Goal: Task Accomplishment & Management: Manage account settings

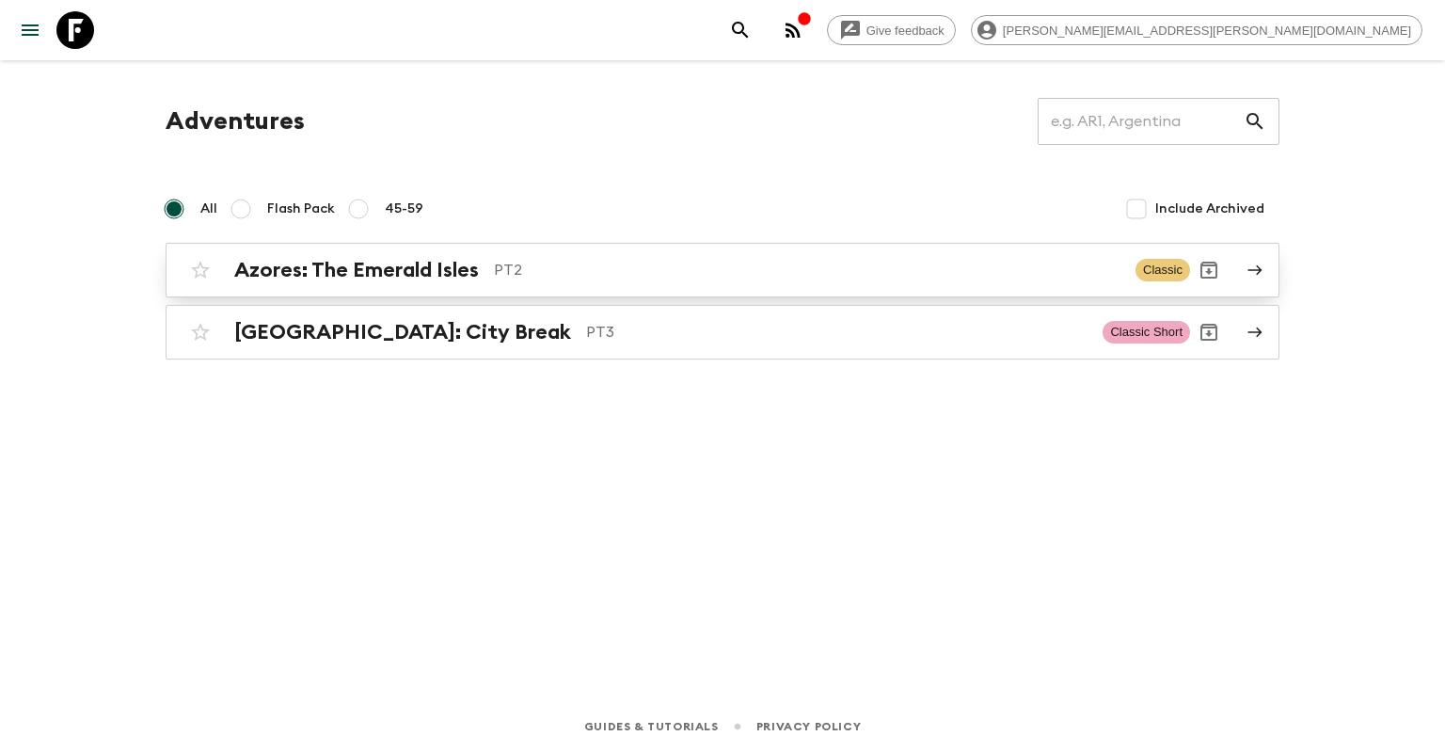
click at [479, 269] on h2 "Azores: The Emerald Isles" at bounding box center [356, 270] width 245 height 24
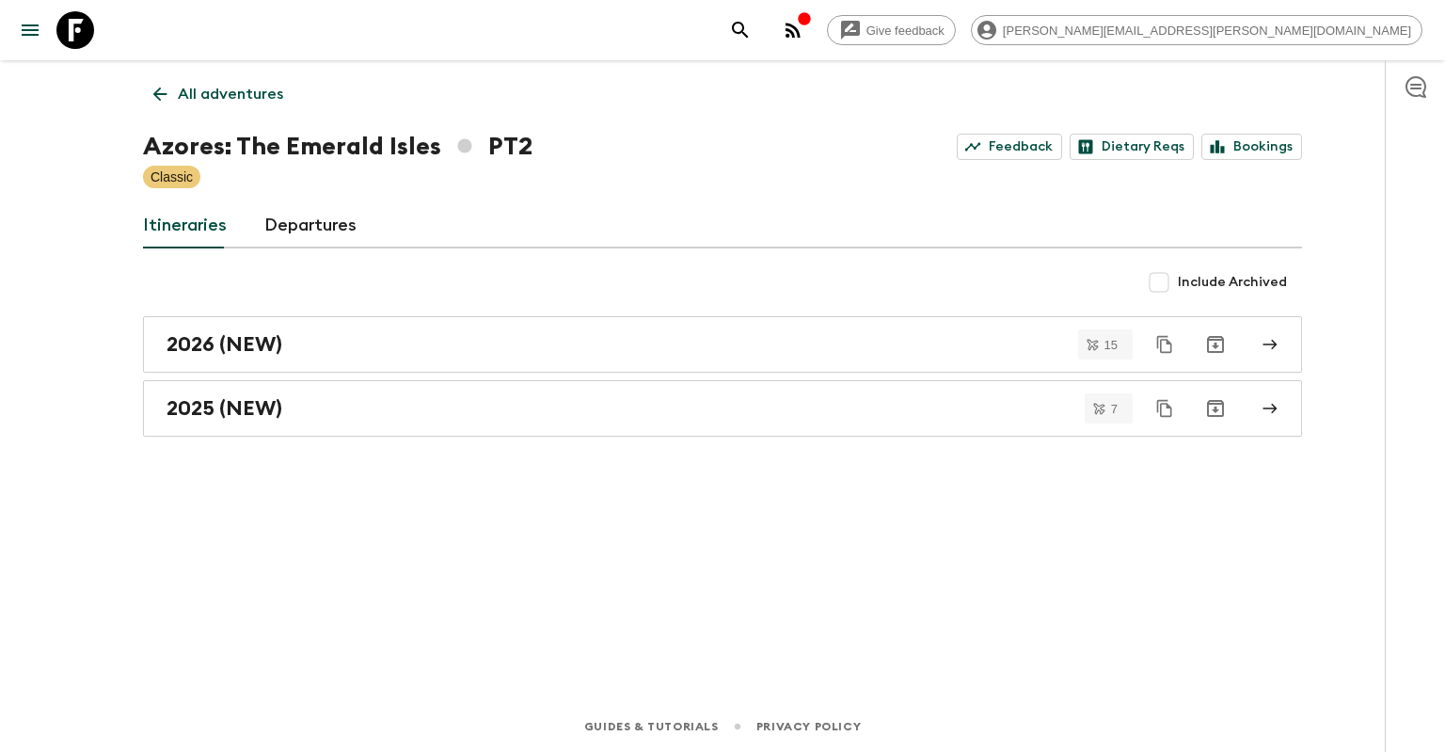
click at [232, 86] on p "All adventures" at bounding box center [230, 94] width 105 height 23
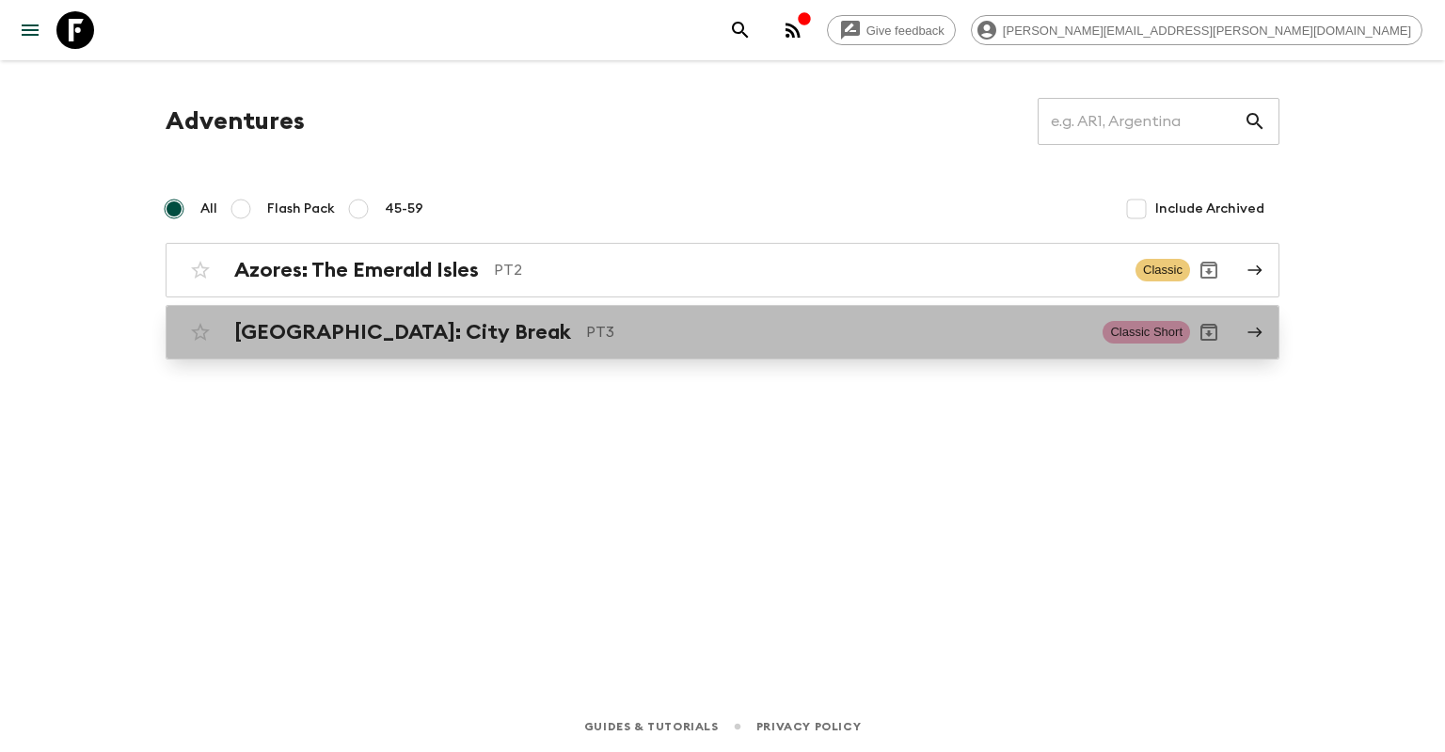
click at [586, 332] on p "PT3" at bounding box center [837, 332] width 502 height 23
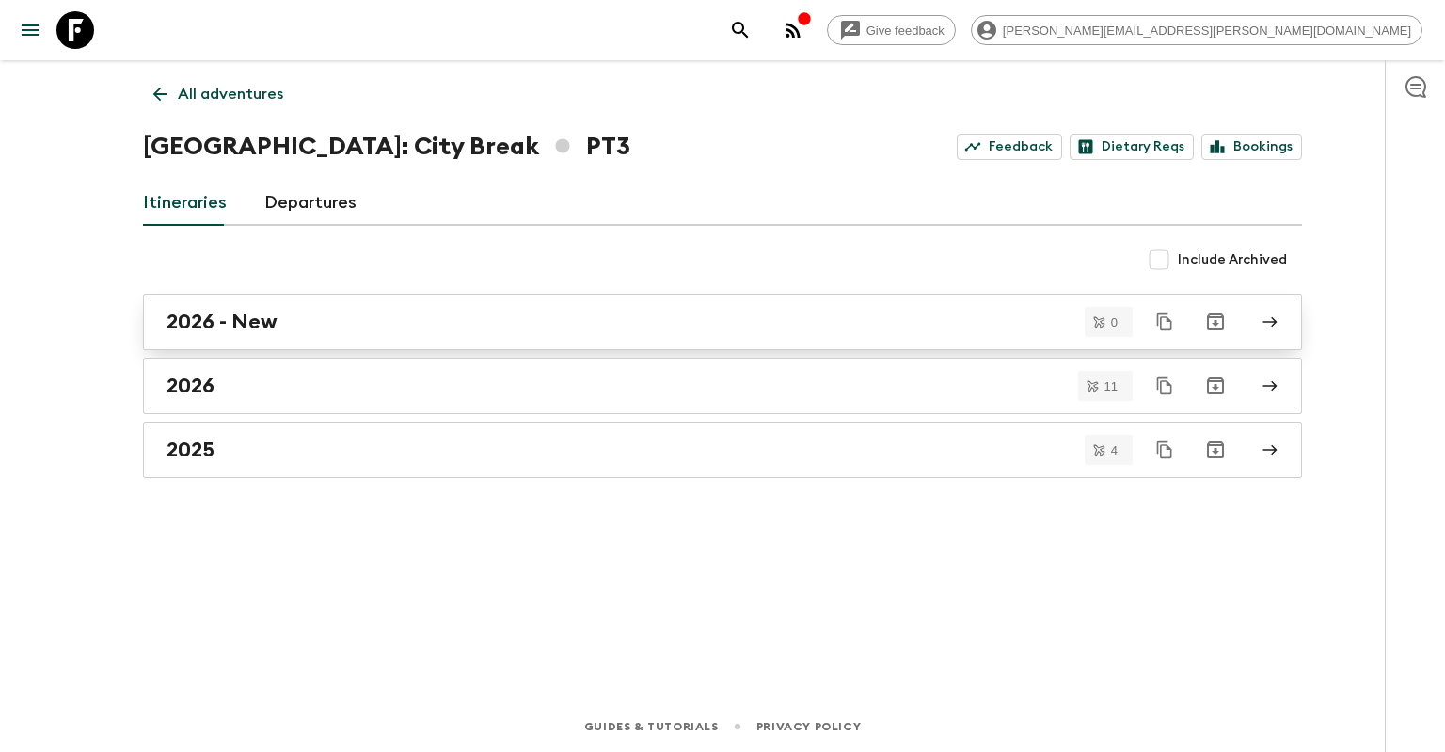
click at [278, 319] on div "2026 - New" at bounding box center [705, 322] width 1076 height 24
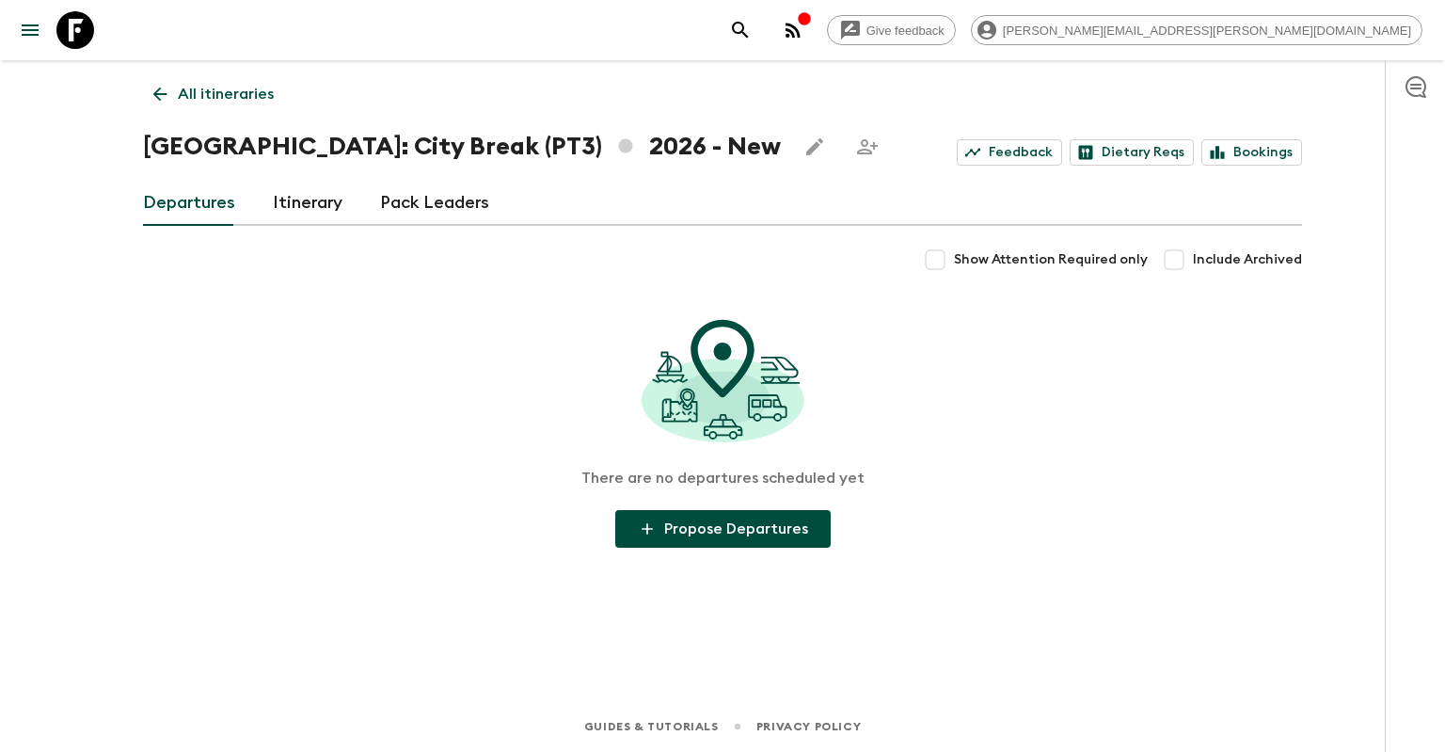
click at [325, 202] on link "Itinerary" at bounding box center [308, 203] width 70 height 45
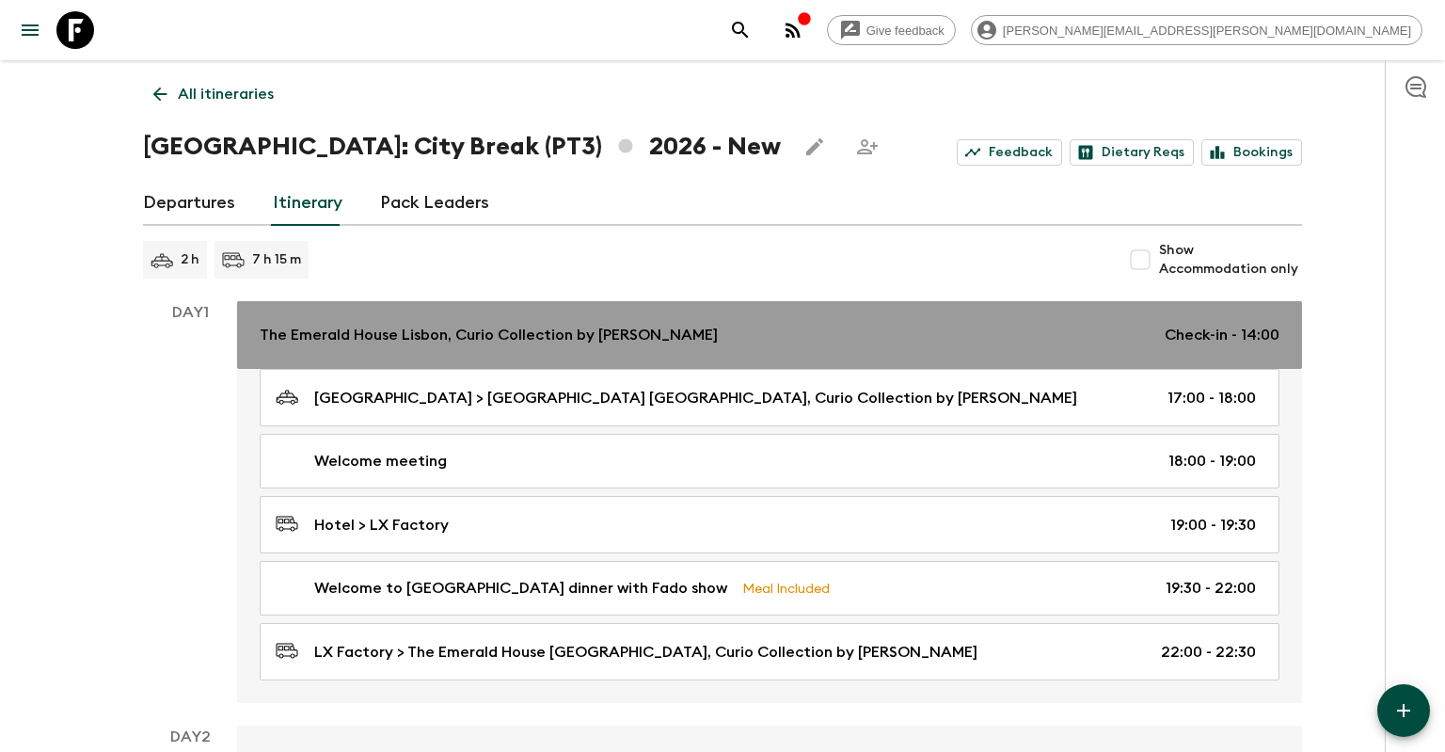
click at [479, 344] on p "The Emerald House Lisbon, Curio Collection by [PERSON_NAME]" at bounding box center [489, 335] width 458 height 23
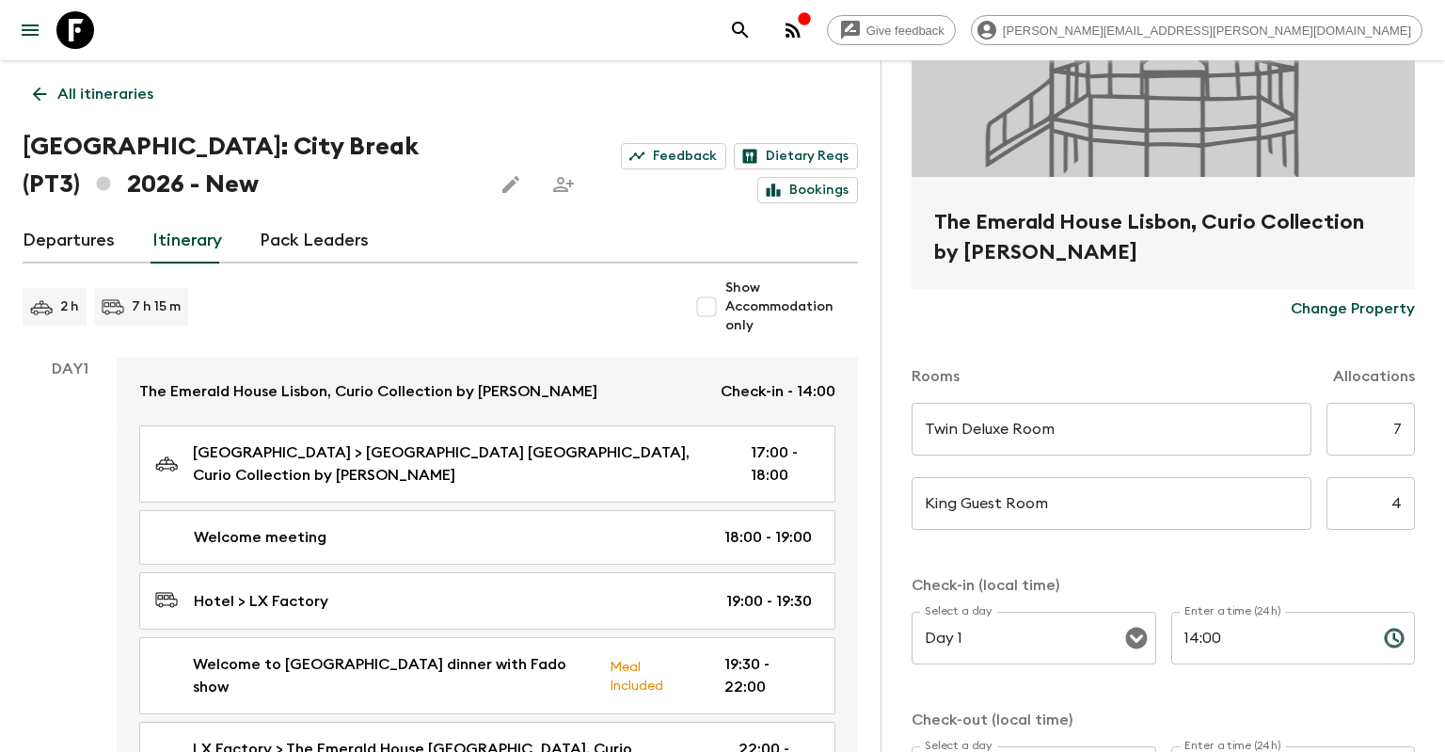
scroll to position [361, 0]
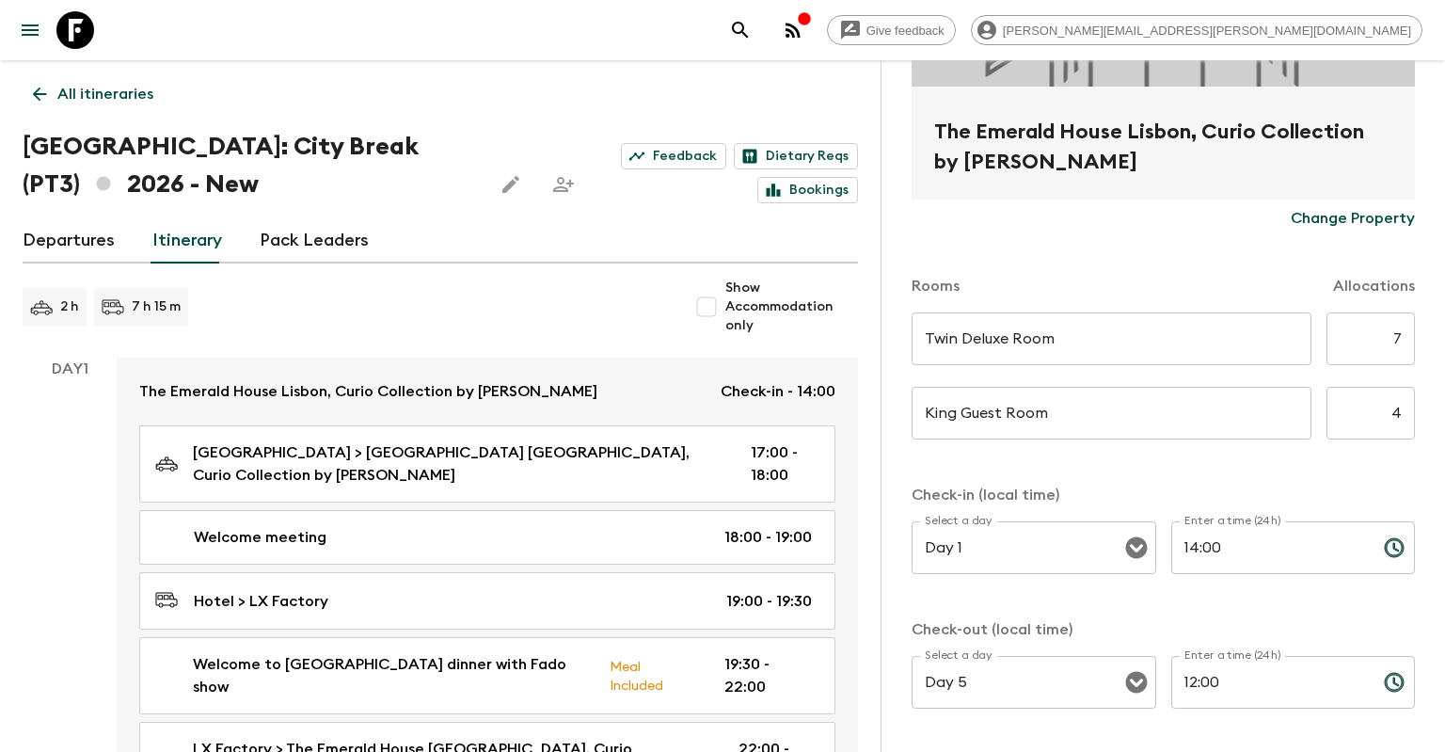
click at [1330, 223] on p "Change Property" at bounding box center [1353, 218] width 124 height 23
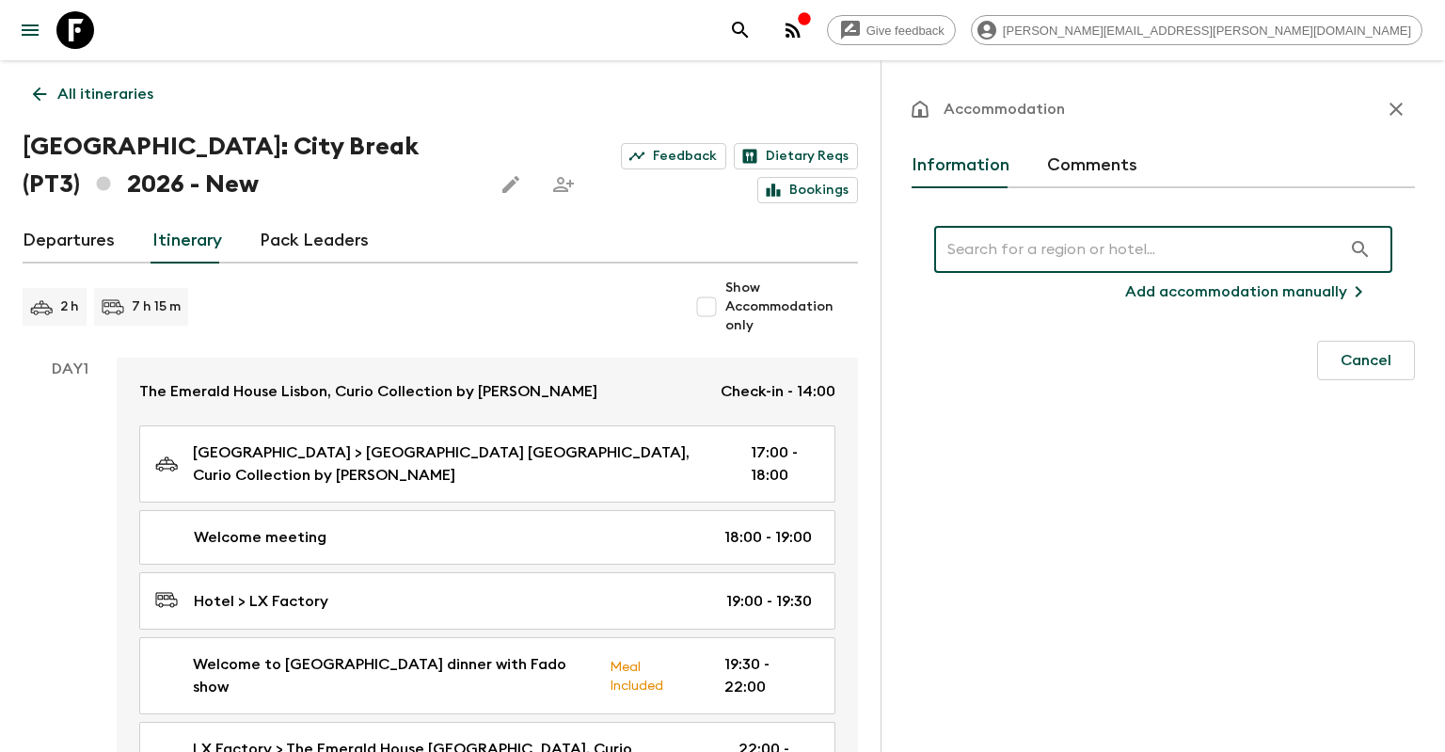
scroll to position [0, 0]
click at [1196, 255] on input "text" at bounding box center [1137, 249] width 407 height 53
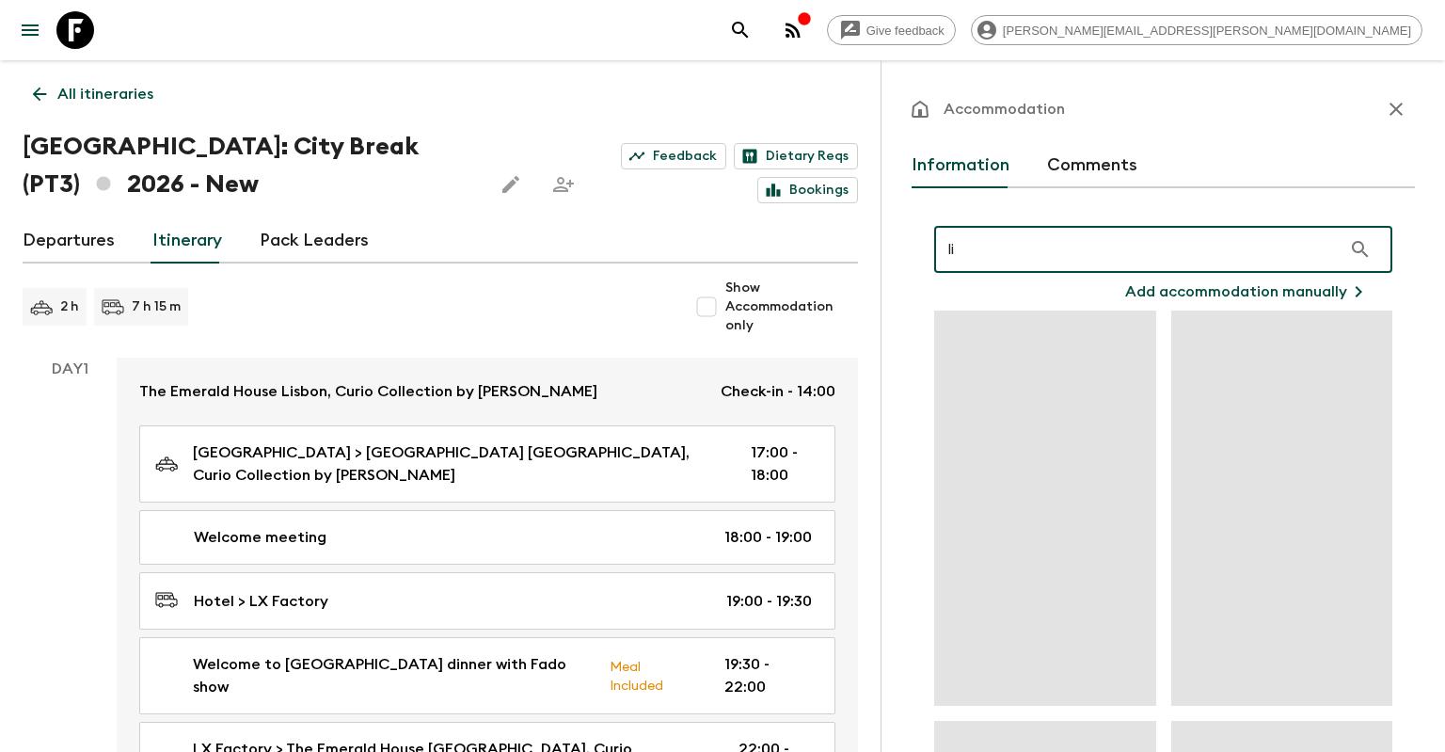
type input "l"
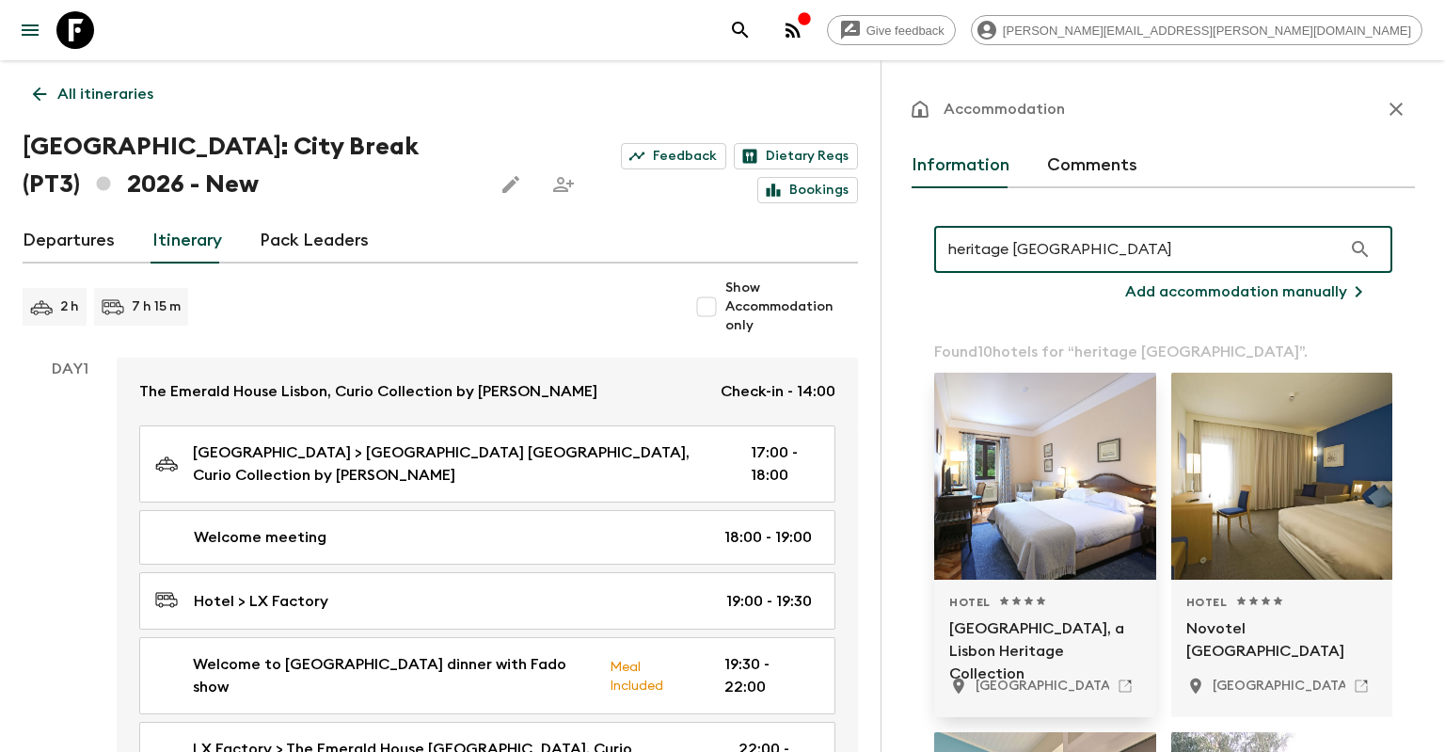
type input "heritage [GEOGRAPHIC_DATA]"
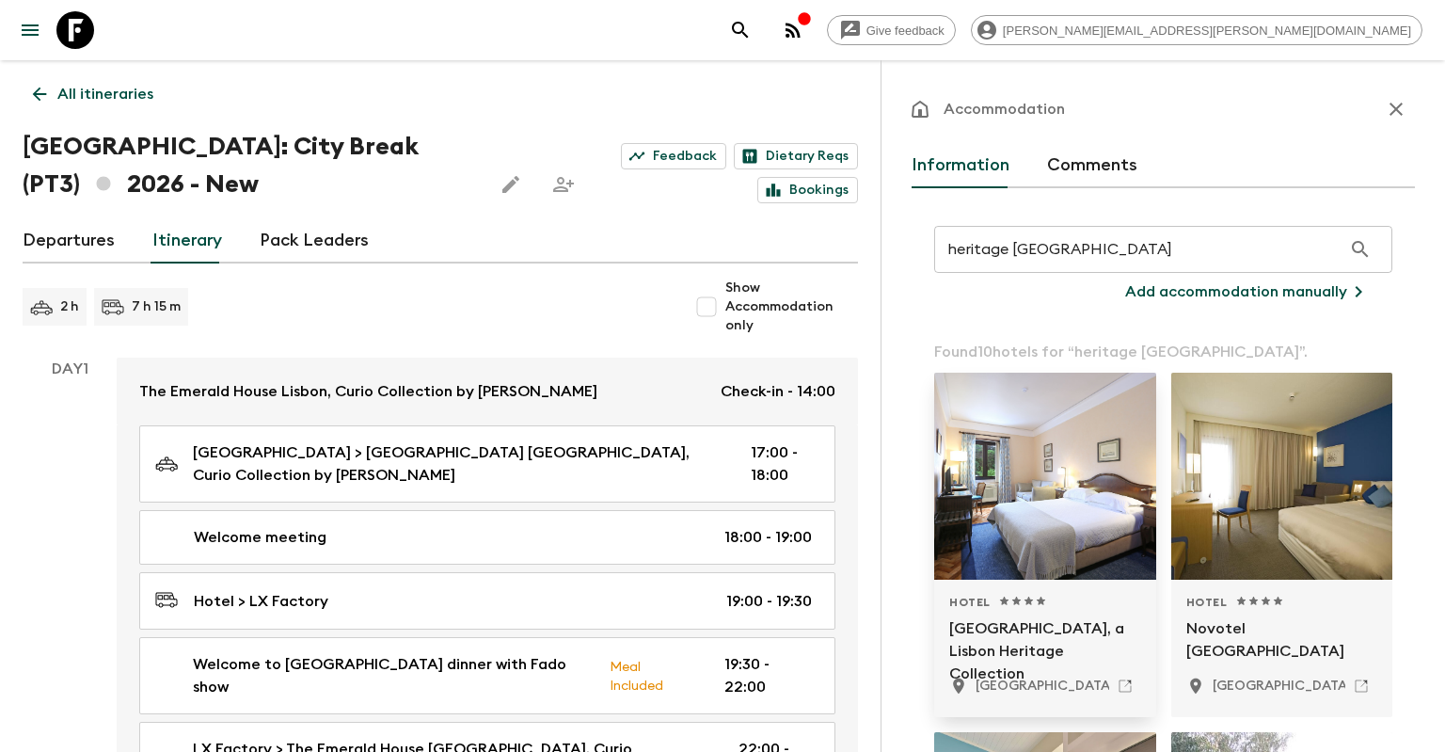
click at [1090, 554] on div at bounding box center [1045, 476] width 222 height 207
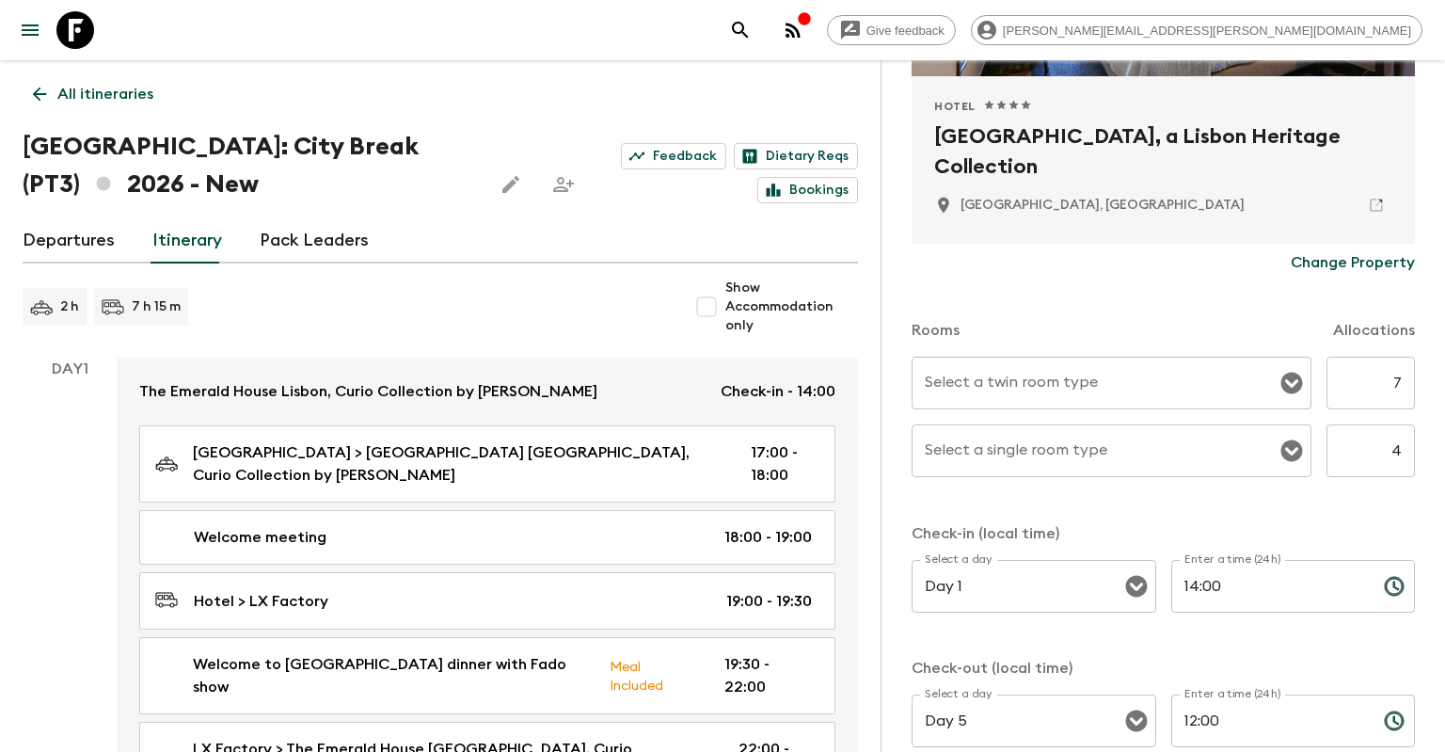
scroll to position [361, 0]
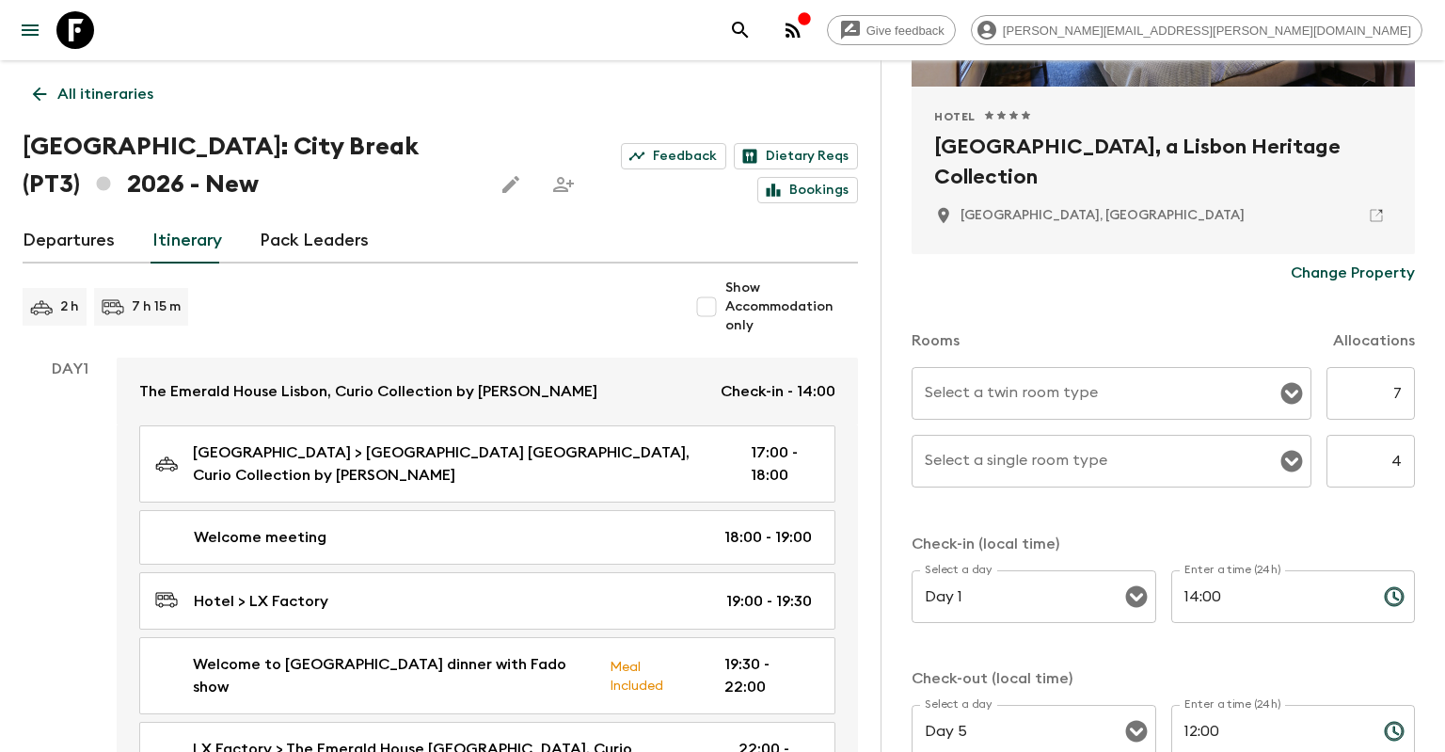
click at [1127, 387] on input "Select a twin room type" at bounding box center [1097, 393] width 355 height 36
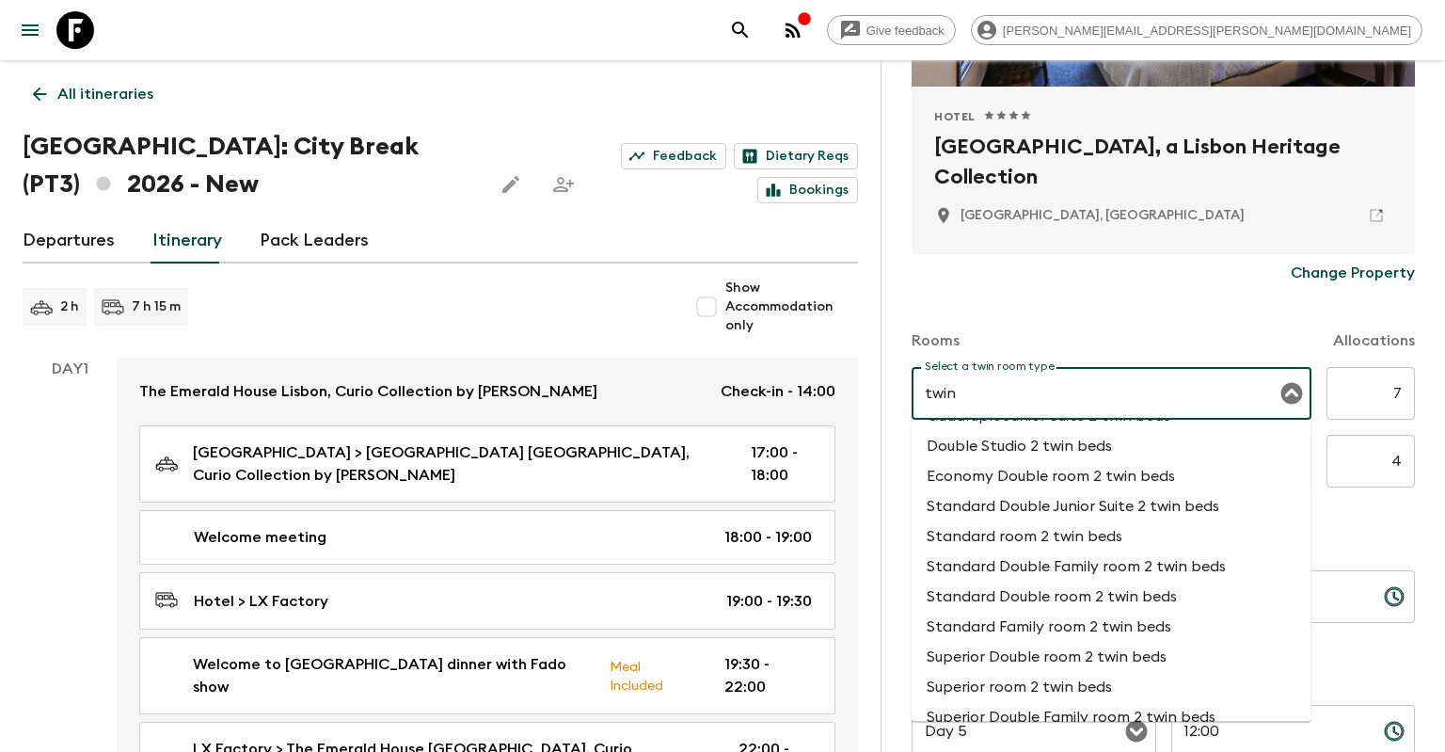
scroll to position [117, 0]
click at [1064, 664] on li "Superior room 2 twin beds" at bounding box center [1112, 657] width 400 height 30
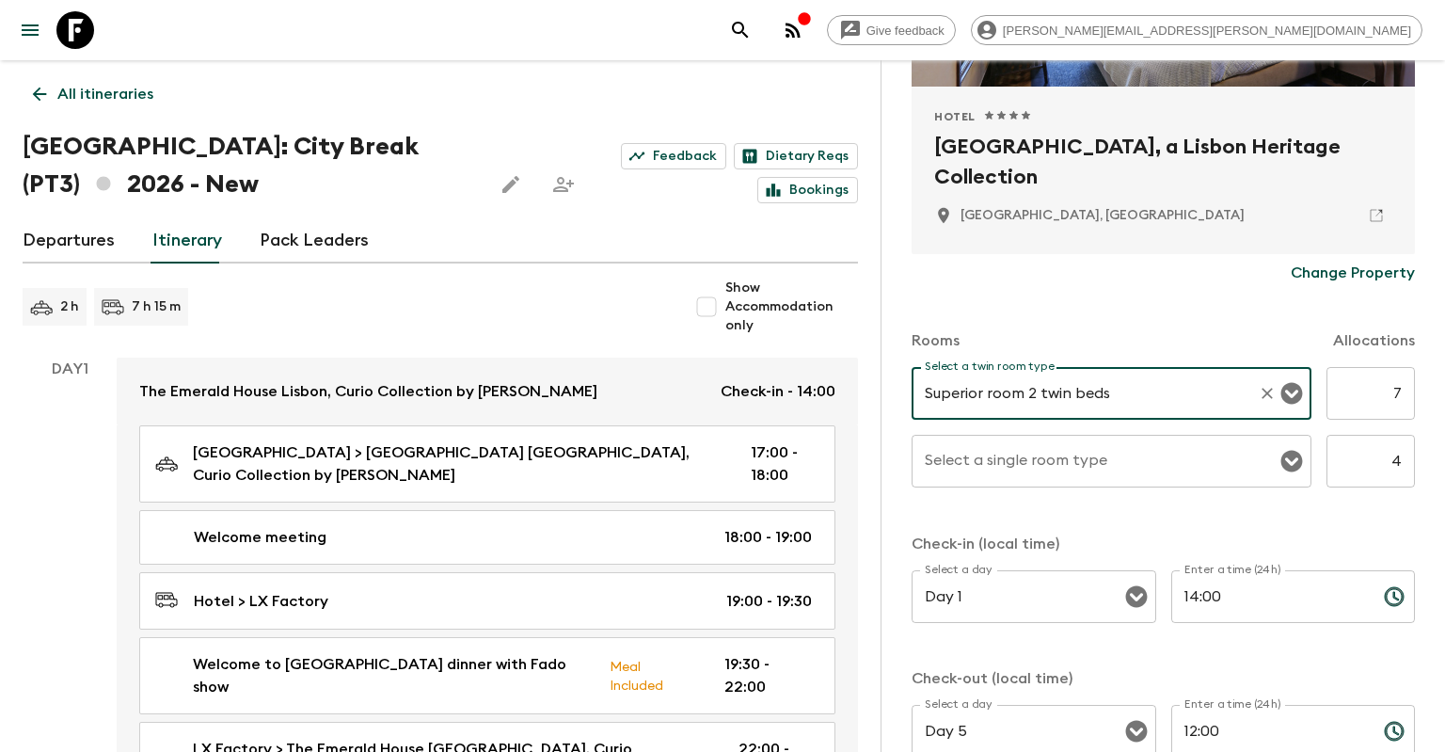
type input "Superior room 2 twin beds"
click at [1066, 468] on input "Select a single room type" at bounding box center [1097, 461] width 355 height 36
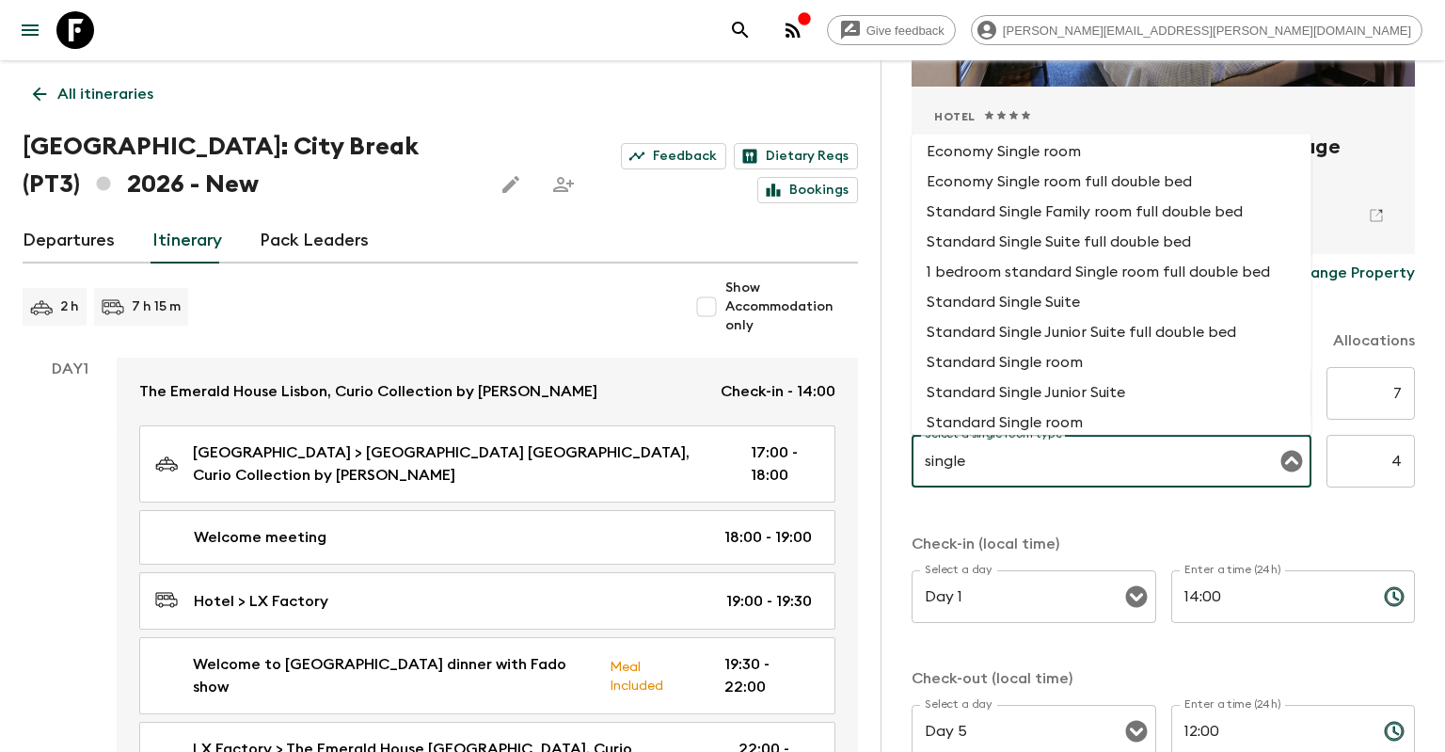
scroll to position [181, 0]
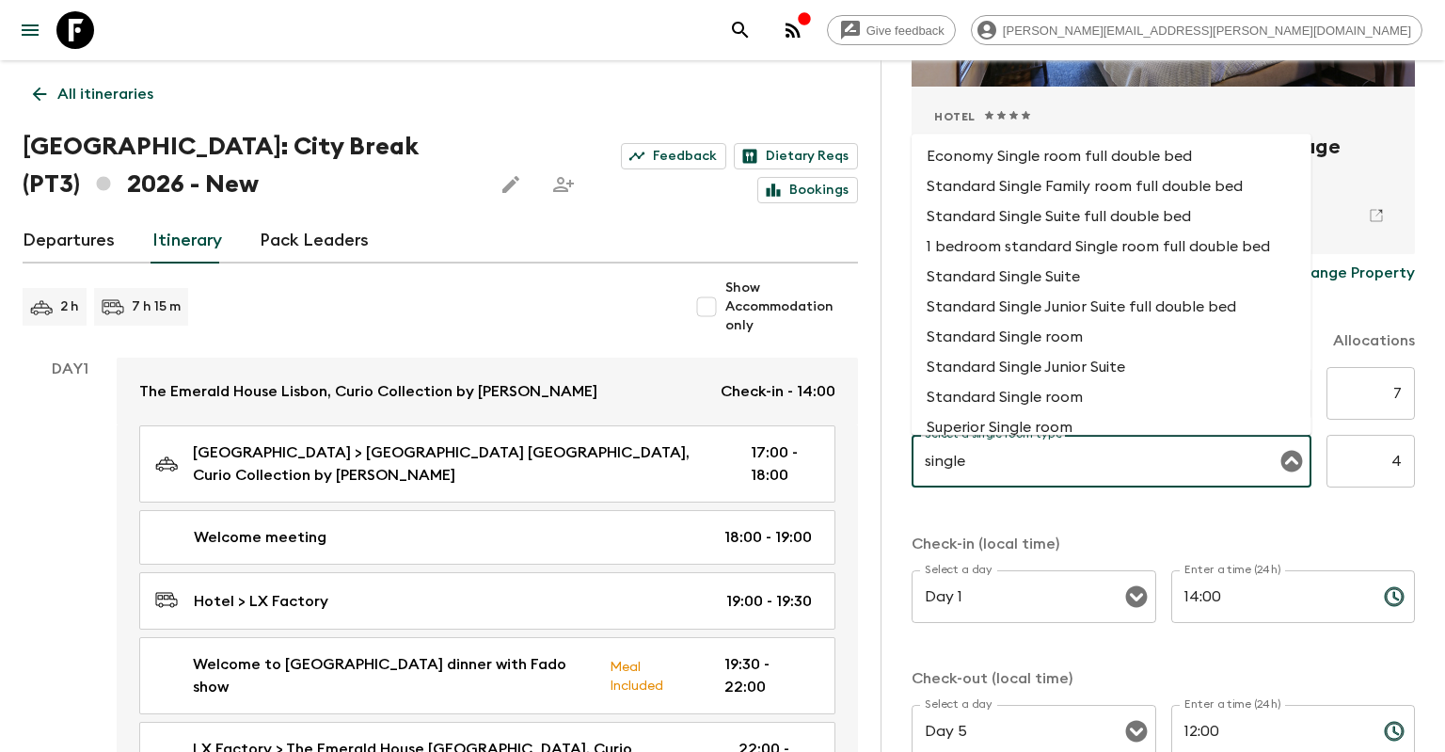
click at [1081, 350] on li "Standard Single room" at bounding box center [1112, 338] width 400 height 30
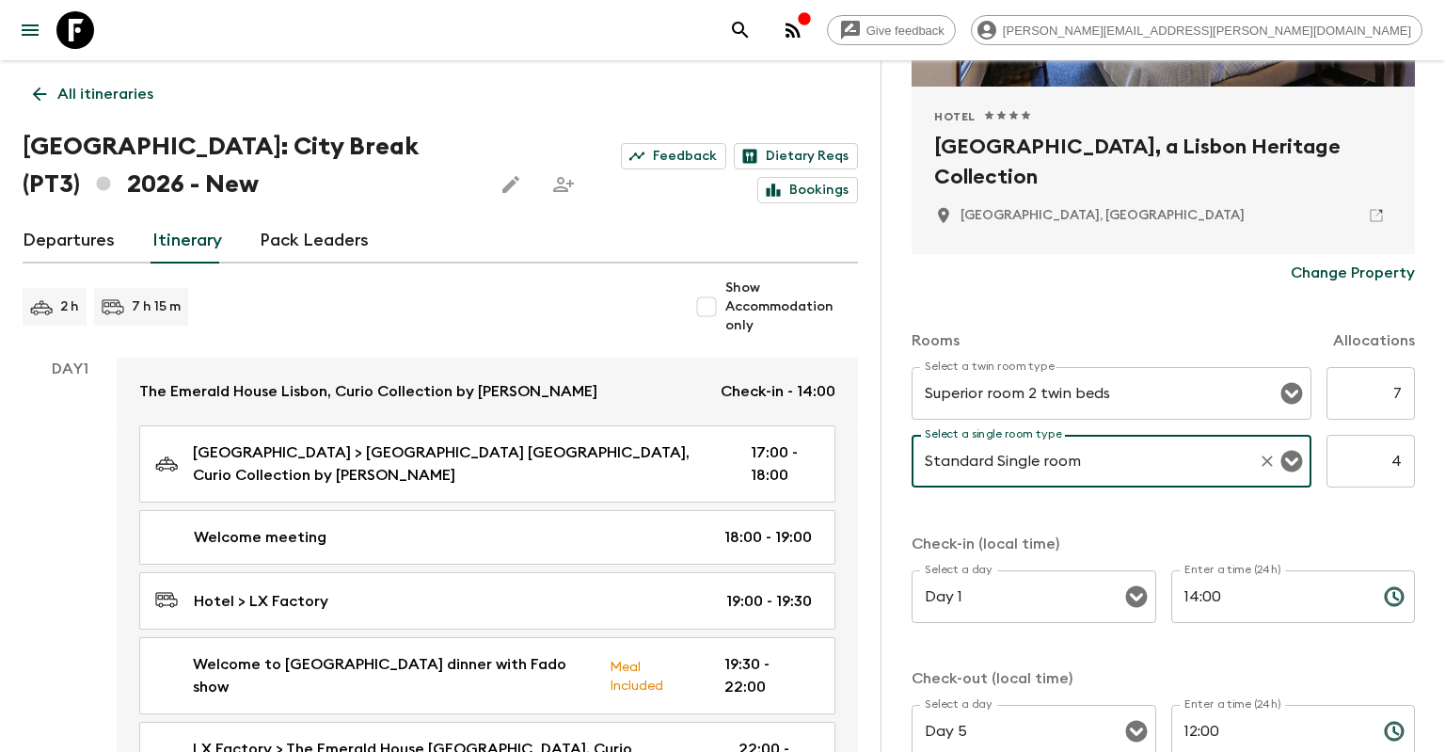
type input "Standard Single room"
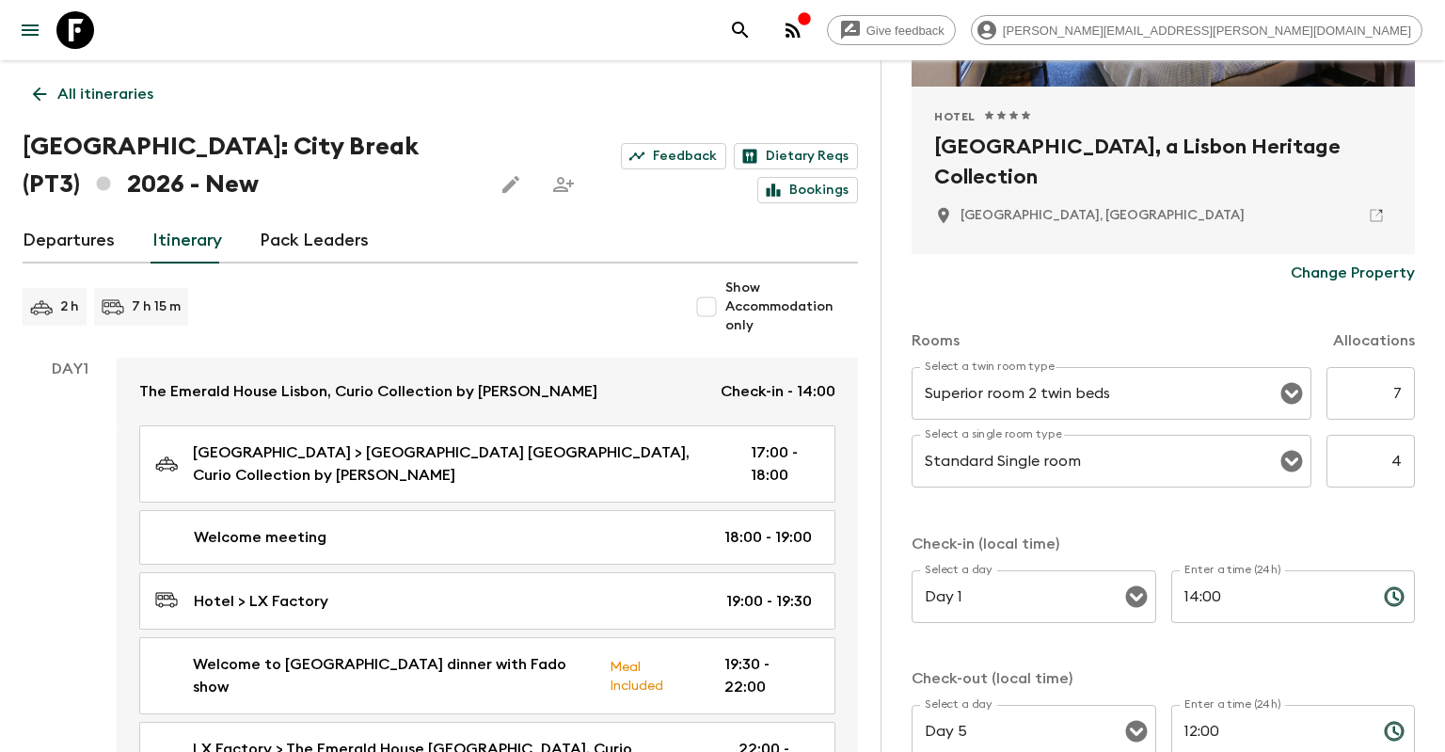
click at [1102, 525] on div "Rooms Allocations Select a twin room type Superior room 2 twin beds Select a tw…" at bounding box center [1163, 535] width 503 height 487
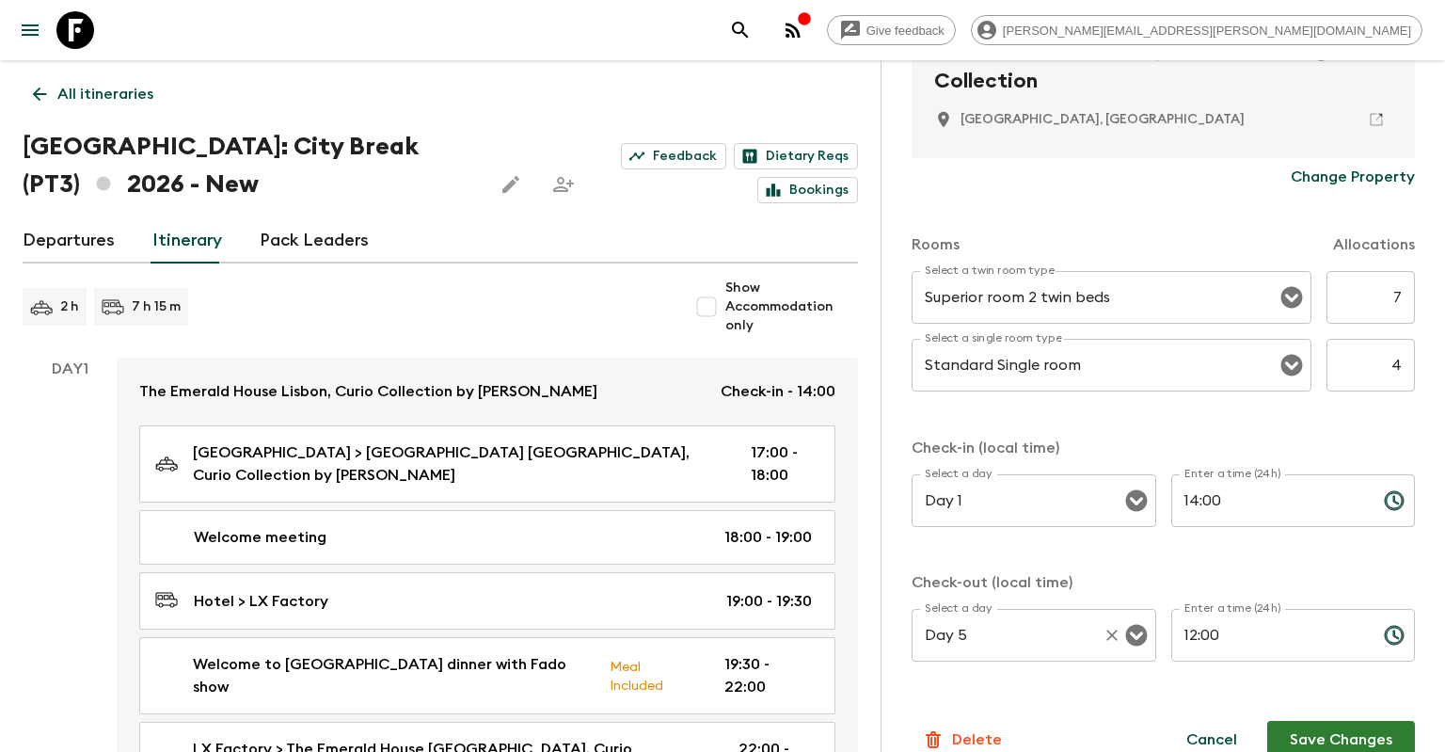
scroll to position [487, 0]
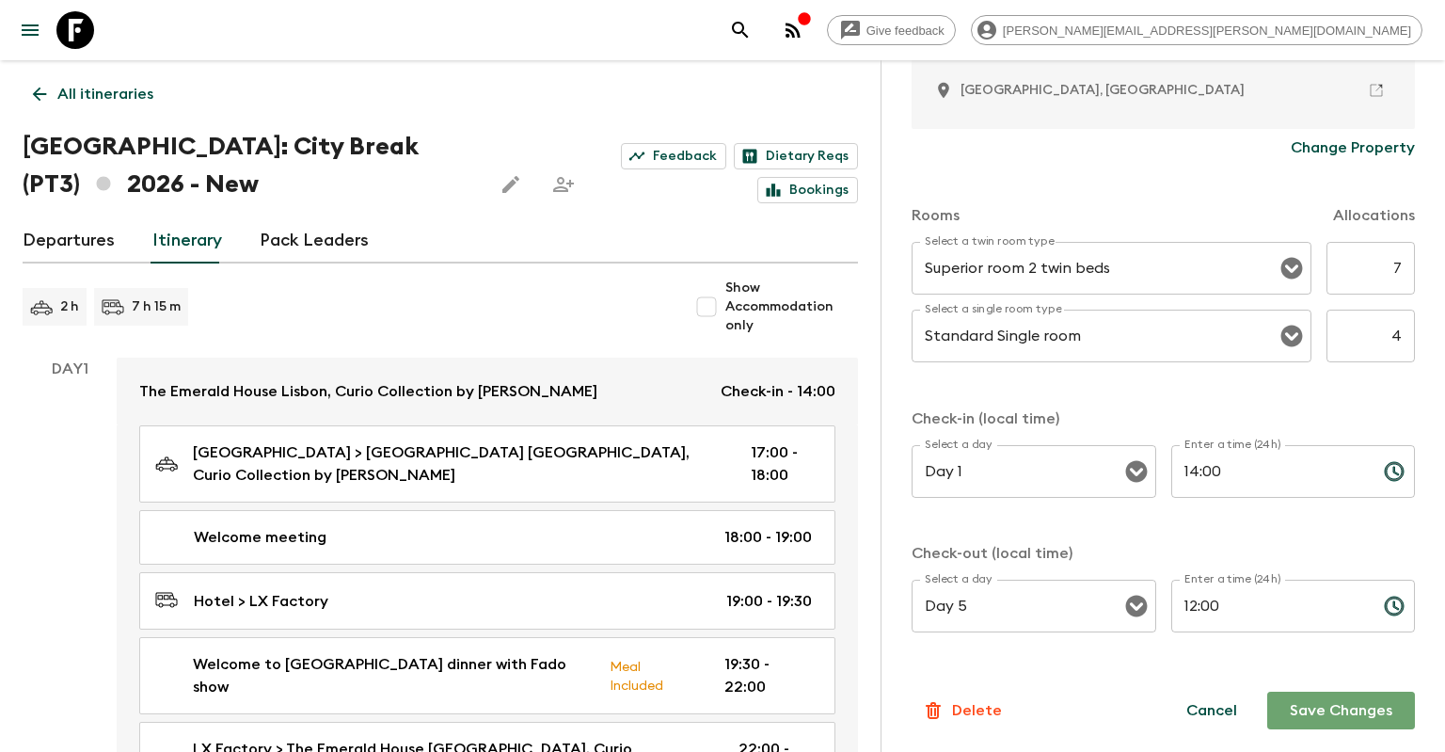
click at [1293, 723] on button "Save Changes" at bounding box center [1341, 711] width 148 height 38
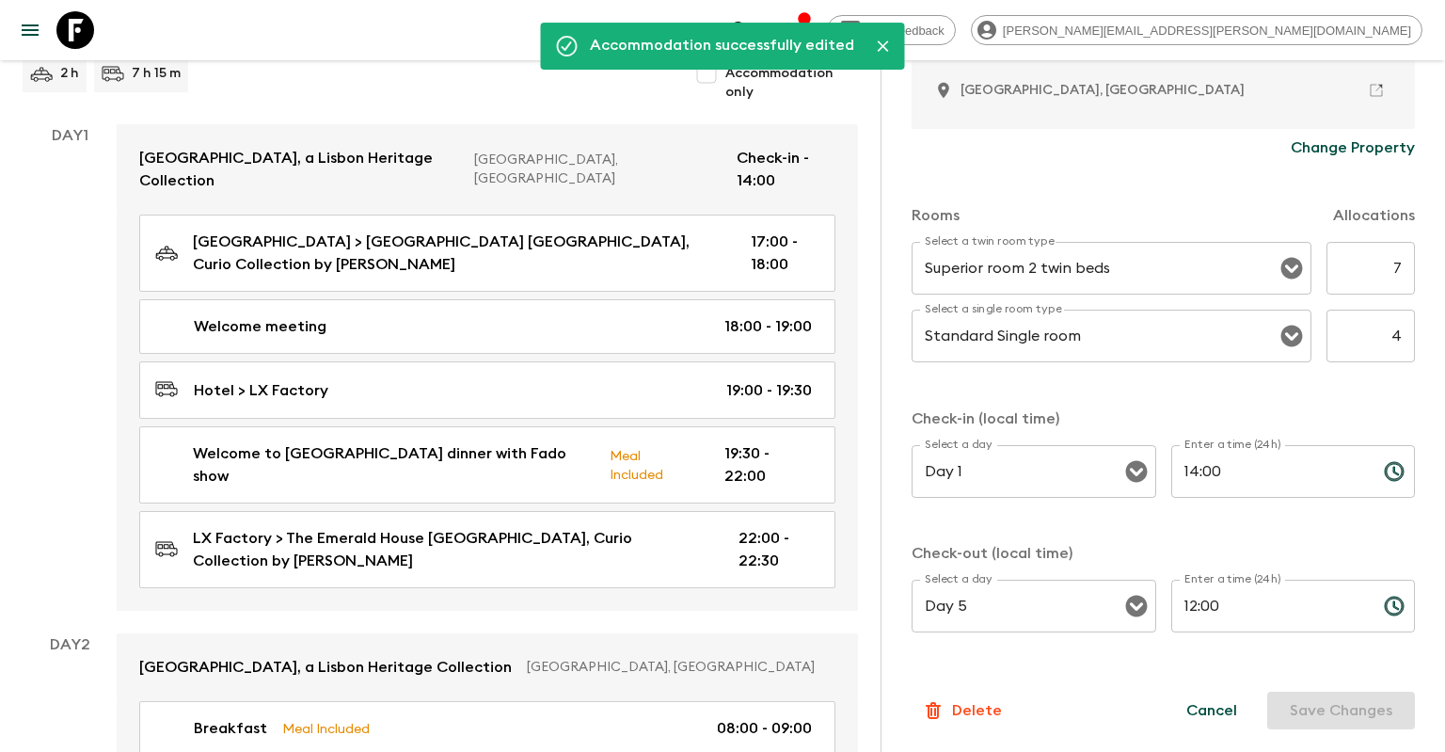
scroll to position [199, 0]
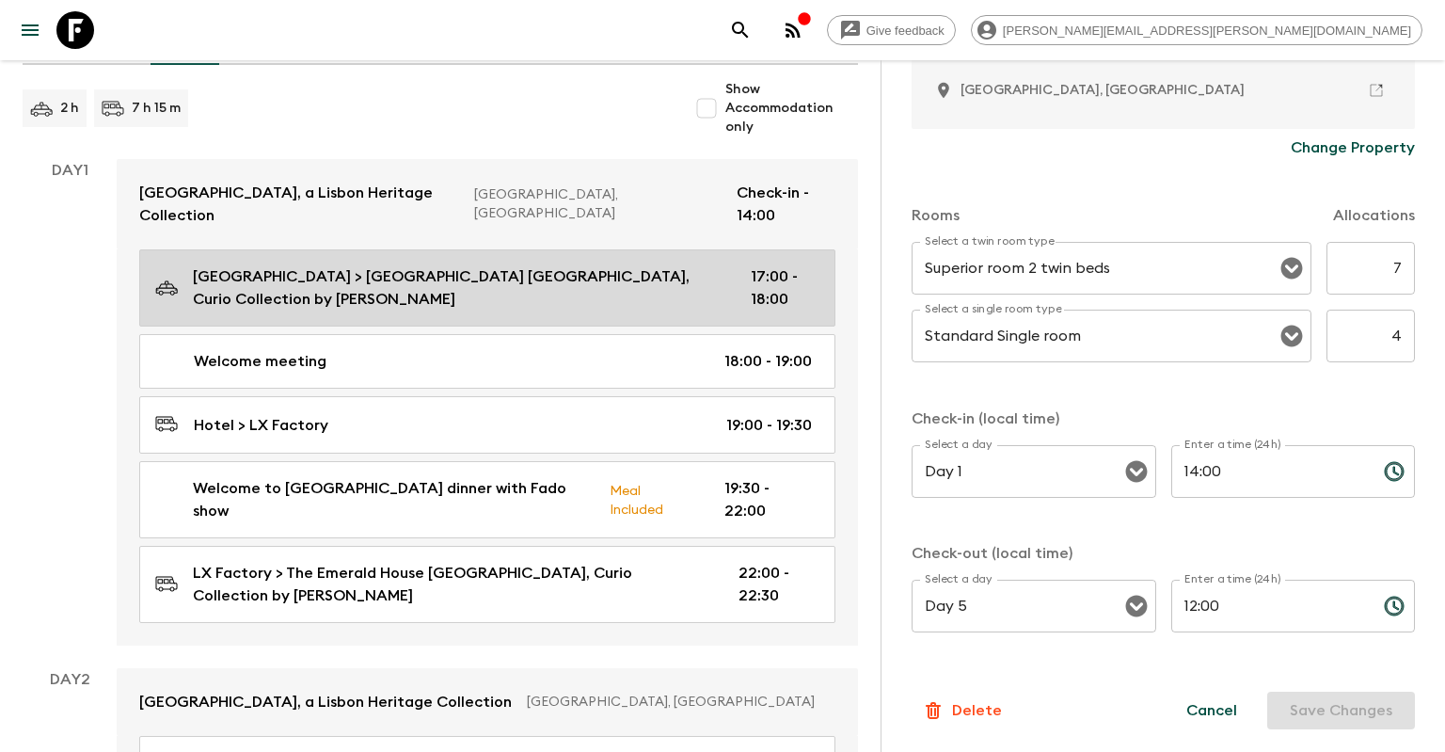
click at [540, 265] on p "[GEOGRAPHIC_DATA] > [GEOGRAPHIC_DATA] [GEOGRAPHIC_DATA], Curio Collection by [P…" at bounding box center [457, 287] width 528 height 45
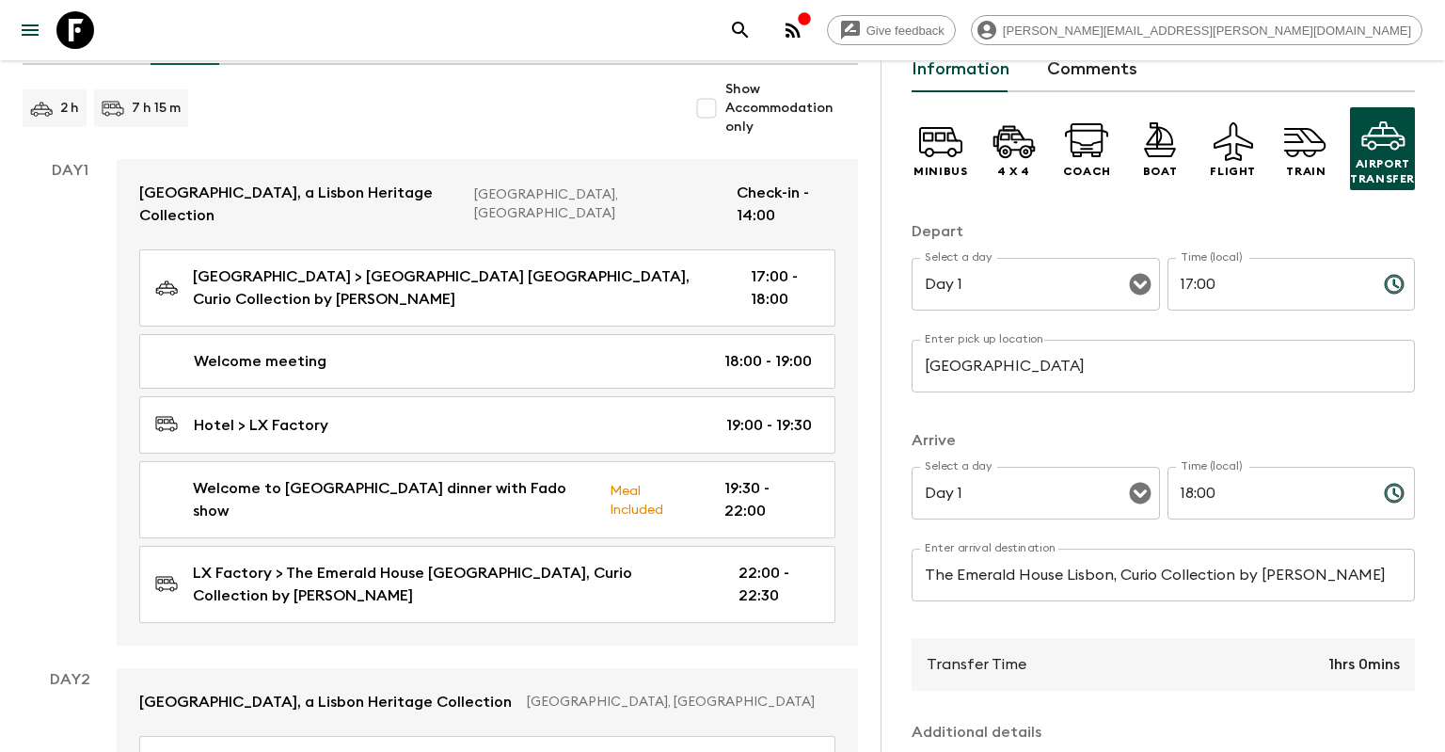
scroll to position [181, 0]
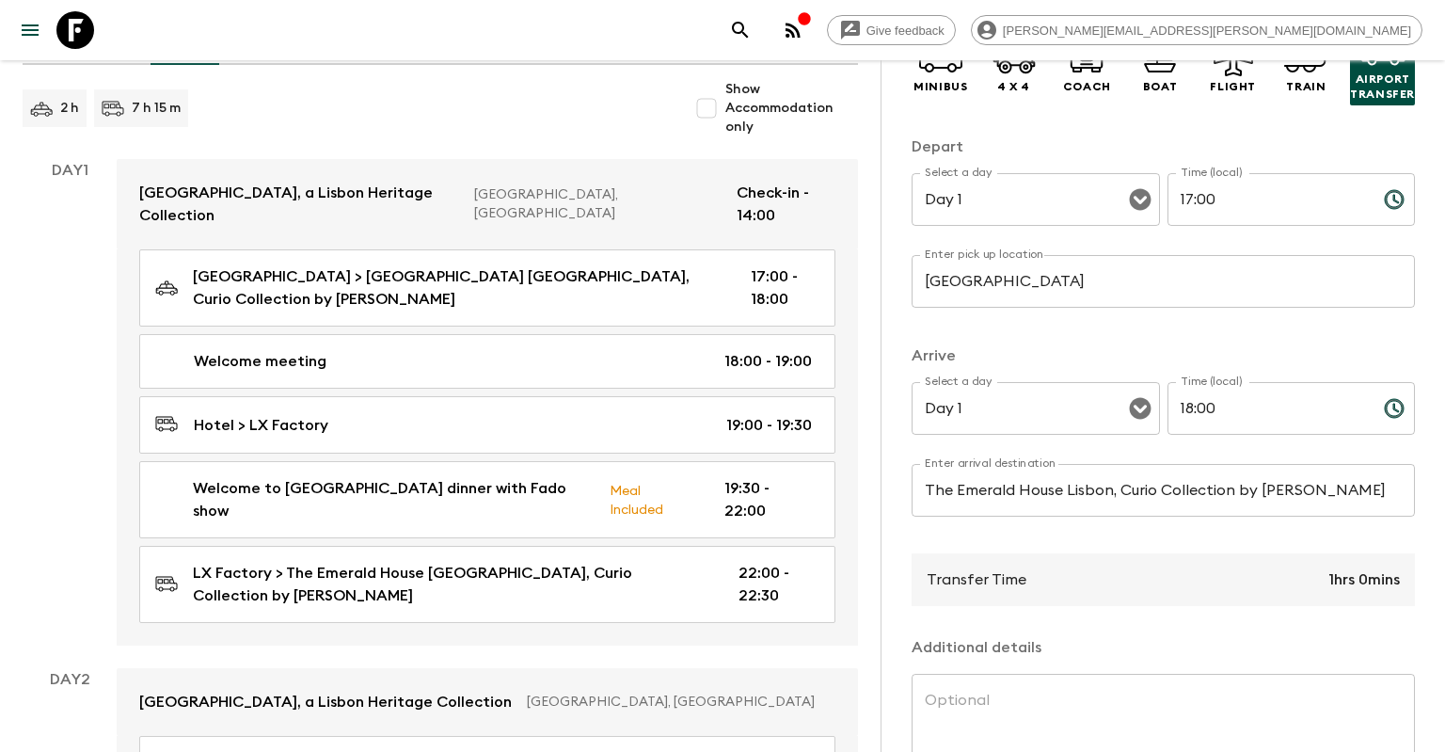
click at [1131, 499] on input "The Emerald House Lisbon, Curio Collection by [PERSON_NAME]" at bounding box center [1163, 490] width 503 height 53
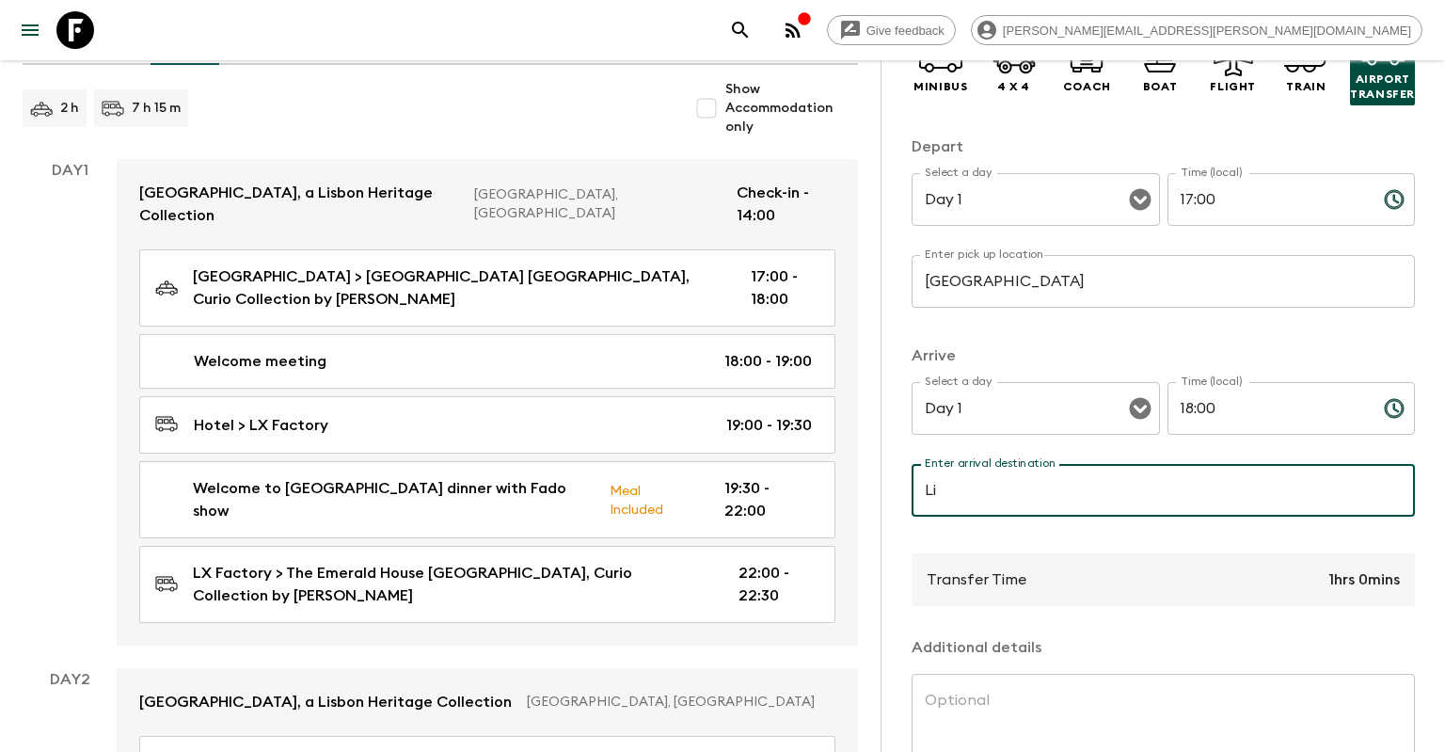
type input "L"
type input "H"
type input "h"
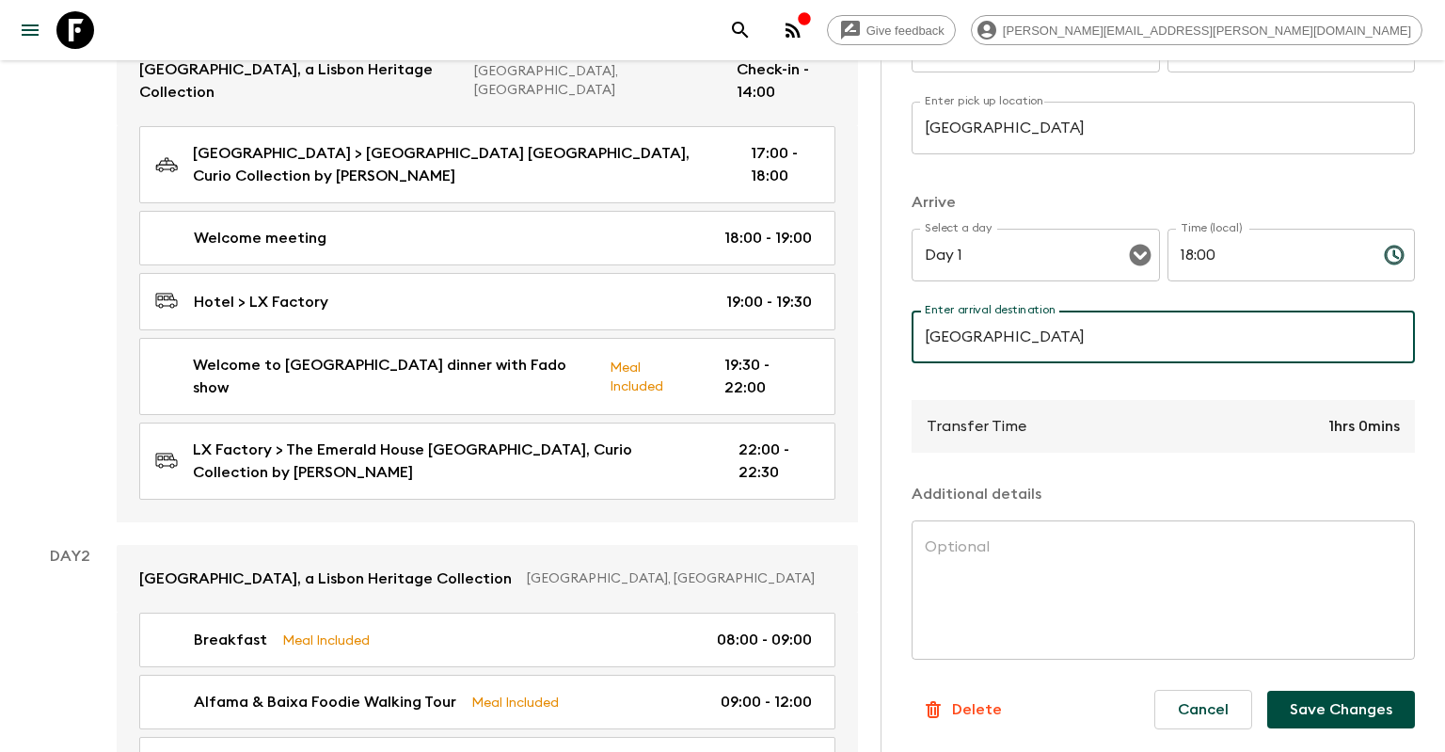
scroll to position [497, 0]
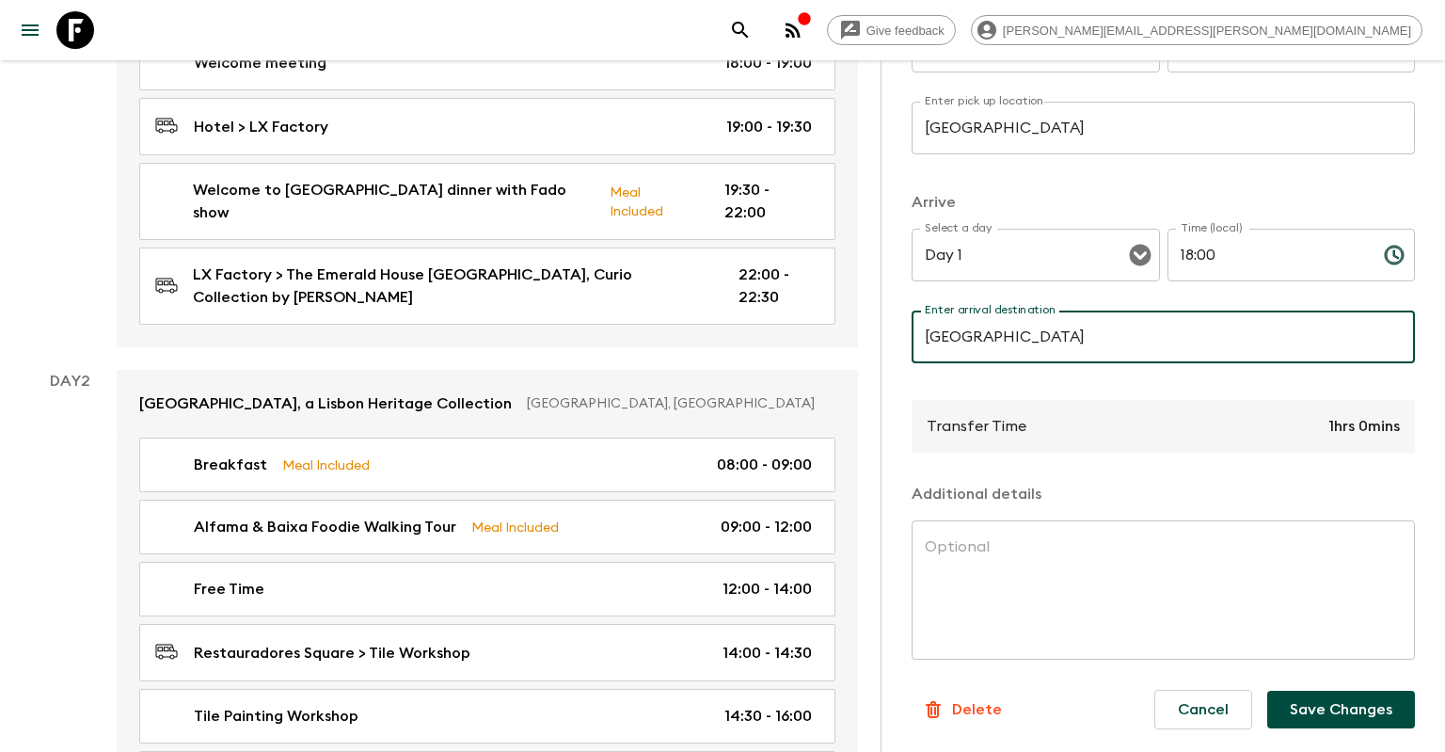
type input "[GEOGRAPHIC_DATA]"
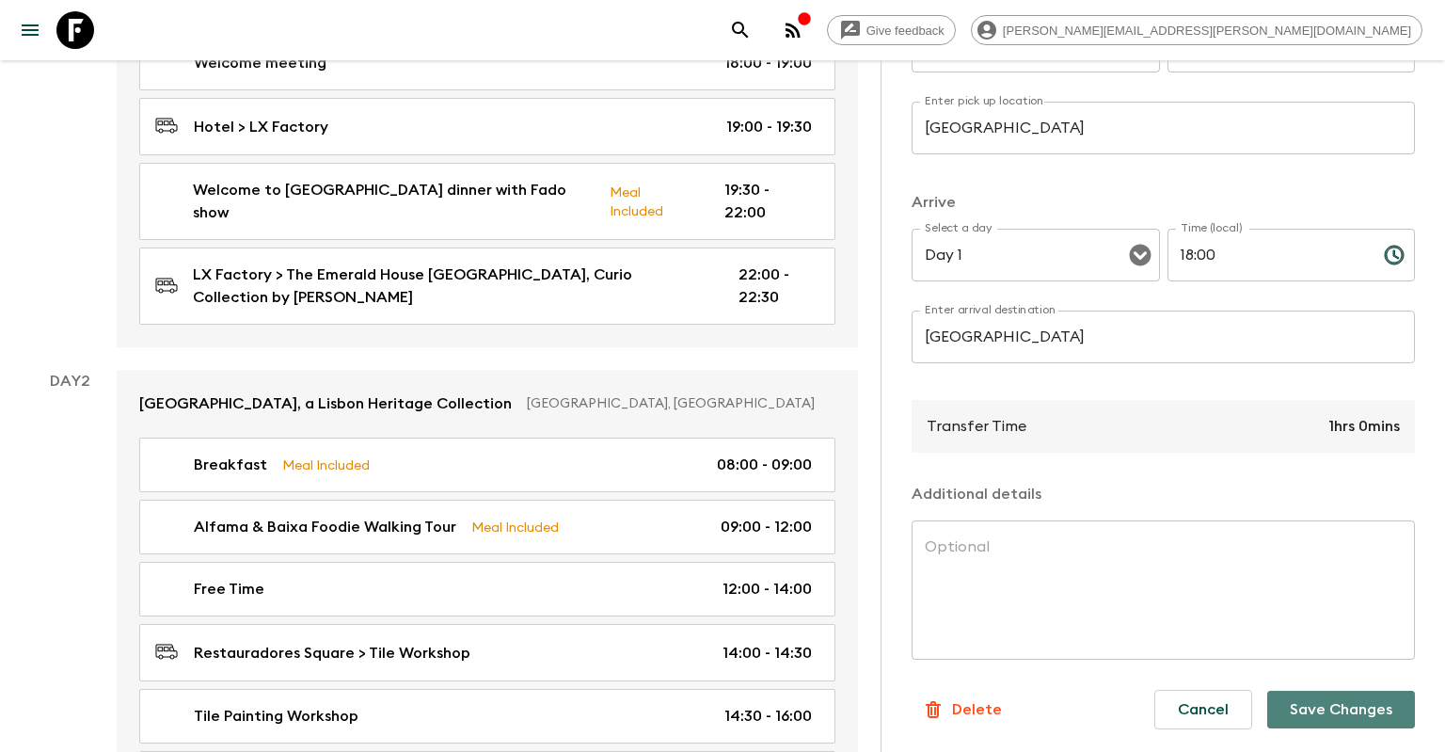
click at [1297, 702] on button "Save Changes" at bounding box center [1341, 710] width 148 height 38
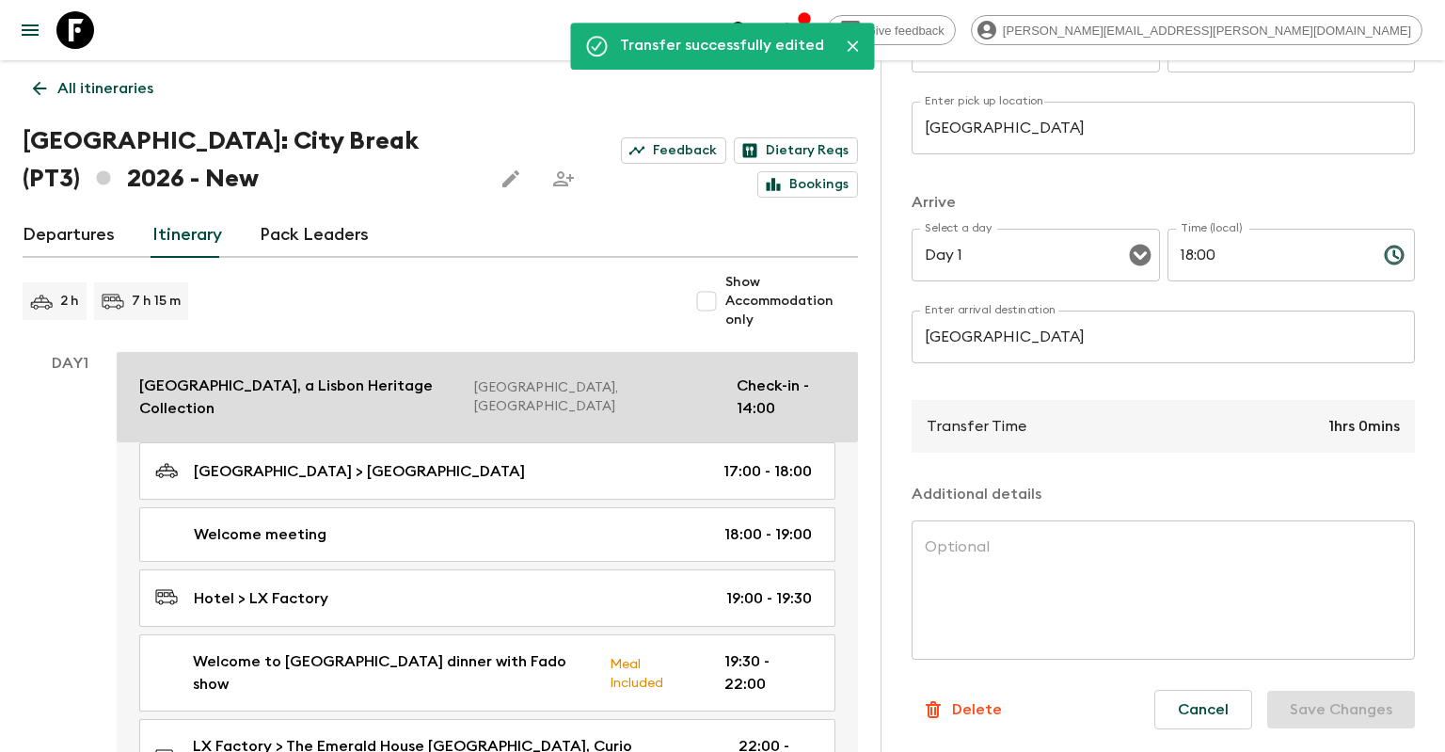
scroll to position [99, 0]
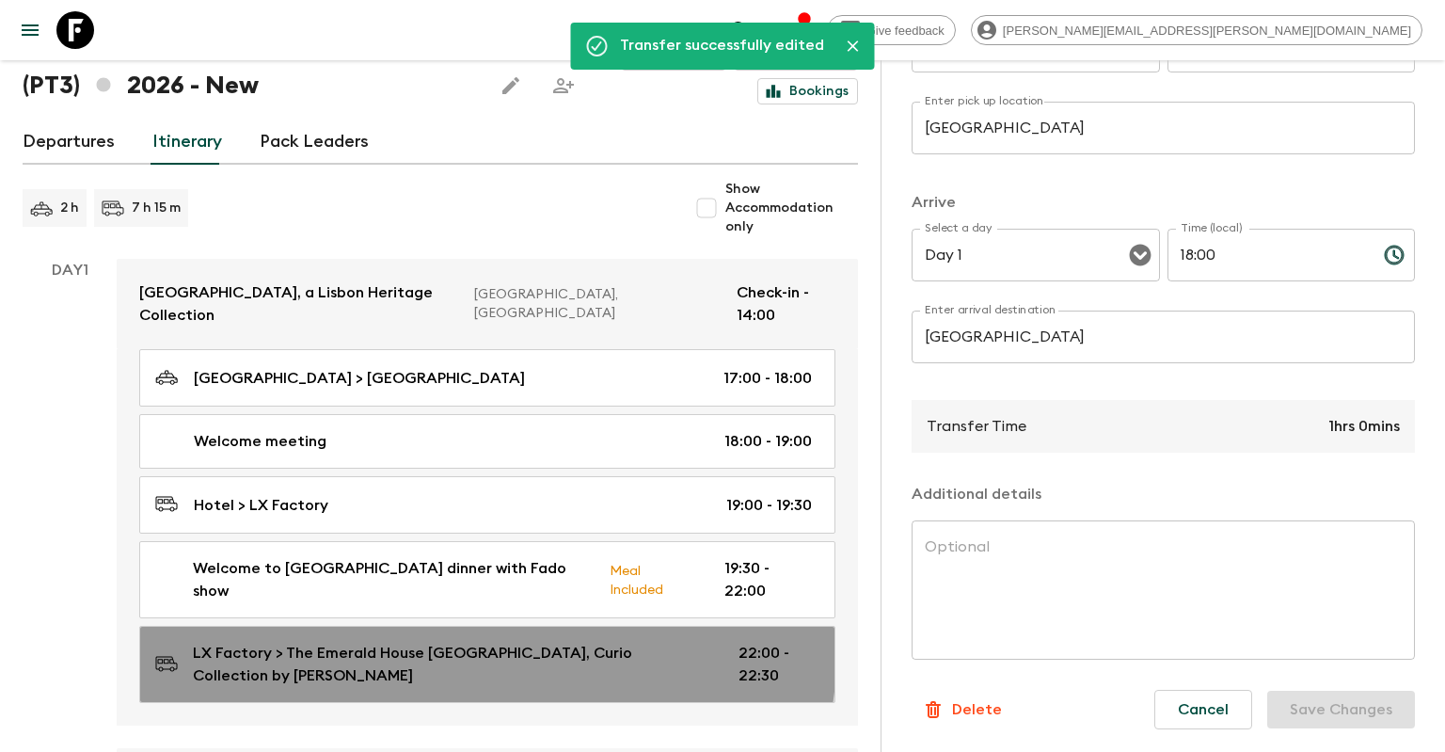
click at [417, 642] on div "LX Factory > The Emerald House [GEOGRAPHIC_DATA], Curio Collection by [PERSON_N…" at bounding box center [483, 664] width 657 height 45
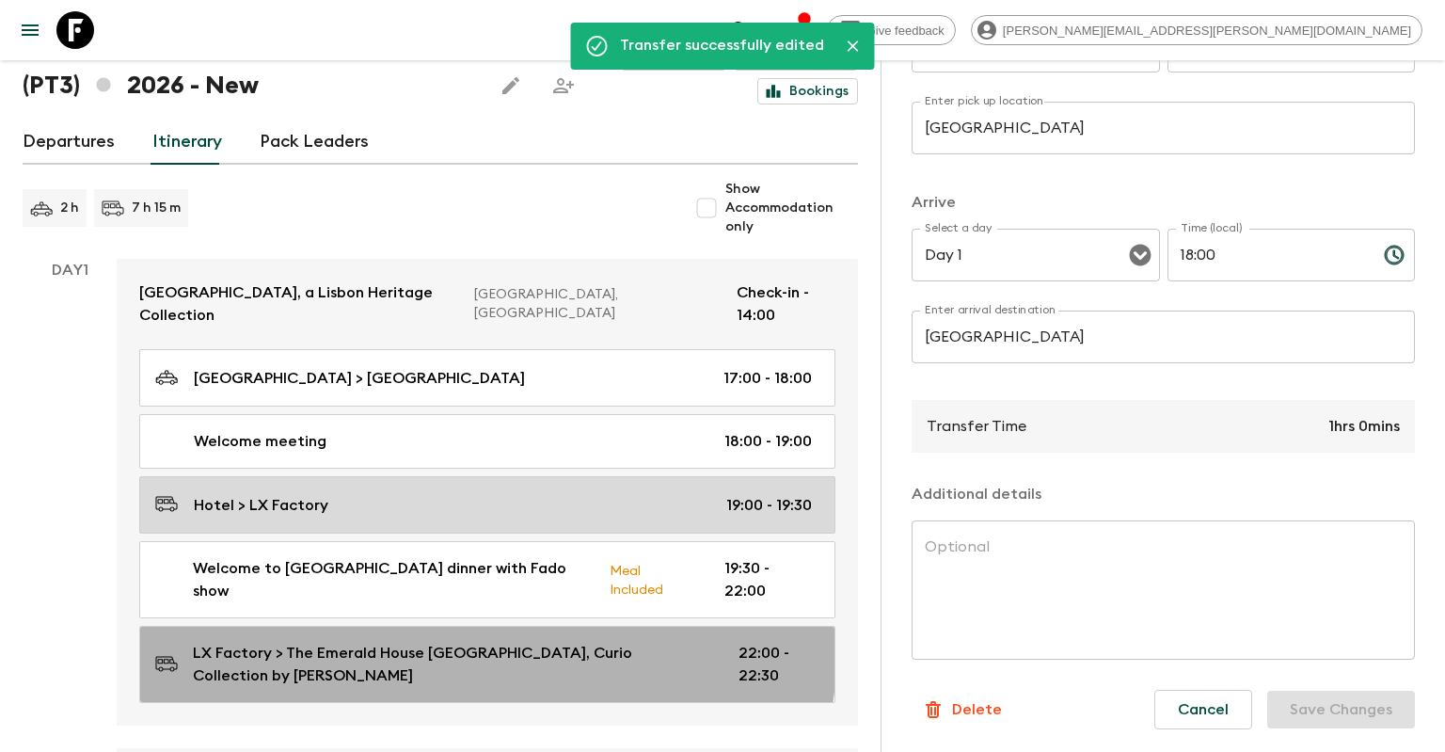
type input "LX Factory"
type input "The Emerald House Lisbon, Curio Collection by [PERSON_NAME]"
type input "22:00"
type input "22:30"
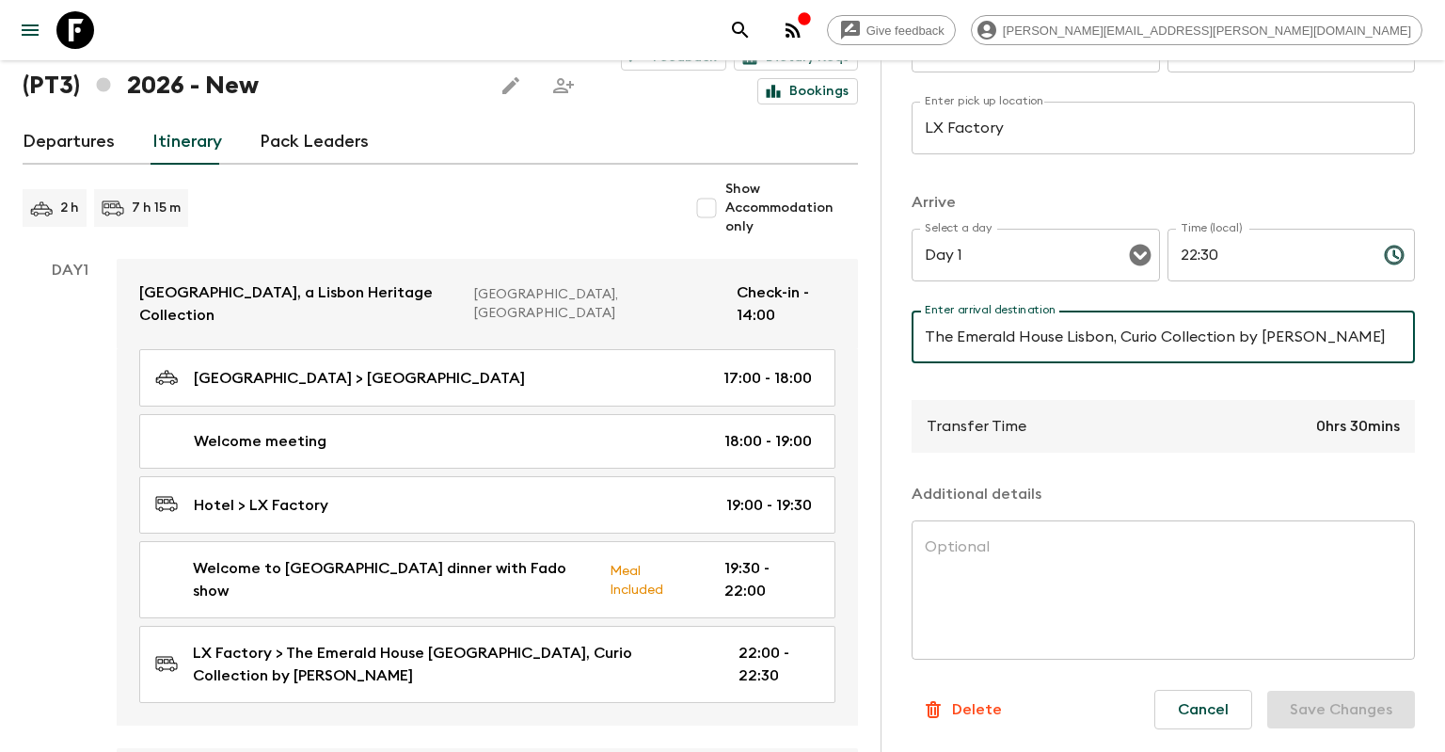
drag, startPoint x: 1297, startPoint y: 341, endPoint x: 1398, endPoint y: 370, distance: 105.7
click at [1398, 363] on input "The Emerald House Lisbon, Curio Collection by [PERSON_NAME]" at bounding box center [1163, 337] width 503 height 53
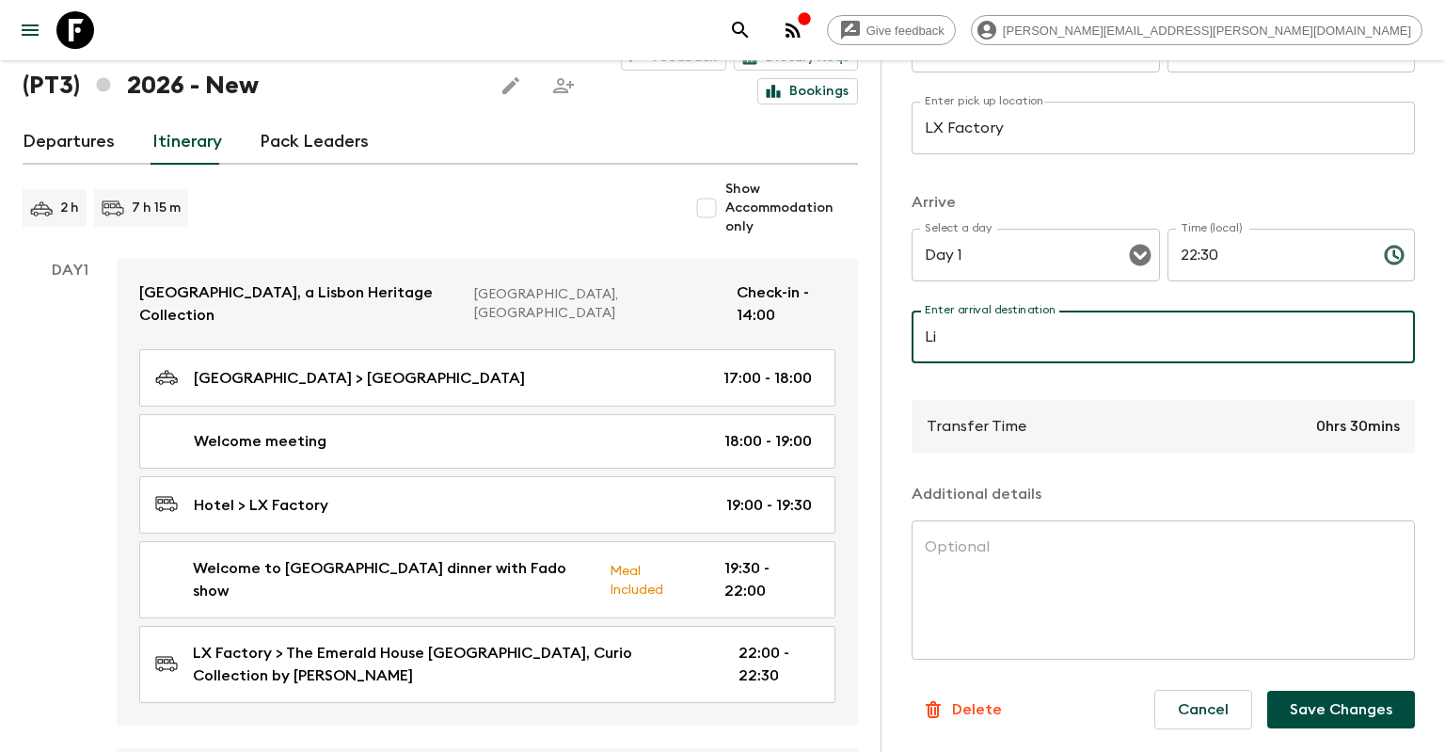
type input "L"
type input "[GEOGRAPHIC_DATA]"
click at [1349, 702] on button "Save Changes" at bounding box center [1341, 710] width 148 height 38
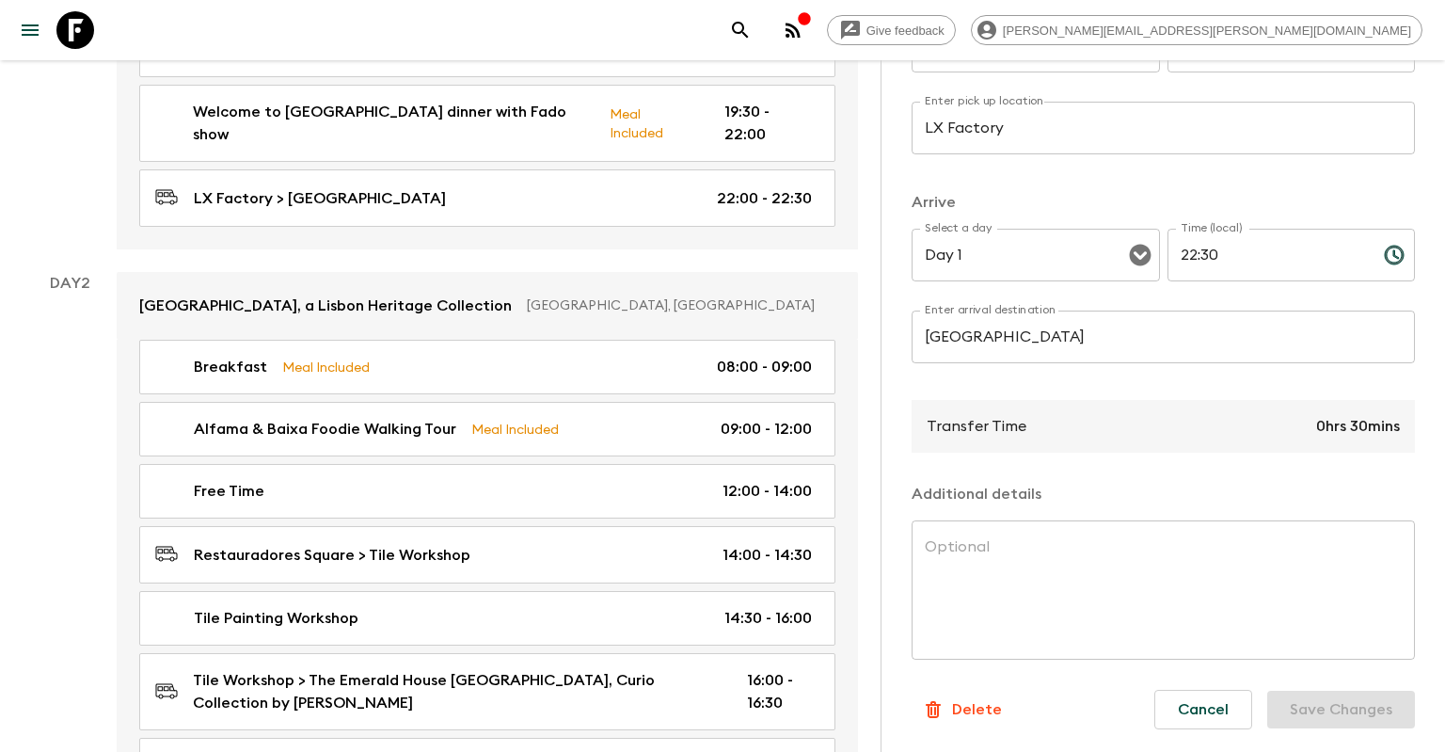
scroll to position [596, 0]
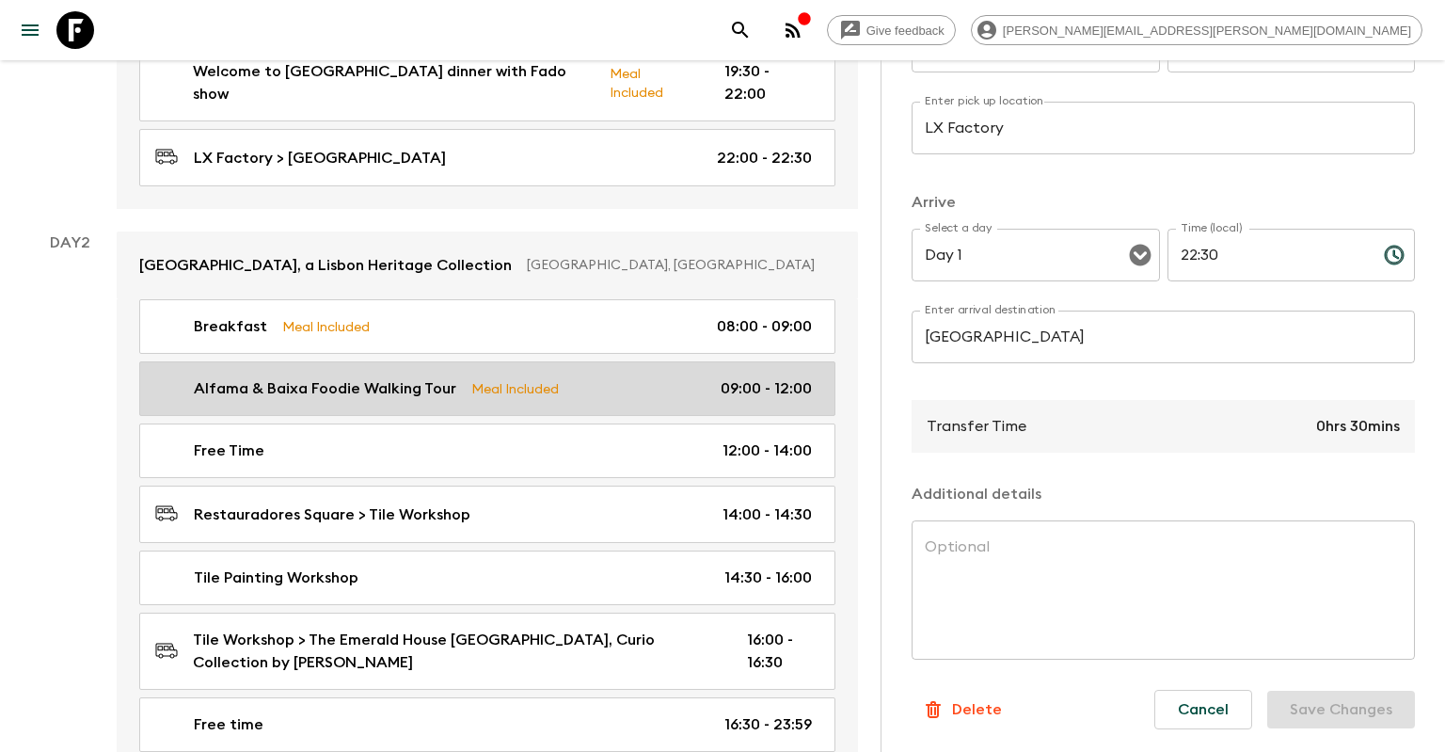
click at [567, 377] on div "Alfama & Baixa Foodie Walking Tour Meal Included 09:00 - 12:00" at bounding box center [483, 388] width 657 height 23
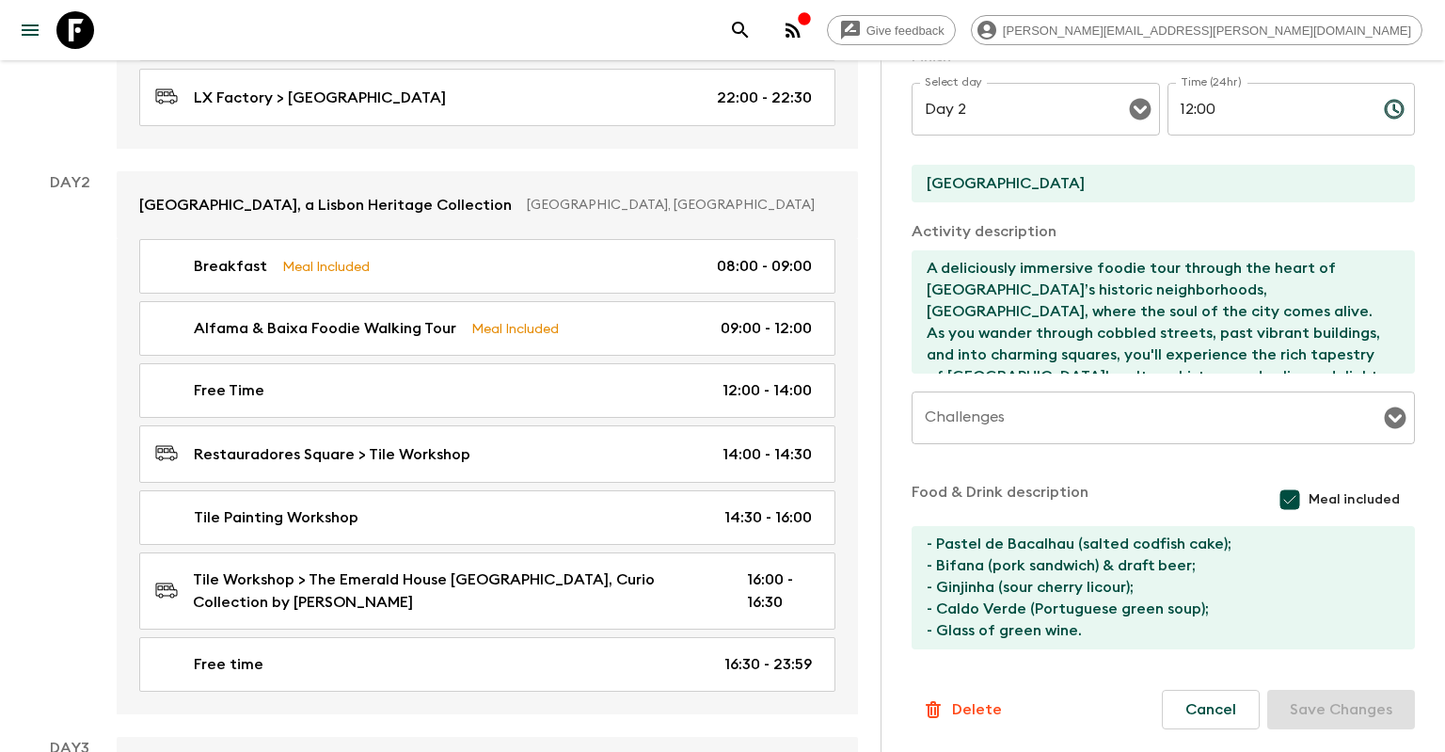
scroll to position [695, 0]
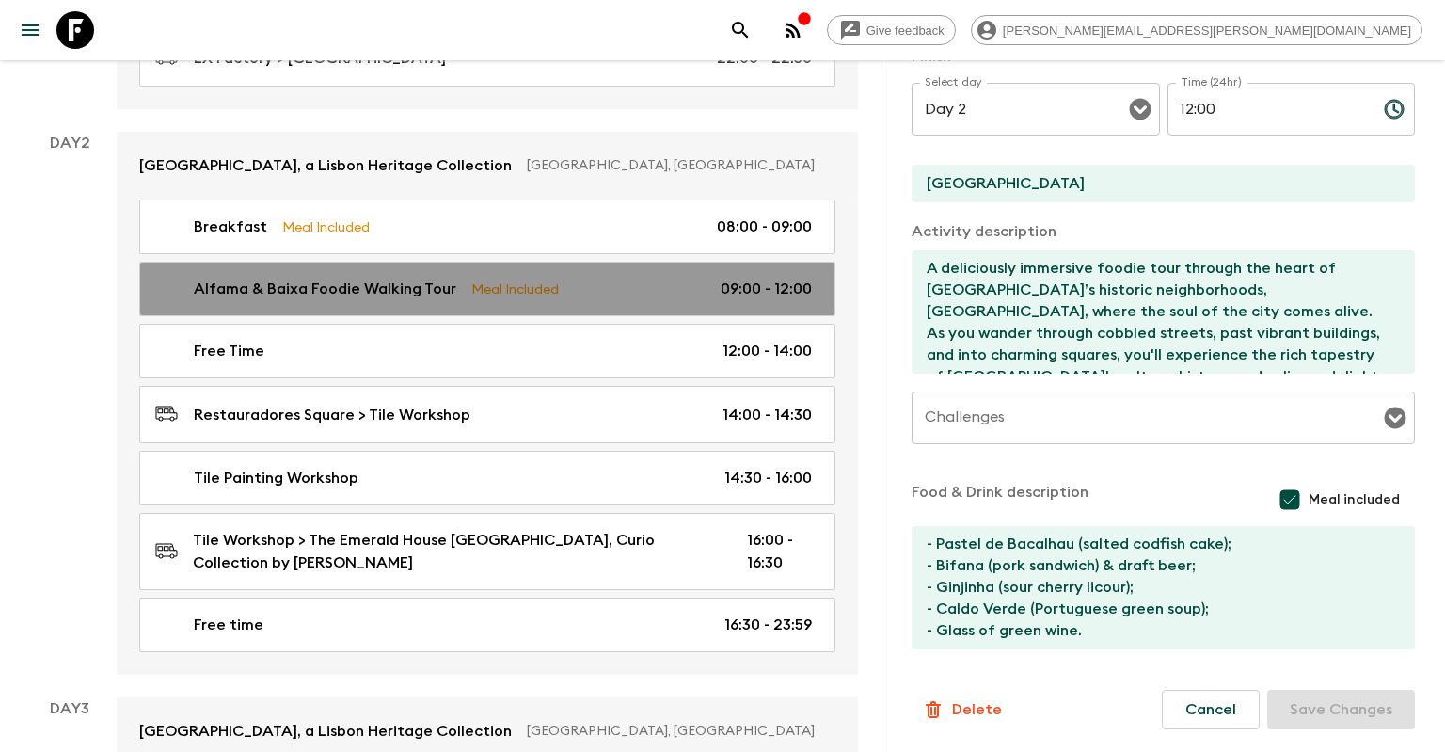
click at [593, 278] on div "Alfama & Baixa Foodie Walking Tour Meal Included 09:00 - 12:00" at bounding box center [483, 289] width 657 height 23
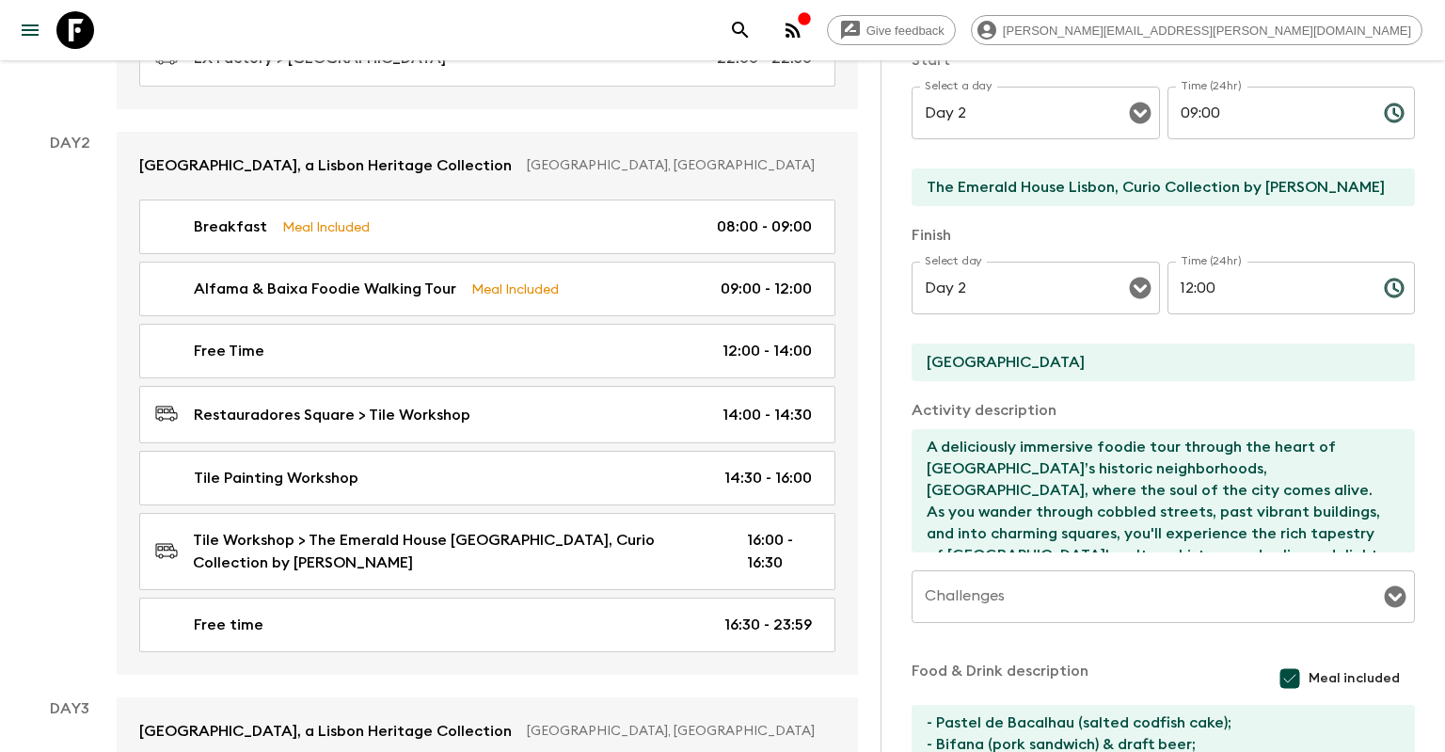
scroll to position [87, 0]
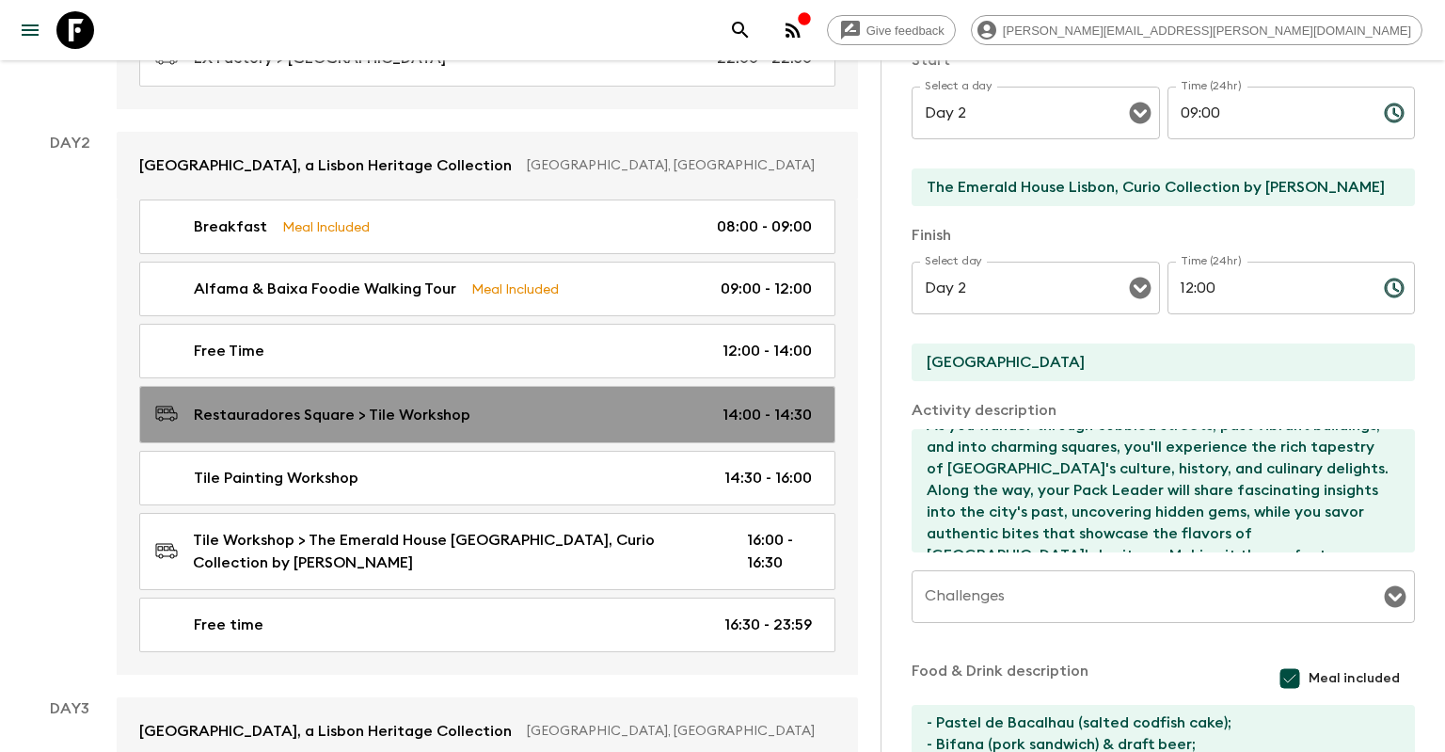
click at [559, 402] on div "Restauradores Square > Tile Workshop 14:00 - 14:30" at bounding box center [483, 414] width 657 height 25
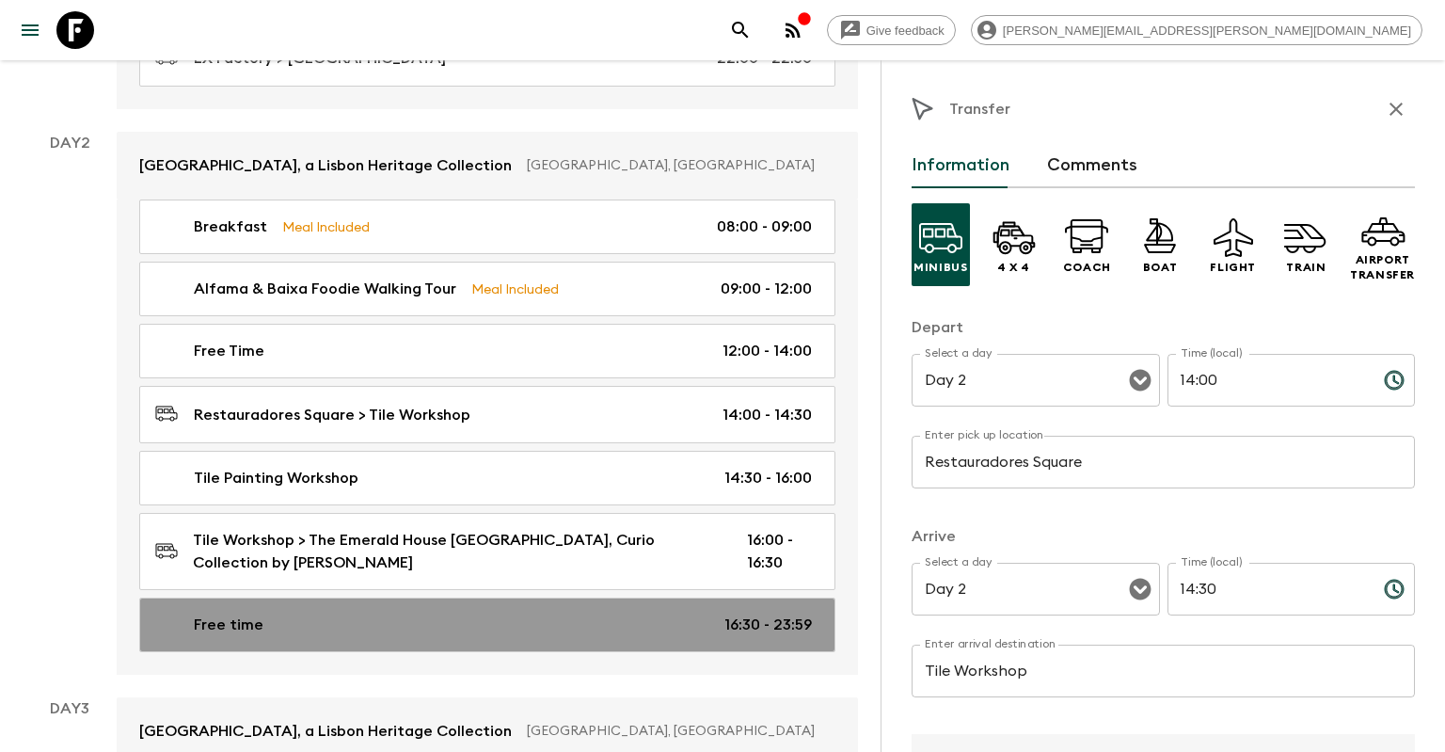
click at [430, 613] on div "Free time 16:30 - 23:59" at bounding box center [483, 624] width 657 height 23
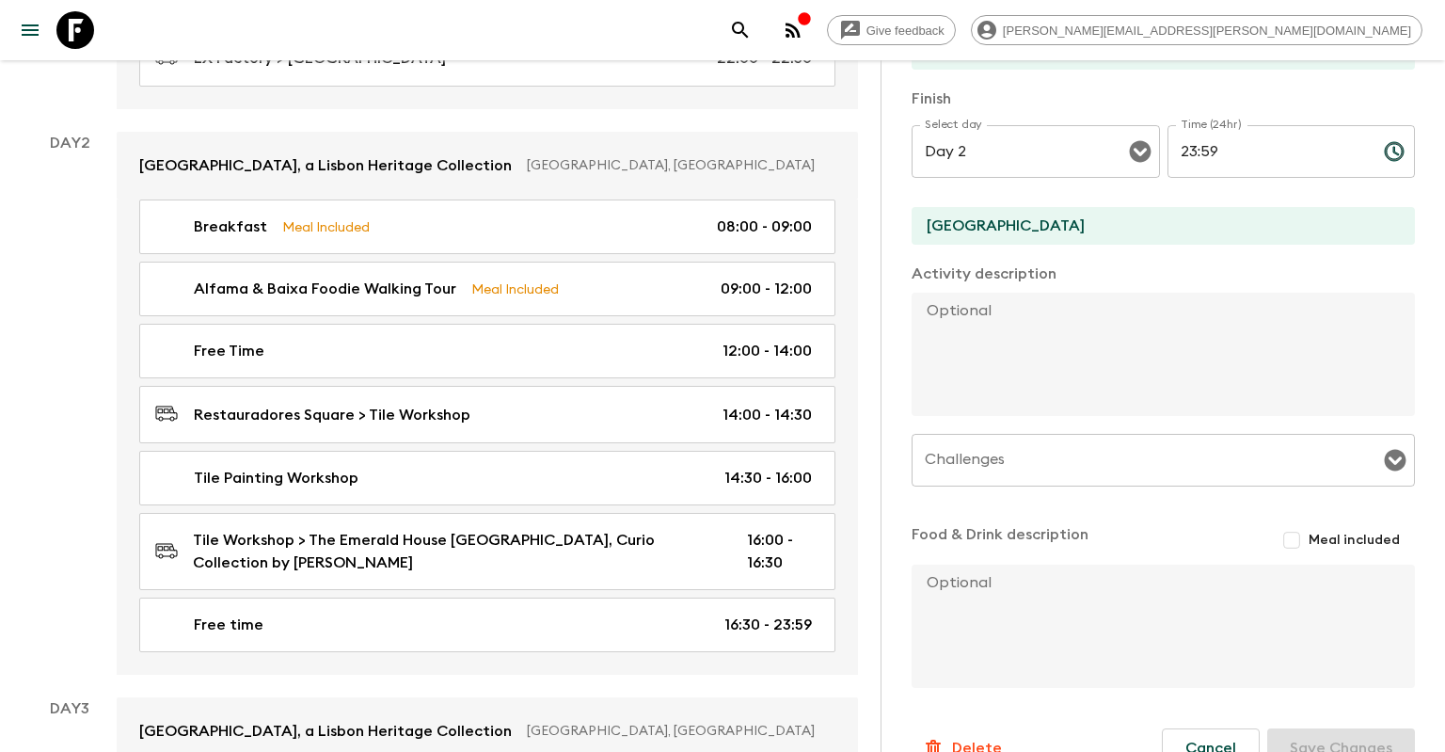
scroll to position [424, 0]
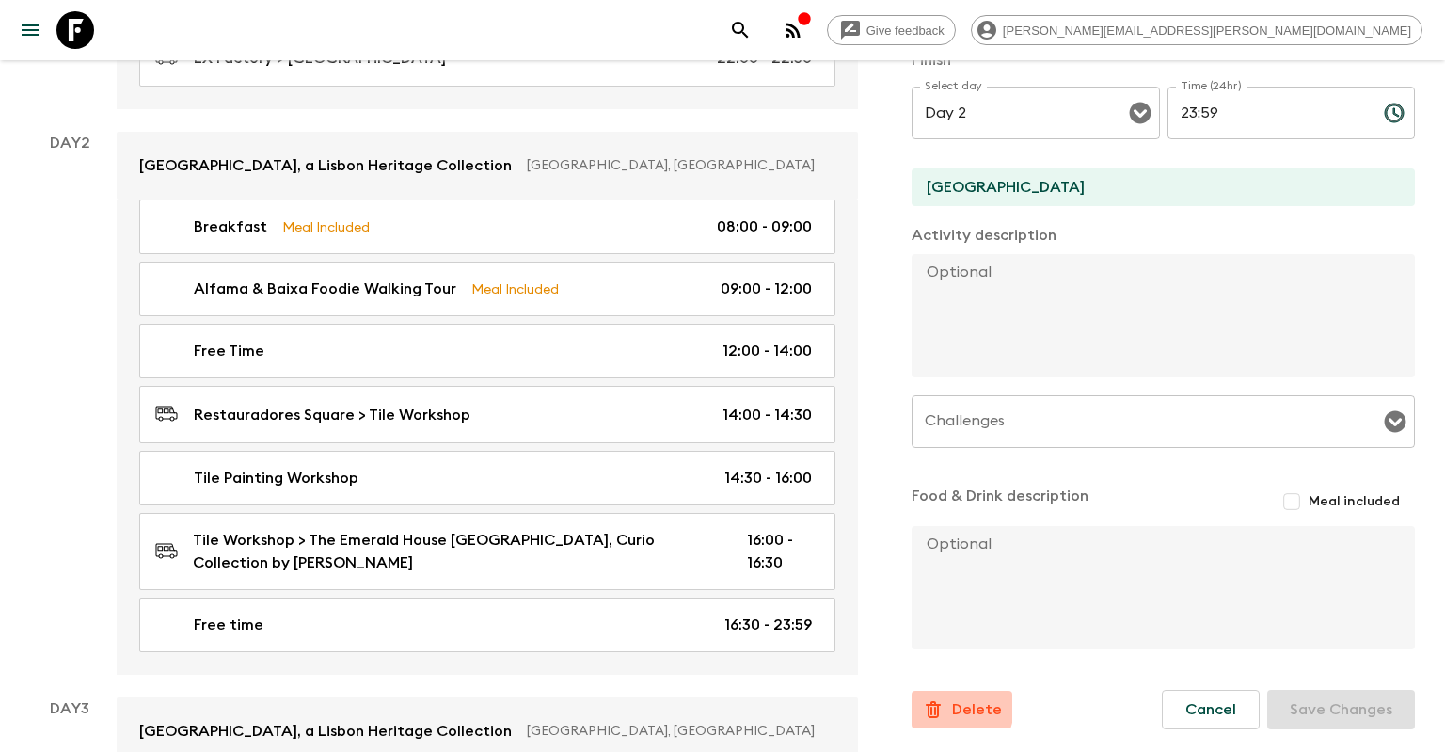
drag, startPoint x: 947, startPoint y: 707, endPoint x: 873, endPoint y: 672, distance: 81.2
click at [947, 707] on div "Delete" at bounding box center [962, 709] width 80 height 23
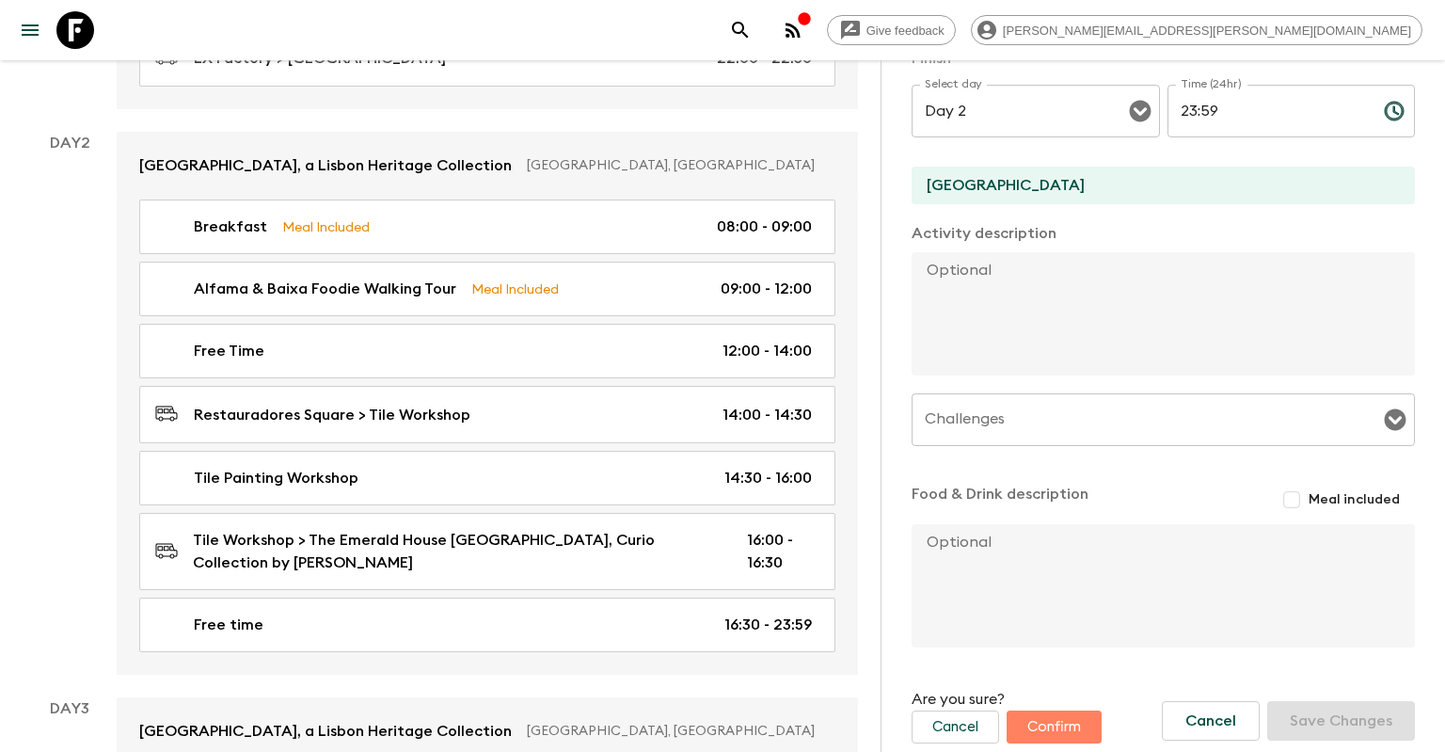
click at [1026, 728] on button "Confirm" at bounding box center [1054, 726] width 95 height 33
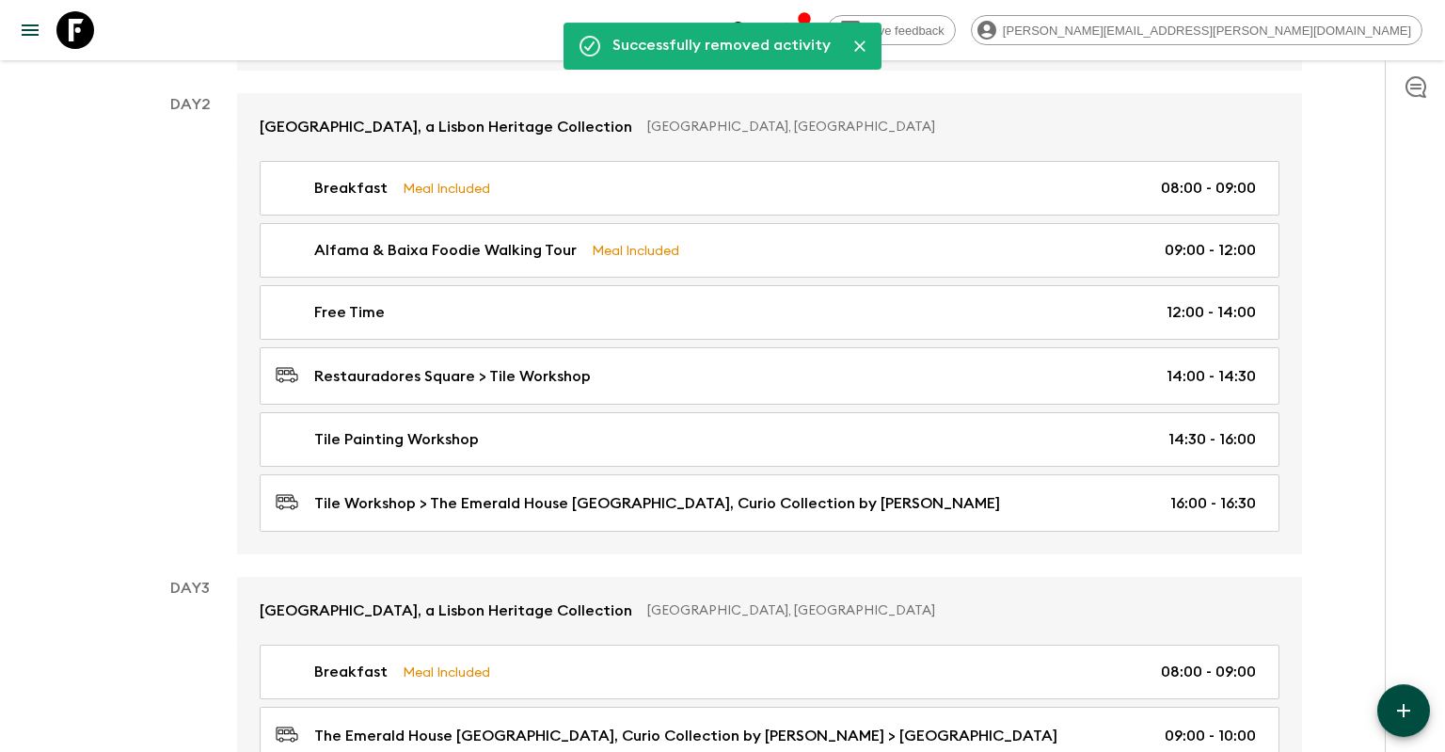
scroll to position [596, 0]
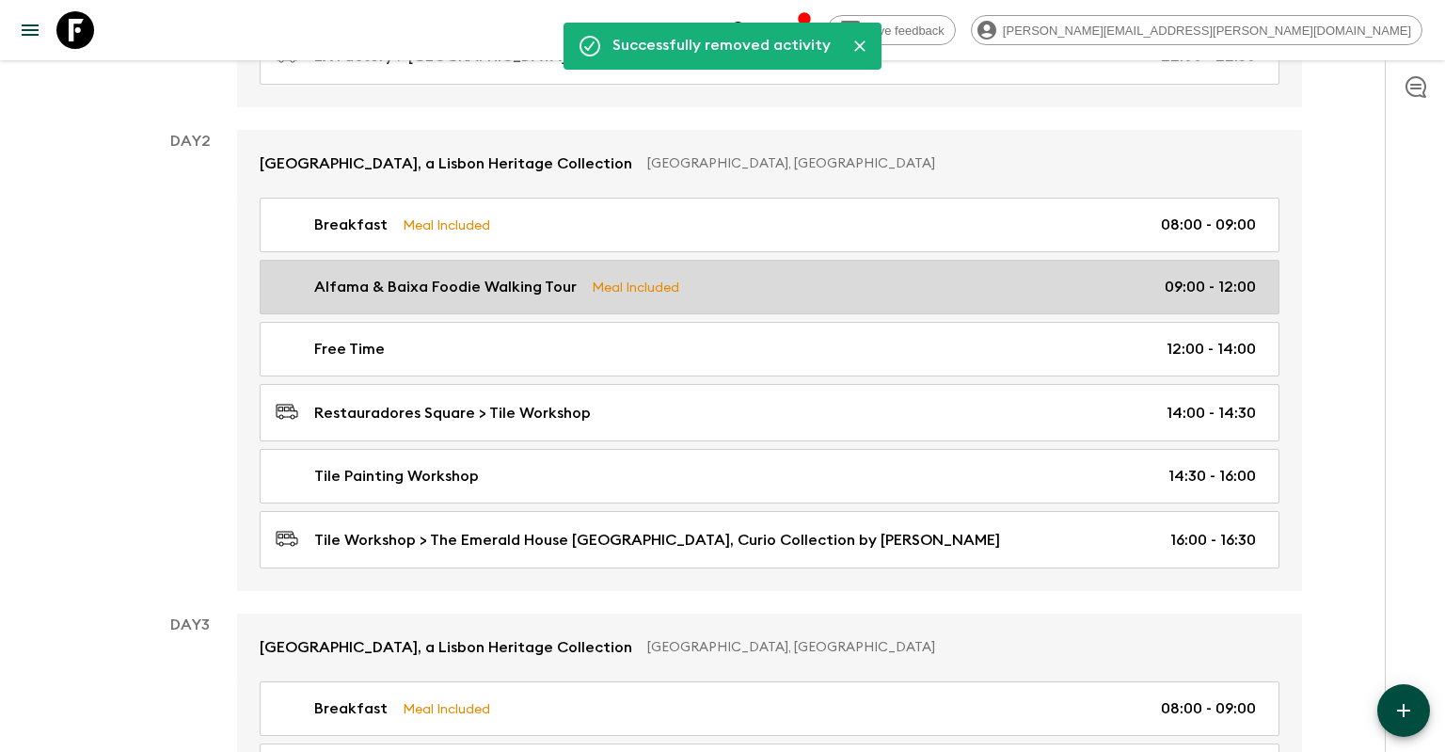
click at [703, 287] on div "Alfama & Baixa Foodie Walking Tour Meal Included 09:00 - 12:00" at bounding box center [766, 287] width 980 height 23
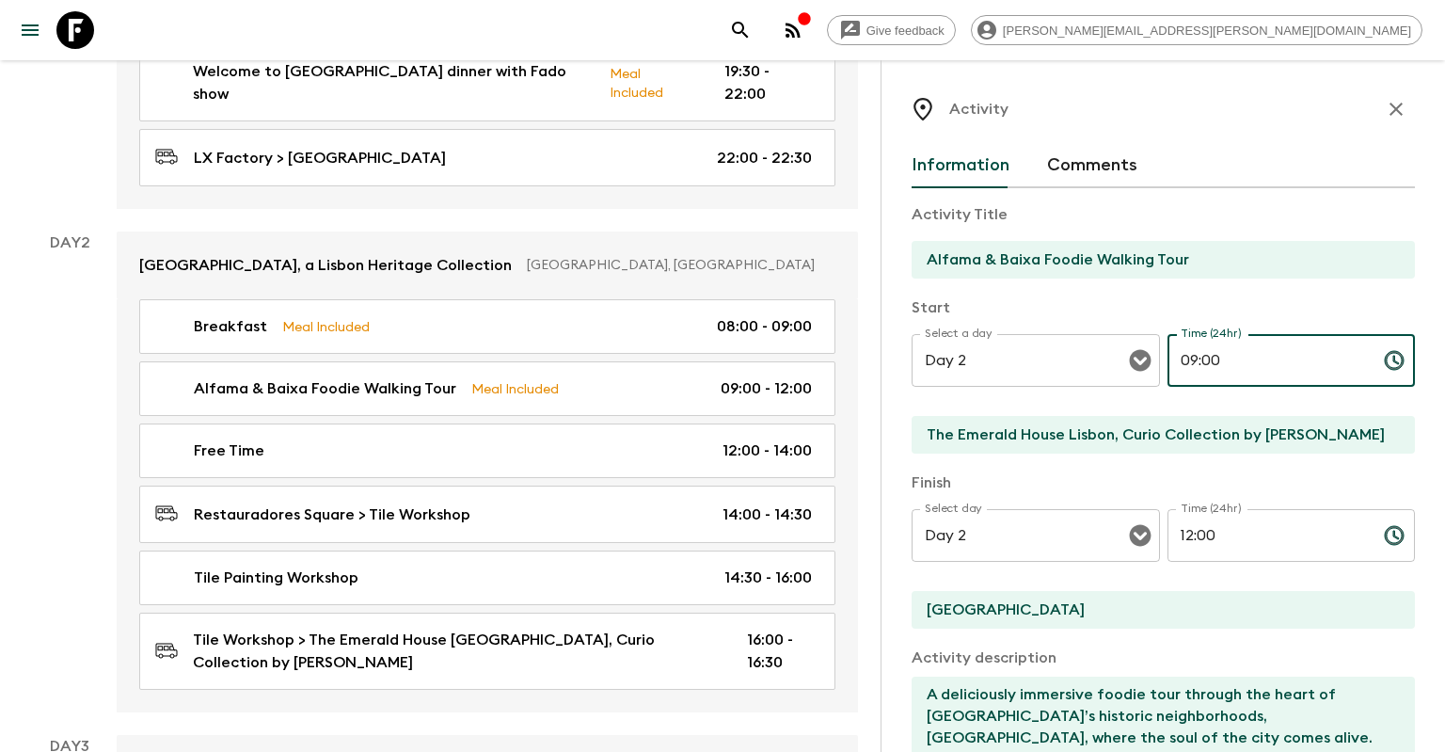
click at [1215, 367] on input "09:00" at bounding box center [1268, 360] width 201 height 53
drag, startPoint x: 1231, startPoint y: 364, endPoint x: 1154, endPoint y: 348, distance: 78.8
click at [1168, 348] on input "09:00" at bounding box center [1268, 360] width 201 height 53
type input "17:00"
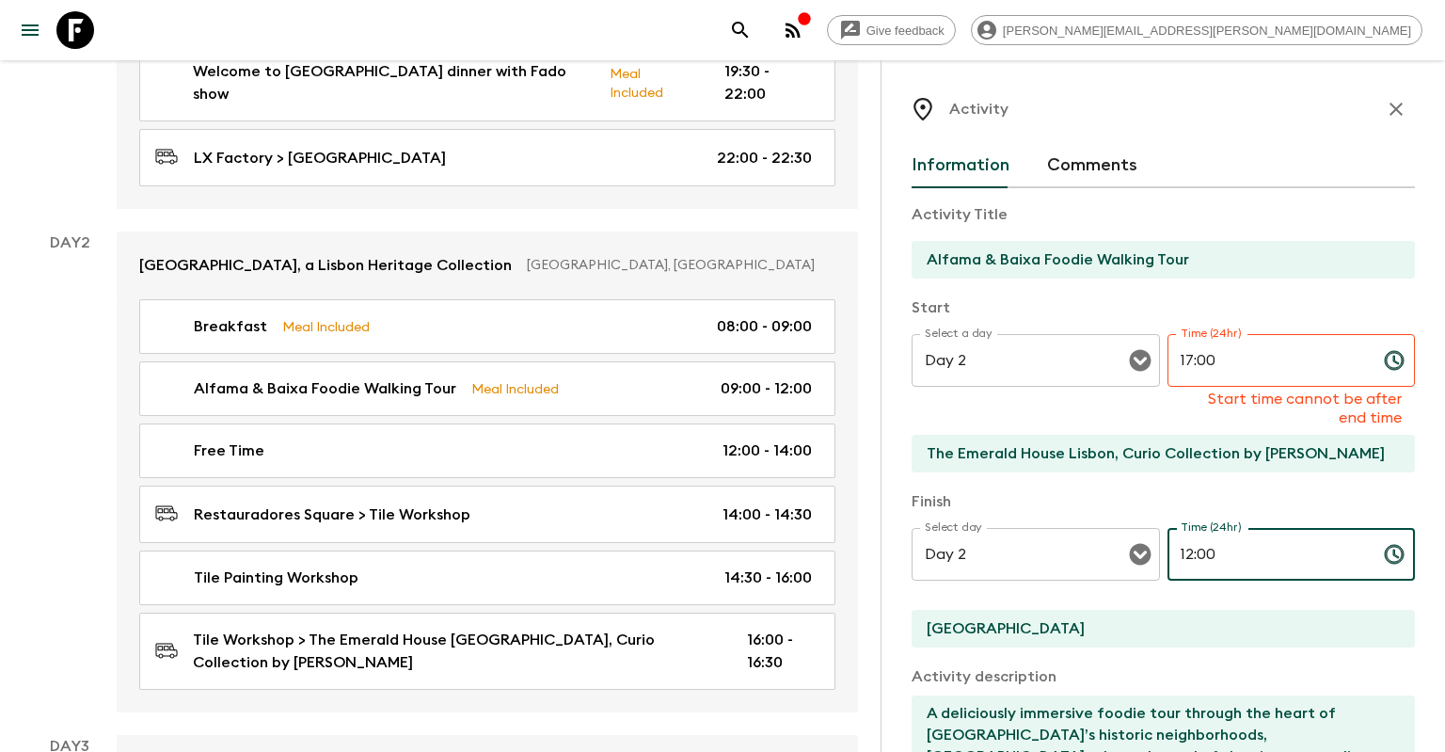
drag, startPoint x: 1221, startPoint y: 544, endPoint x: 1169, endPoint y: 541, distance: 52.8
click at [1169, 541] on input "12:00" at bounding box center [1268, 554] width 201 height 53
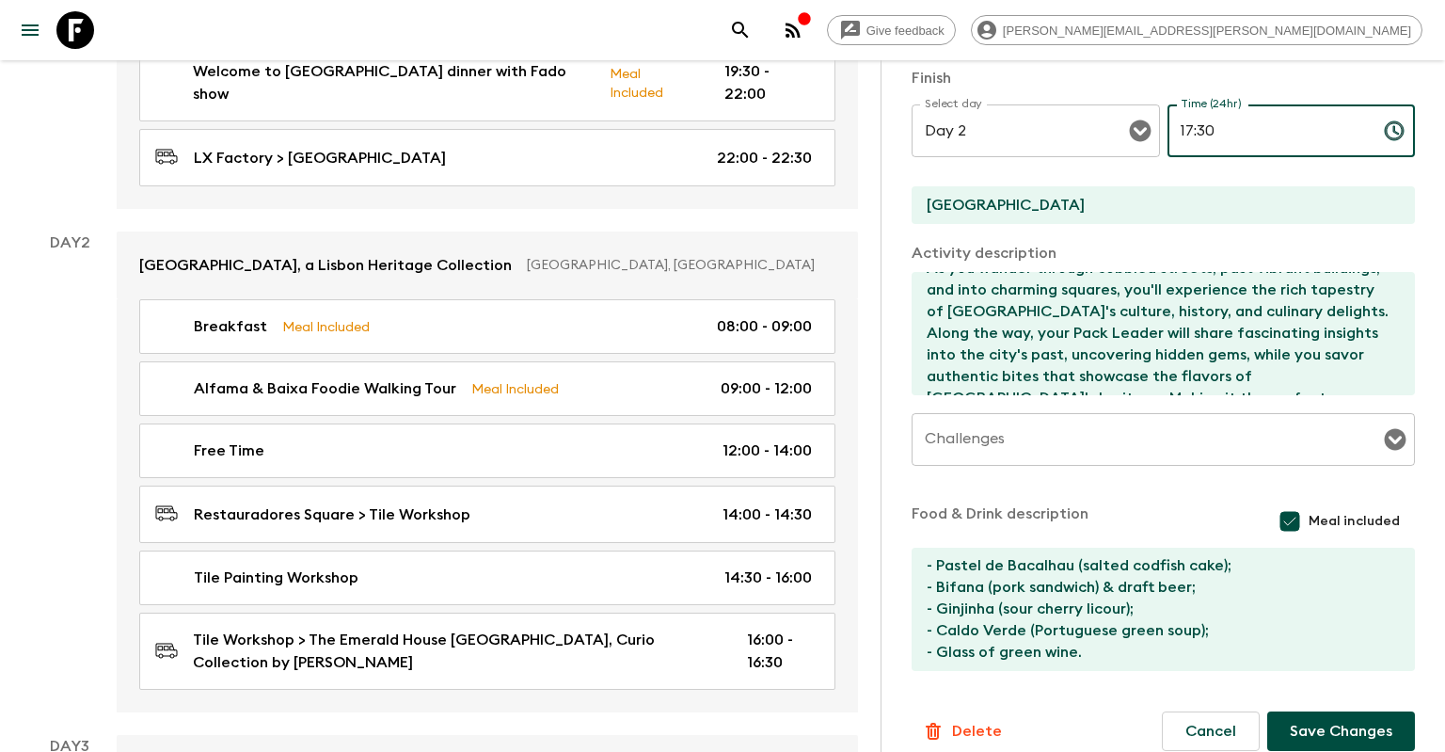
scroll to position [428, 0]
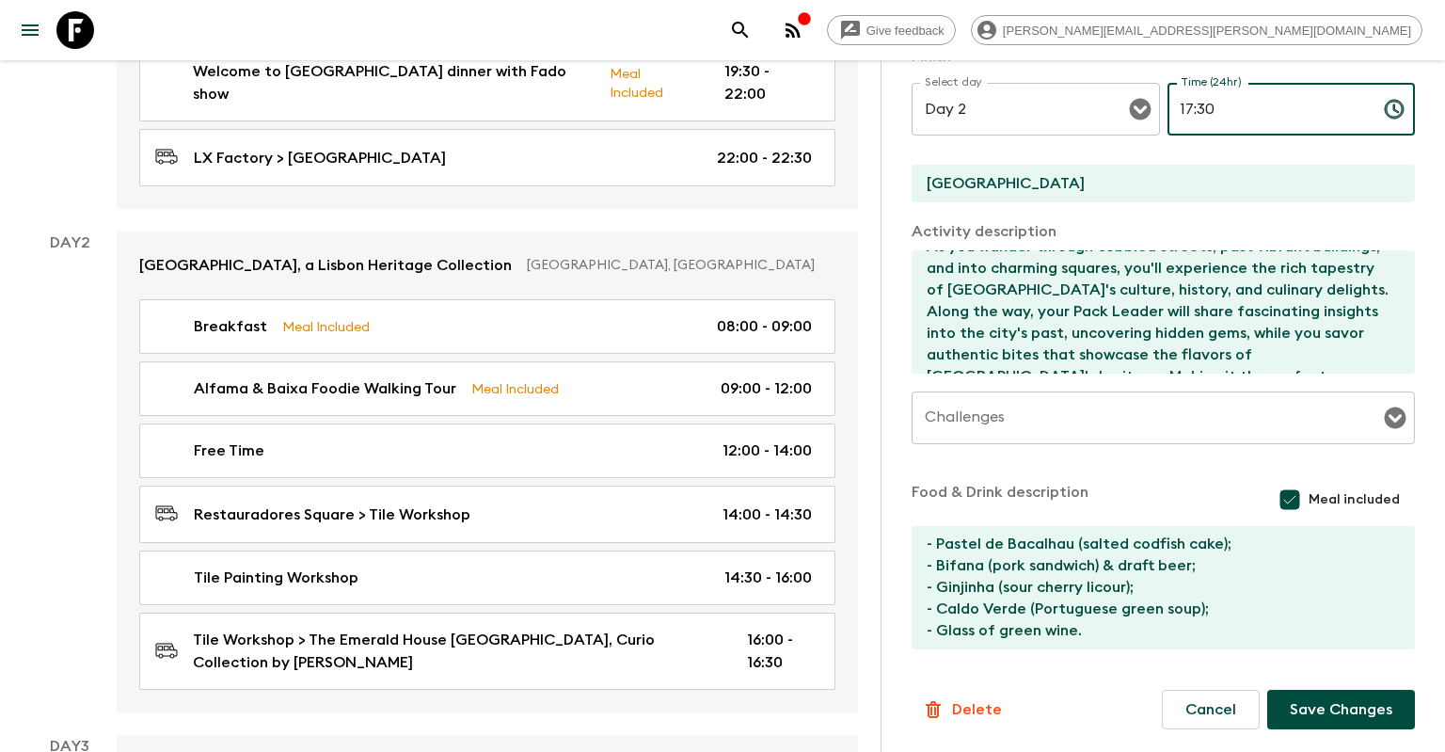
type input "17:30"
click at [1289, 706] on button "Save Changes" at bounding box center [1341, 710] width 148 height 40
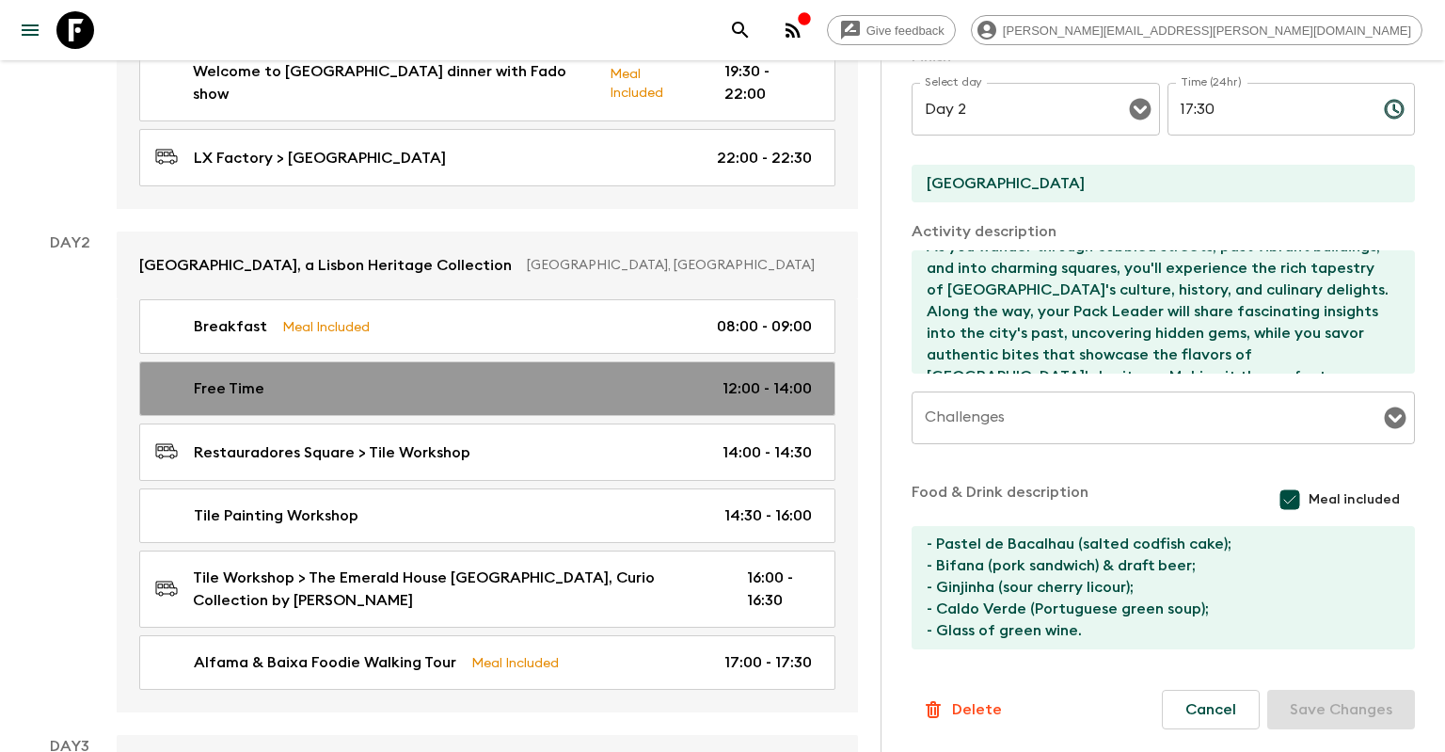
click at [677, 377] on div "Free Time 12:00 - 14:00" at bounding box center [483, 388] width 657 height 23
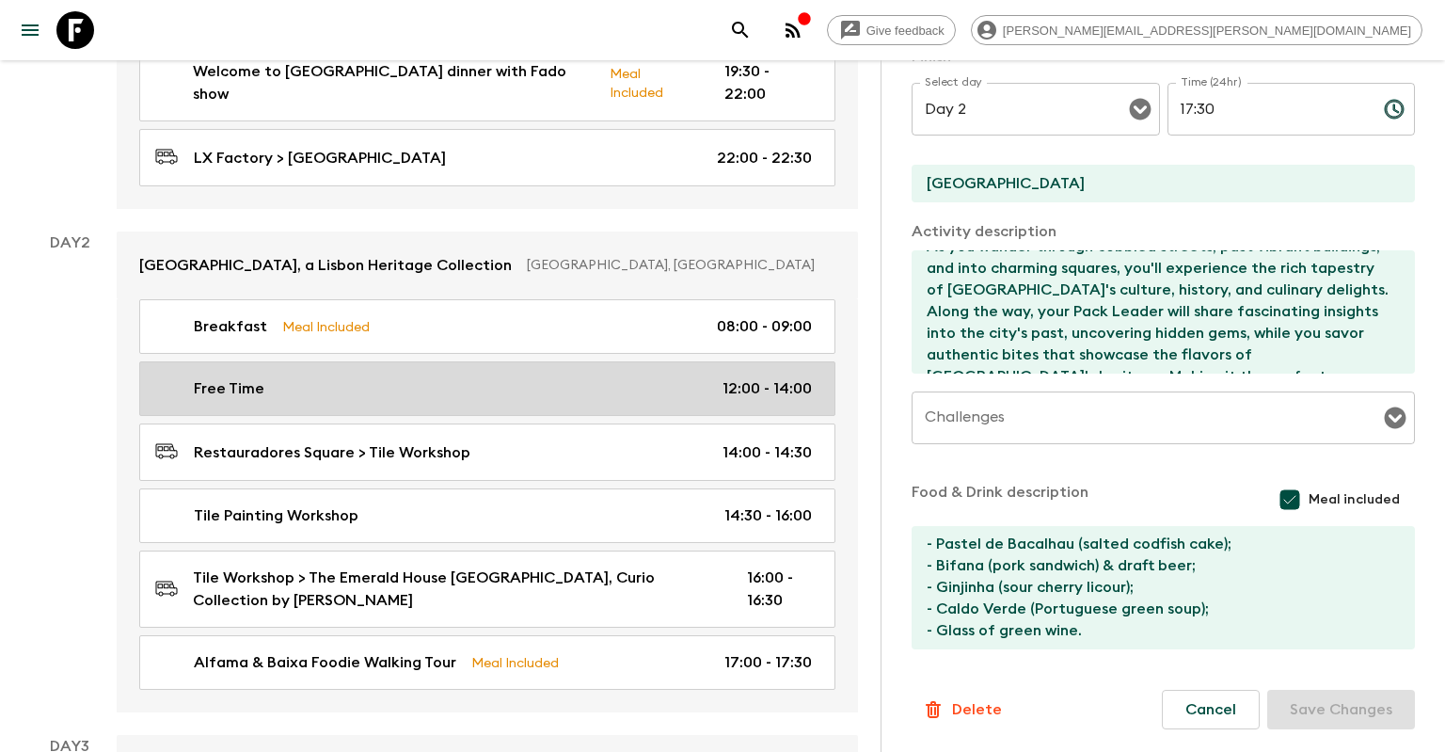
type input "Free Time"
type input "[GEOGRAPHIC_DATA]"
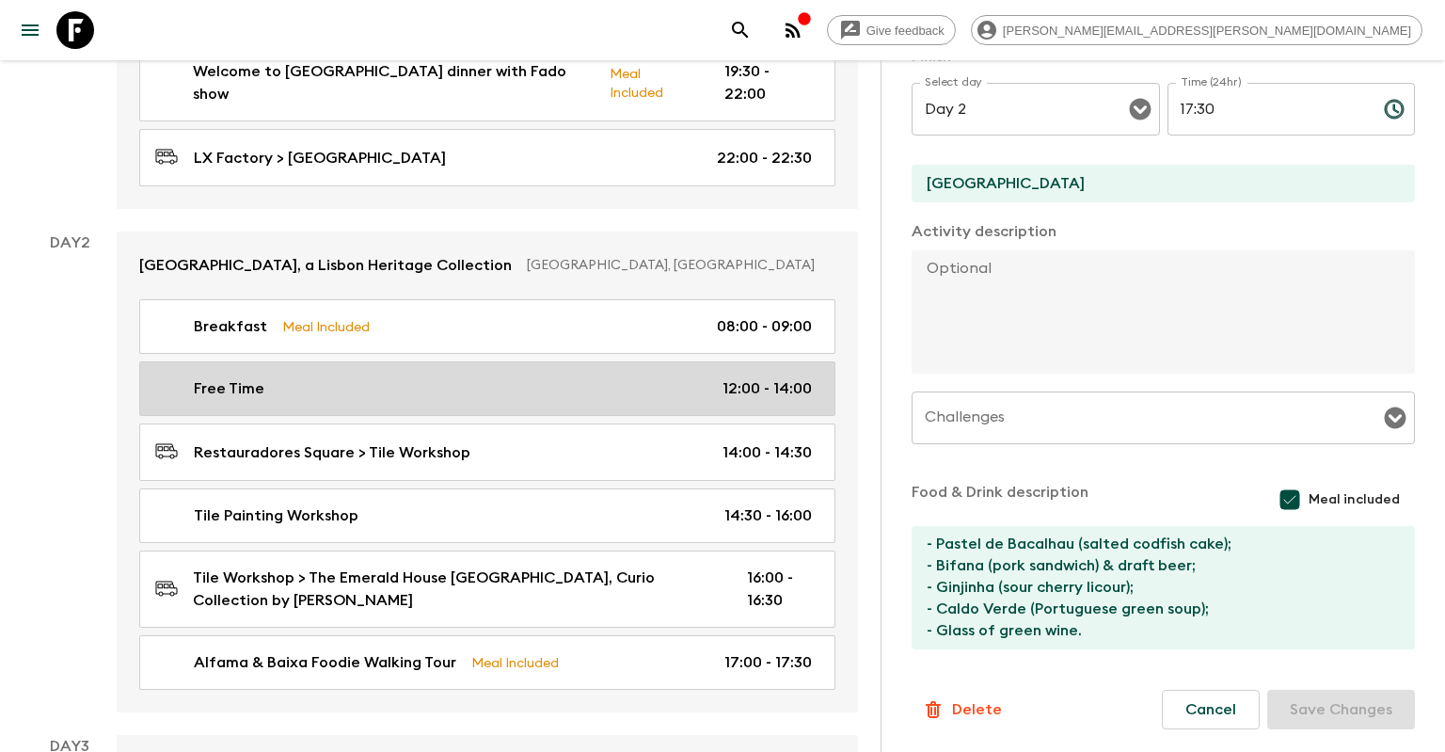
checkbox input "false"
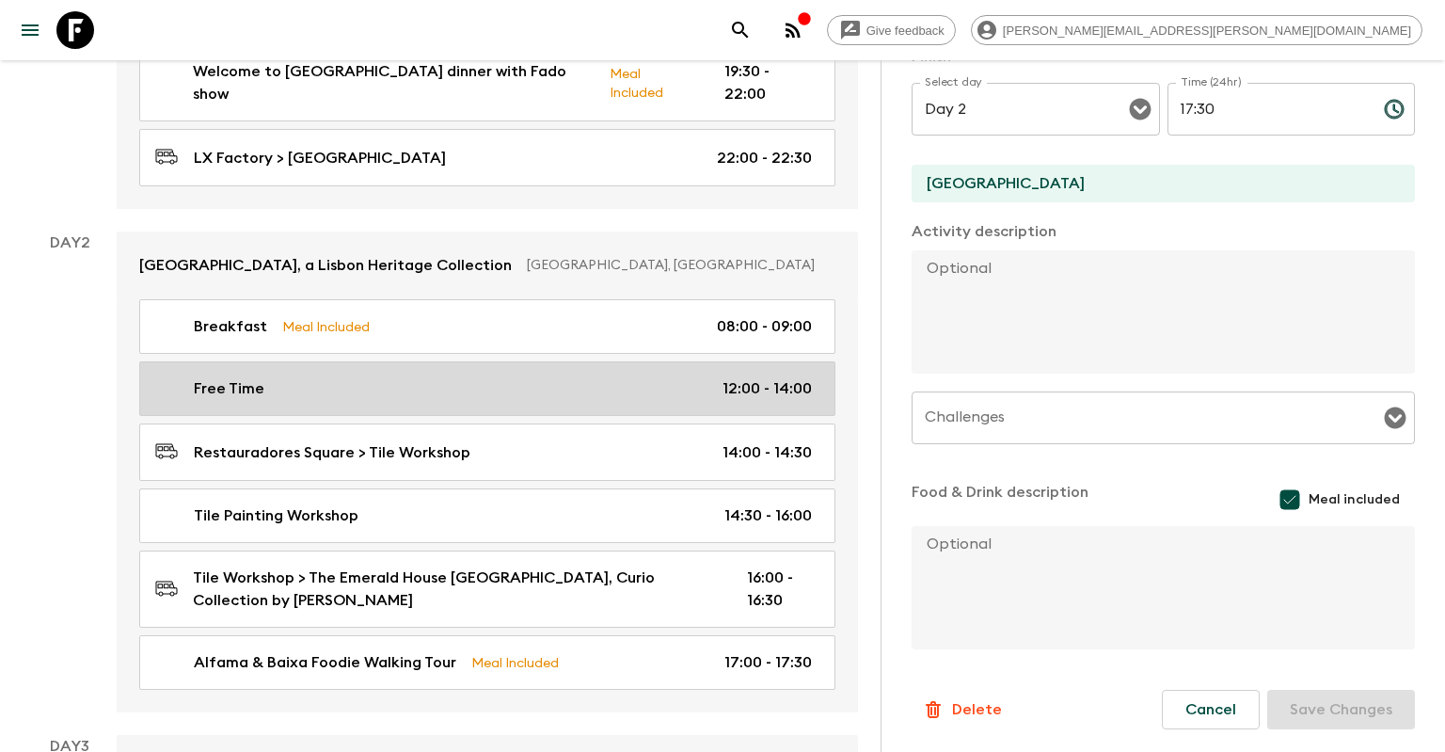
type input "12:00"
type input "14:00"
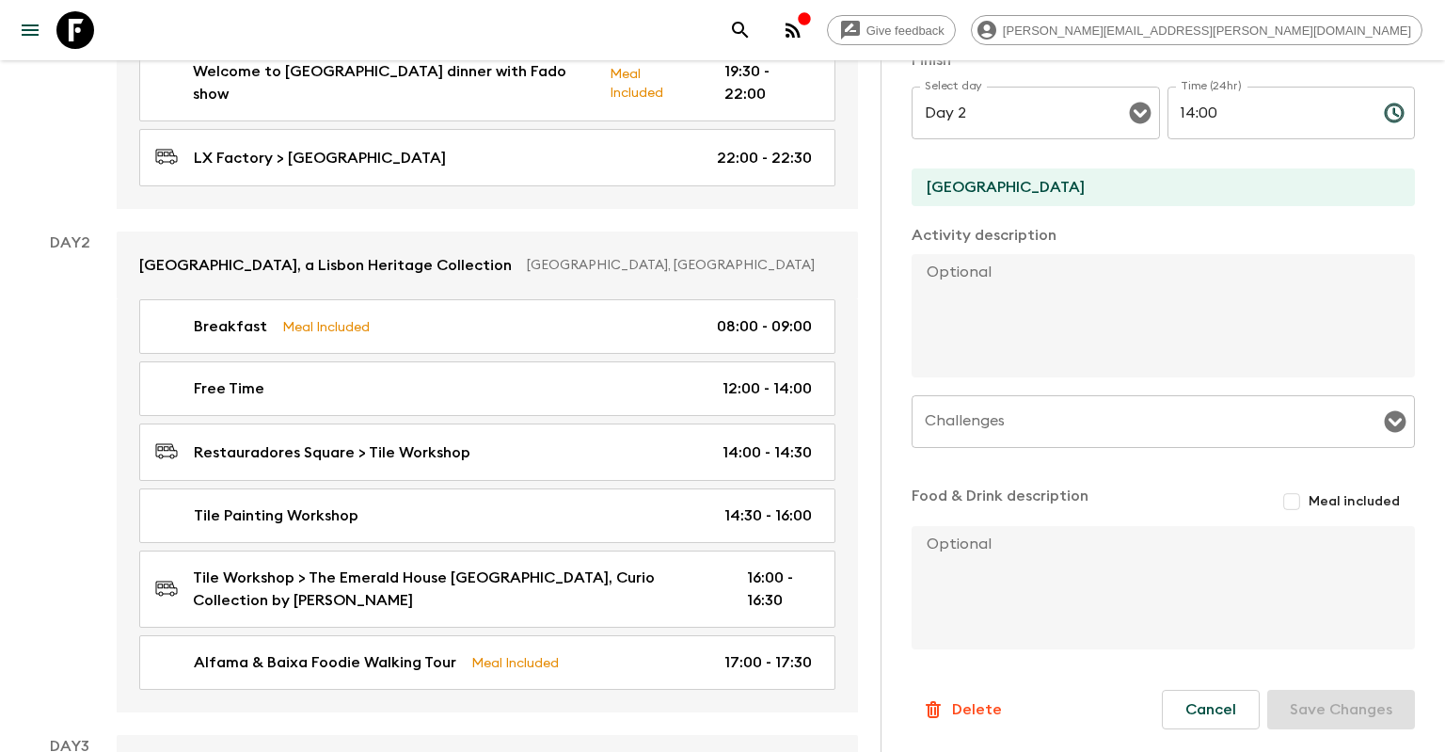
click at [959, 708] on p "Delete" at bounding box center [977, 709] width 50 height 23
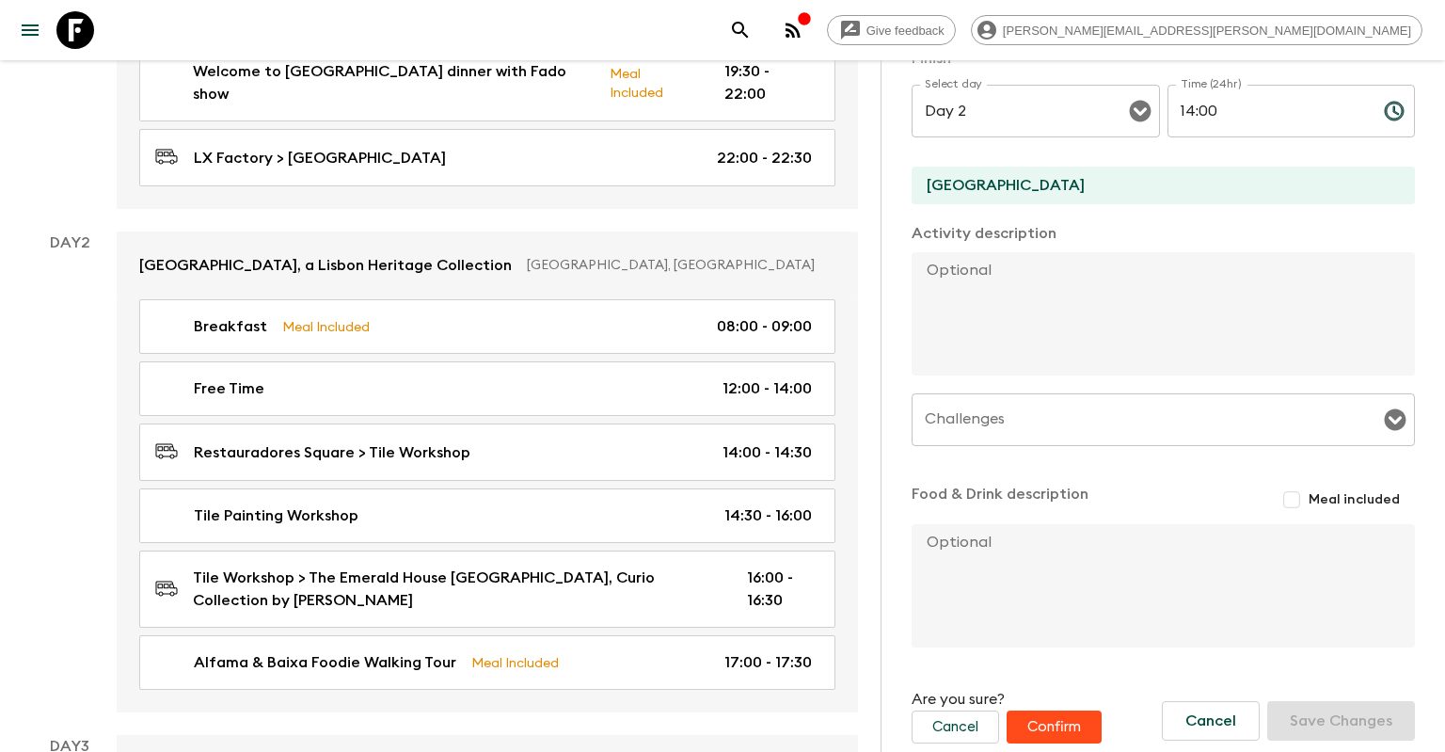
click at [1039, 734] on button "Confirm" at bounding box center [1054, 726] width 95 height 33
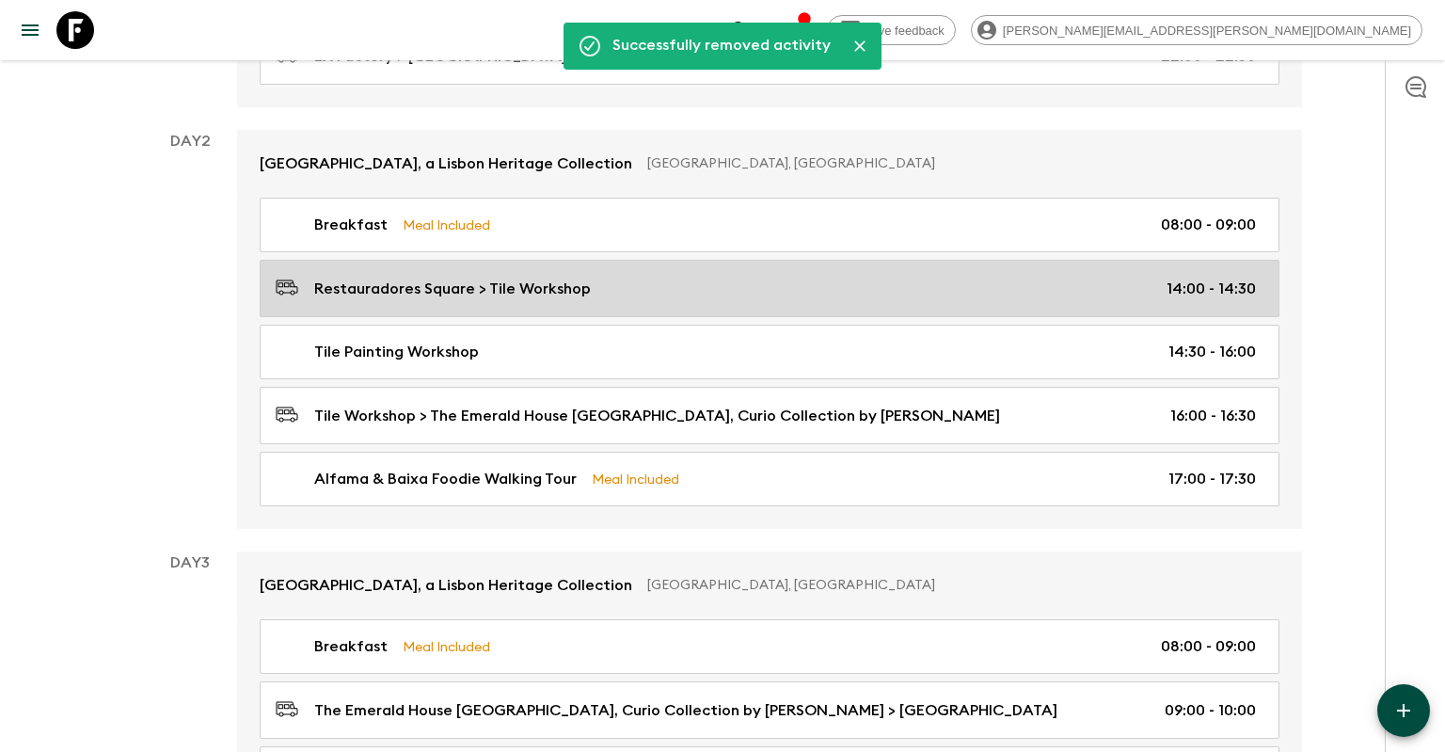
click at [1034, 302] on link "Restauradores Square > Tile Workshop 14:00 - 14:30" at bounding box center [770, 288] width 1020 height 57
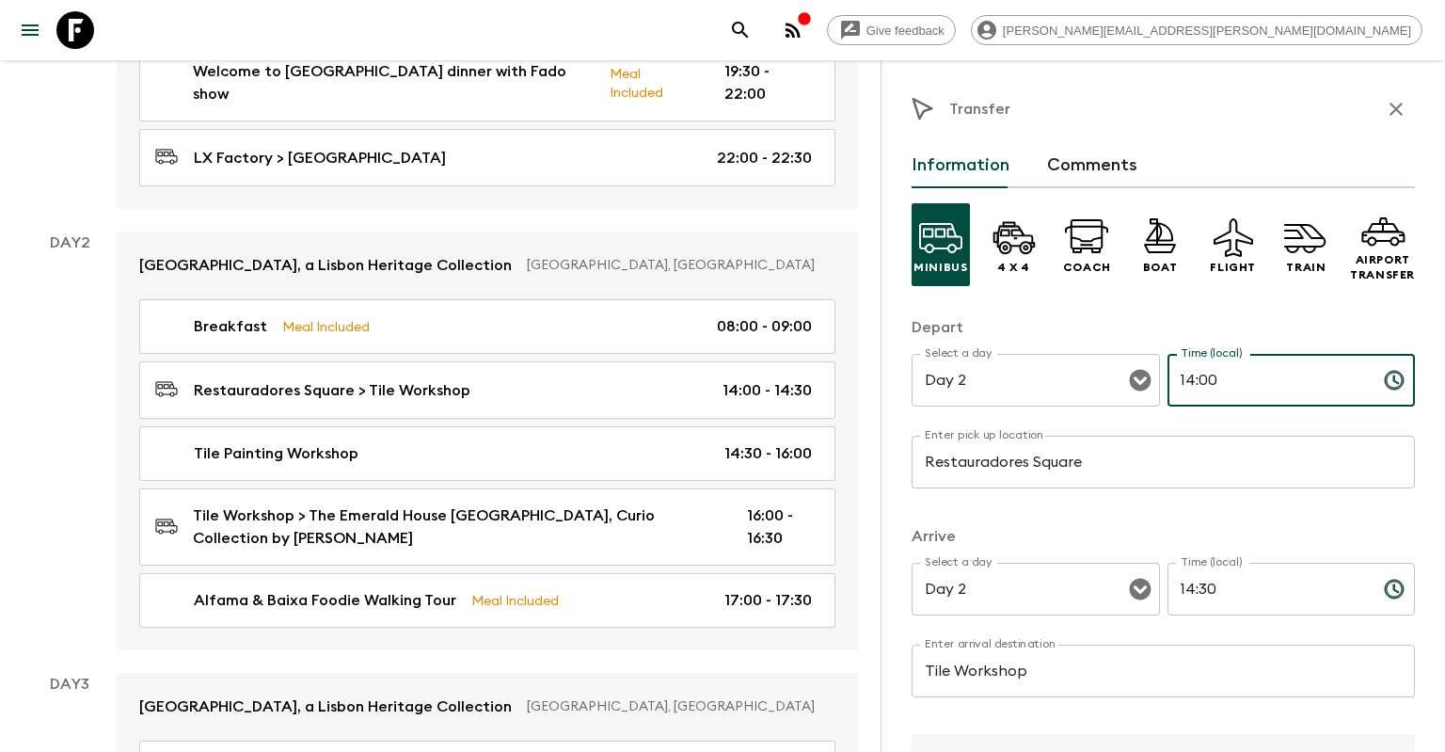
drag, startPoint x: 1191, startPoint y: 380, endPoint x: 1176, endPoint y: 380, distance: 15.1
click at [1176, 380] on input "14:00" at bounding box center [1268, 380] width 201 height 53
click at [1202, 374] on input "09:00" at bounding box center [1268, 380] width 201 height 53
type input "09:15"
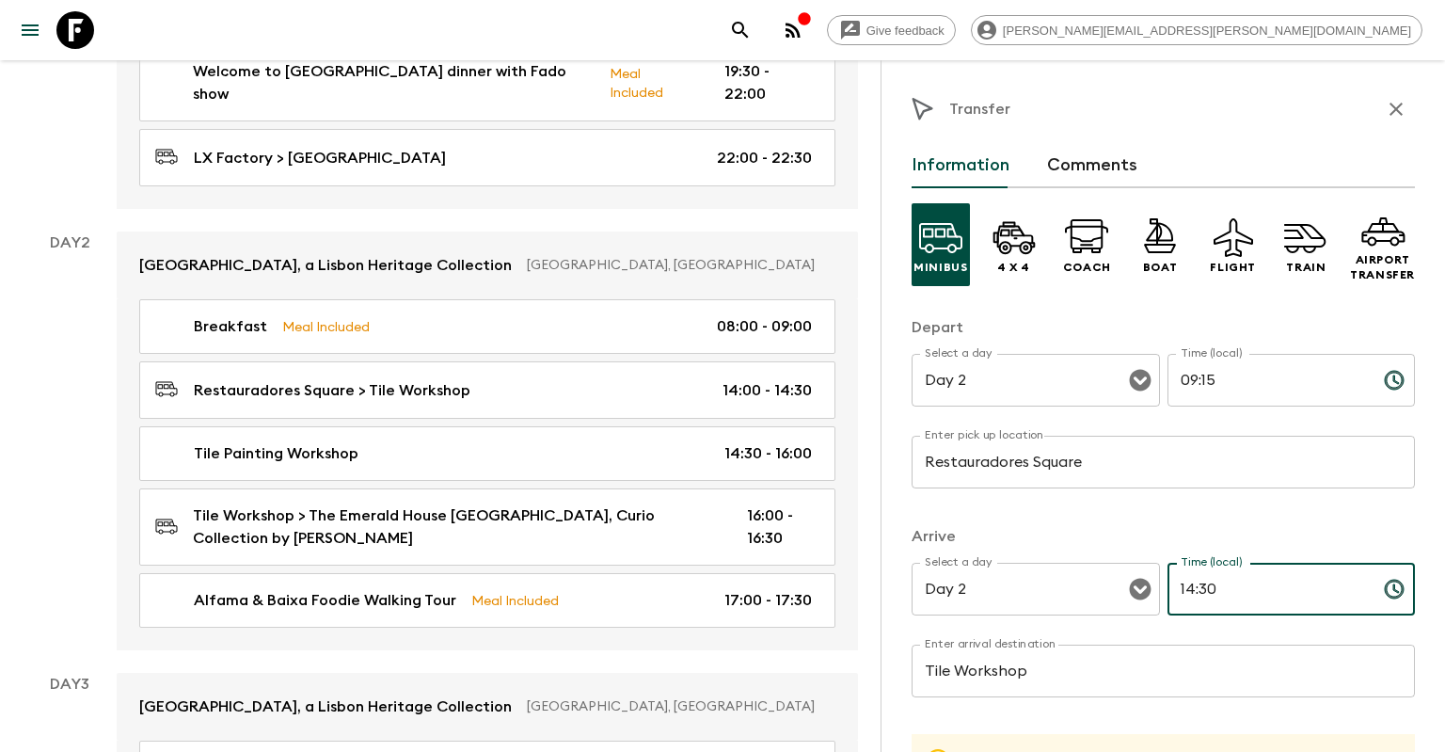
click at [1202, 589] on input "14:30" at bounding box center [1268, 589] width 201 height 53
drag, startPoint x: 1193, startPoint y: 591, endPoint x: 1180, endPoint y: 589, distance: 13.3
click at [1180, 589] on input "14:30" at bounding box center [1268, 589] width 201 height 53
click at [1202, 593] on input "10:30" at bounding box center [1268, 589] width 201 height 53
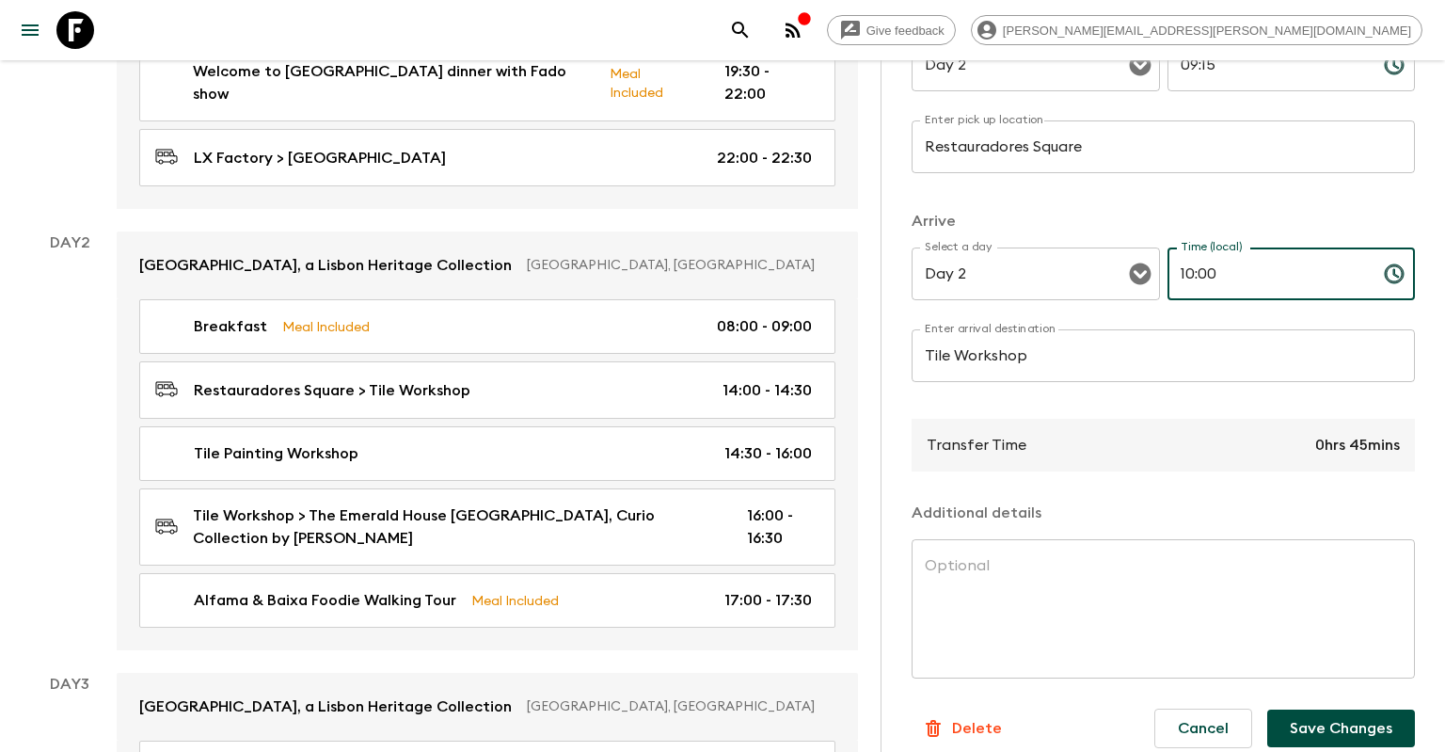
scroll to position [336, 0]
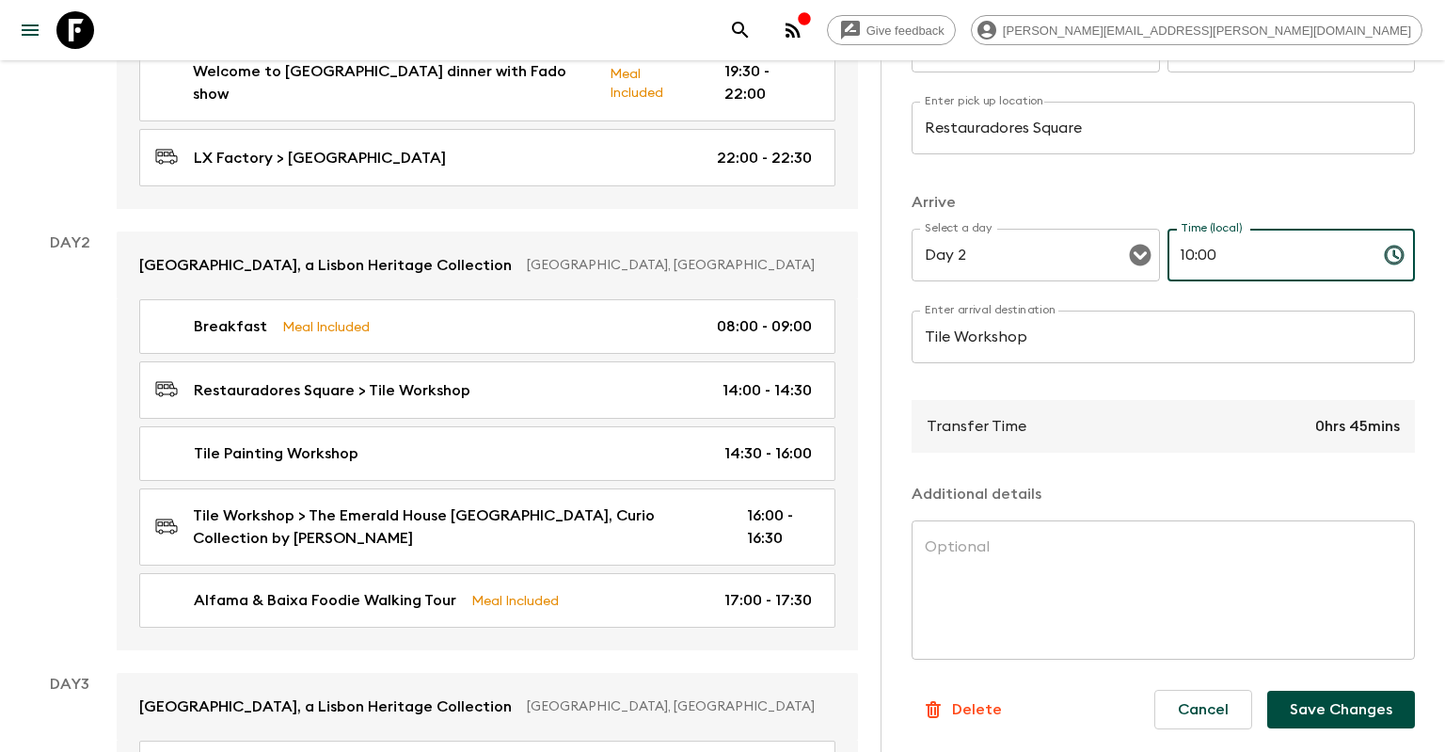
type input "10:00"
click at [1330, 705] on button "Save Changes" at bounding box center [1341, 710] width 148 height 38
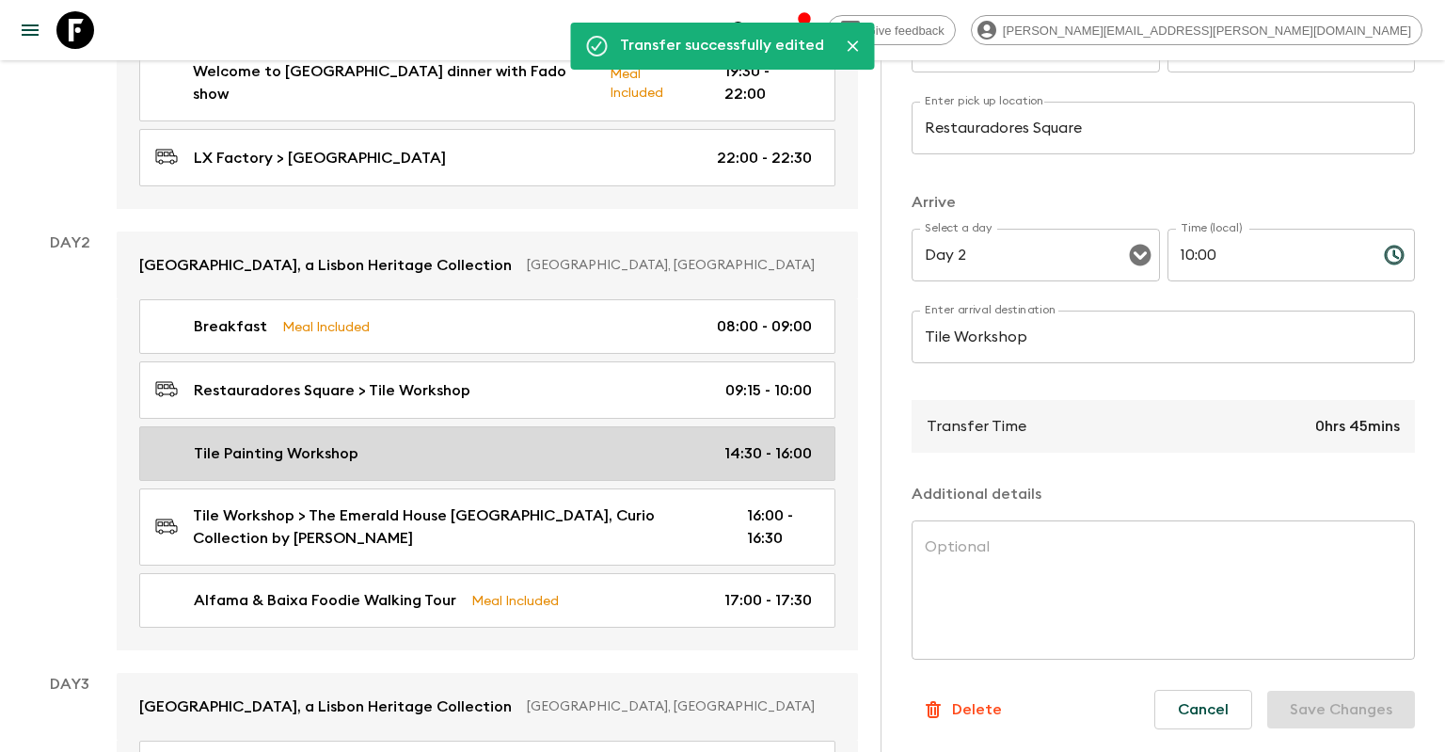
click at [711, 442] on div "Tile Painting Workshop 14:30 - 16:00" at bounding box center [483, 453] width 657 height 23
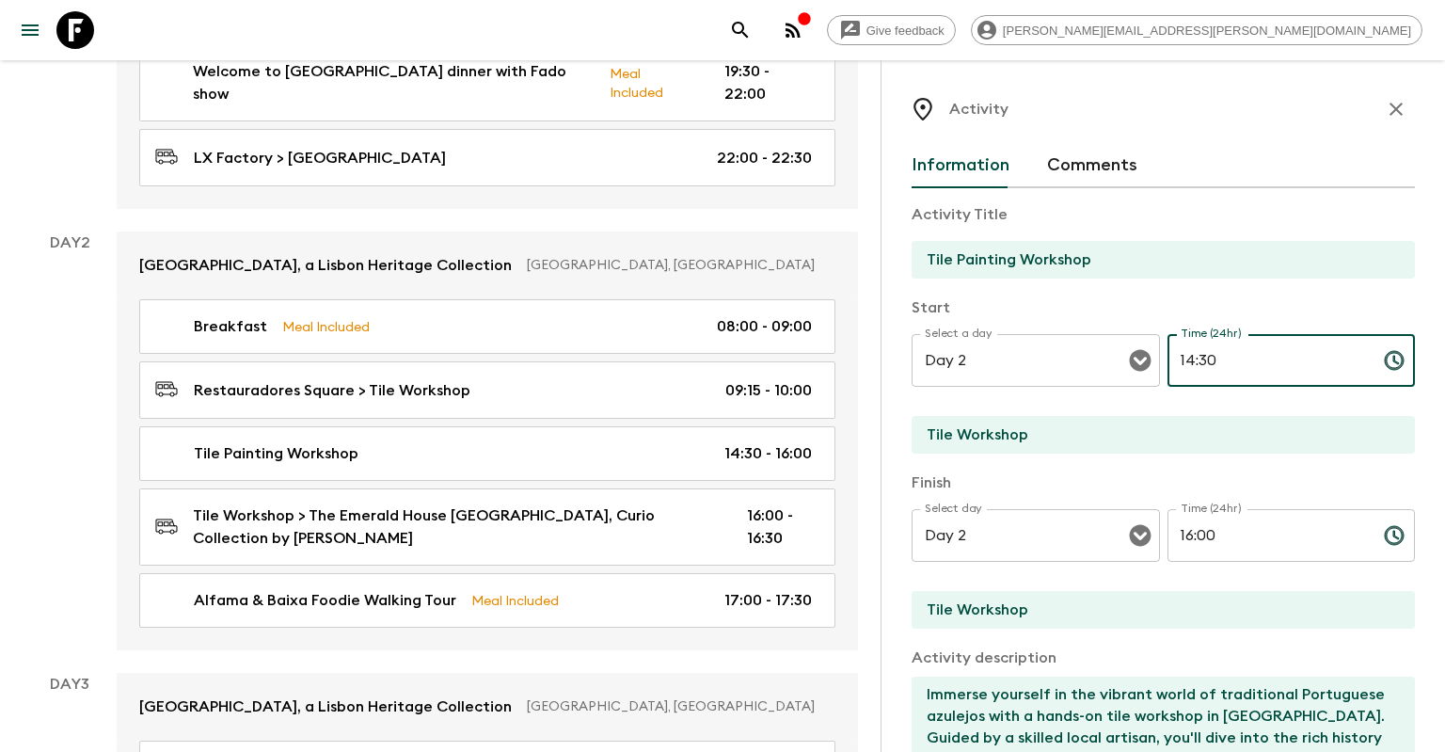
drag, startPoint x: 1195, startPoint y: 361, endPoint x: 1174, endPoint y: 358, distance: 20.9
click at [1174, 358] on input "14:30" at bounding box center [1268, 360] width 201 height 53
drag, startPoint x: 1220, startPoint y: 366, endPoint x: 1201, endPoint y: 359, distance: 20.8
click at [1201, 359] on input "10:30" at bounding box center [1268, 360] width 201 height 53
type input "10:00"
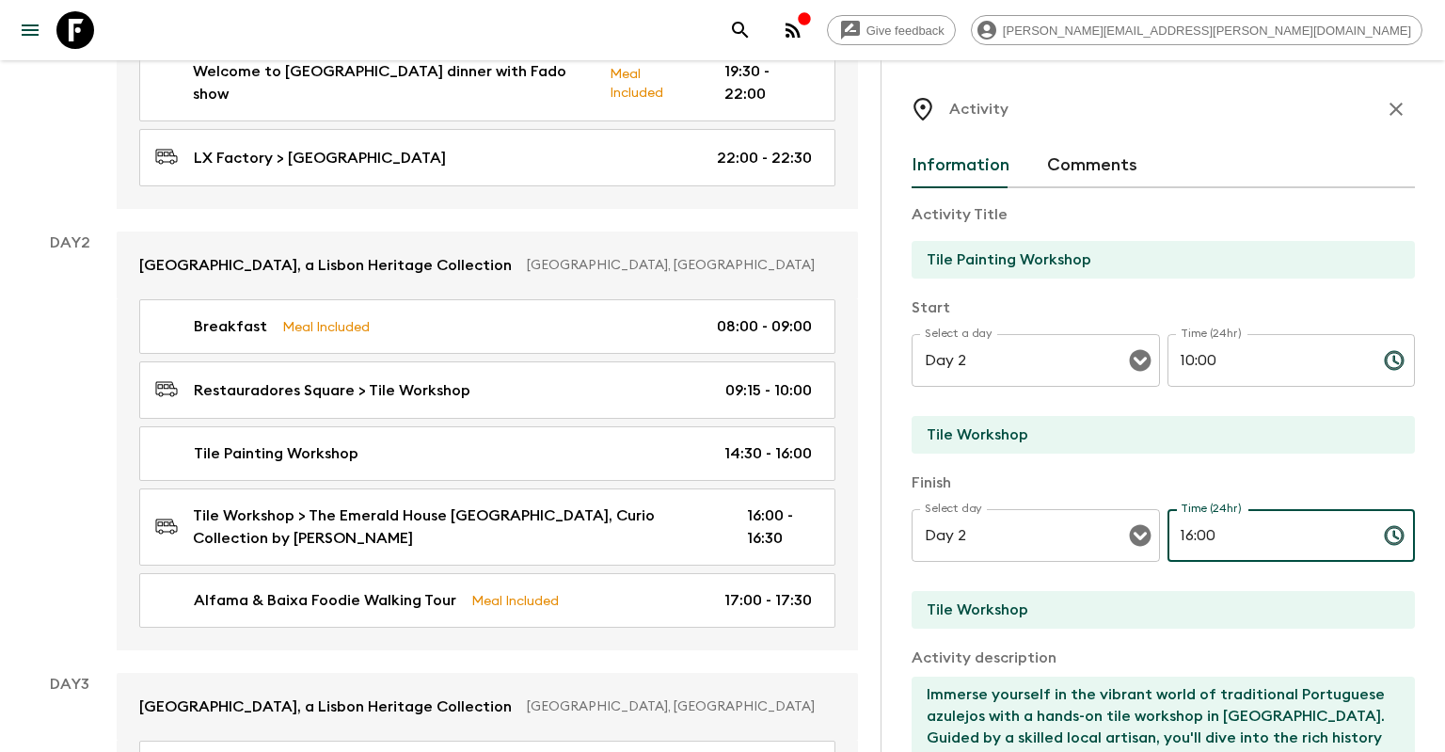
drag, startPoint x: 1191, startPoint y: 534, endPoint x: 1177, endPoint y: 533, distance: 14.2
click at [1177, 533] on input "16:00" at bounding box center [1268, 535] width 201 height 53
click at [1195, 533] on input "11:00" at bounding box center [1268, 535] width 201 height 53
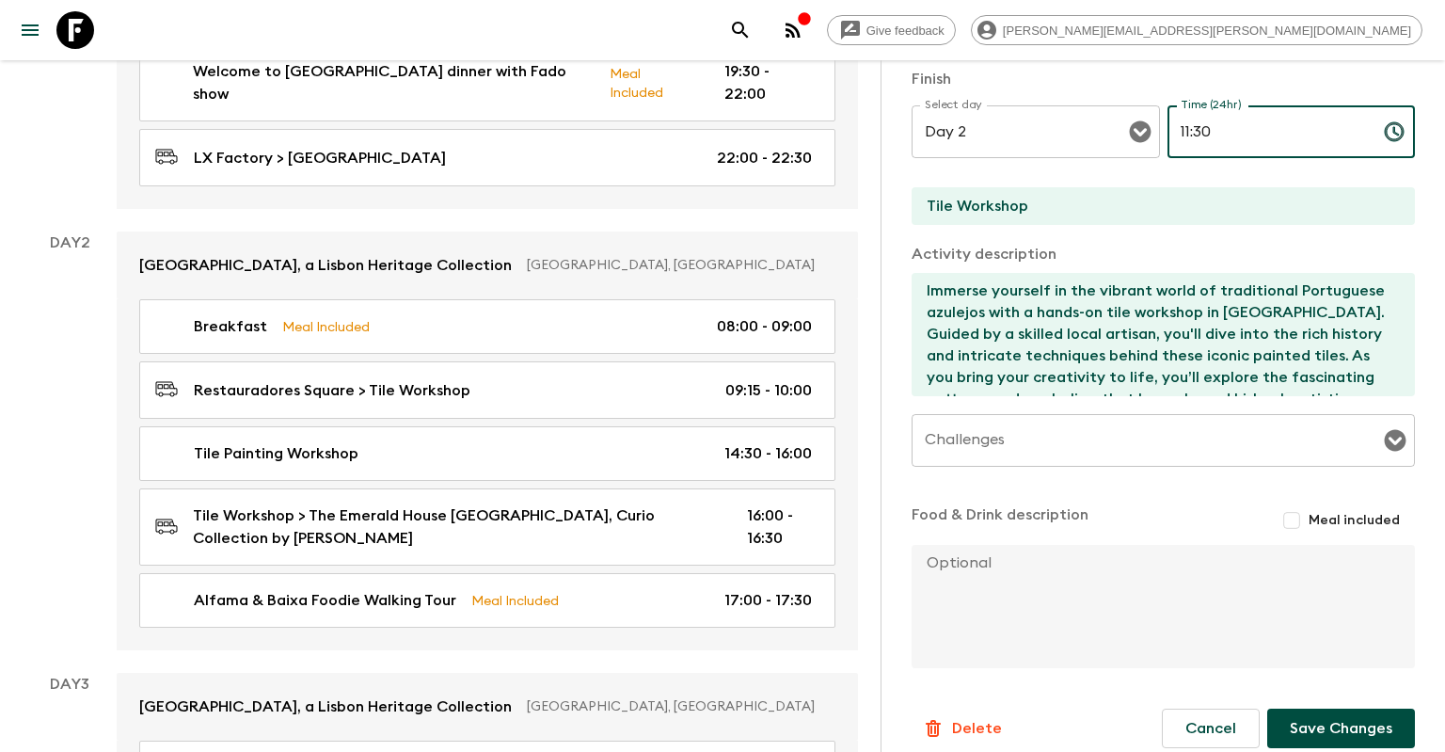
scroll to position [424, 0]
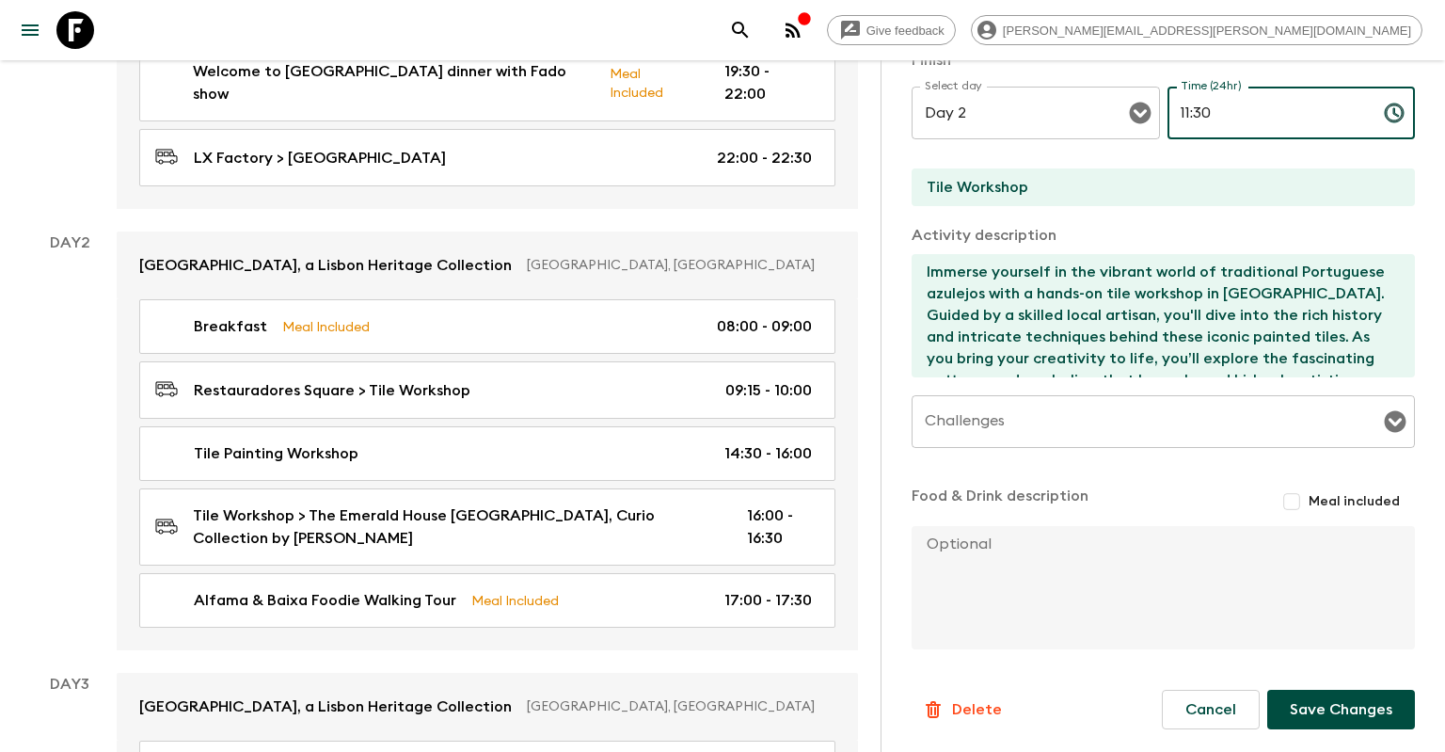
type input "11:30"
click at [1354, 692] on button "Save Changes" at bounding box center [1341, 710] width 148 height 40
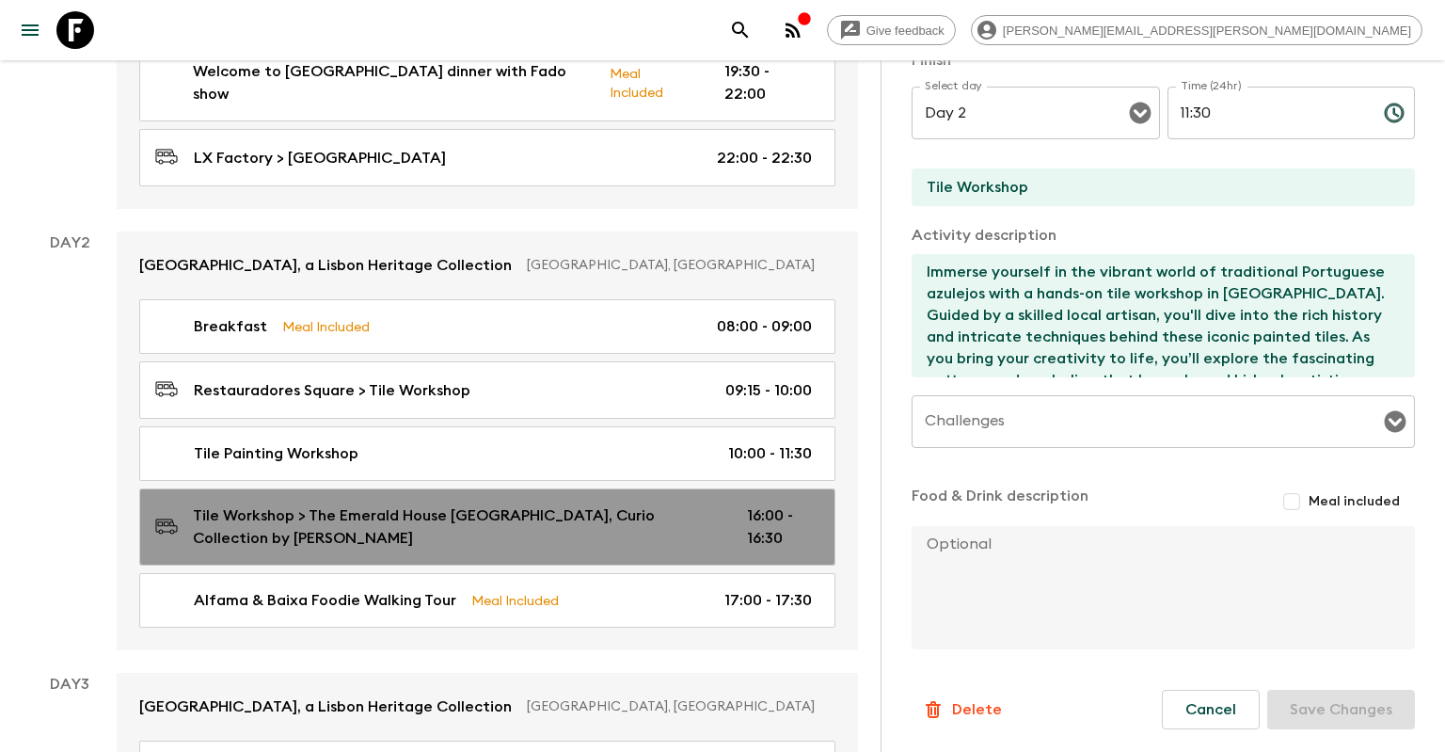
click at [762, 504] on p "16:00 - 16:30" at bounding box center [779, 526] width 65 height 45
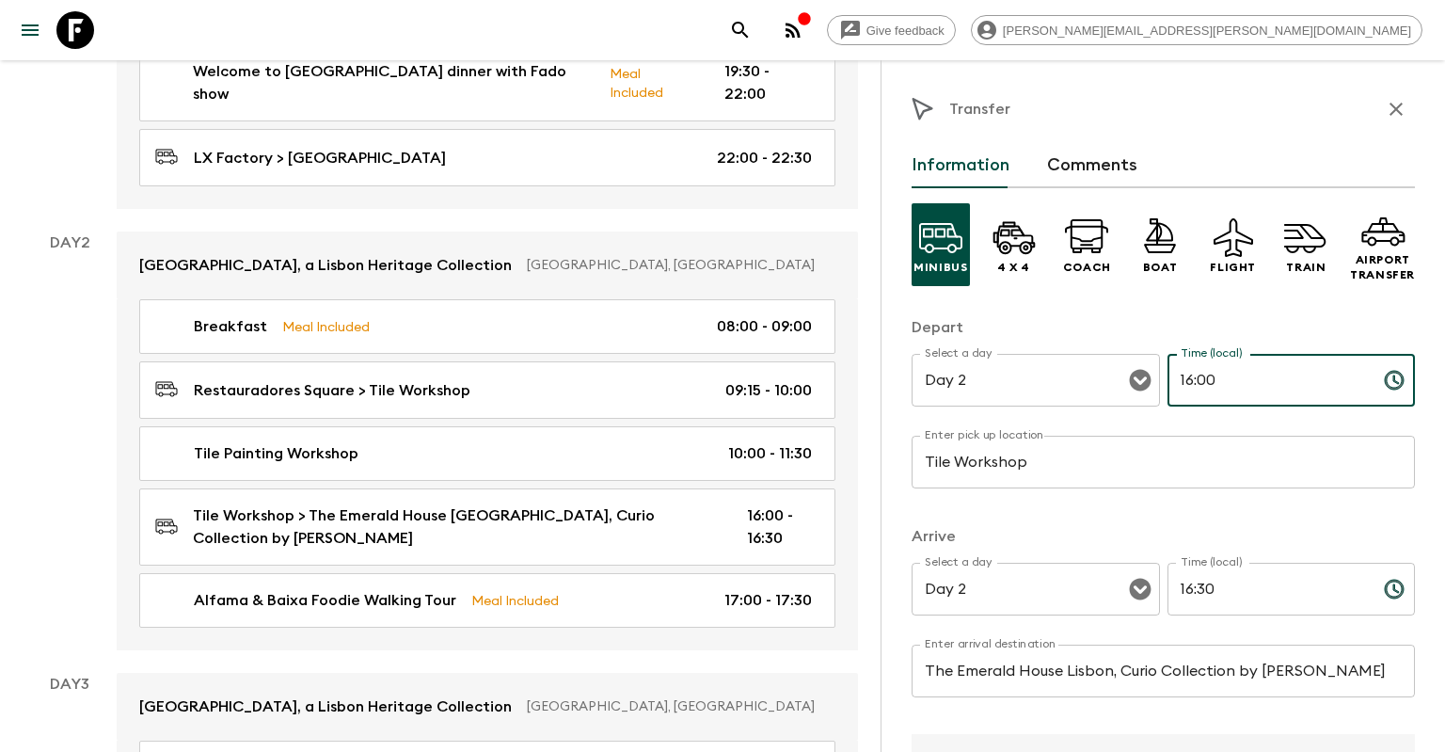
drag, startPoint x: 1229, startPoint y: 384, endPoint x: 1166, endPoint y: 389, distance: 63.2
click at [1168, 389] on input "16:00" at bounding box center [1268, 380] width 201 height 53
click at [1218, 386] on input "11:" at bounding box center [1268, 380] width 201 height 53
type input "11:30"
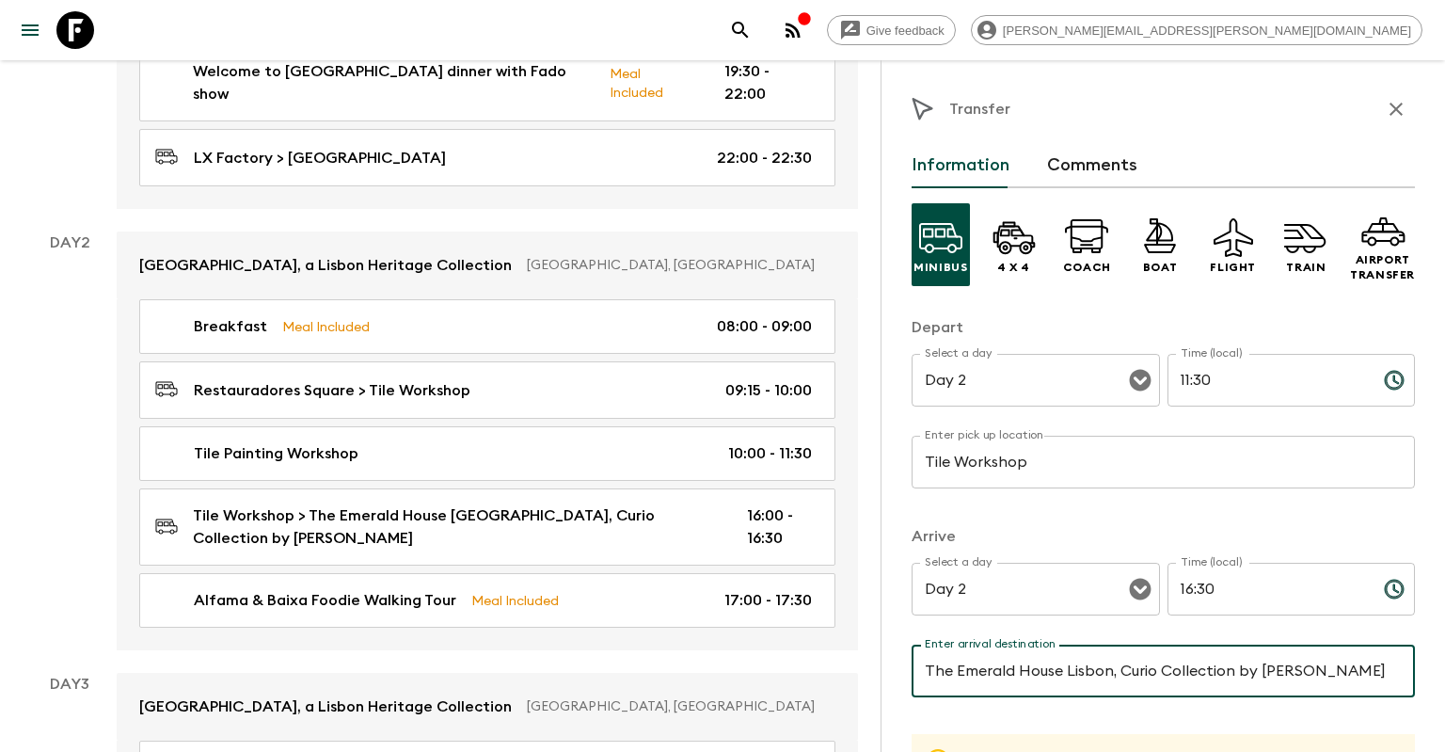
click at [1144, 685] on input "The Emerald House Lisbon, Curio Collection by [PERSON_NAME]" at bounding box center [1163, 671] width 503 height 53
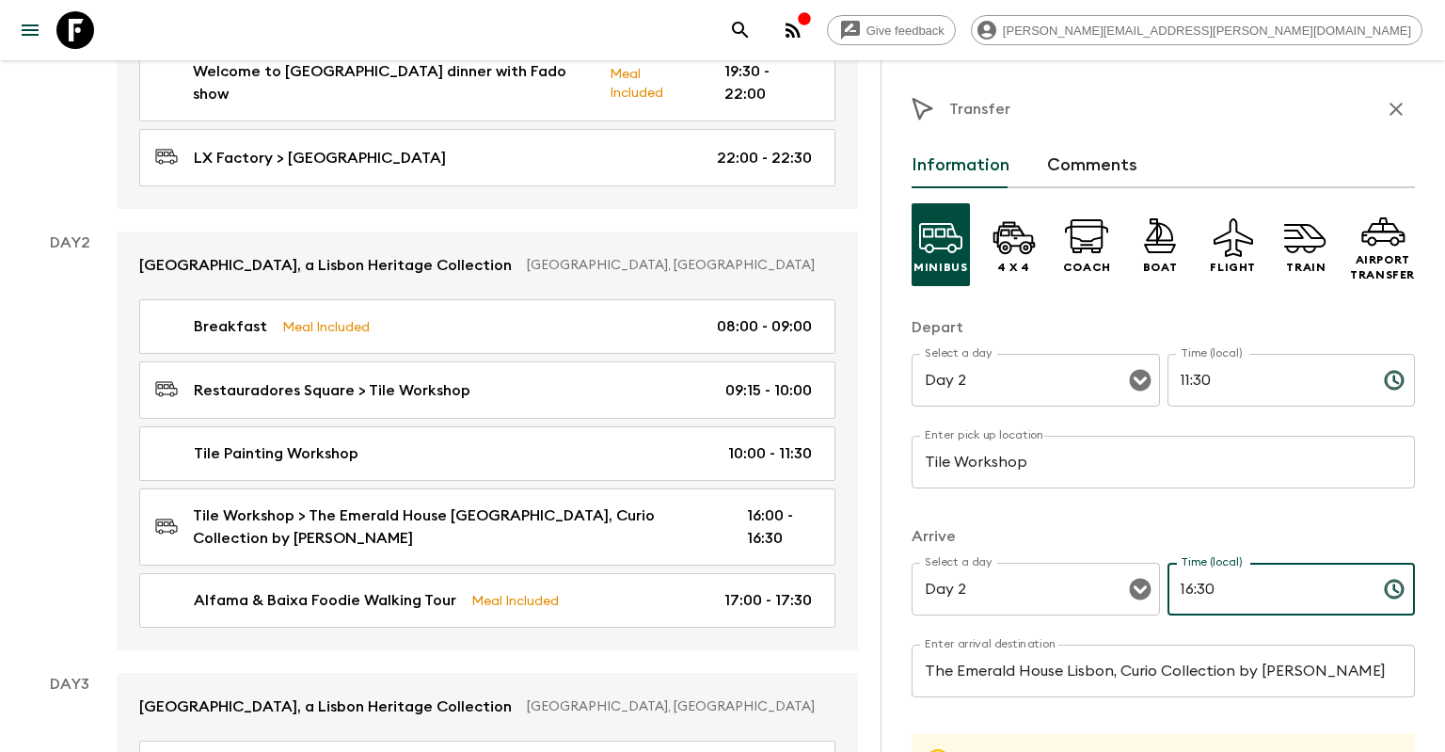
drag, startPoint x: 1240, startPoint y: 588, endPoint x: 1125, endPoint y: 597, distance: 115.1
click at [1168, 597] on input "16:30" at bounding box center [1268, 589] width 201 height 53
type input "12:00"
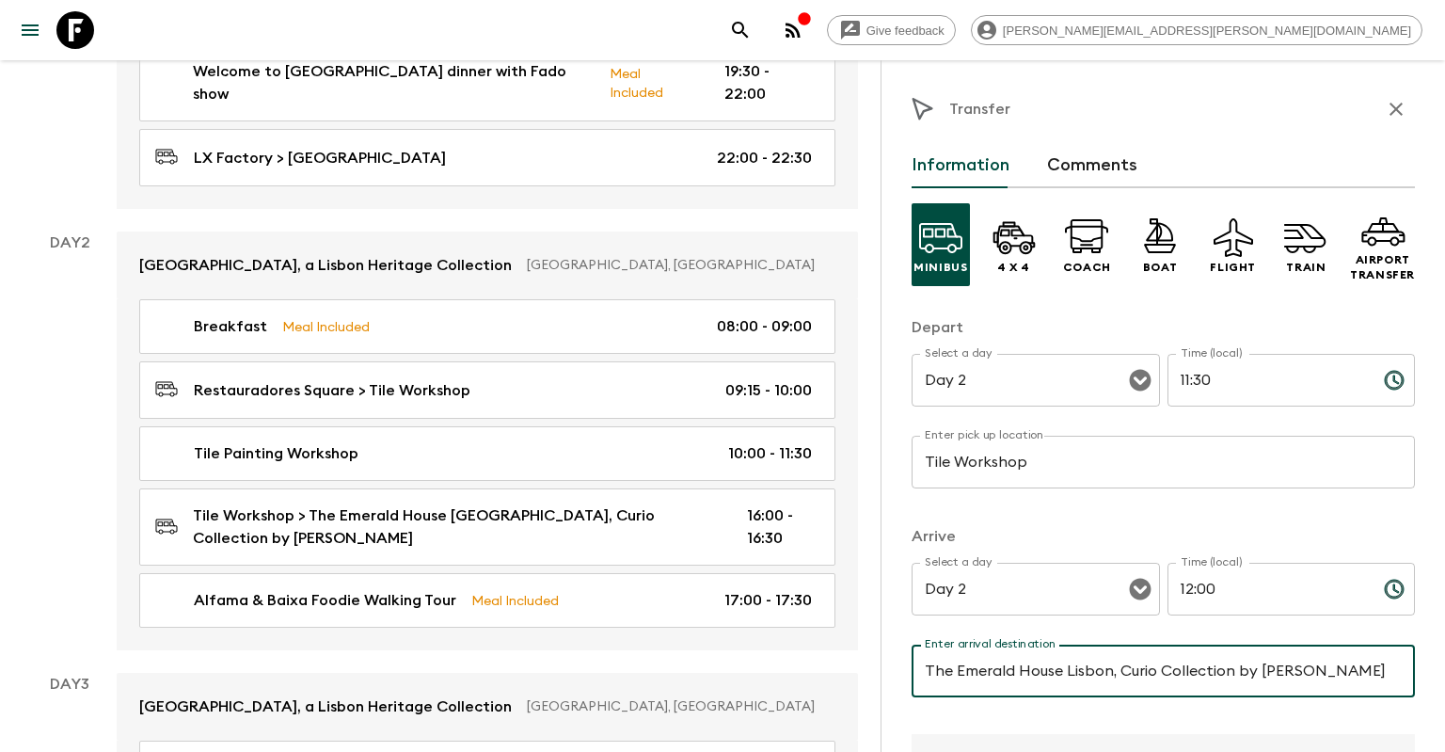
click at [1146, 676] on input "The Emerald House Lisbon, Curio Collection by [PERSON_NAME]" at bounding box center [1163, 671] width 503 height 53
type input "L"
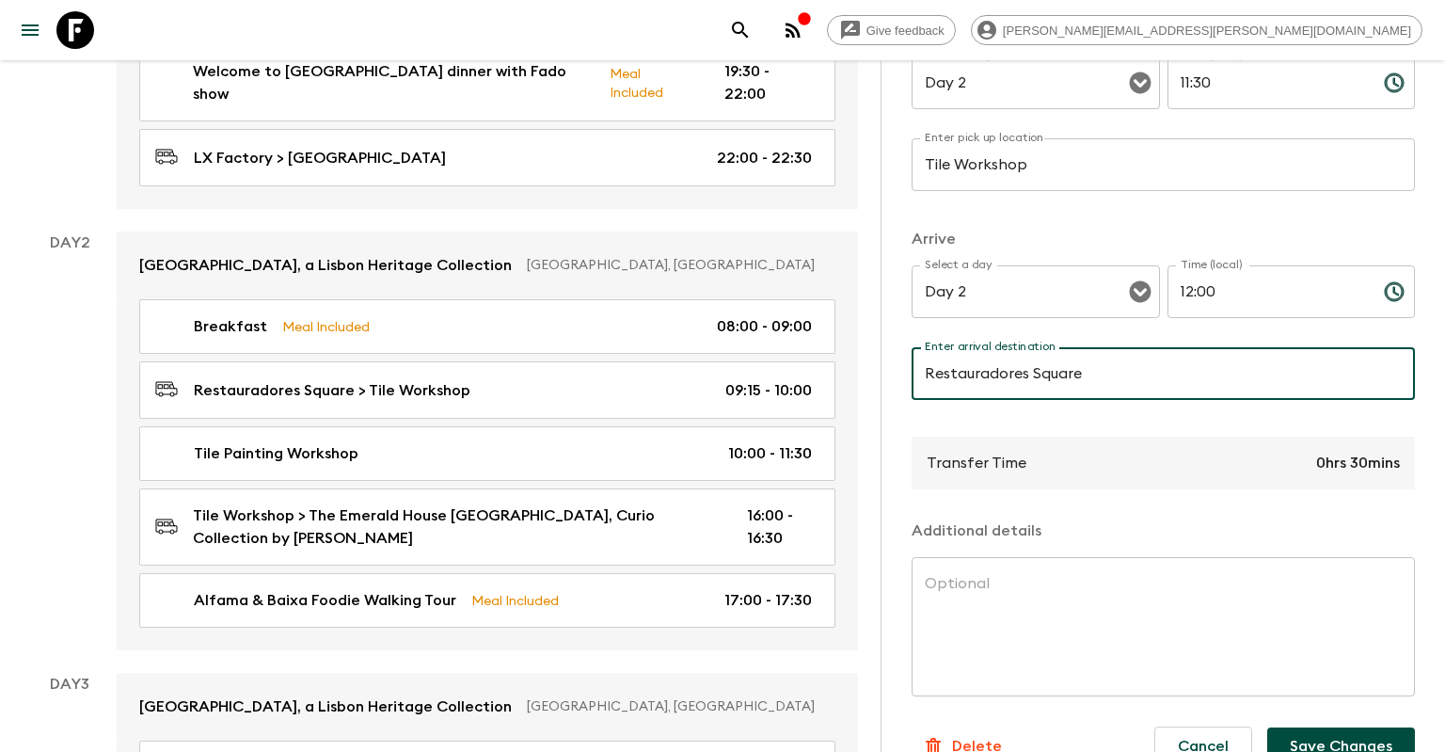
scroll to position [336, 0]
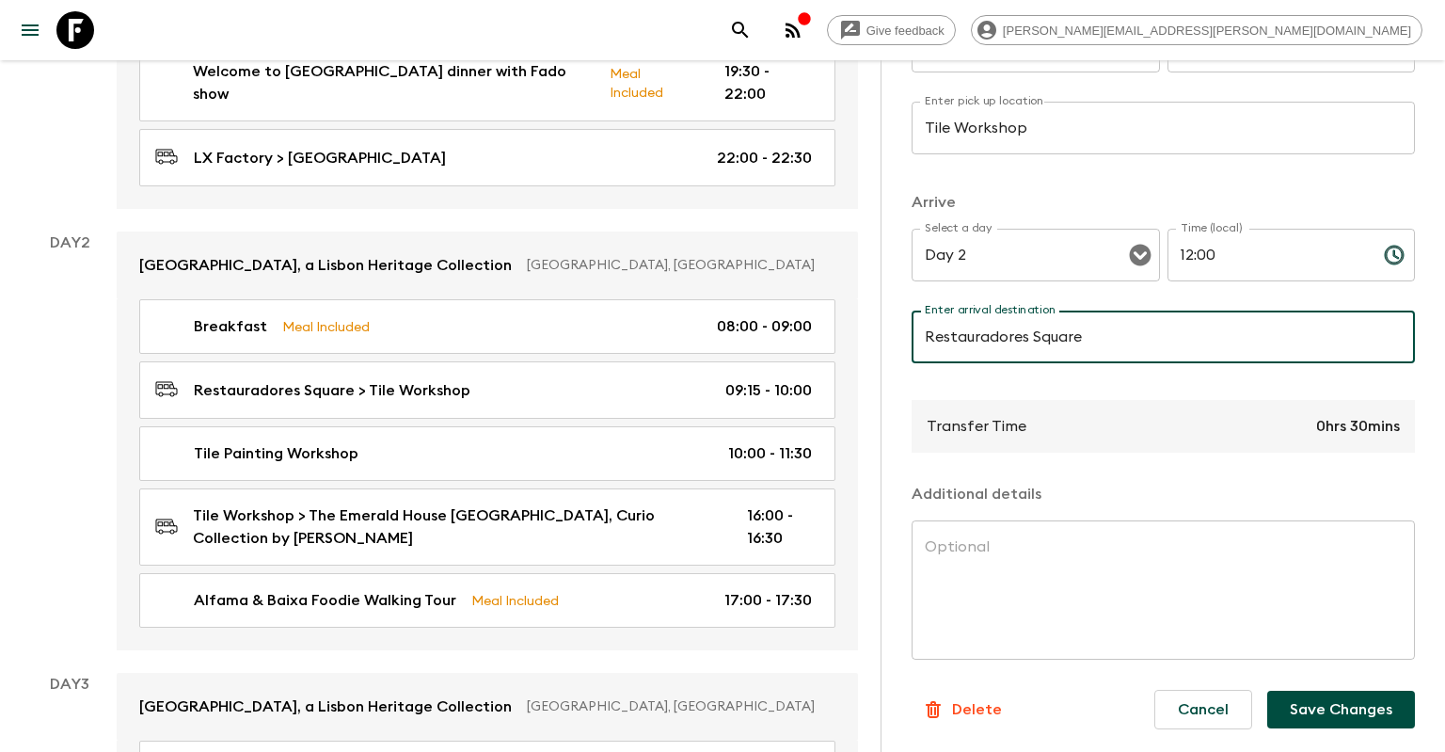
drag, startPoint x: 1134, startPoint y: 337, endPoint x: 916, endPoint y: 329, distance: 217.5
click at [916, 329] on input "Restauradores Square" at bounding box center [1163, 337] width 503 height 53
type input "[GEOGRAPHIC_DATA]"
click at [1383, 713] on button "Save Changes" at bounding box center [1341, 710] width 148 height 38
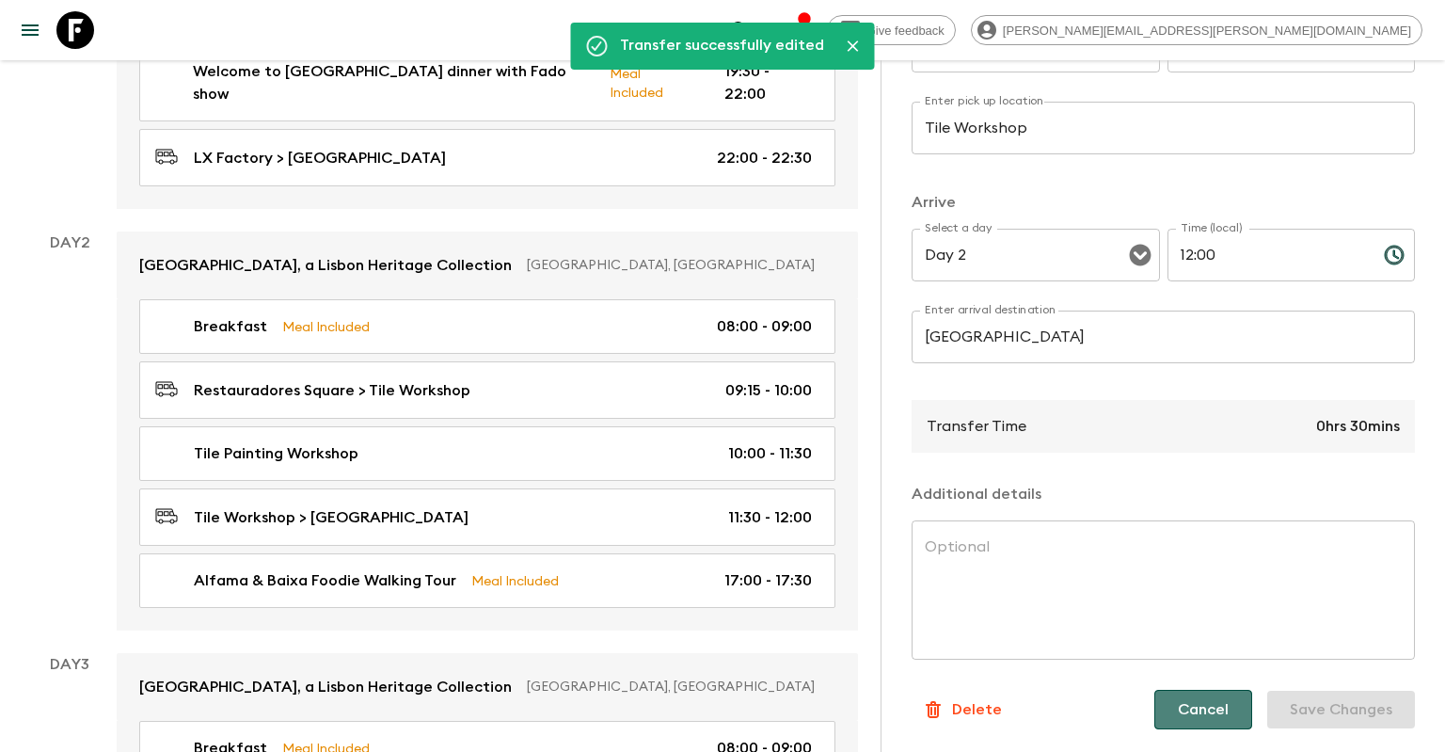
click at [1199, 704] on button "Cancel" at bounding box center [1204, 710] width 98 height 40
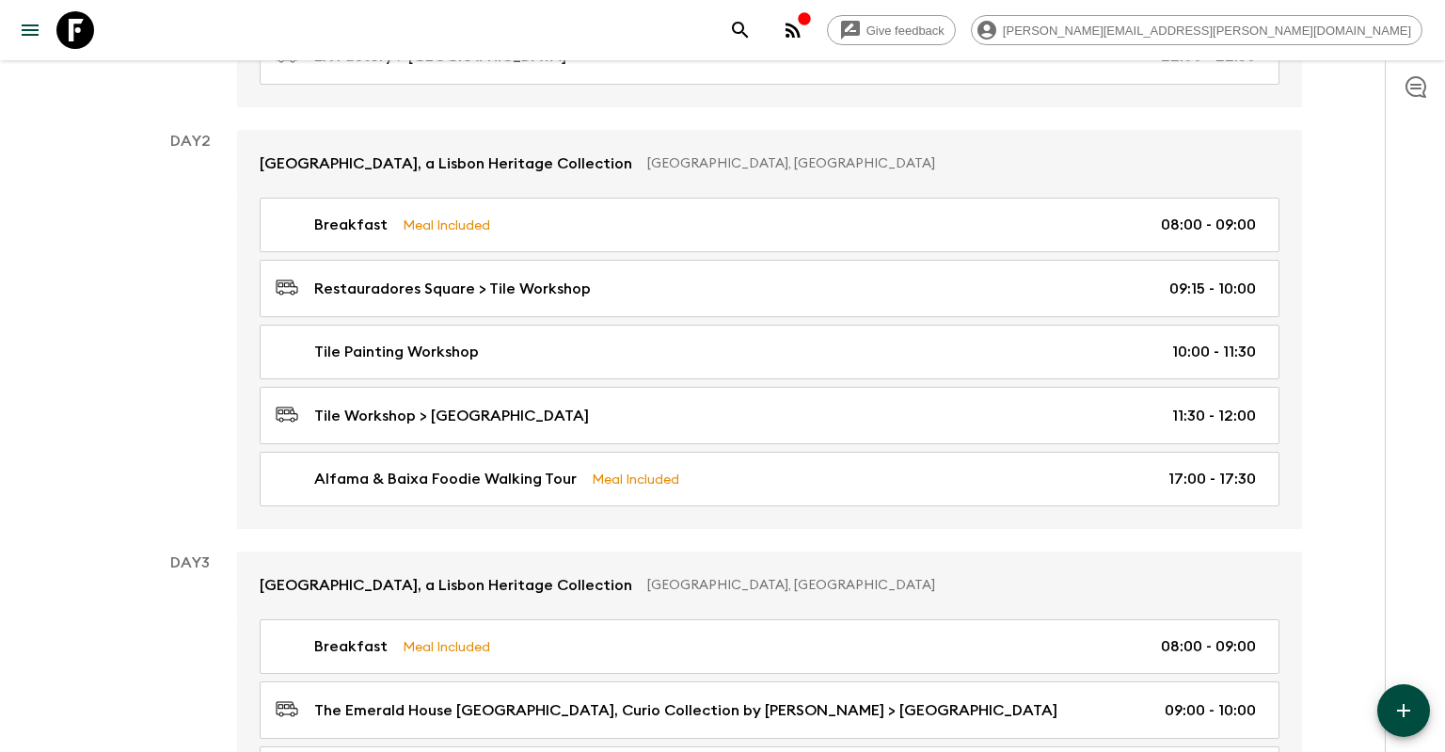
click at [1403, 698] on button "button" at bounding box center [1404, 710] width 53 height 53
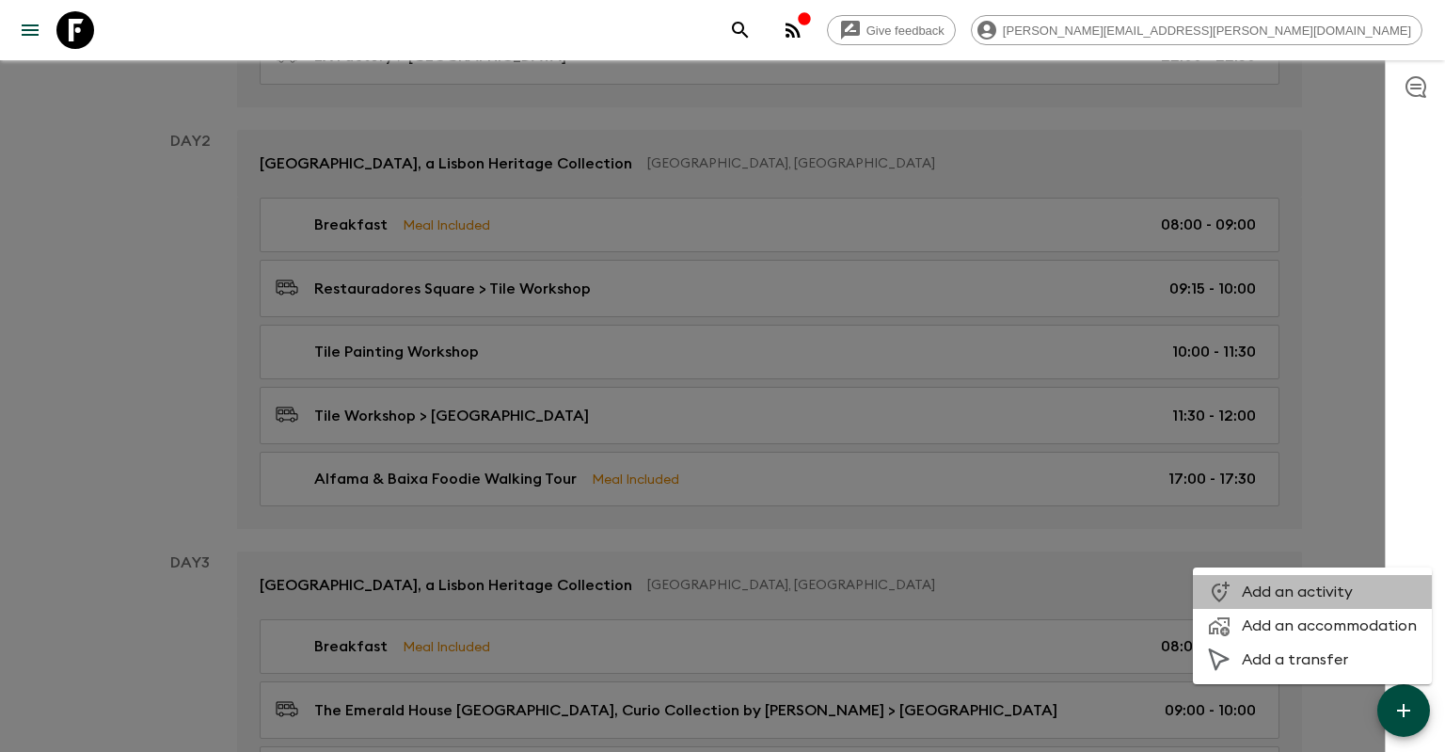
click at [1334, 591] on span "Add an activity" at bounding box center [1329, 591] width 175 height 19
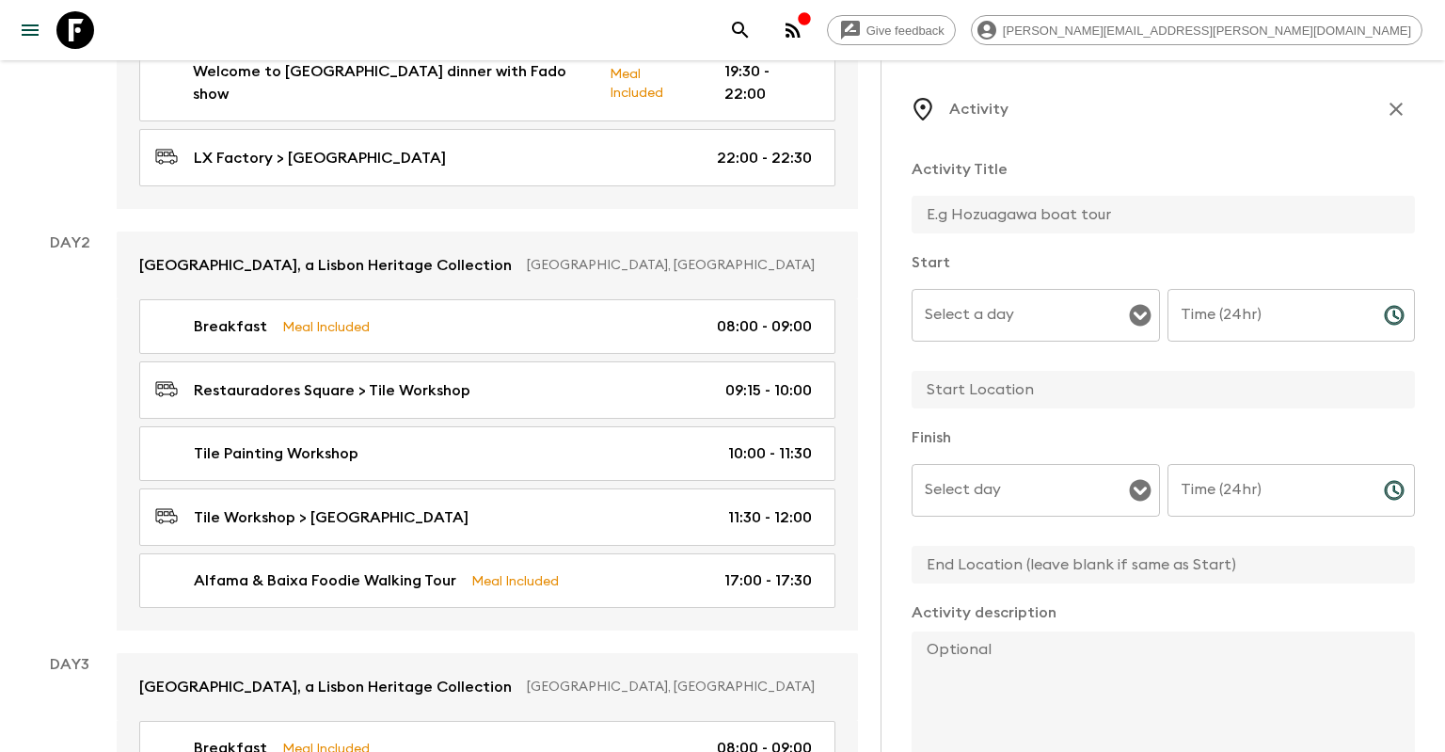
click at [1030, 212] on input "text" at bounding box center [1156, 215] width 488 height 38
type input "Free time"
click at [1030, 306] on input "Select a day" at bounding box center [1021, 315] width 203 height 36
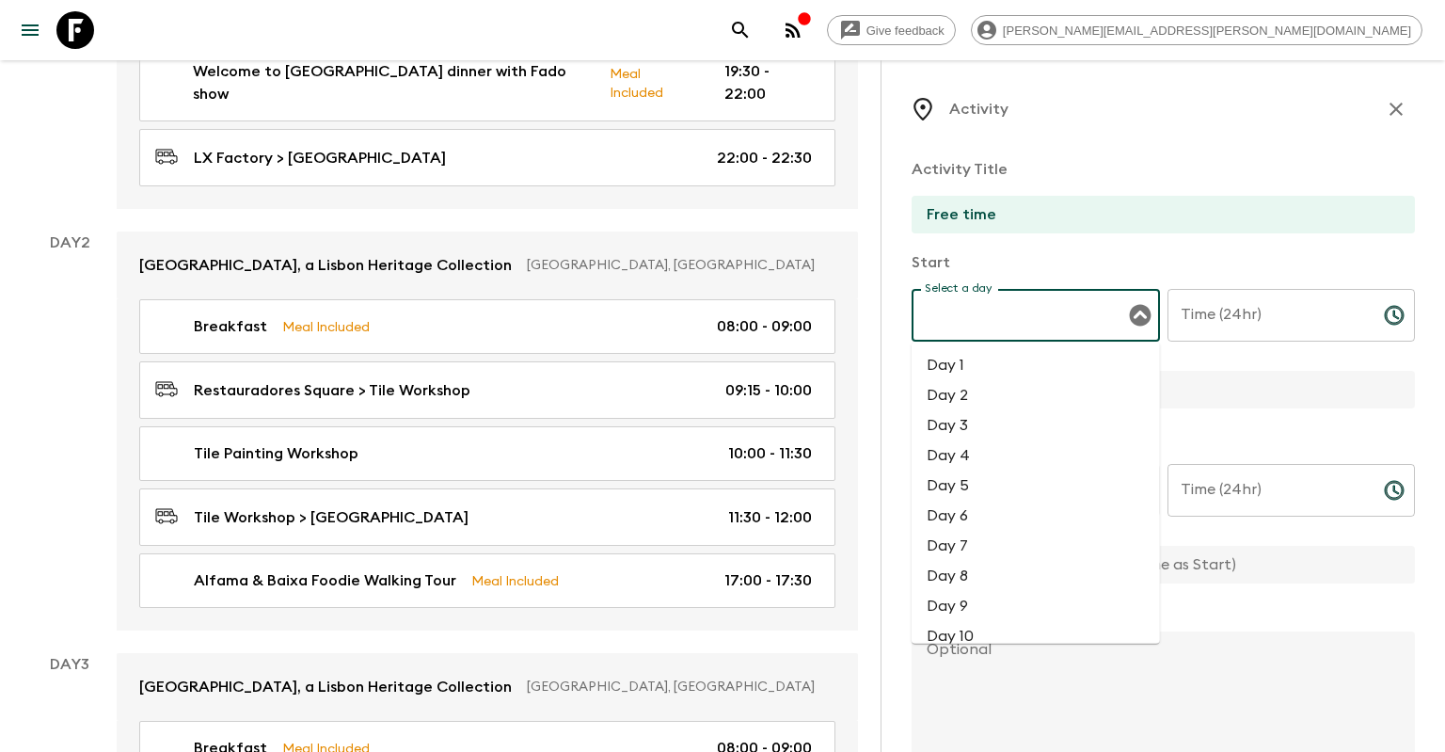
click at [1023, 388] on li "Day 2" at bounding box center [1036, 395] width 248 height 30
type input "Day 2"
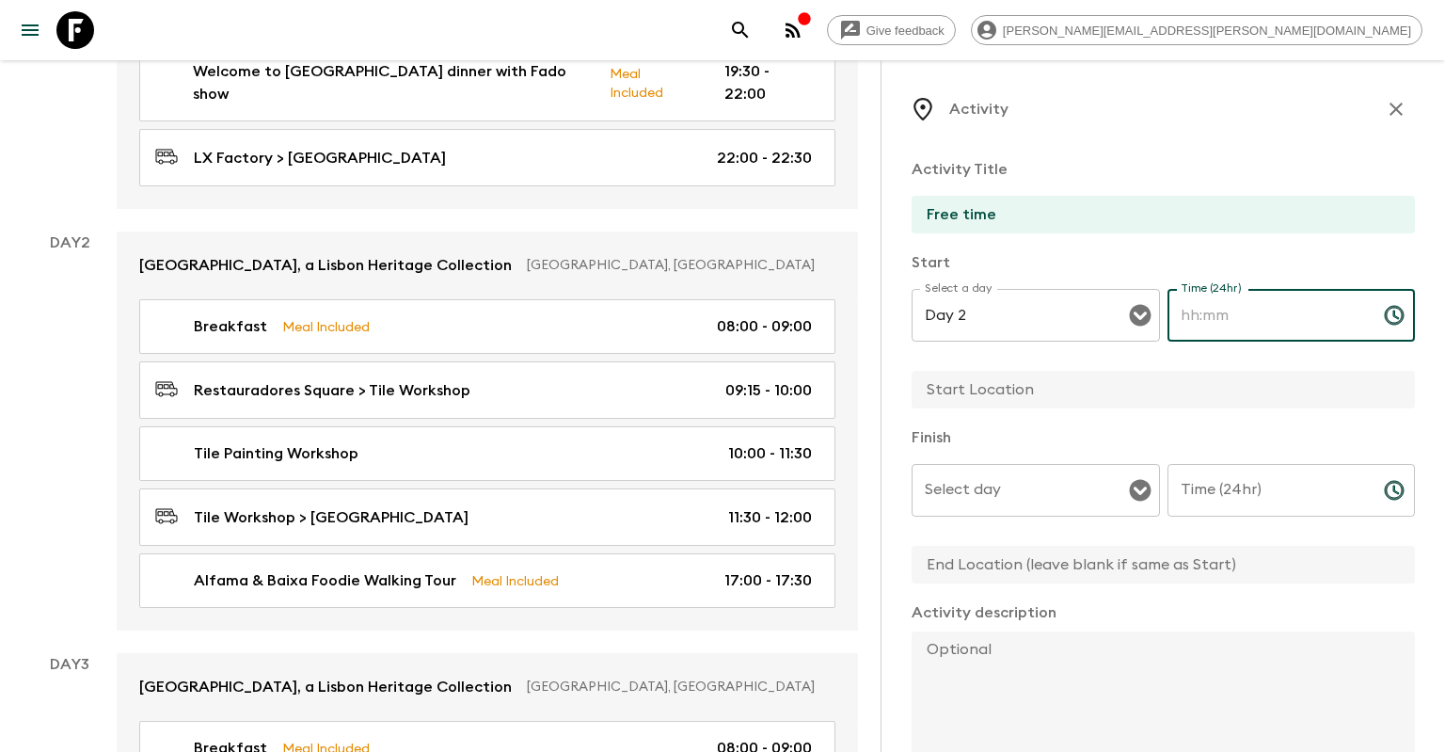
click at [1232, 329] on input "Time (24hr)" at bounding box center [1268, 315] width 201 height 53
click at [1243, 299] on input "12:" at bounding box center [1268, 315] width 201 height 53
type input "12:00"
click at [1101, 403] on input "text" at bounding box center [1156, 390] width 488 height 38
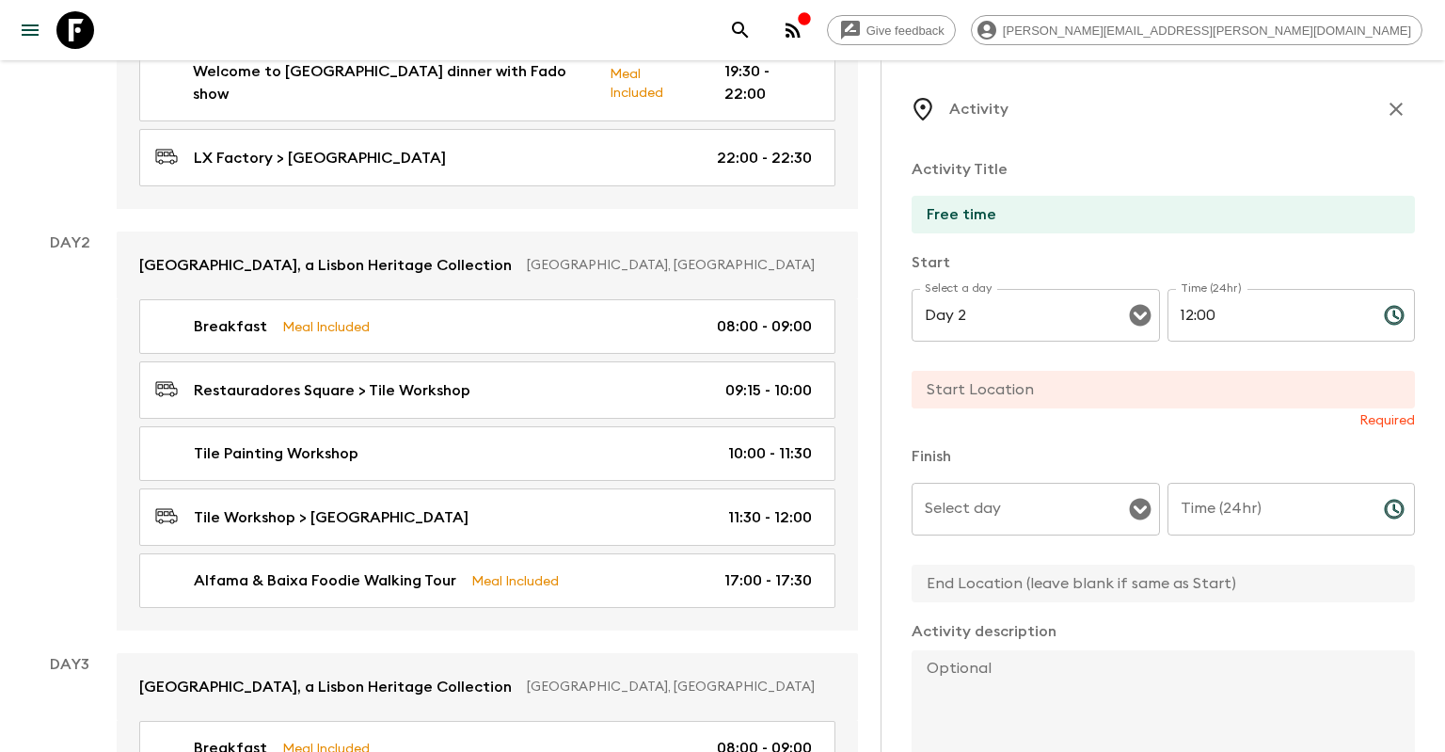
click at [1046, 405] on input "text" at bounding box center [1156, 390] width 488 height 38
click at [993, 390] on input "text" at bounding box center [1156, 390] width 488 height 38
click at [1033, 381] on input "text" at bounding box center [1156, 390] width 488 height 38
click at [1057, 392] on input "text" at bounding box center [1156, 390] width 488 height 38
click at [1059, 390] on input "text" at bounding box center [1156, 390] width 488 height 38
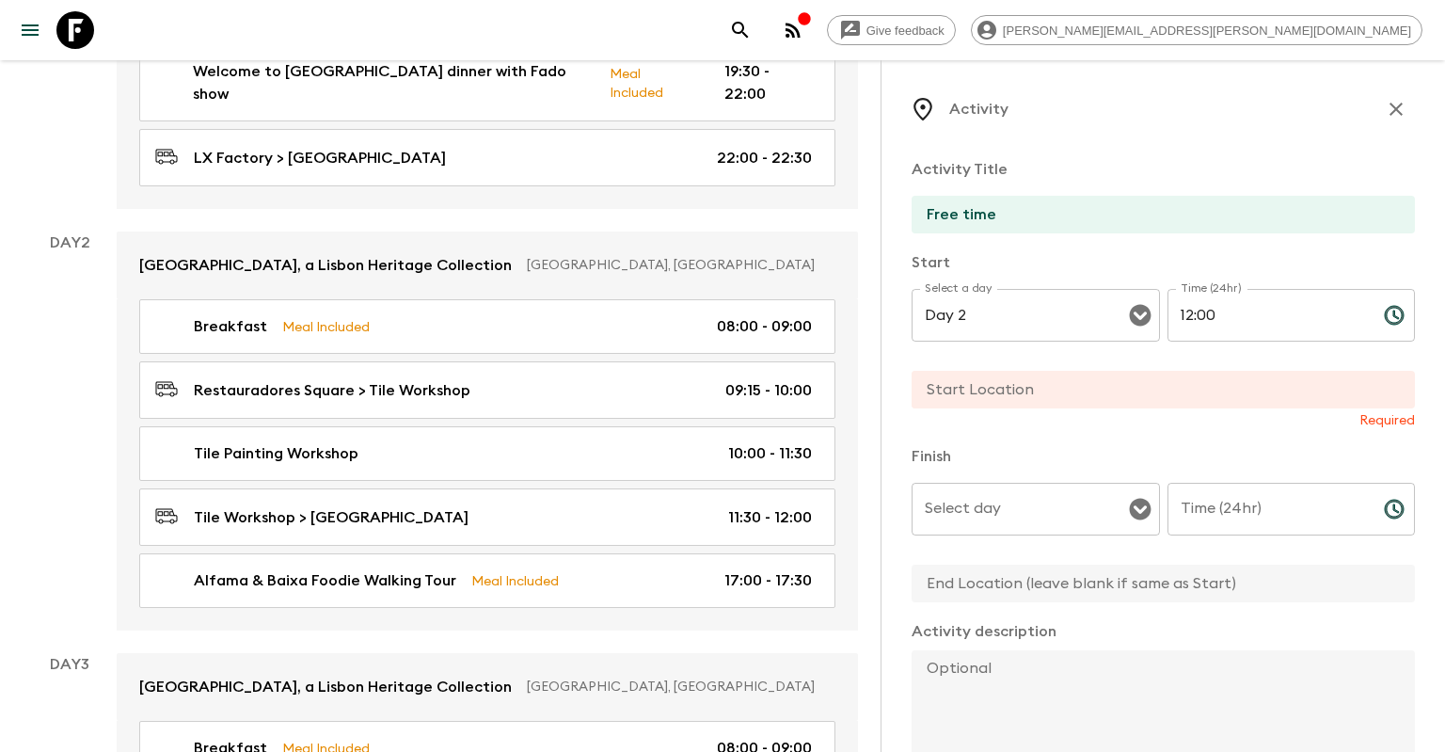
click at [1071, 392] on input "text" at bounding box center [1156, 390] width 488 height 38
click at [1131, 393] on input "text" at bounding box center [1156, 390] width 488 height 38
click at [991, 518] on input "Select day" at bounding box center [1021, 509] width 203 height 36
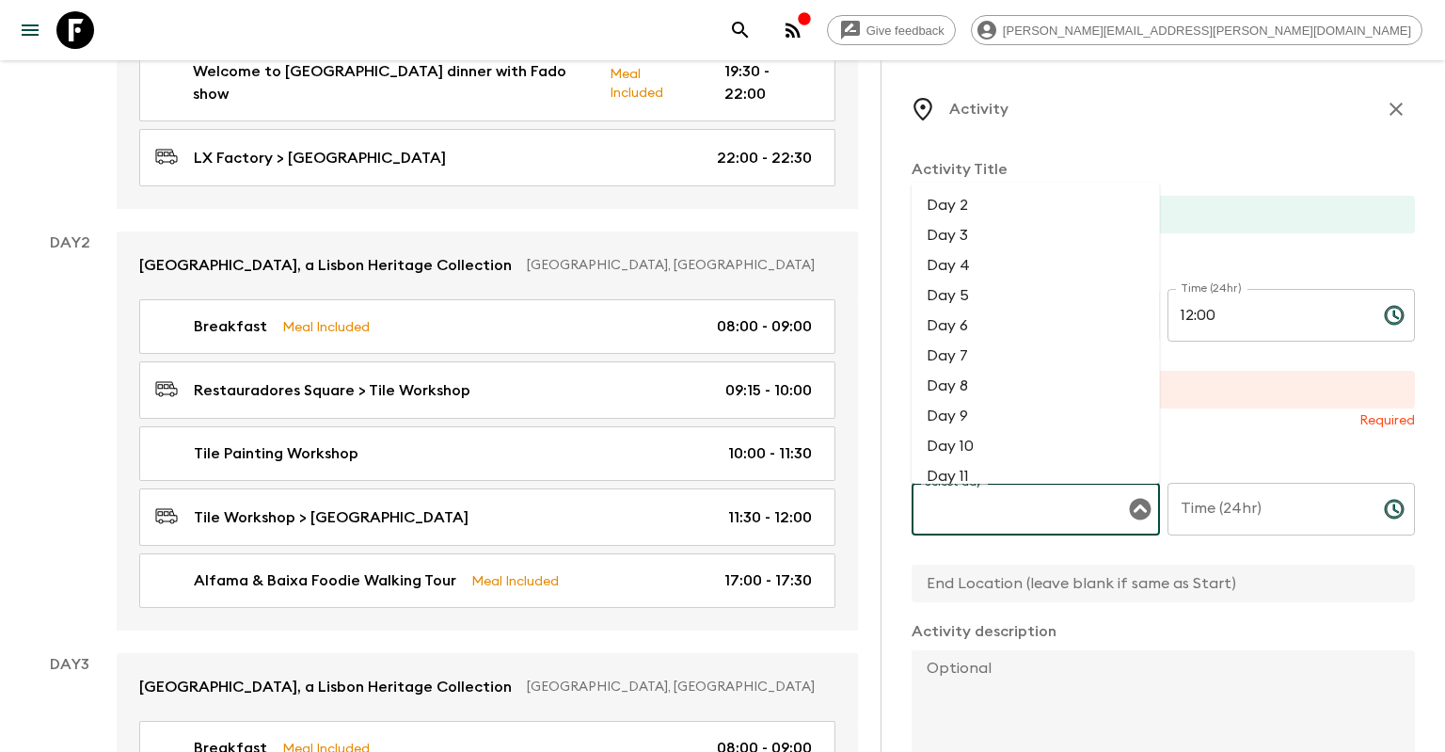
click at [1210, 388] on input "text" at bounding box center [1156, 390] width 488 height 38
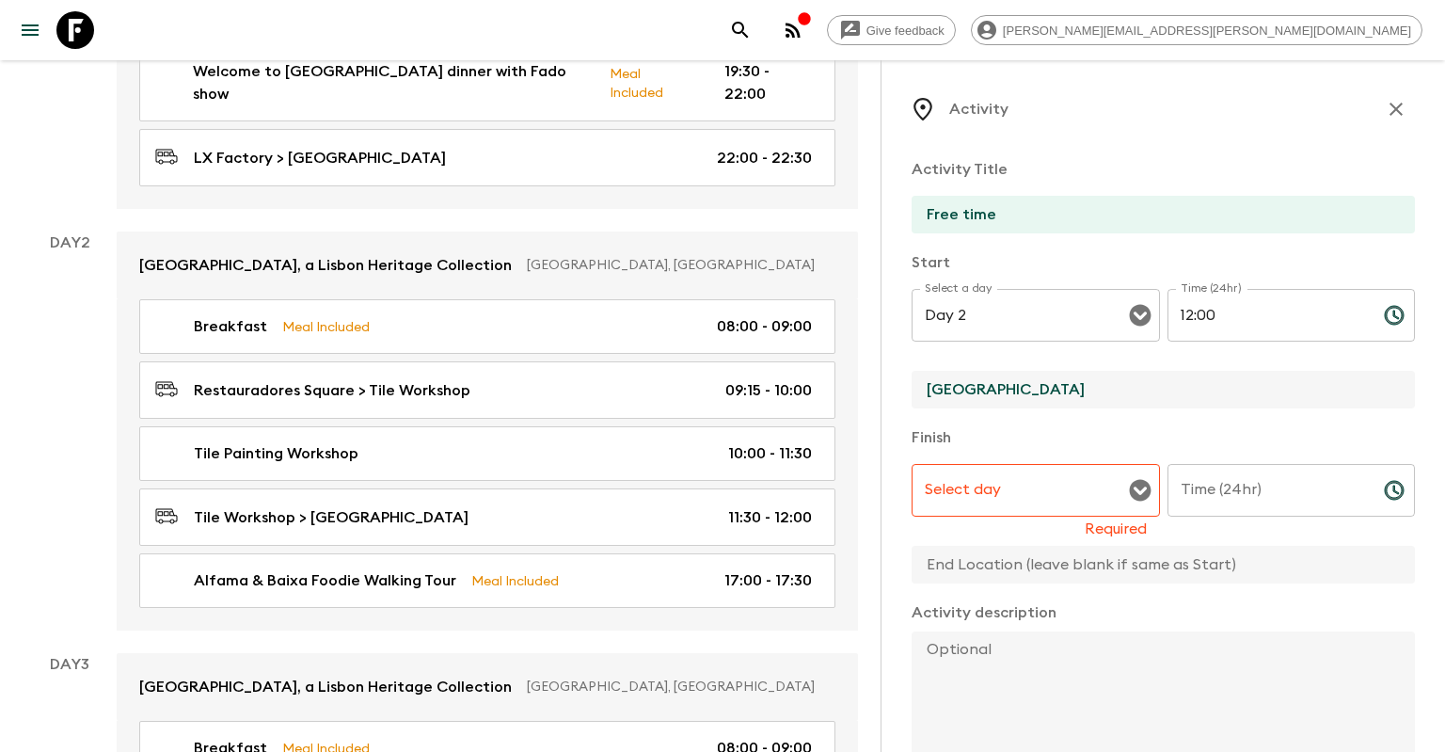
type input "[GEOGRAPHIC_DATA]"
click at [1102, 487] on input "Select day" at bounding box center [1021, 490] width 203 height 36
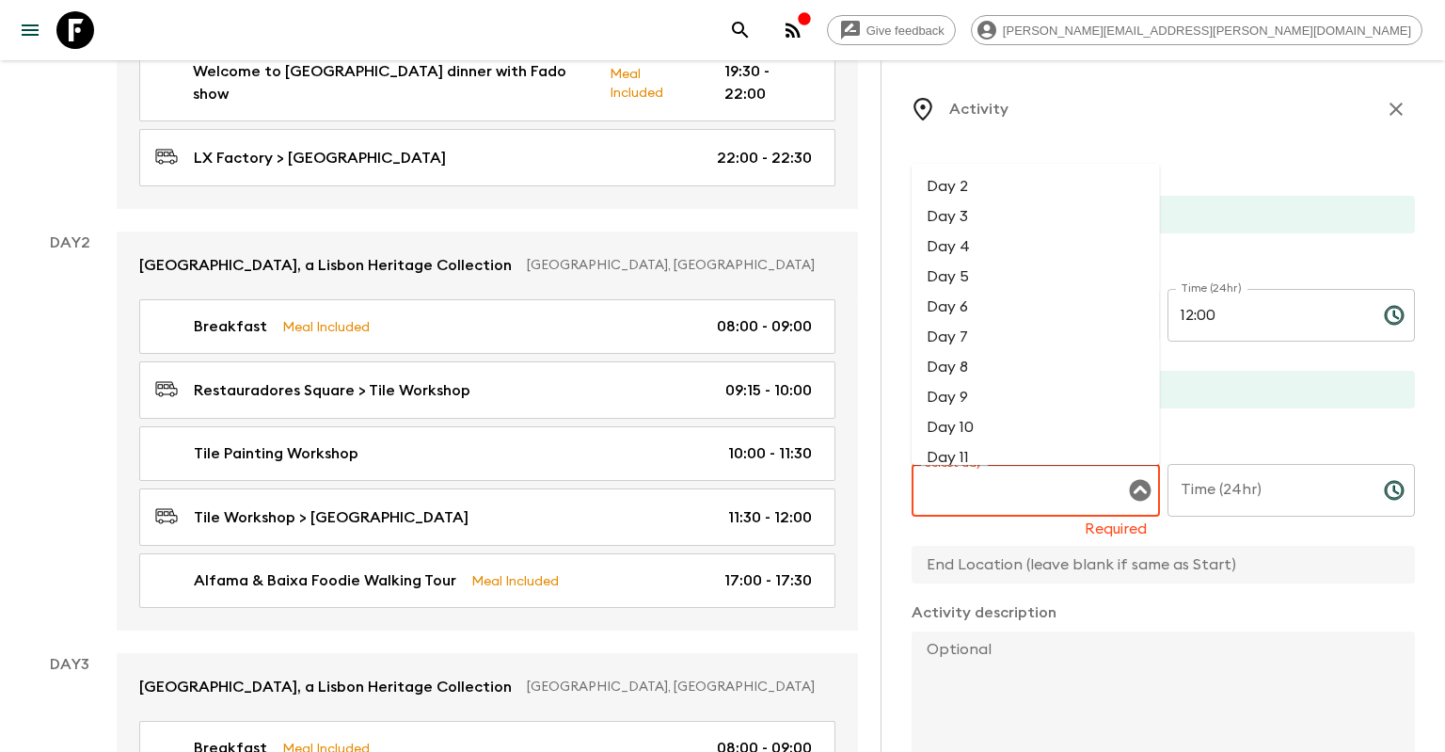
click at [1076, 190] on li "Day 2" at bounding box center [1036, 186] width 248 height 30
type input "Day 2"
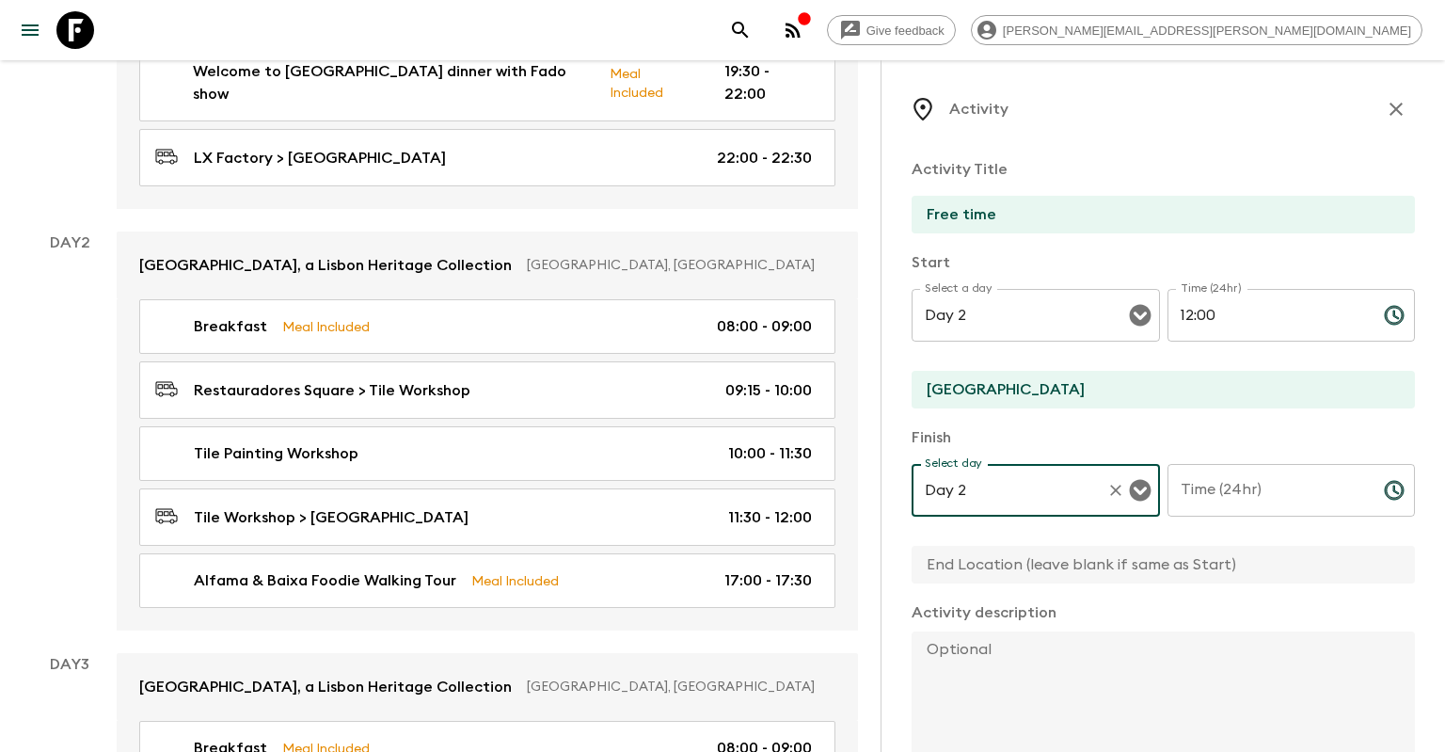
click at [1321, 501] on input "Time (24hr)" at bounding box center [1268, 490] width 201 height 53
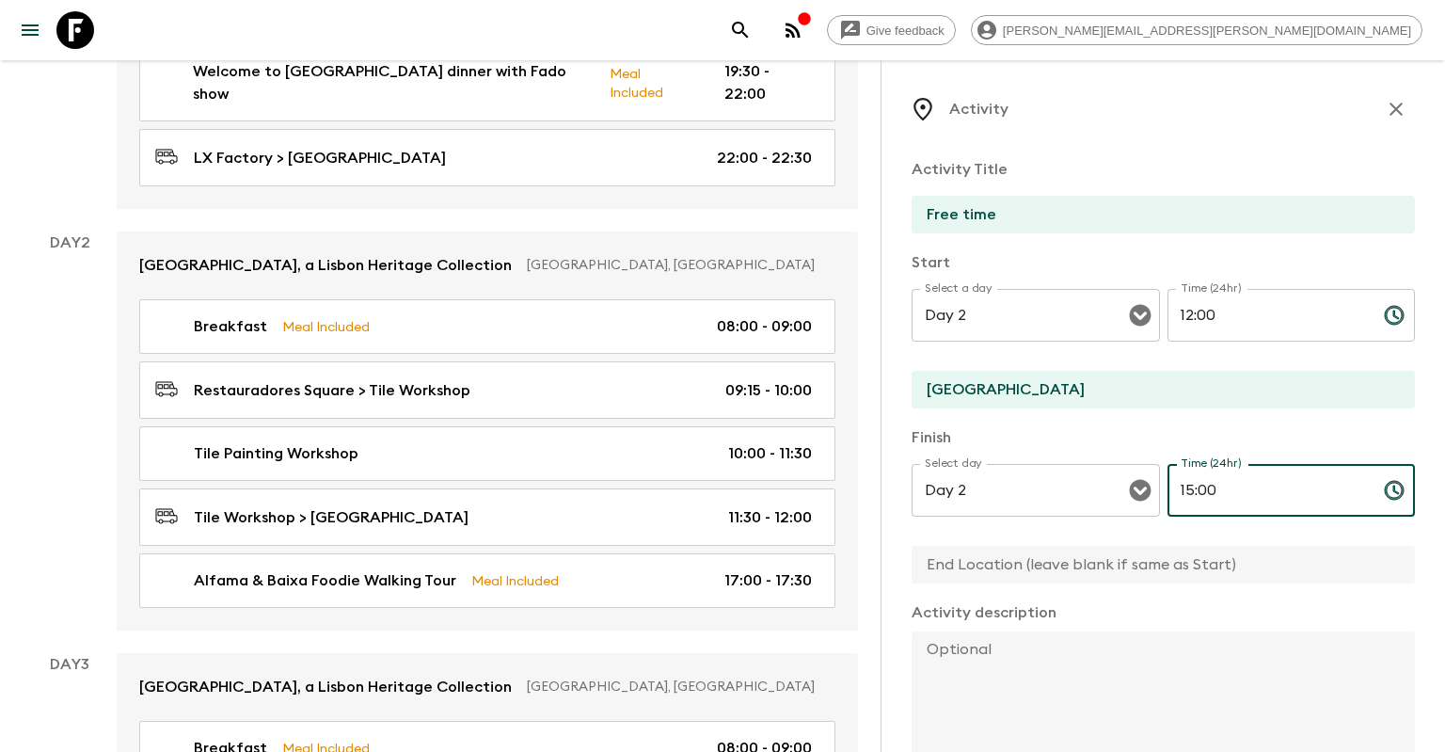
type input "15:00"
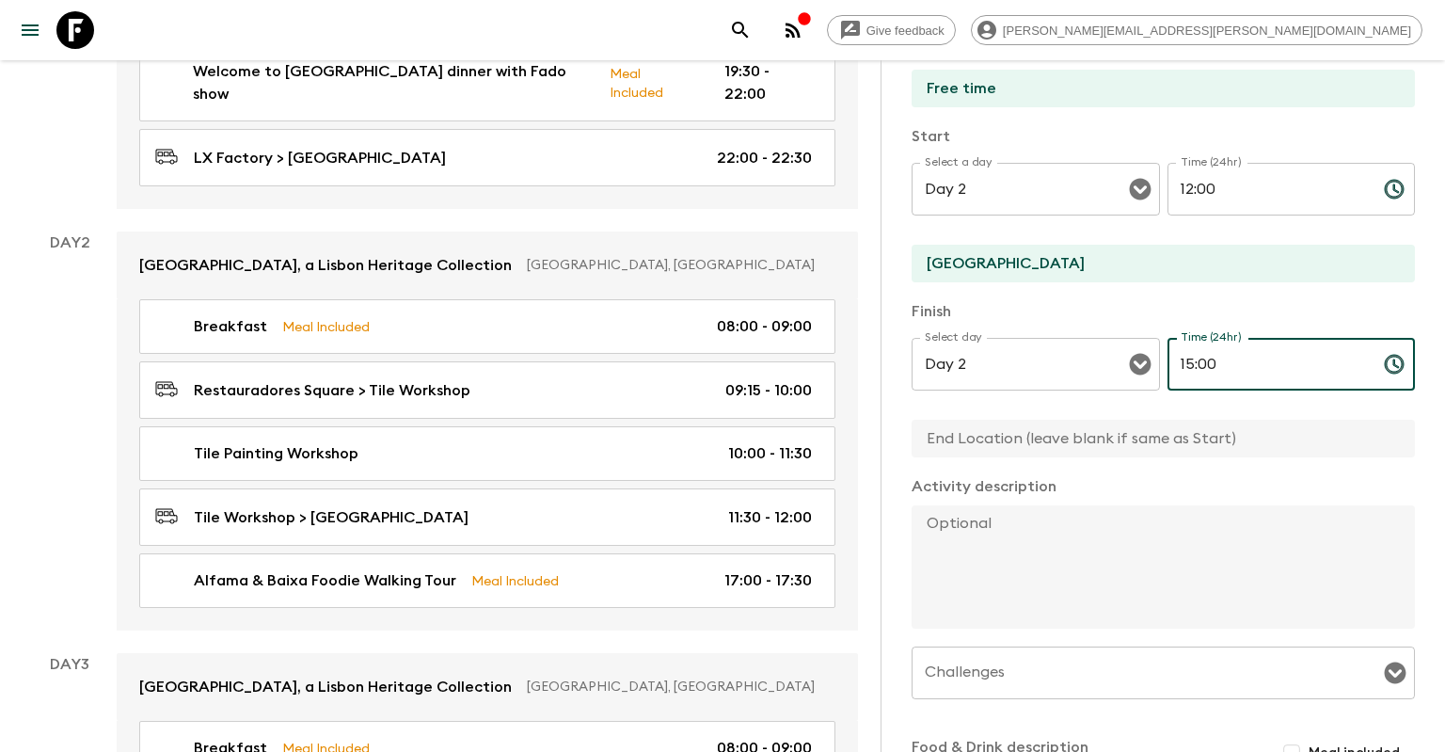
scroll to position [181, 0]
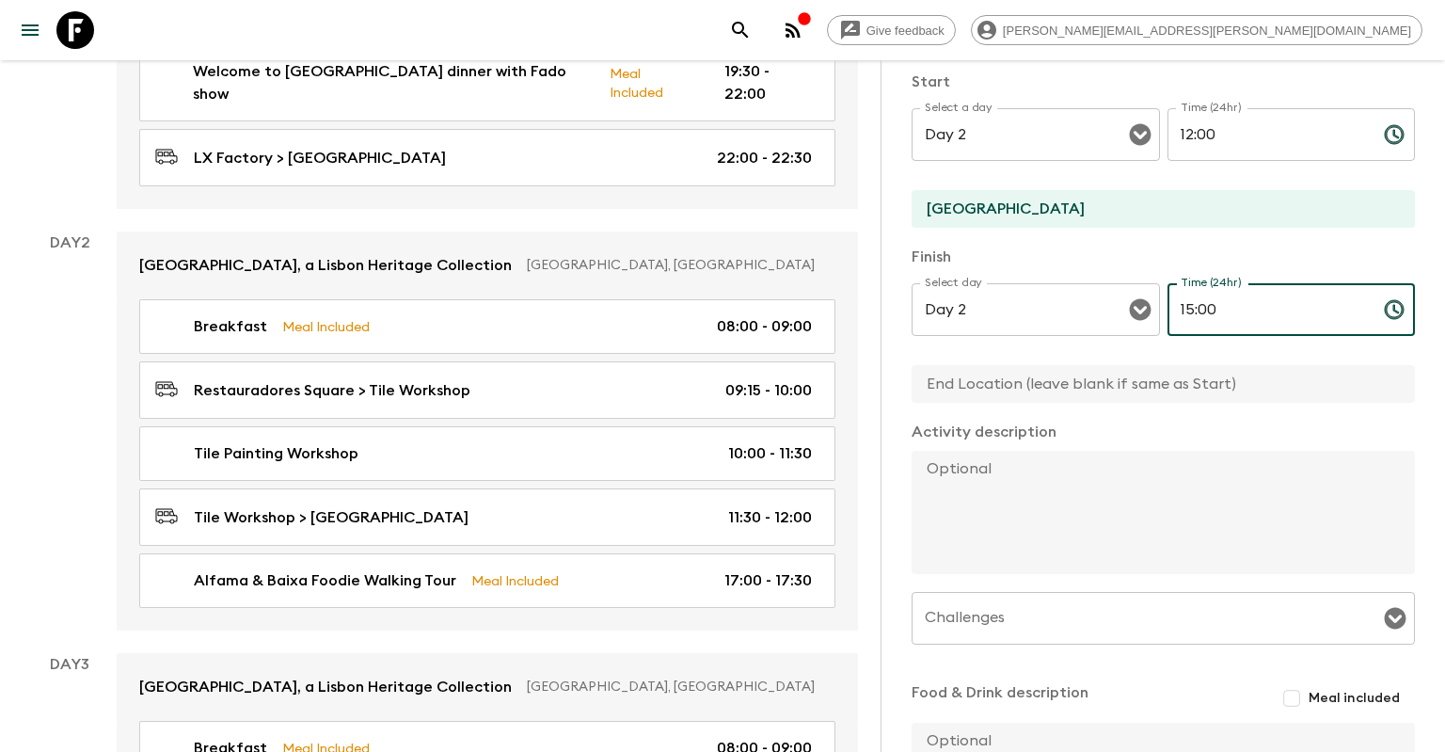
click at [1123, 383] on input "text" at bounding box center [1156, 384] width 488 height 38
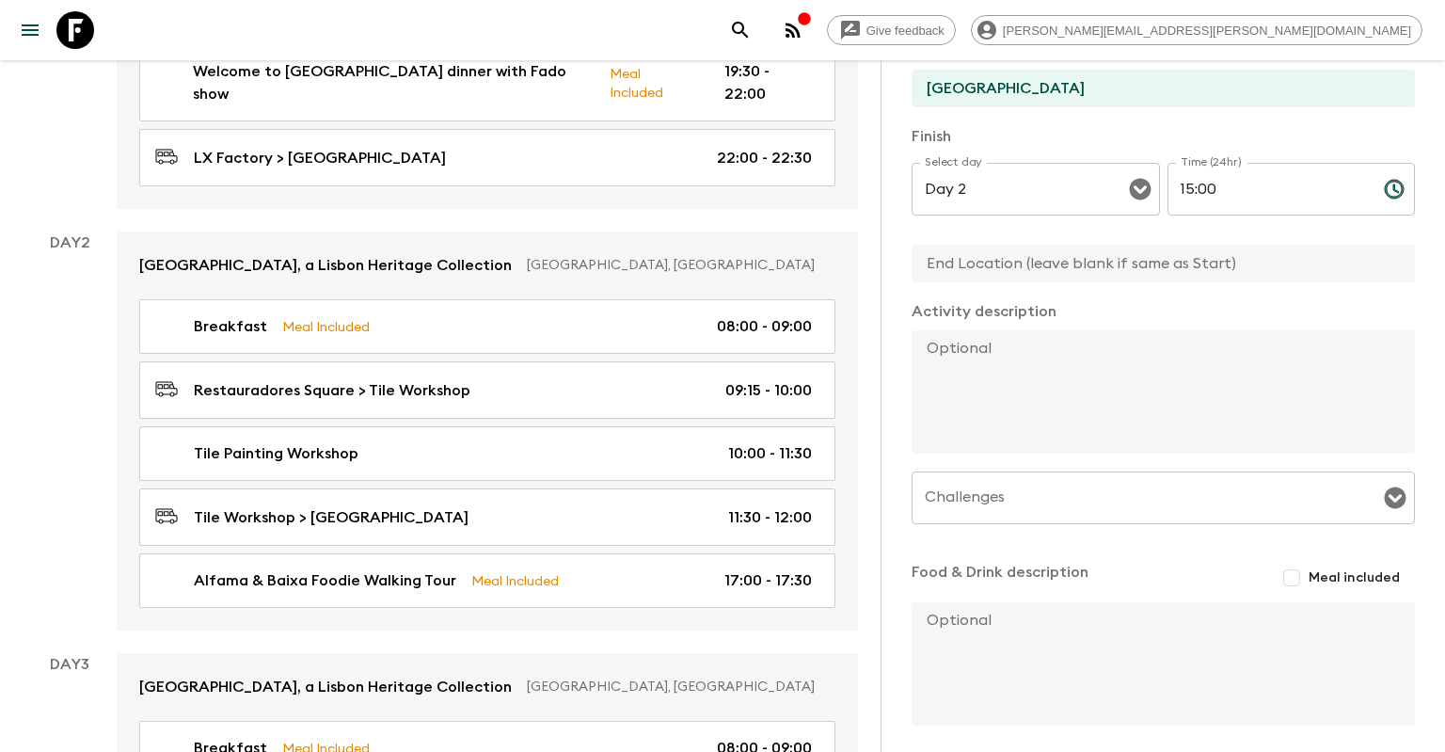
scroll to position [361, 0]
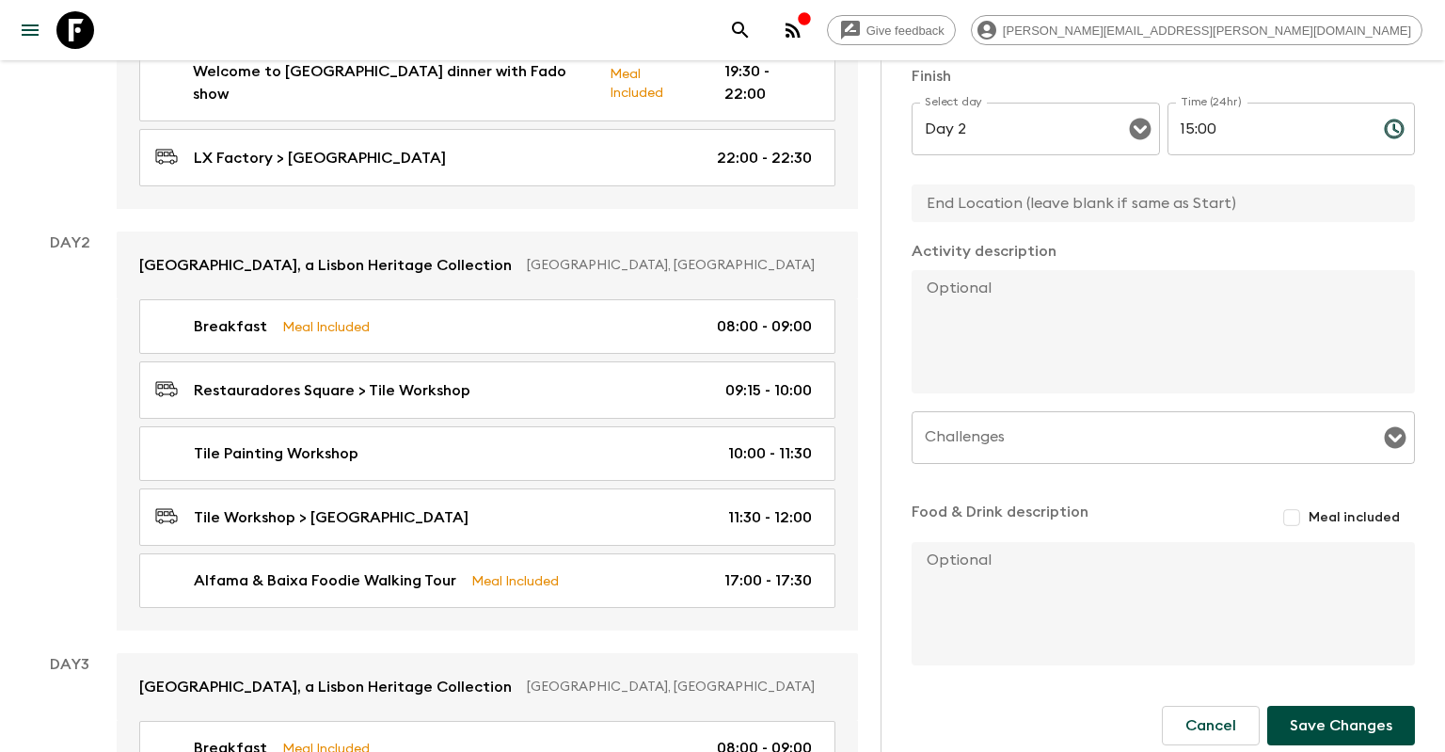
click at [1308, 707] on form "Activity Title Free time Start Select a day Day 2 Select a day ​ Time (24hr) 12…" at bounding box center [1163, 290] width 503 height 1016
click at [1314, 722] on button "Save Changes" at bounding box center [1341, 726] width 148 height 40
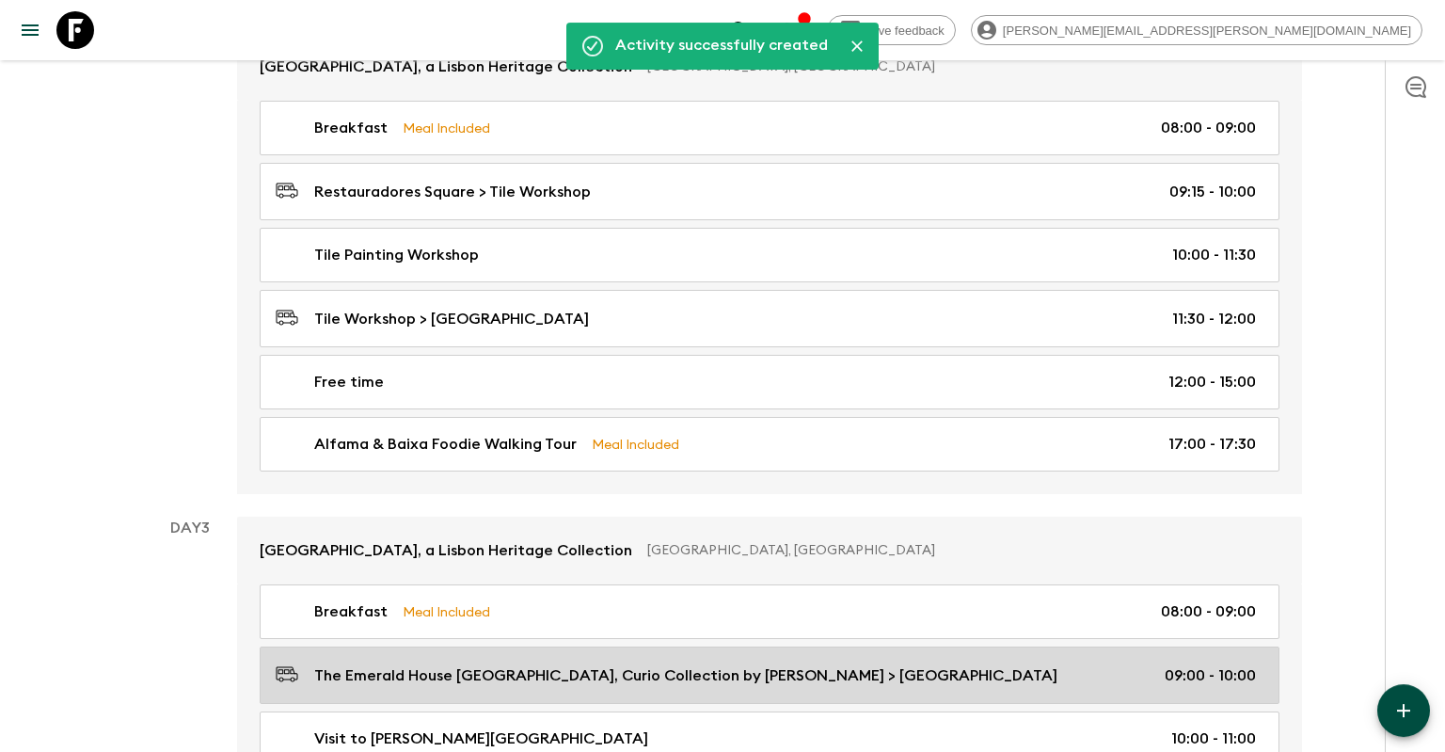
scroll to position [794, 0]
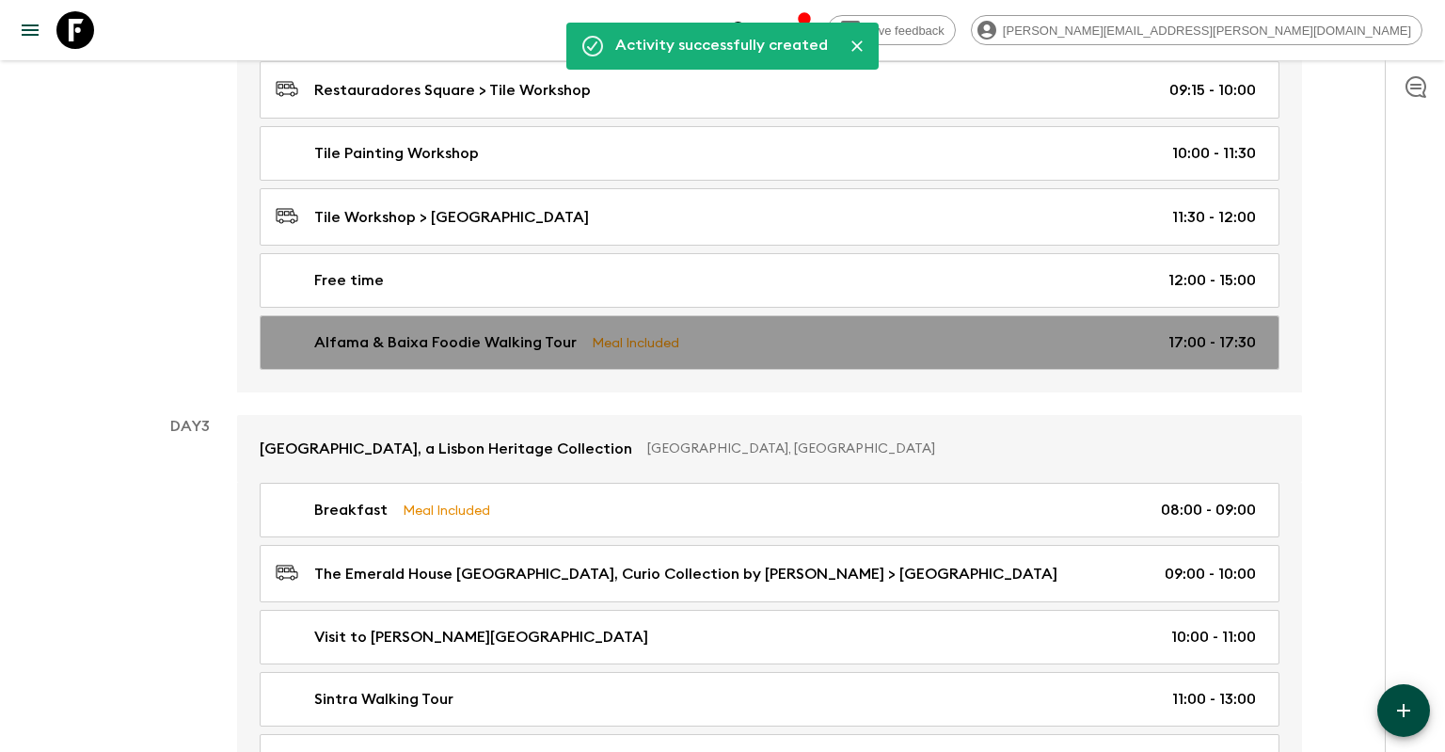
click at [569, 340] on p "Alfama & Baixa Foodie Walking Tour" at bounding box center [445, 342] width 263 height 23
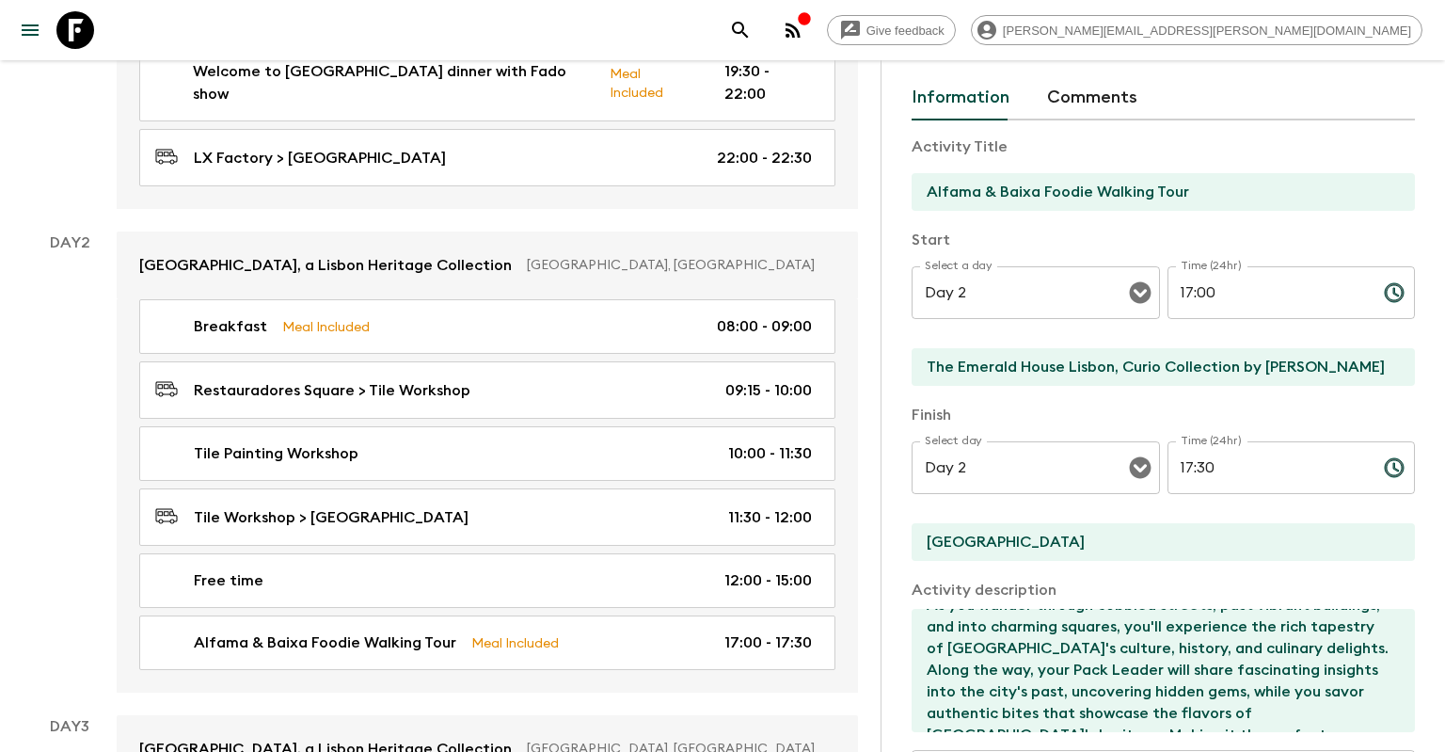
scroll to position [67, 0]
click at [1189, 295] on input "17:00" at bounding box center [1268, 293] width 201 height 53
type input "15:00"
click at [1192, 463] on input "17:30" at bounding box center [1268, 468] width 201 height 53
click at [1202, 464] on input "19:30" at bounding box center [1268, 468] width 201 height 53
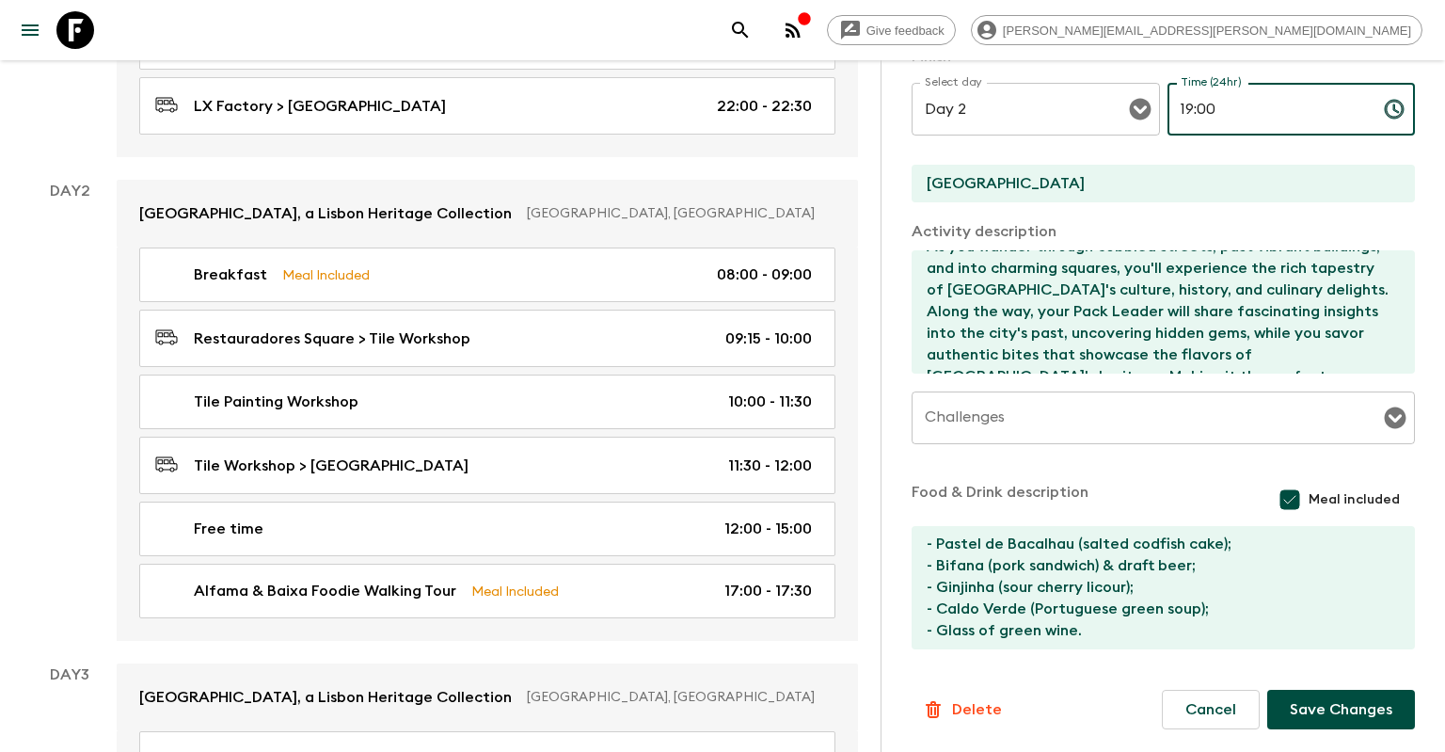
scroll to position [695, 0]
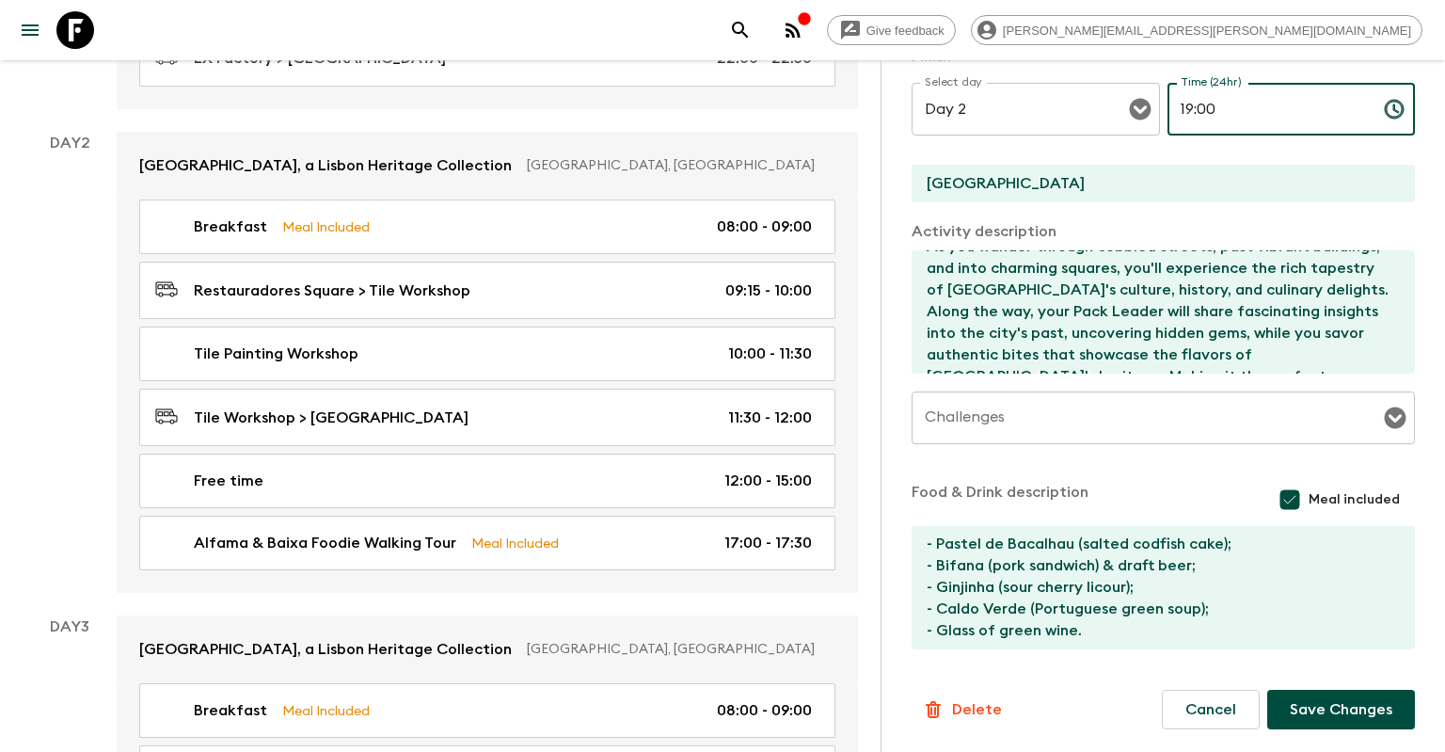
click at [1191, 105] on input "19:00" at bounding box center [1268, 109] width 201 height 53
type input "18:00"
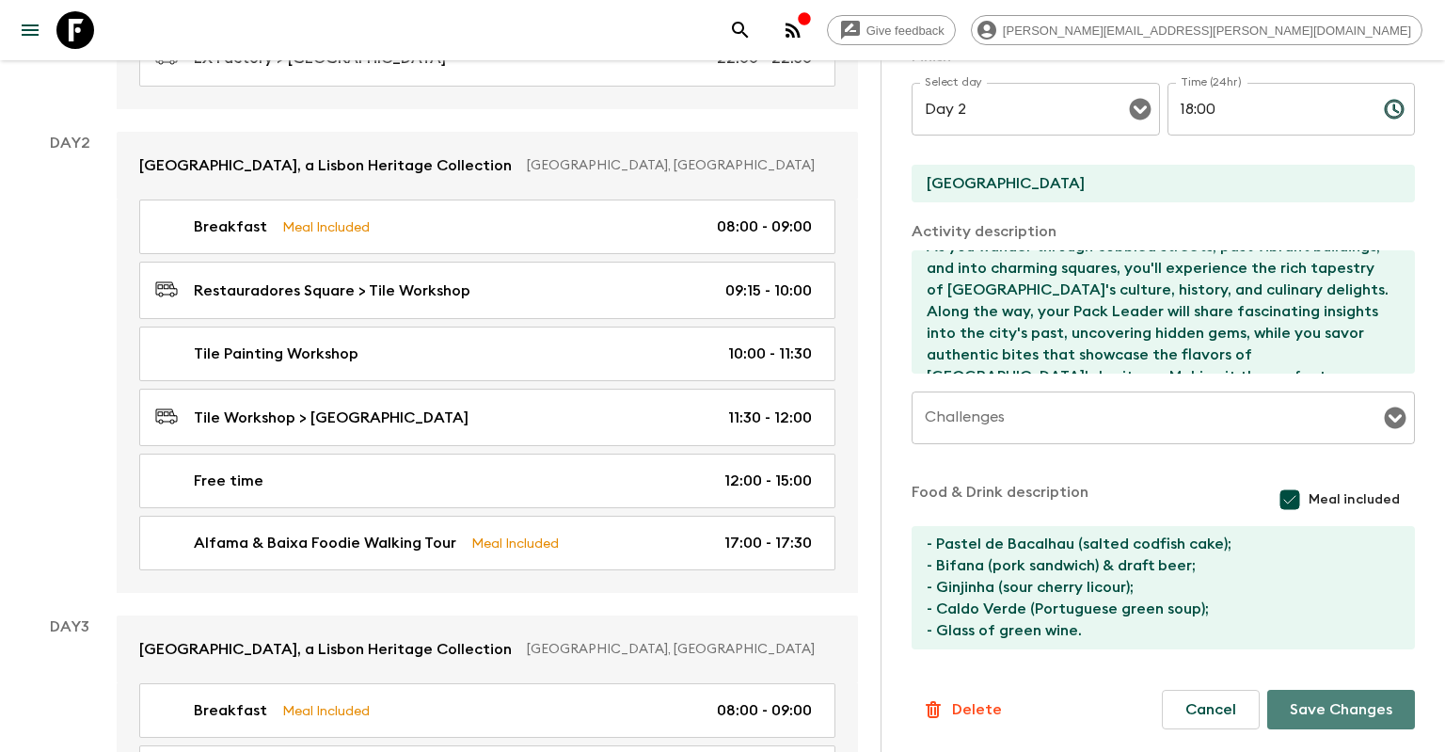
click at [1308, 712] on button "Save Changes" at bounding box center [1341, 710] width 148 height 40
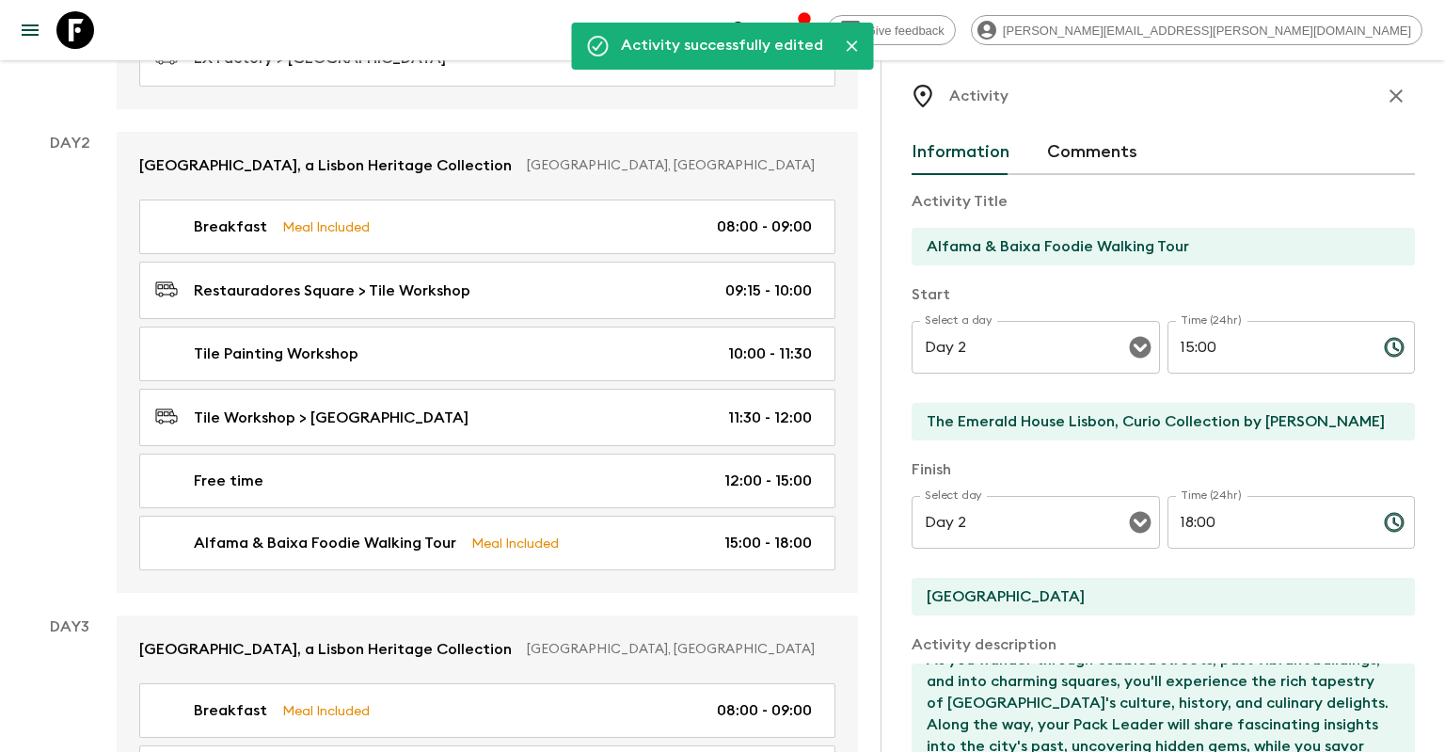
scroll to position [0, 0]
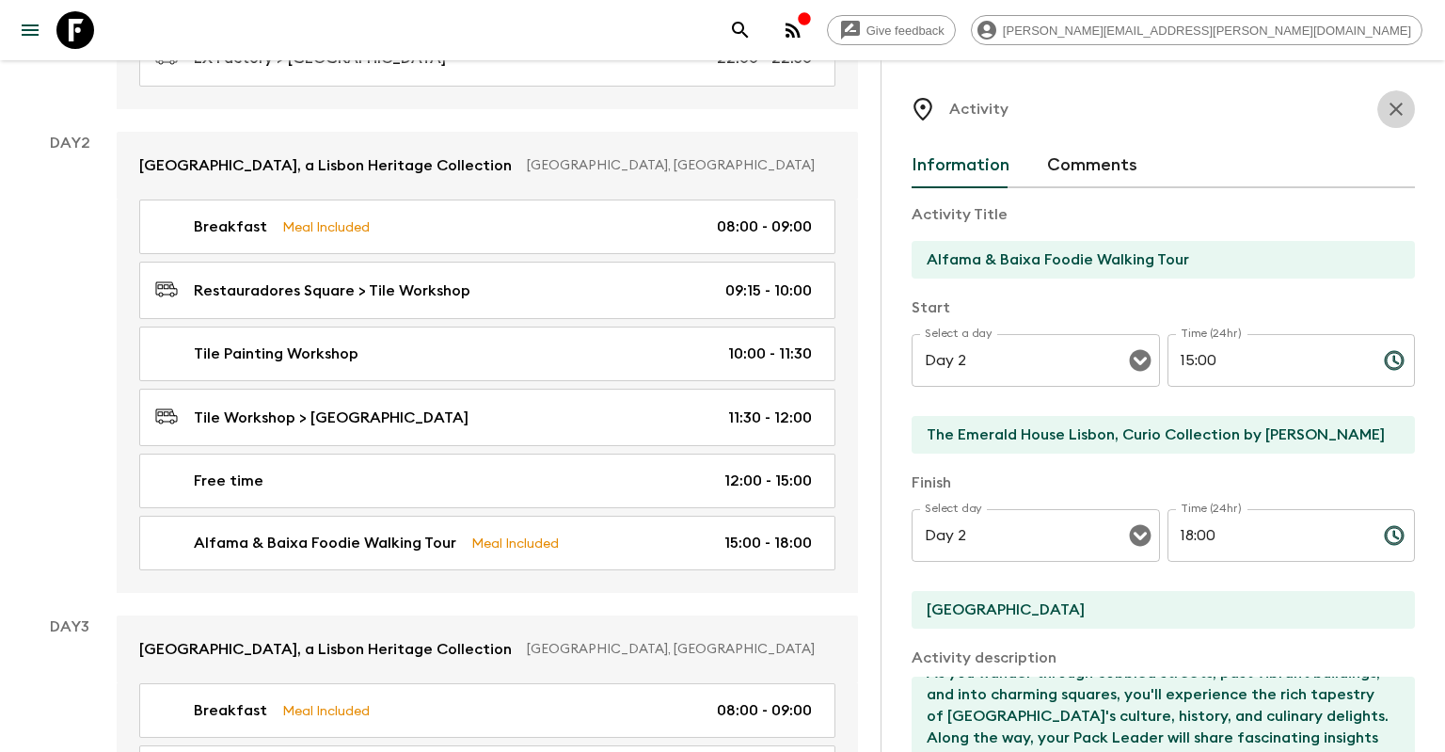
click at [1401, 111] on icon "button" at bounding box center [1396, 109] width 23 height 23
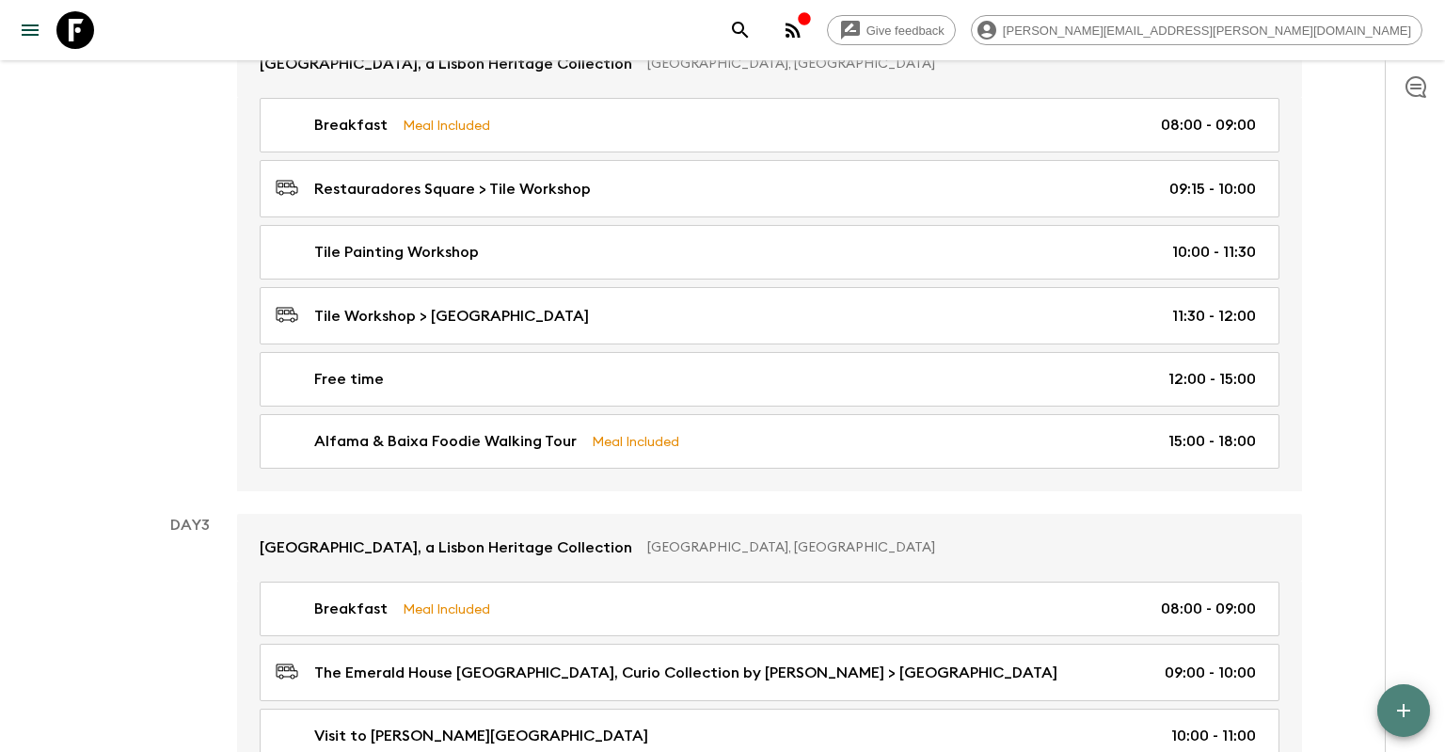
click at [1389, 705] on button "button" at bounding box center [1404, 710] width 53 height 53
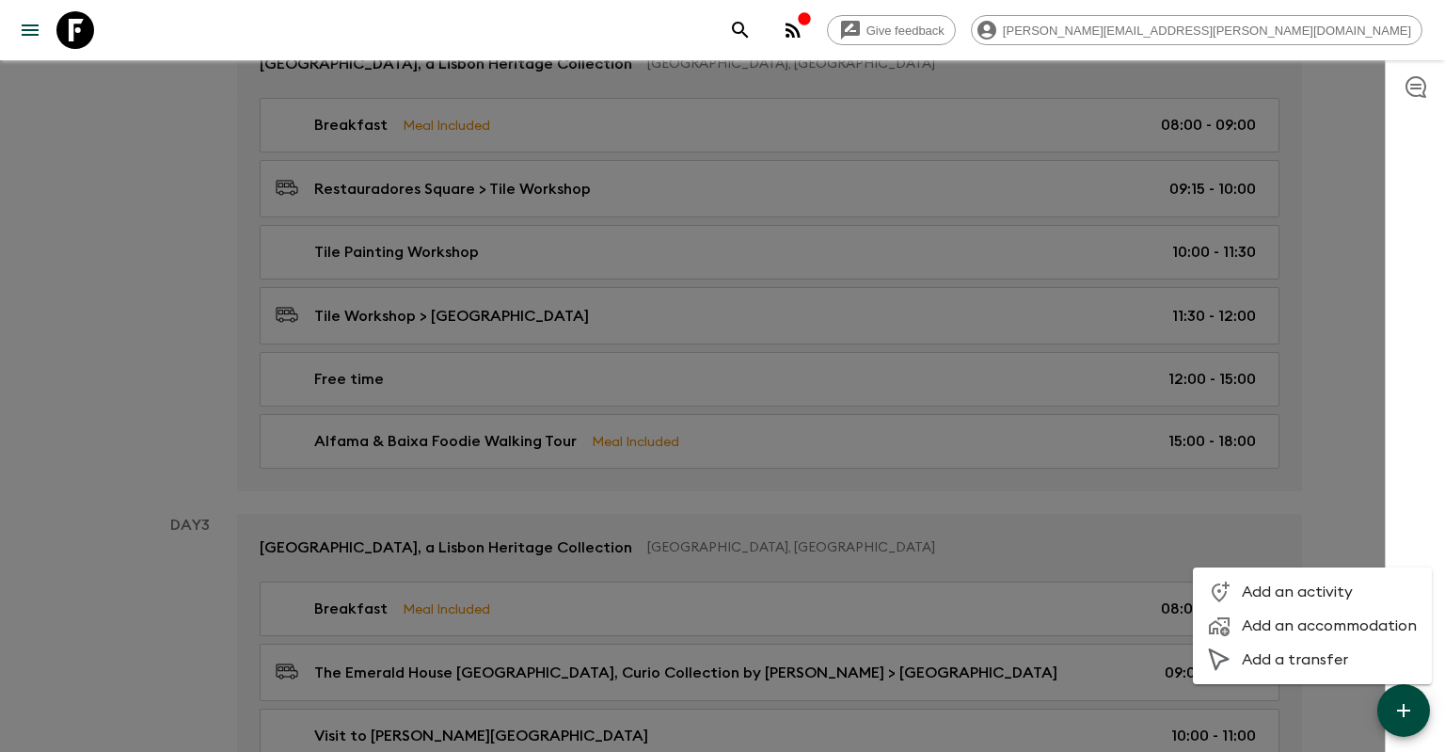
click at [1305, 660] on span "Add a transfer" at bounding box center [1329, 659] width 175 height 19
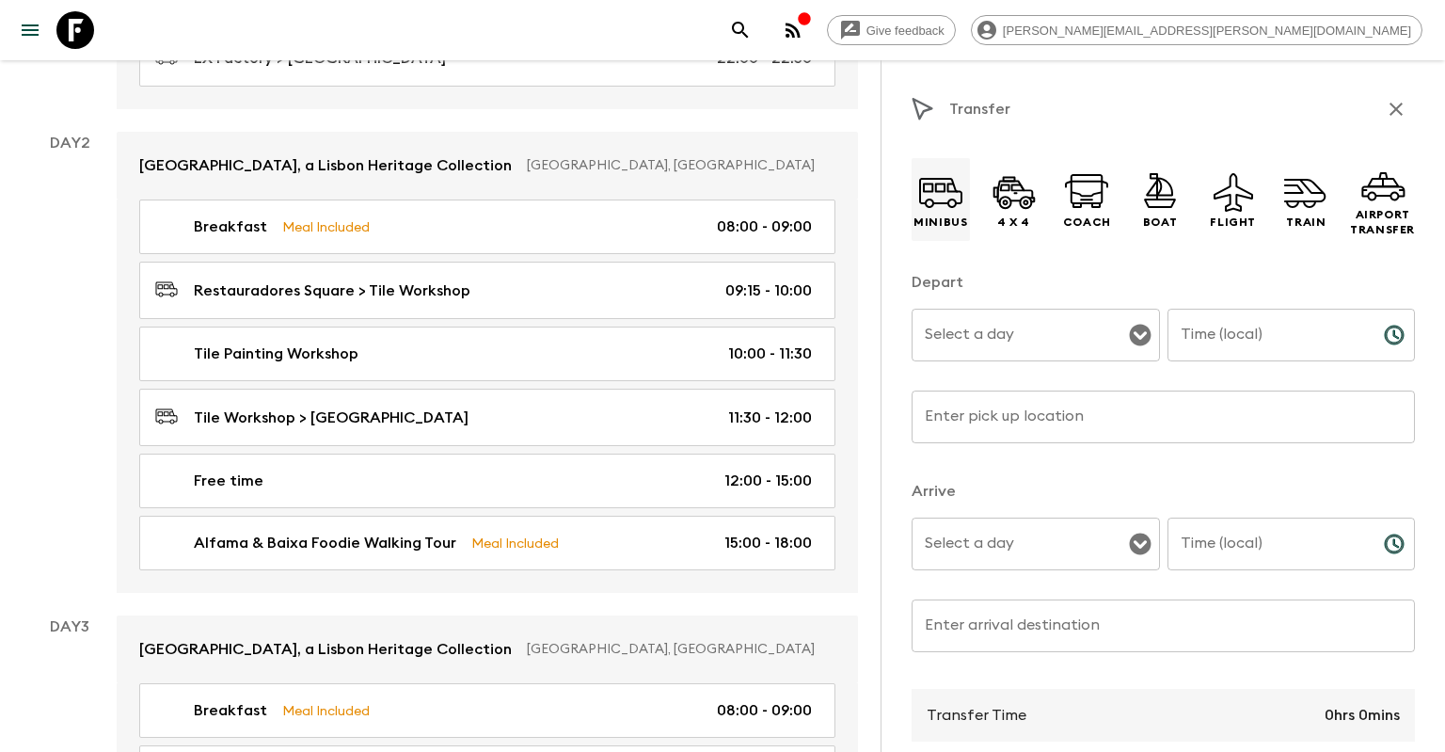
click at [943, 205] on icon at bounding box center [940, 191] width 45 height 45
click at [969, 333] on input "Select a day" at bounding box center [1021, 335] width 203 height 36
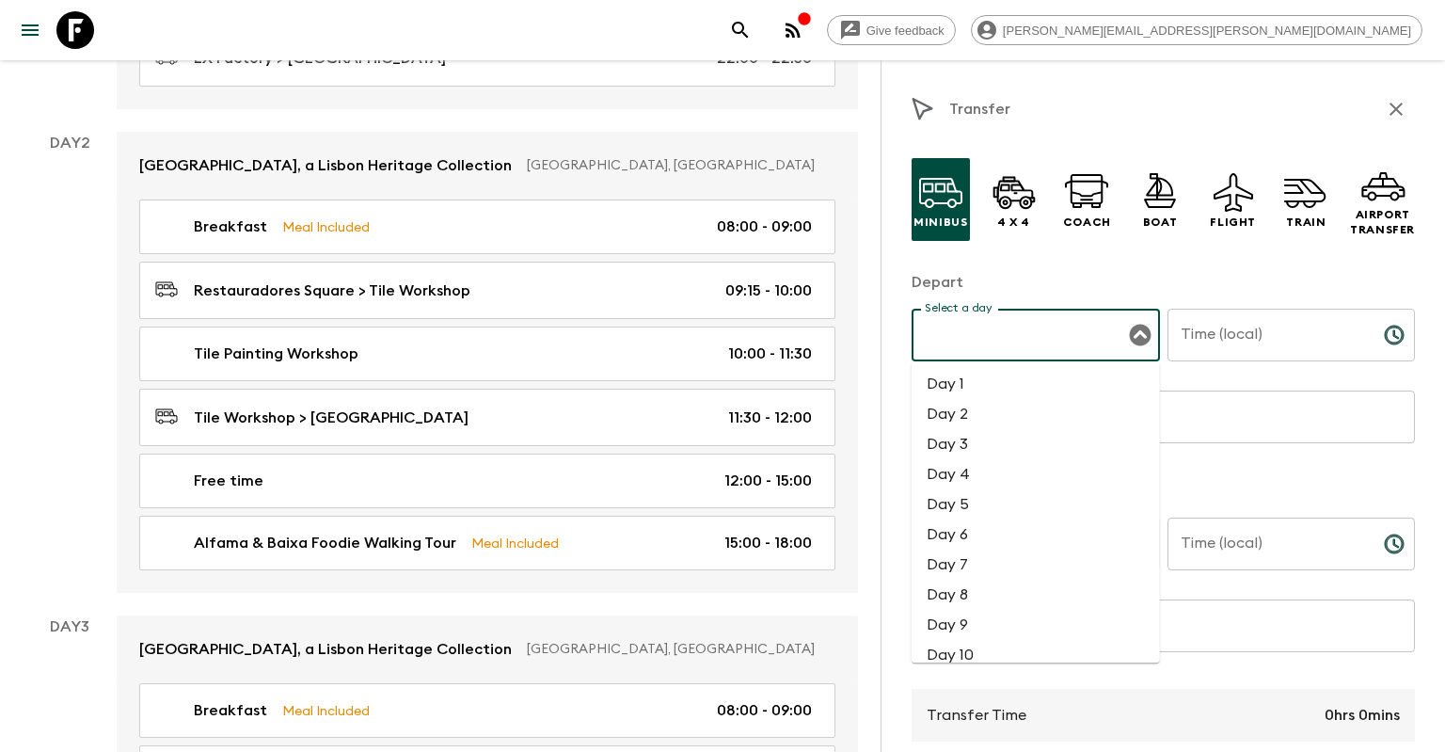
click at [980, 420] on li "Day 2" at bounding box center [1036, 414] width 248 height 30
type input "Day 2"
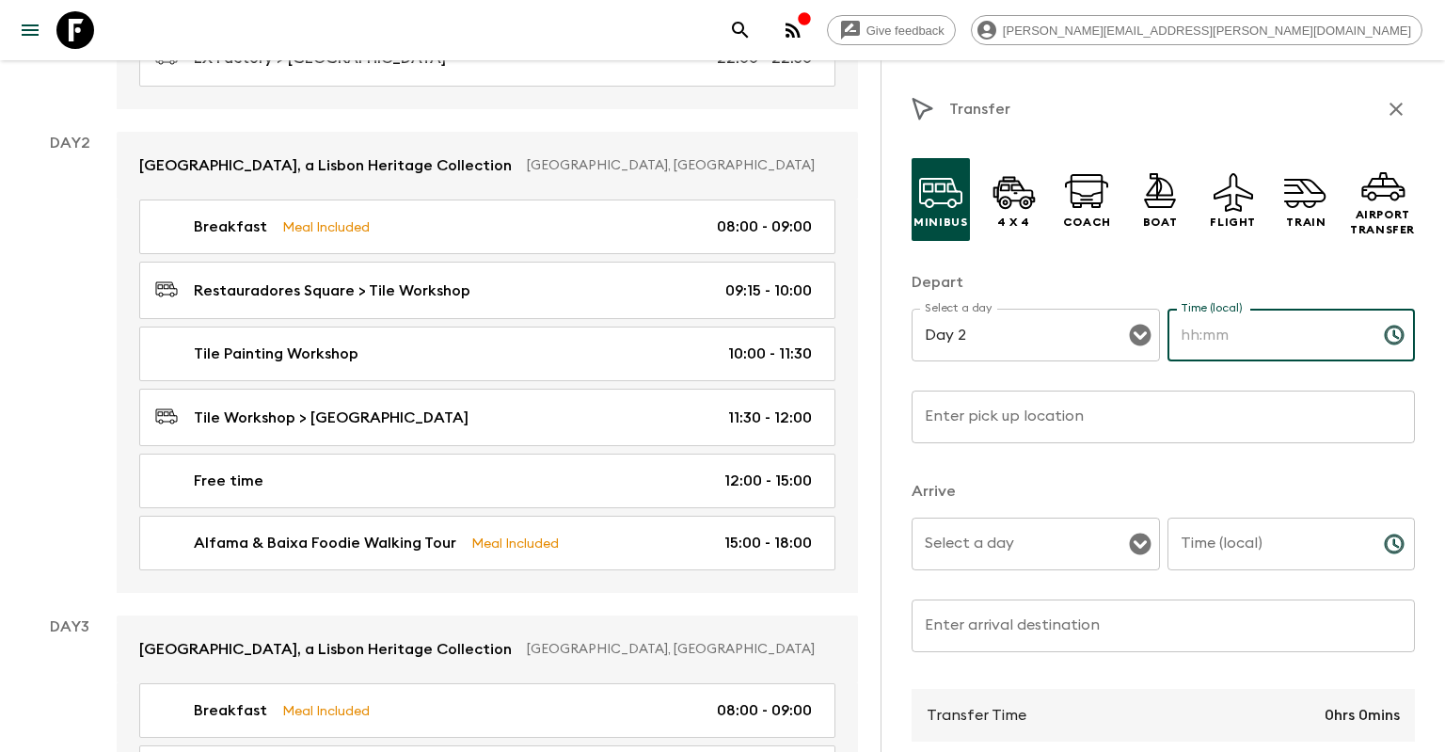
click at [1344, 317] on input "Time (local)" at bounding box center [1268, 335] width 201 height 53
type input "18:00"
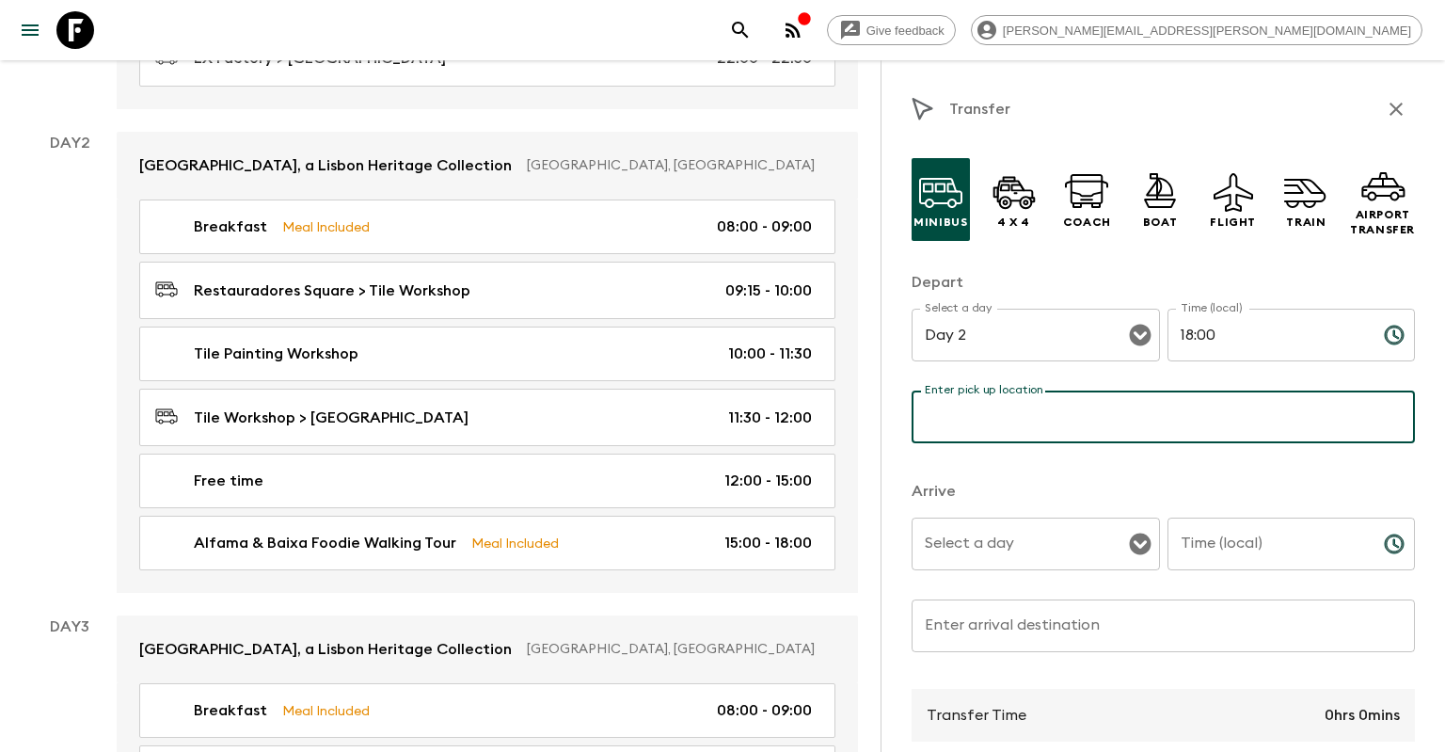
click at [1243, 423] on input "Enter pick up location" at bounding box center [1163, 416] width 503 height 53
type input "[GEOGRAPHIC_DATA]"
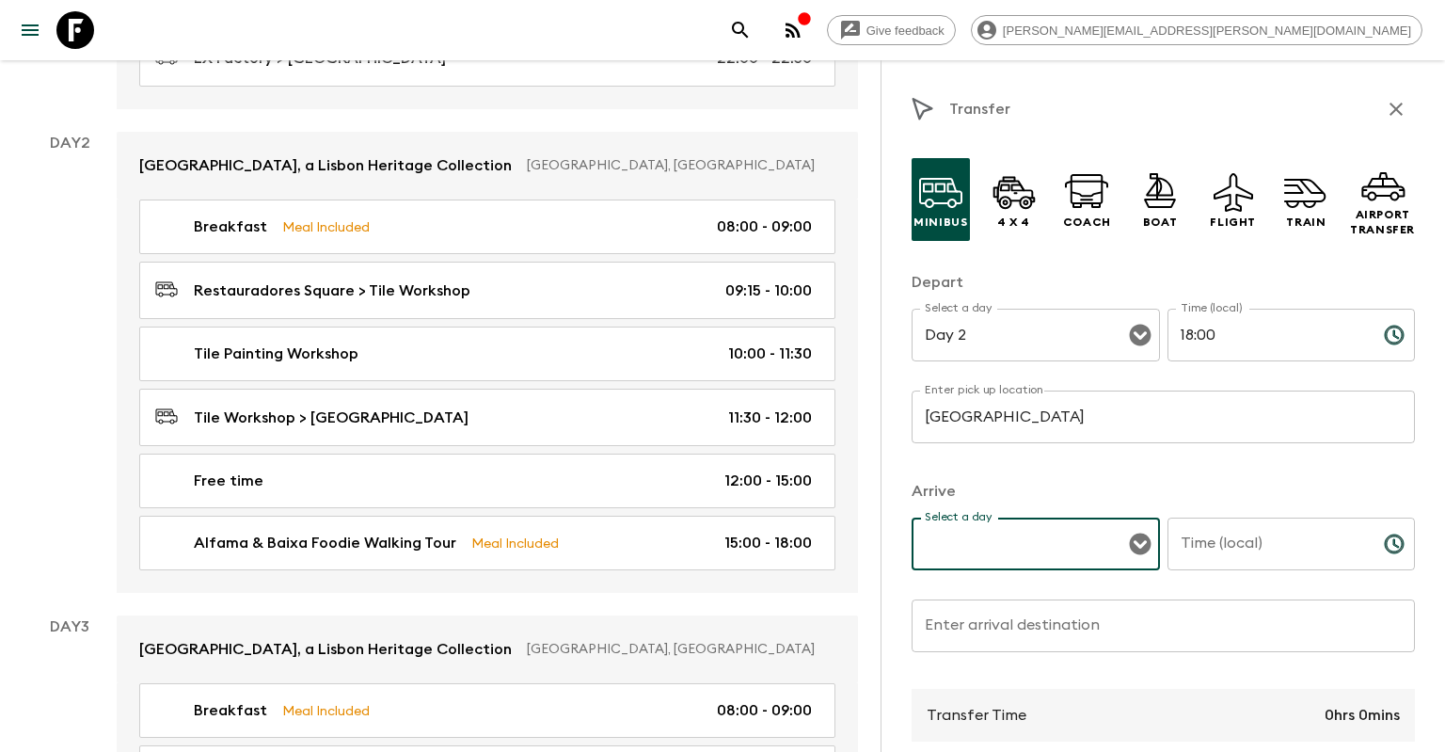
click at [1131, 544] on icon "Open" at bounding box center [1140, 544] width 22 height 22
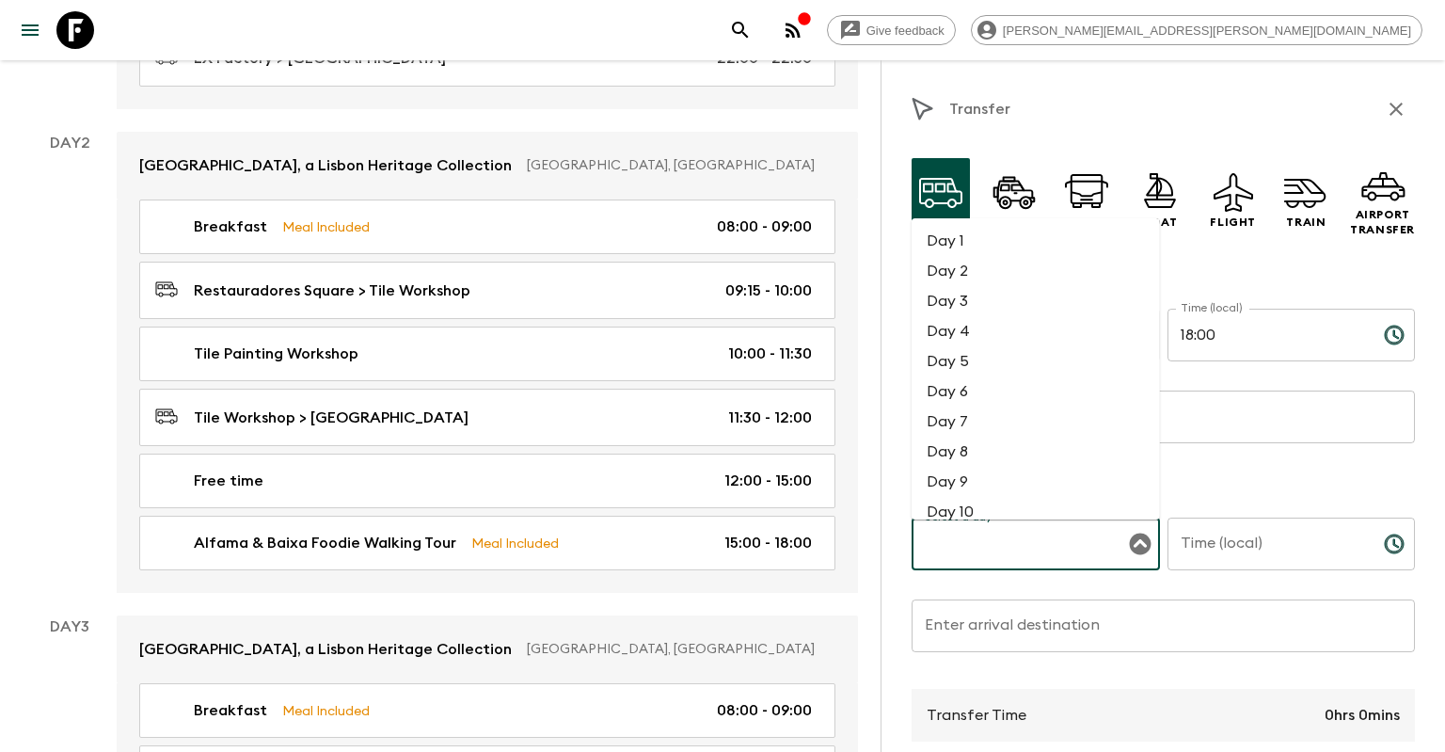
click at [1003, 273] on li "Day 2" at bounding box center [1036, 271] width 248 height 30
type input "Day 2"
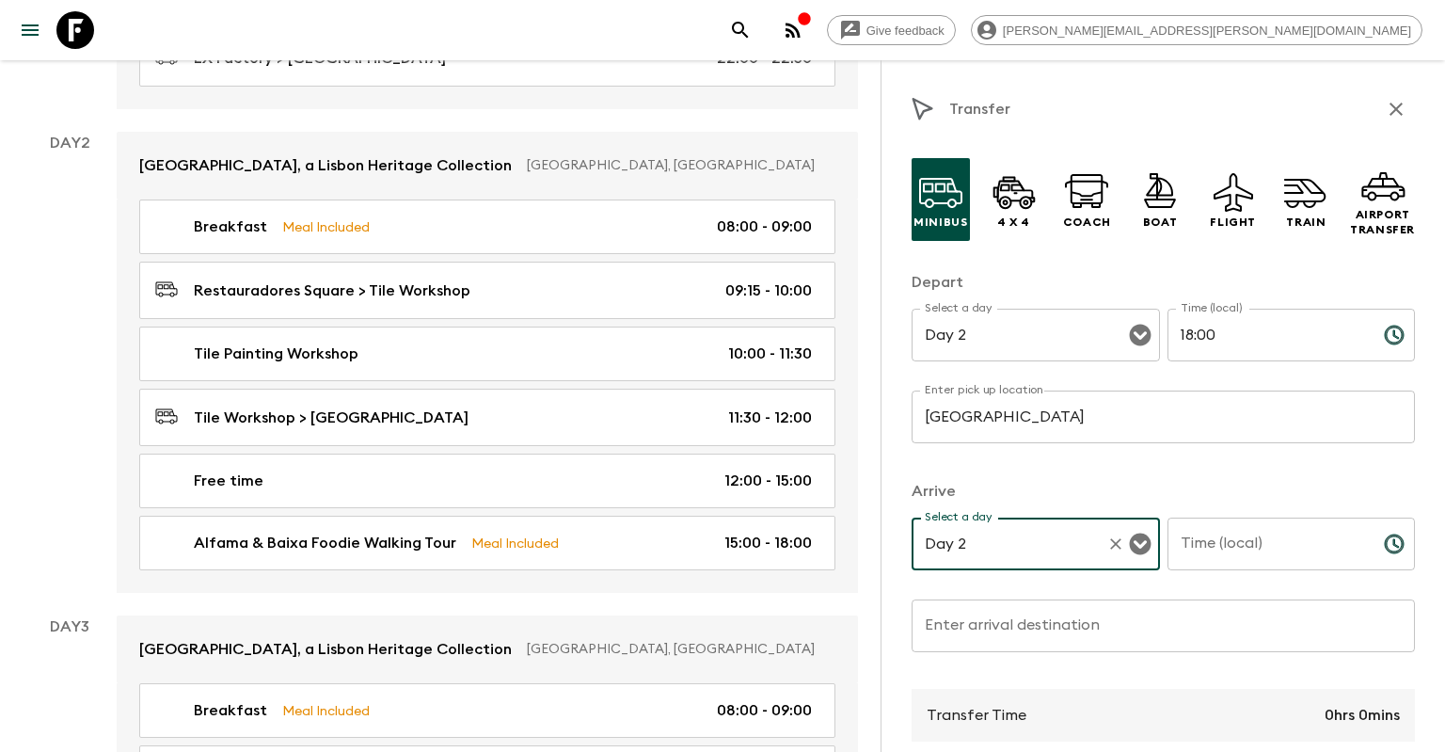
click at [1218, 555] on input "Time (local)" at bounding box center [1268, 544] width 201 height 53
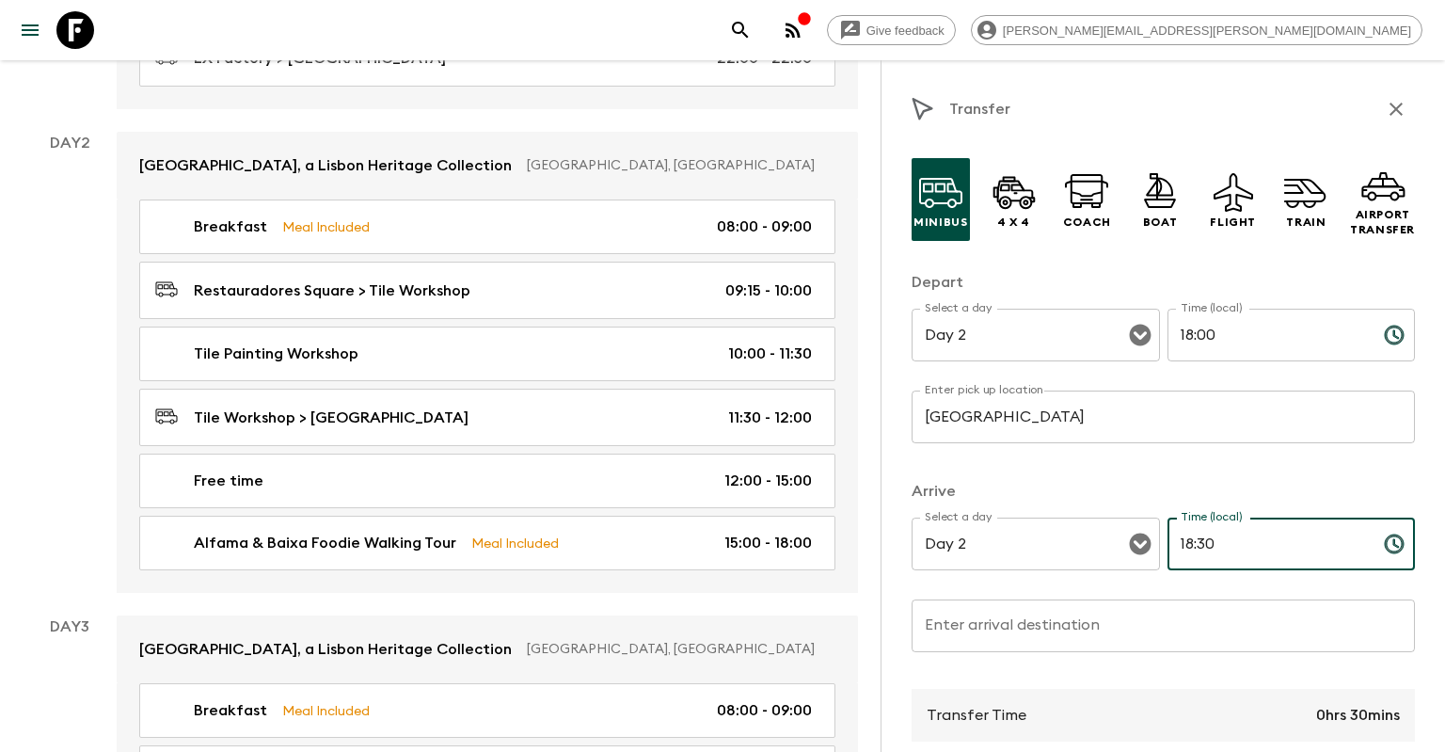
type input "18:30"
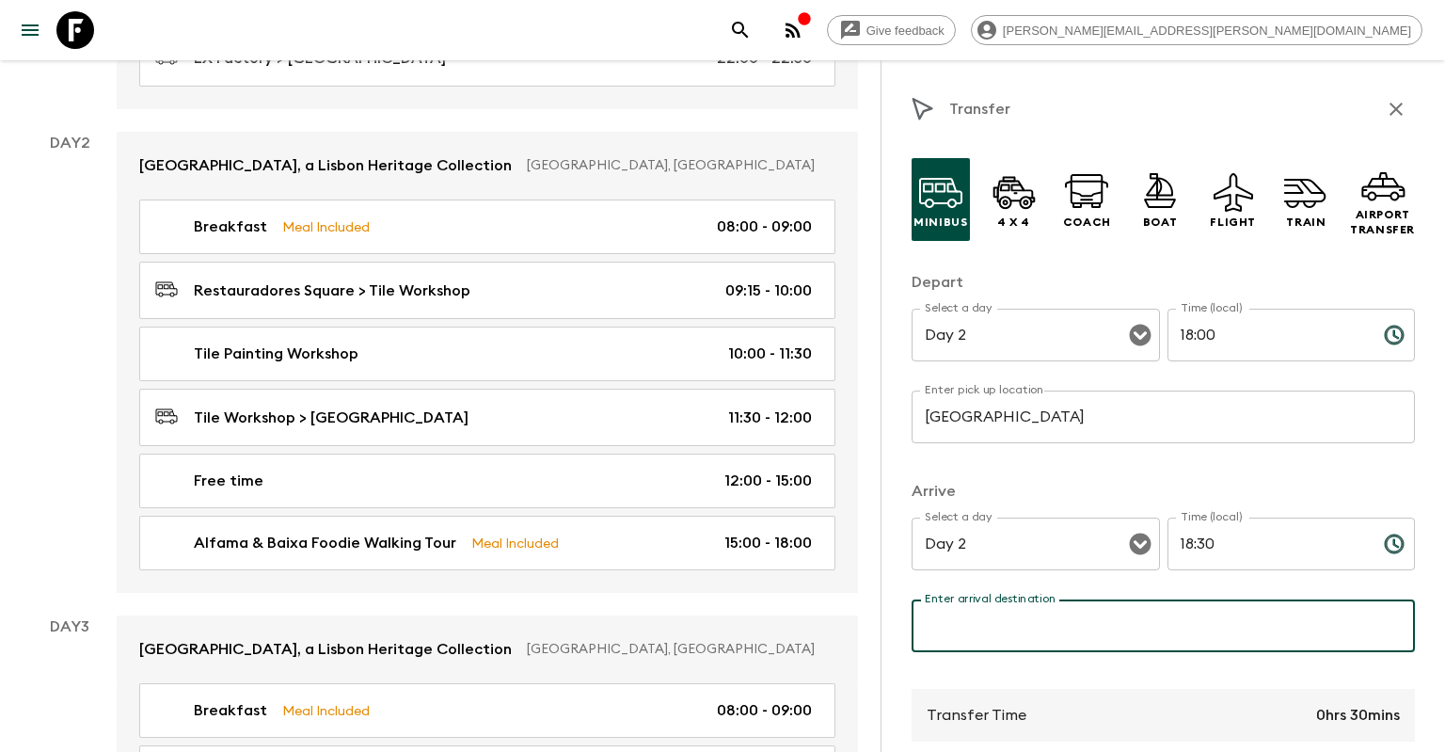
click at [1188, 622] on input "Enter arrival destination" at bounding box center [1163, 625] width 503 height 53
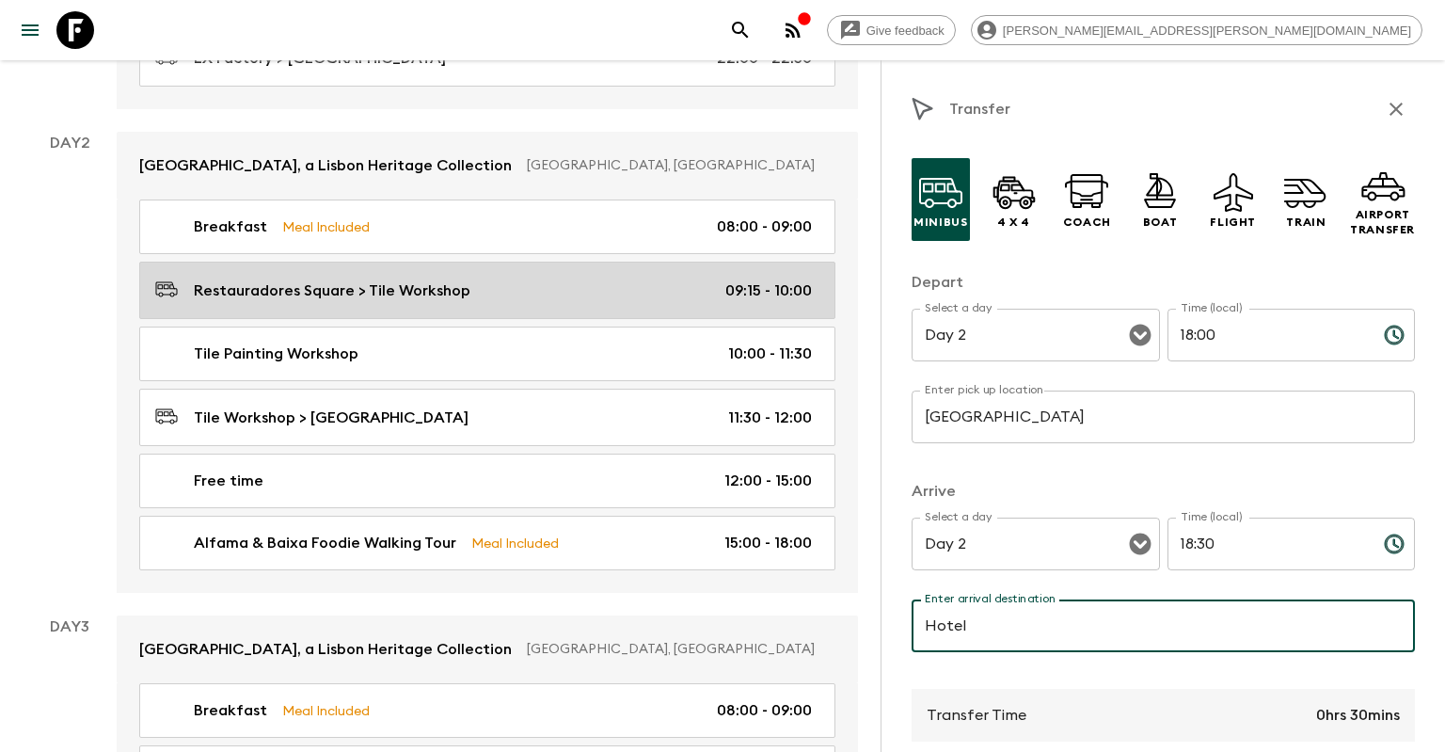
type input "Hotel"
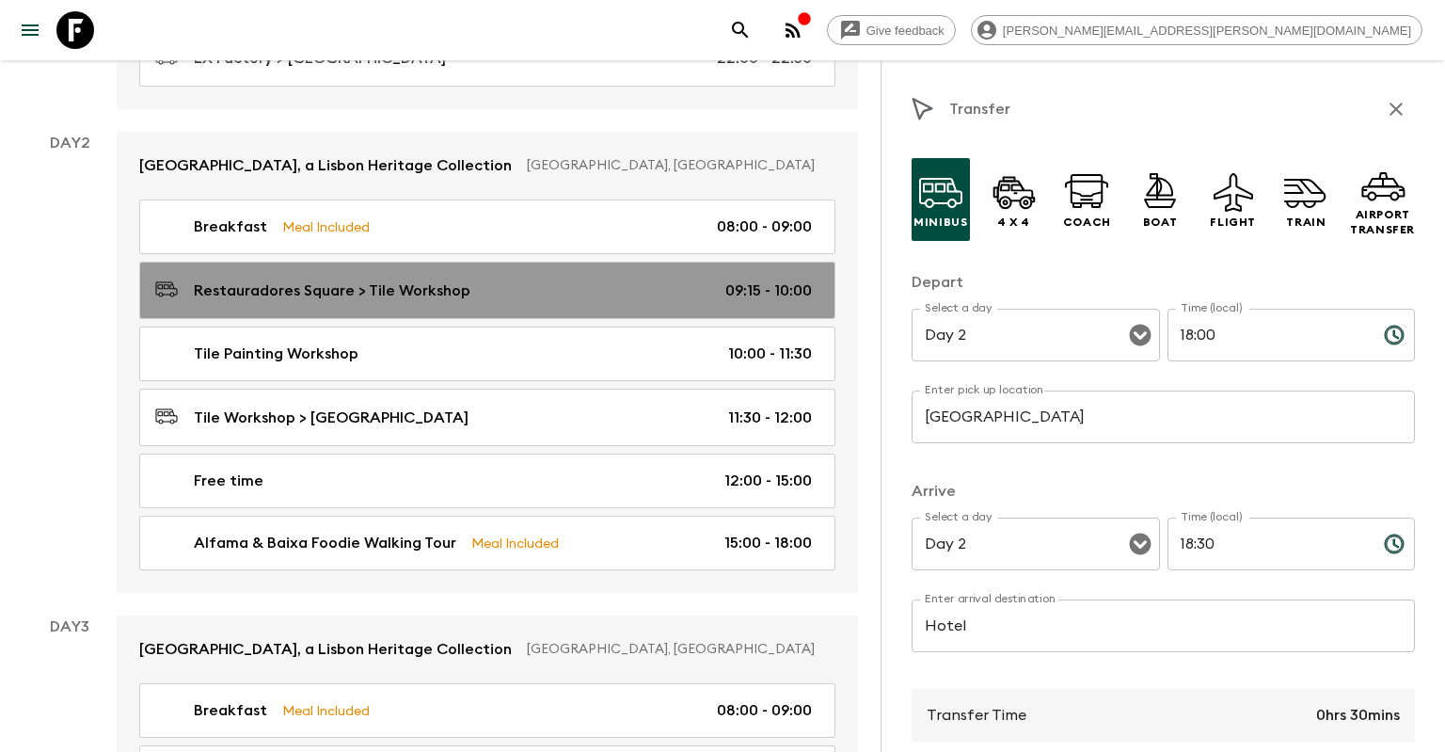
click at [771, 279] on p "09:15 - 10:00" at bounding box center [768, 290] width 87 height 23
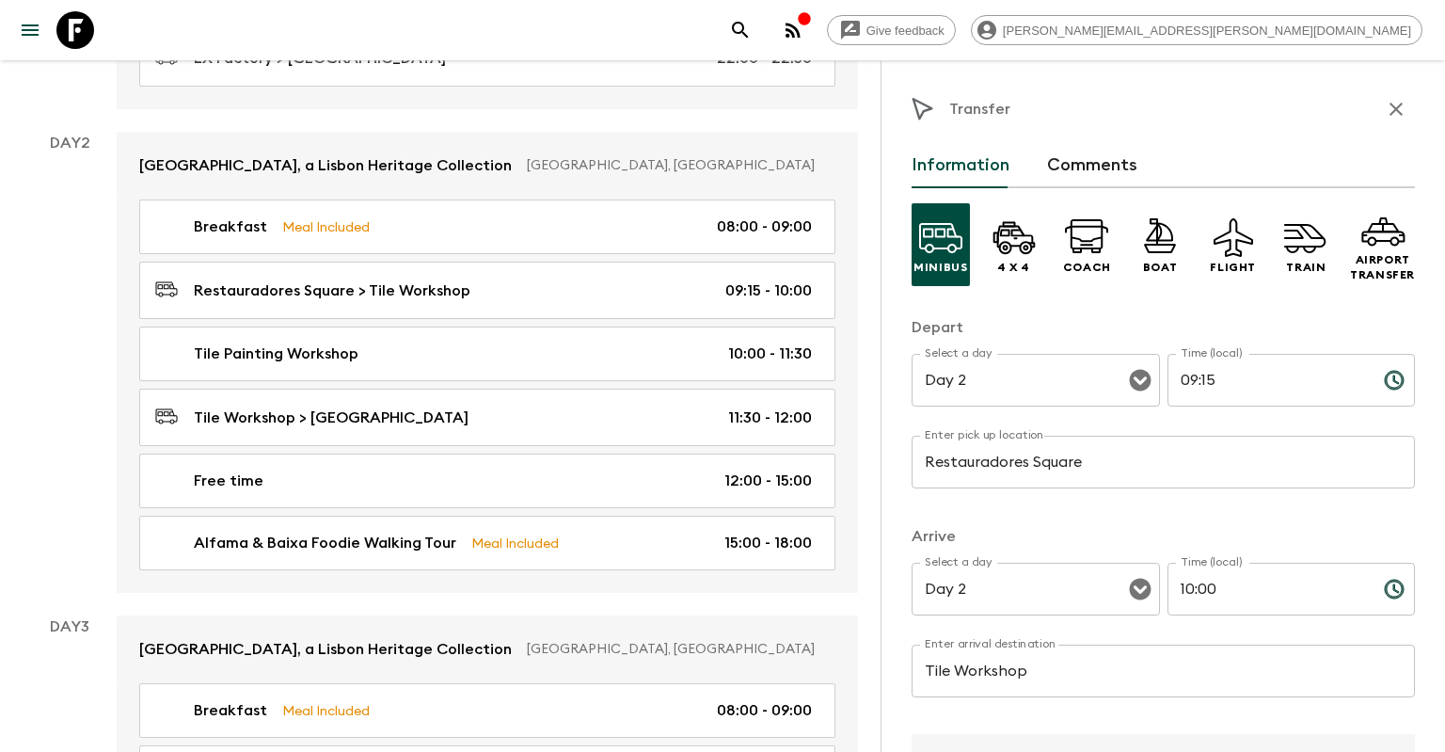
click at [1011, 460] on input "Restauradores Square" at bounding box center [1163, 462] width 503 height 53
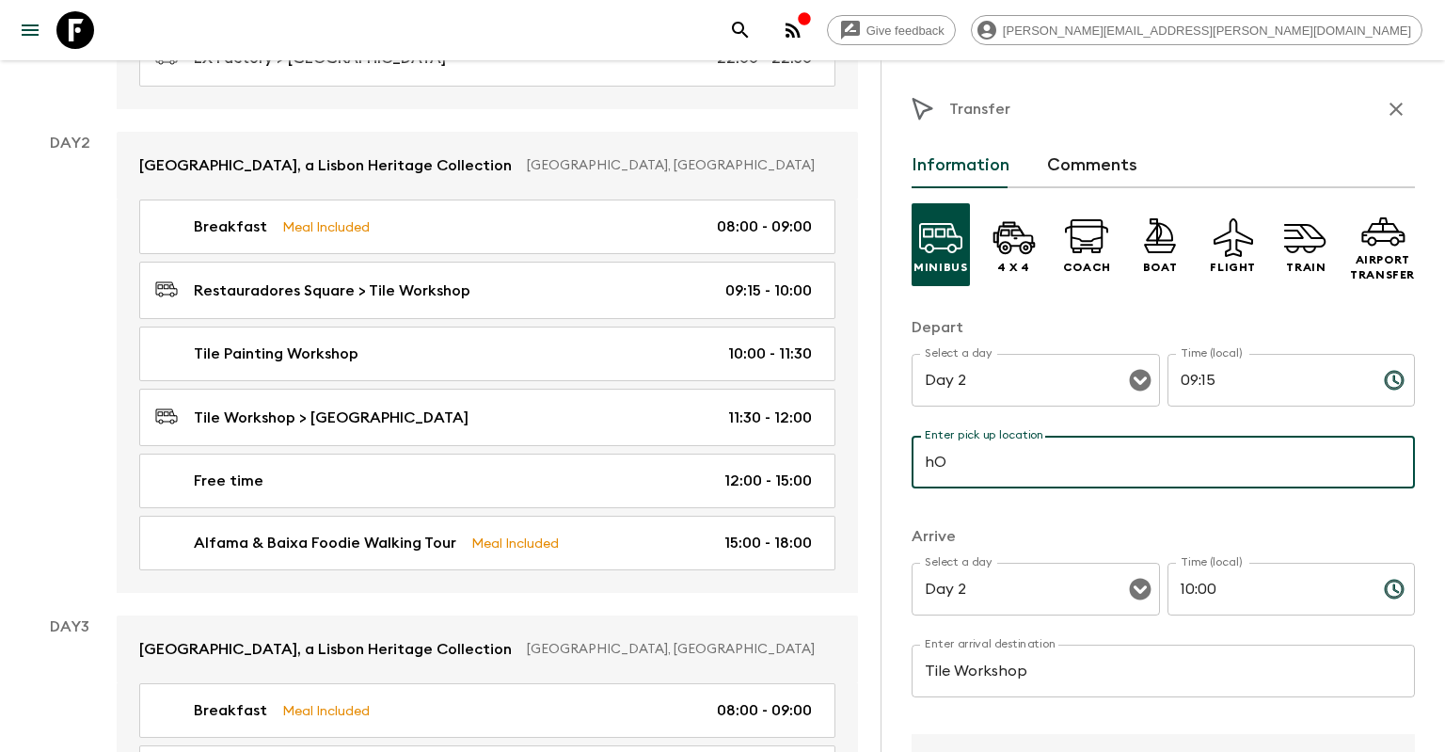
type input "h"
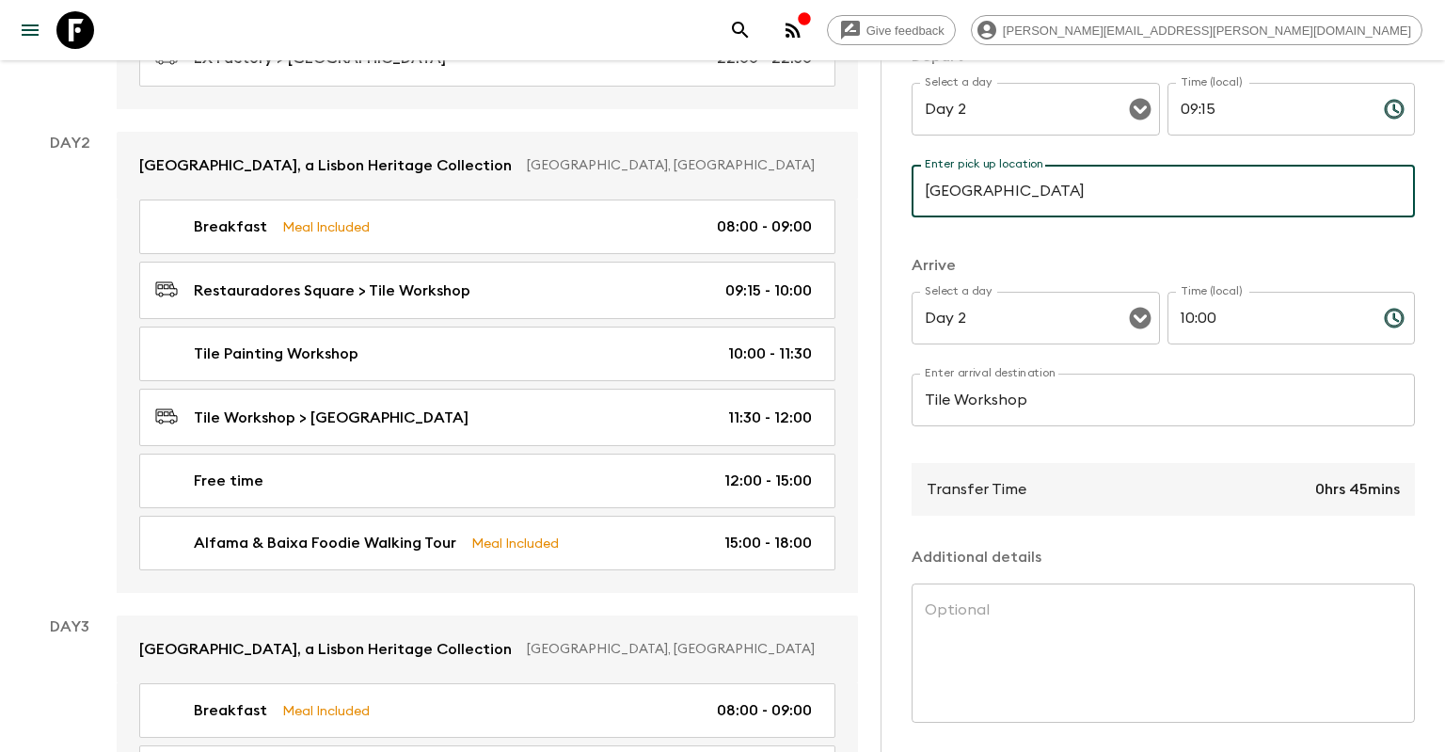
scroll to position [336, 0]
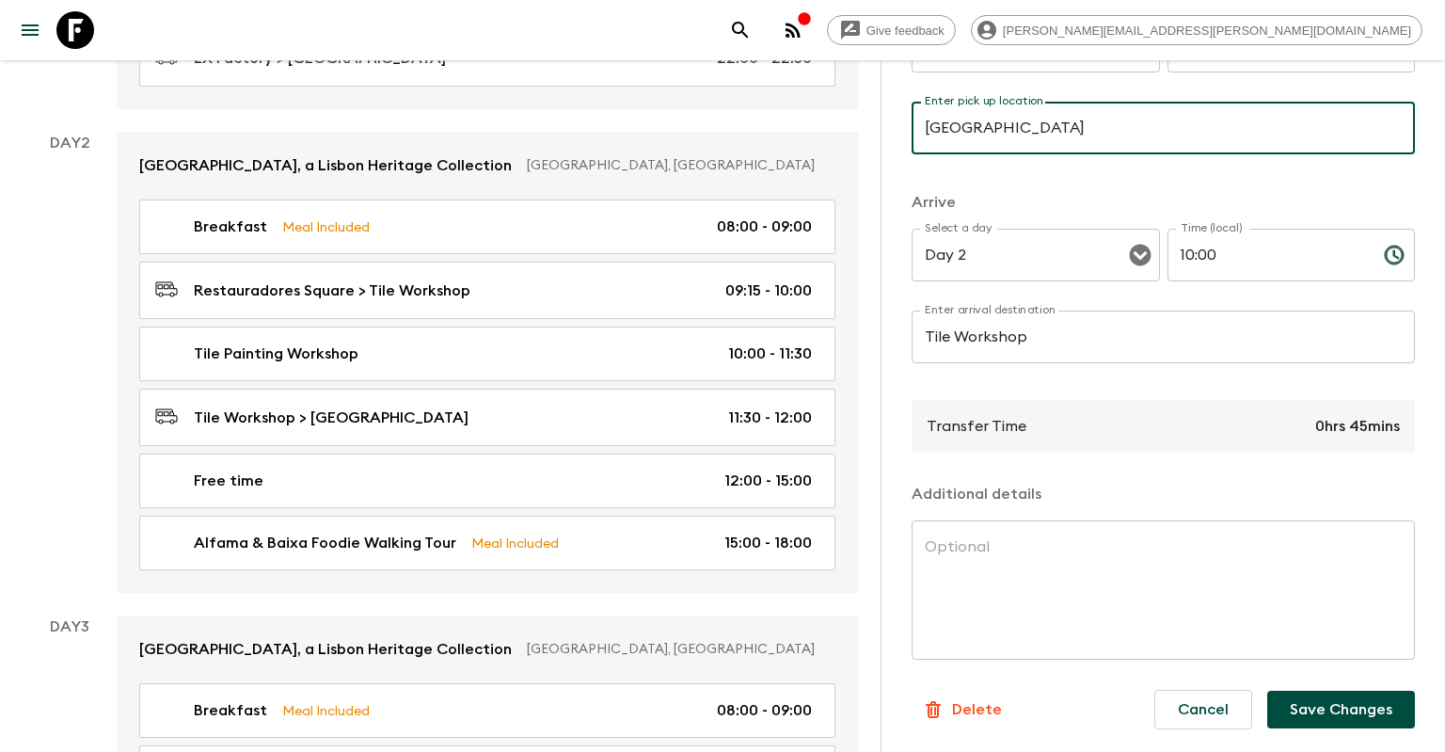
type input "[GEOGRAPHIC_DATA]"
click at [1297, 706] on button "Save Changes" at bounding box center [1341, 710] width 148 height 38
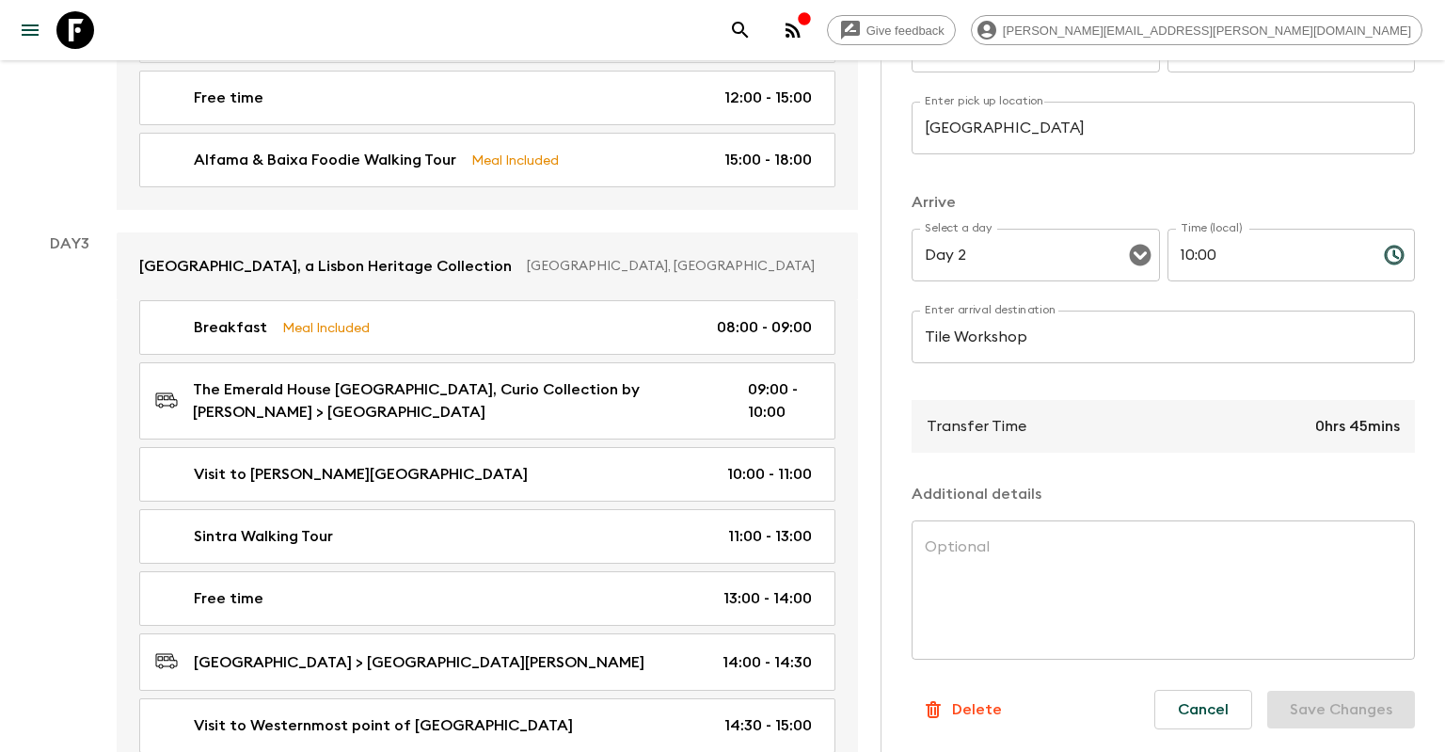
scroll to position [1092, 0]
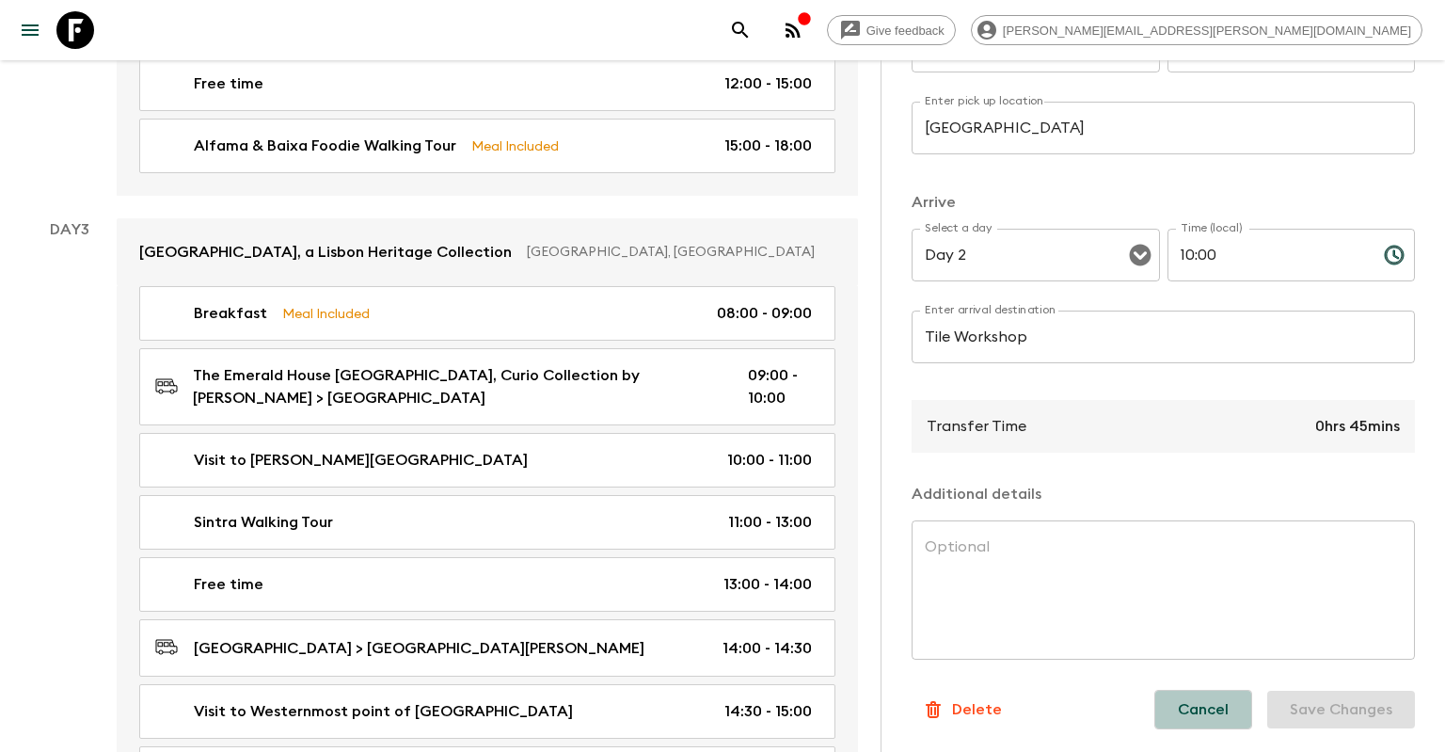
drag, startPoint x: 1197, startPoint y: 707, endPoint x: 1075, endPoint y: 634, distance: 142.2
click at [1196, 706] on button "Cancel" at bounding box center [1204, 710] width 98 height 40
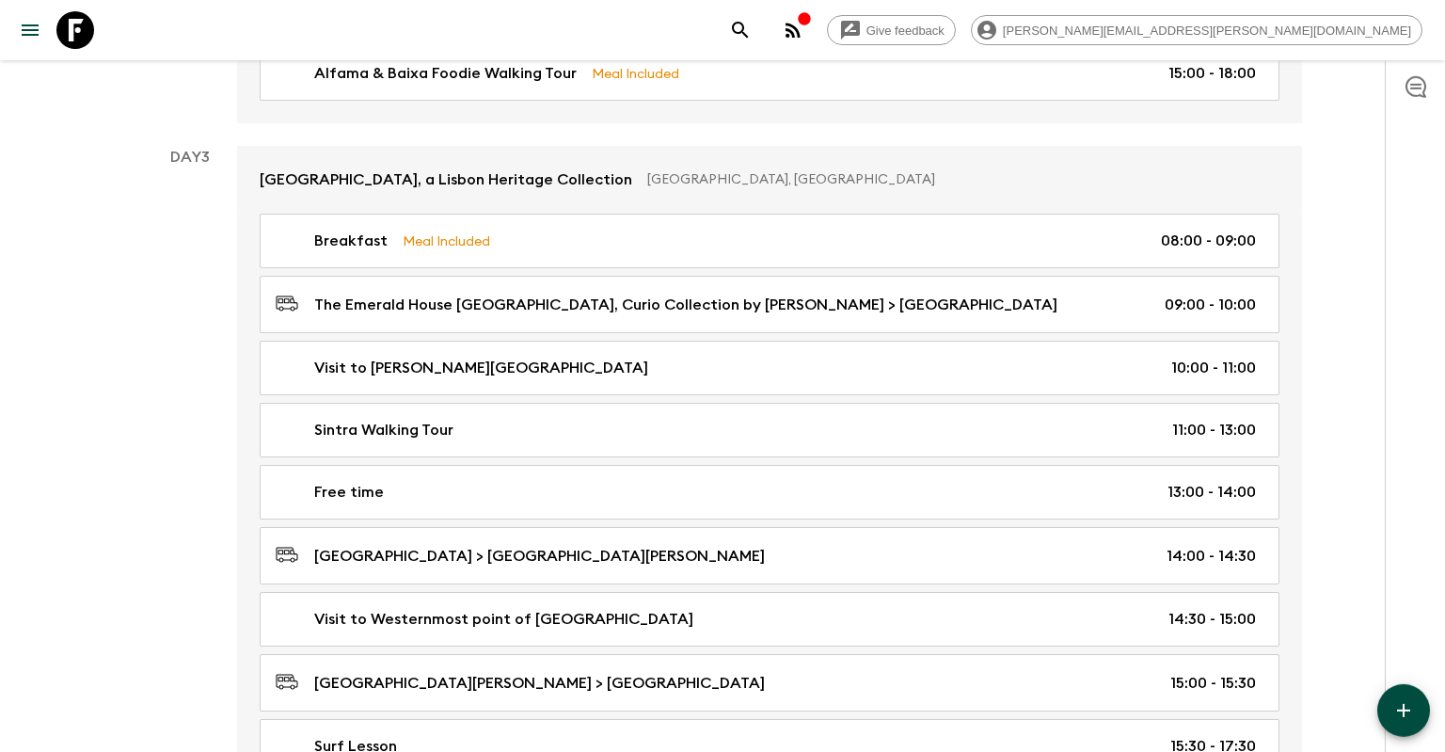
scroll to position [1092, 0]
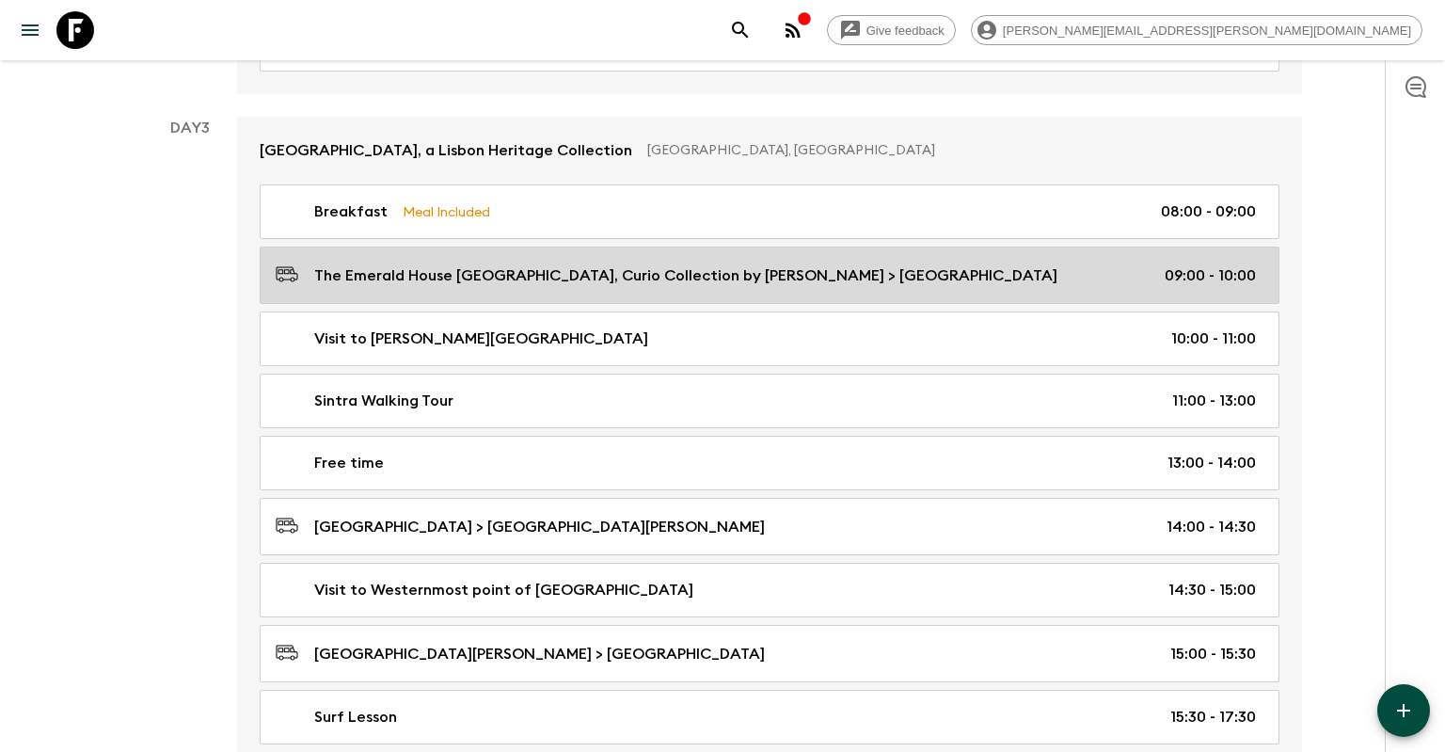
click at [638, 274] on p "The Emerald House [GEOGRAPHIC_DATA], Curio Collection by [PERSON_NAME] > [GEOGR…" at bounding box center [685, 275] width 743 height 23
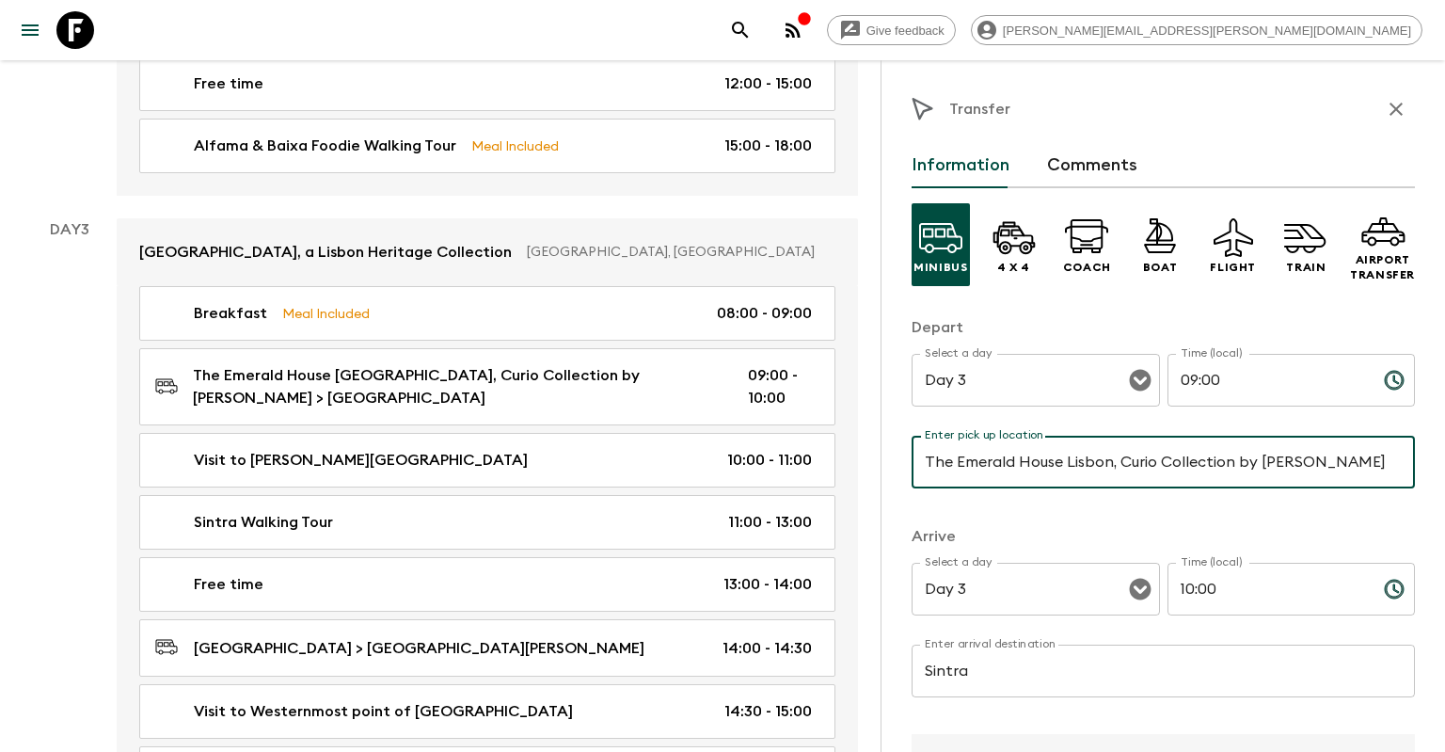
click at [1014, 456] on input "The Emerald House Lisbon, Curio Collection by [PERSON_NAME]" at bounding box center [1163, 462] width 503 height 53
drag, startPoint x: 1334, startPoint y: 469, endPoint x: 769, endPoint y: 451, distance: 565.8
click at [912, 451] on input "The Emerald House Lisbon, Curio Collection by [PERSON_NAME]" at bounding box center [1163, 462] width 503 height 53
type input "[GEOGRAPHIC_DATA]"
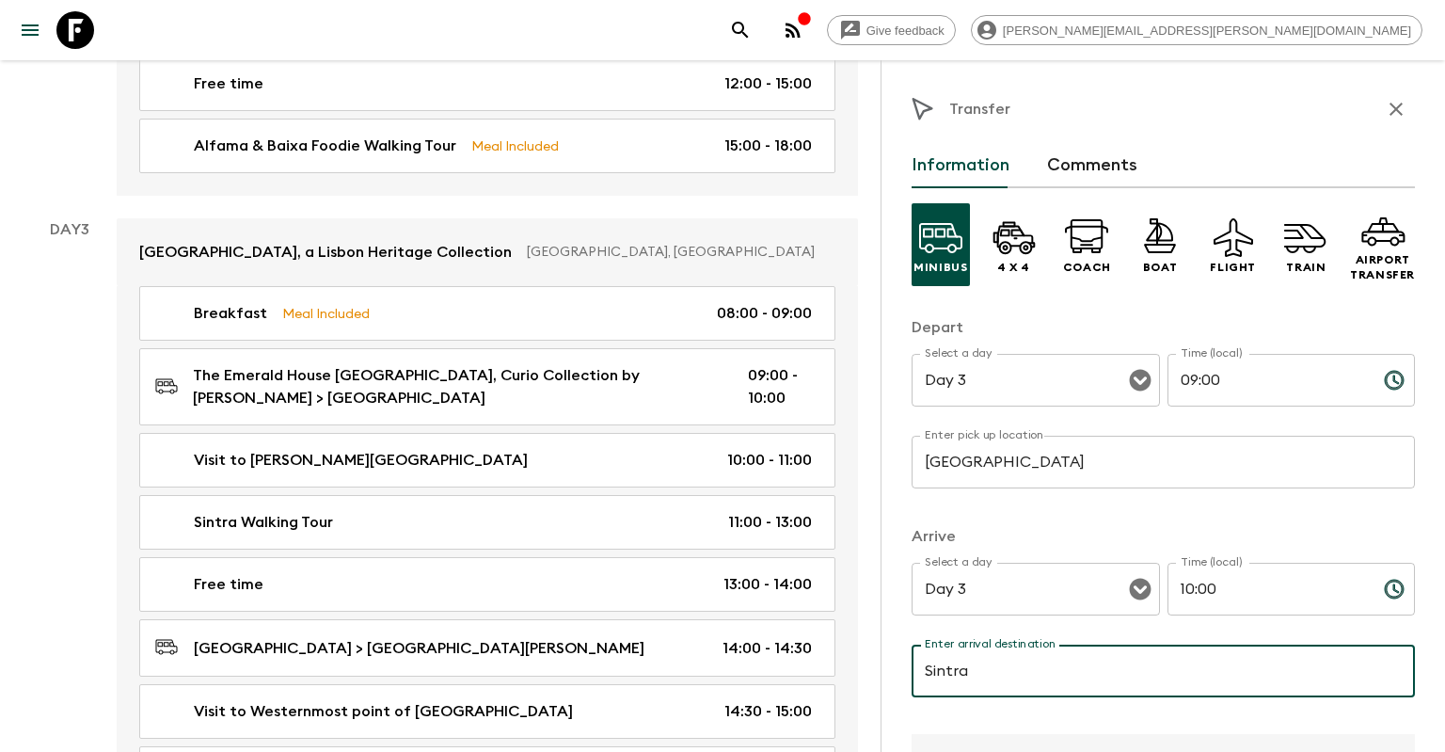
drag, startPoint x: 999, startPoint y: 676, endPoint x: 888, endPoint y: 661, distance: 111.9
click at [912, 661] on input "Sintra" at bounding box center [1163, 671] width 503 height 53
drag, startPoint x: 1008, startPoint y: 669, endPoint x: 904, endPoint y: 664, distance: 103.6
click at [912, 664] on input "Sintra" at bounding box center [1163, 671] width 503 height 53
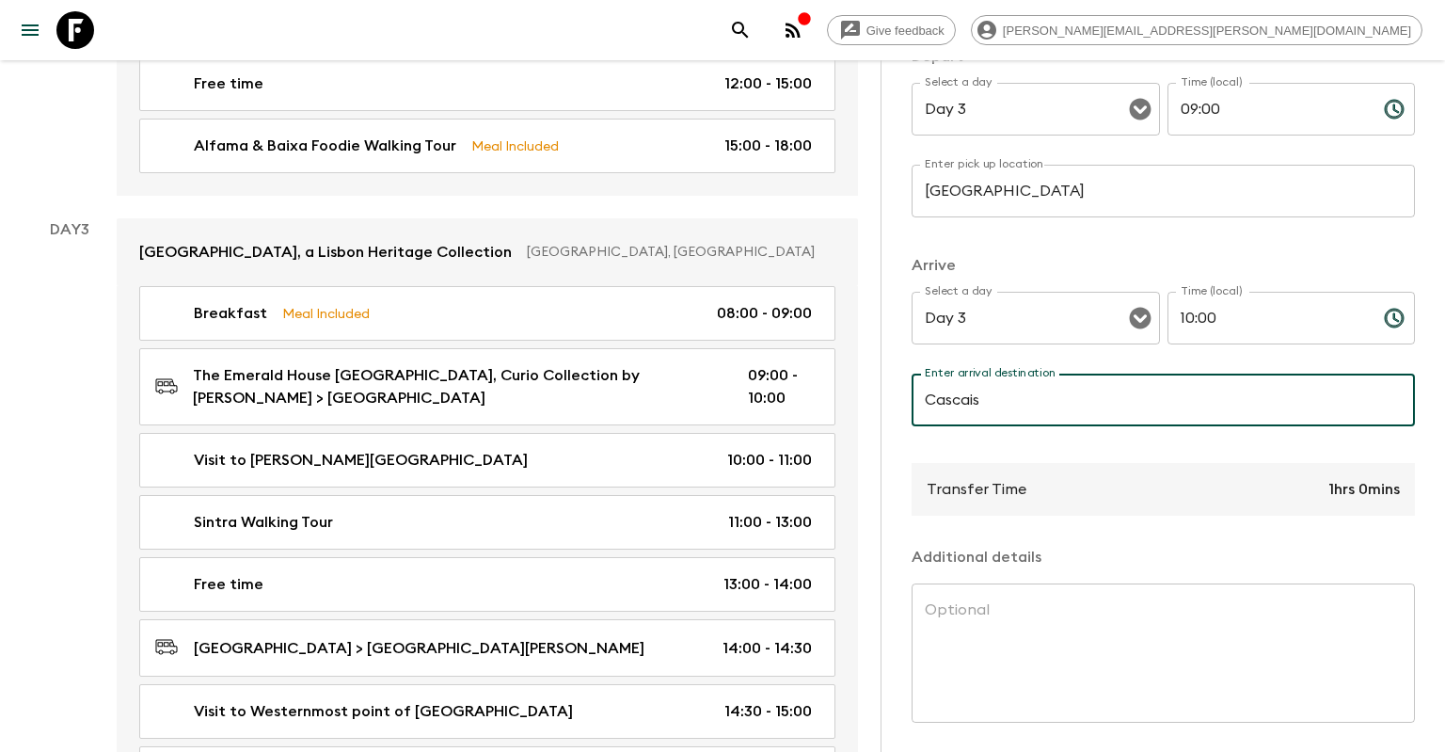
scroll to position [336, 0]
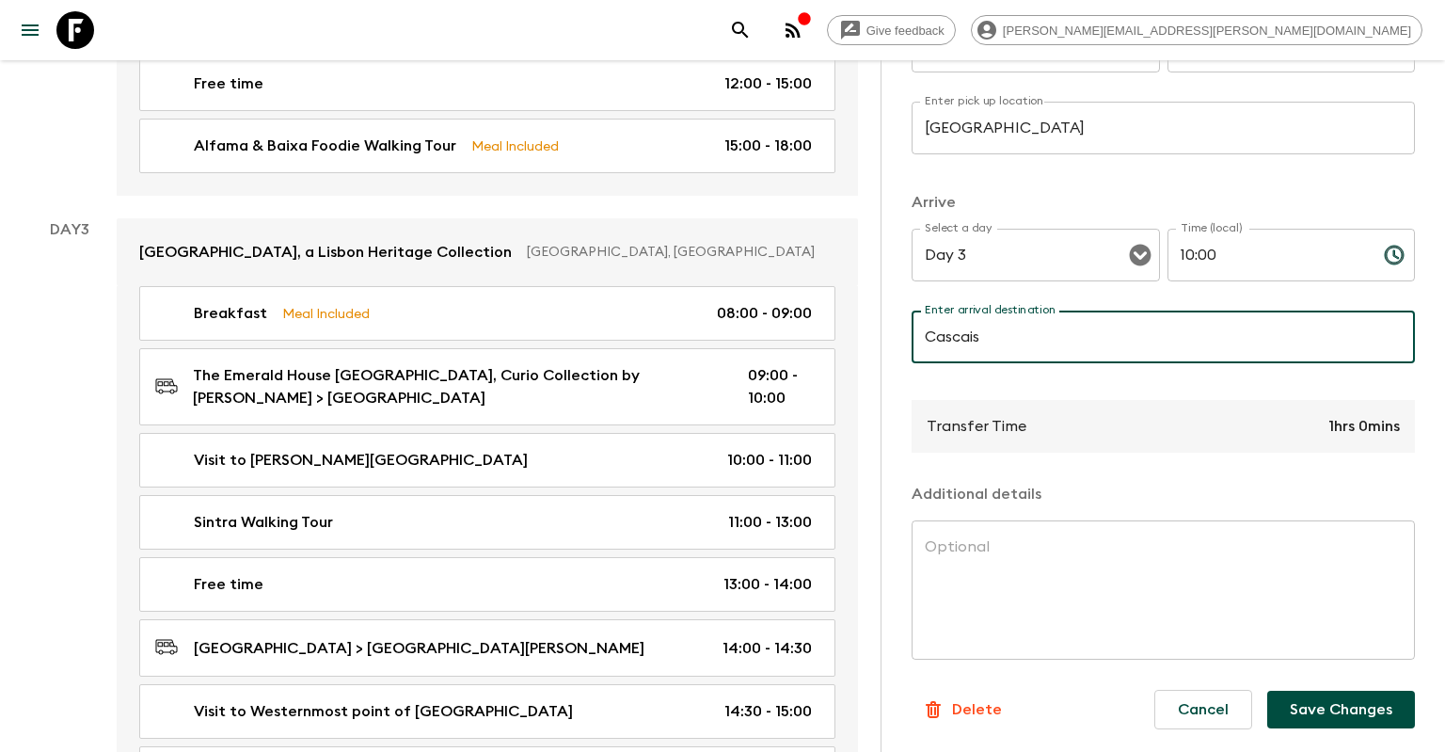
type input "Cascais"
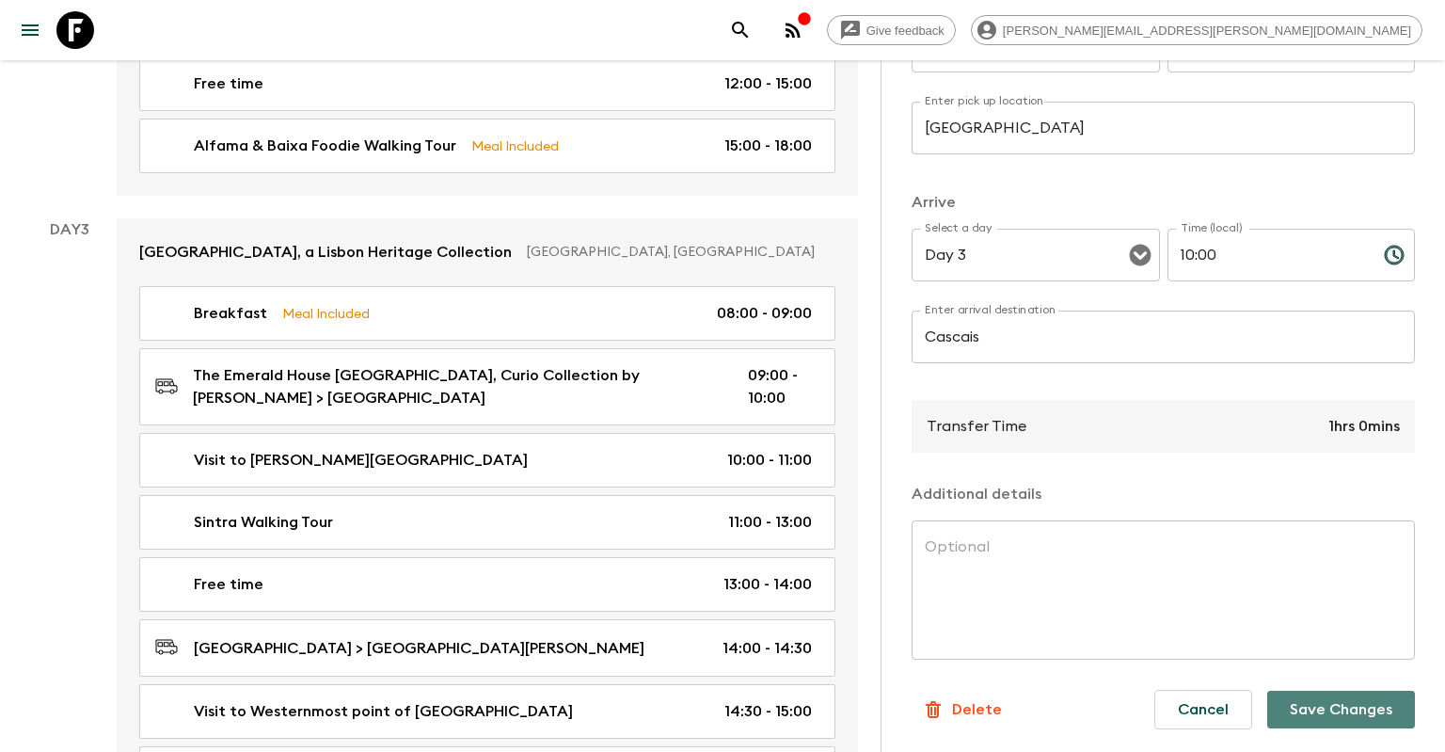
click at [1344, 701] on button "Save Changes" at bounding box center [1341, 710] width 148 height 38
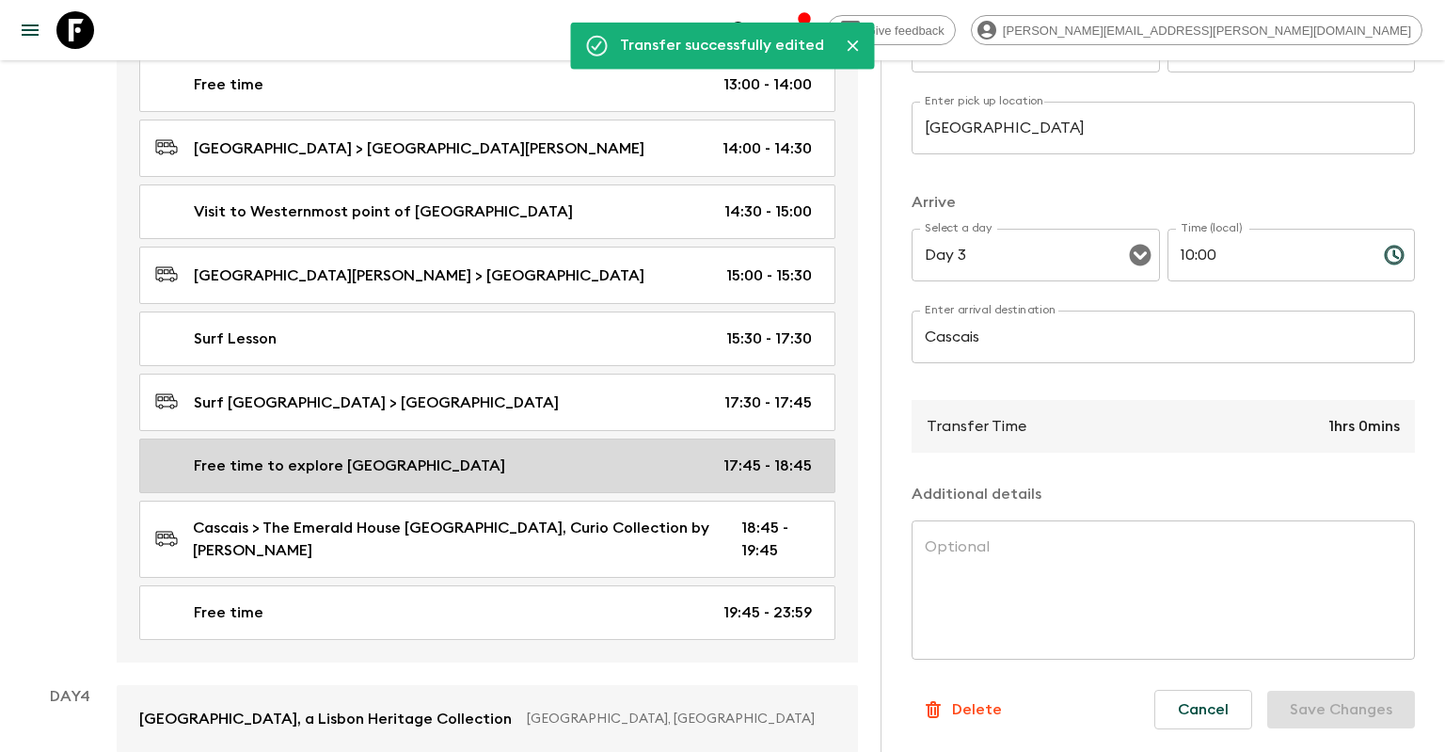
scroll to position [1589, 0]
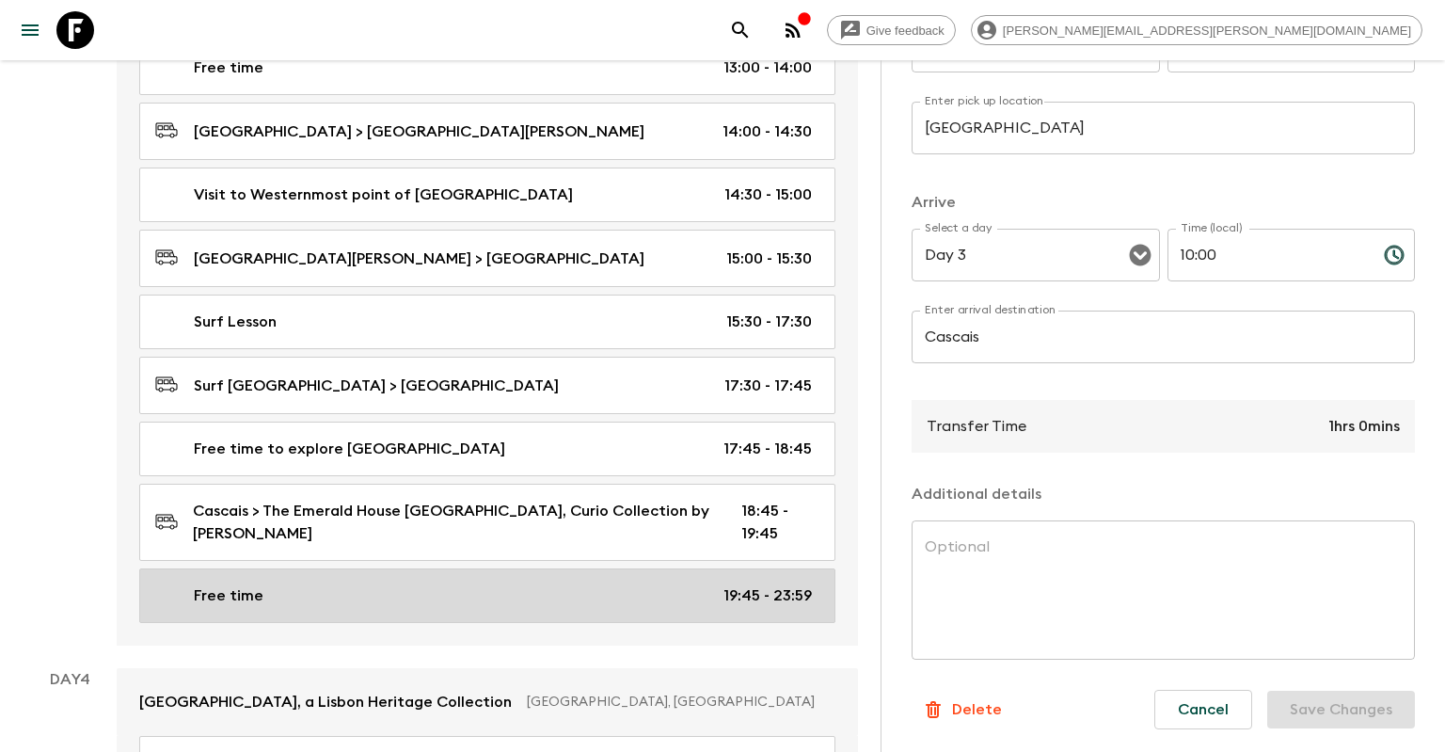
click at [530, 584] on div "Free time 19:45 - 23:59" at bounding box center [483, 595] width 657 height 23
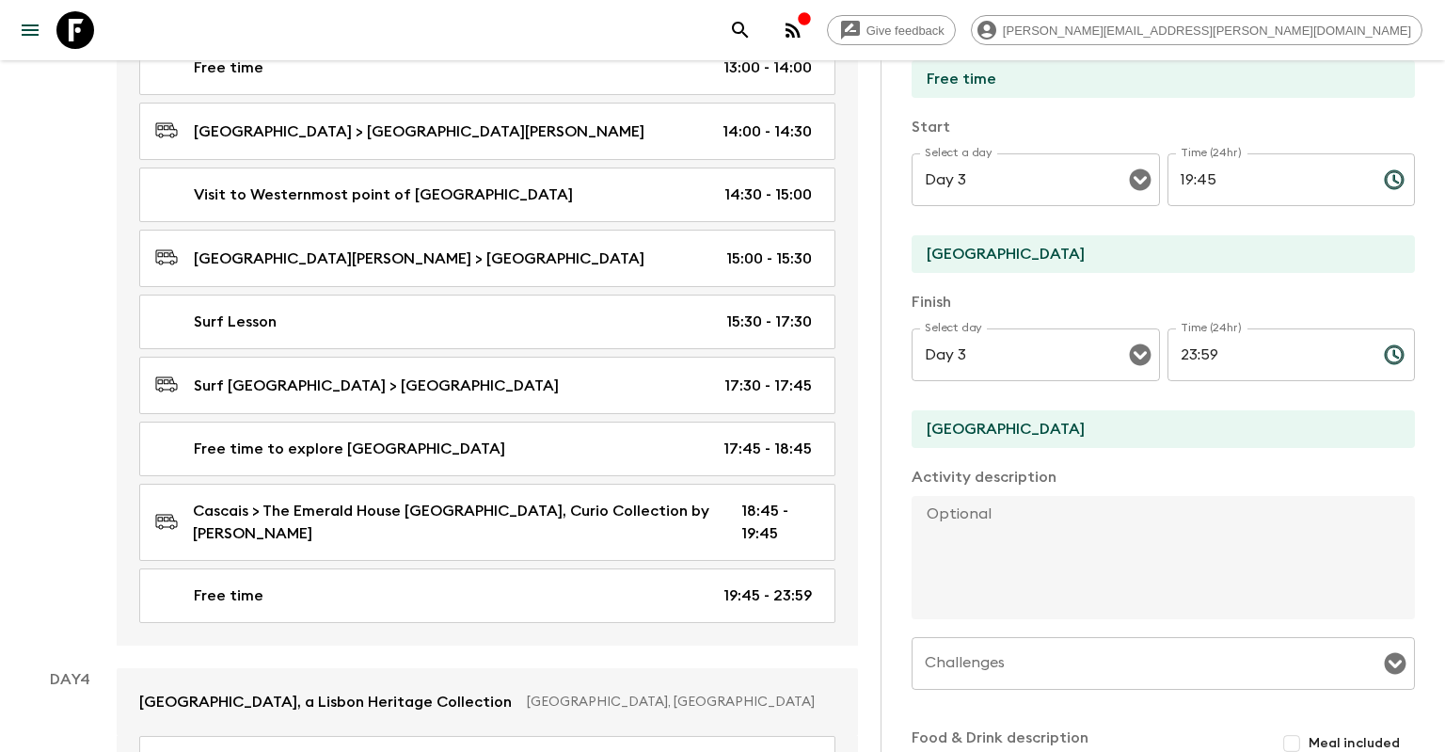
scroll to position [424, 0]
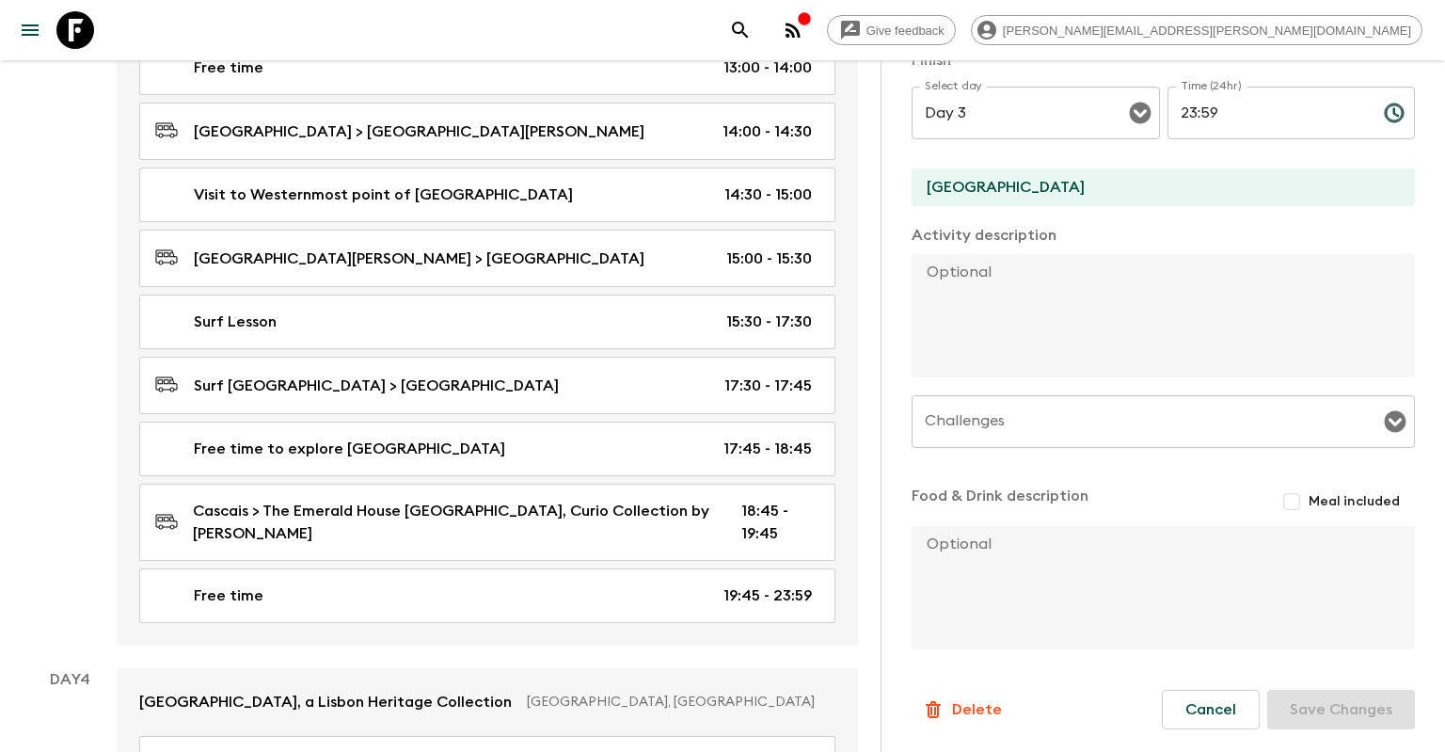
click at [955, 703] on p "Delete" at bounding box center [977, 709] width 50 height 23
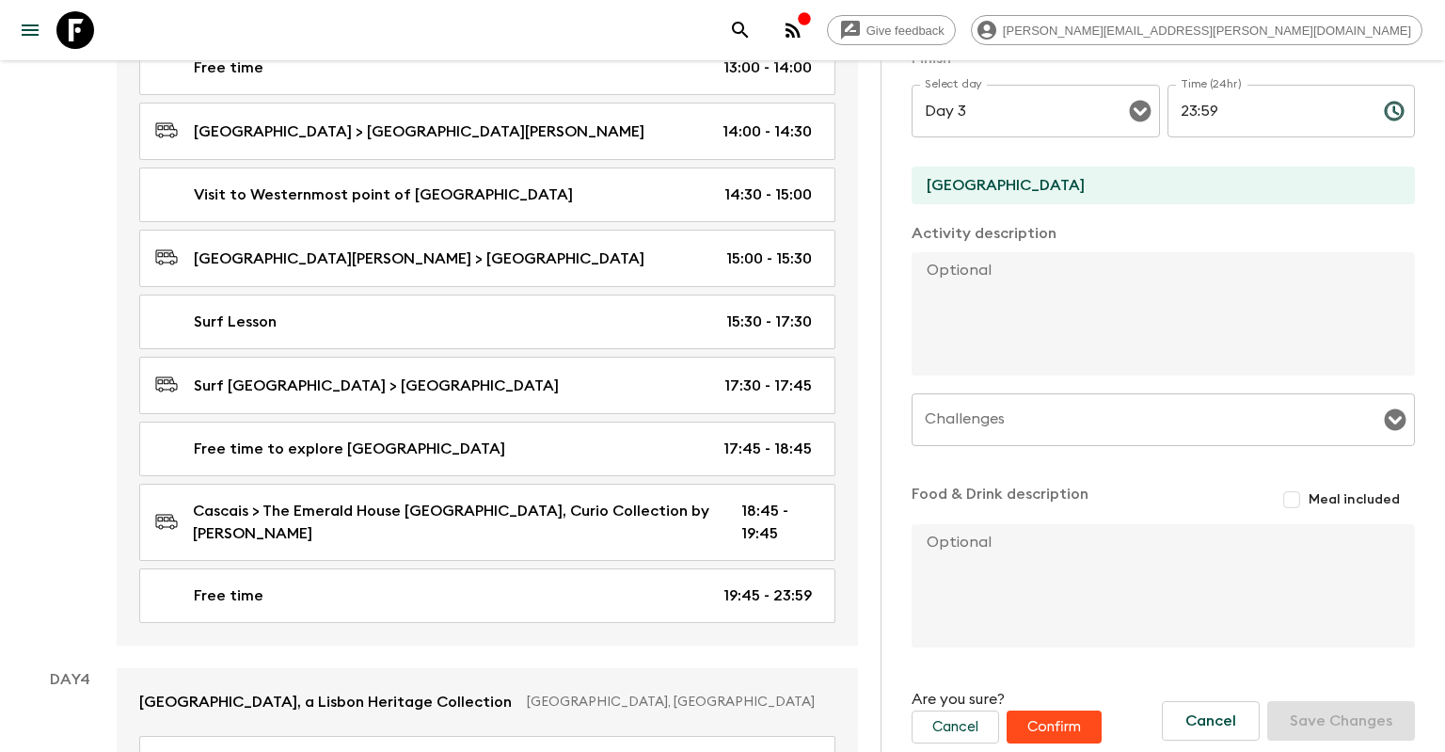
click at [1038, 740] on button "Confirm" at bounding box center [1054, 726] width 95 height 33
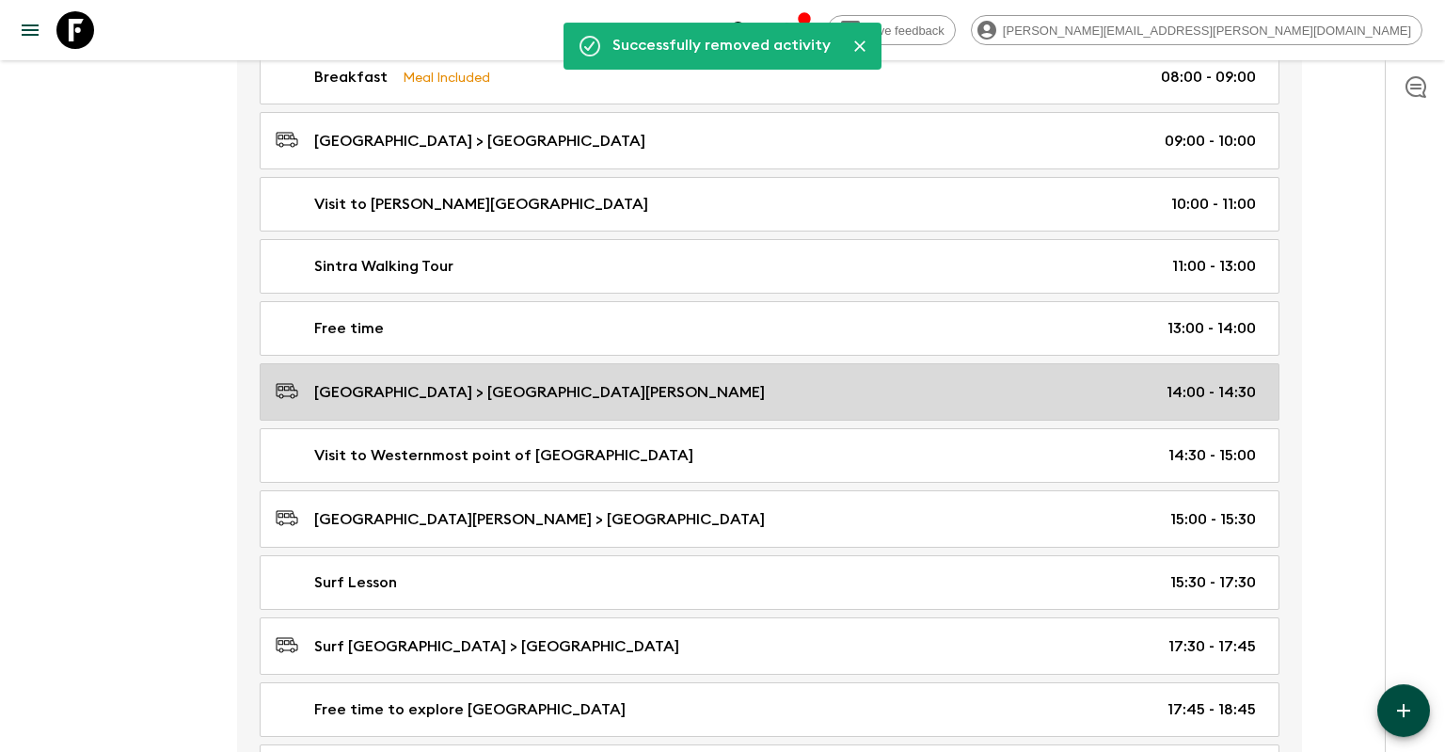
scroll to position [1192, 0]
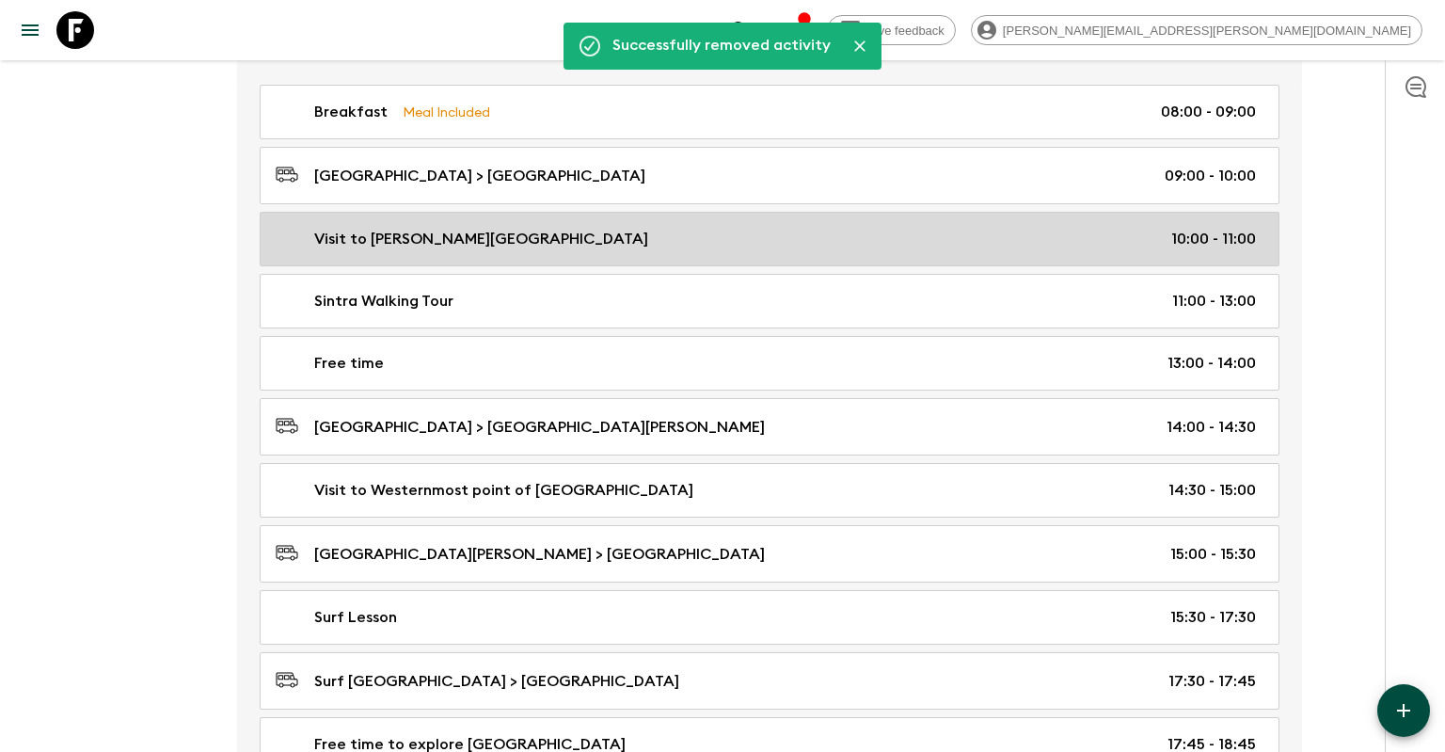
click at [955, 240] on div "Visit to [PERSON_NAME][GEOGRAPHIC_DATA] 10:00 - 11:00" at bounding box center [766, 239] width 980 height 23
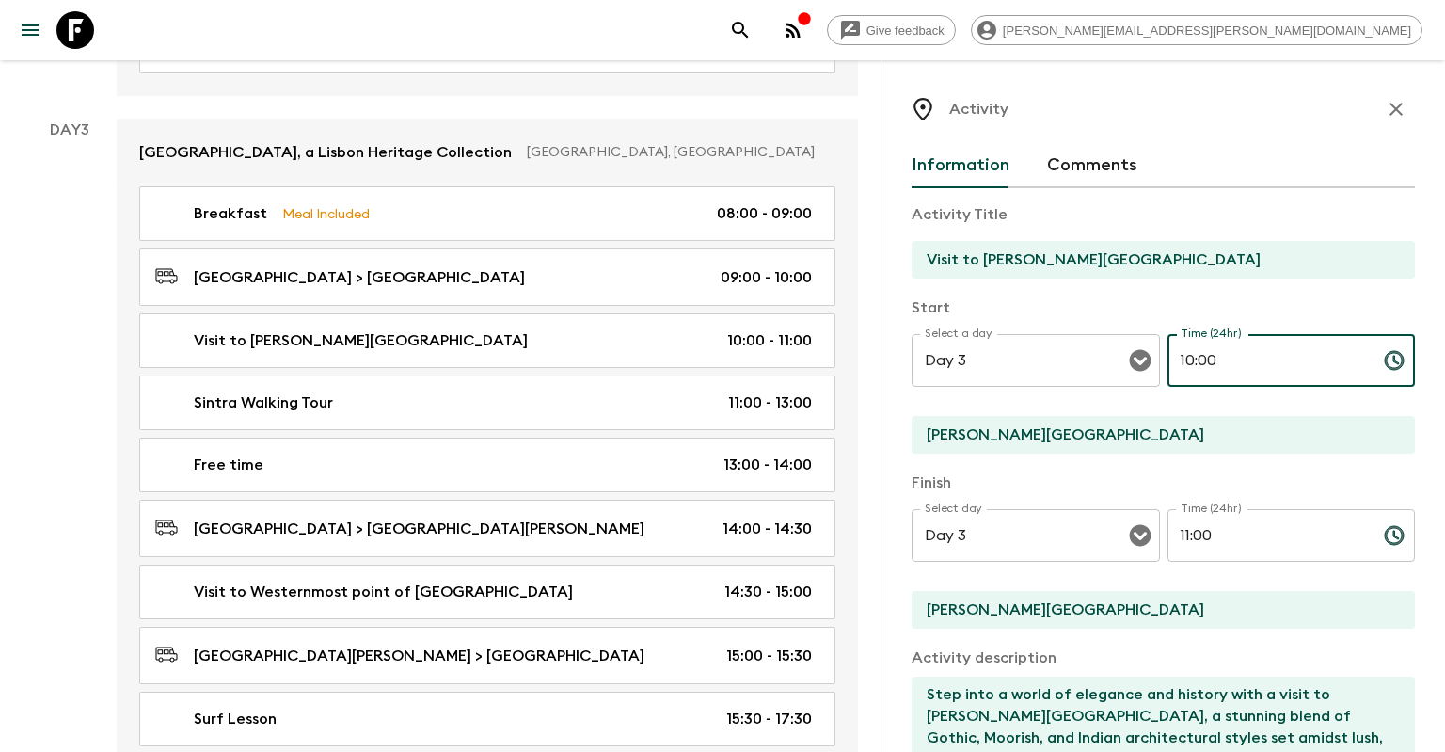
drag, startPoint x: 1225, startPoint y: 366, endPoint x: 1159, endPoint y: 352, distance: 67.4
click at [1168, 352] on input "10:00" at bounding box center [1268, 360] width 201 height 53
type input "14:00"
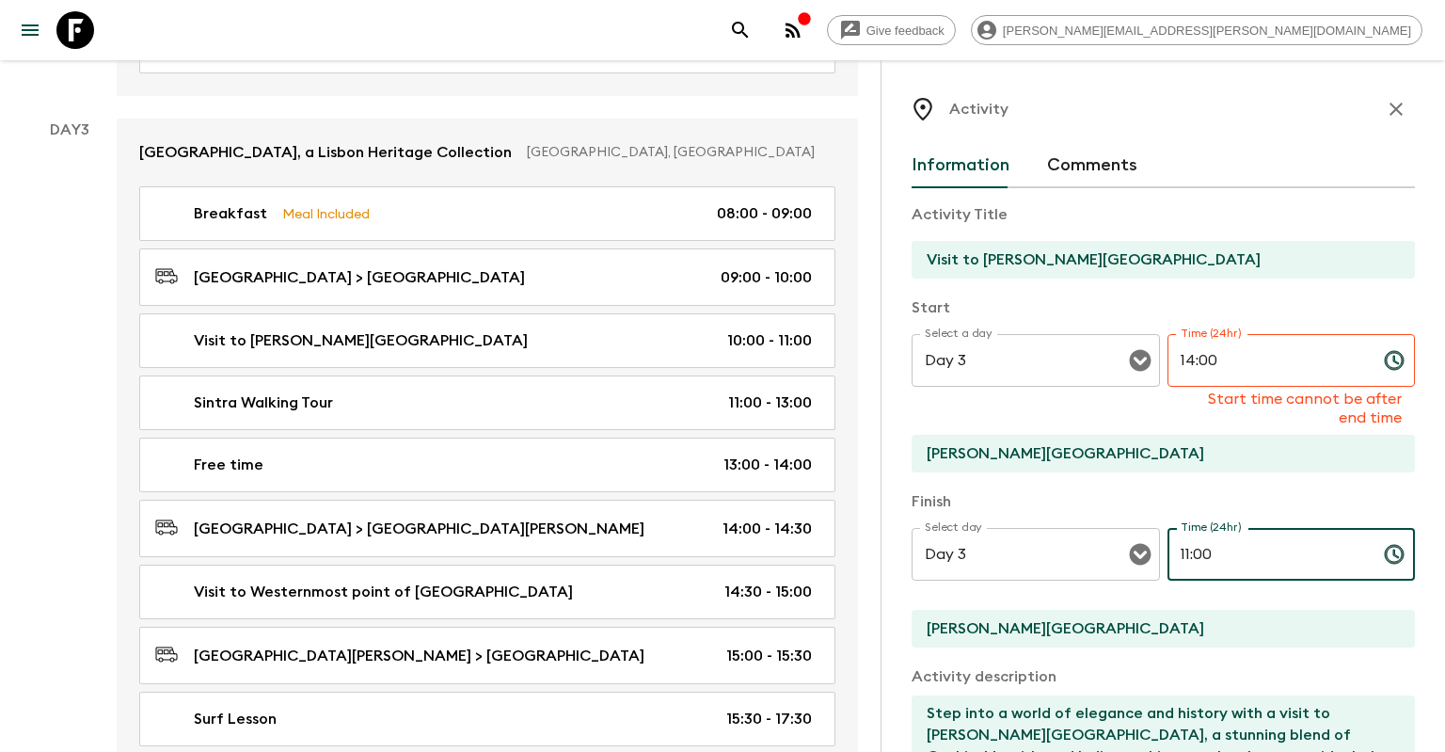
drag, startPoint x: 1229, startPoint y: 534, endPoint x: 1162, endPoint y: 533, distance: 66.8
click at [1168, 533] on input "11:00" at bounding box center [1268, 554] width 201 height 53
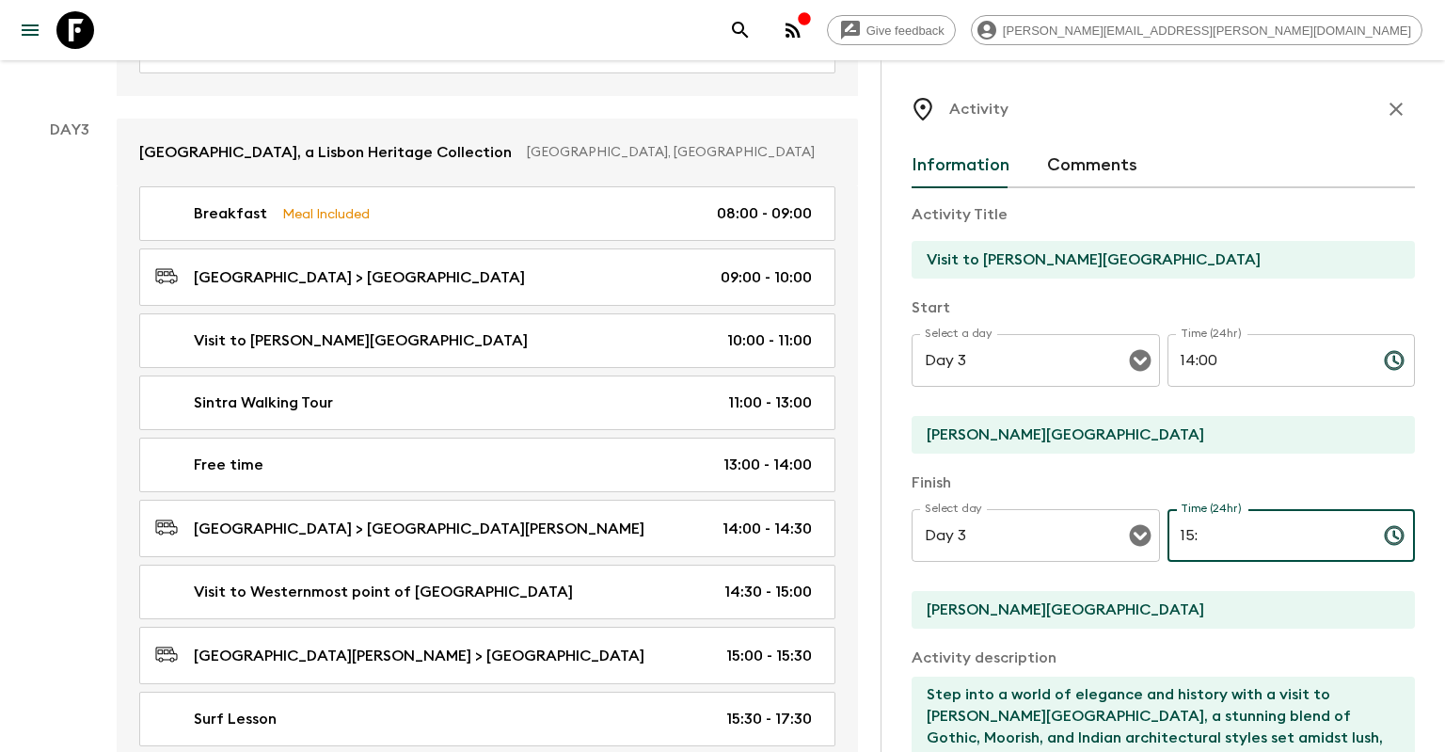
type input "15:"
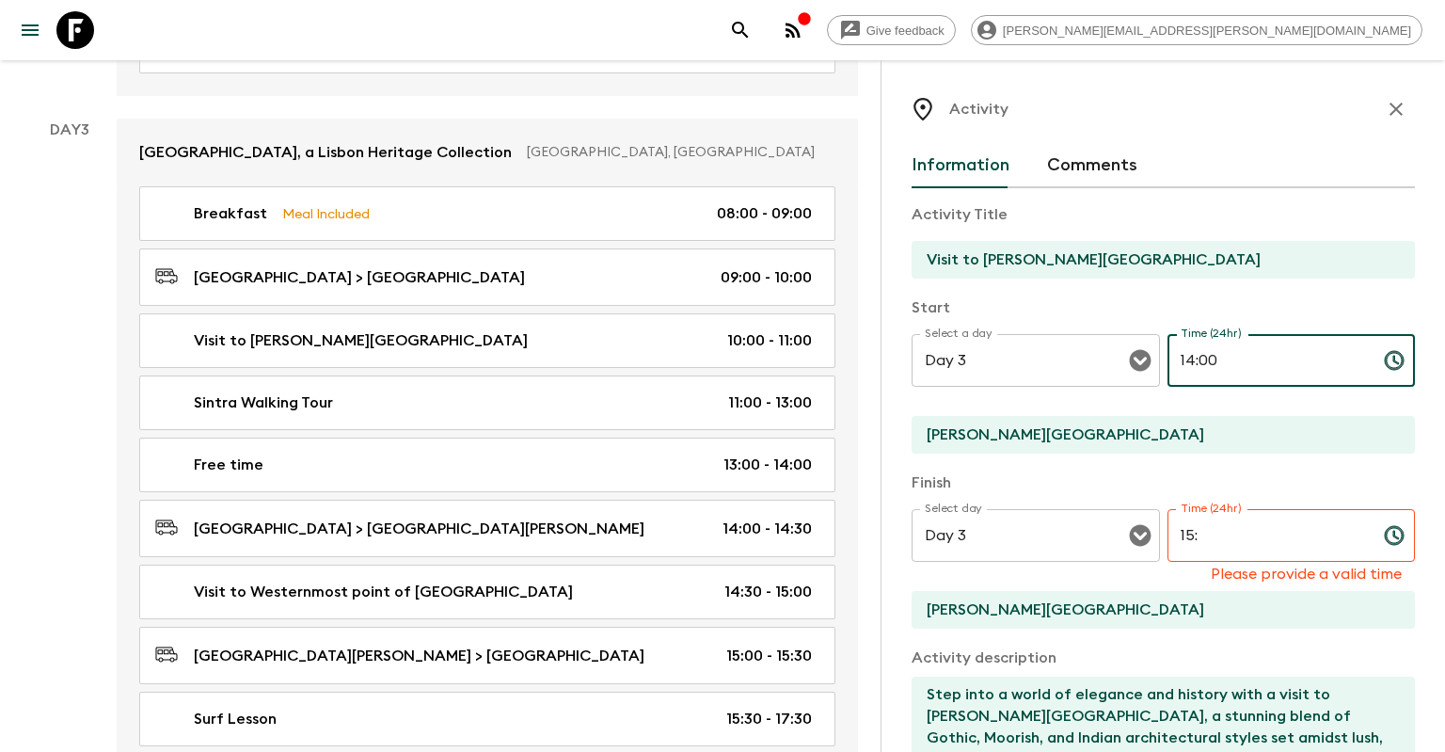
drag, startPoint x: 1247, startPoint y: 356, endPoint x: 1107, endPoint y: 356, distance: 140.2
click at [1168, 356] on input "14:00" at bounding box center [1268, 360] width 201 height 53
click at [1203, 536] on input "15:" at bounding box center [1268, 535] width 201 height 53
drag, startPoint x: 1193, startPoint y: 356, endPoint x: 1166, endPoint y: 351, distance: 27.7
click at [1168, 351] on input "14:00" at bounding box center [1268, 360] width 201 height 53
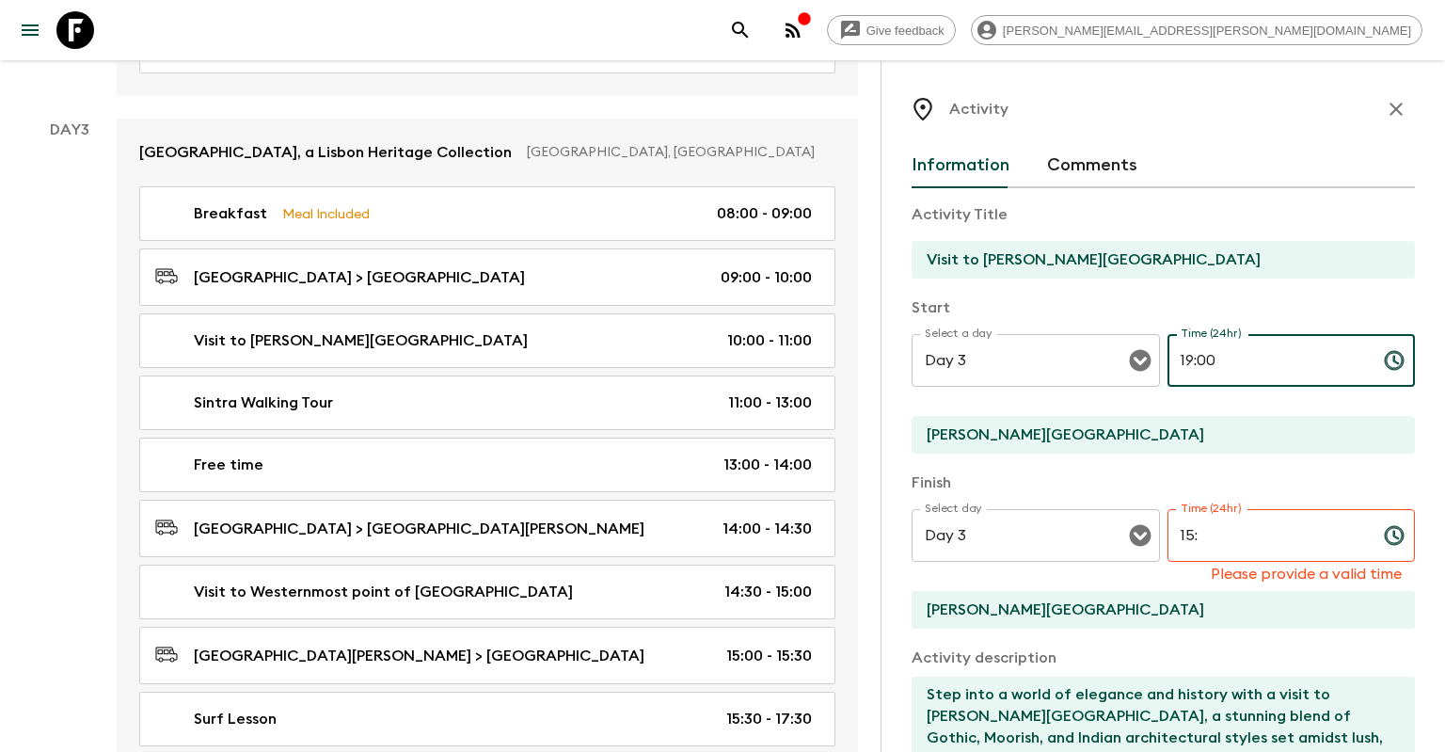
type input "19:00"
click at [1217, 535] on input "15:" at bounding box center [1268, 535] width 201 height 53
type input "1"
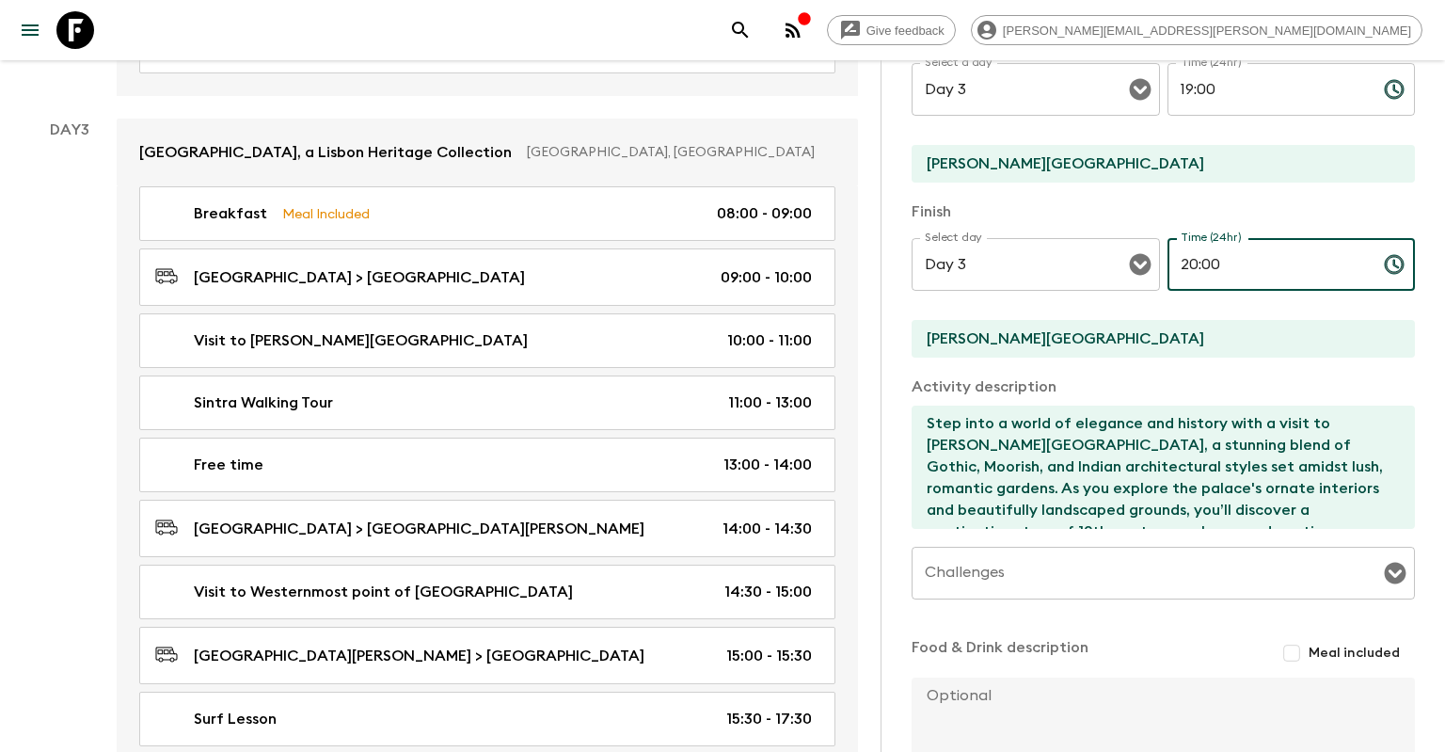
scroll to position [424, 0]
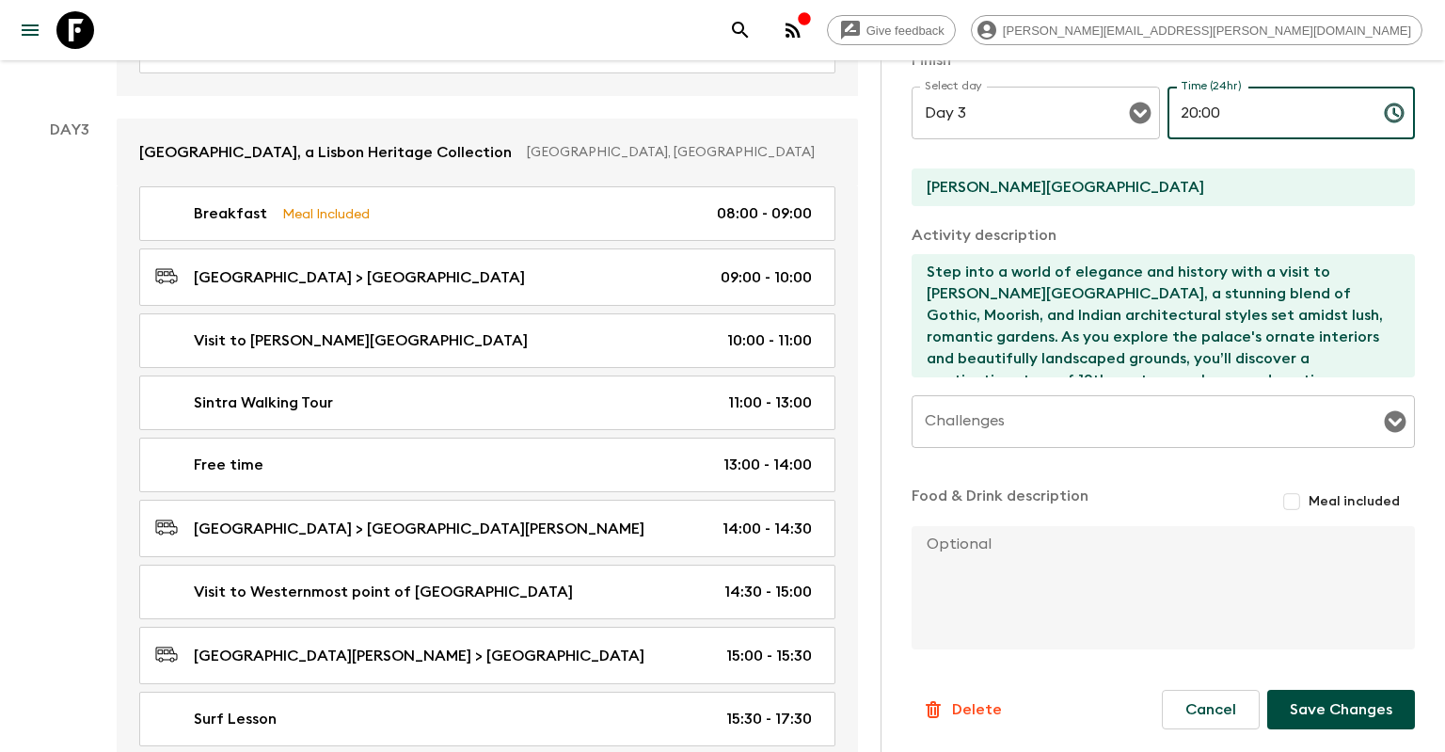
type input "20:00"
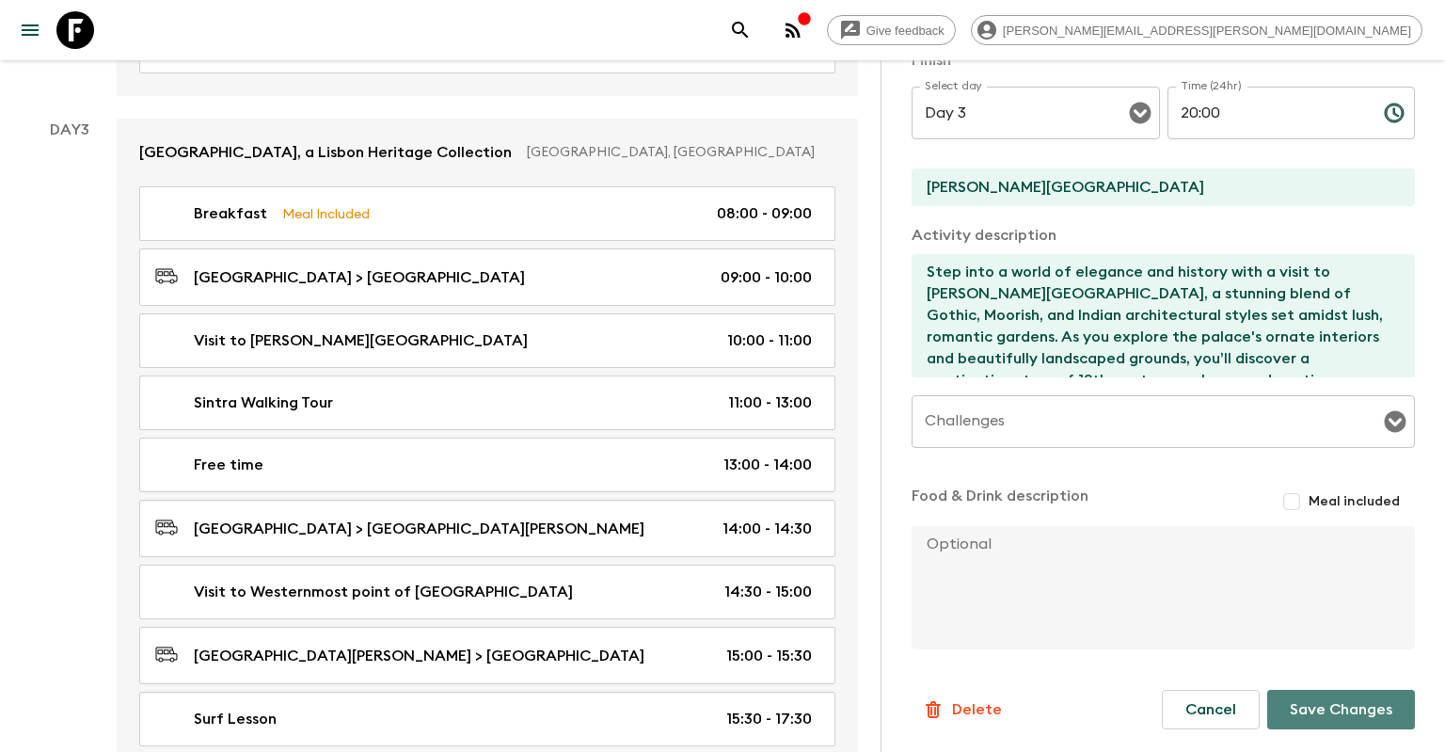
click at [1307, 696] on button "Save Changes" at bounding box center [1341, 710] width 148 height 40
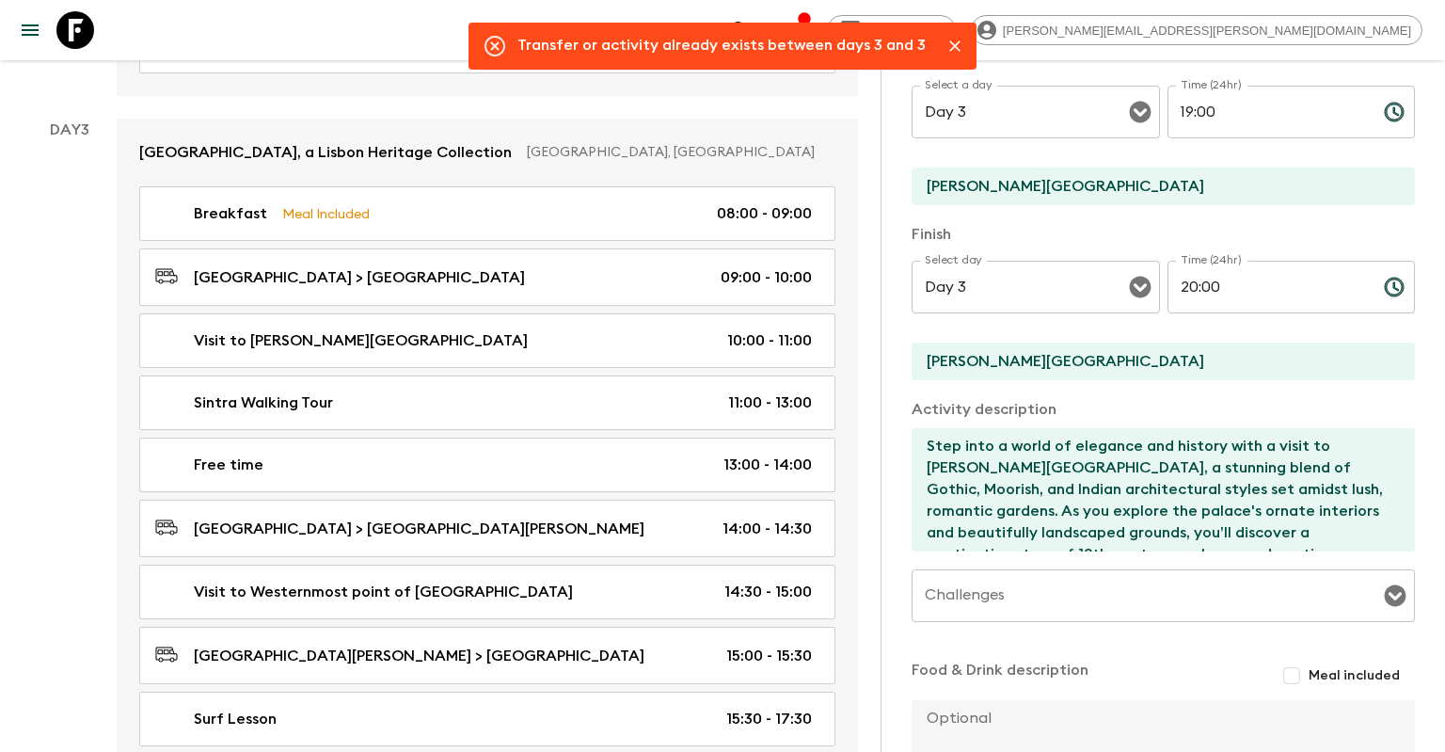
scroll to position [244, 0]
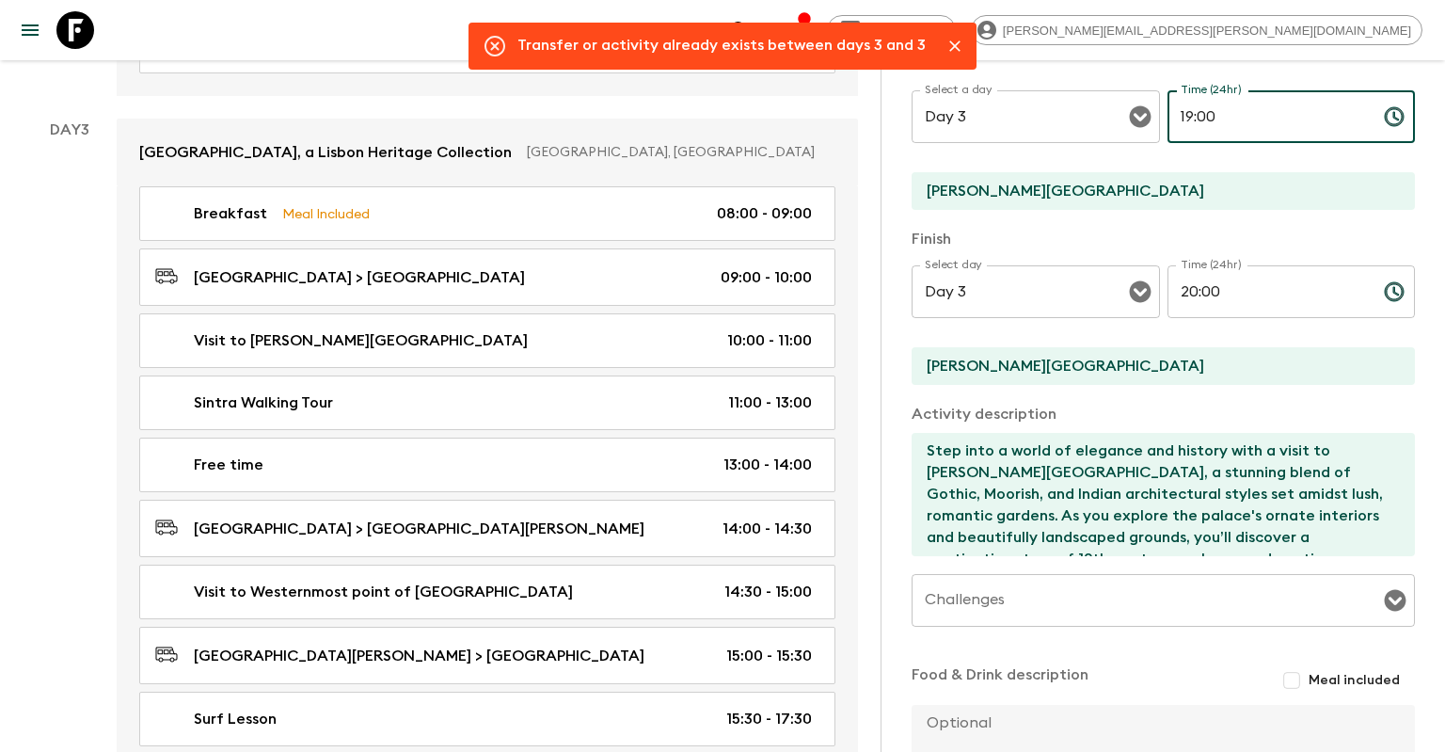
drag, startPoint x: 1245, startPoint y: 124, endPoint x: 1113, endPoint y: 95, distance: 134.9
click at [1168, 95] on input "19:00" at bounding box center [1268, 116] width 201 height 53
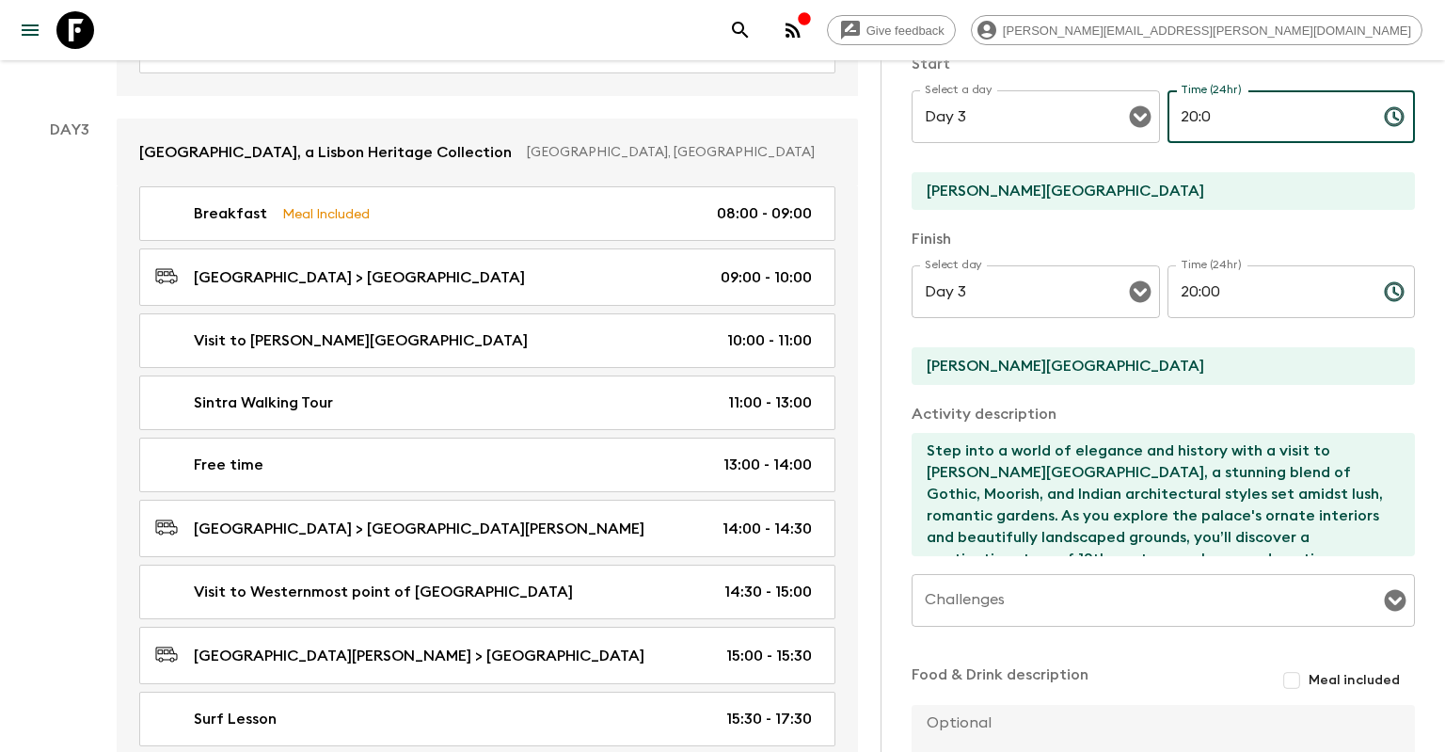
type input "20:0"
click at [1236, 288] on input "20:00" at bounding box center [1268, 291] width 201 height 53
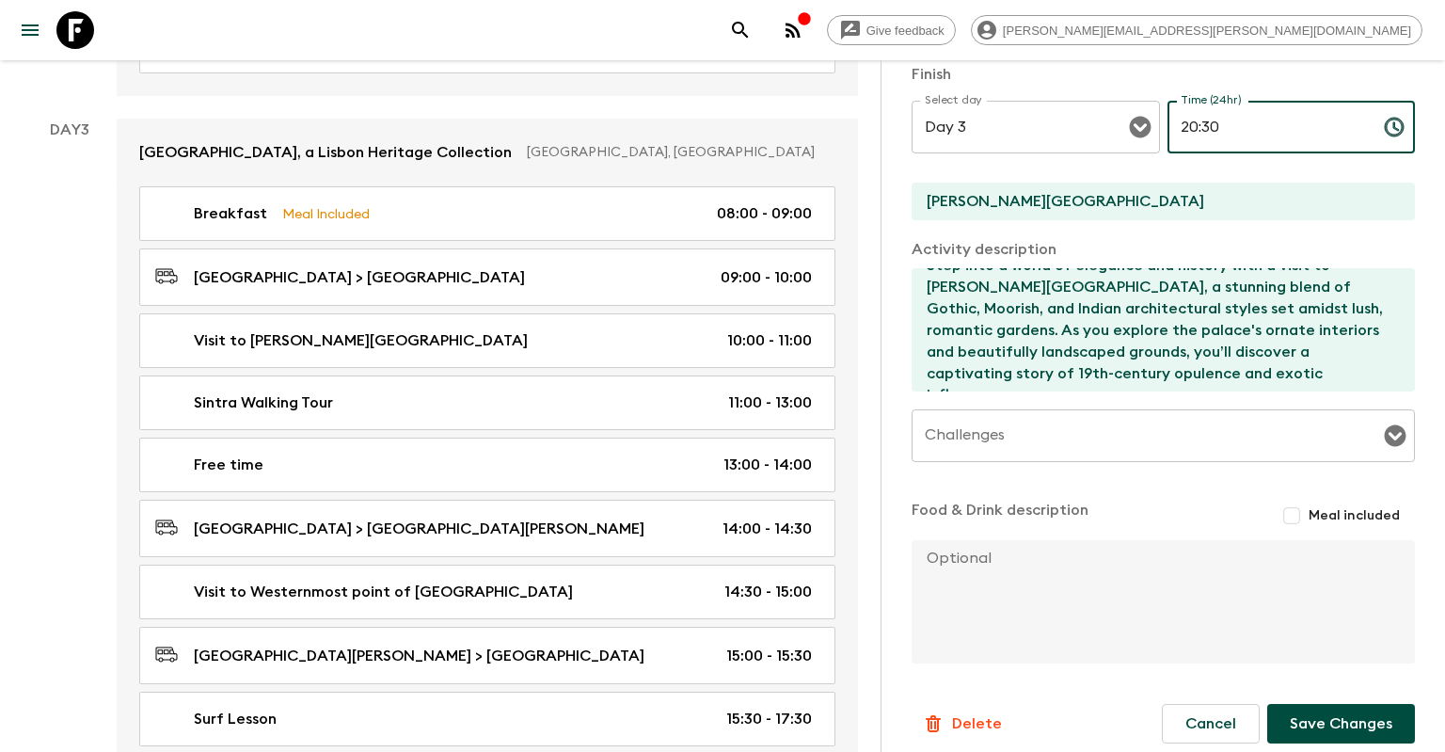
scroll to position [424, 0]
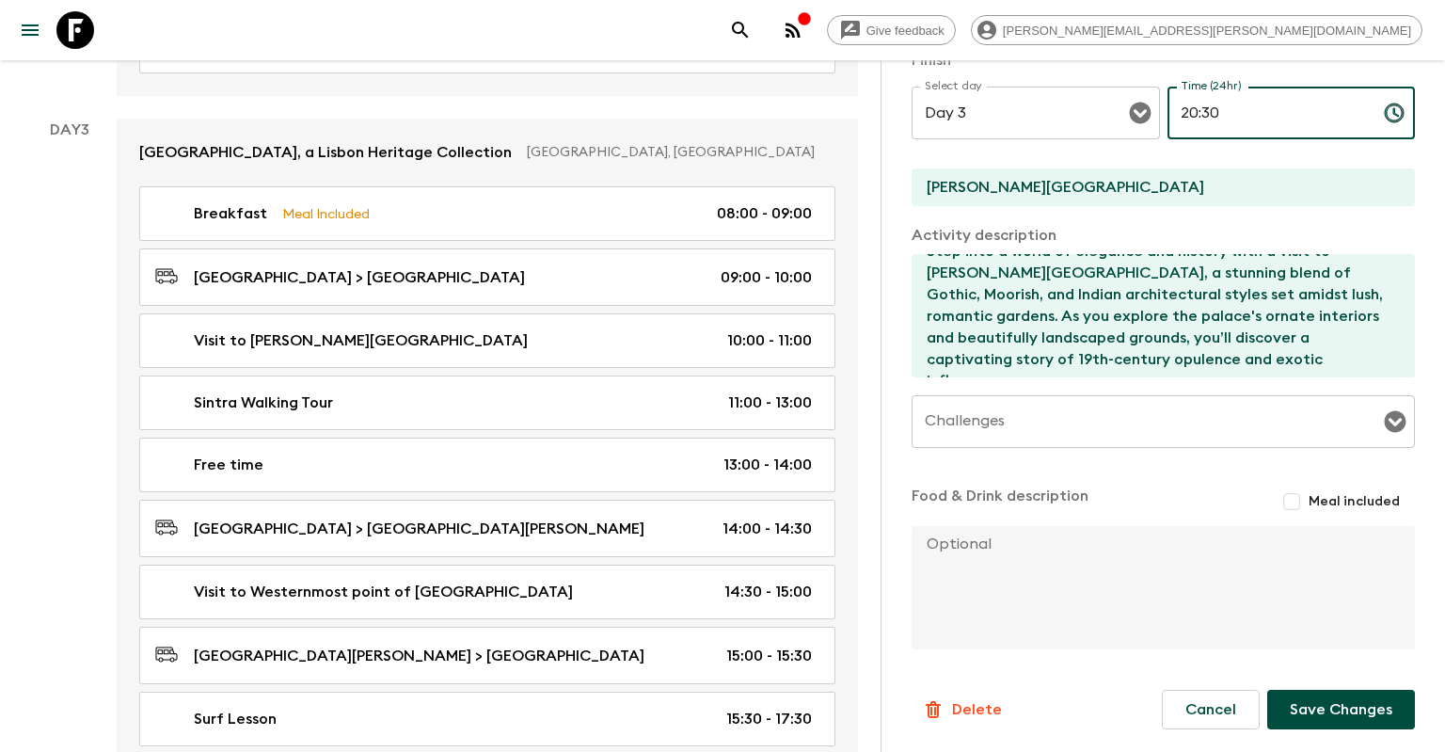
type input "20:30"
click at [1319, 698] on button "Save Changes" at bounding box center [1341, 710] width 148 height 40
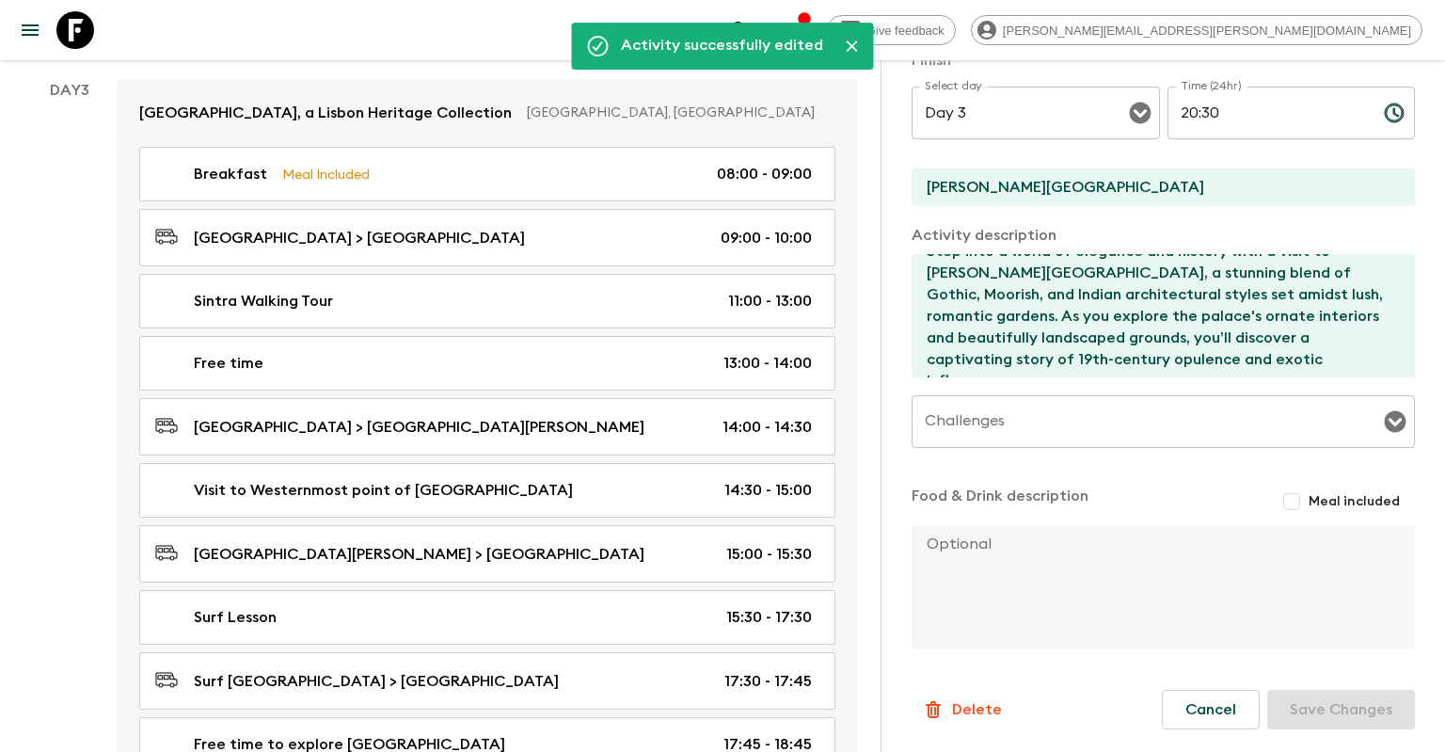
scroll to position [1192, 0]
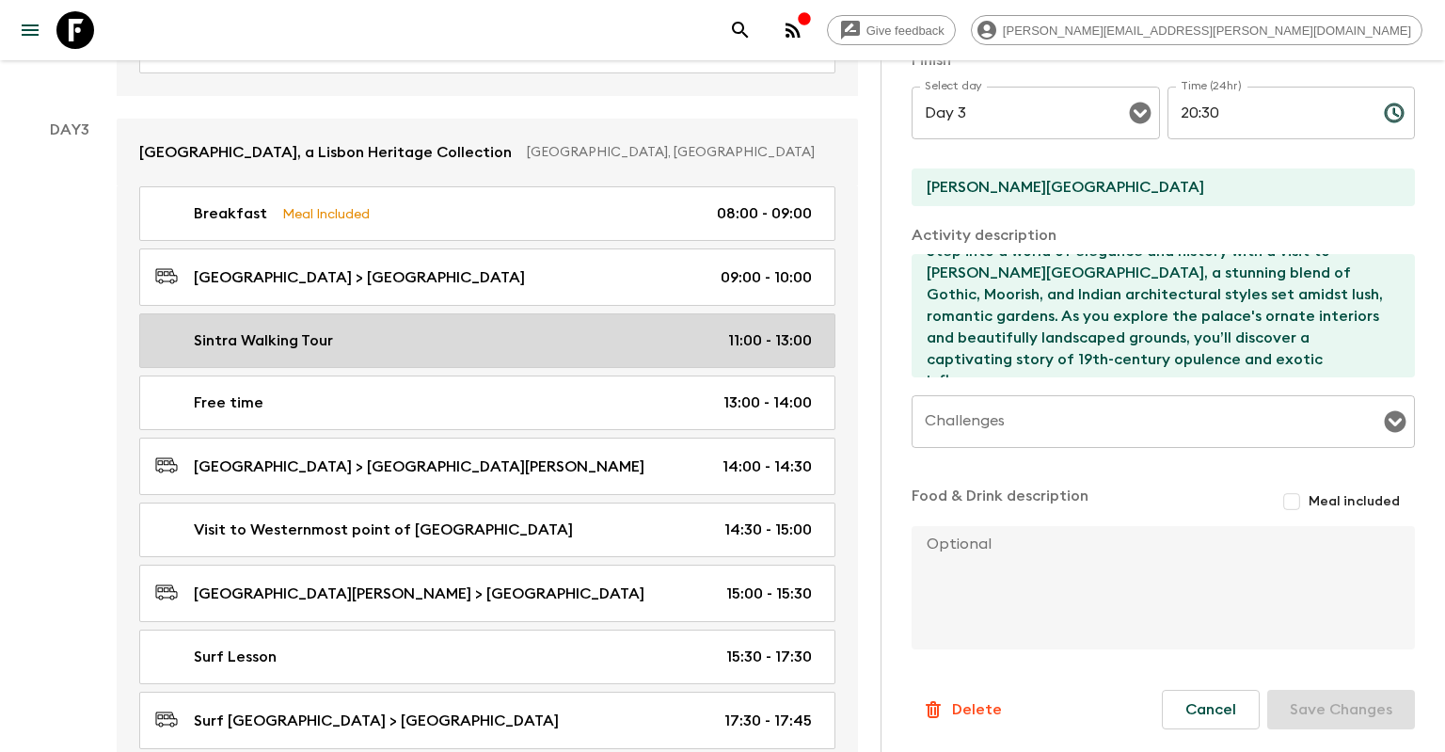
click at [435, 329] on div "Sintra Walking Tour 11:00 - 13:00" at bounding box center [483, 340] width 657 height 23
type input "Sintra Walking Tour"
type input "[GEOGRAPHIC_DATA]"
type textarea "Embark on a captivating walking tour through the enchanting town of [GEOGRAPHIC…"
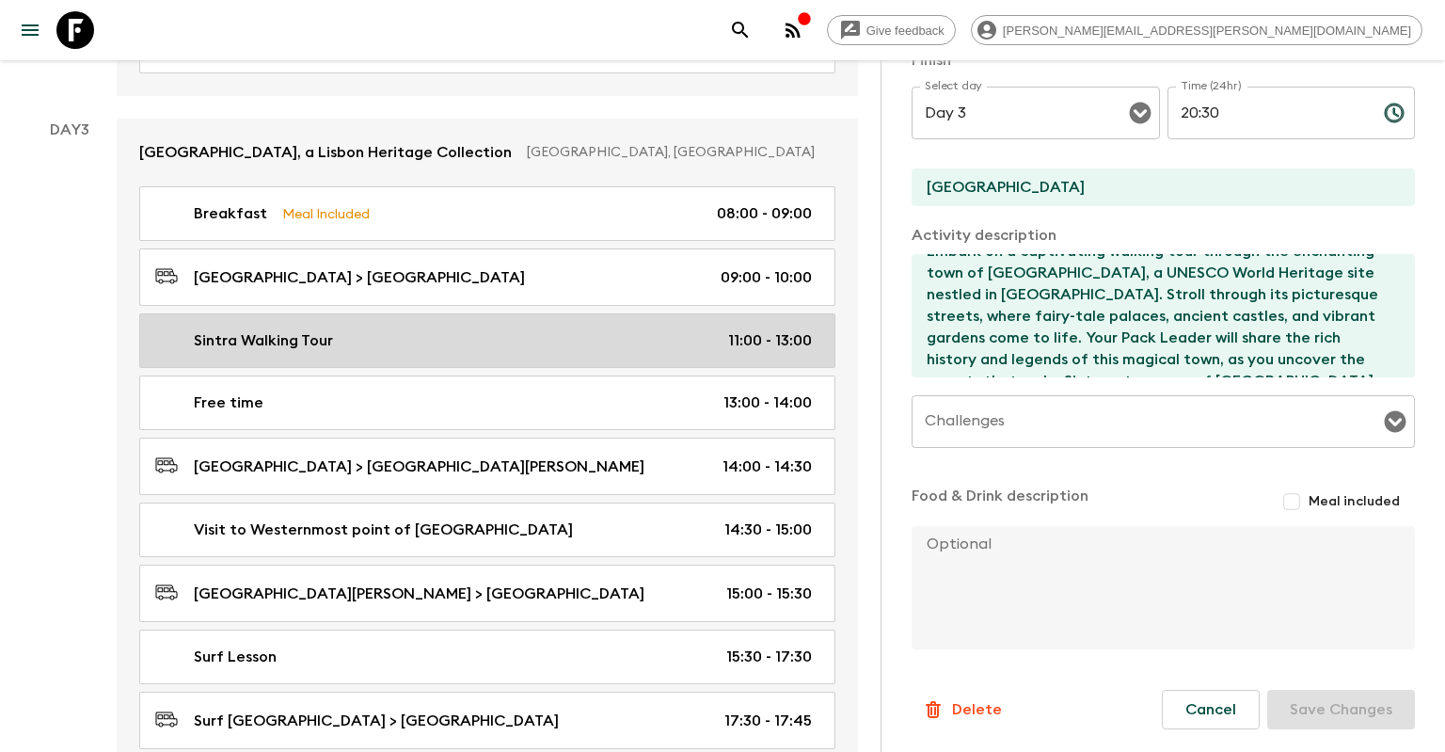
type input "11:00"
type input "13:00"
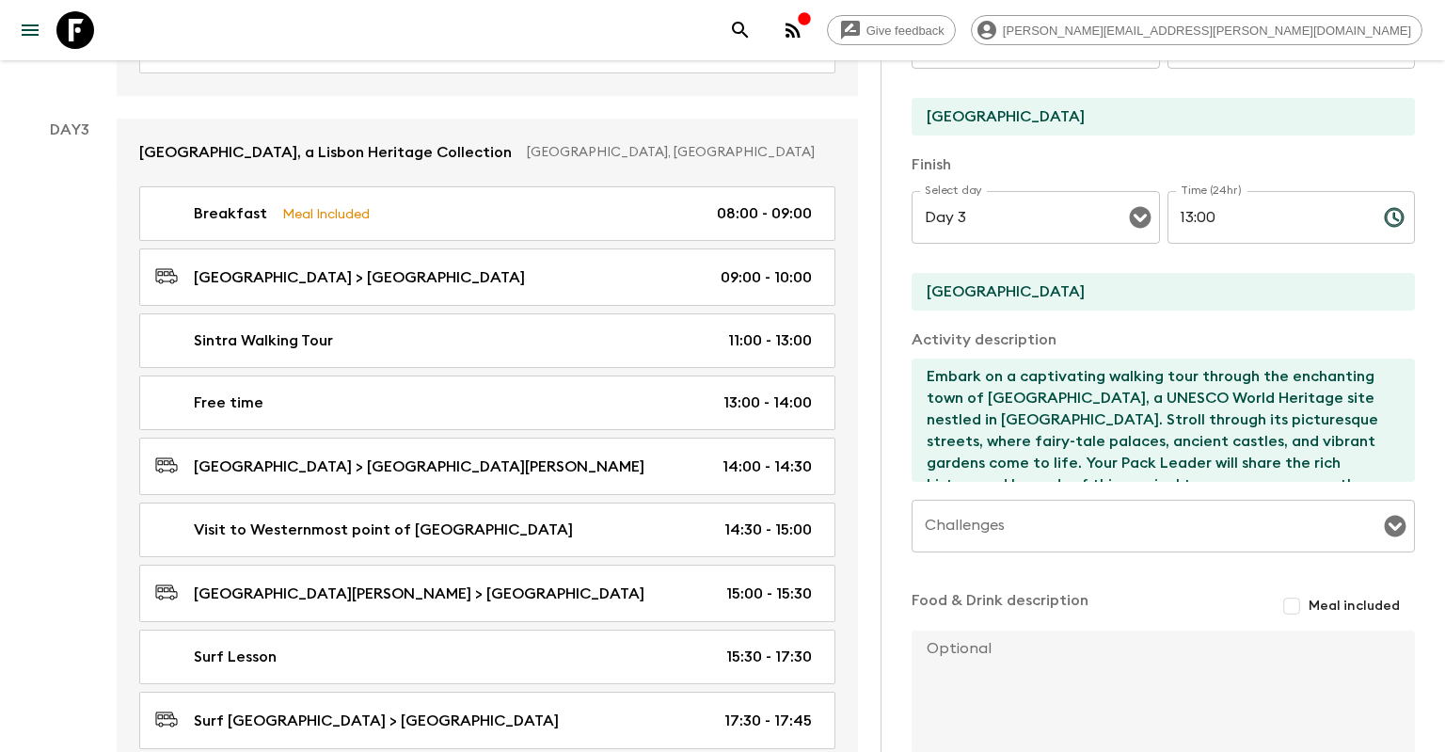
scroll to position [244, 0]
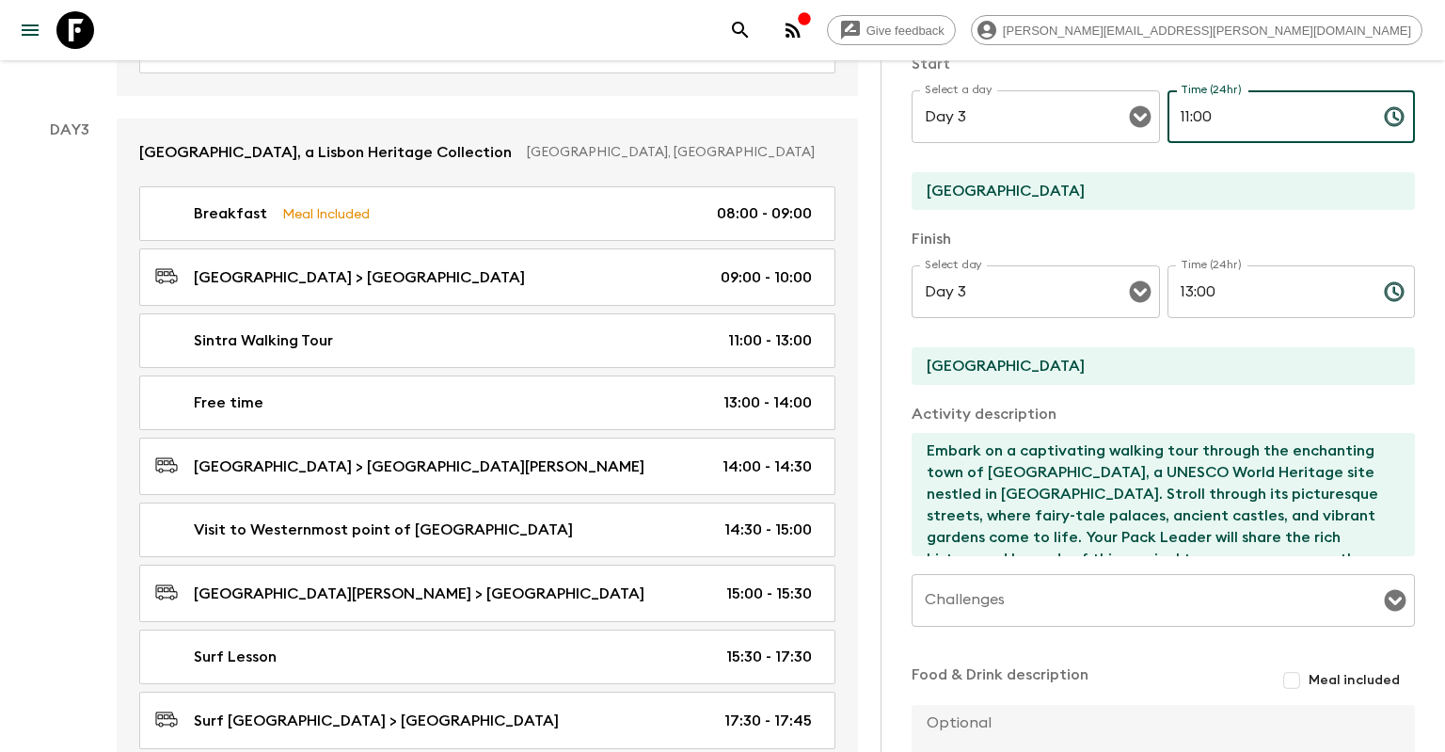
drag, startPoint x: 1233, startPoint y: 119, endPoint x: 1116, endPoint y: 119, distance: 116.7
click at [1168, 119] on input "11:00" at bounding box center [1268, 116] width 201 height 53
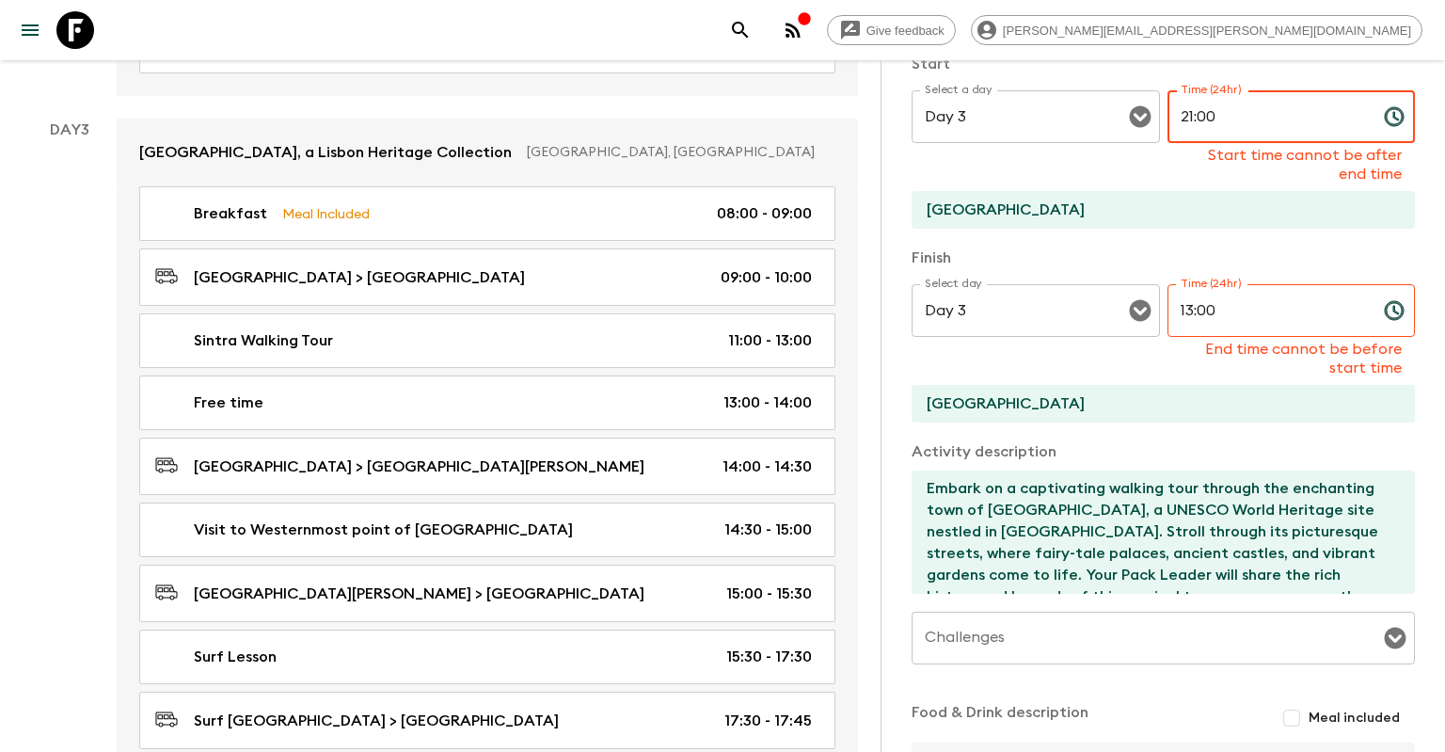
type input "21:00"
drag, startPoint x: 1243, startPoint y: 314, endPoint x: 1161, endPoint y: 307, distance: 82.2
click at [1168, 307] on input "13:00" at bounding box center [1268, 310] width 201 height 53
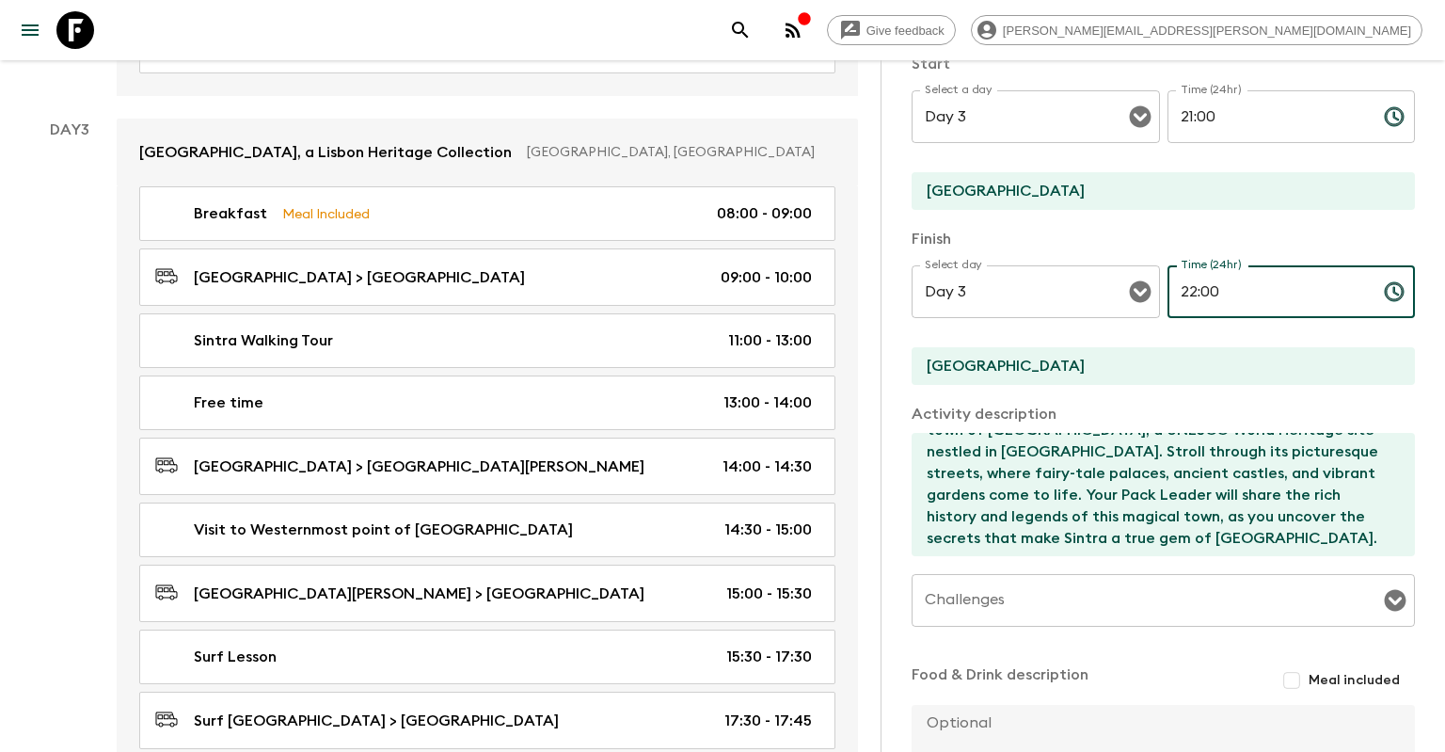
scroll to position [424, 0]
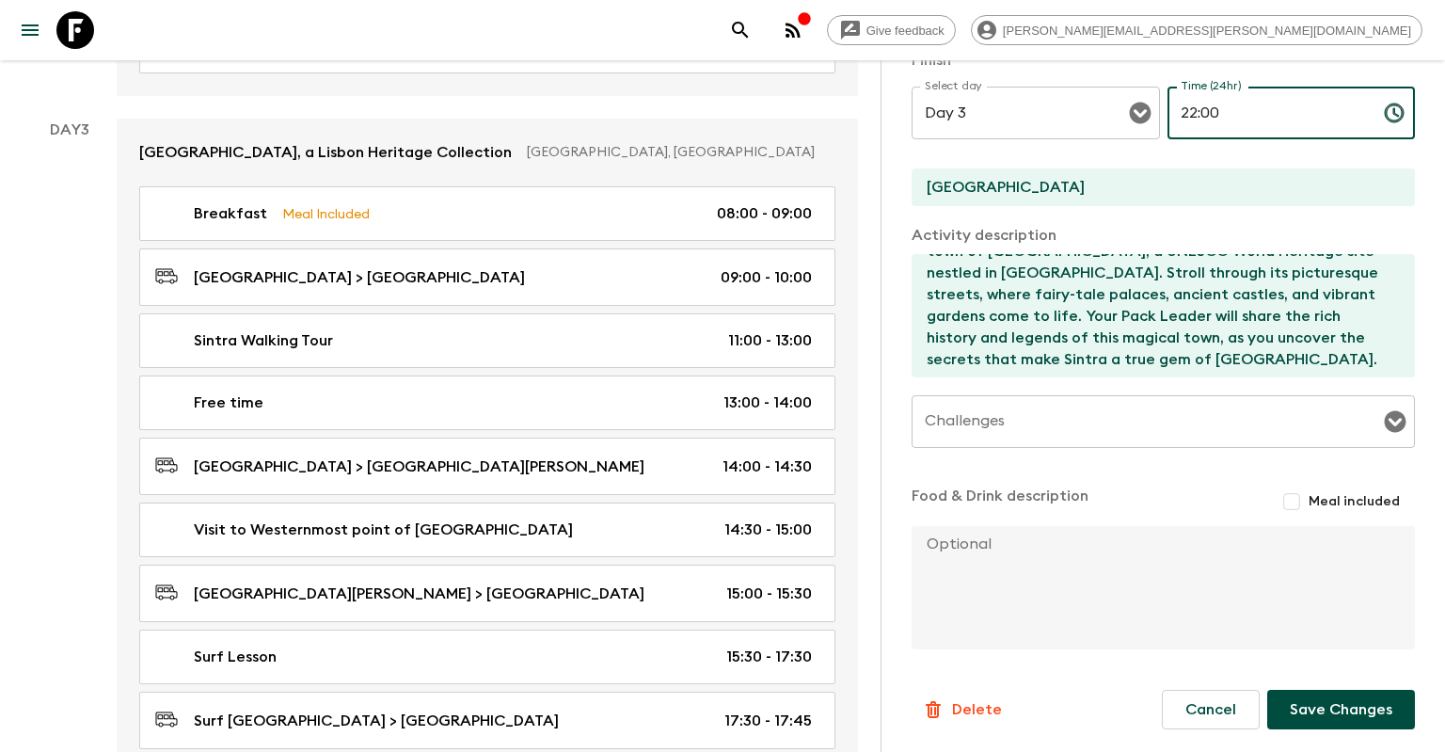
type input "22:00"
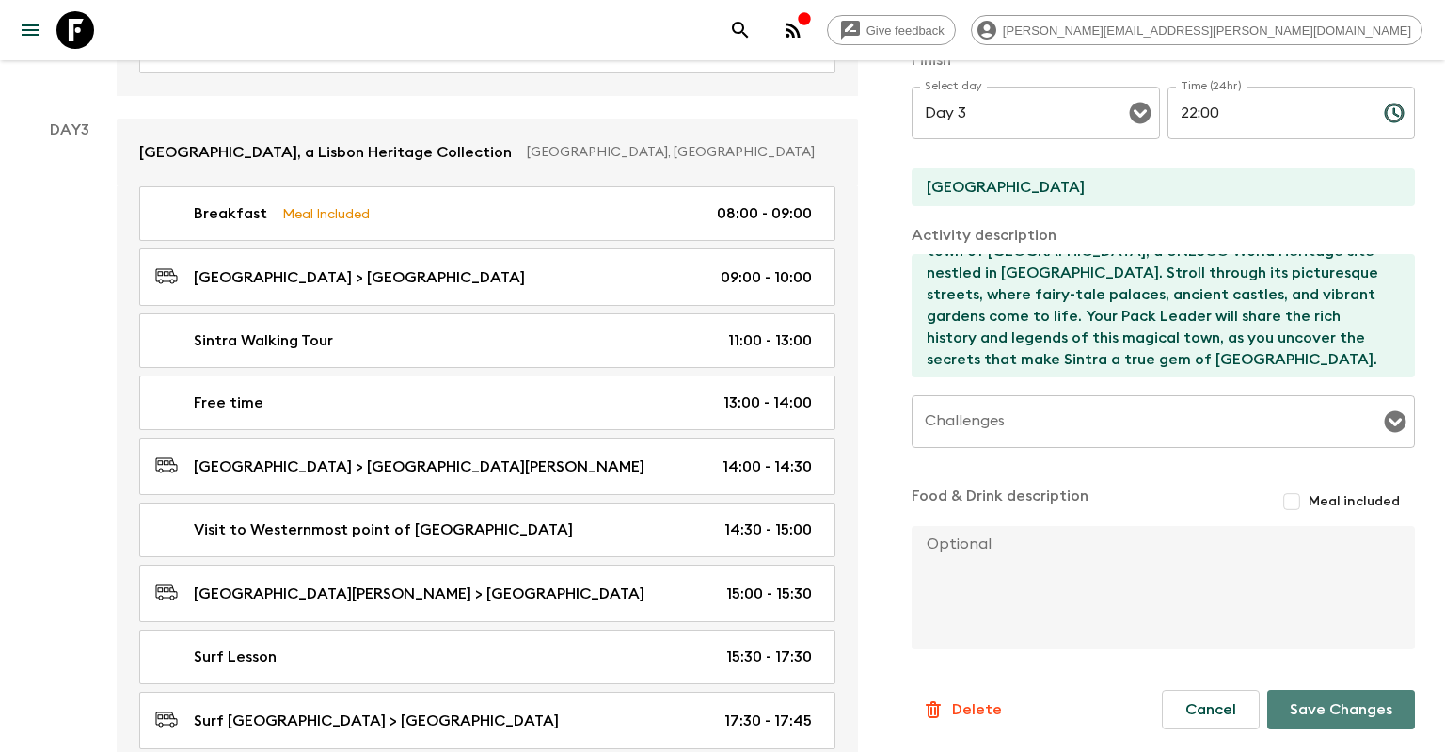
click at [1324, 702] on button "Save Changes" at bounding box center [1341, 710] width 148 height 40
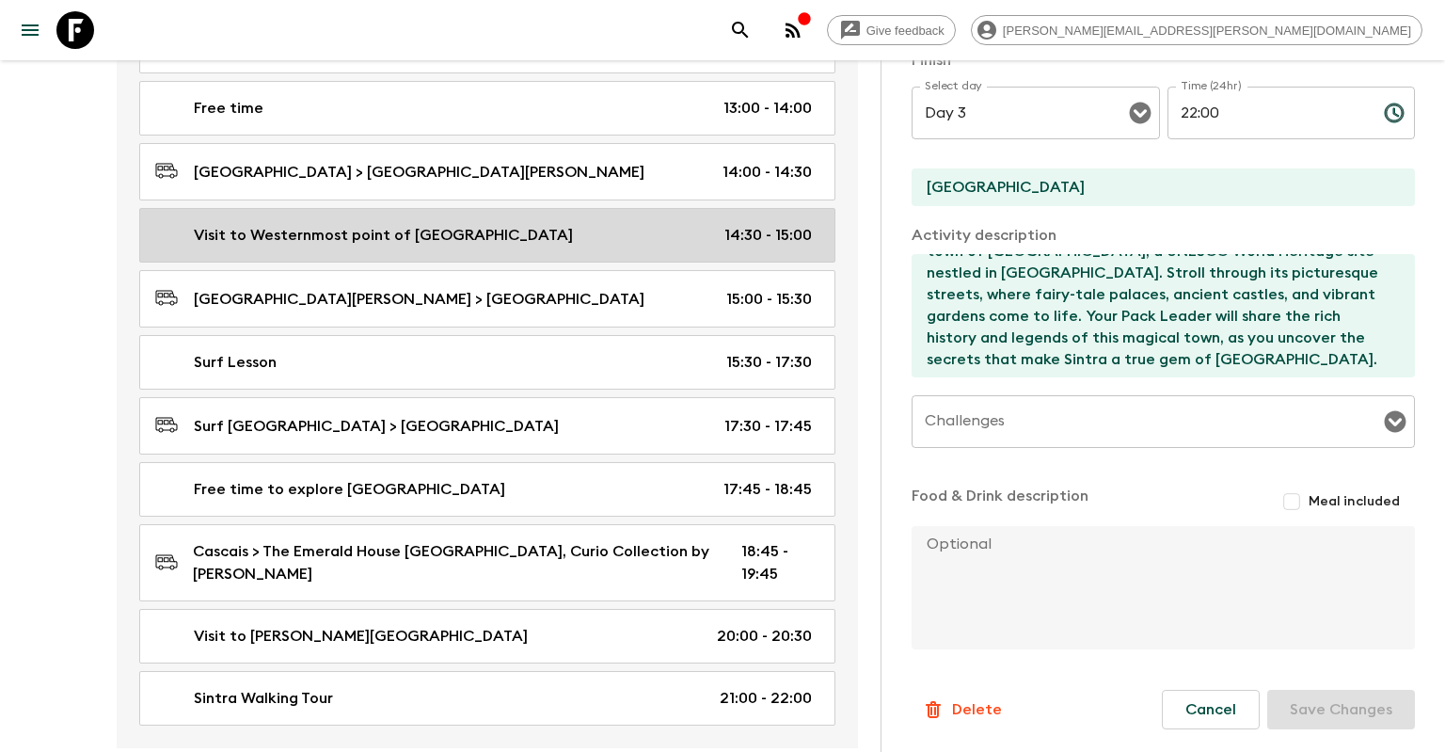
scroll to position [1391, 0]
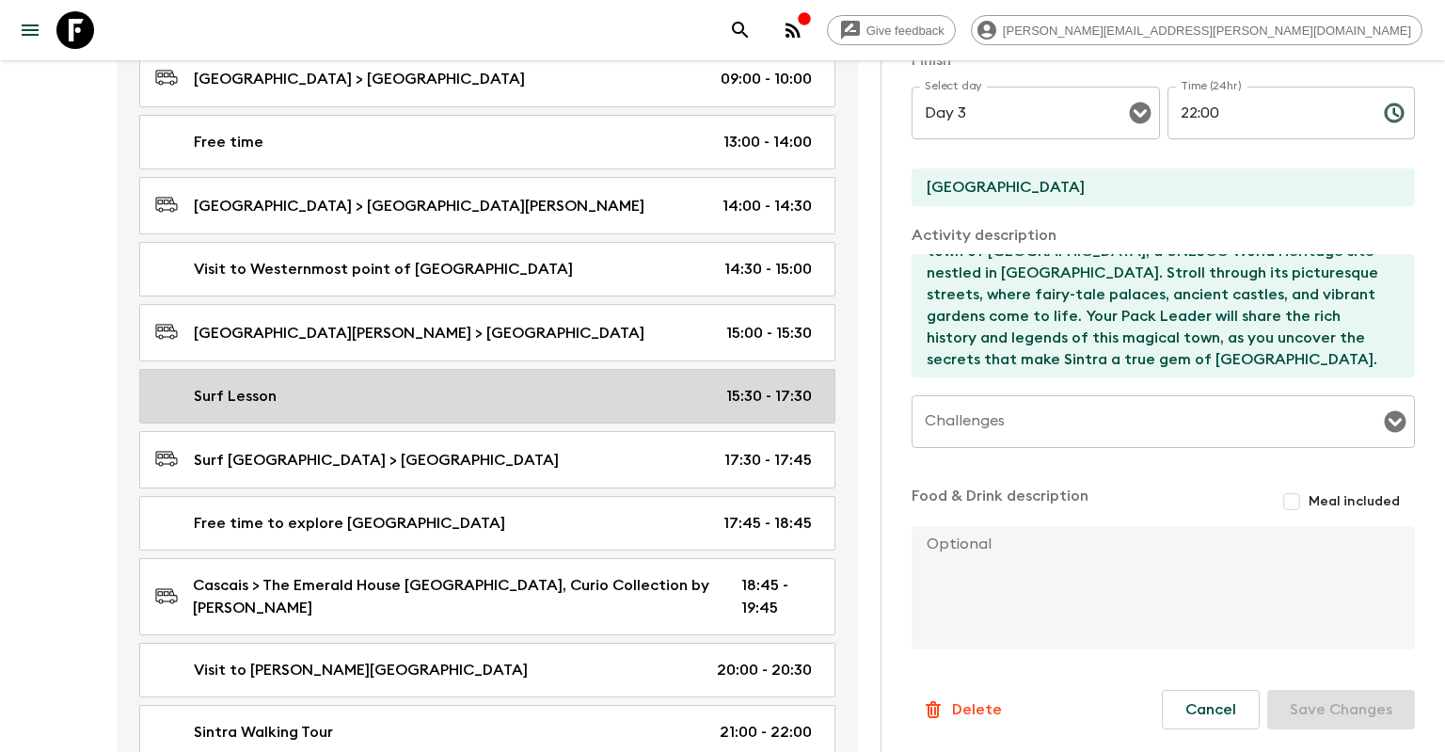
click at [392, 385] on div "Surf Lesson 15:30 - 17:30" at bounding box center [483, 396] width 657 height 23
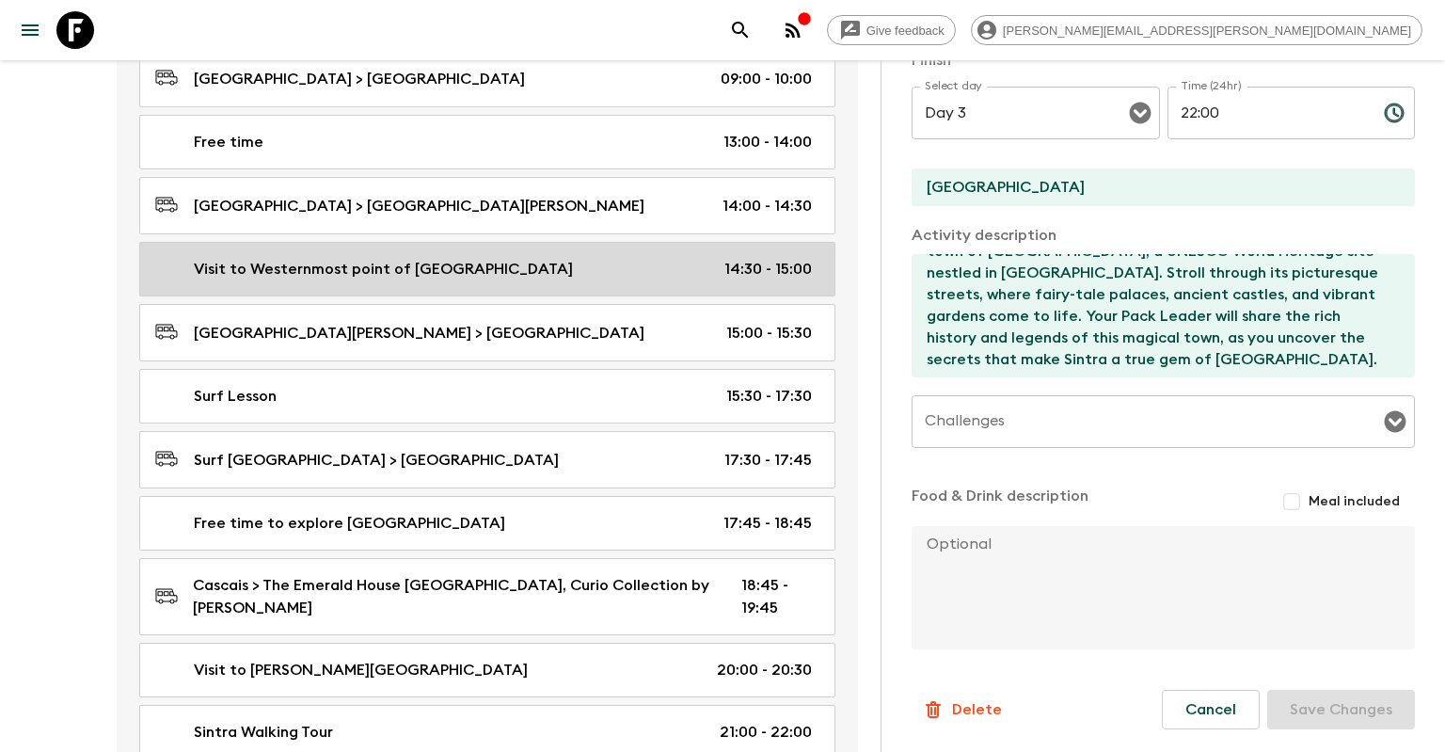
type input "Surf Lesson"
type input "[GEOGRAPHIC_DATA], [GEOGRAPHIC_DATA] or [GEOGRAPHIC_DATA]"
type textarea "Catch the waves with a fun and exhilarating surf lesson along [GEOGRAPHIC_DATA]…"
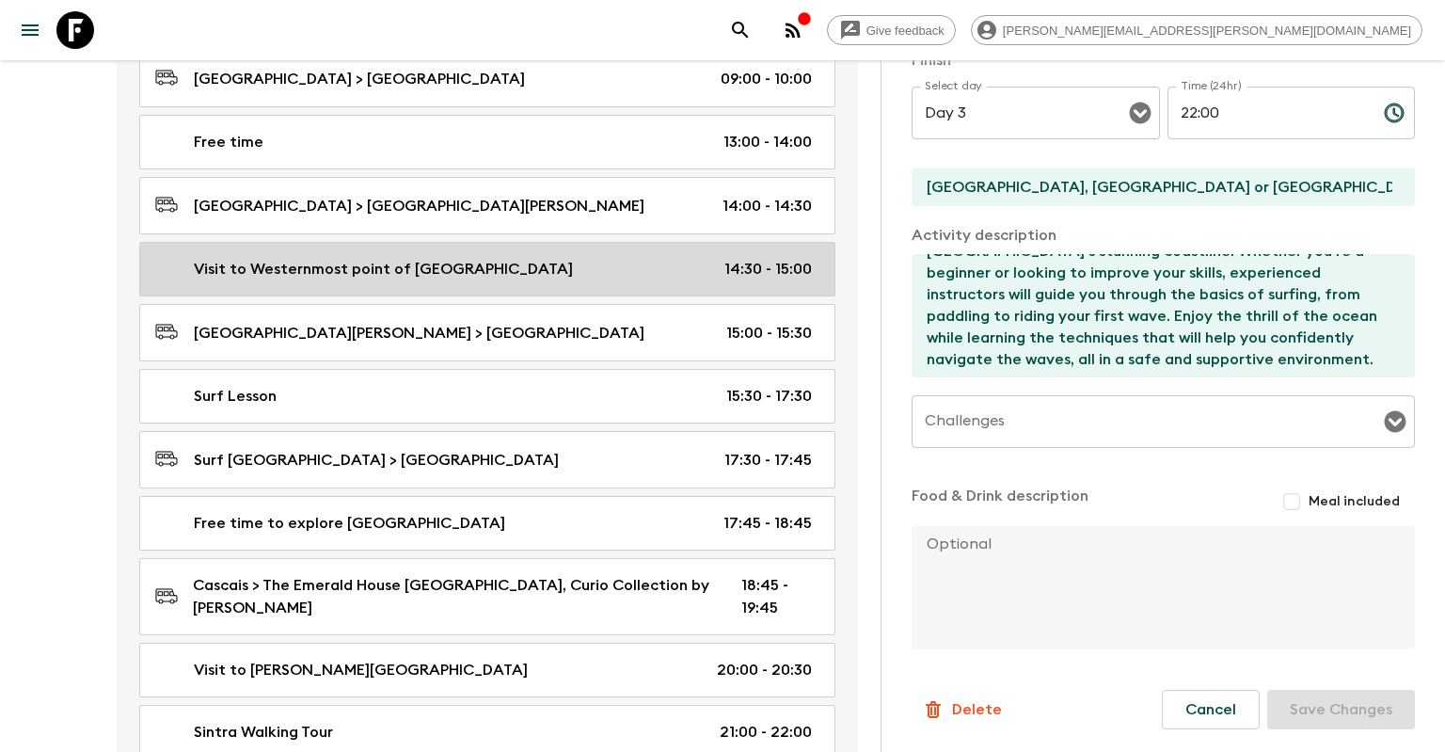
type input "15:30"
type input "17:30"
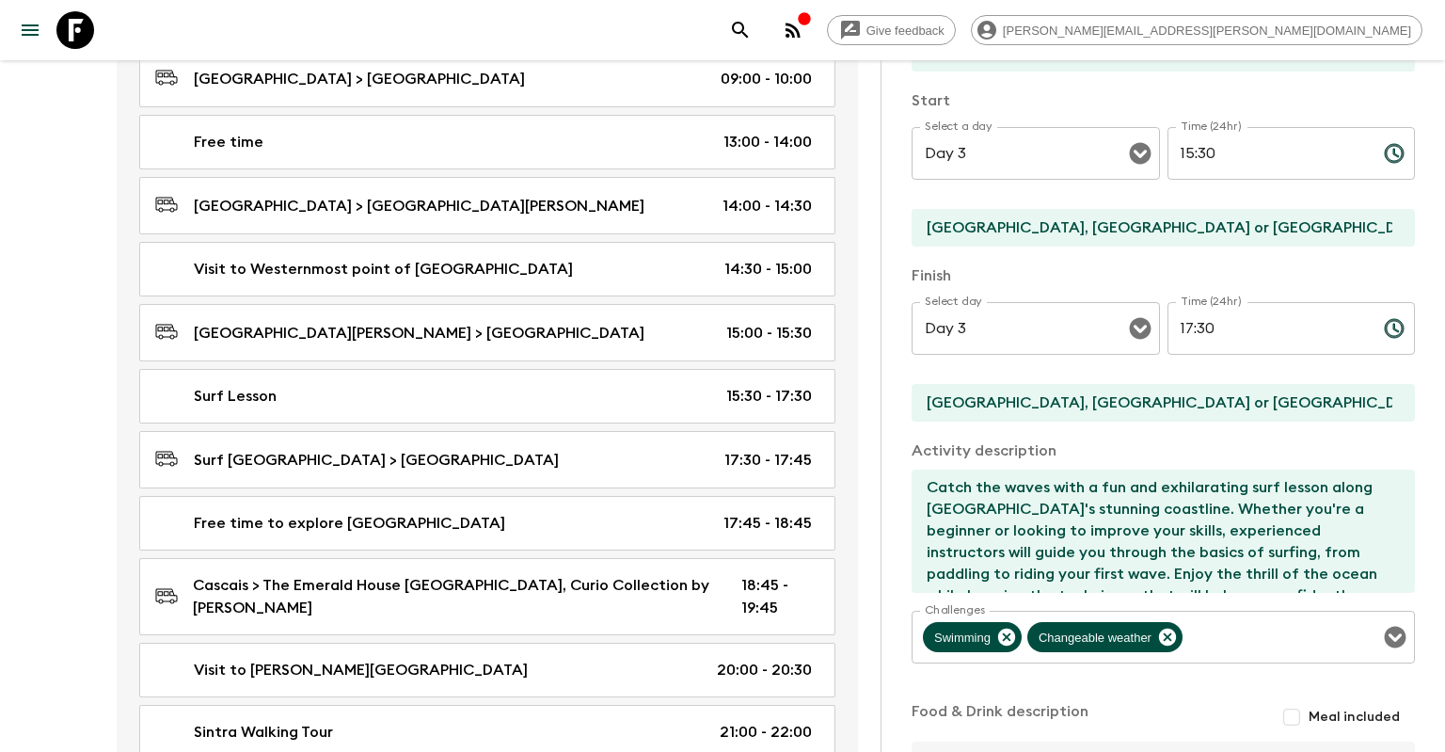
scroll to position [153, 0]
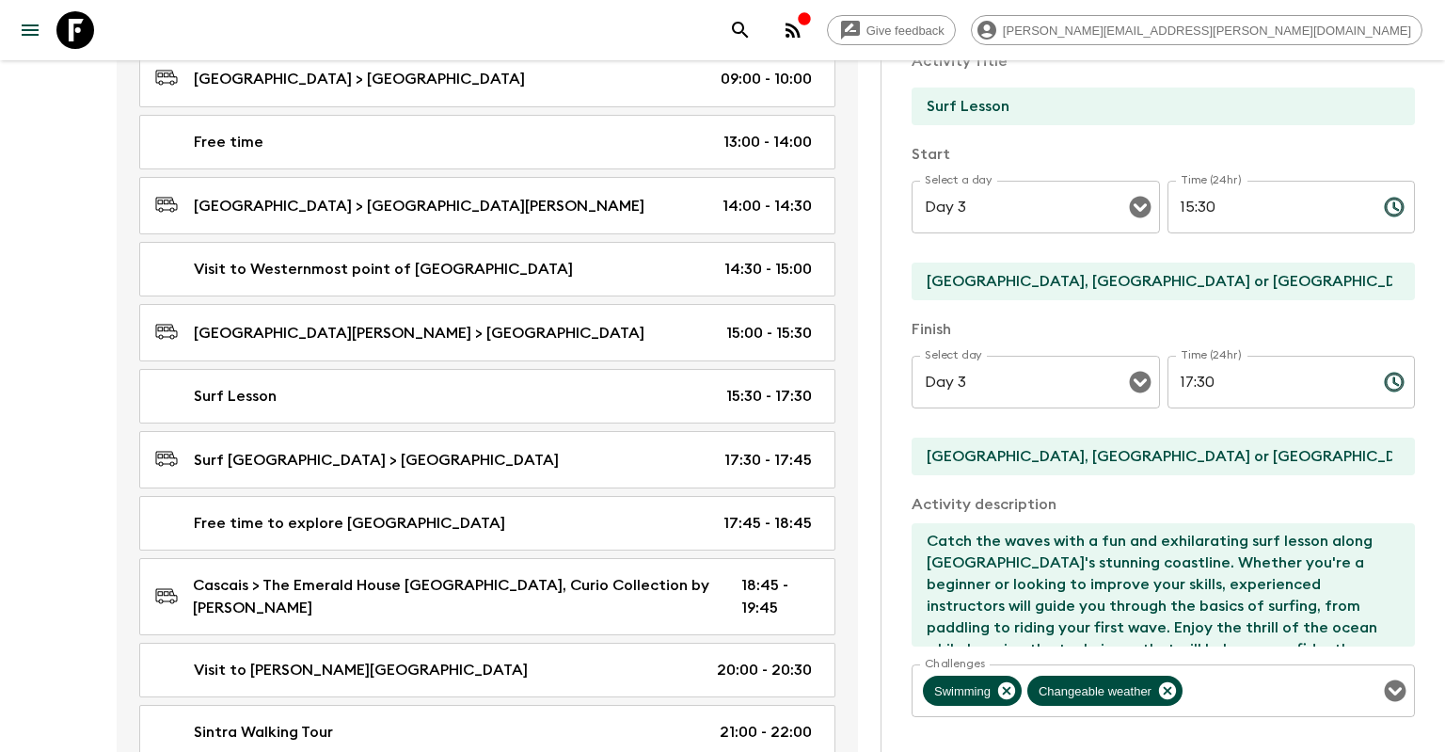
click at [1202, 209] on input "15:30" at bounding box center [1268, 207] width 201 height 53
drag, startPoint x: 1214, startPoint y: 209, endPoint x: 1172, endPoint y: 200, distance: 42.3
click at [1172, 200] on input "15:30" at bounding box center [1268, 207] width 201 height 53
type input "11:00"
click at [1076, 213] on input "Day 3" at bounding box center [1009, 207] width 179 height 36
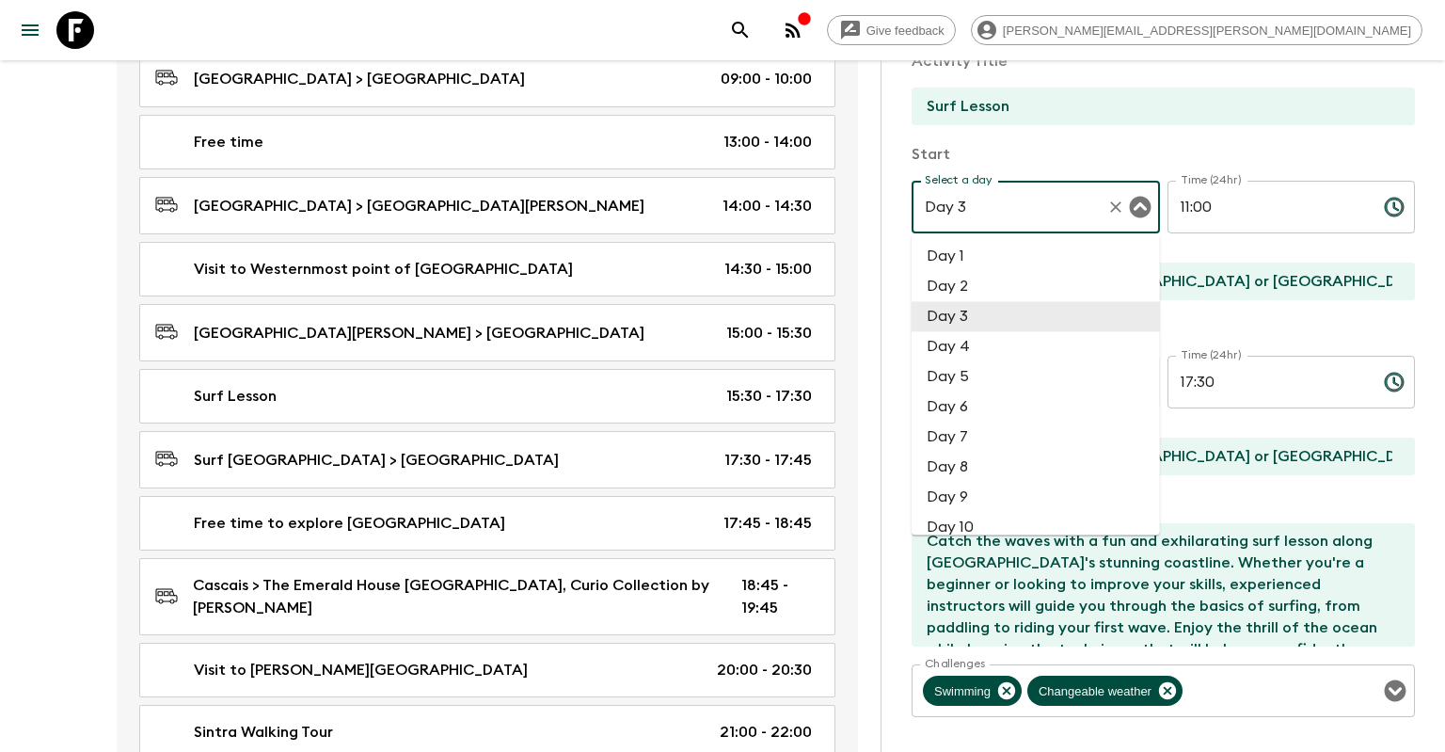
click at [1059, 308] on li "Day 3" at bounding box center [1036, 316] width 248 height 30
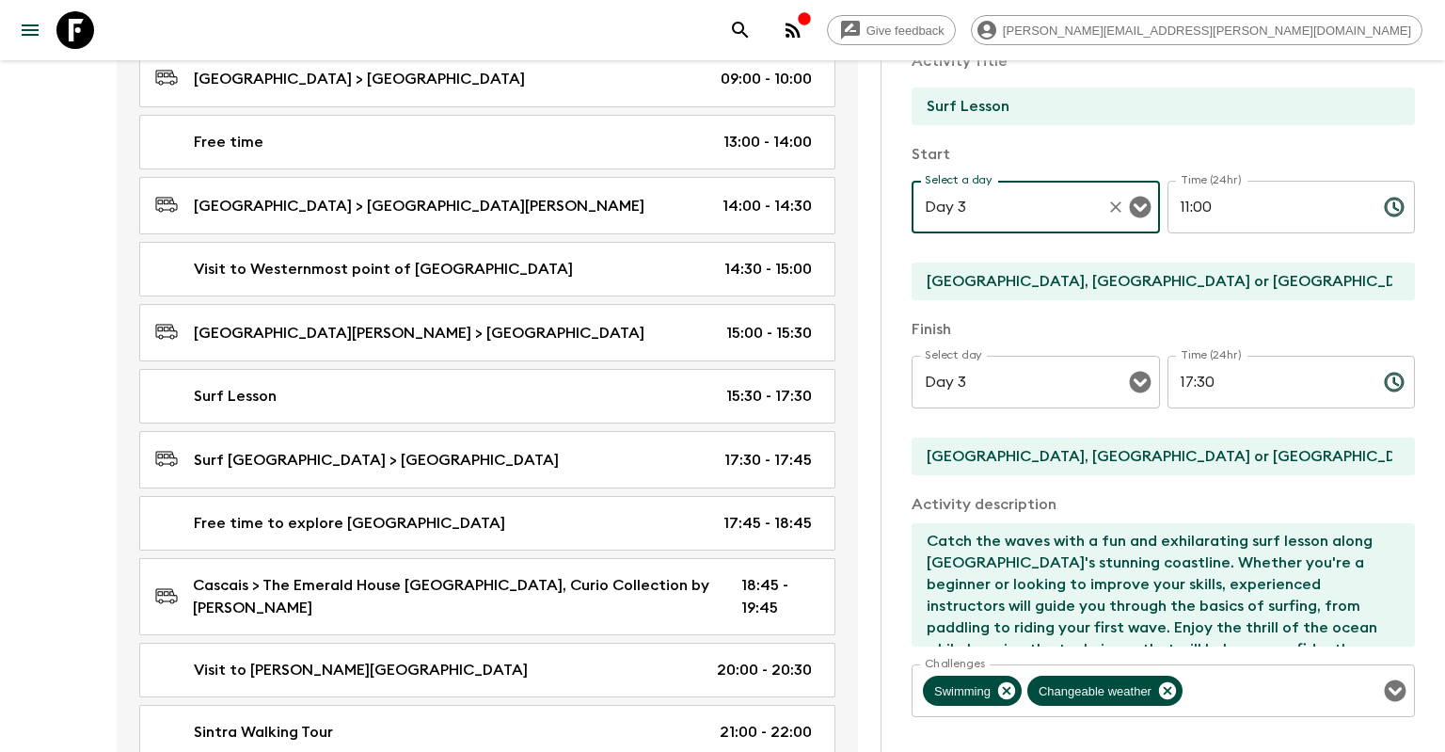
click at [1212, 390] on input "17:30" at bounding box center [1268, 382] width 201 height 53
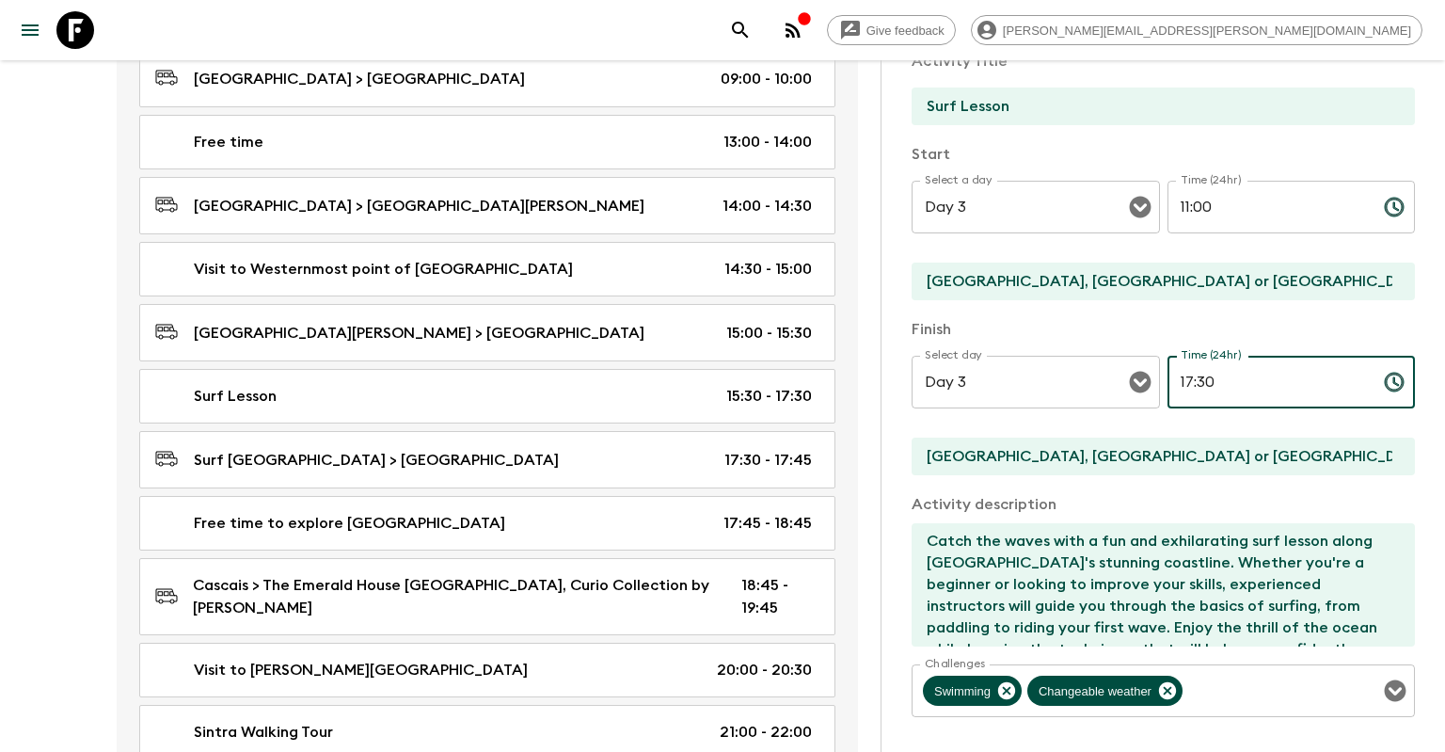
drag, startPoint x: 1220, startPoint y: 389, endPoint x: 1173, endPoint y: 377, distance: 48.4
click at [1176, 378] on input "17:30" at bounding box center [1268, 382] width 201 height 53
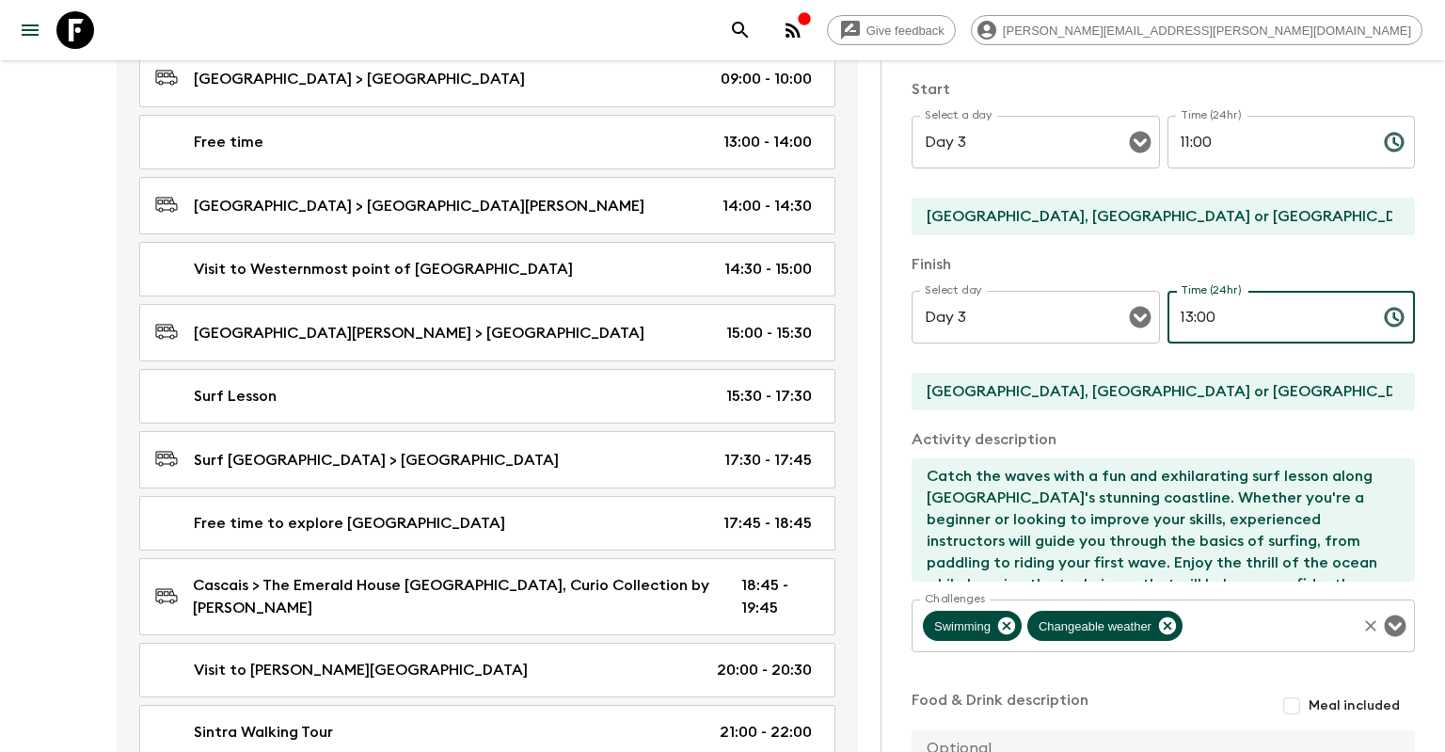
scroll to position [424, 0]
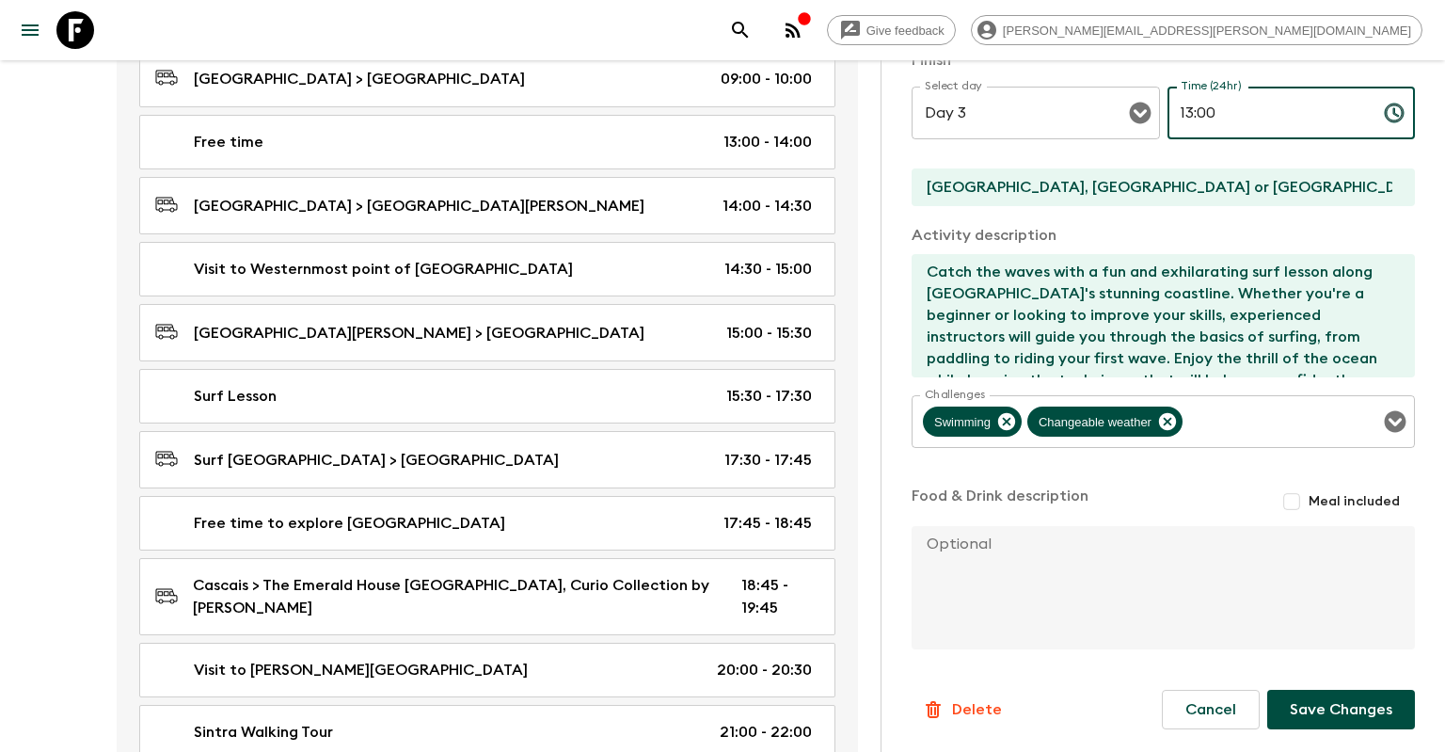
click at [1347, 714] on button "Save Changes" at bounding box center [1341, 710] width 148 height 40
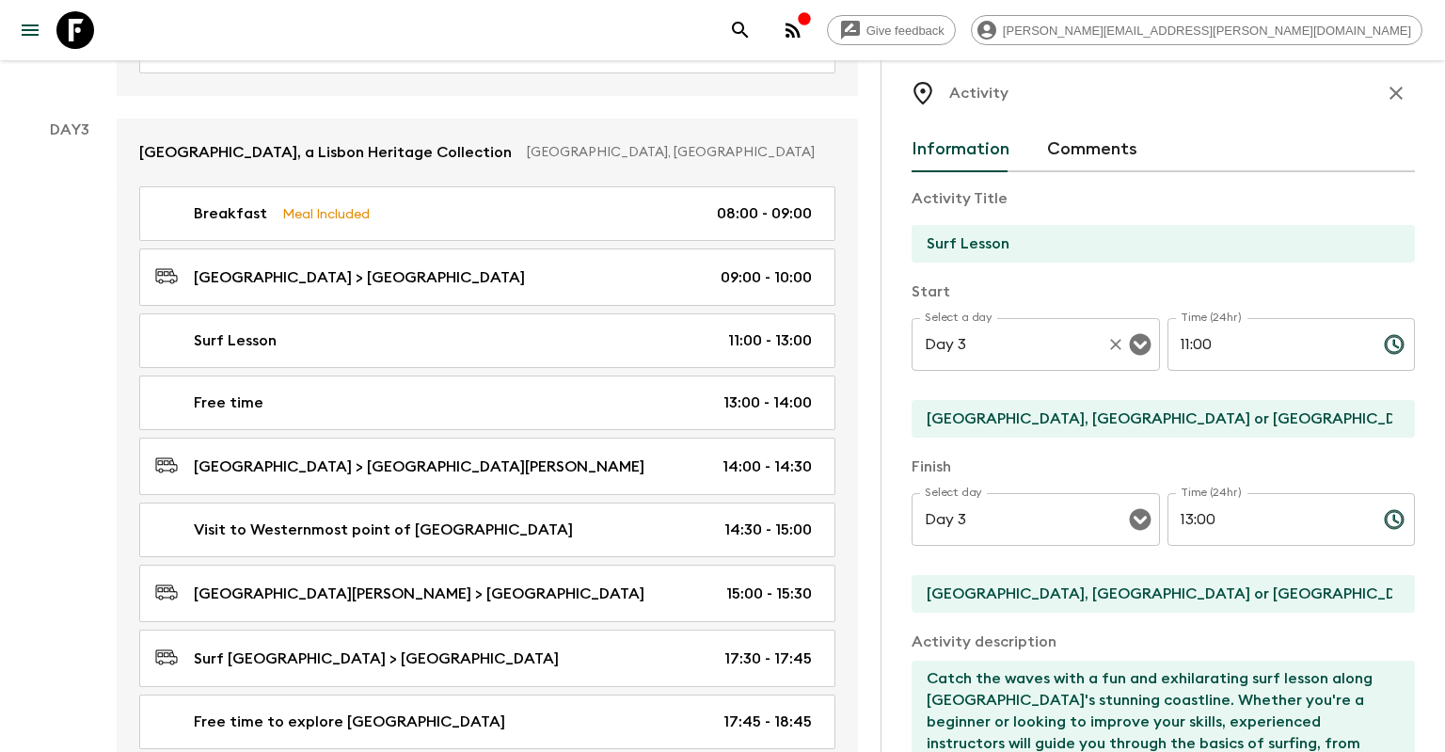
scroll to position [0, 0]
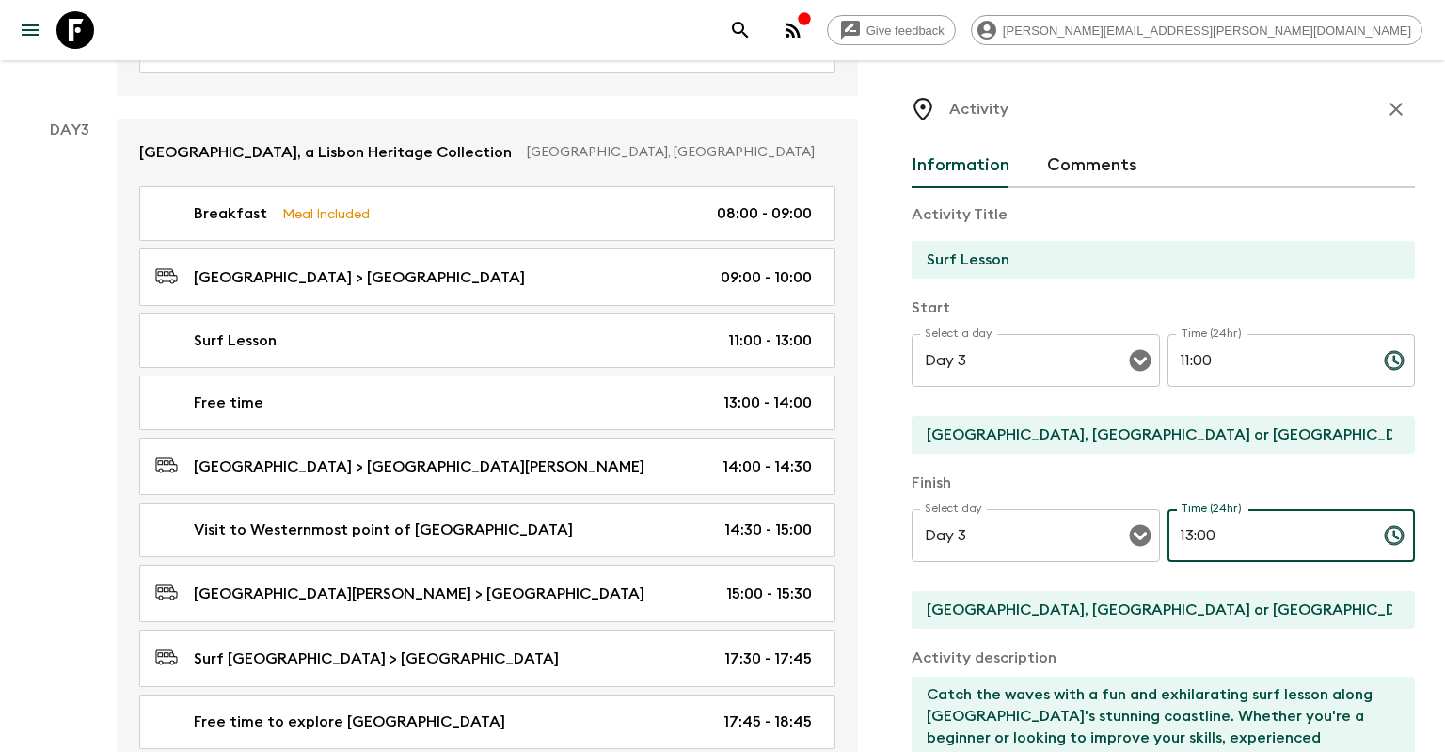
click at [1187, 543] on input "13:00" at bounding box center [1268, 535] width 201 height 53
type input "12:00"
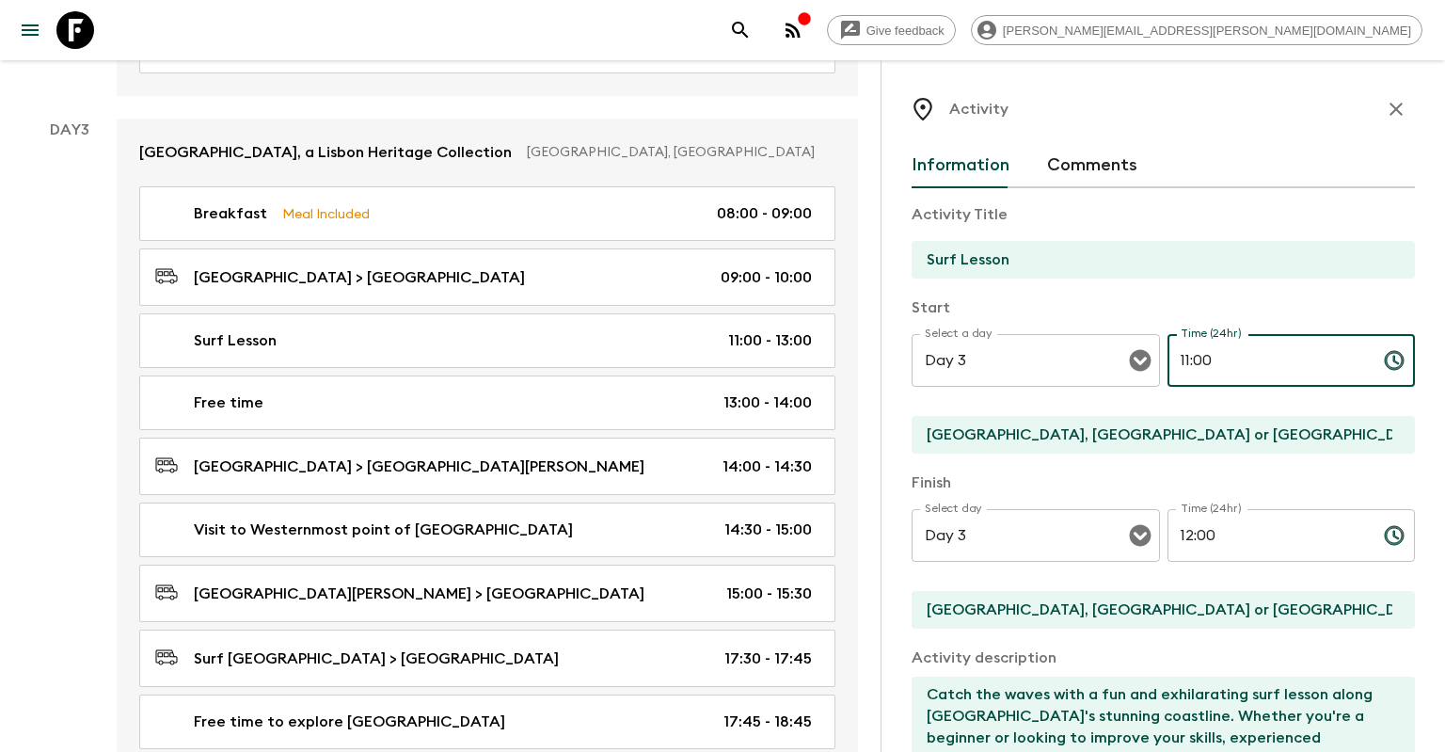
click at [1186, 363] on input "11:00" at bounding box center [1268, 360] width 201 height 53
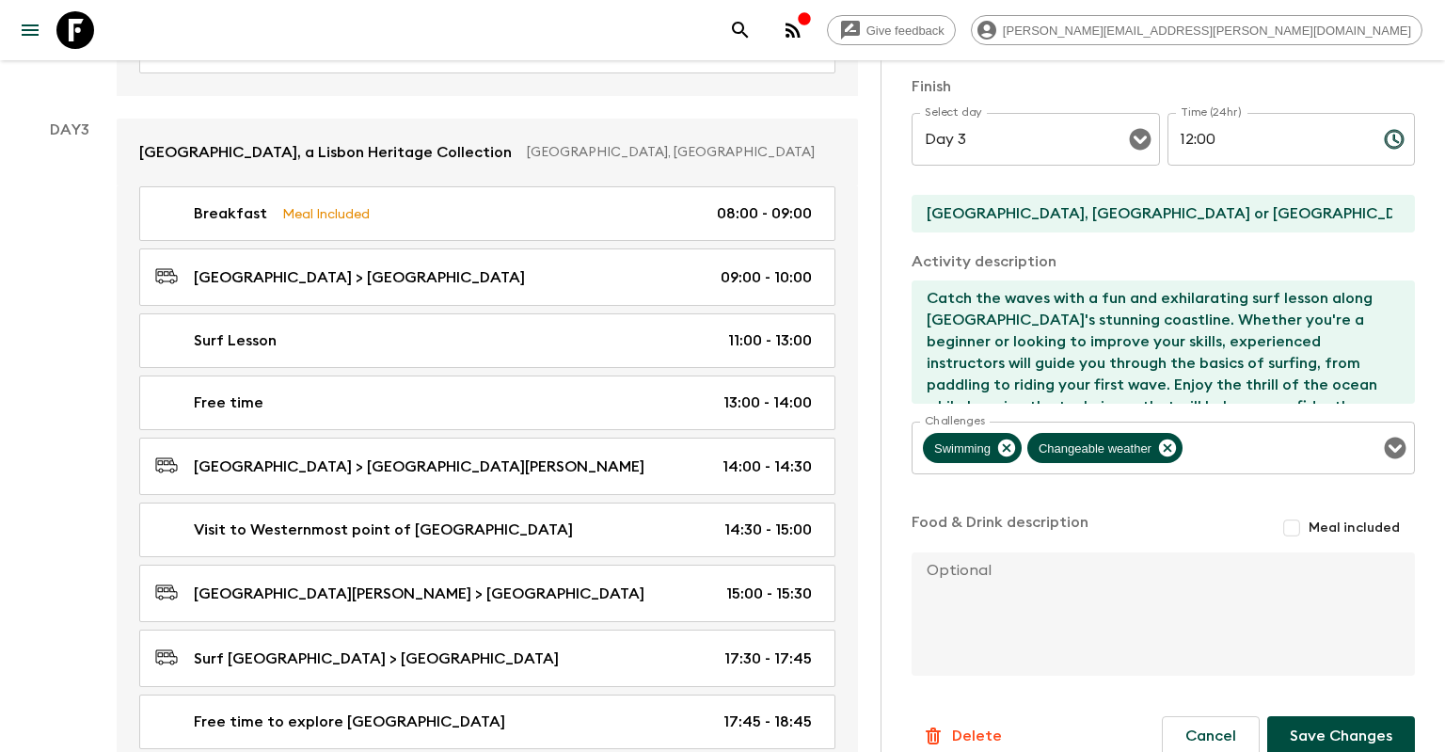
scroll to position [424, 0]
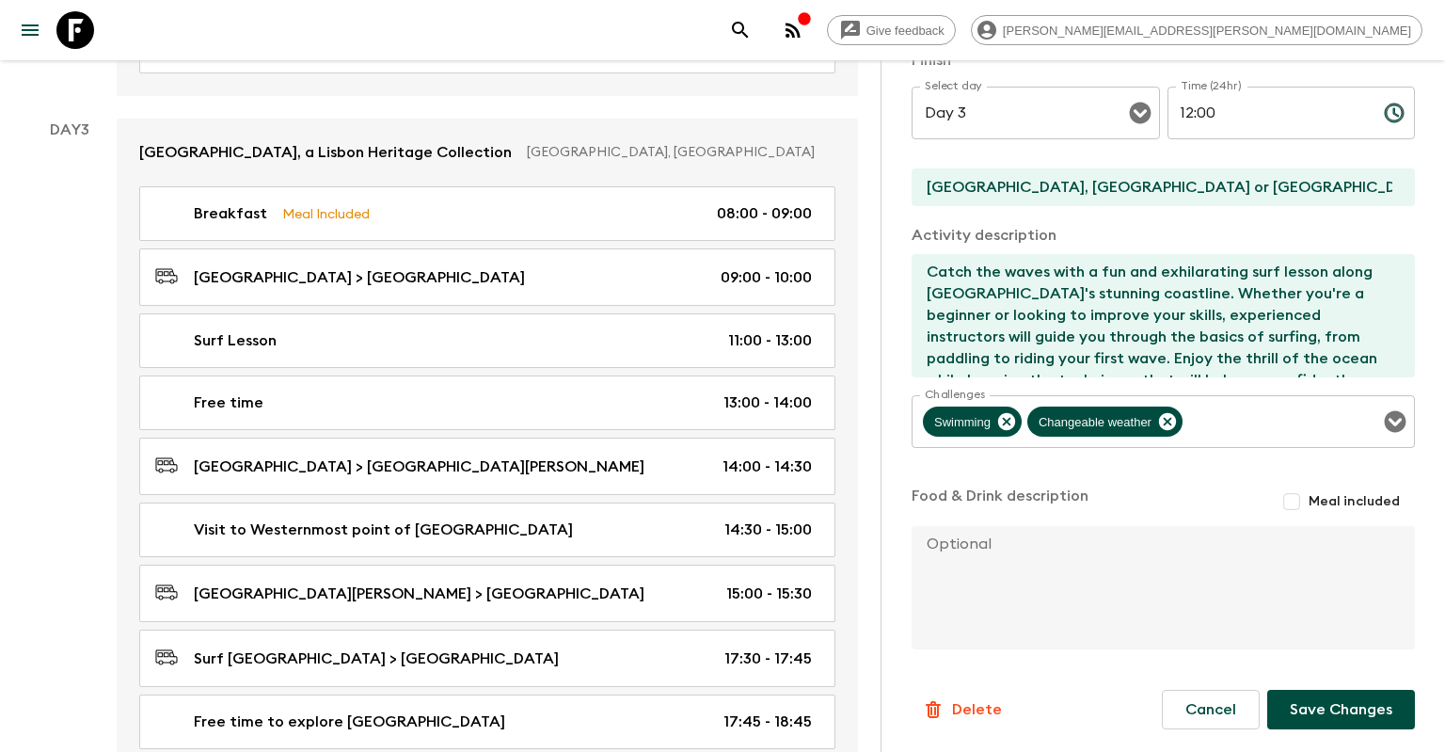
type input "10:00"
click at [1339, 713] on button "Save Changes" at bounding box center [1341, 710] width 148 height 40
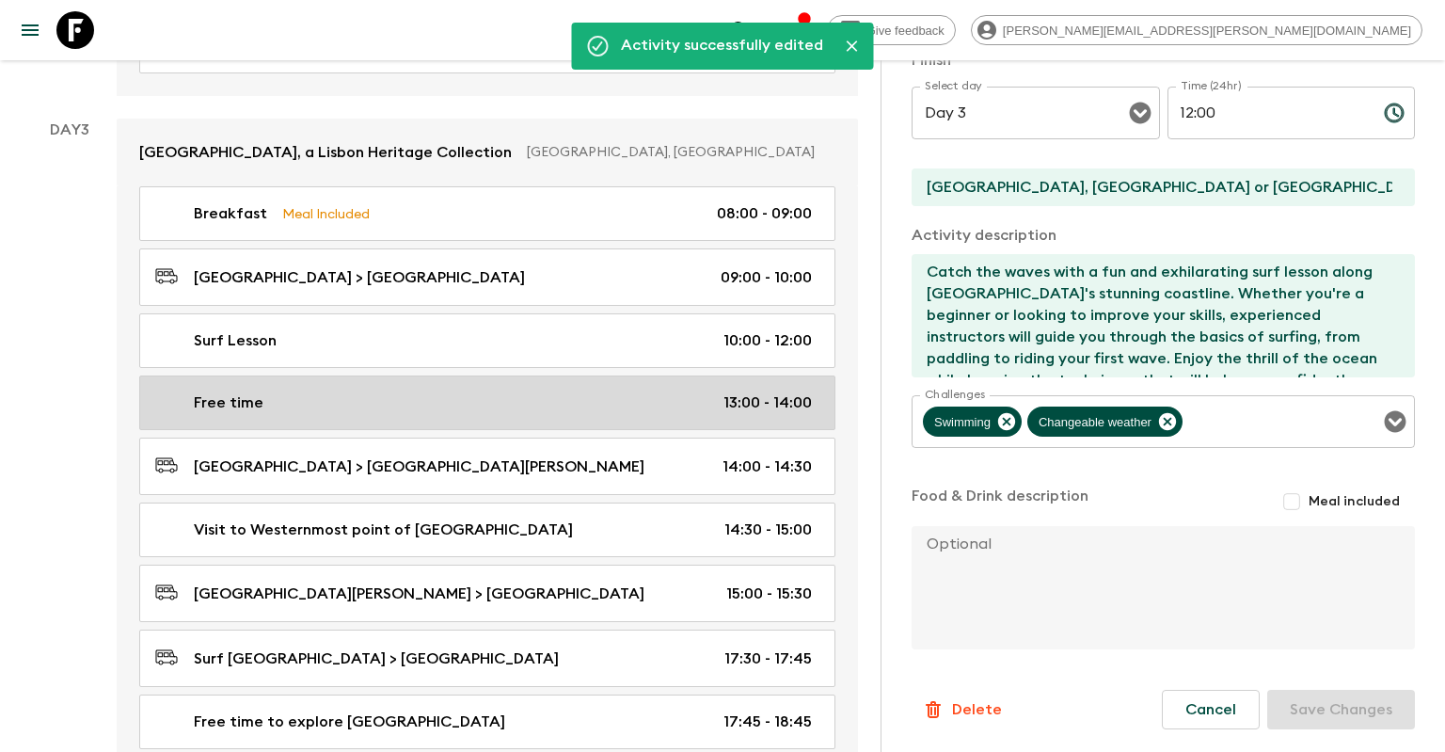
click at [712, 391] on div "Free time 13:00 - 14:00" at bounding box center [483, 402] width 657 height 23
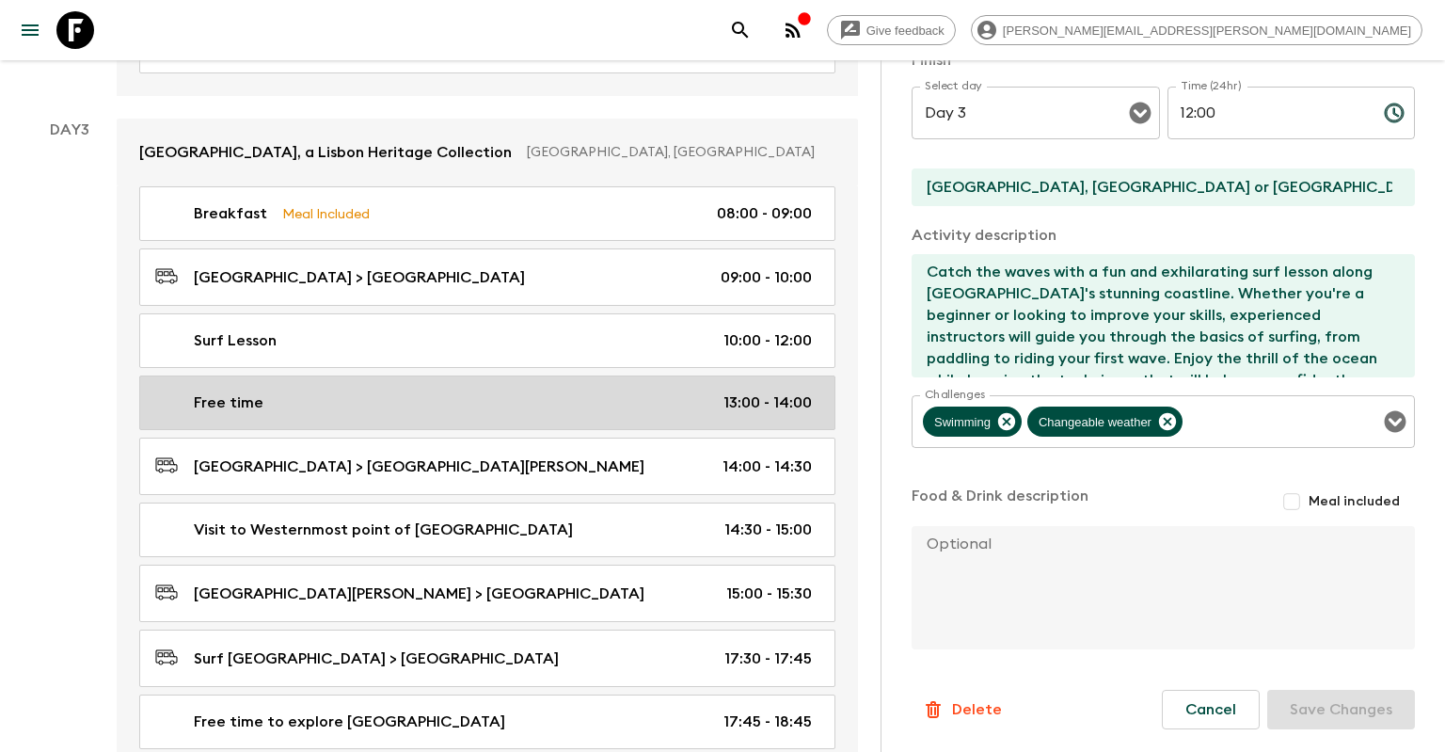
type input "Free time"
type input "Sintra Histo"
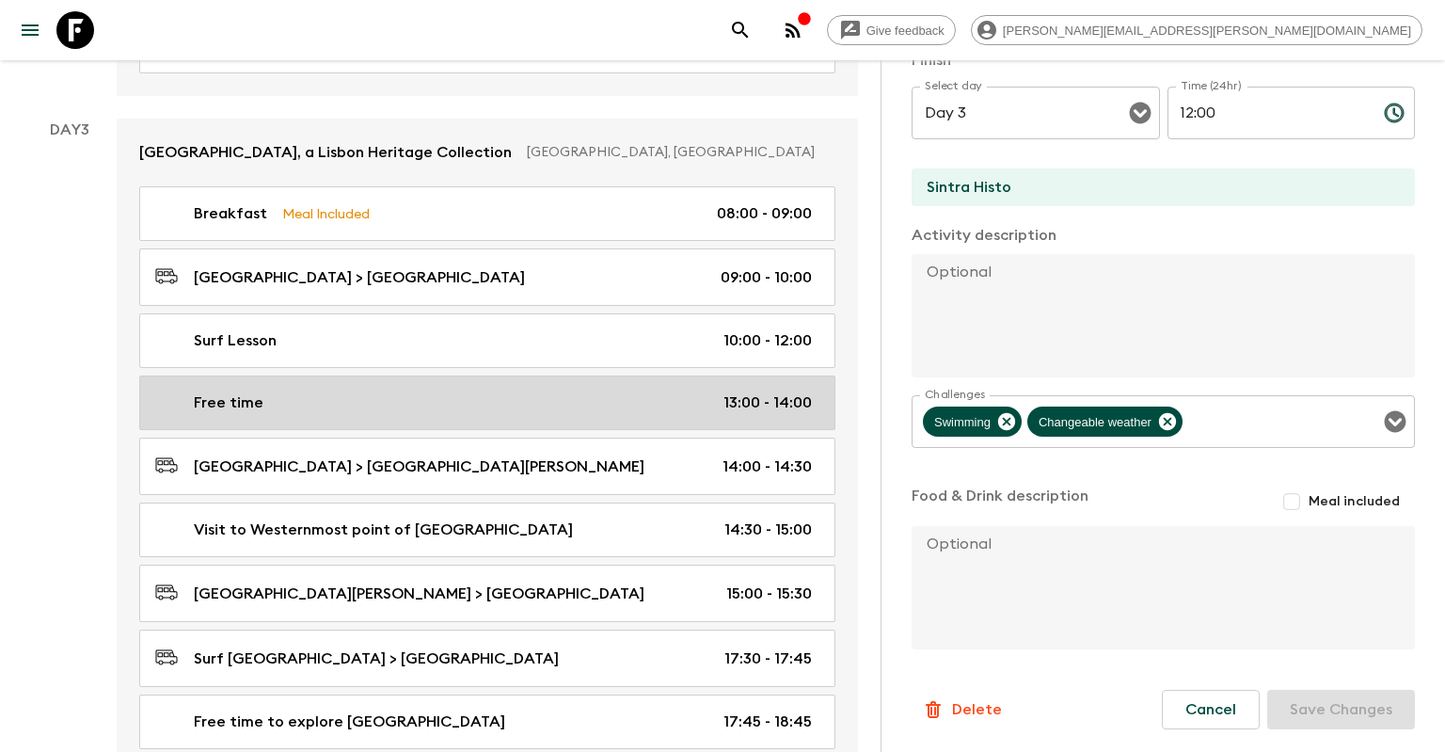
type input "13:00"
type input "14:00"
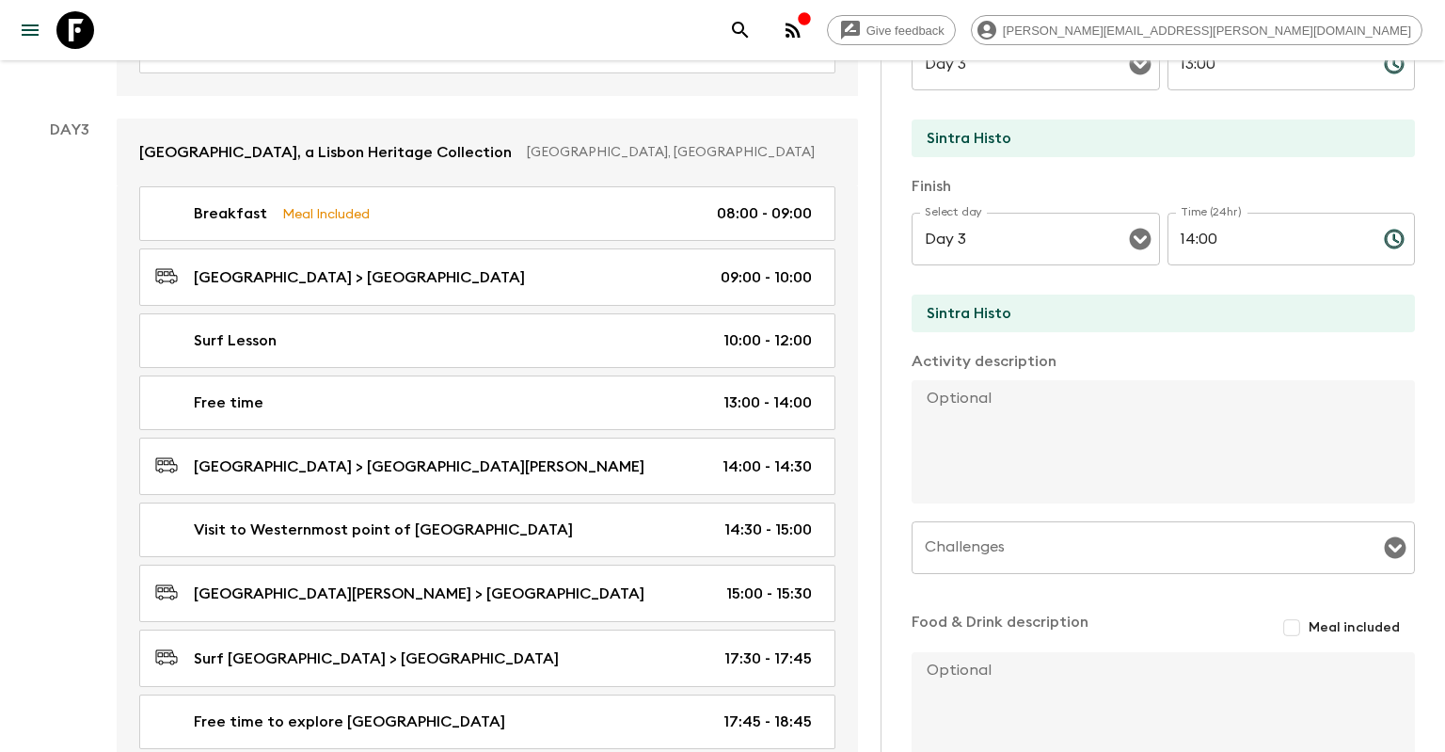
scroll to position [153, 0]
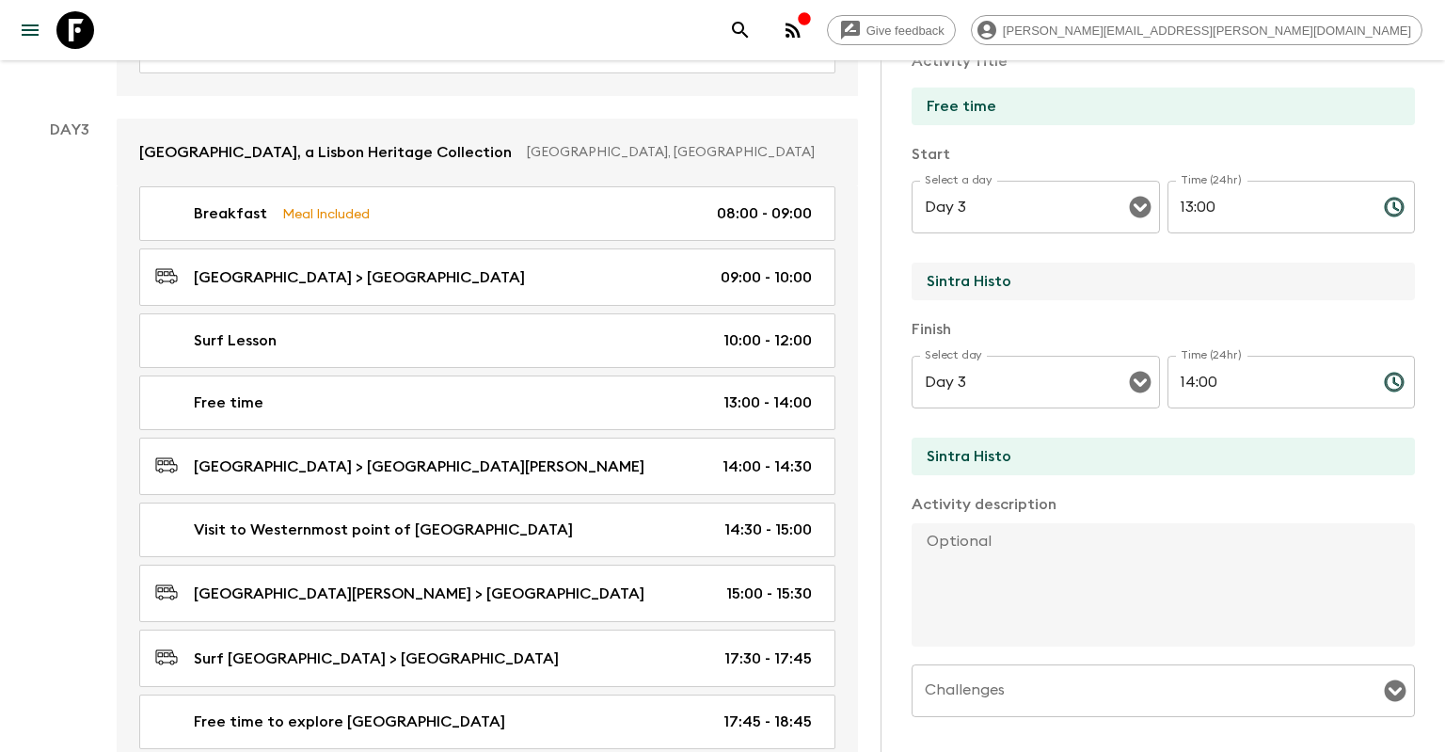
drag, startPoint x: 1037, startPoint y: 290, endPoint x: 853, endPoint y: 299, distance: 183.7
click at [912, 299] on input "Sintra Histo" at bounding box center [1156, 282] width 488 height 38
type input "Surf [GEOGRAPHIC_DATA]"
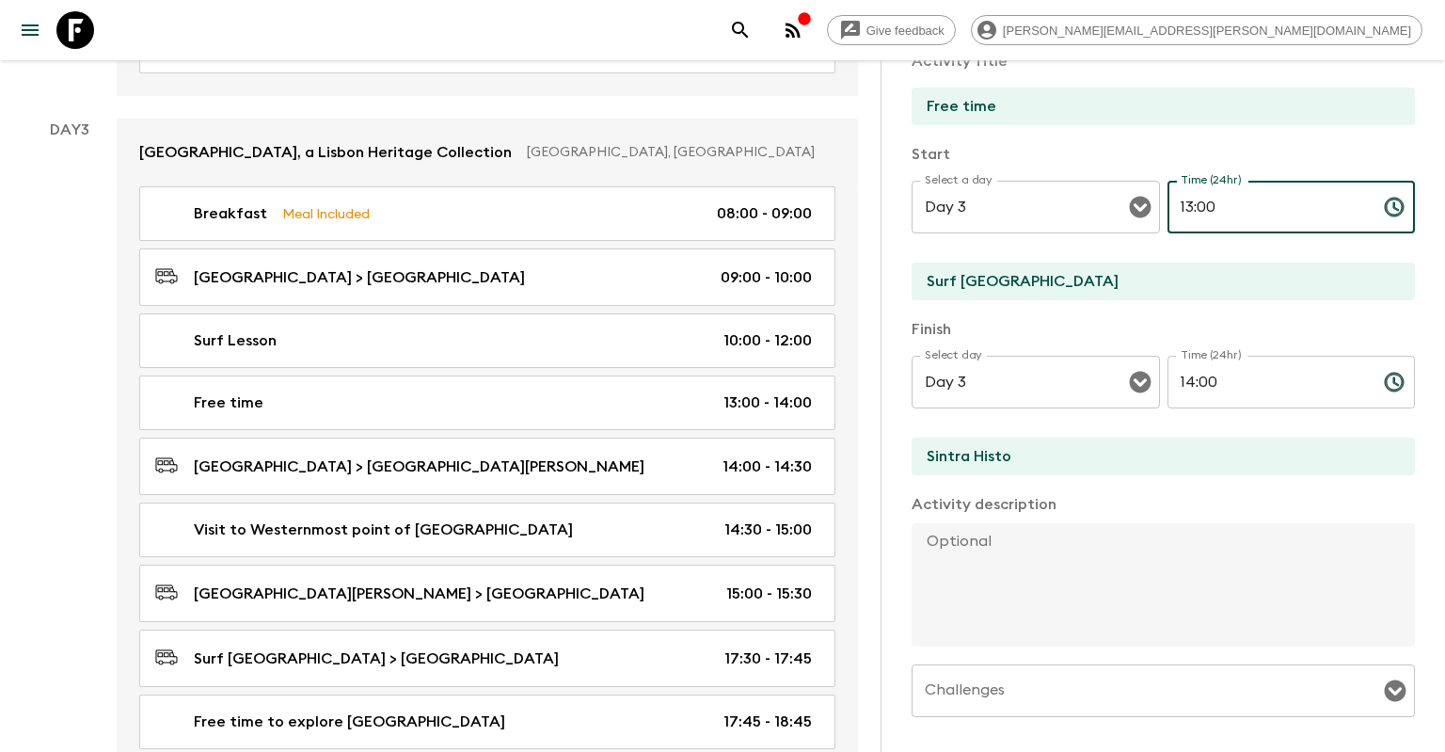
click at [1189, 201] on input "13:00" at bounding box center [1268, 207] width 201 height 53
type input "12:00"
click at [1100, 465] on input "Sintra Histo" at bounding box center [1156, 457] width 488 height 38
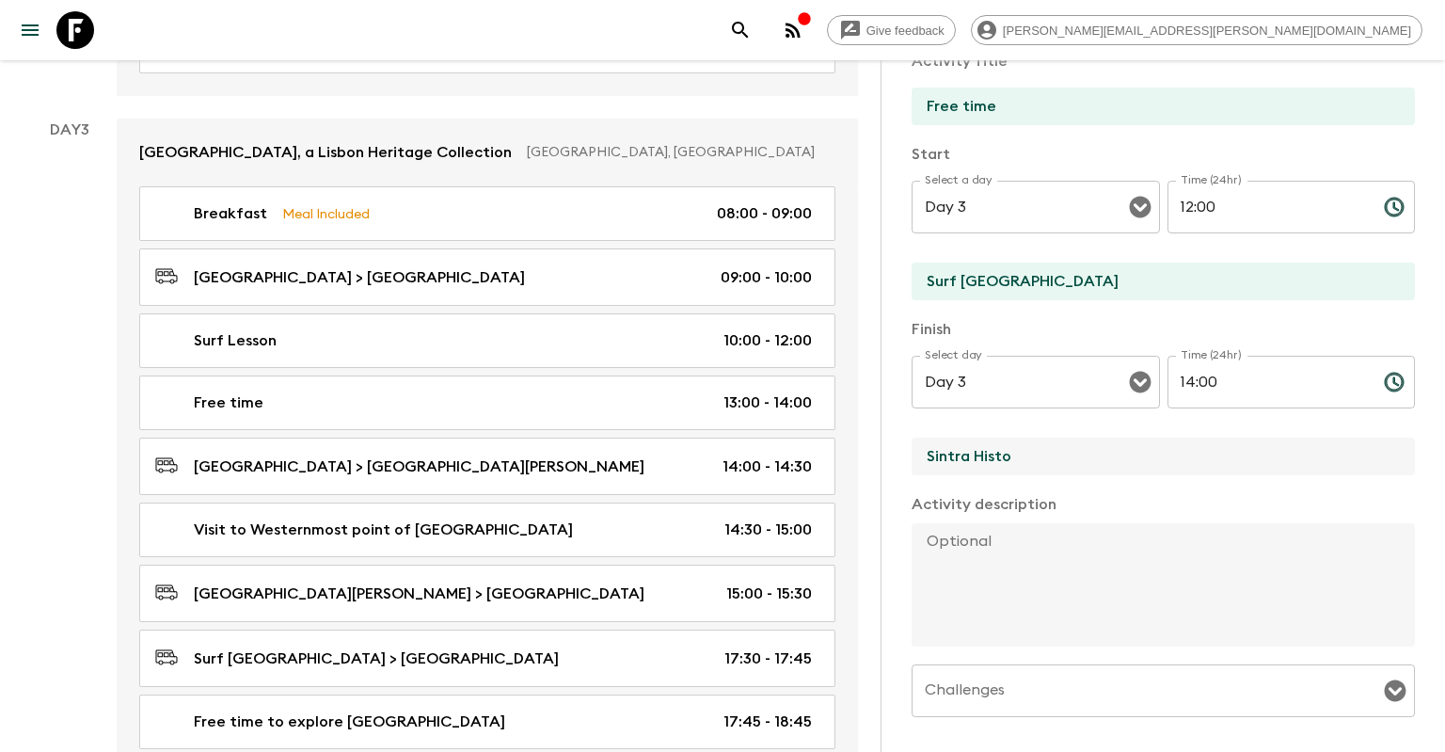
drag, startPoint x: 1093, startPoint y: 461, endPoint x: 886, endPoint y: 436, distance: 208.6
click at [912, 438] on input "Sintra Histo" at bounding box center [1156, 457] width 488 height 38
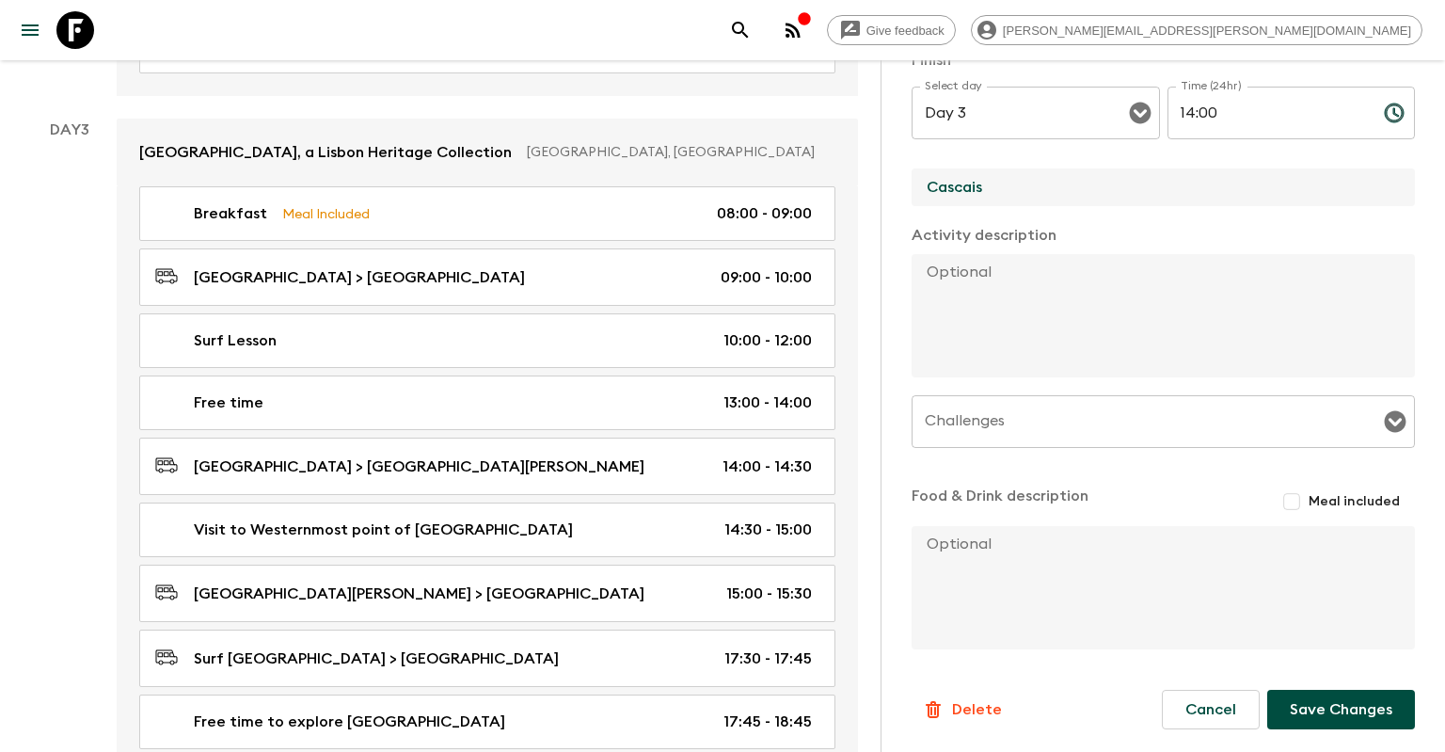
type input "Cascais"
click at [1327, 703] on button "Save Changes" at bounding box center [1341, 710] width 148 height 40
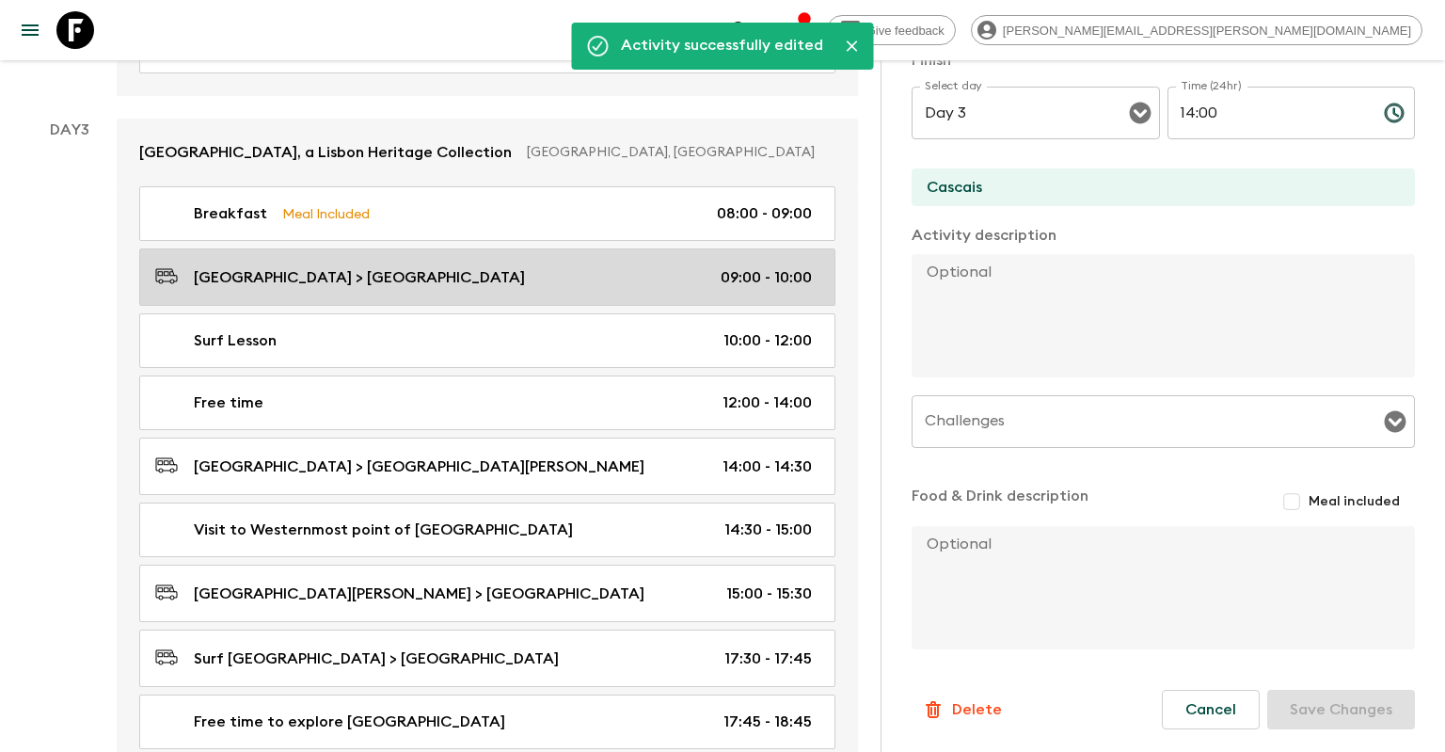
click at [491, 264] on div "[GEOGRAPHIC_DATA] > [GEOGRAPHIC_DATA] 09:00 - 10:00" at bounding box center [483, 276] width 657 height 25
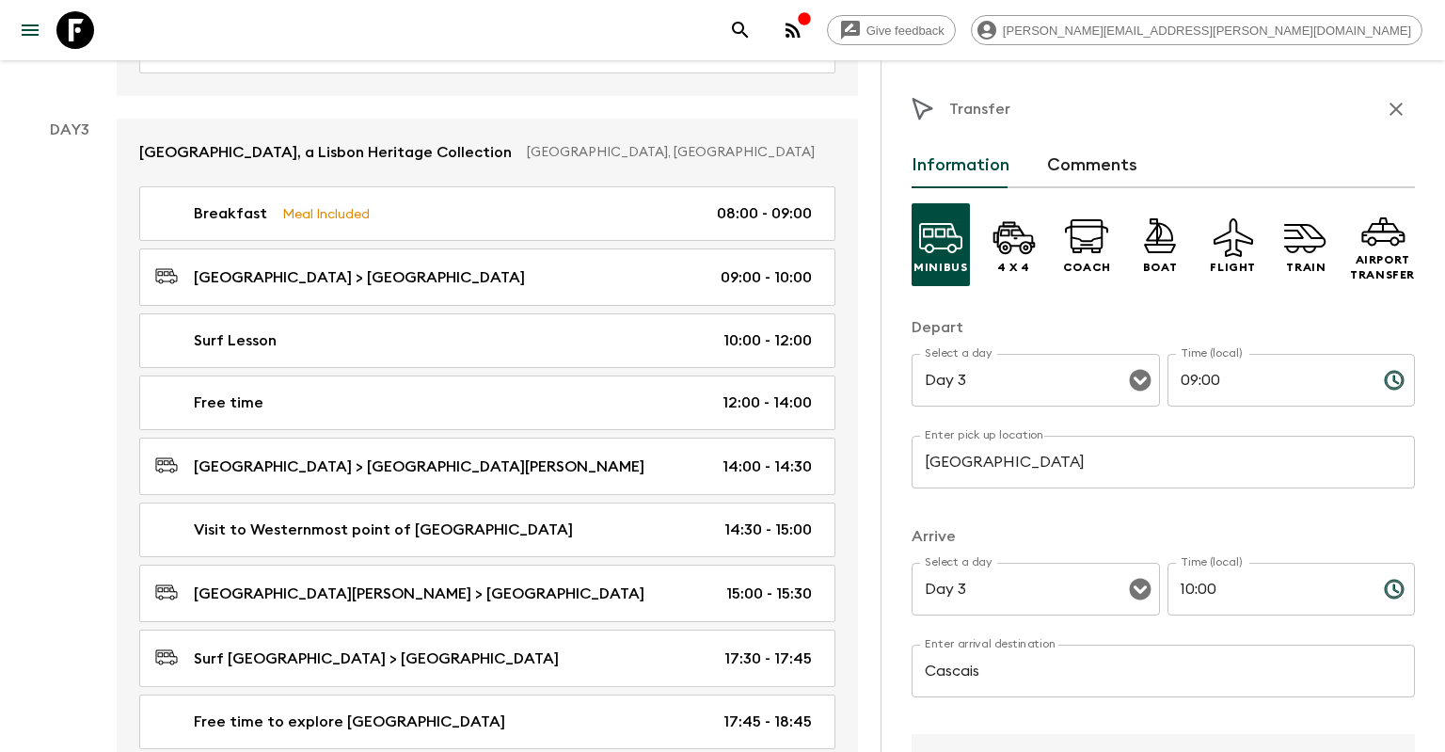
click at [1048, 660] on input "Cascais" at bounding box center [1163, 671] width 503 height 53
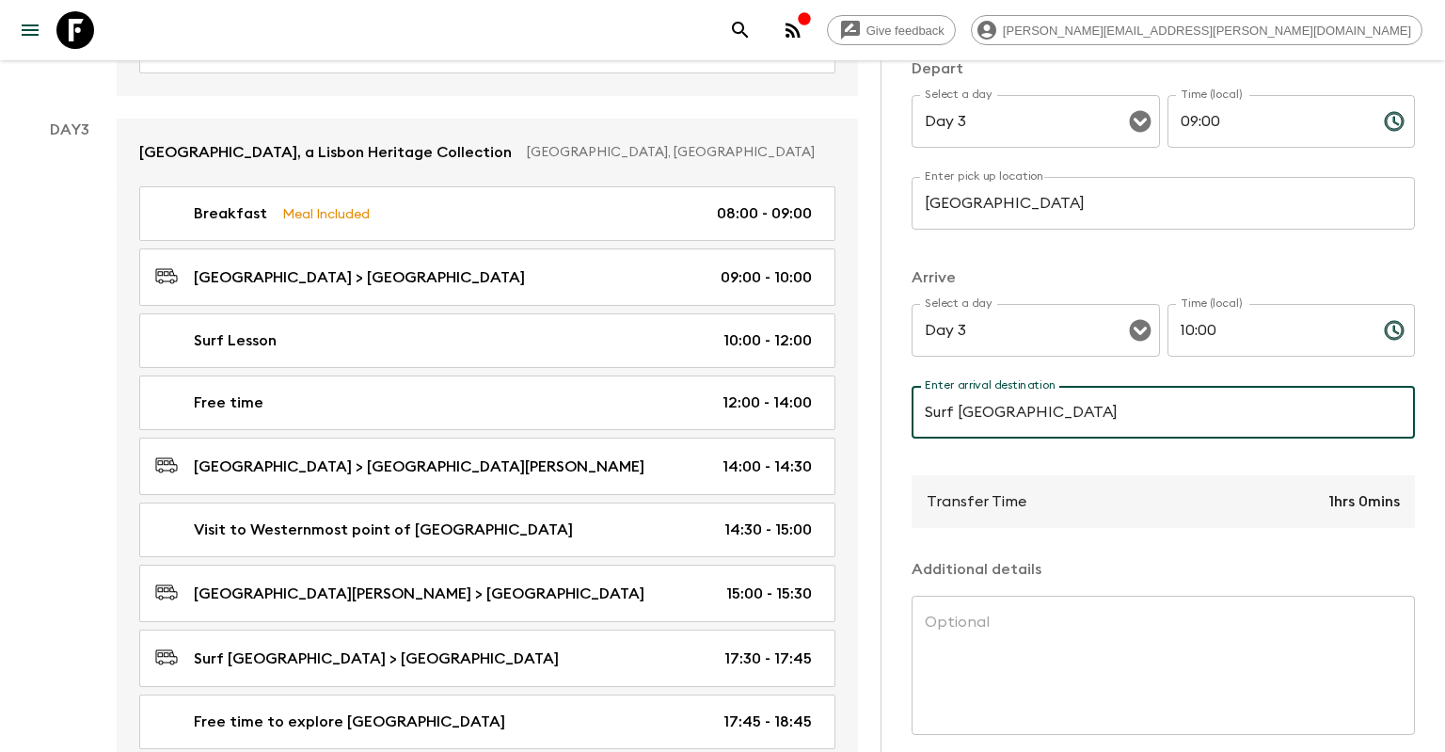
scroll to position [336, 0]
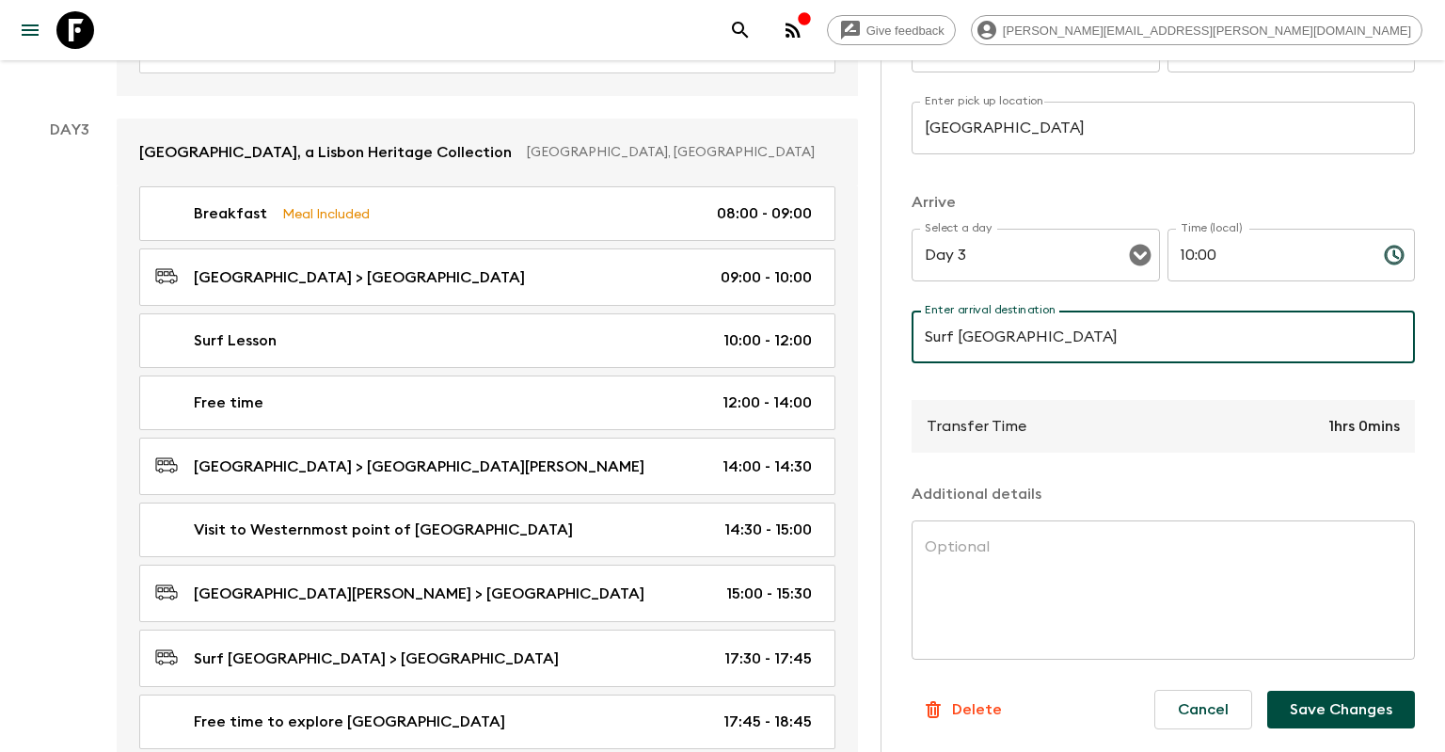
type input "Surf [GEOGRAPHIC_DATA]"
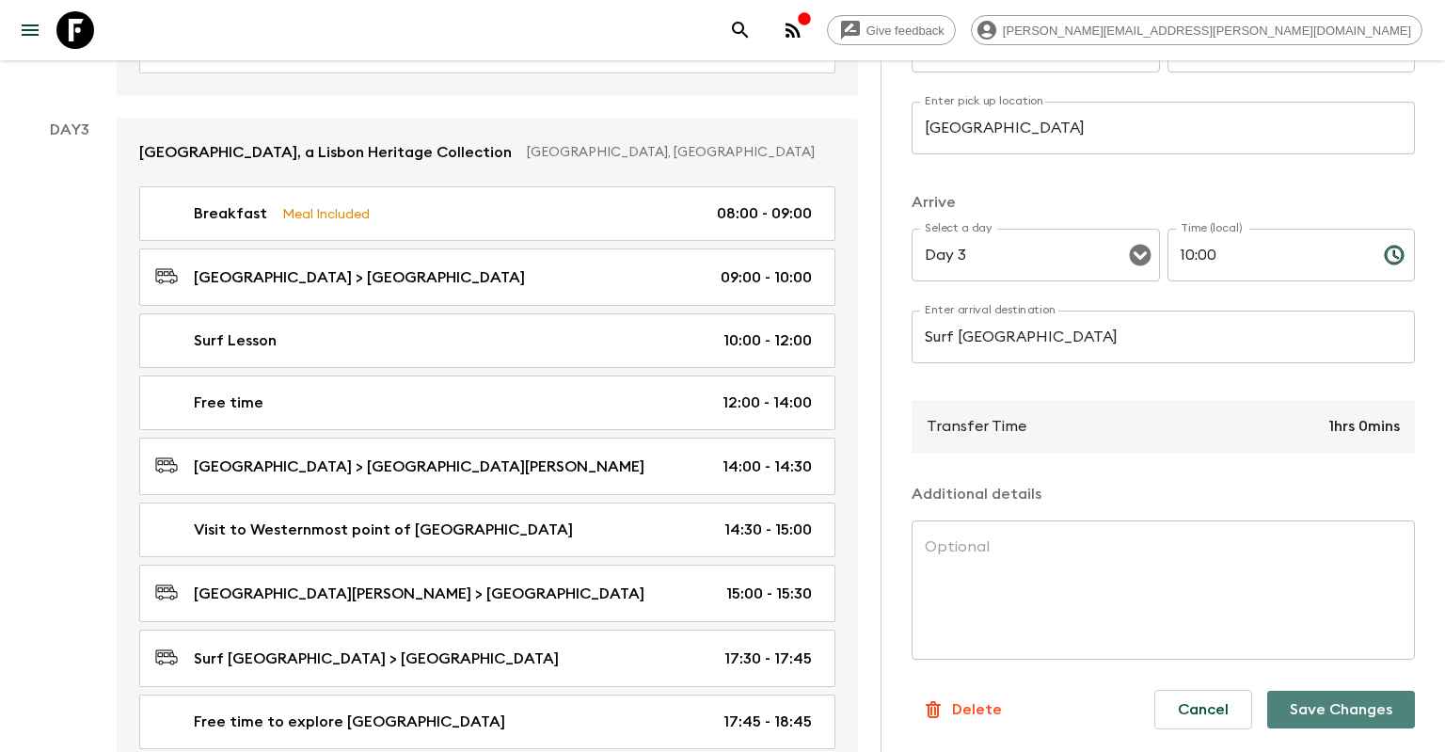
click at [1341, 699] on button "Save Changes" at bounding box center [1341, 710] width 148 height 38
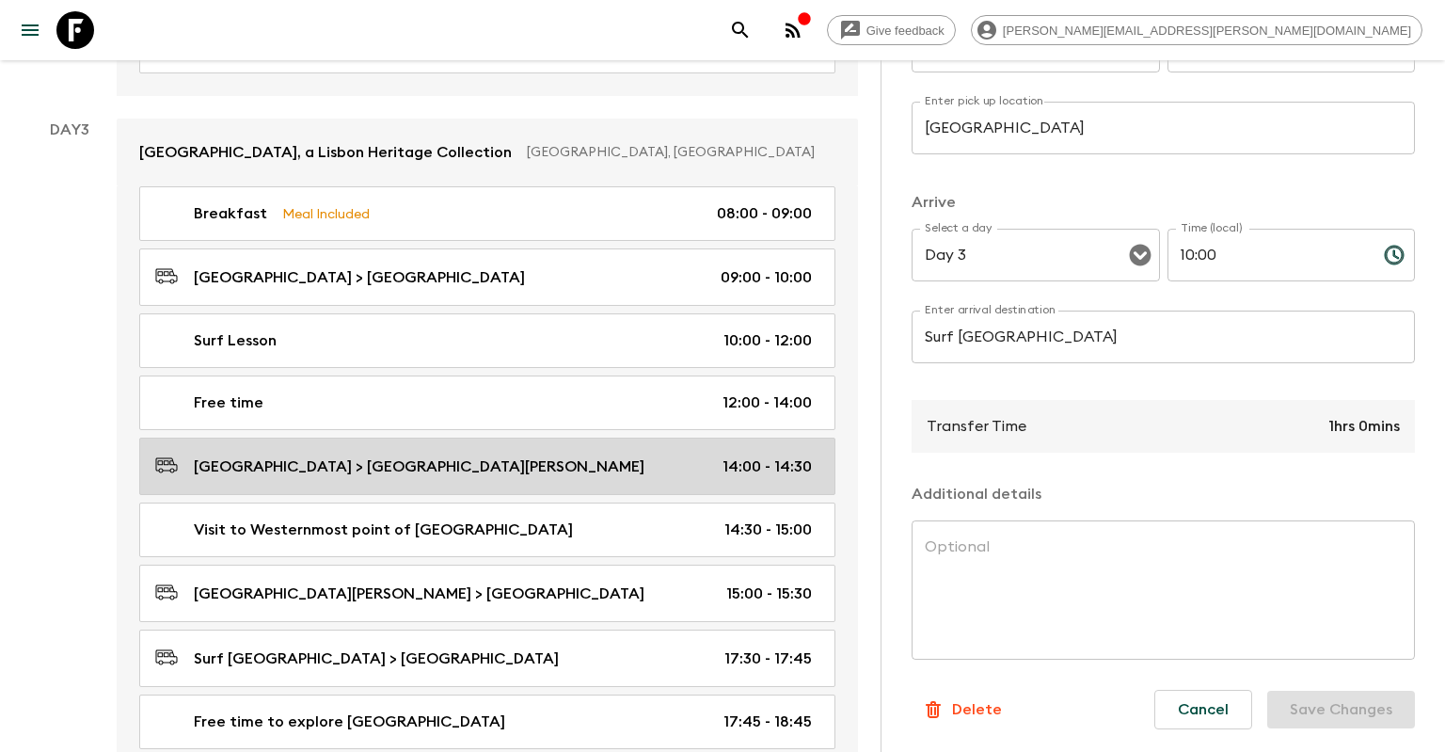
click at [629, 454] on div "[GEOGRAPHIC_DATA] > [GEOGRAPHIC_DATA][PERSON_NAME] 14:00 - 14:30" at bounding box center [483, 466] width 657 height 25
type input "[GEOGRAPHIC_DATA]"
type input "[GEOGRAPHIC_DATA][PERSON_NAME]"
type input "14:00"
type input "14:30"
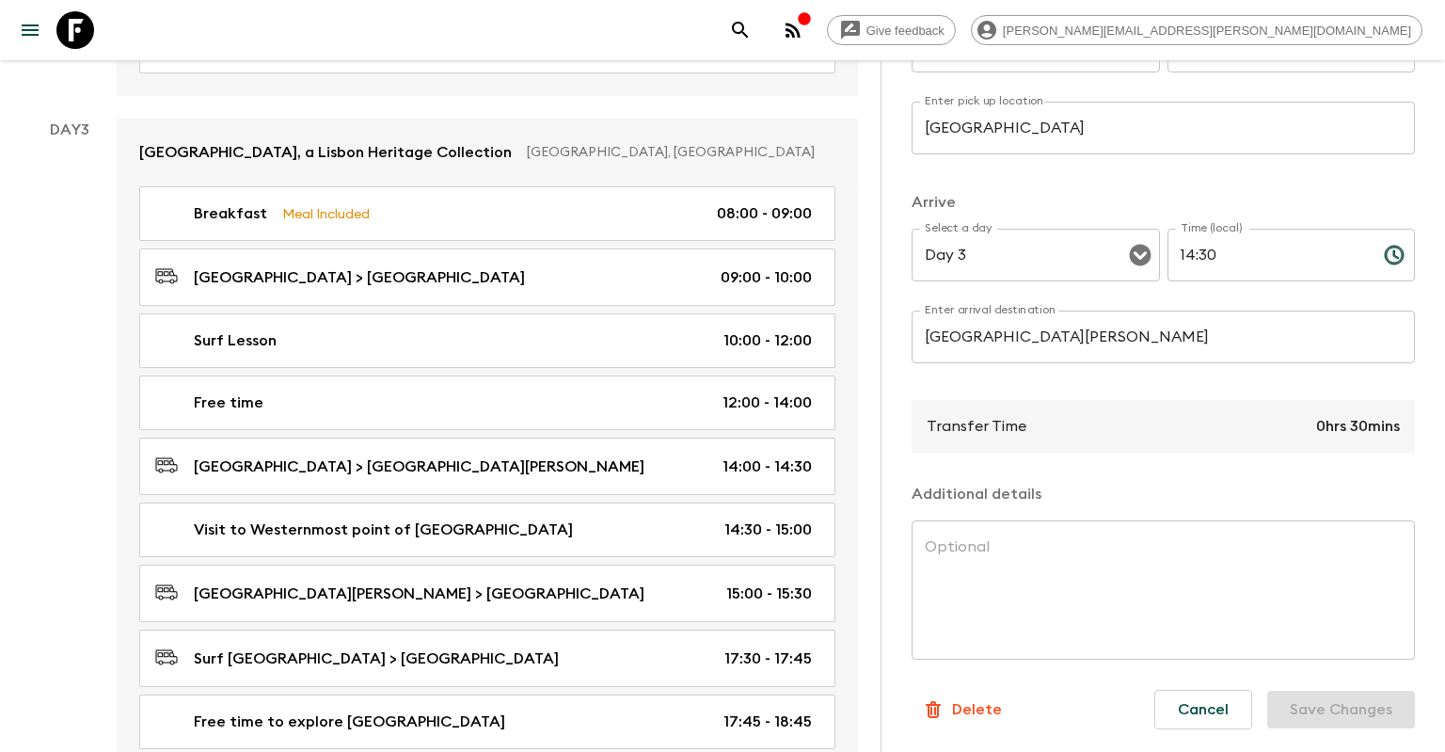
scroll to position [155, 0]
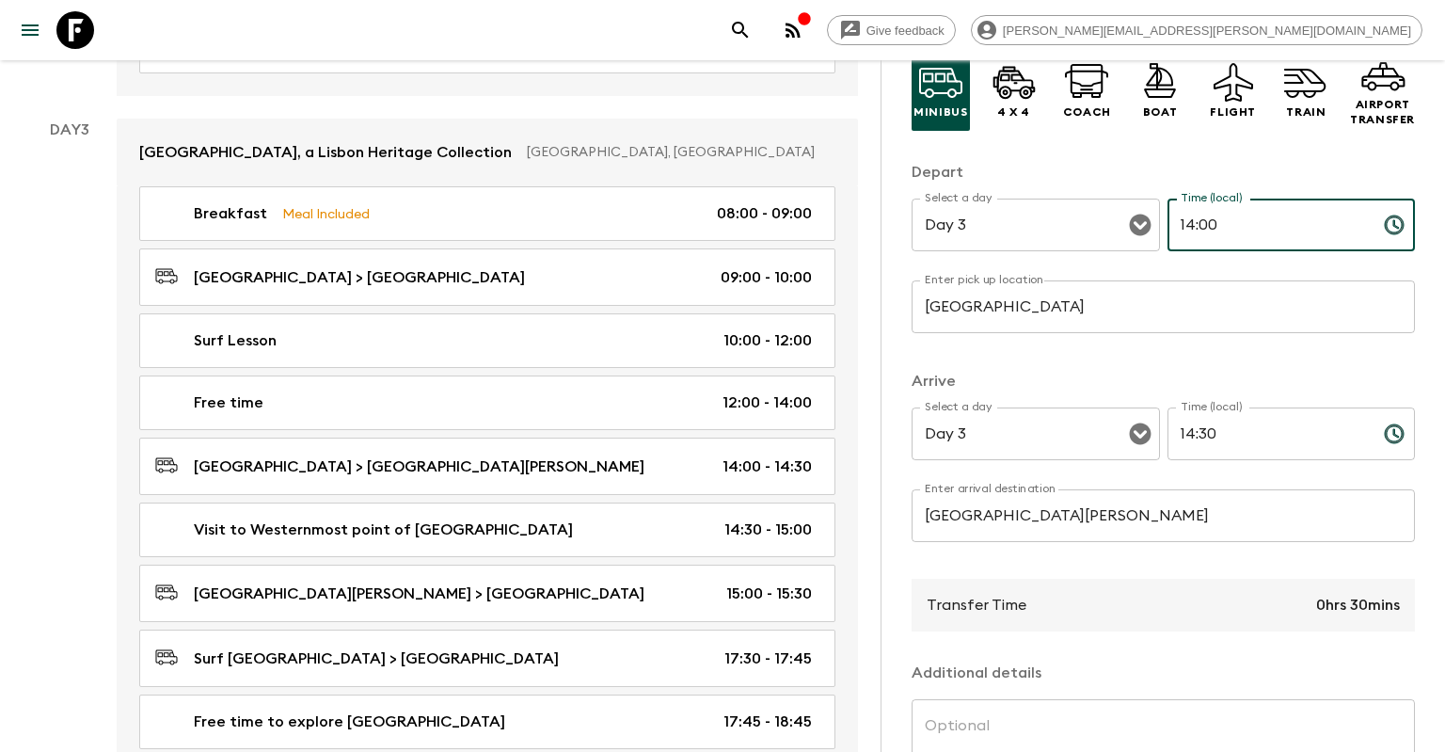
drag, startPoint x: 1239, startPoint y: 231, endPoint x: 1165, endPoint y: 220, distance: 75.2
click at [1168, 220] on input "14:00" at bounding box center [1268, 225] width 201 height 53
type input "23:00"
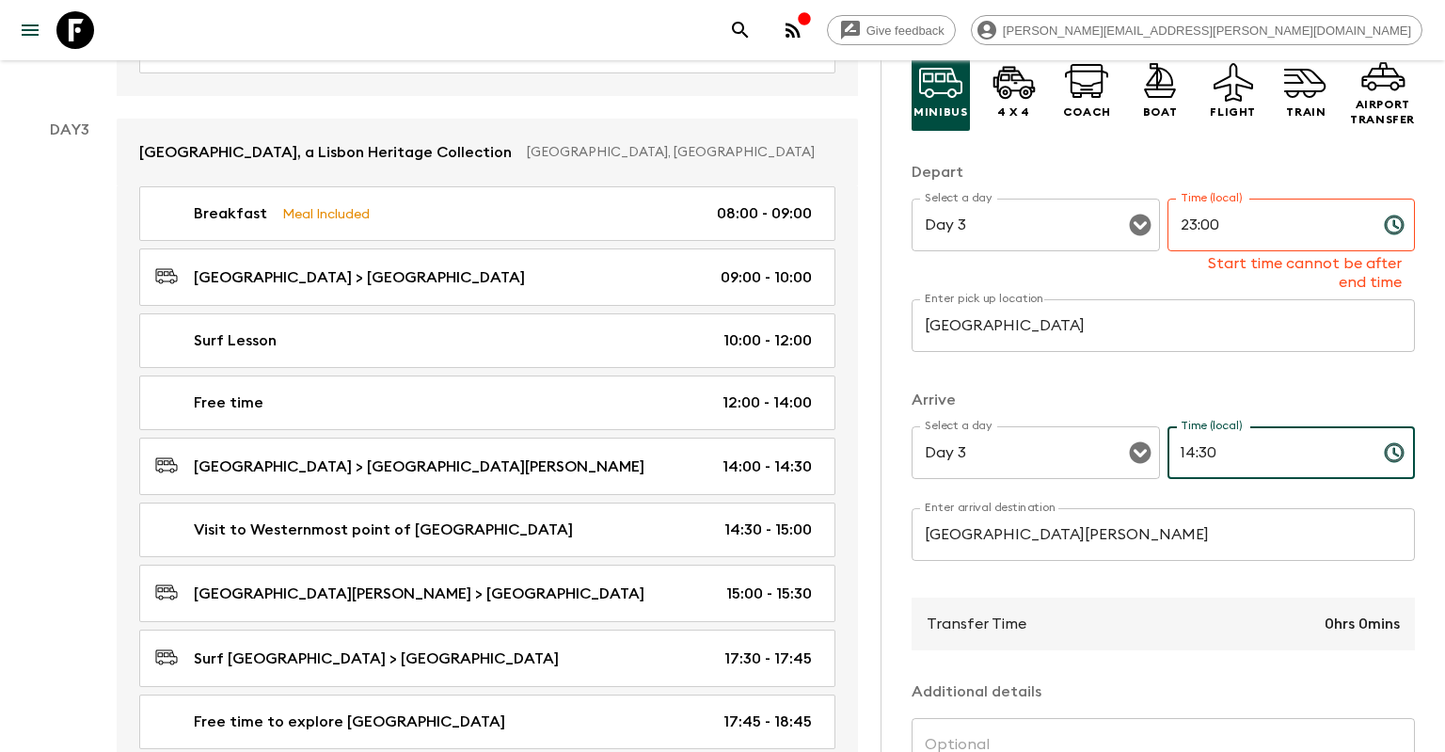
drag, startPoint x: 1244, startPoint y: 436, endPoint x: 1083, endPoint y: 432, distance: 160.9
click at [1168, 432] on input "14:30" at bounding box center [1268, 452] width 201 height 53
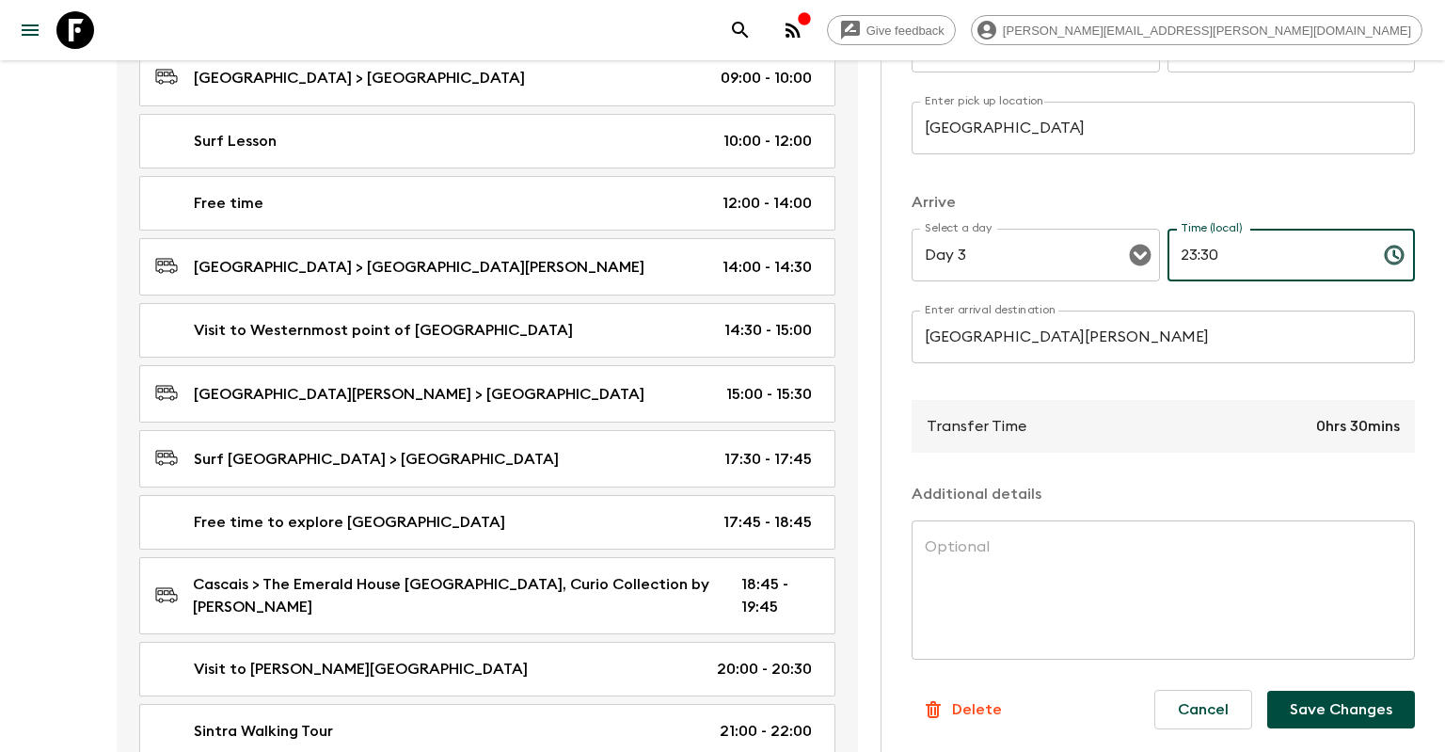
scroll to position [1490, 0]
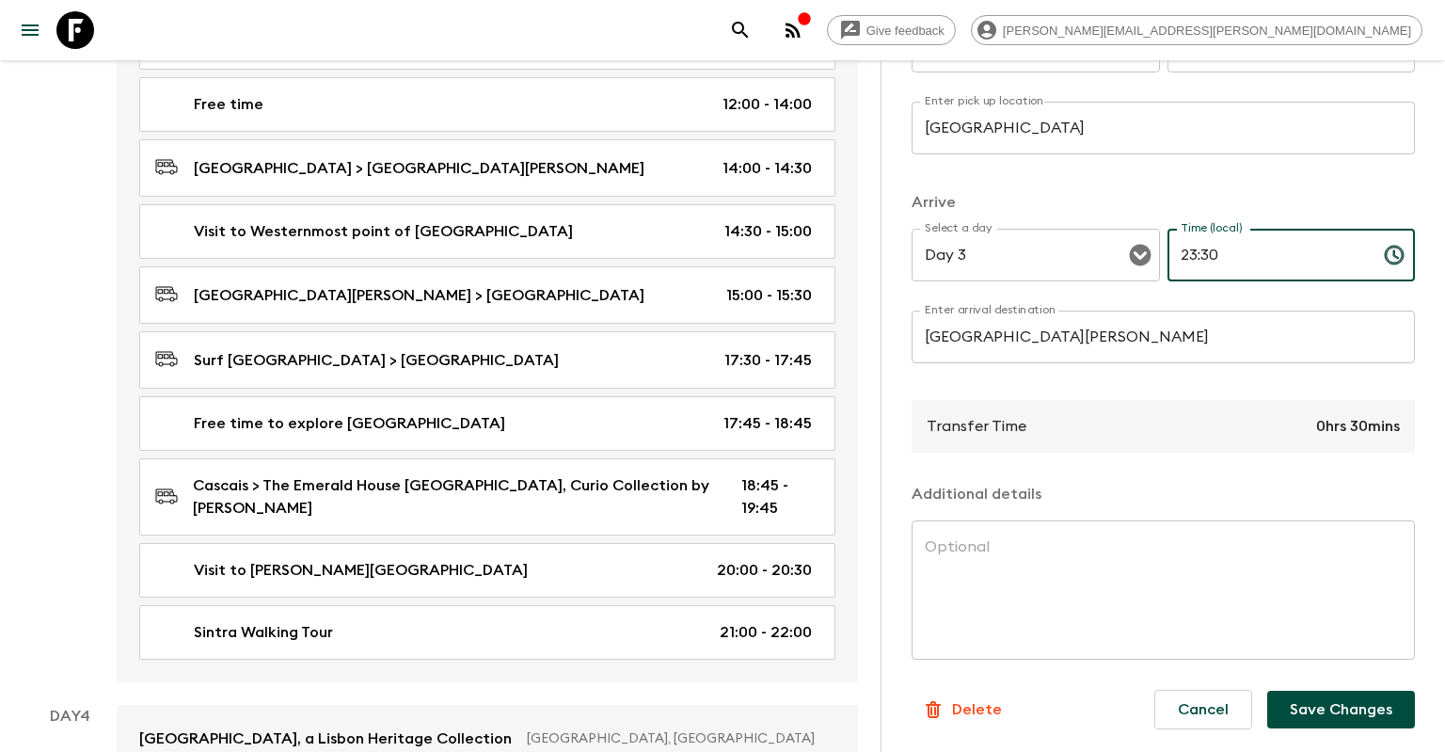
type input "23:30"
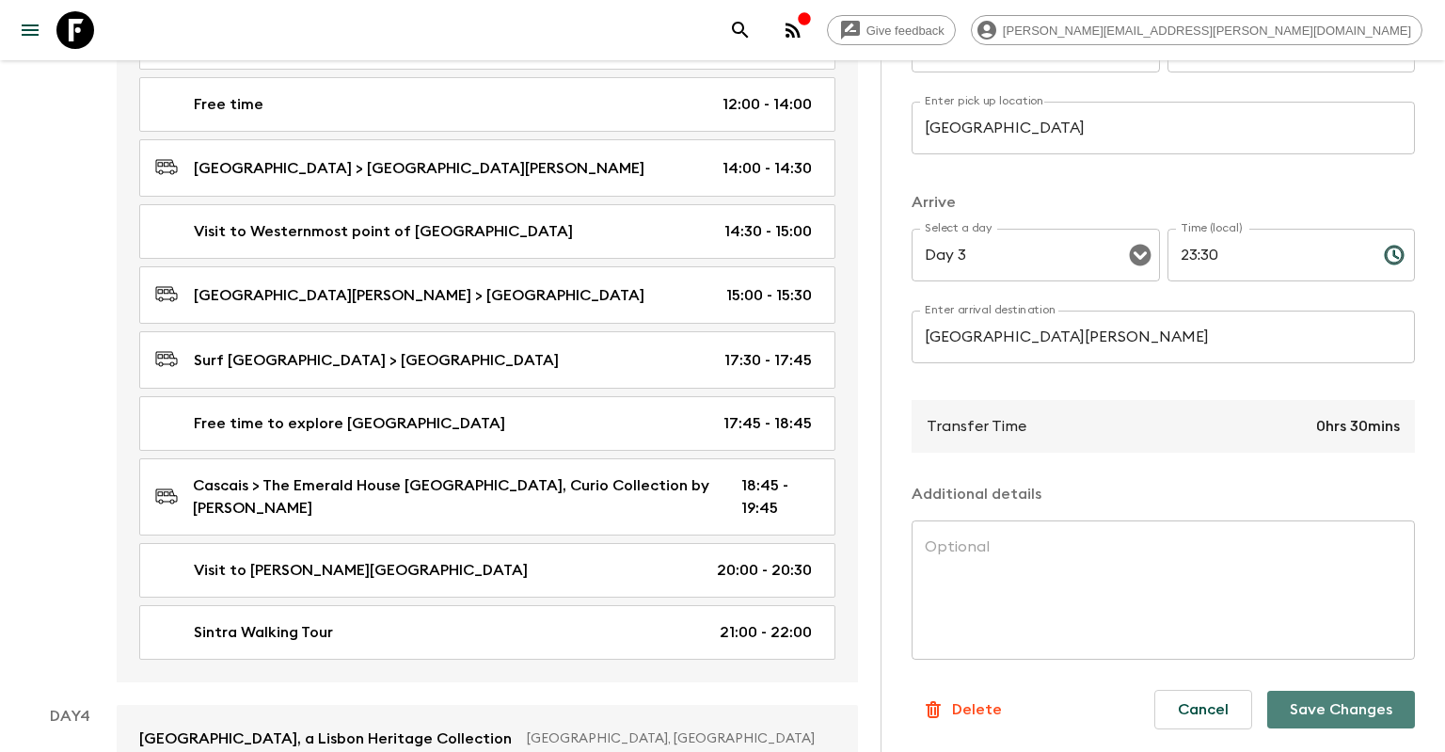
drag, startPoint x: 1337, startPoint y: 699, endPoint x: 1281, endPoint y: 668, distance: 64.4
click at [1337, 700] on button "Save Changes" at bounding box center [1341, 710] width 148 height 38
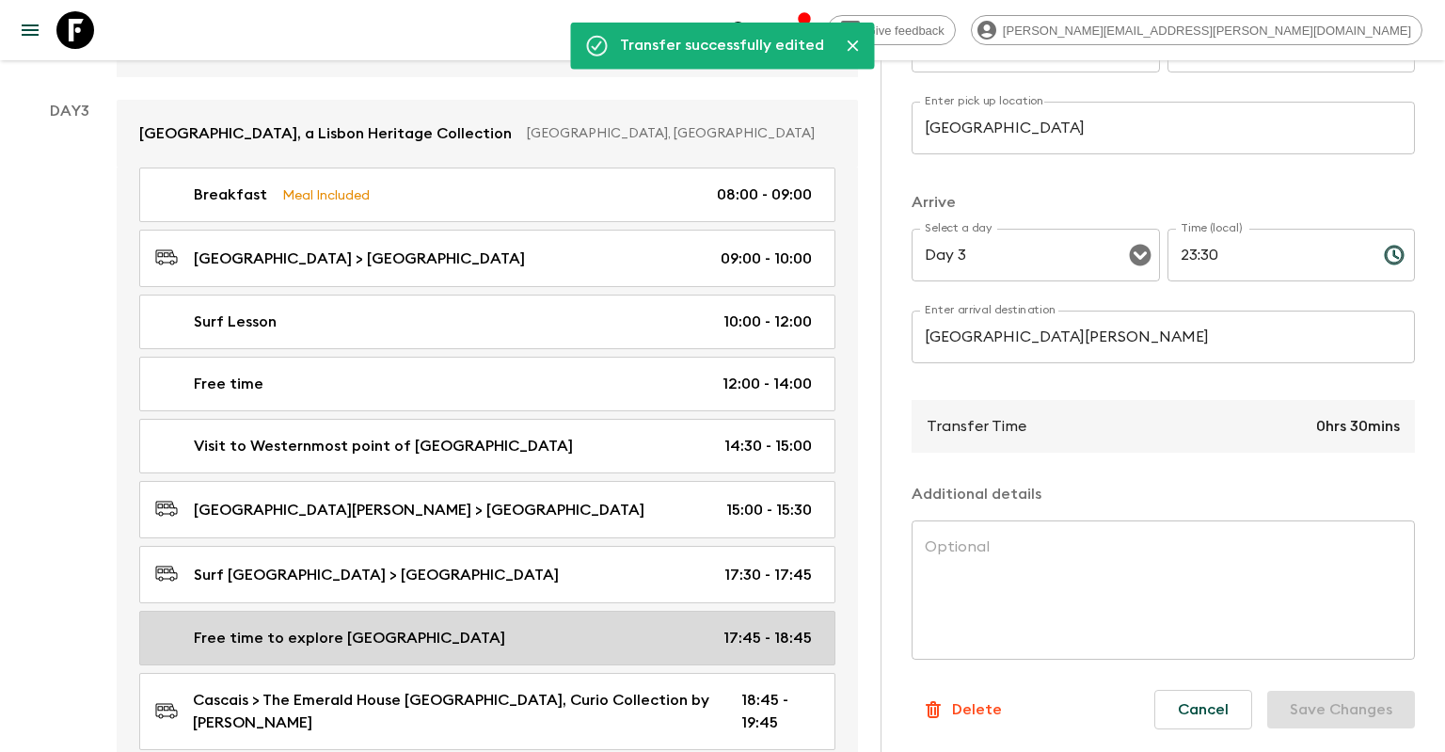
scroll to position [1192, 0]
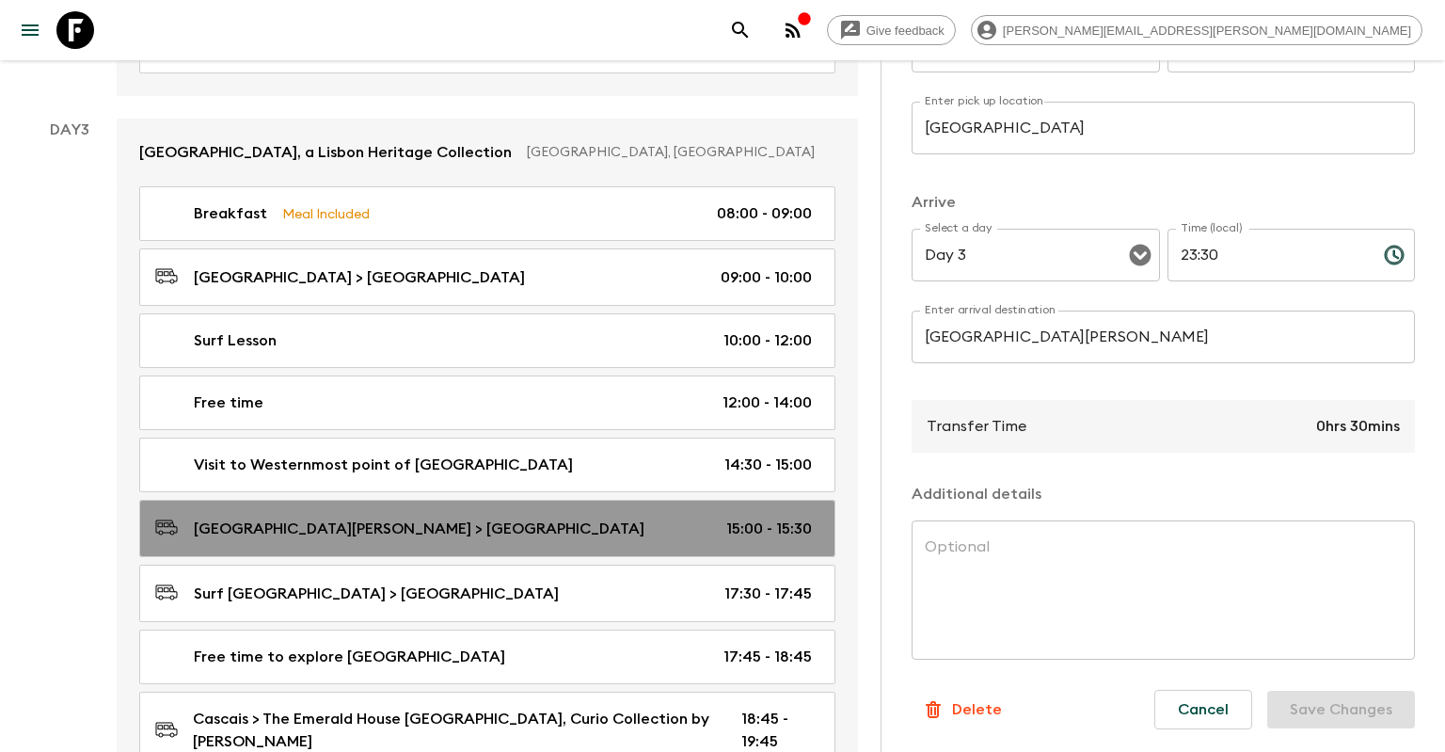
click at [434, 516] on div "[GEOGRAPHIC_DATA][PERSON_NAME] > [GEOGRAPHIC_DATA] 15:00 - 15:30" at bounding box center [483, 528] width 657 height 25
type input "[GEOGRAPHIC_DATA][PERSON_NAME]"
type input "[GEOGRAPHIC_DATA]"
type input "15:00"
type input "15:30"
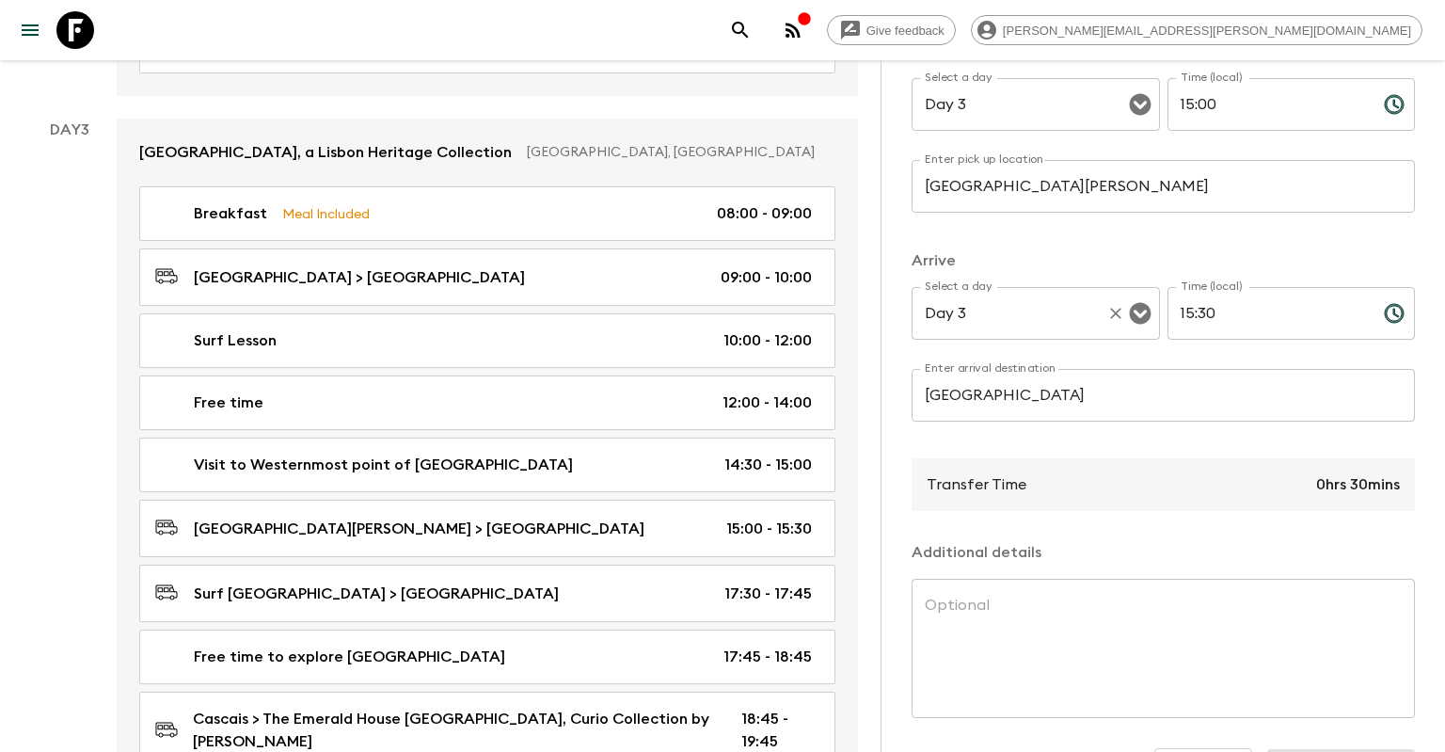
scroll to position [246, 0]
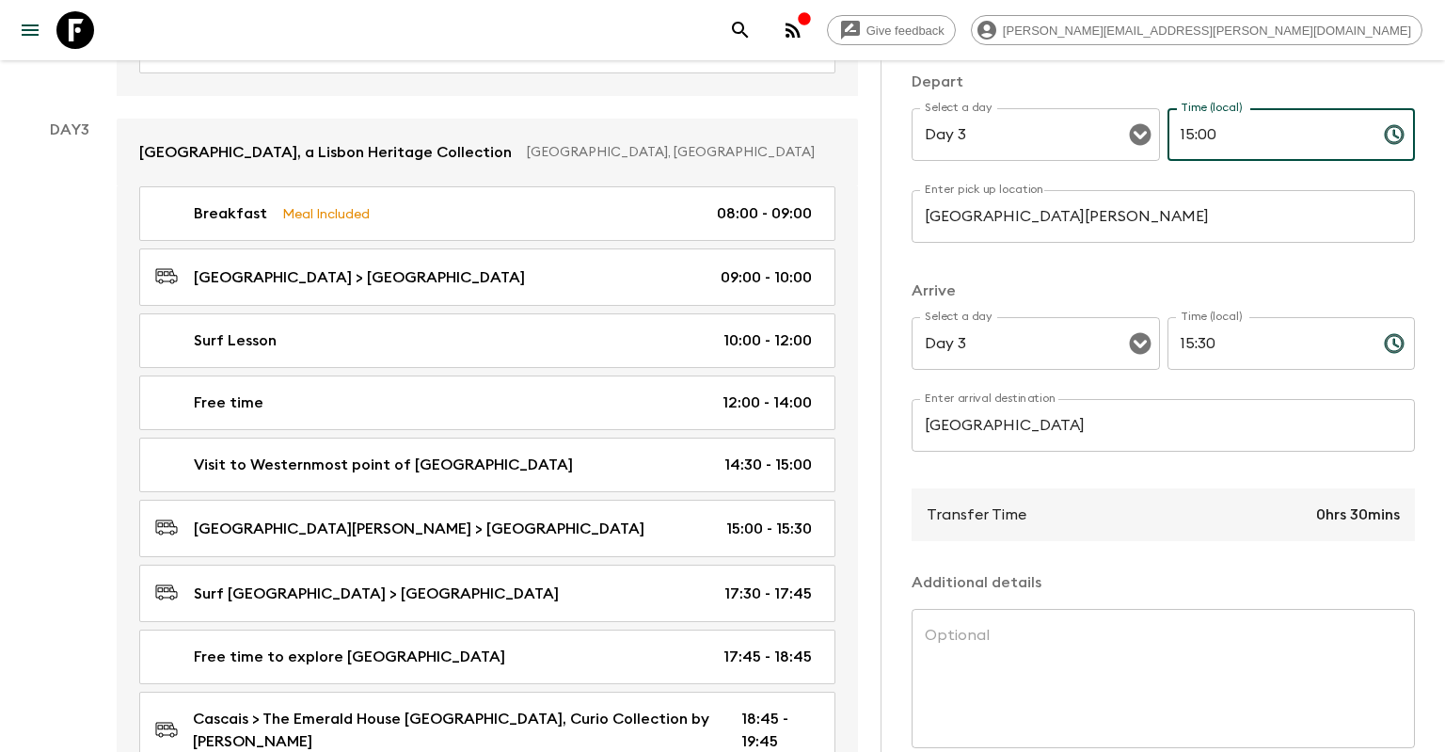
click at [1245, 128] on input "15:00" at bounding box center [1268, 134] width 201 height 53
drag, startPoint x: 1220, startPoint y: 130, endPoint x: 1139, endPoint y: 130, distance: 81.9
click at [1168, 130] on input "15:00" at bounding box center [1268, 134] width 201 height 53
type input "14:00"
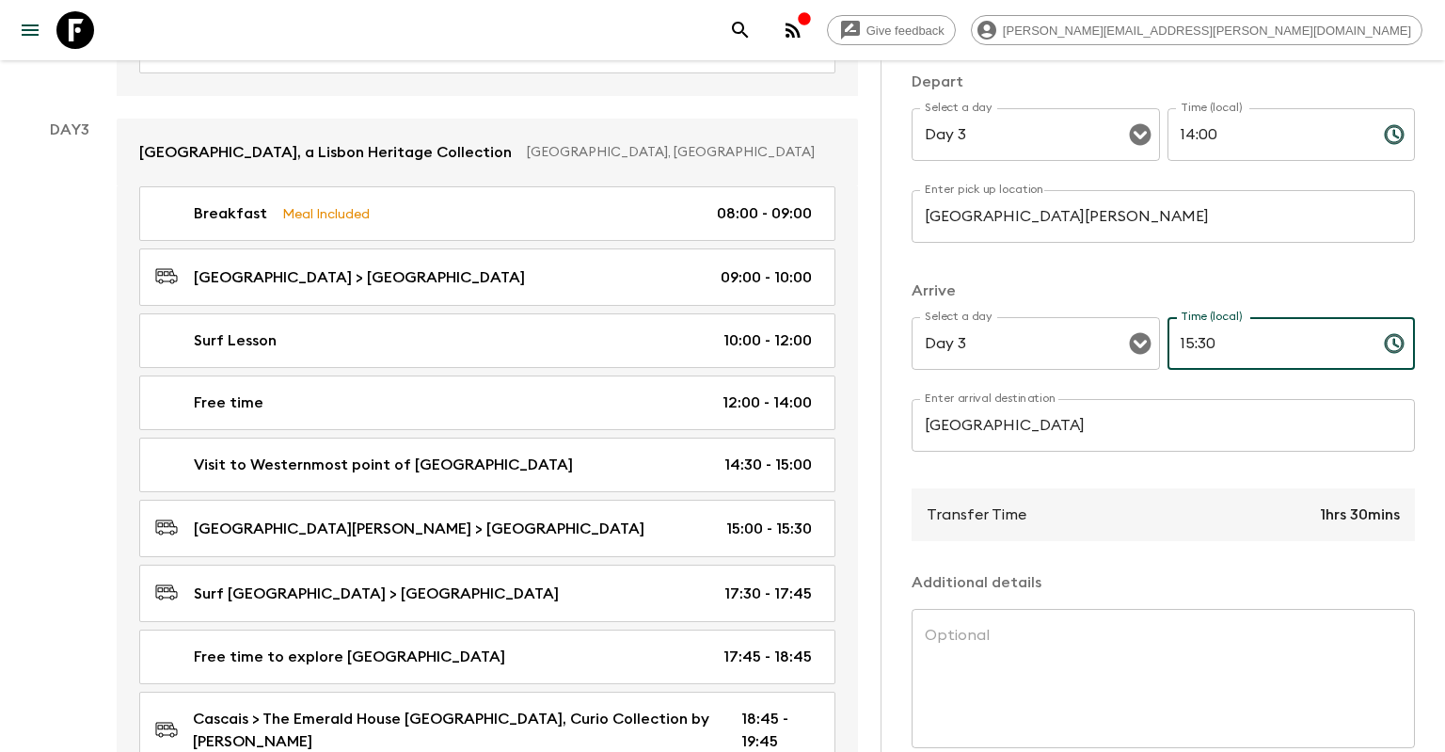
drag, startPoint x: 1229, startPoint y: 349, endPoint x: 1166, endPoint y: 336, distance: 64.4
click at [1168, 336] on input "15:30" at bounding box center [1268, 343] width 201 height 53
click at [1233, 333] on input "14:" at bounding box center [1268, 343] width 201 height 53
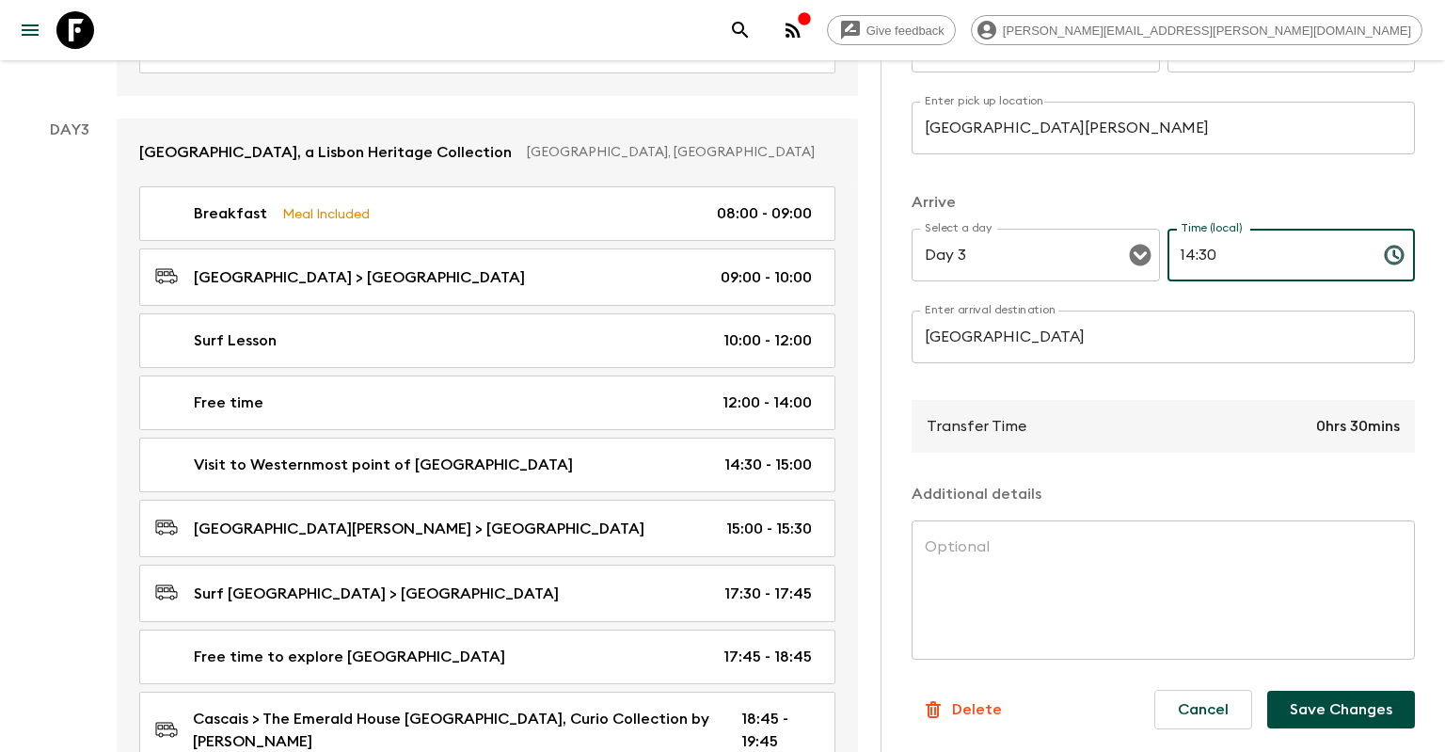
type input "14:30"
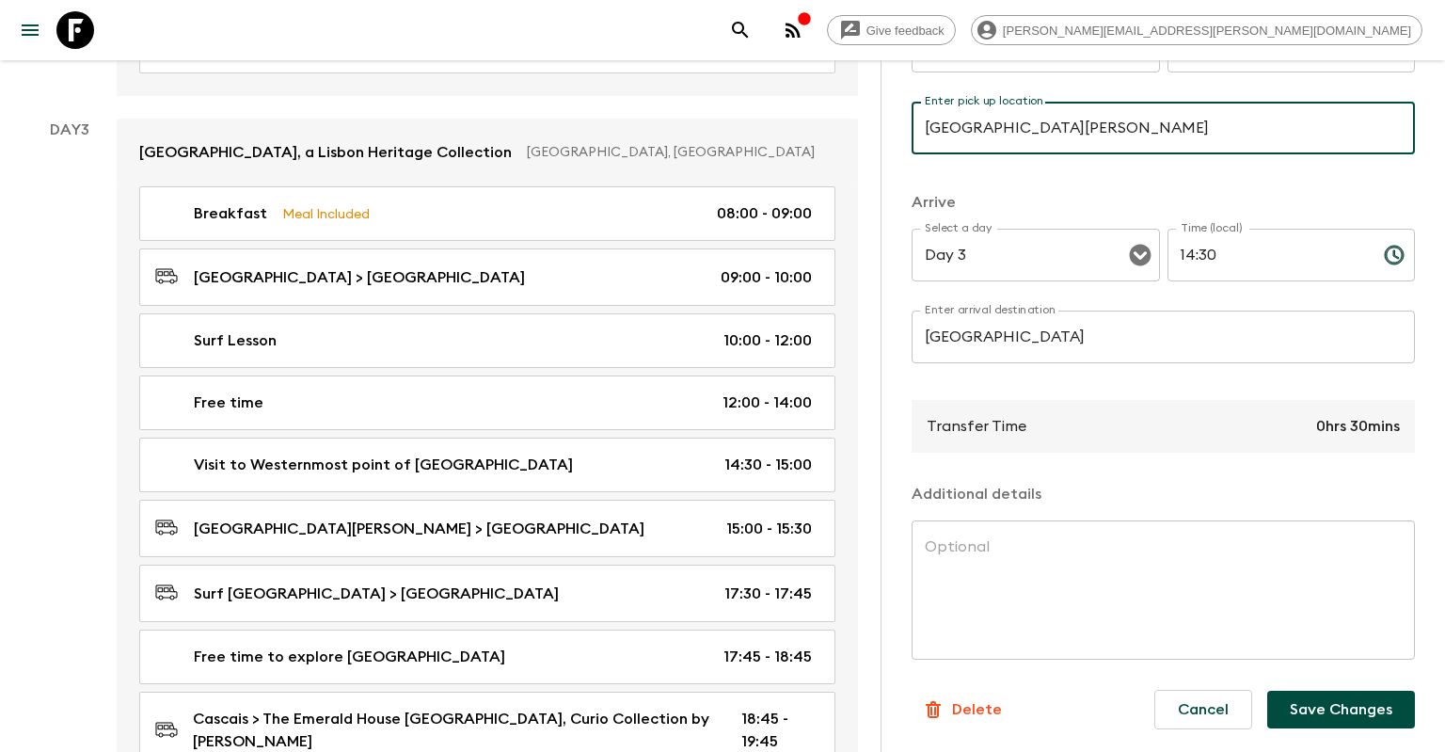
drag, startPoint x: 1077, startPoint y: 133, endPoint x: 1003, endPoint y: 119, distance: 75.7
click at [1003, 119] on input "[GEOGRAPHIC_DATA][PERSON_NAME]" at bounding box center [1163, 128] width 503 height 53
click at [1061, 142] on input "[GEOGRAPHIC_DATA][PERSON_NAME]" at bounding box center [1163, 128] width 503 height 53
drag, startPoint x: 1061, startPoint y: 120, endPoint x: 935, endPoint y: 120, distance: 126.1
click at [935, 120] on input "[GEOGRAPHIC_DATA][PERSON_NAME]" at bounding box center [1163, 128] width 503 height 53
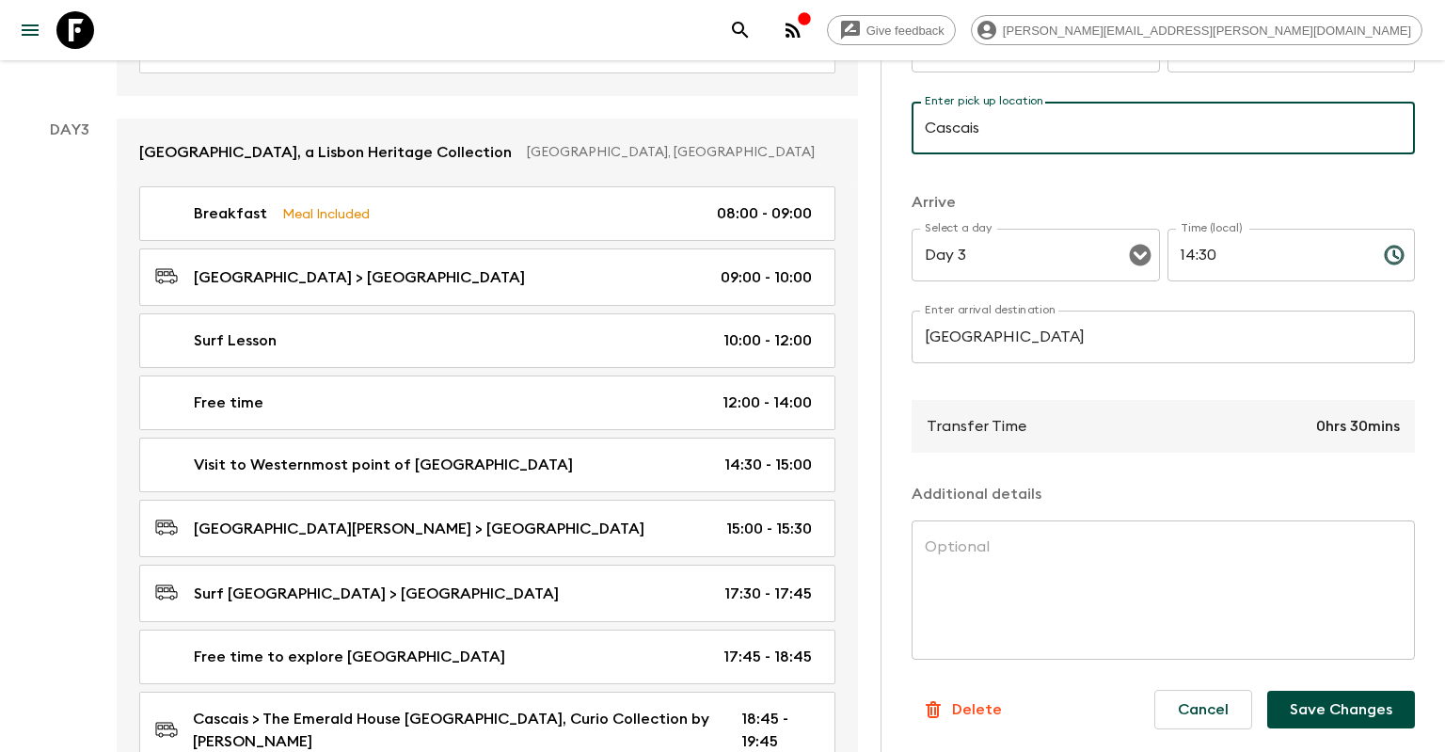
type input "Cascais"
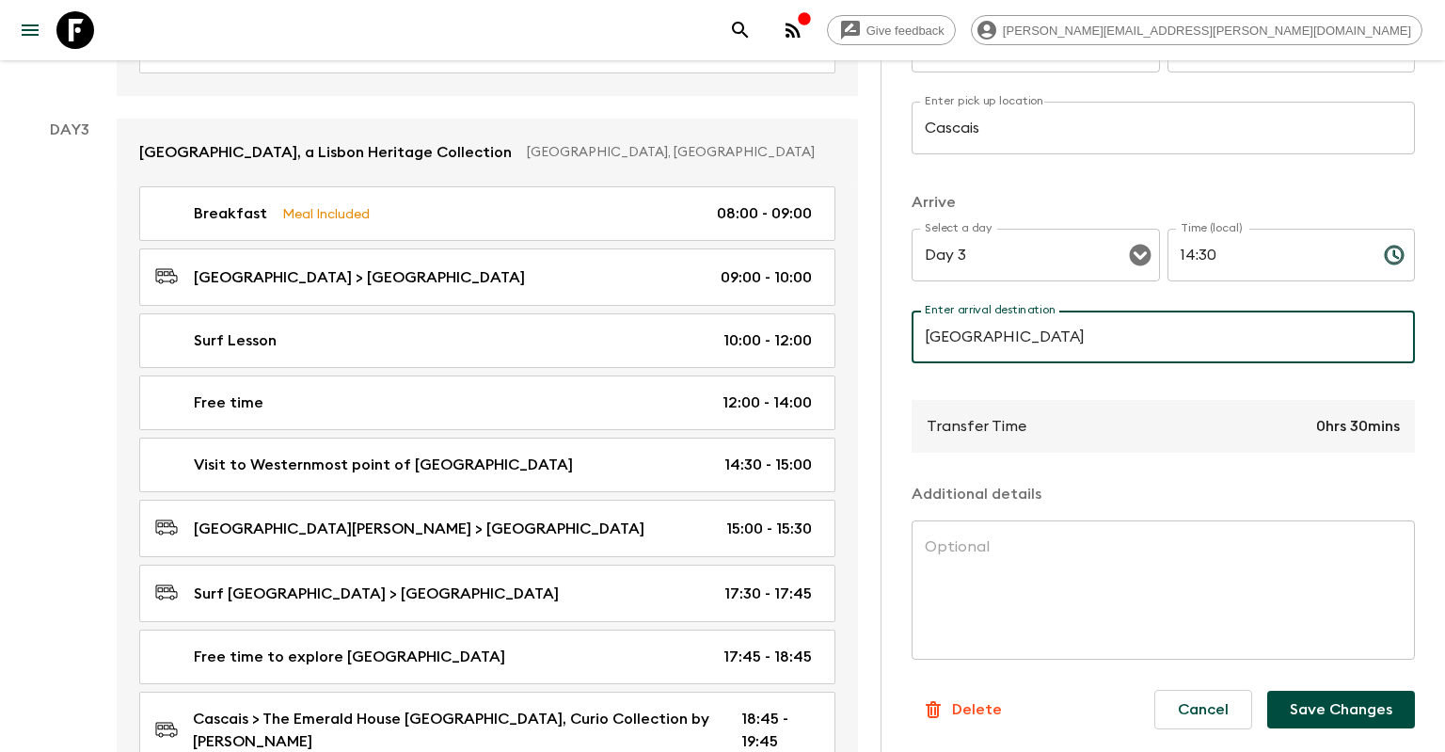
click at [1020, 339] on input "[GEOGRAPHIC_DATA]" at bounding box center [1163, 337] width 503 height 53
type input "[GEOGRAPHIC_DATA][PERSON_NAME]"
click at [1366, 708] on button "Save Changes" at bounding box center [1341, 710] width 148 height 38
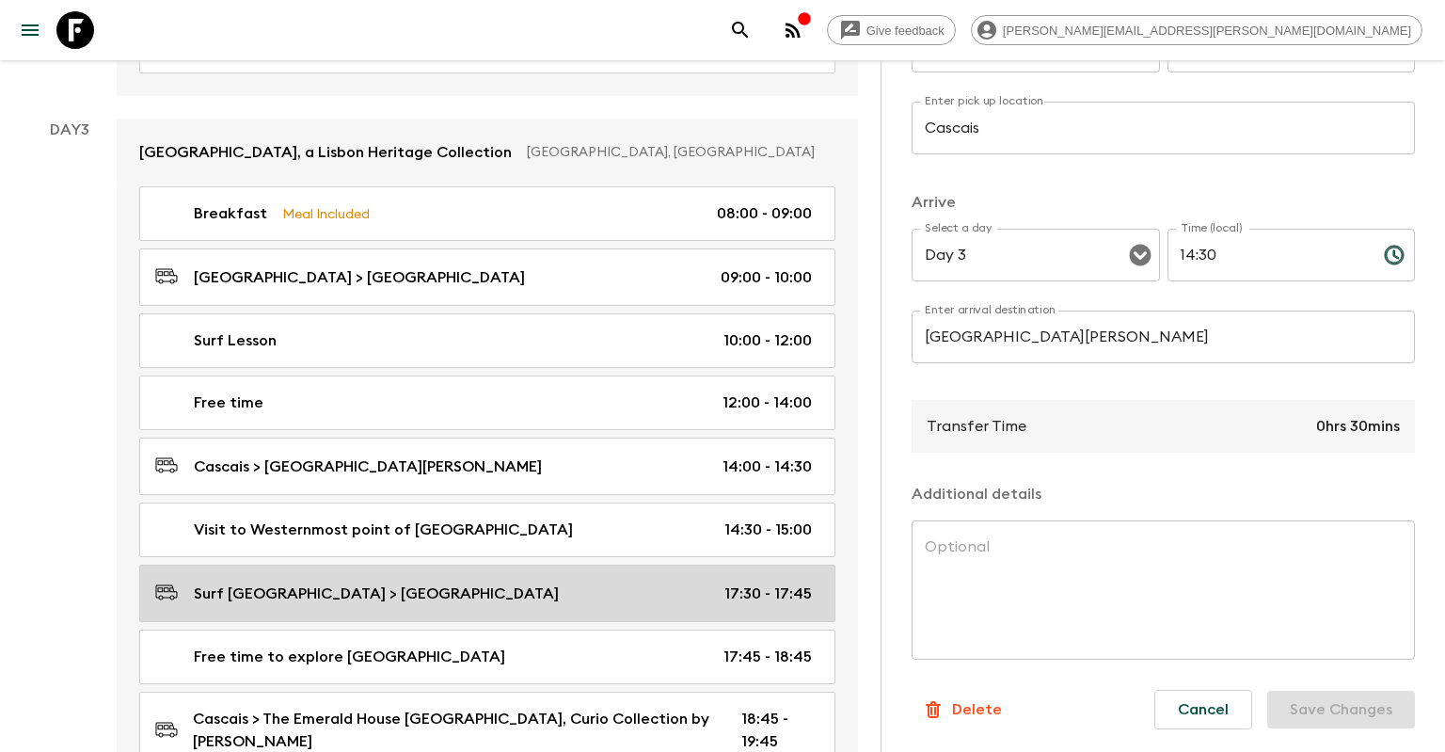
click at [593, 581] on div "Surf [GEOGRAPHIC_DATA] > [GEOGRAPHIC_DATA] 17:30 - 17:45" at bounding box center [483, 593] width 657 height 25
type input "Surf [GEOGRAPHIC_DATA]"
type input "Cascais"
type input "17:30"
type input "17:45"
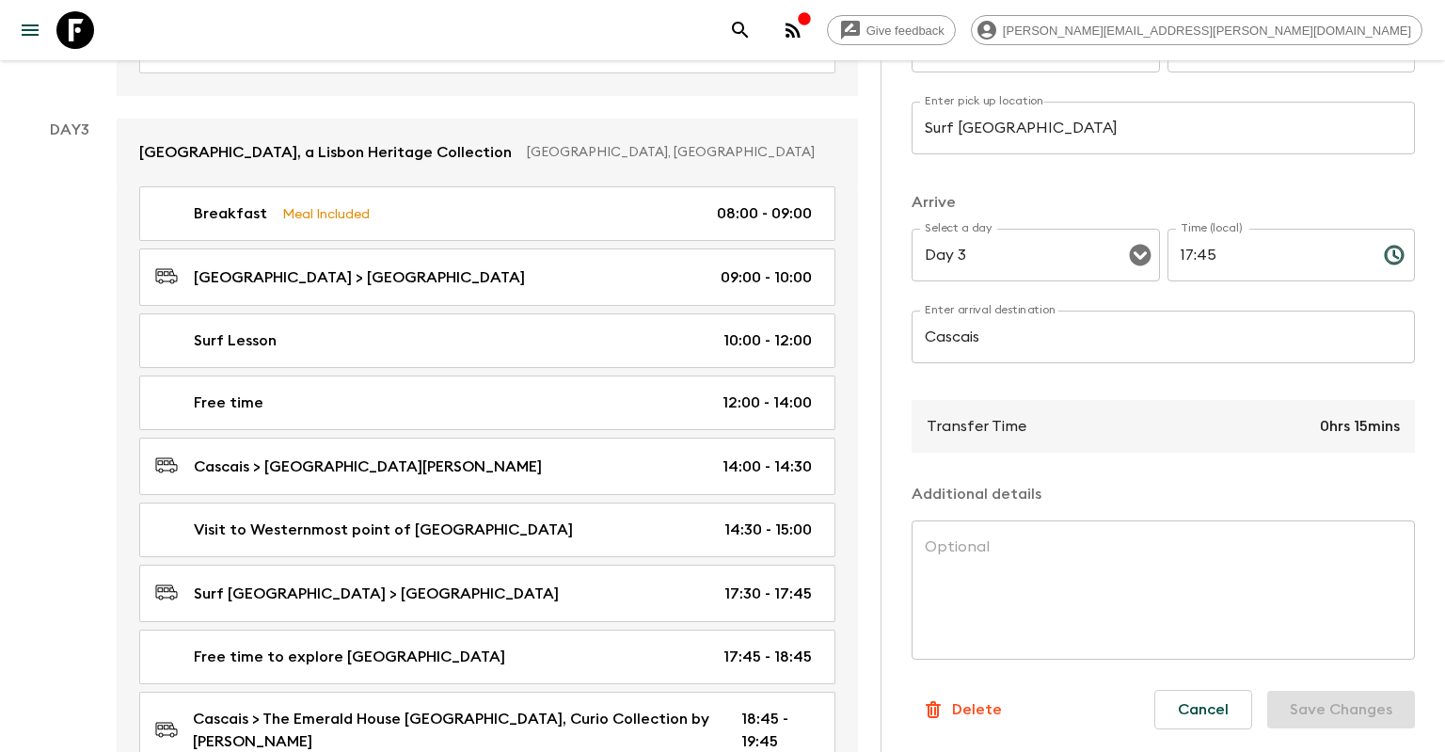
click at [1062, 120] on input "Surf [GEOGRAPHIC_DATA]" at bounding box center [1163, 128] width 503 height 53
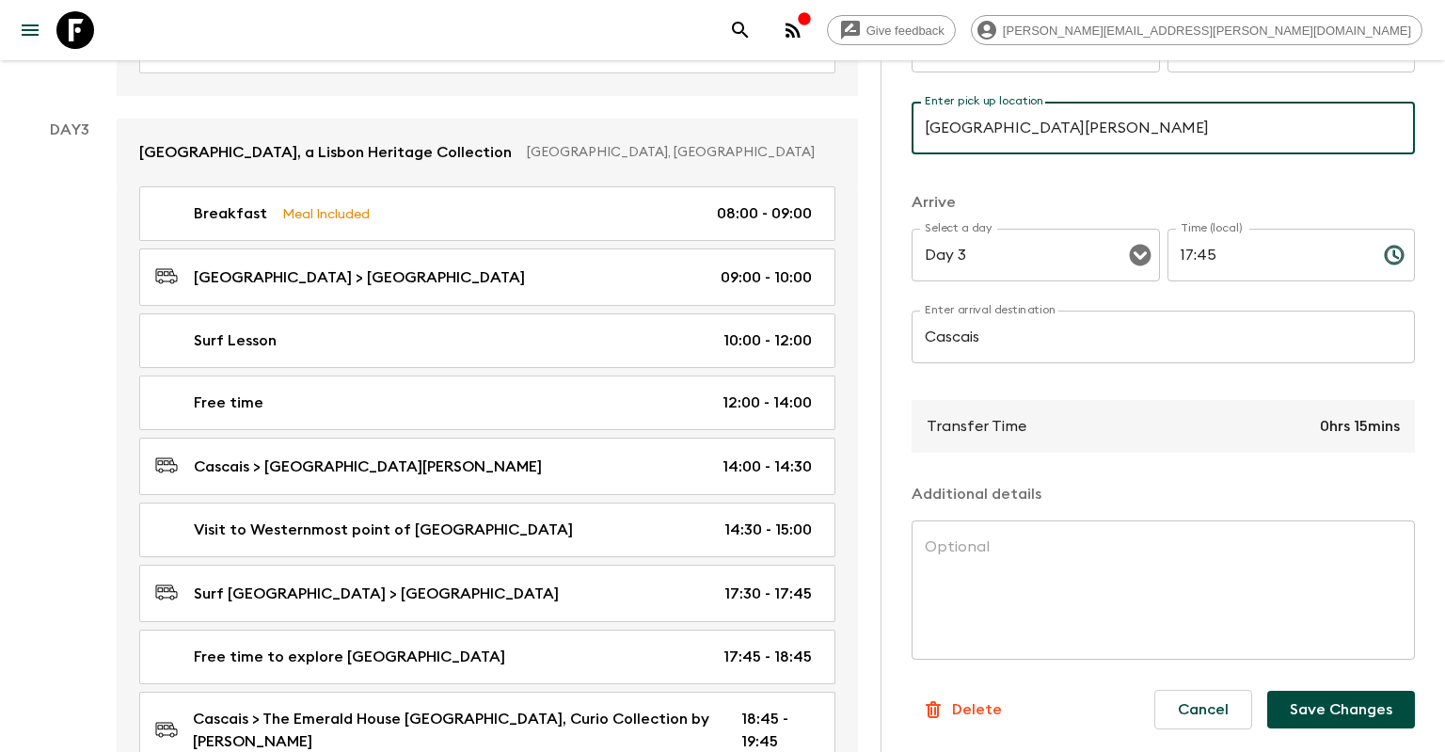
type input "[GEOGRAPHIC_DATA][PERSON_NAME]"
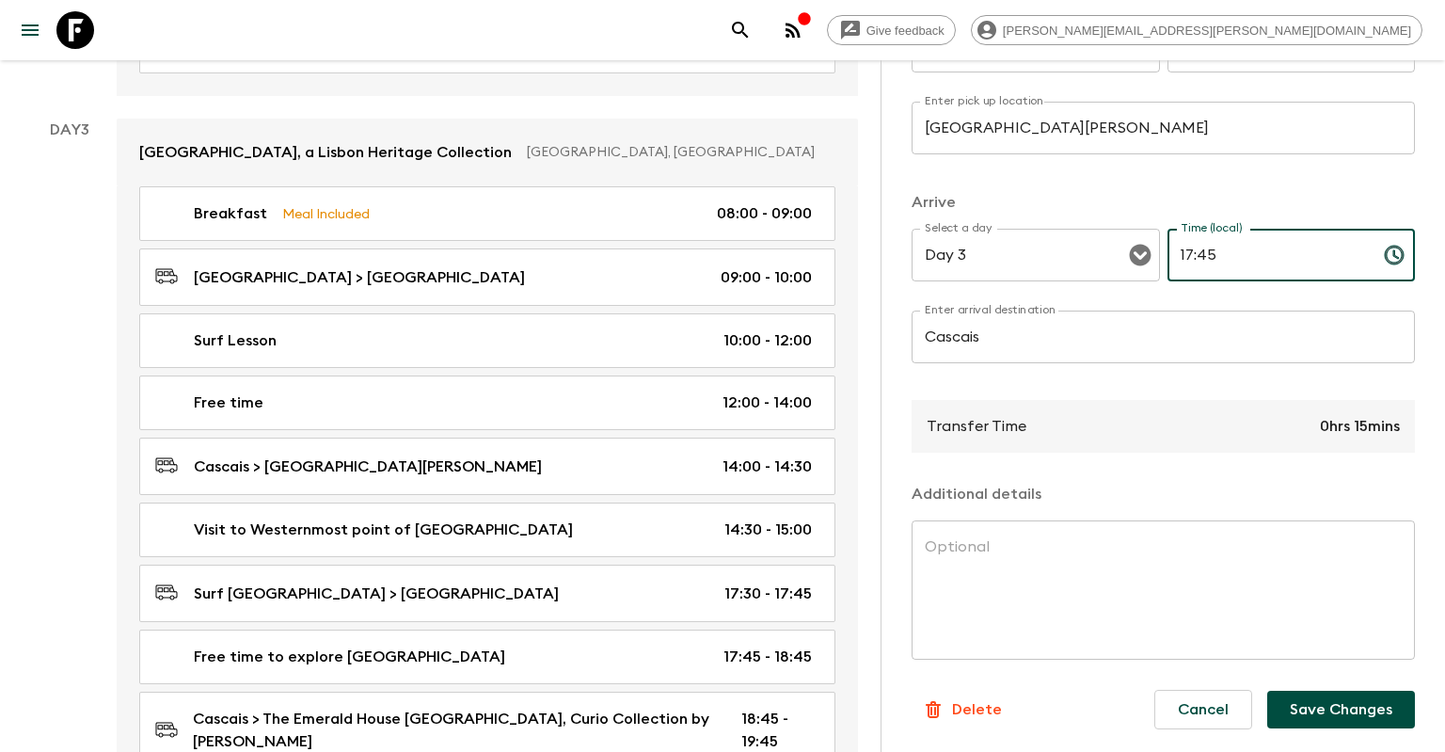
drag, startPoint x: 1221, startPoint y: 258, endPoint x: 1158, endPoint y: 250, distance: 63.5
click at [1168, 250] on input "17:45" at bounding box center [1268, 255] width 201 height 53
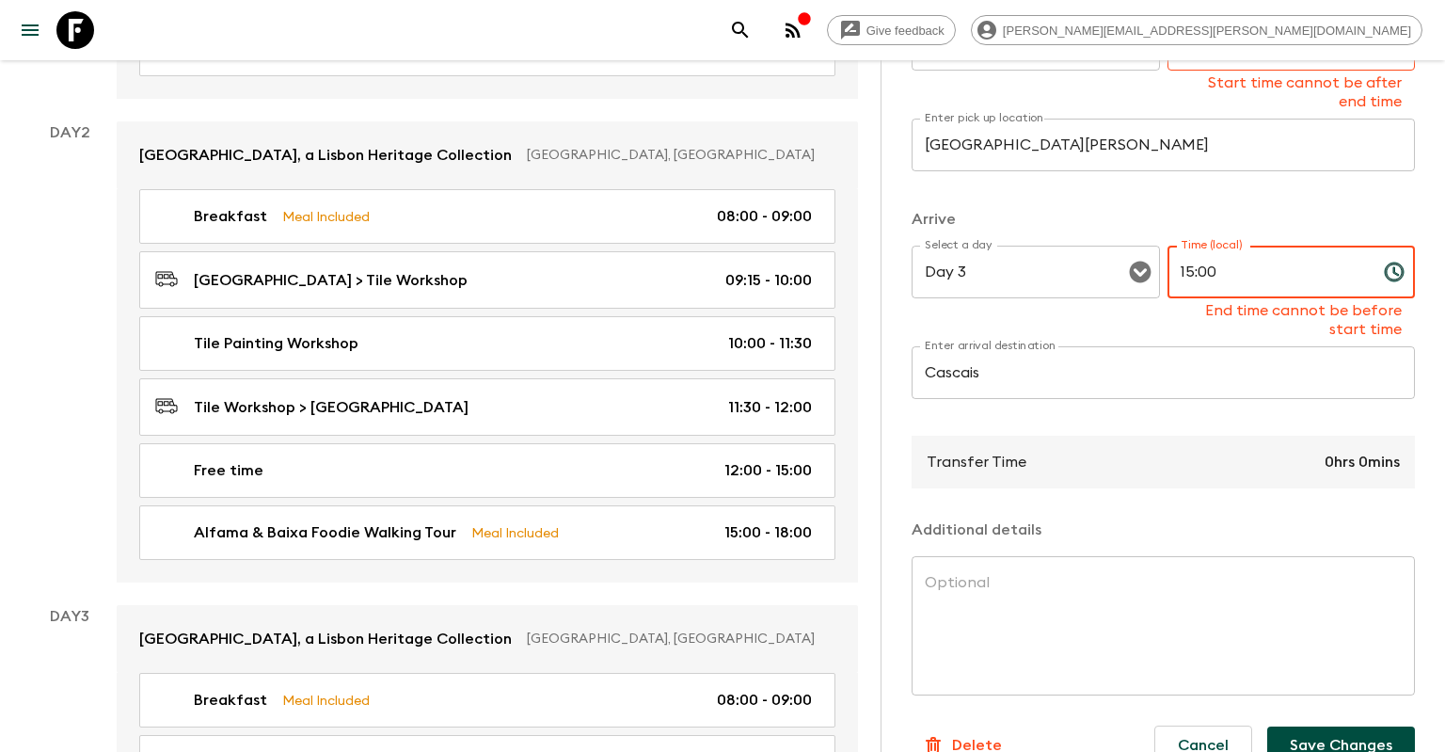
scroll to position [651, 0]
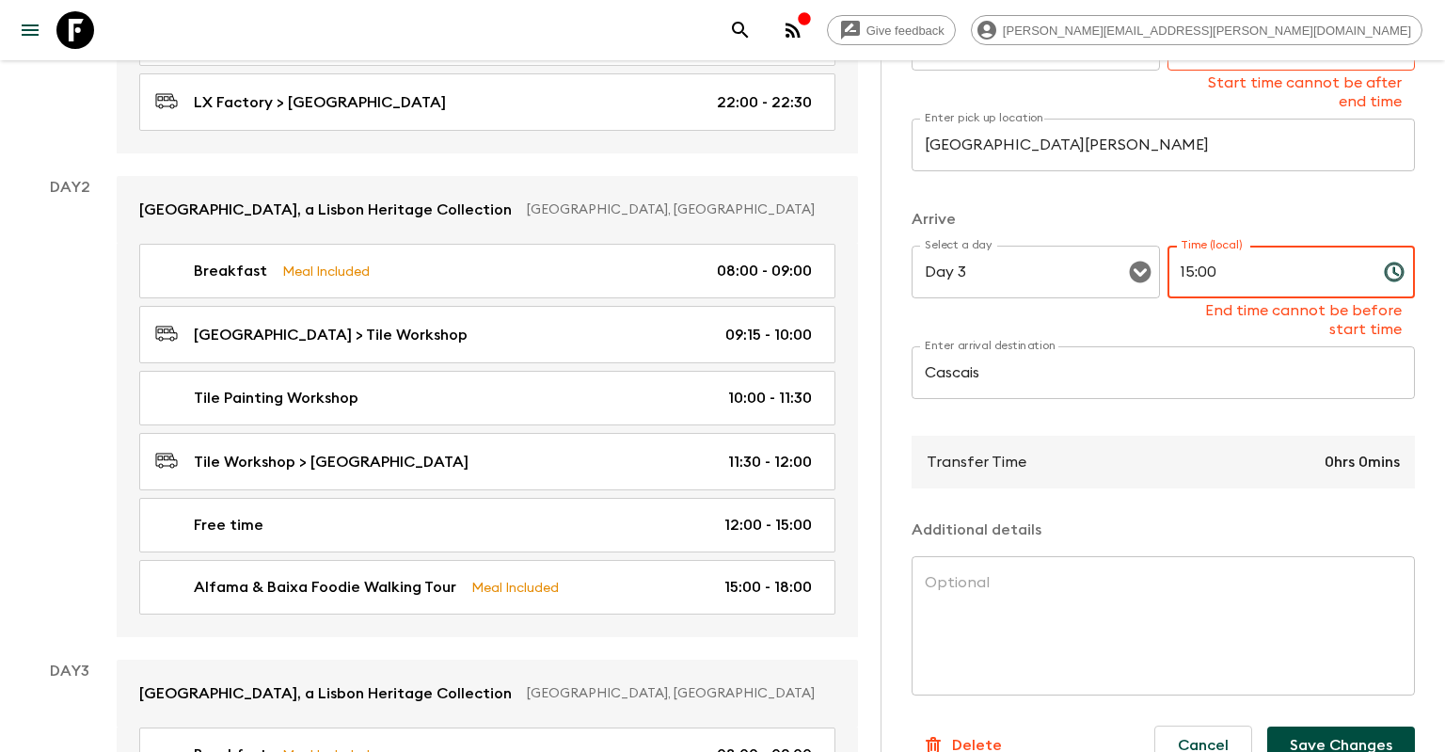
type input "15:00"
click at [1373, 72] on div "Time (local) 17:30 Time (local) Start time cannot be after end time" at bounding box center [1292, 64] width 248 height 93
click at [1372, 68] on div "17:30 Time (local)" at bounding box center [1292, 44] width 248 height 53
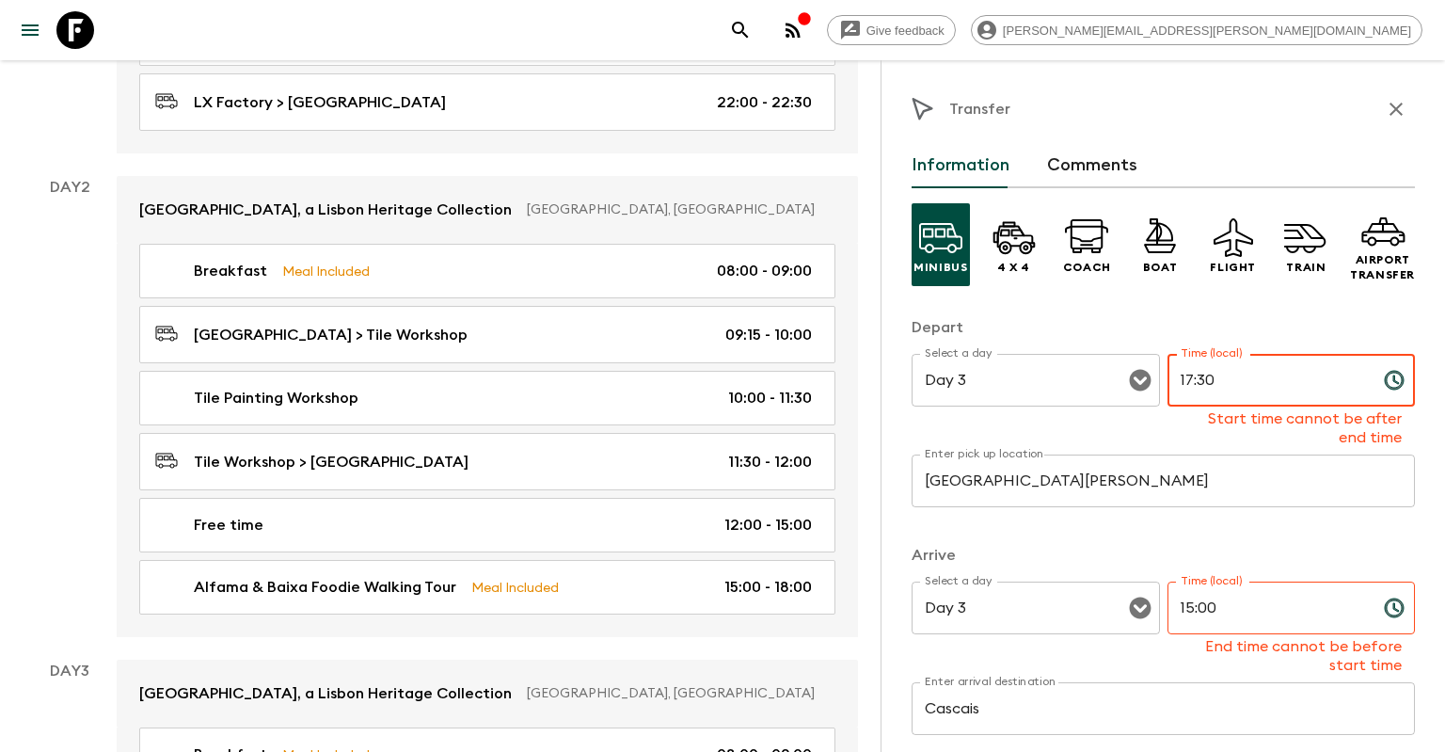
drag, startPoint x: 1259, startPoint y: 387, endPoint x: 1071, endPoint y: 377, distance: 188.4
click at [1168, 377] on input "17:30" at bounding box center [1268, 380] width 201 height 53
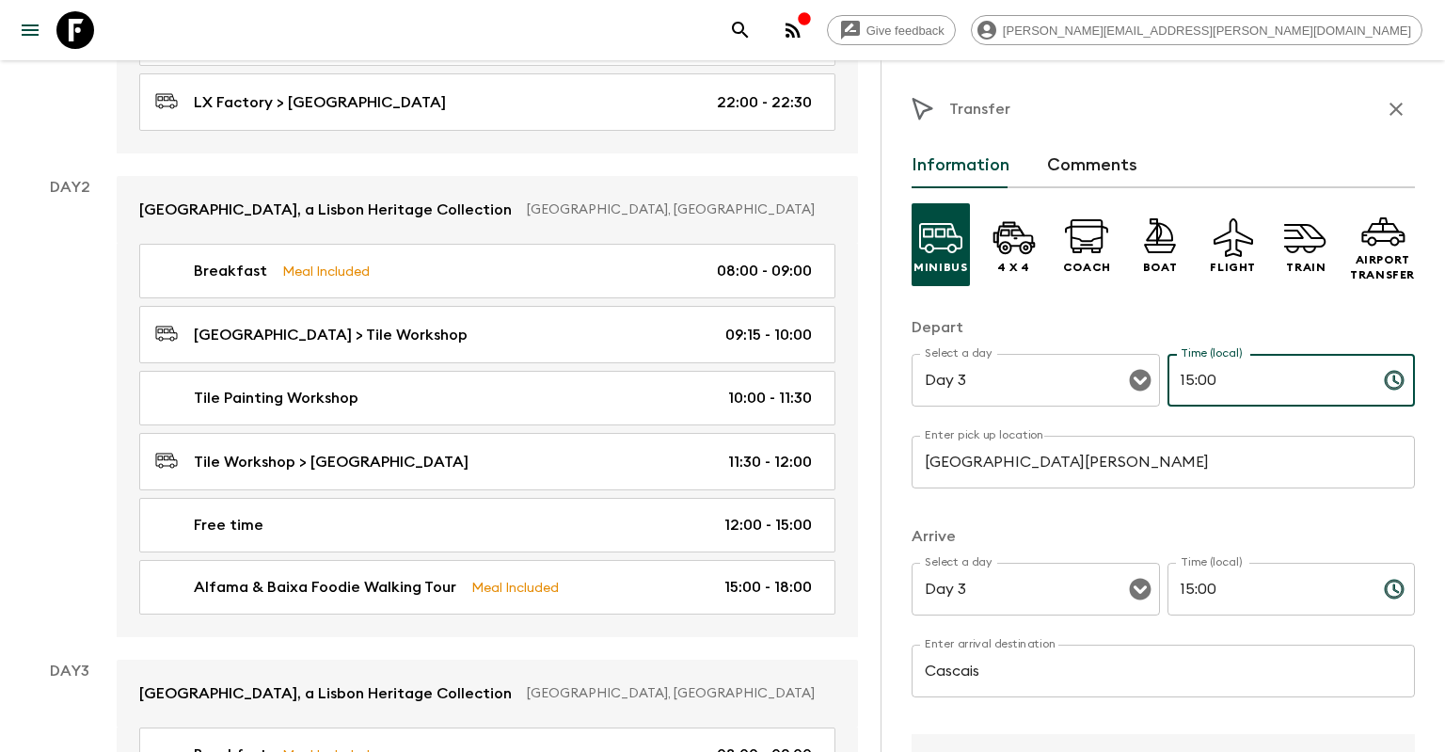
type input "15:00"
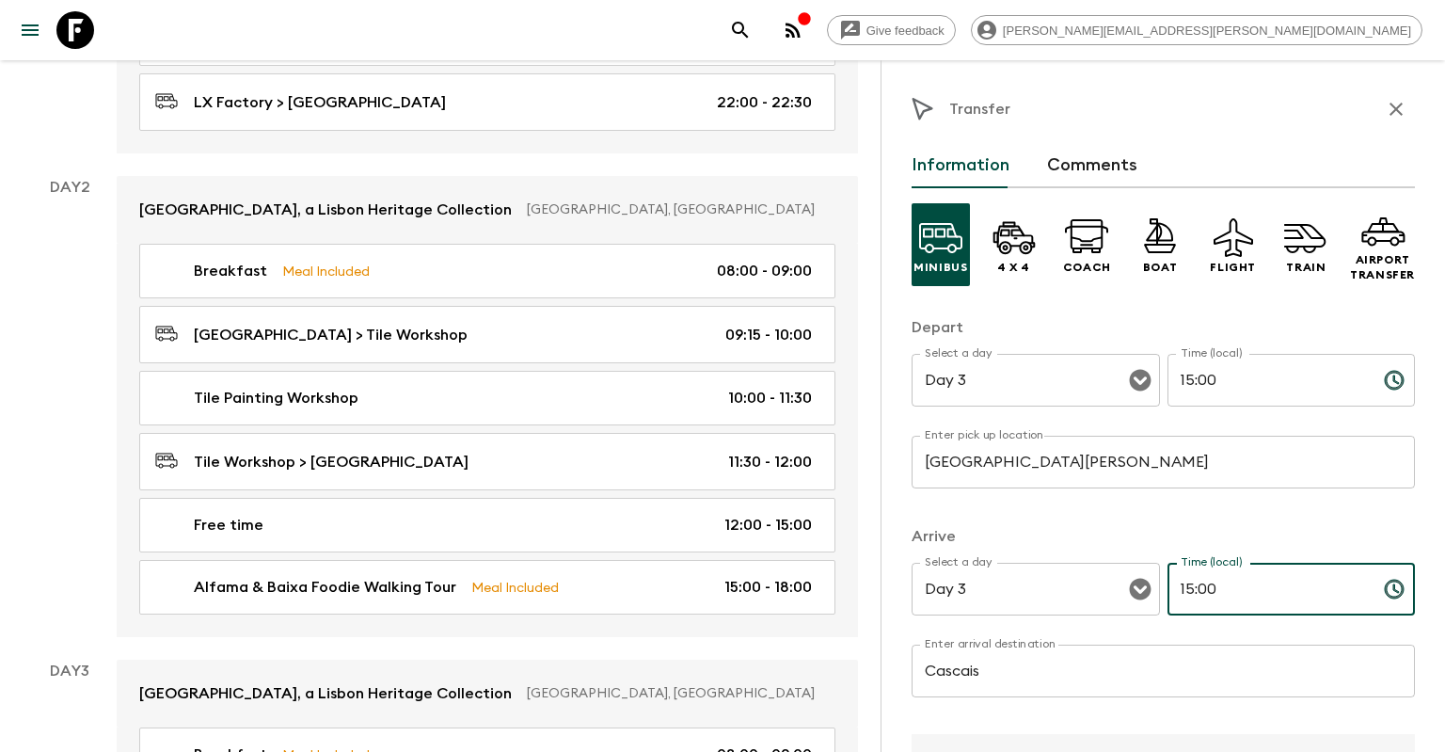
drag, startPoint x: 1312, startPoint y: 597, endPoint x: 1218, endPoint y: 594, distance: 94.1
click at [1218, 594] on input "15:00" at bounding box center [1268, 589] width 201 height 53
drag, startPoint x: 1235, startPoint y: 594, endPoint x: 1199, endPoint y: 586, distance: 37.5
click at [1199, 586] on input "15:00" at bounding box center [1268, 589] width 201 height 53
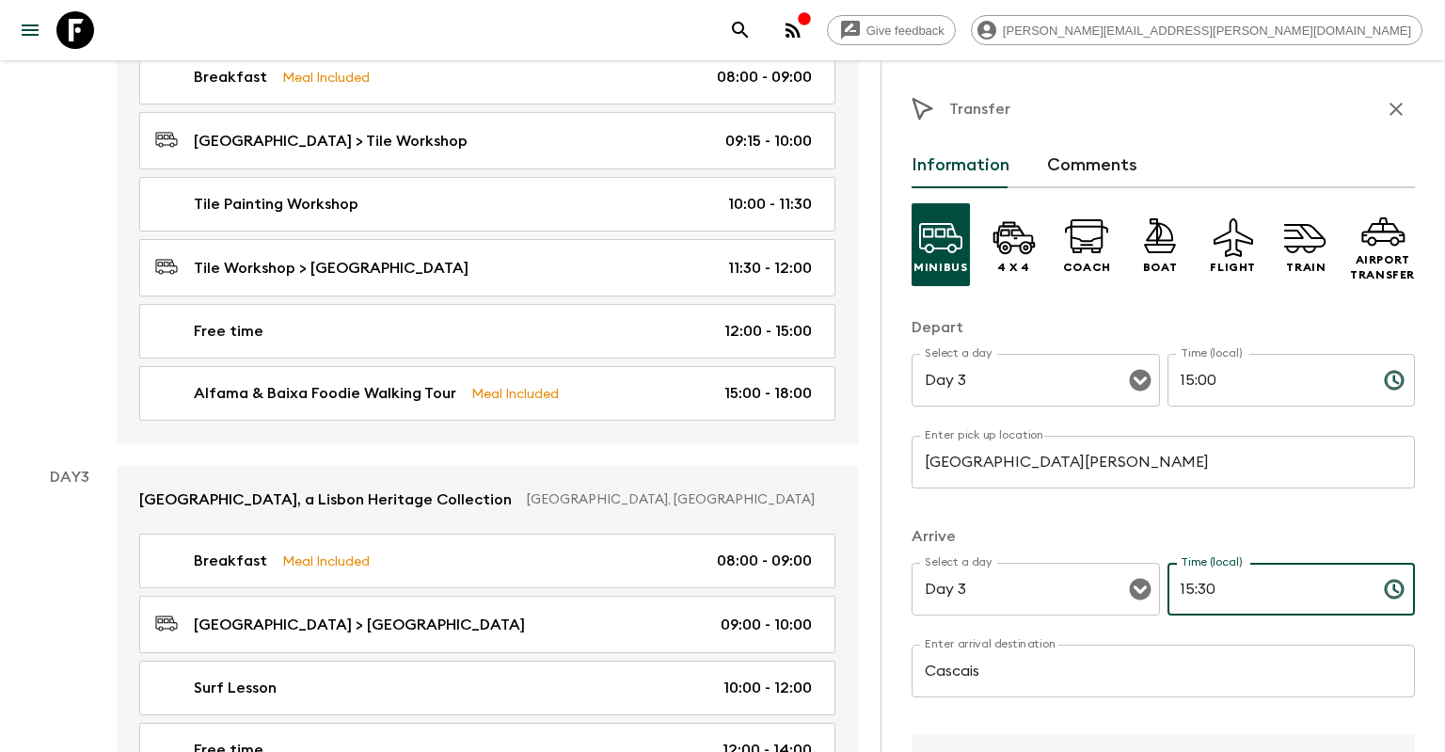
scroll to position [862, 0]
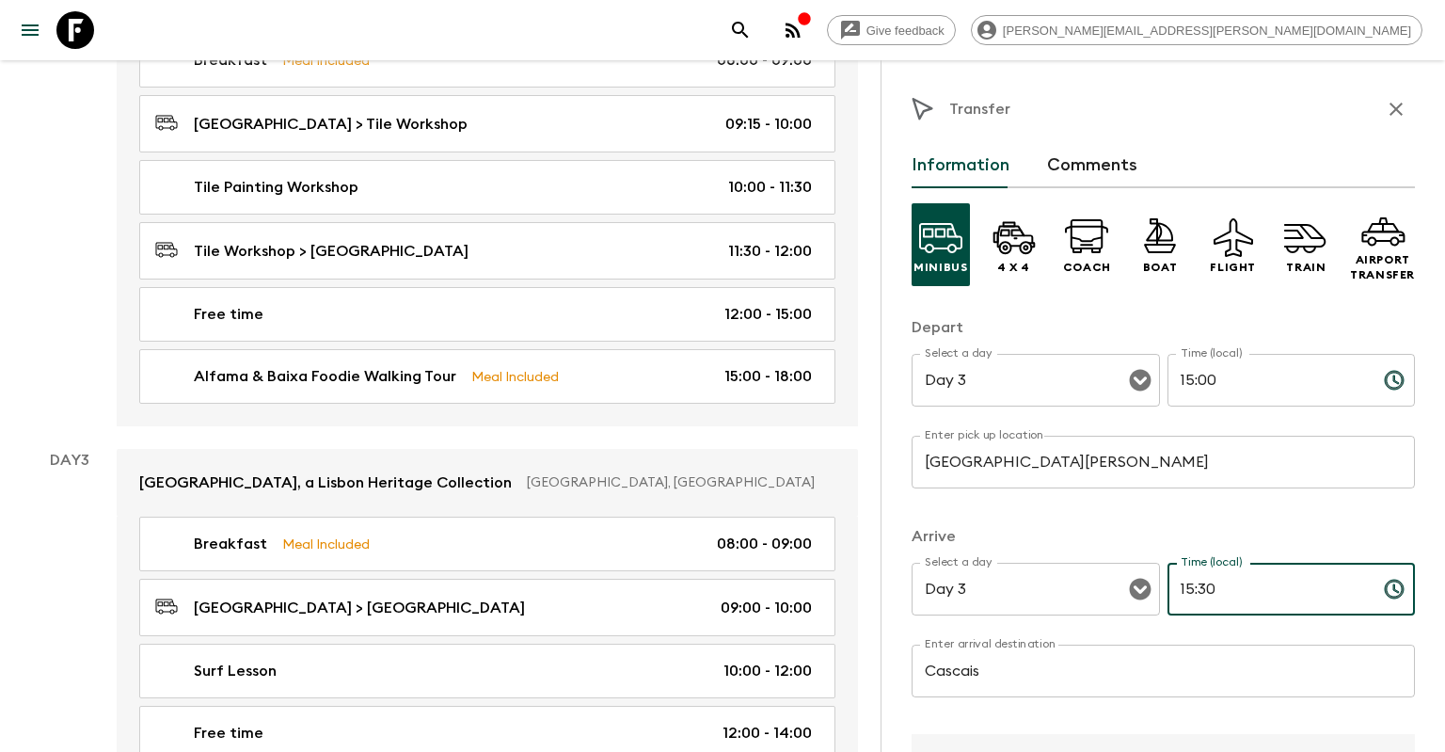
type input "15:30"
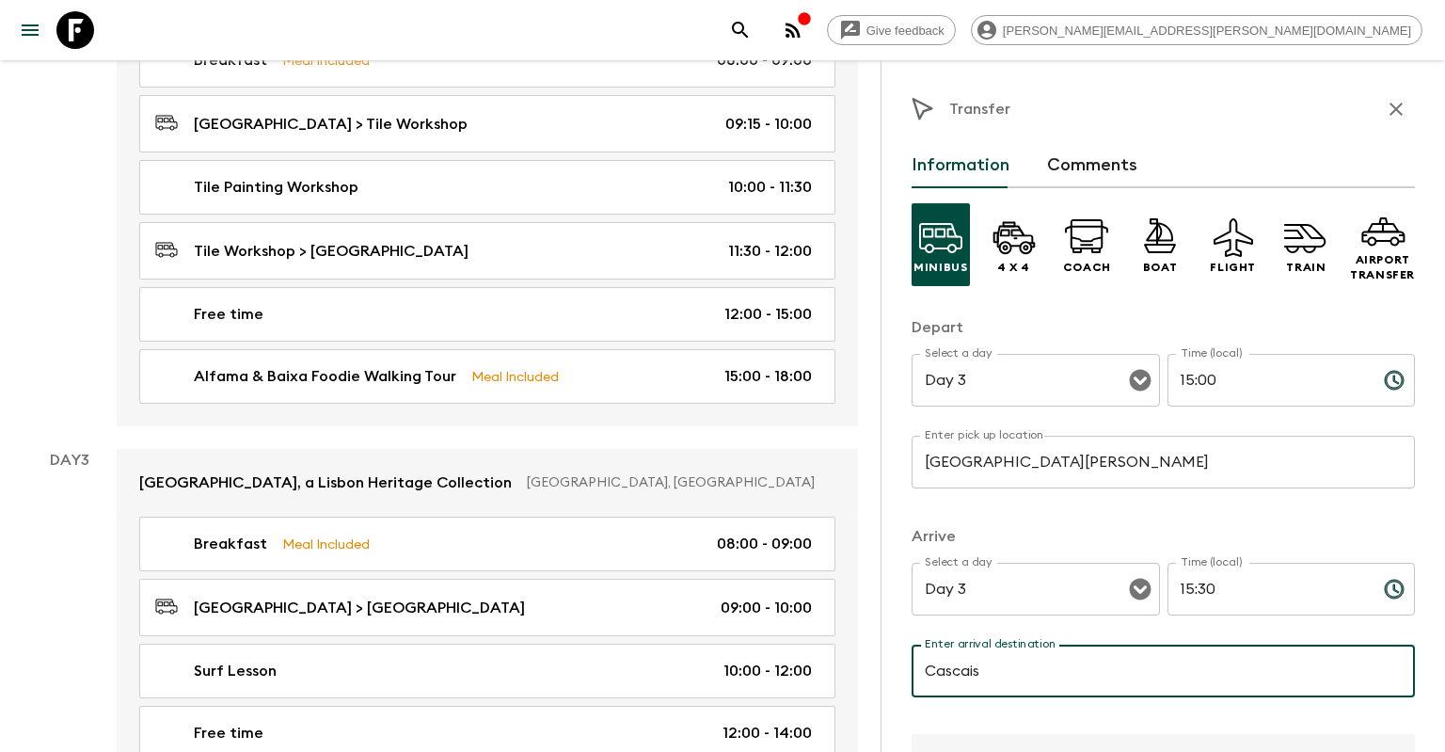
drag, startPoint x: 1029, startPoint y: 680, endPoint x: 837, endPoint y: 683, distance: 192.0
click at [912, 683] on input "Cascais" at bounding box center [1163, 671] width 503 height 53
click at [988, 674] on input "Cascais" at bounding box center [1163, 671] width 503 height 53
type input "C"
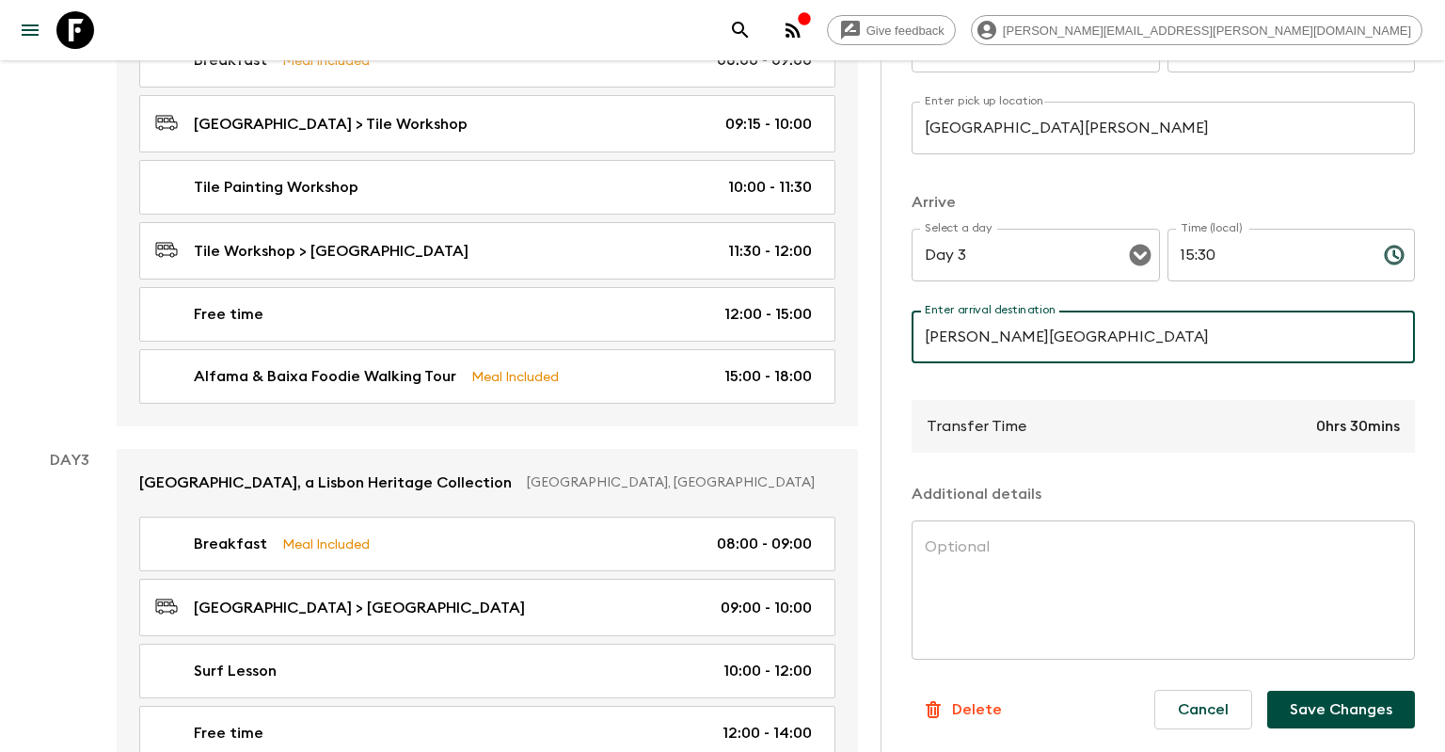
type input "[PERSON_NAME][GEOGRAPHIC_DATA]"
click at [1346, 709] on button "Save Changes" at bounding box center [1341, 710] width 148 height 38
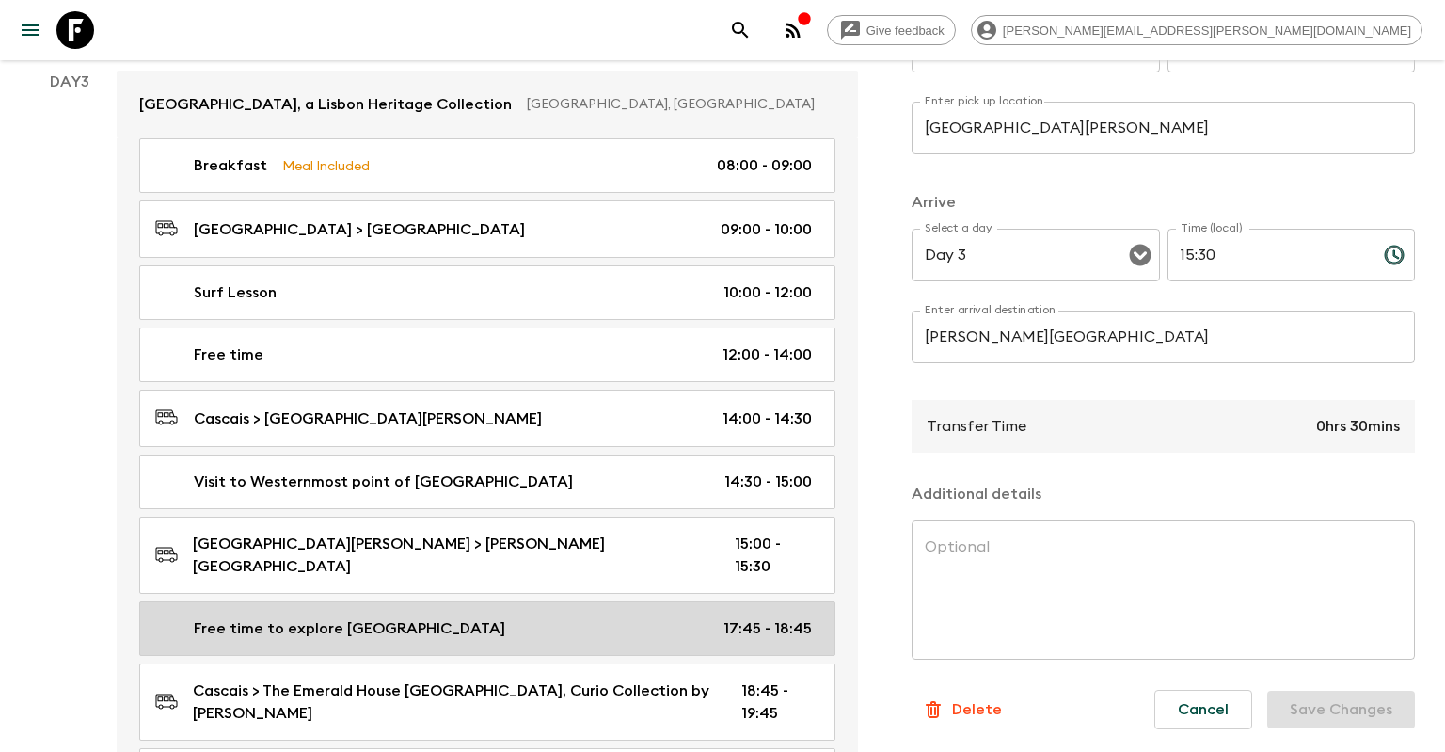
scroll to position [1291, 0]
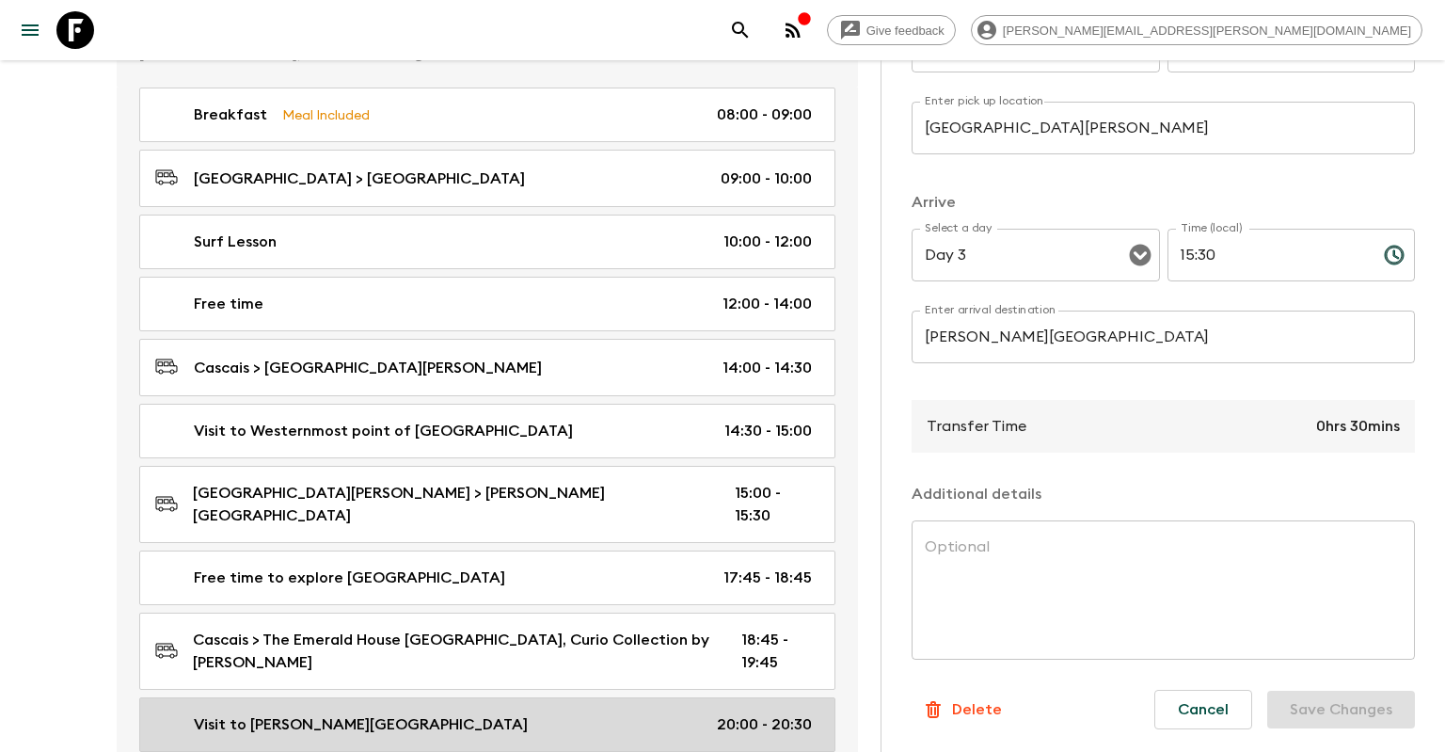
click at [709, 713] on div "Visit to [PERSON_NAME][GEOGRAPHIC_DATA] 20:00 - 20:30" at bounding box center [483, 724] width 657 height 23
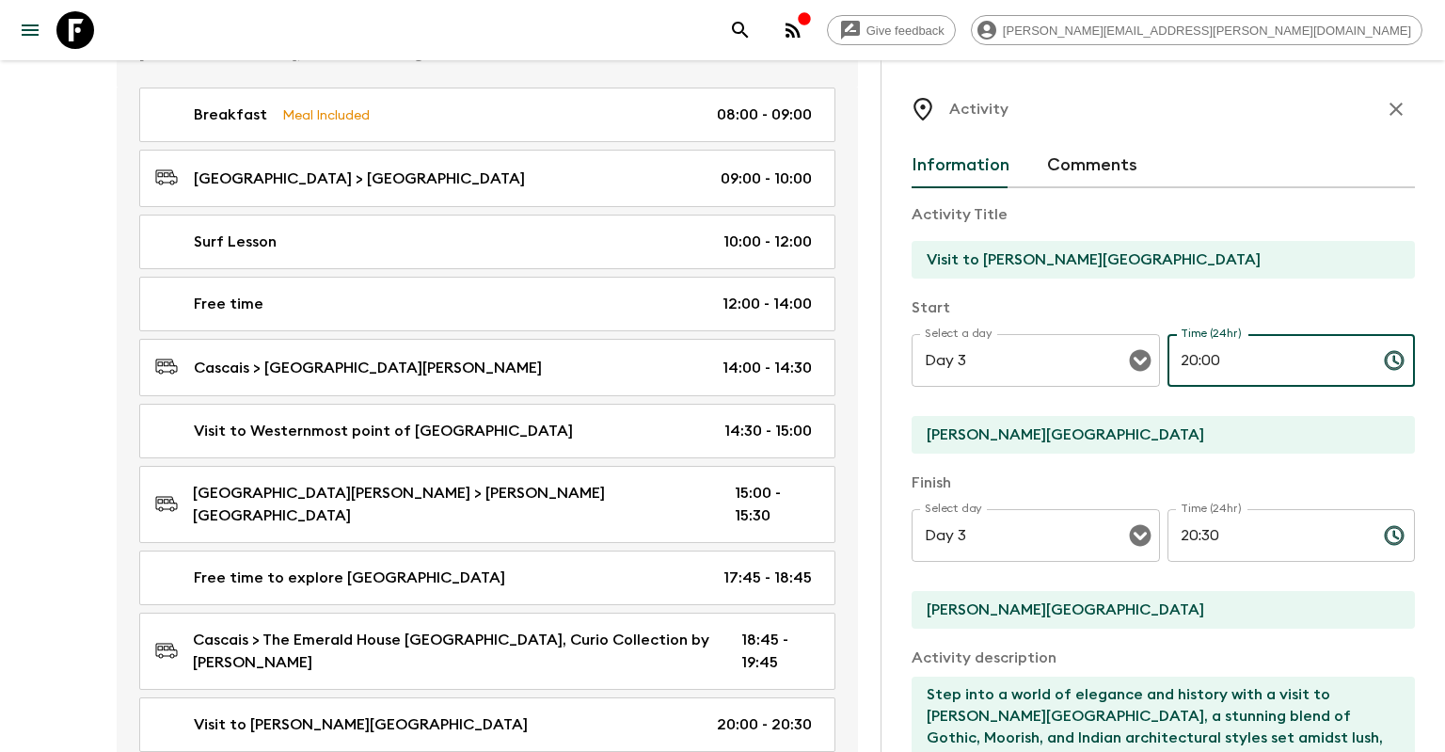
drag, startPoint x: 1198, startPoint y: 357, endPoint x: 1175, endPoint y: 357, distance: 22.6
click at [1175, 357] on input "20:00" at bounding box center [1268, 360] width 201 height 53
drag, startPoint x: 1230, startPoint y: 369, endPoint x: 1198, endPoint y: 365, distance: 32.2
click at [1198, 365] on input "15:00" at bounding box center [1268, 360] width 201 height 53
type input "15:30"
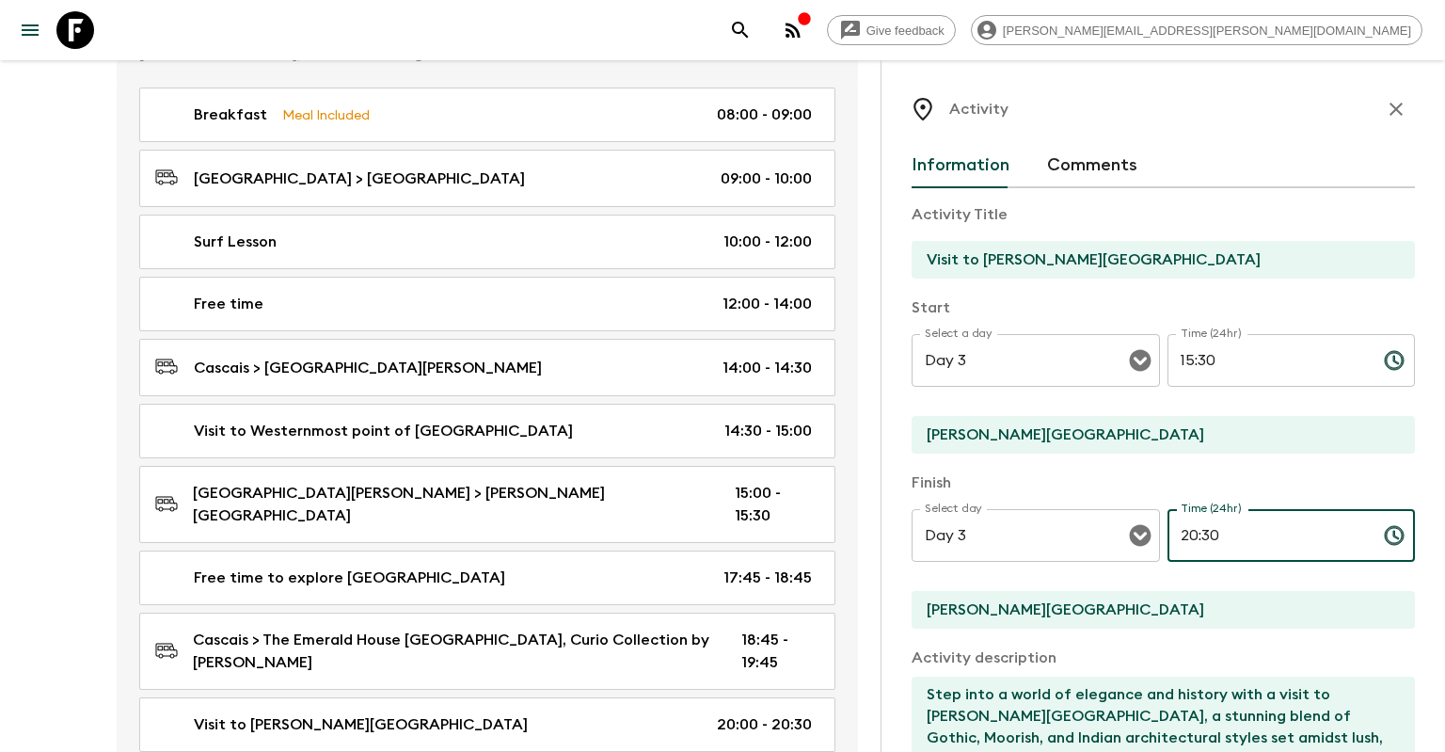
drag, startPoint x: 1195, startPoint y: 533, endPoint x: 1172, endPoint y: 533, distance: 22.6
click at [1172, 533] on input "20:30" at bounding box center [1268, 535] width 201 height 53
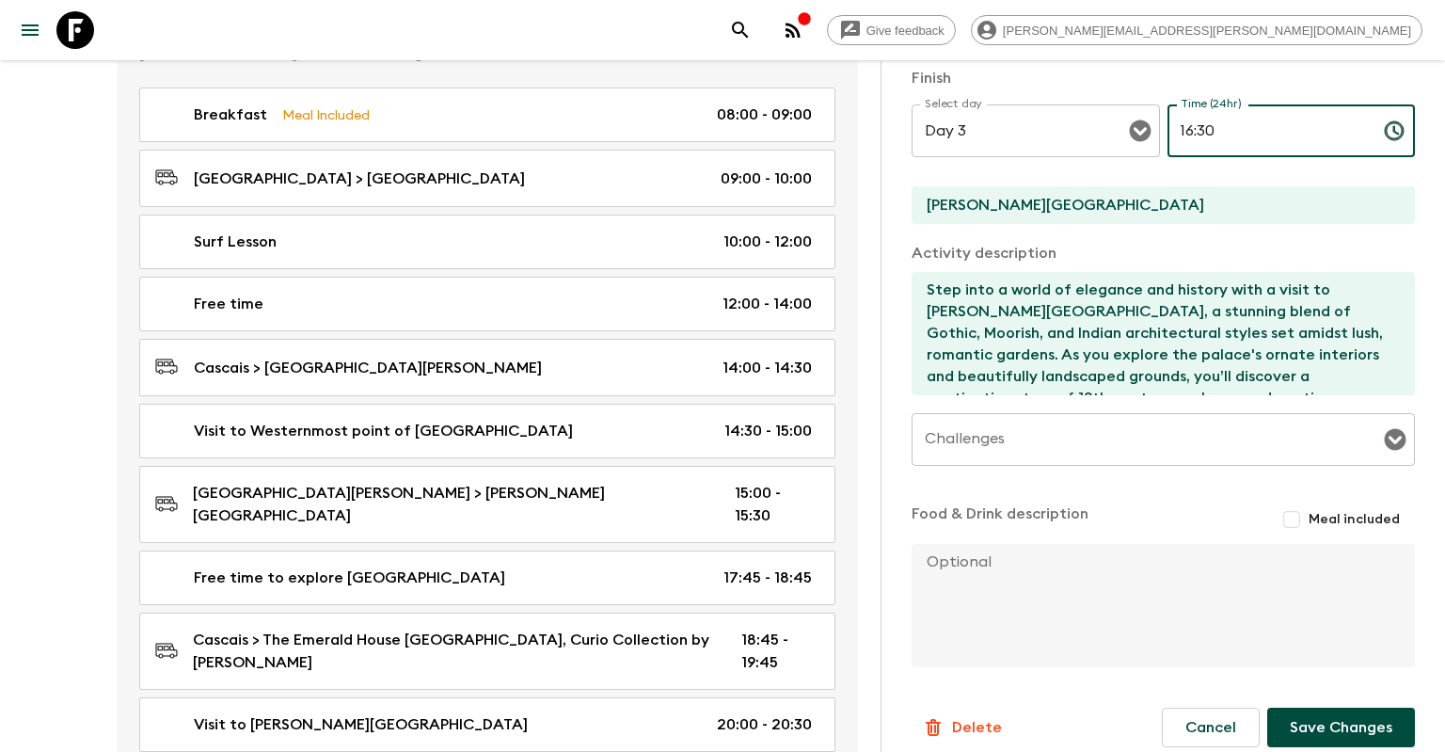
scroll to position [424, 0]
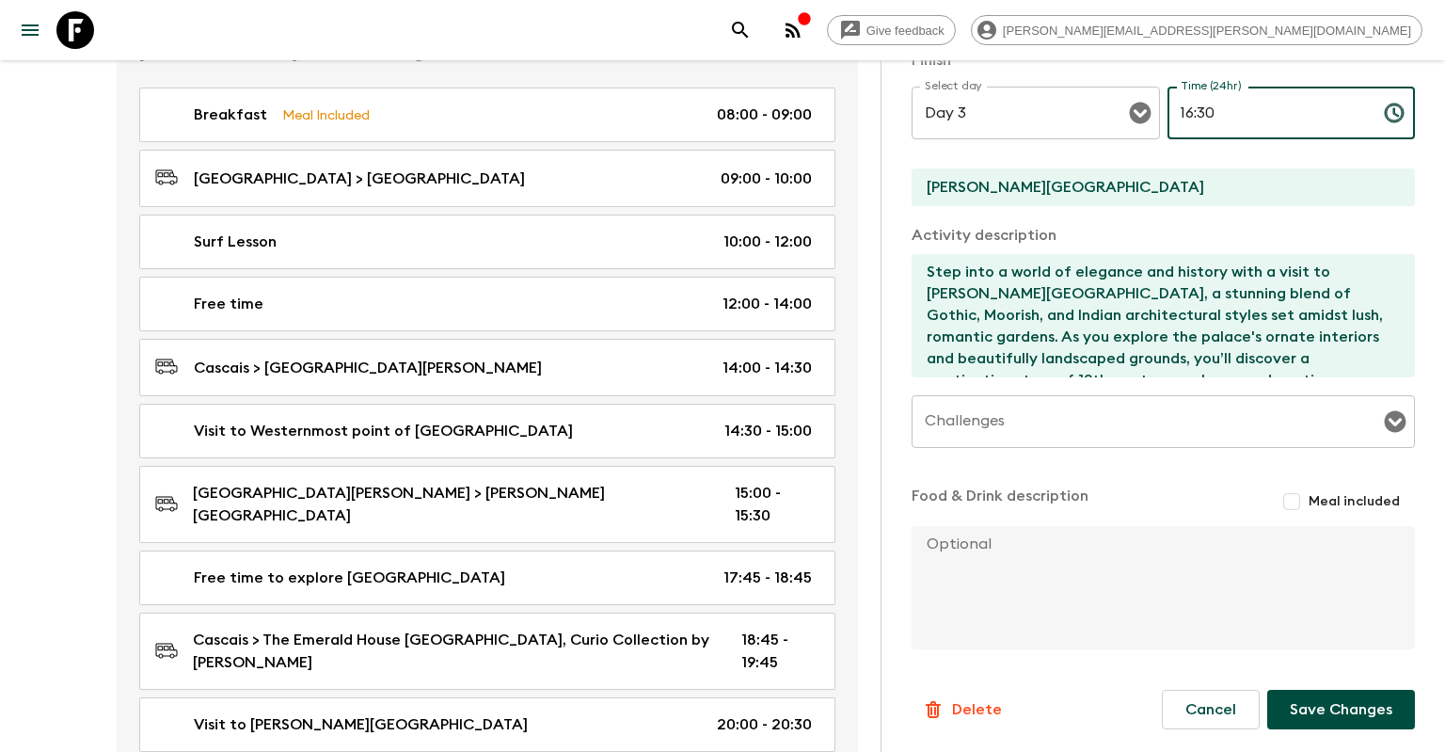
type input "16:30"
click at [1297, 683] on form "Activity Title Visit to [PERSON_NAME][GEOGRAPHIC_DATA] Start Select a day Day 3…" at bounding box center [1163, 247] width 503 height 963
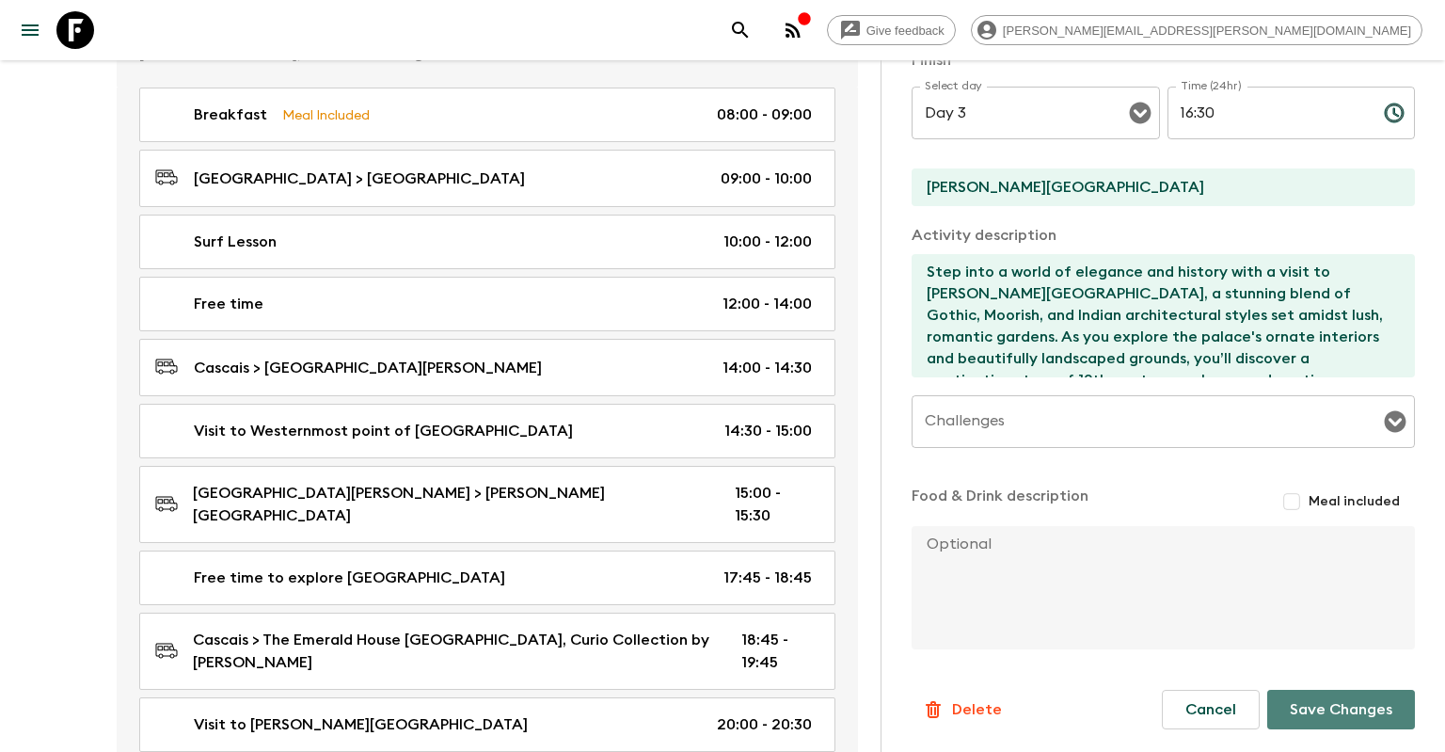
click at [1301, 699] on button "Save Changes" at bounding box center [1341, 710] width 148 height 40
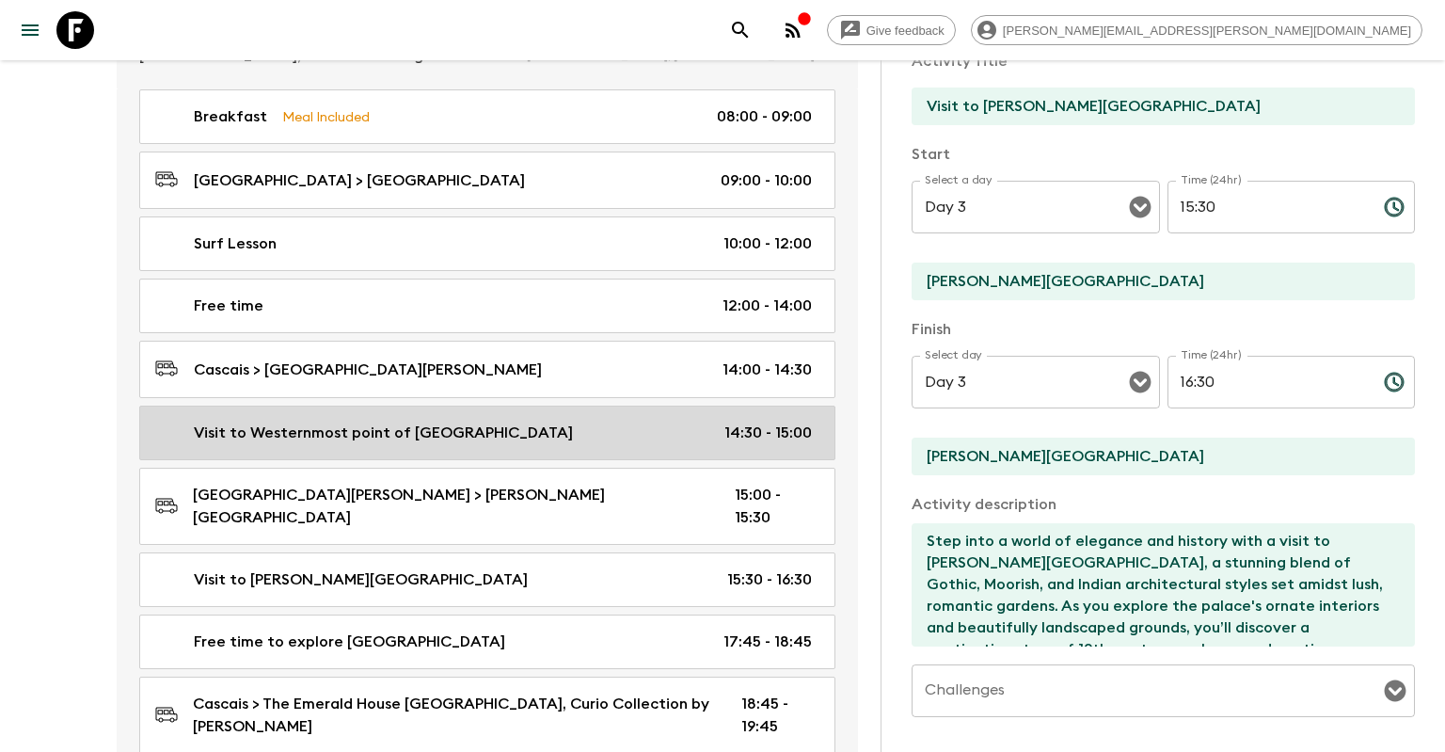
scroll to position [1291, 0]
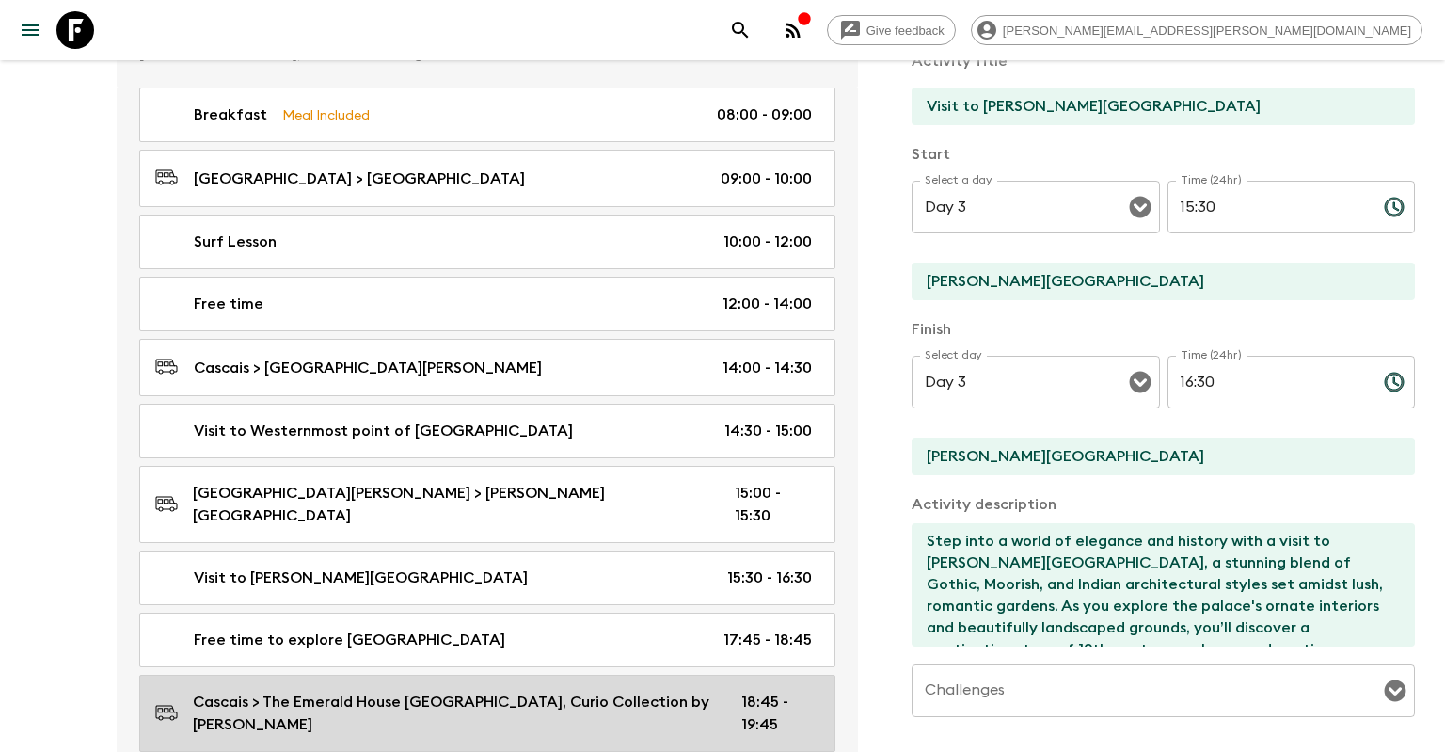
click at [700, 691] on div "Cascais > The Emerald House [GEOGRAPHIC_DATA], Curio Collection by [PERSON_NAME…" at bounding box center [483, 713] width 657 height 45
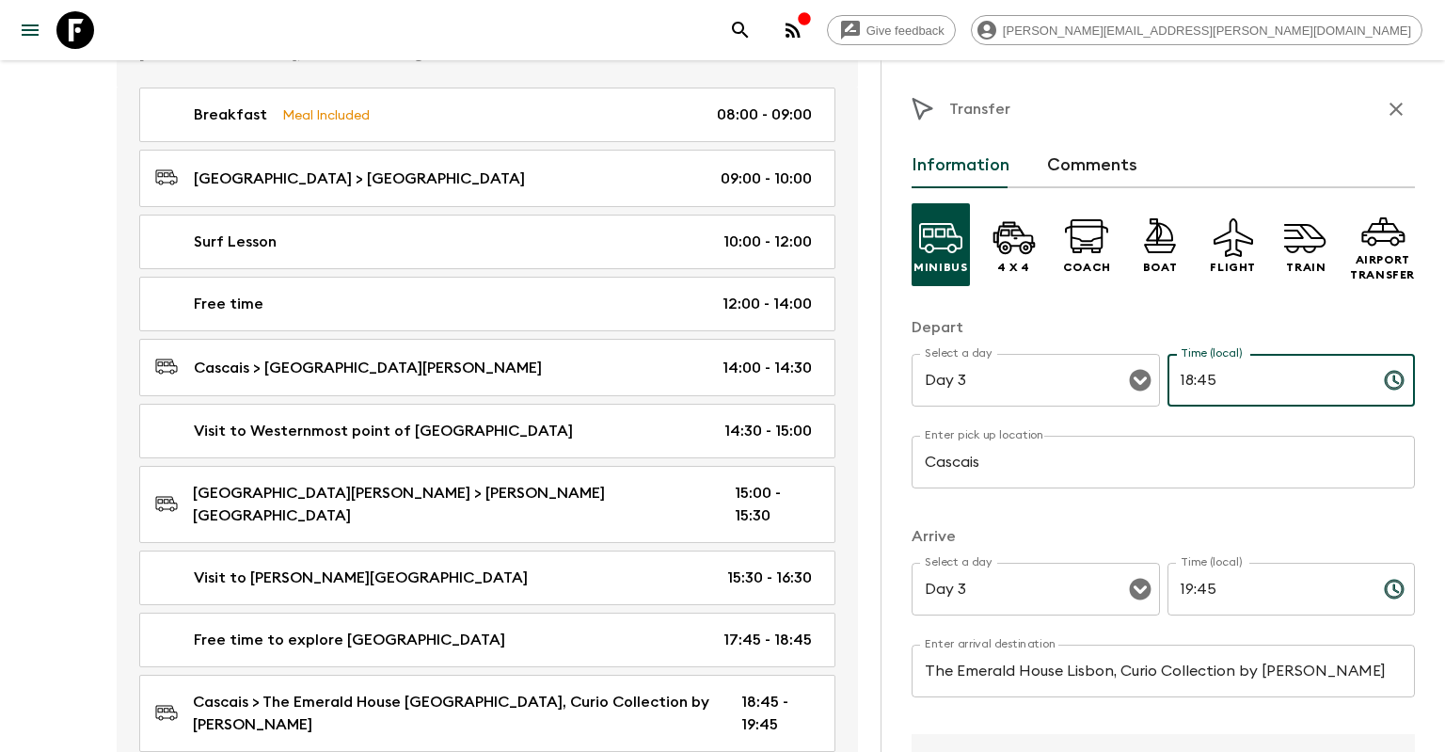
drag, startPoint x: 1234, startPoint y: 384, endPoint x: 1180, endPoint y: 384, distance: 53.6
click at [1180, 384] on input "18:45" at bounding box center [1268, 380] width 201 height 53
type input "16:30"
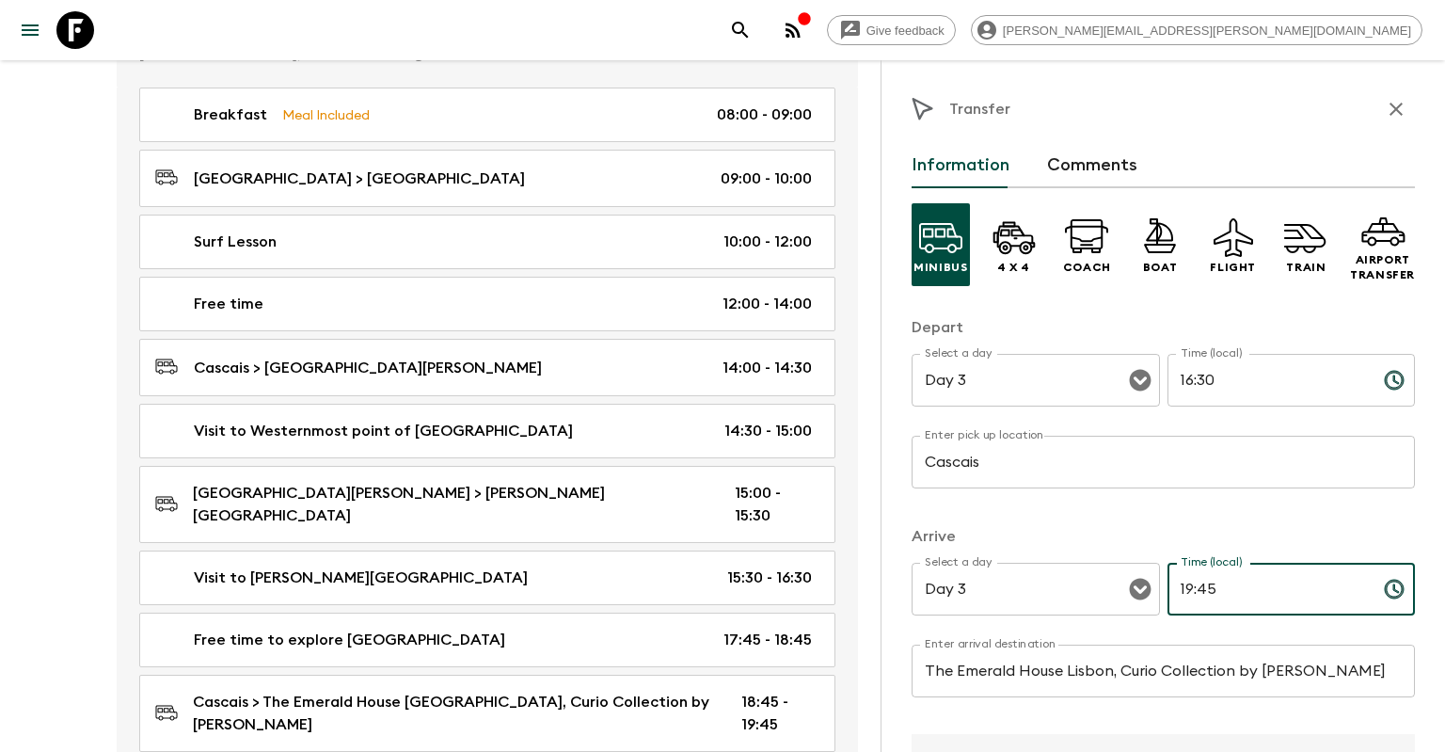
drag, startPoint x: 1231, startPoint y: 597, endPoint x: 1171, endPoint y: 527, distance: 92.8
click at [1171, 592] on input "19:45" at bounding box center [1268, 589] width 201 height 53
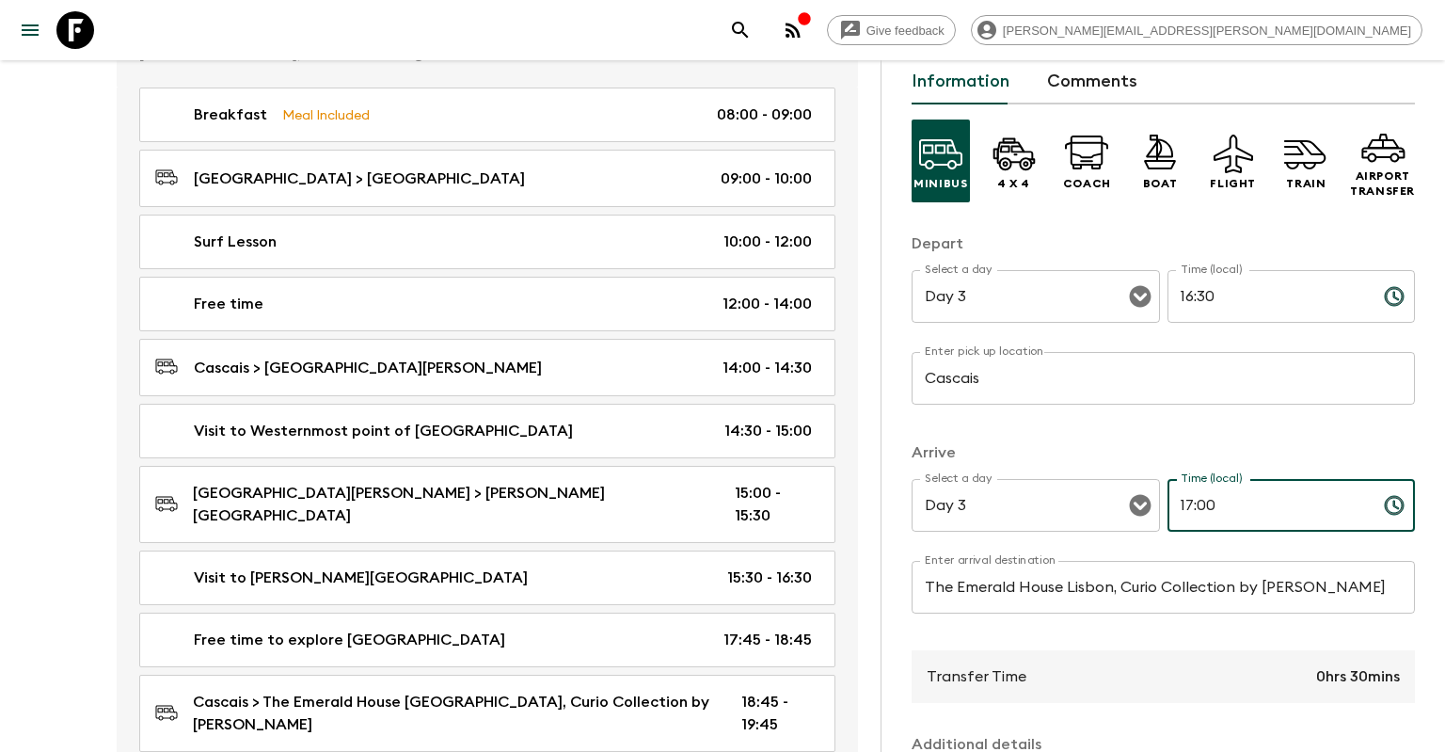
scroll to position [181, 0]
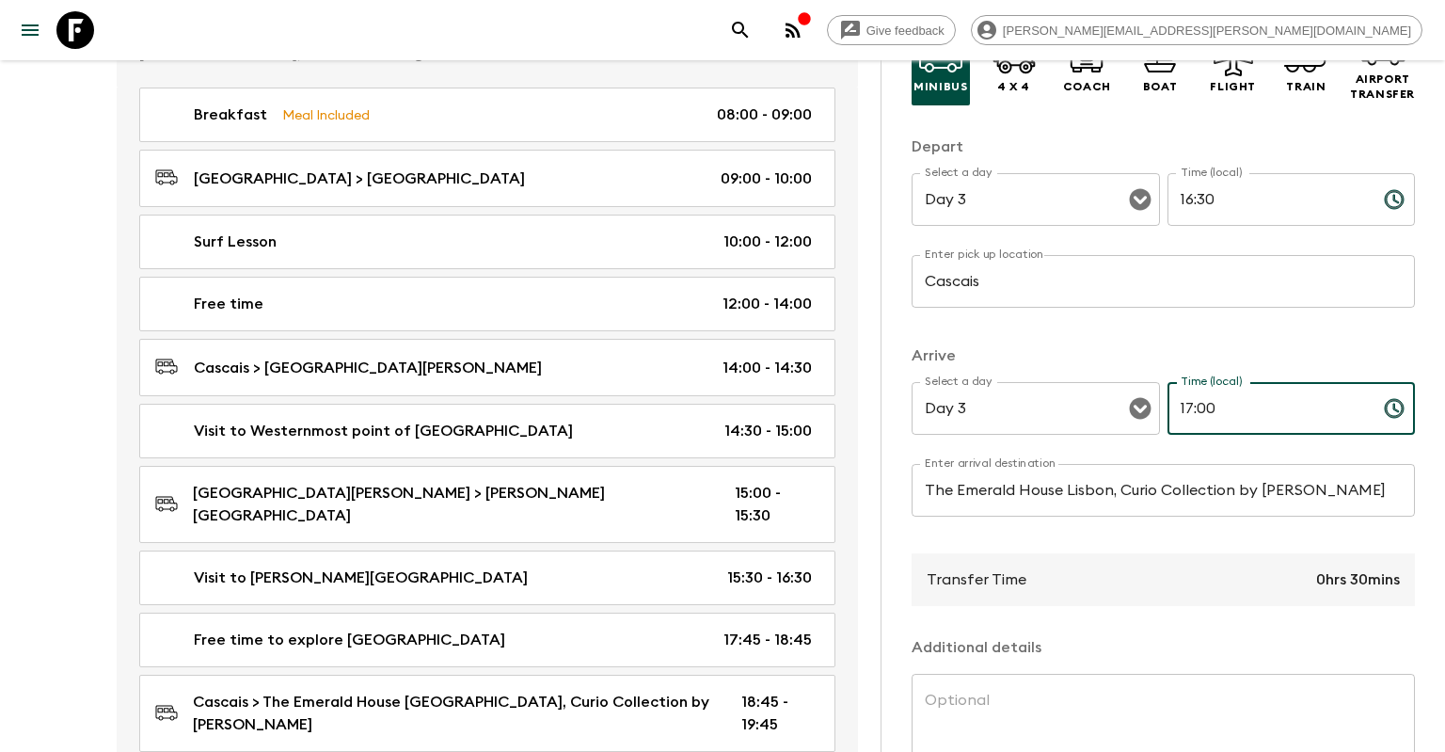
type input "17:00"
click at [1045, 279] on input "Cascais" at bounding box center [1163, 281] width 503 height 53
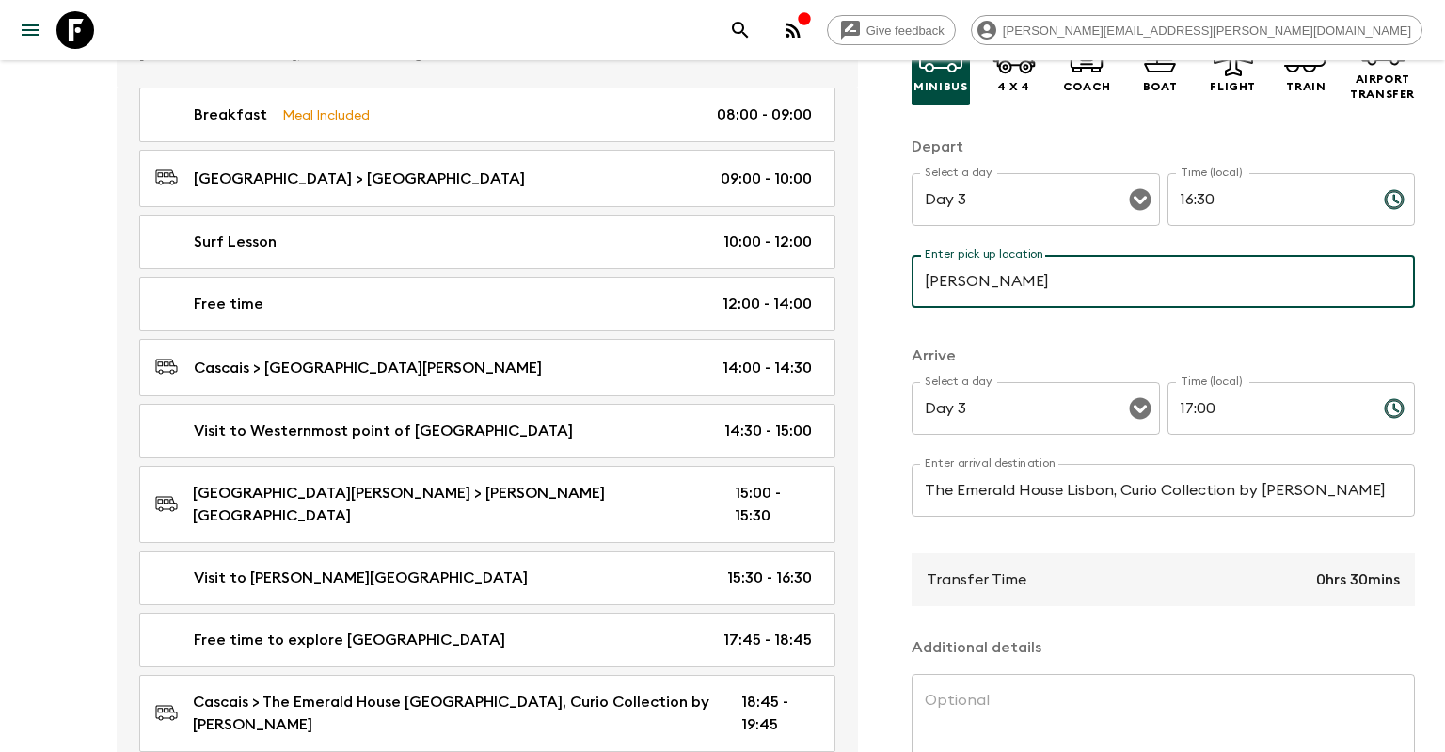
type input "[PERSON_NAME]"
click at [1075, 494] on input "The Emerald House Lisbon, Curio Collection by [PERSON_NAME]" at bounding box center [1163, 490] width 503 height 53
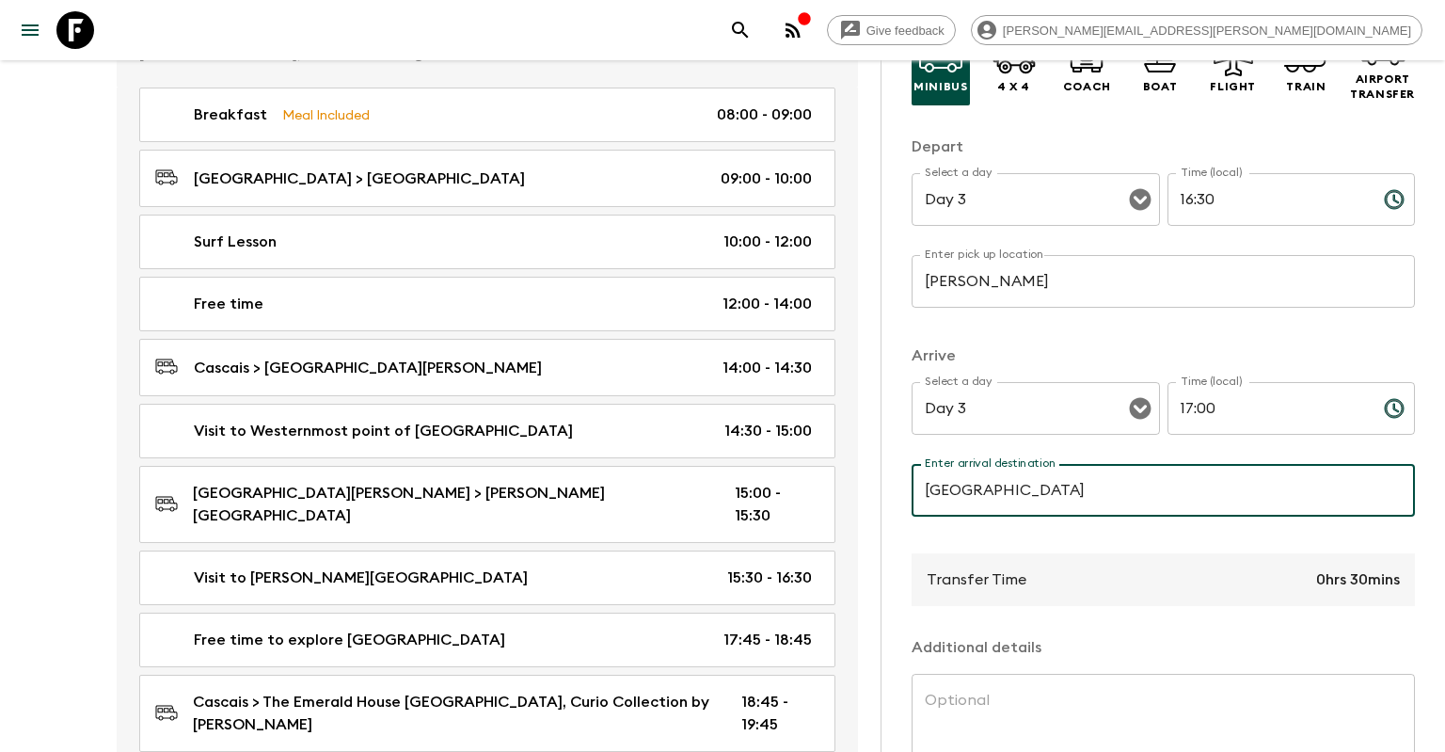
scroll to position [336, 0]
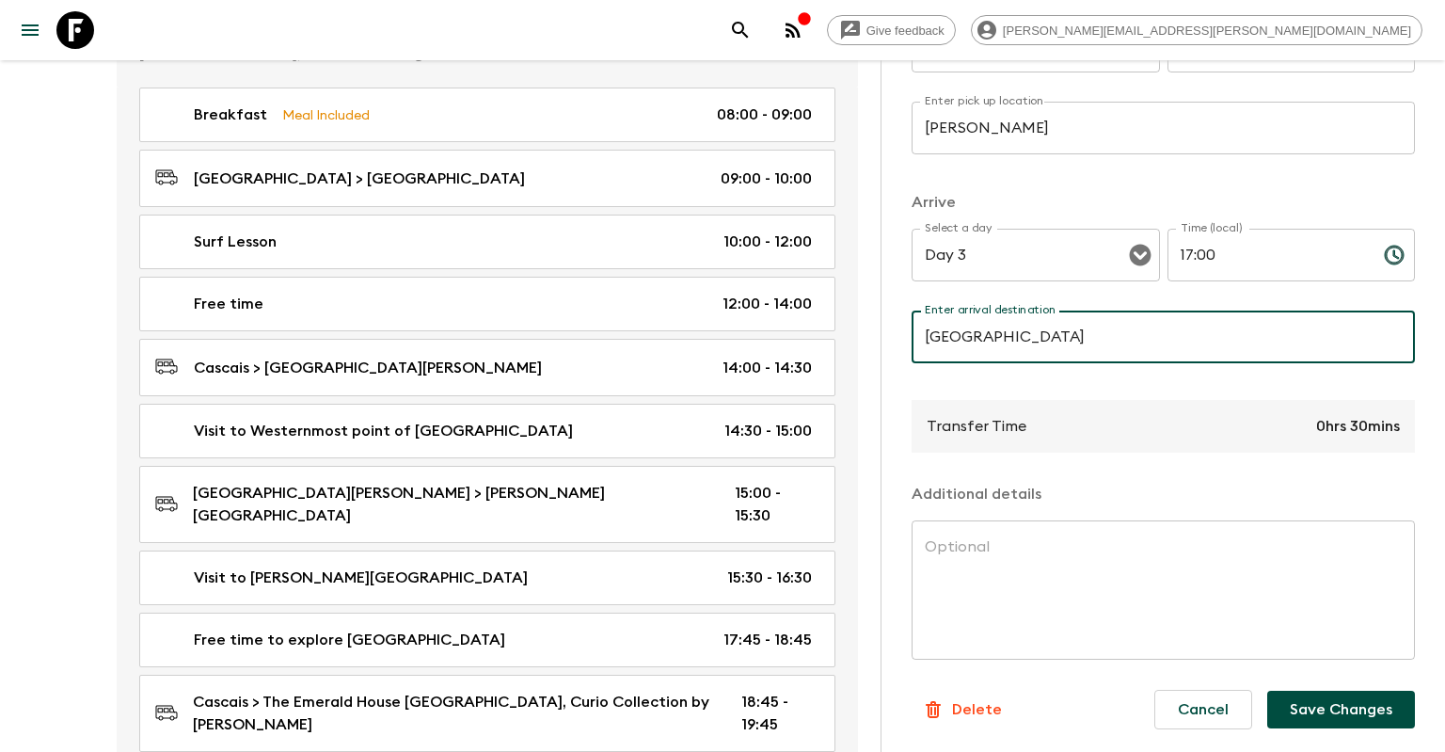
type input "[GEOGRAPHIC_DATA]"
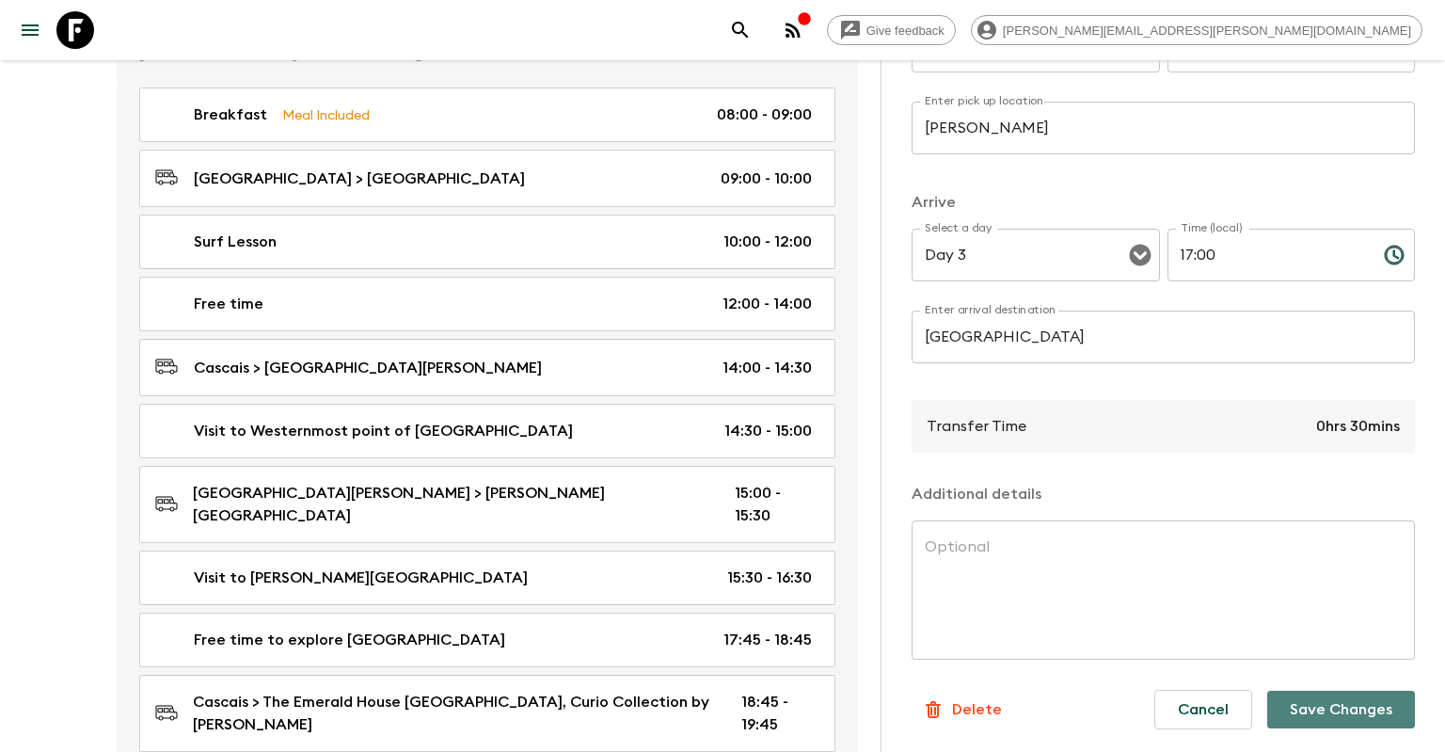
click at [1319, 699] on button "Save Changes" at bounding box center [1341, 710] width 148 height 38
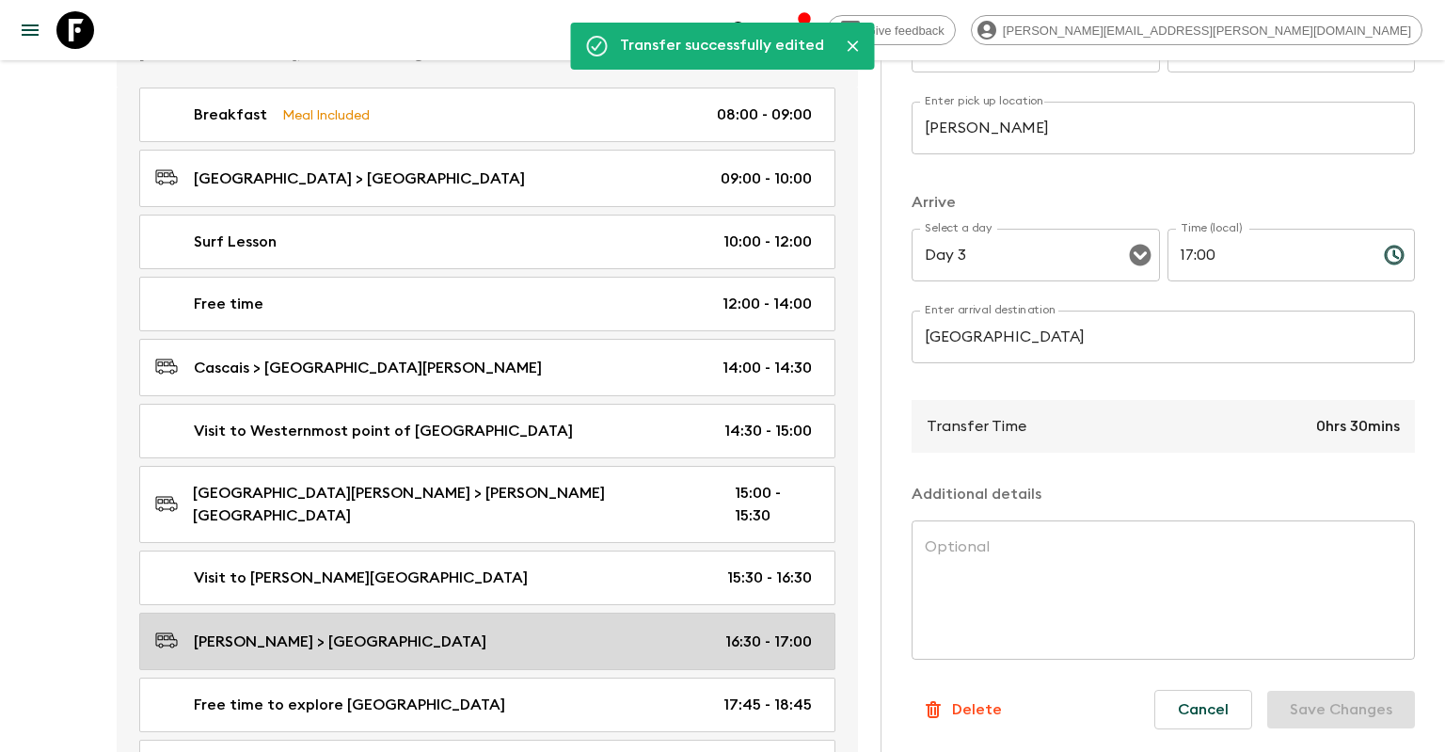
scroll to position [1391, 0]
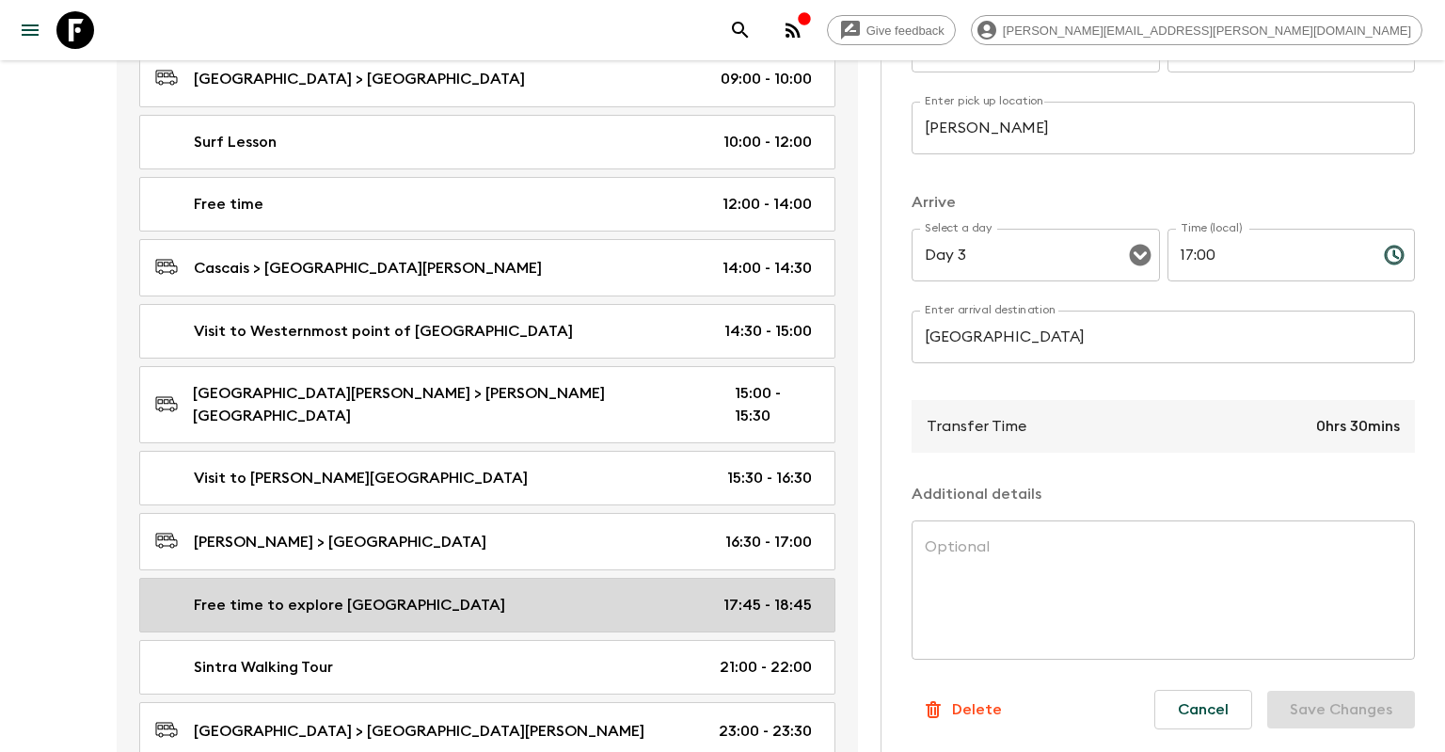
click at [642, 594] on div "Free time to explore [GEOGRAPHIC_DATA] 17:45 - 18:45" at bounding box center [483, 605] width 657 height 23
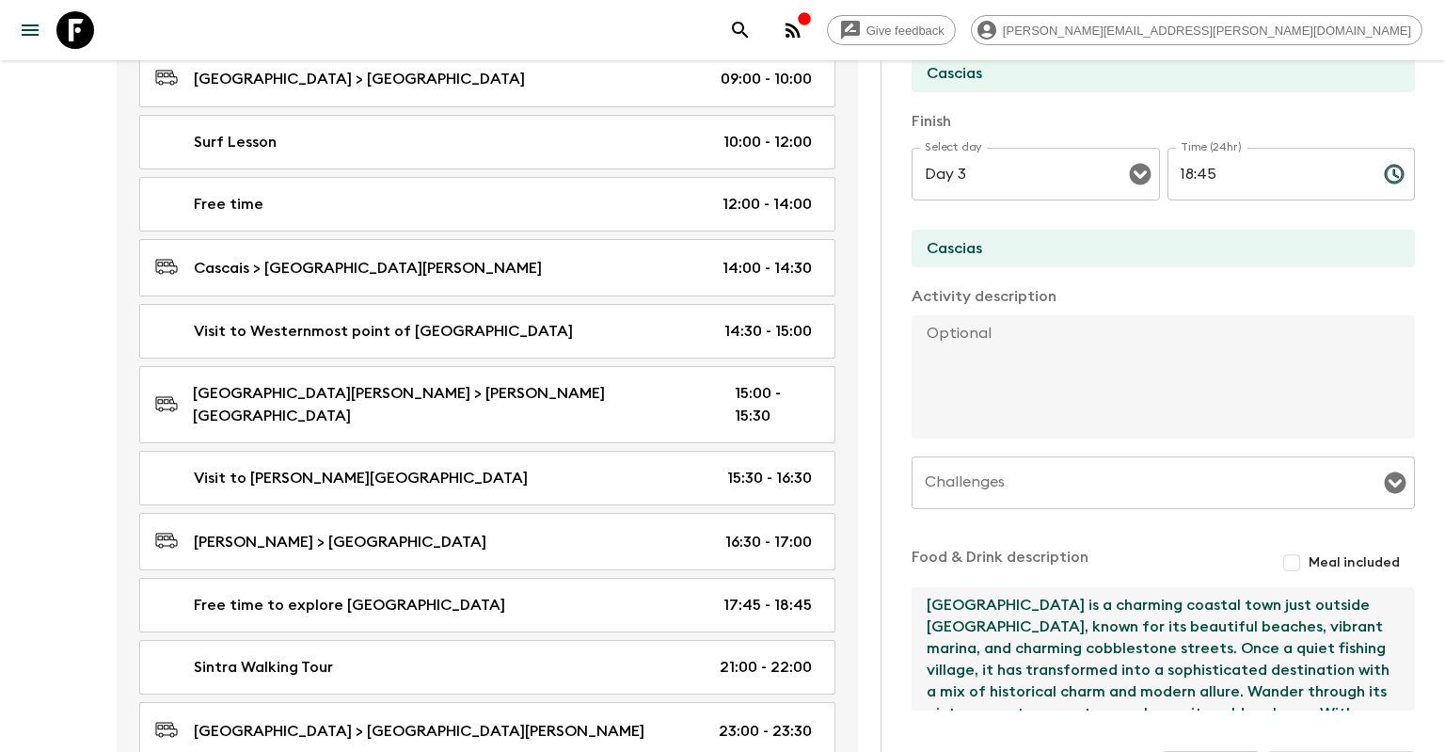
scroll to position [64, 0]
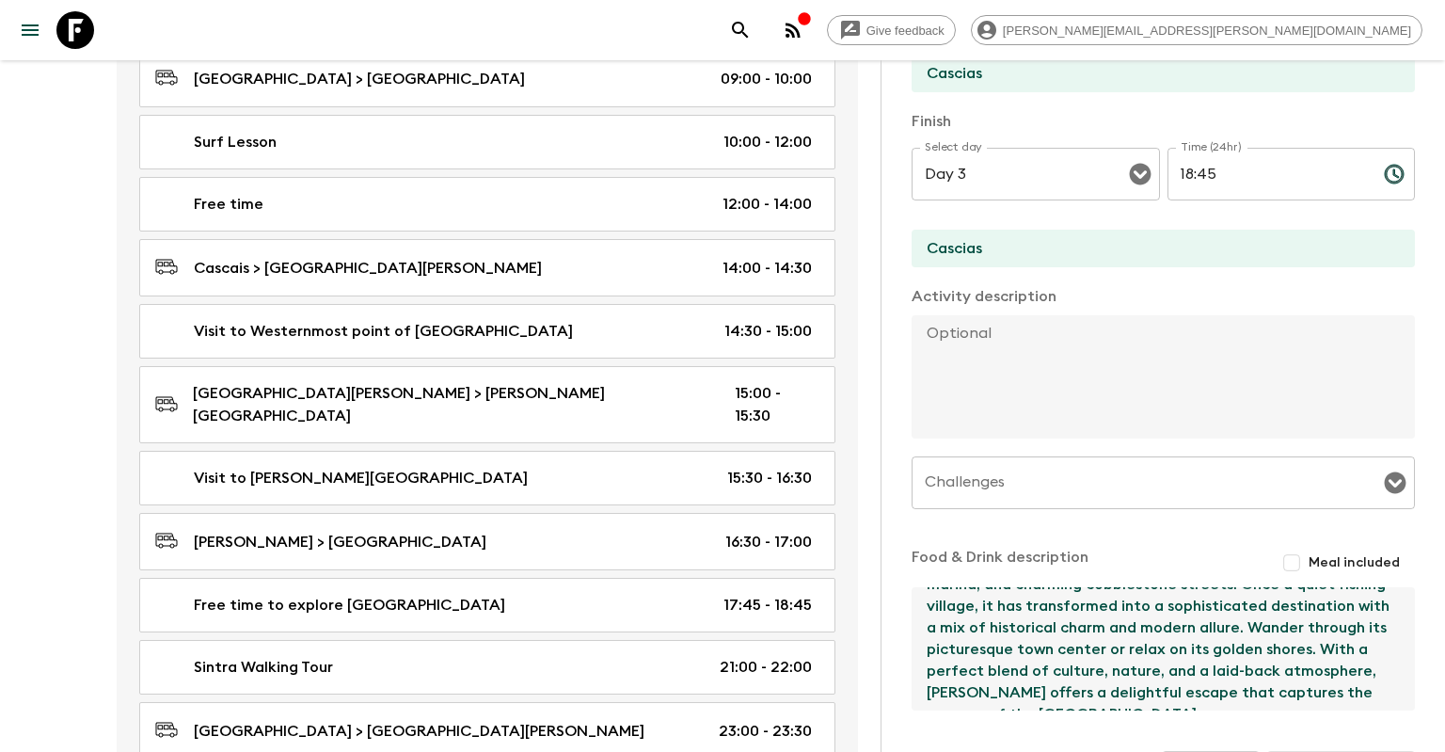
drag, startPoint x: 930, startPoint y: 605, endPoint x: 1366, endPoint y: 729, distance: 453.9
click at [1366, 710] on textarea "[GEOGRAPHIC_DATA] is a charming coastal town just outside [GEOGRAPHIC_DATA], kn…" at bounding box center [1156, 648] width 488 height 123
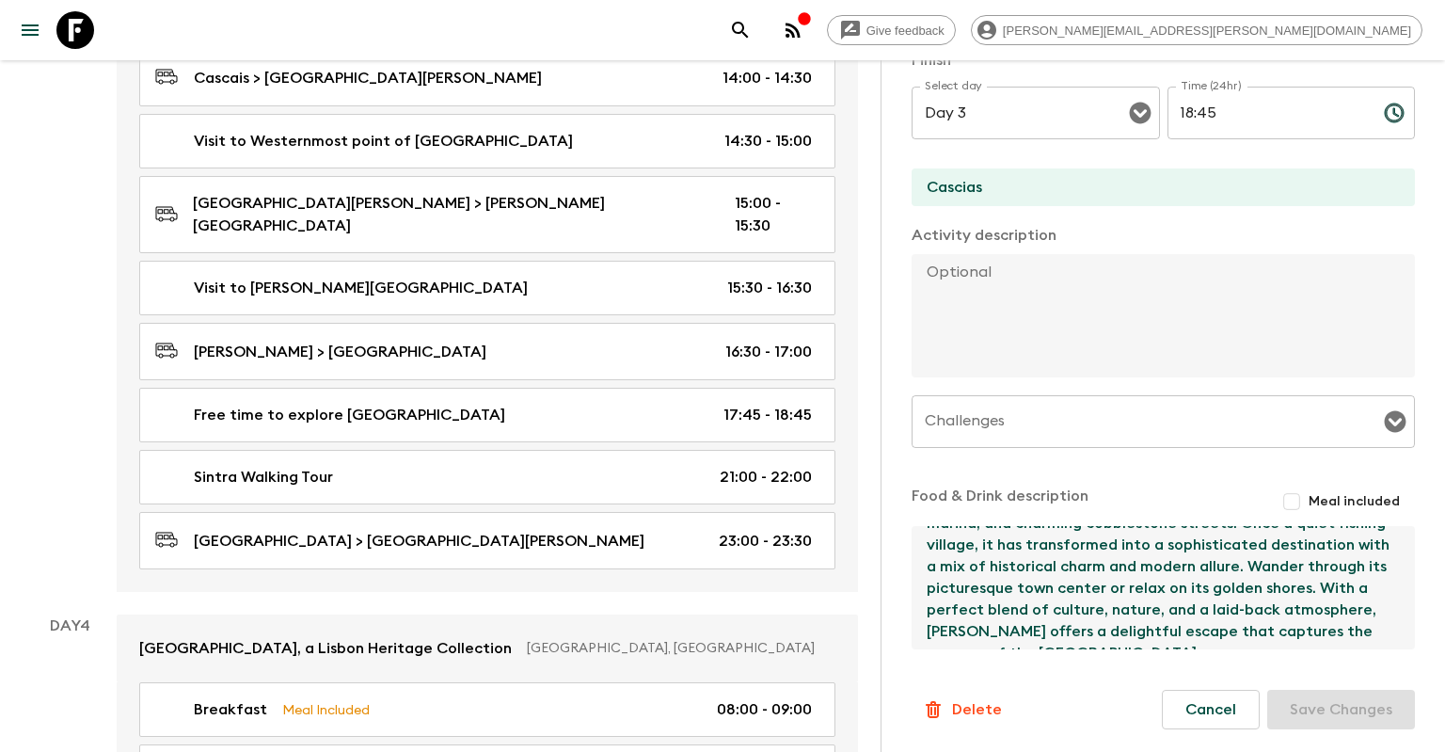
scroll to position [1589, 0]
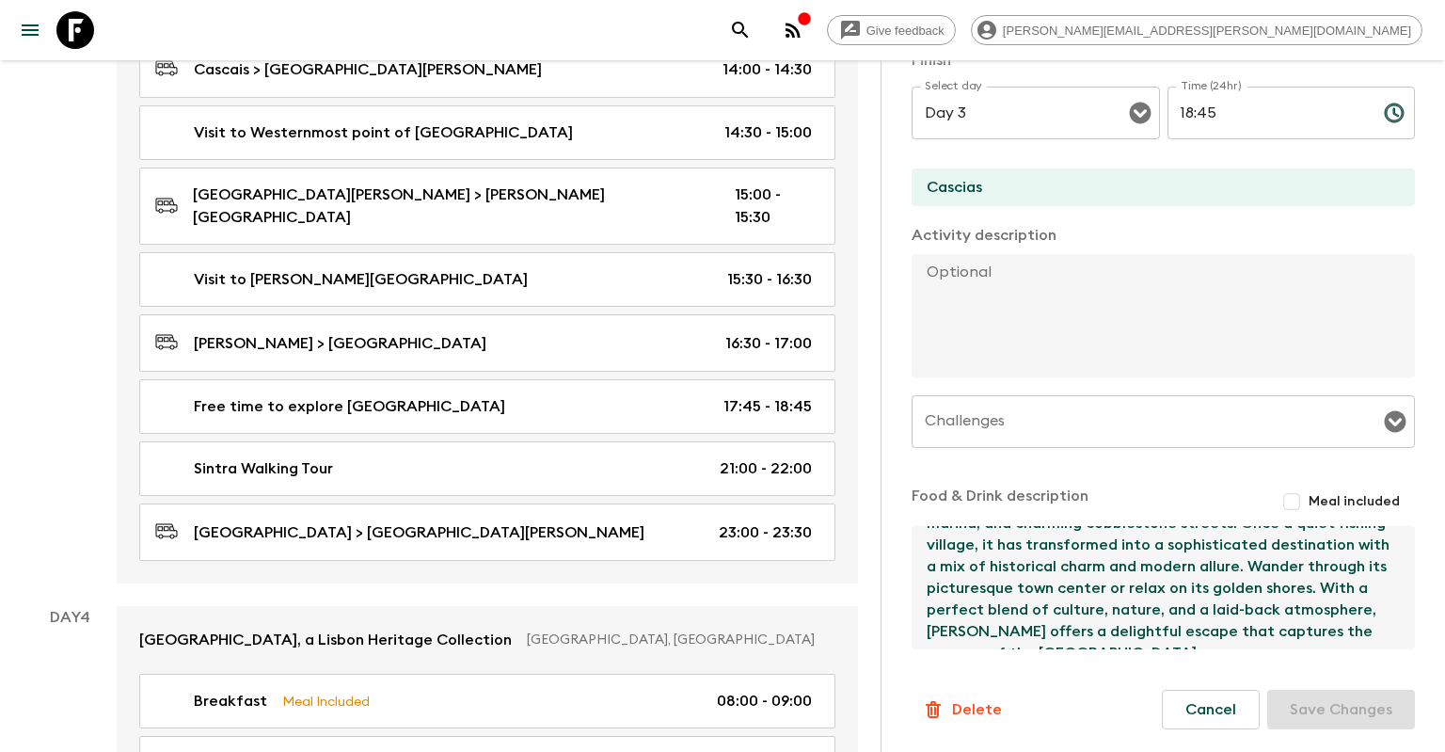
click at [988, 703] on p "Delete" at bounding box center [977, 709] width 50 height 23
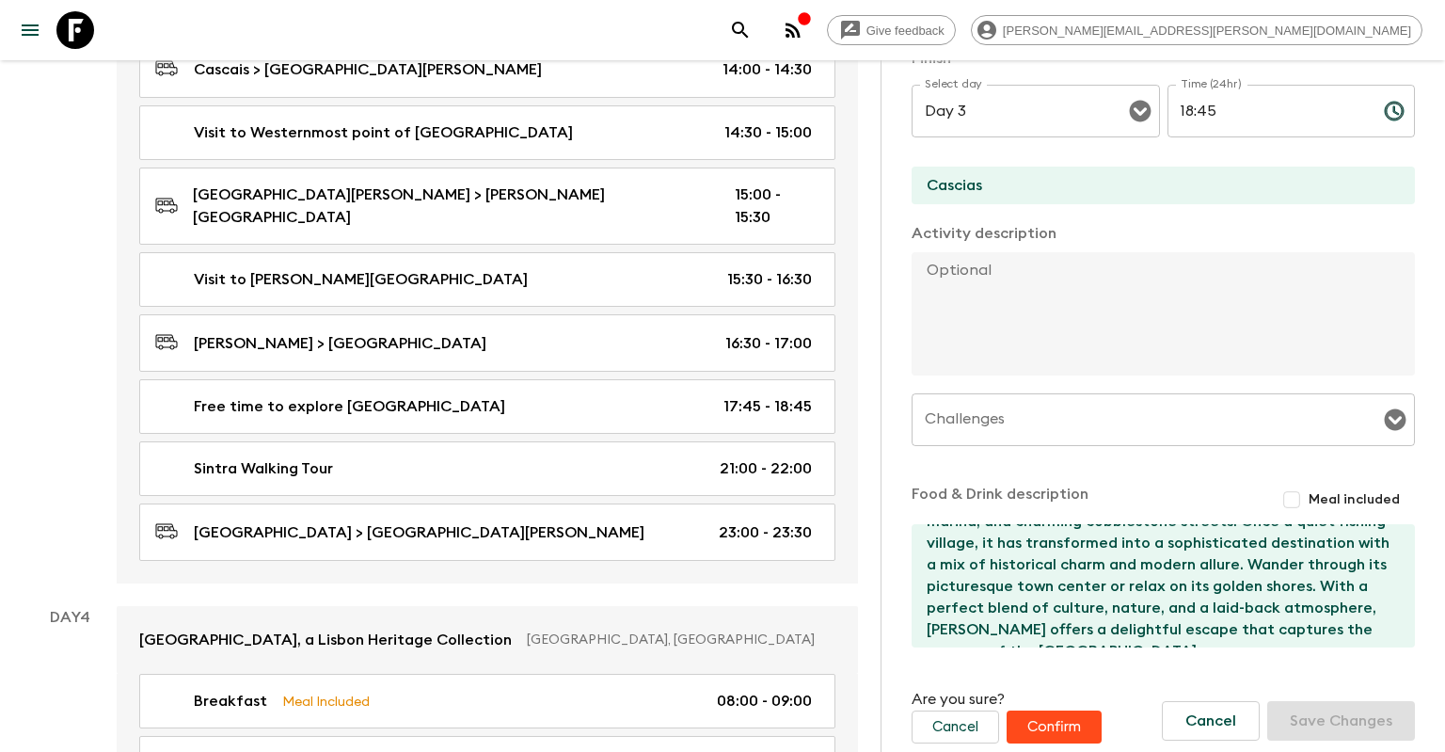
click at [1041, 720] on button "Confirm" at bounding box center [1054, 726] width 95 height 33
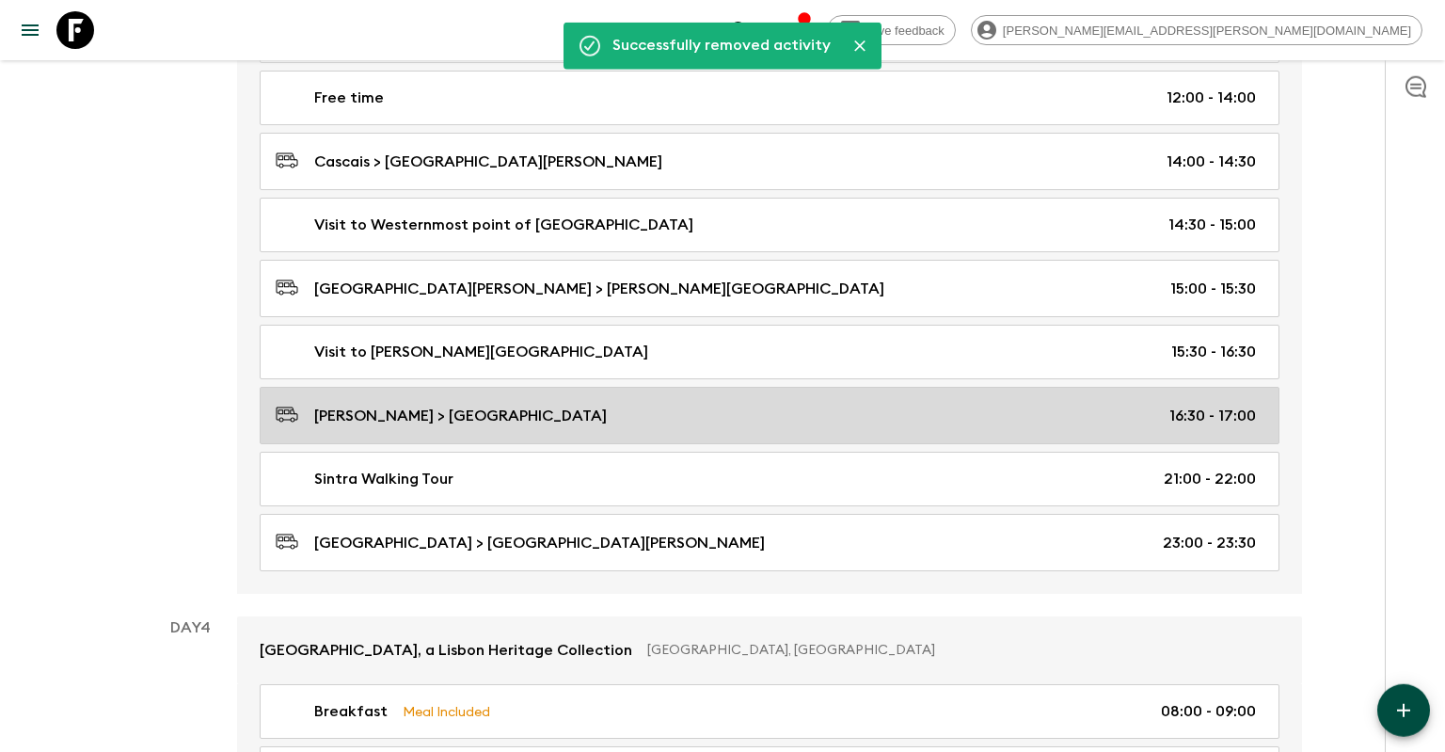
scroll to position [1391, 0]
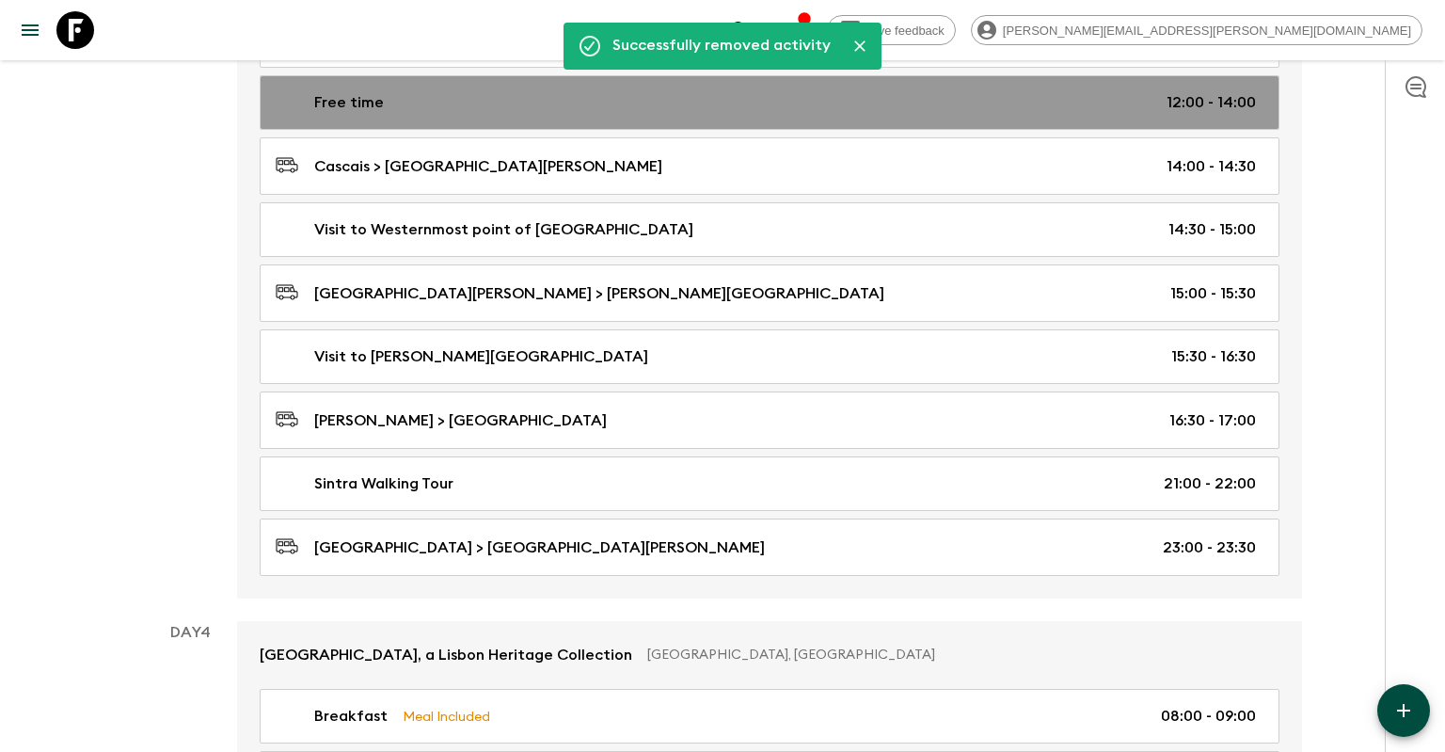
click at [664, 106] on div "Free time 12:00 - 14:00" at bounding box center [766, 102] width 980 height 23
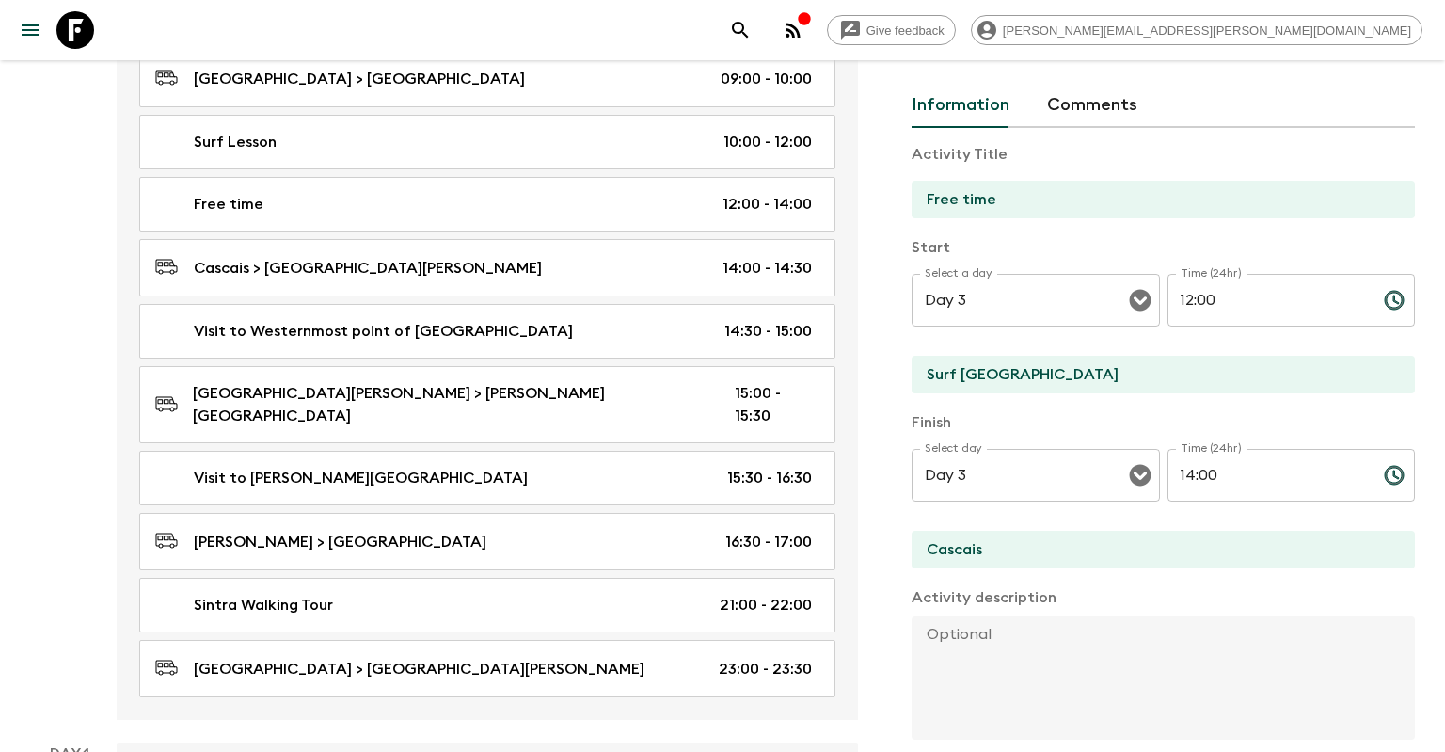
scroll to position [90, 0]
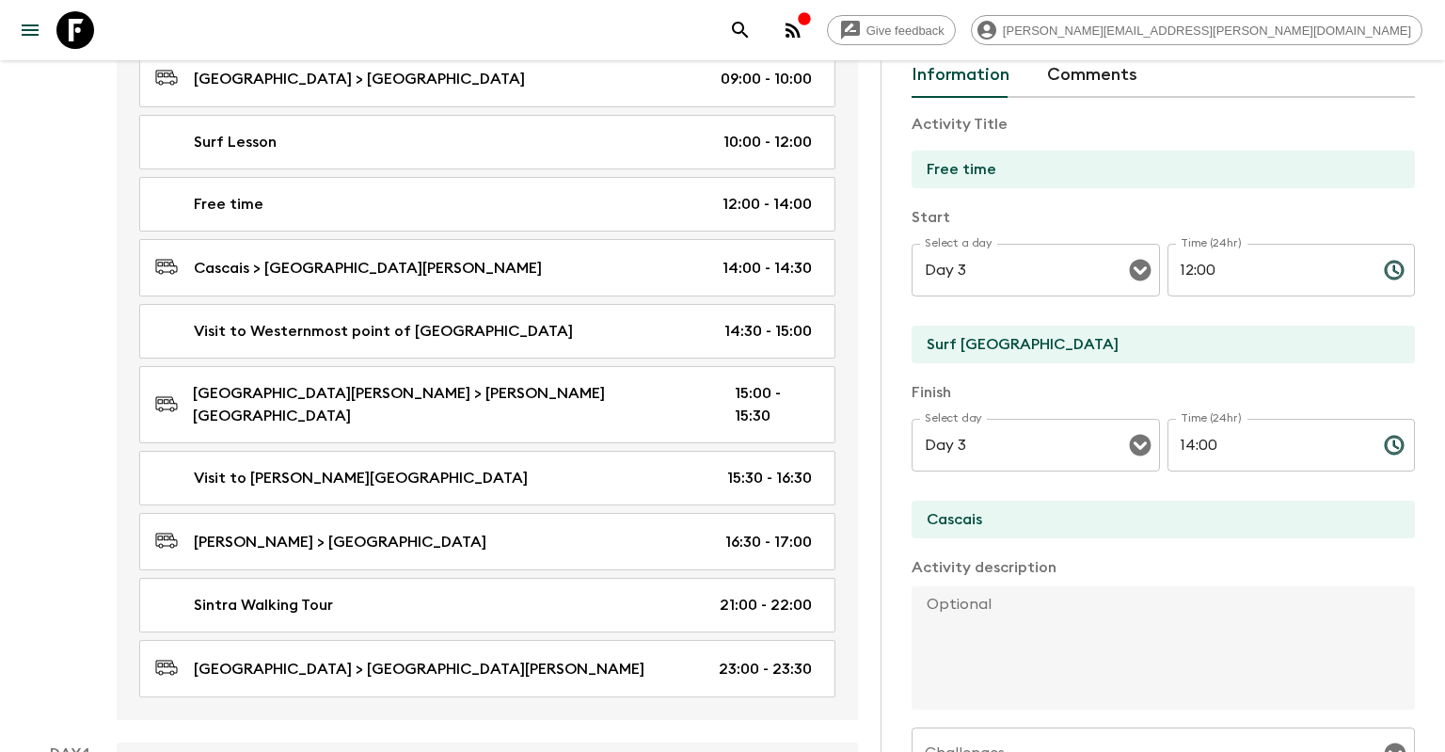
click at [1107, 609] on textarea at bounding box center [1156, 647] width 488 height 123
paste textarea "[GEOGRAPHIC_DATA] is a charming coastal town just outside [GEOGRAPHIC_DATA], kn…"
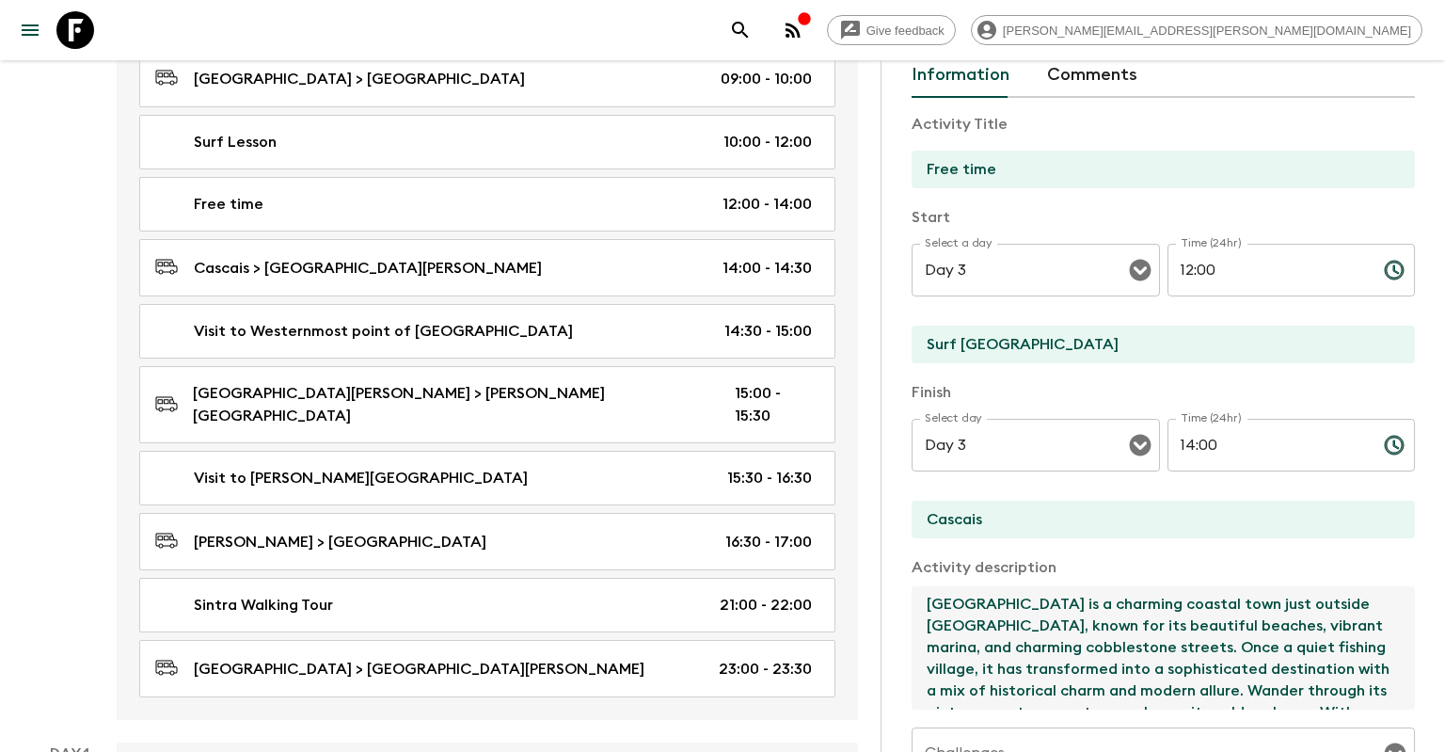
scroll to position [54, 0]
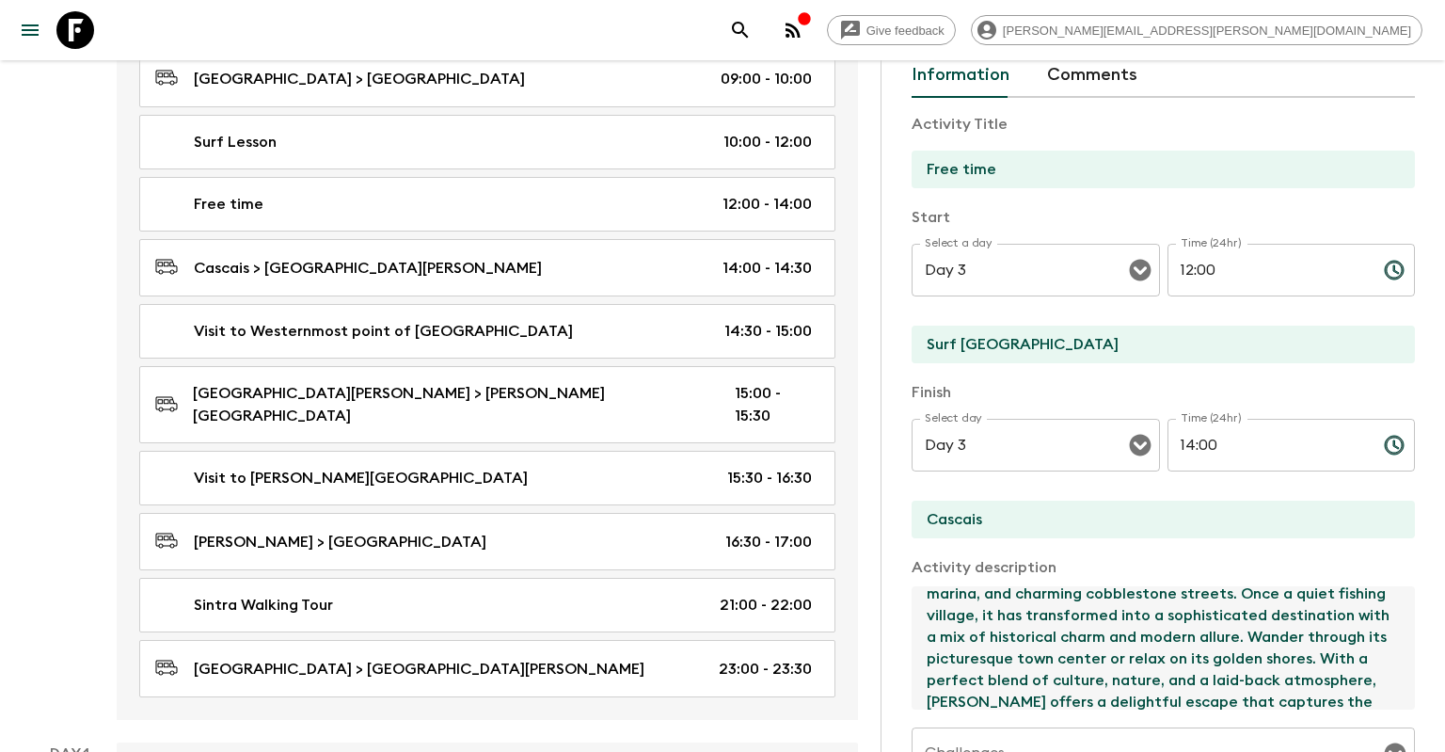
type textarea "[GEOGRAPHIC_DATA] is a charming coastal town just outside [GEOGRAPHIC_DATA], kn…"
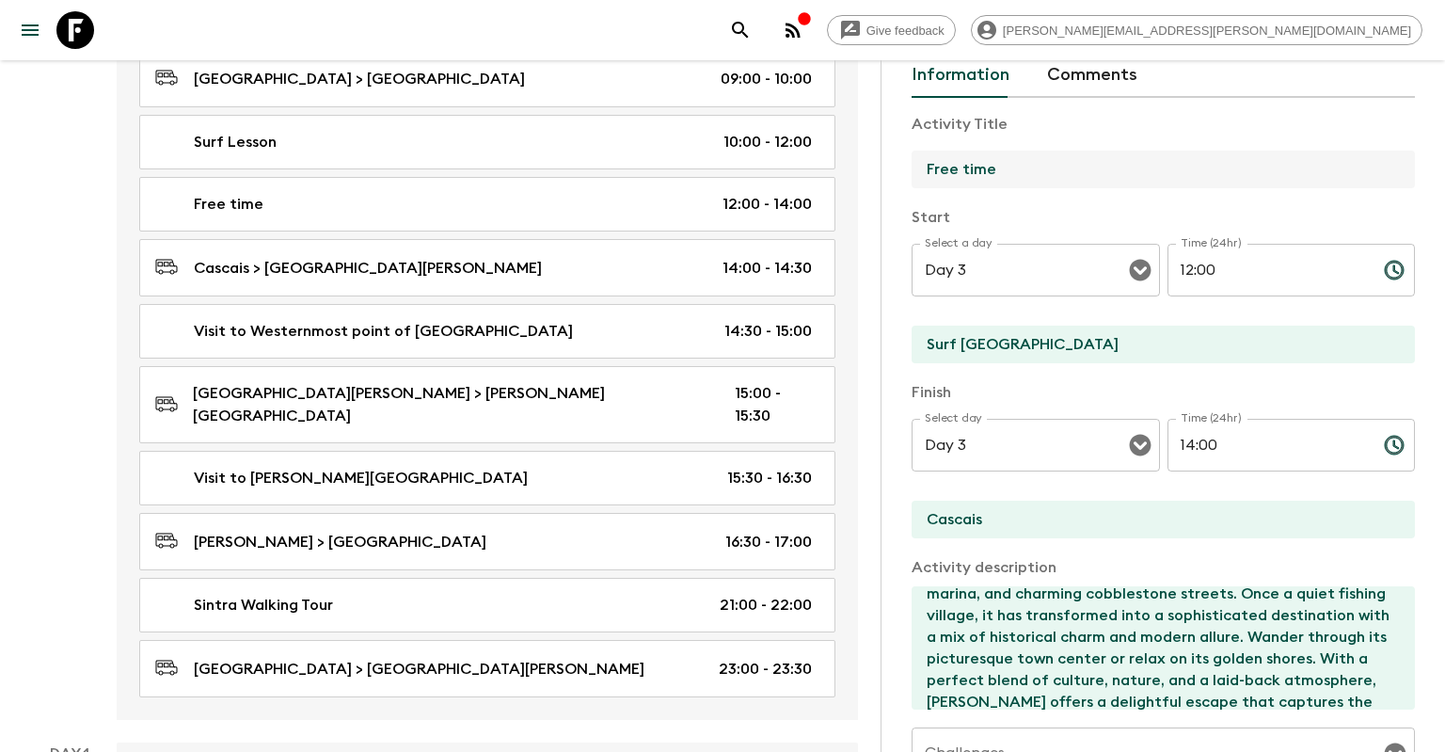
click at [1043, 174] on input "Free time" at bounding box center [1156, 170] width 488 height 38
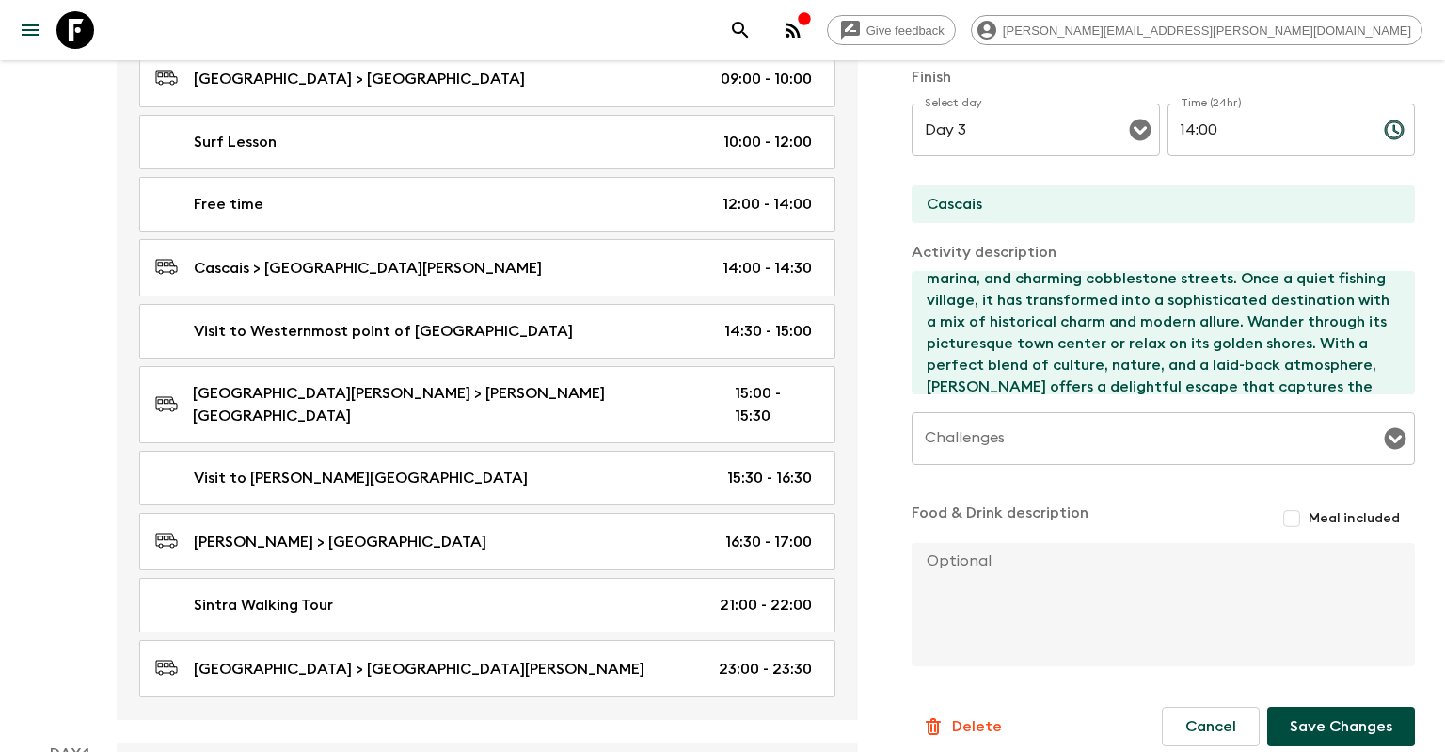
scroll to position [424, 0]
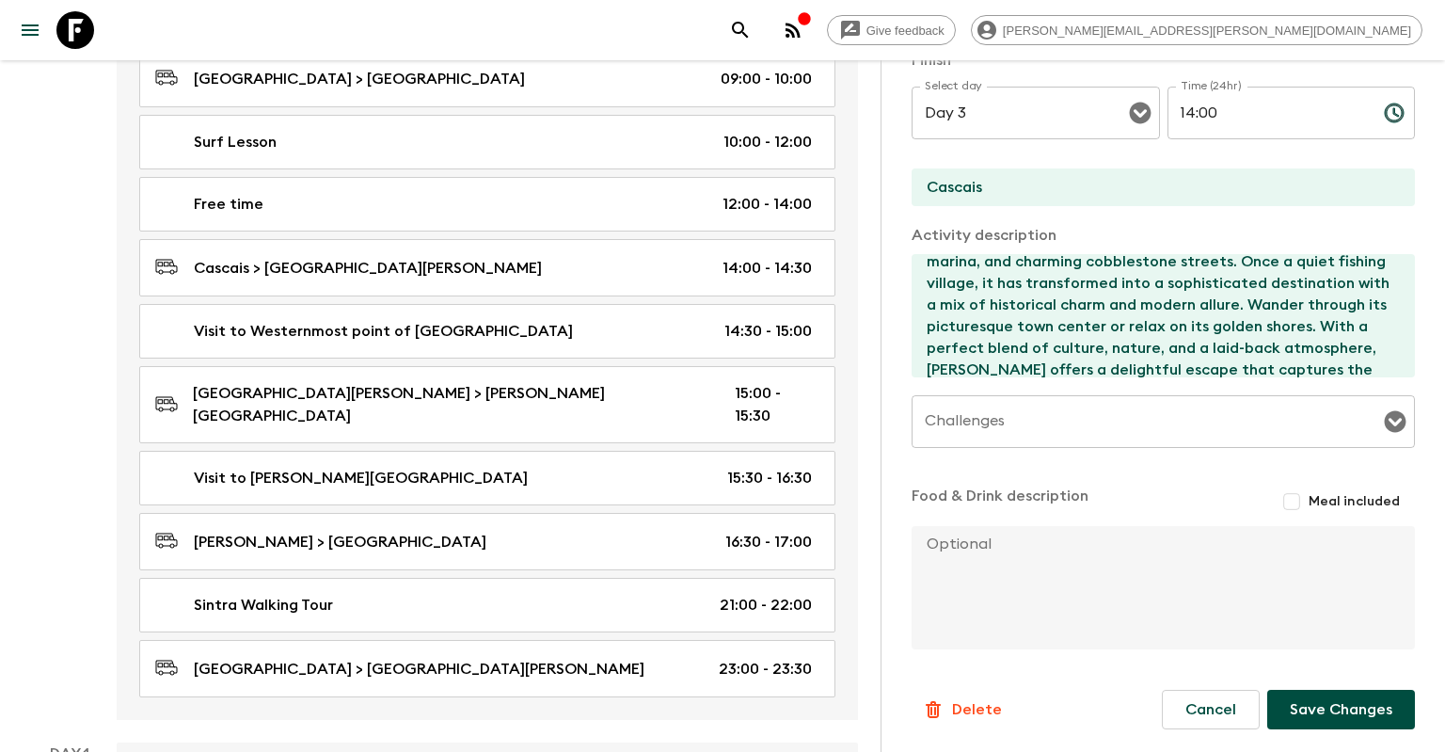
click at [1315, 723] on button "Save Changes" at bounding box center [1341, 710] width 148 height 40
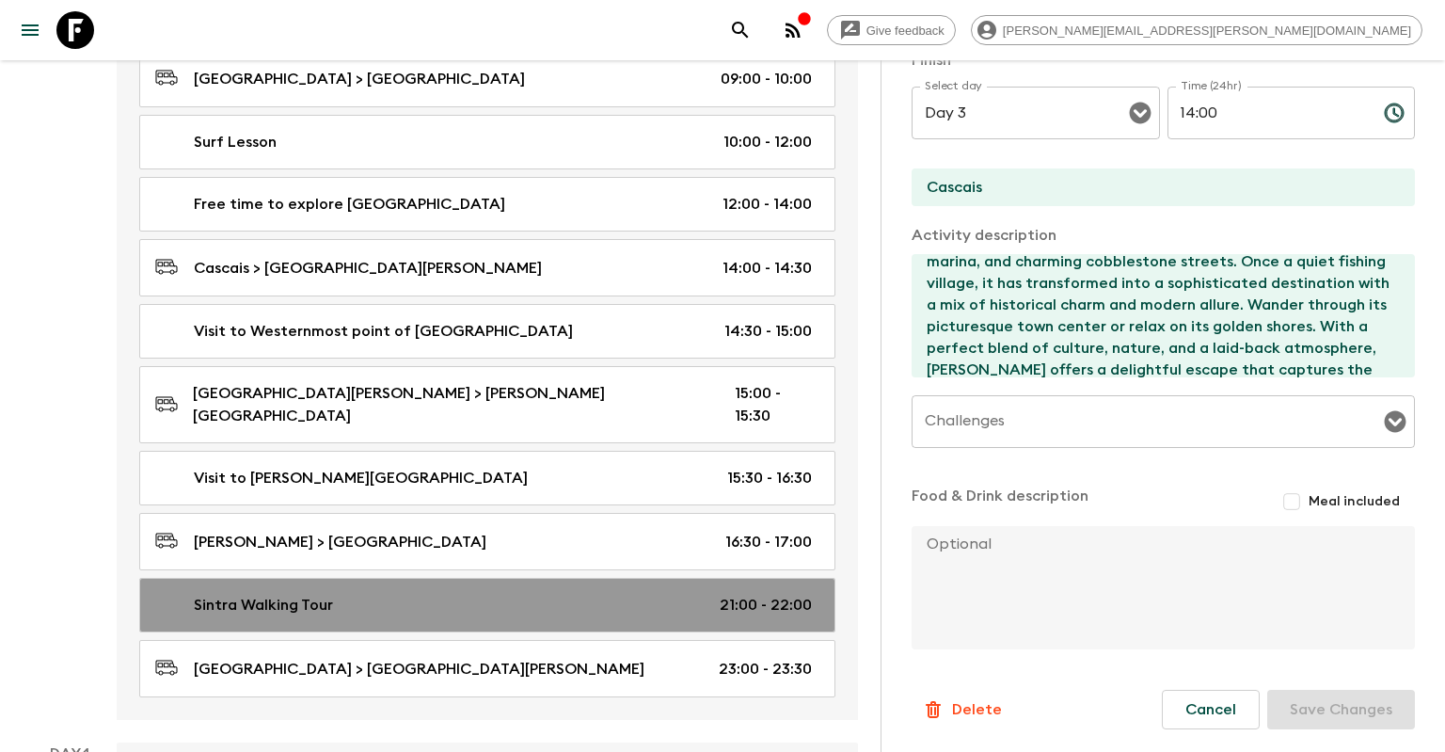
click at [755, 594] on p "21:00 - 22:00" at bounding box center [766, 605] width 92 height 23
type input "Sintra Walking Tour"
type input "[GEOGRAPHIC_DATA]"
type textarea "Embark on a captivating walking tour through the enchanting town of [GEOGRAPHIC…"
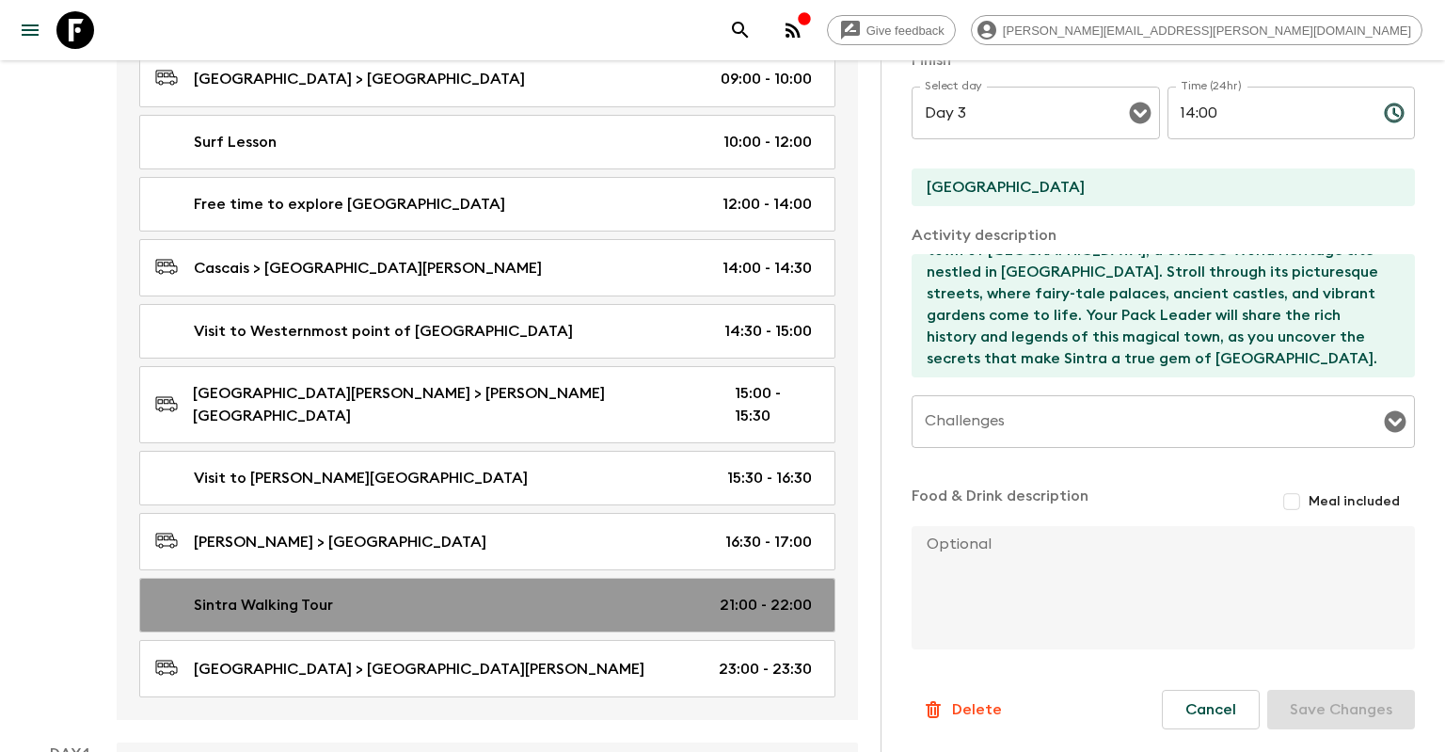
type input "21:00"
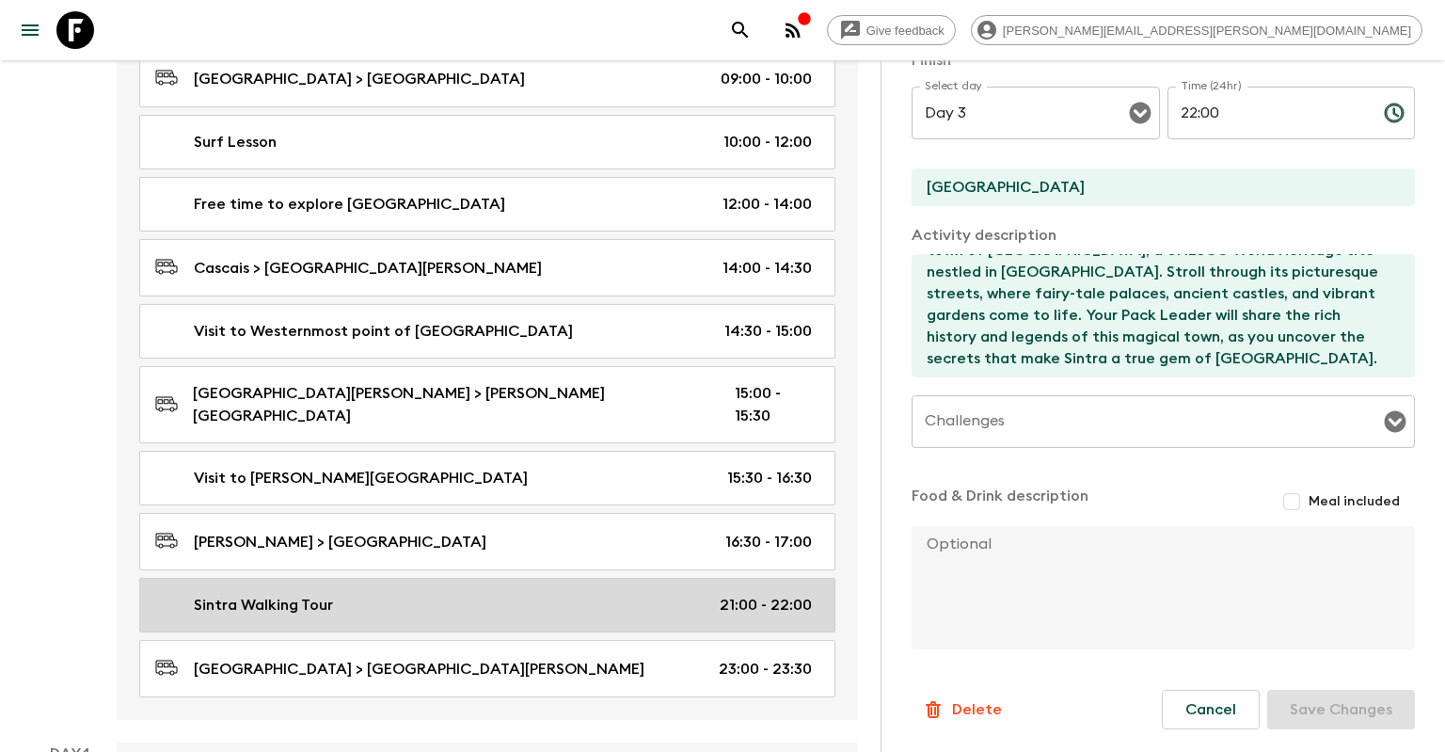
scroll to position [42, 0]
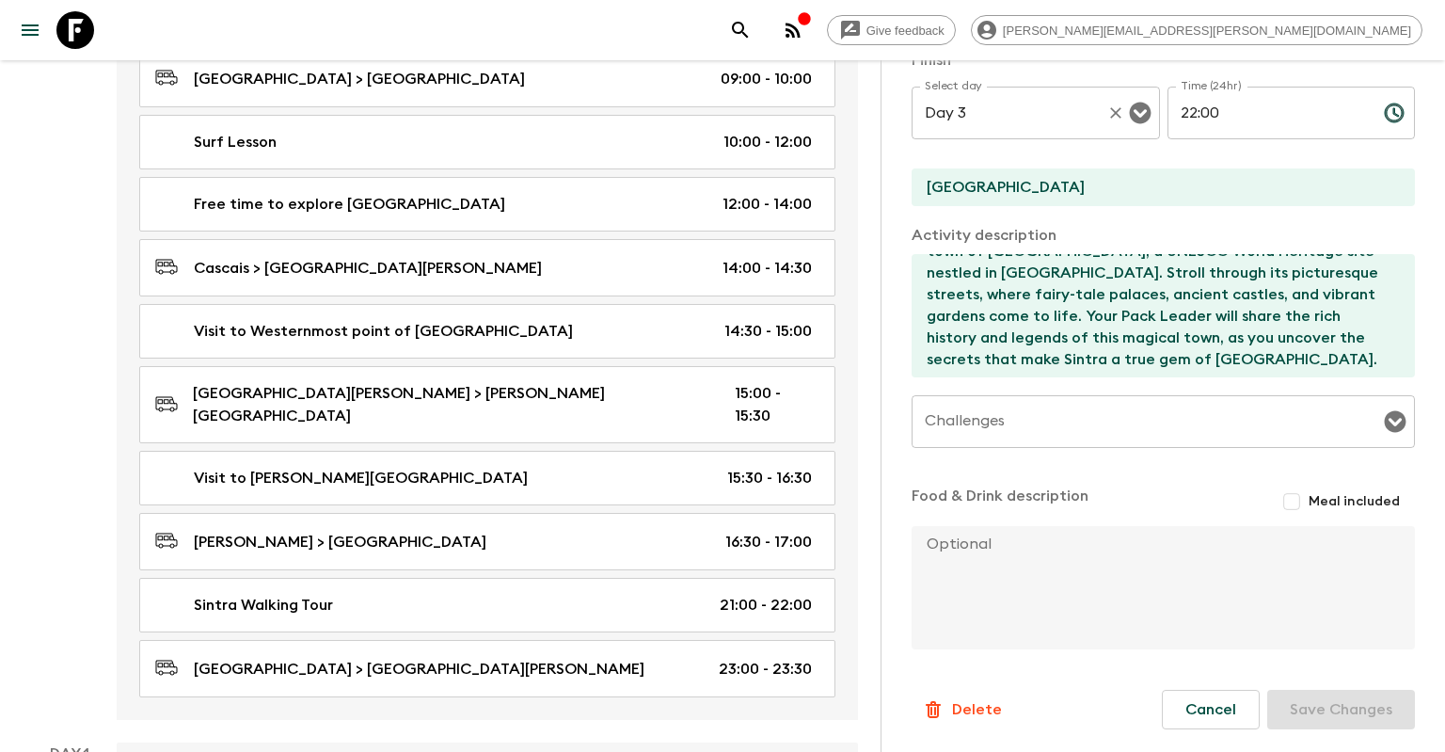
click at [1011, 115] on input "Day 3" at bounding box center [1009, 113] width 179 height 36
click at [1220, 108] on input "22:00" at bounding box center [1268, 113] width 201 height 53
drag, startPoint x: 1234, startPoint y: 111, endPoint x: 1171, endPoint y: 107, distance: 63.2
click at [1171, 107] on input "22:00" at bounding box center [1268, 113] width 201 height 53
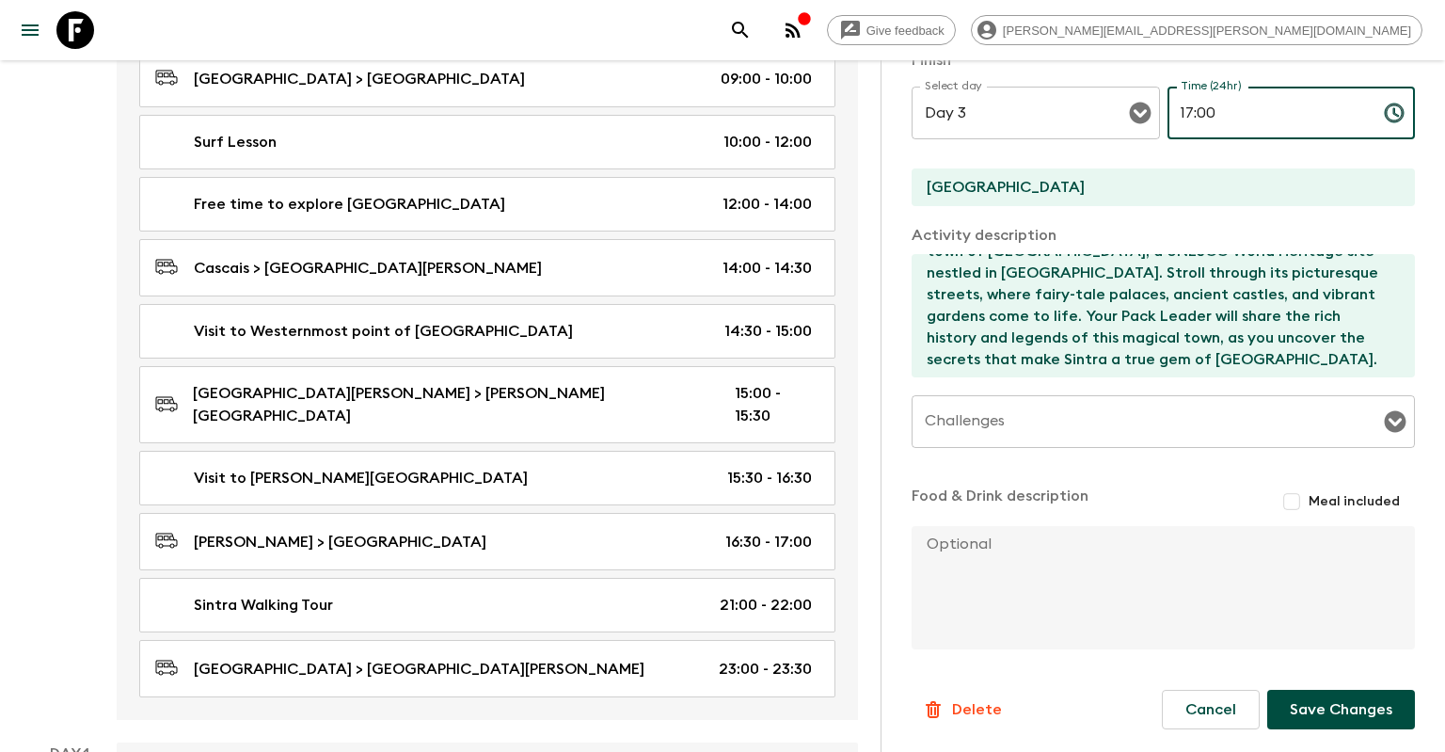
type input "17:00"
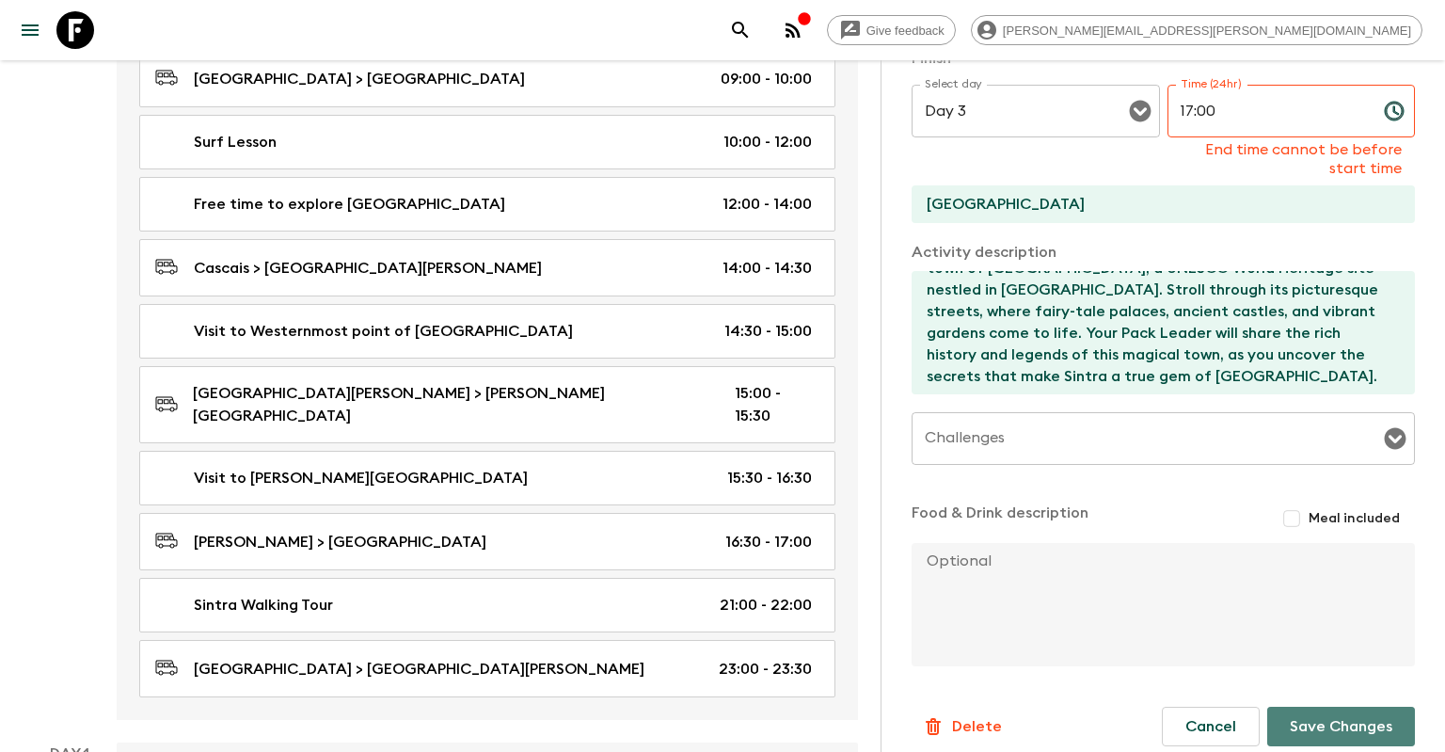
drag, startPoint x: 1327, startPoint y: 712, endPoint x: 1289, endPoint y: 689, distance: 44.4
click at [1326, 712] on button "Save Changes" at bounding box center [1341, 727] width 148 height 40
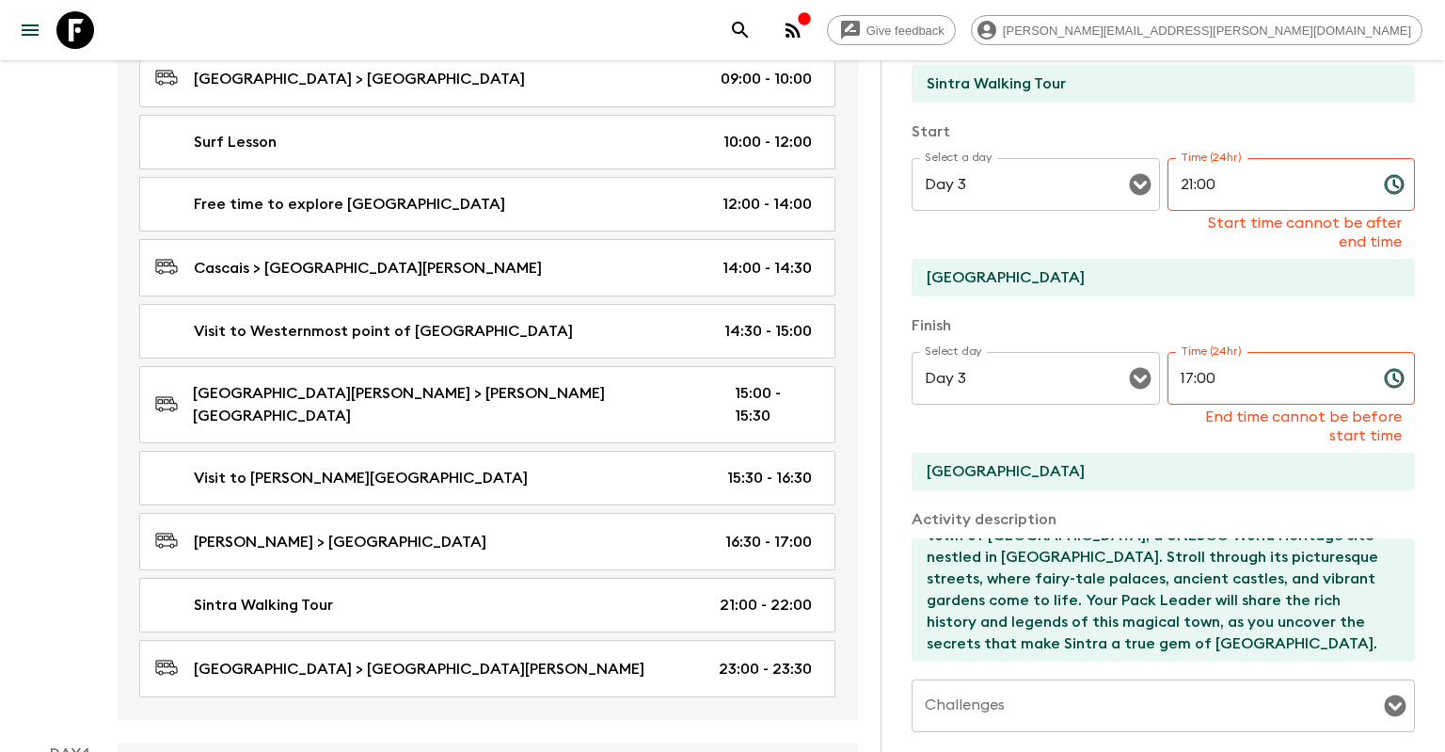
scroll to position [173, 0]
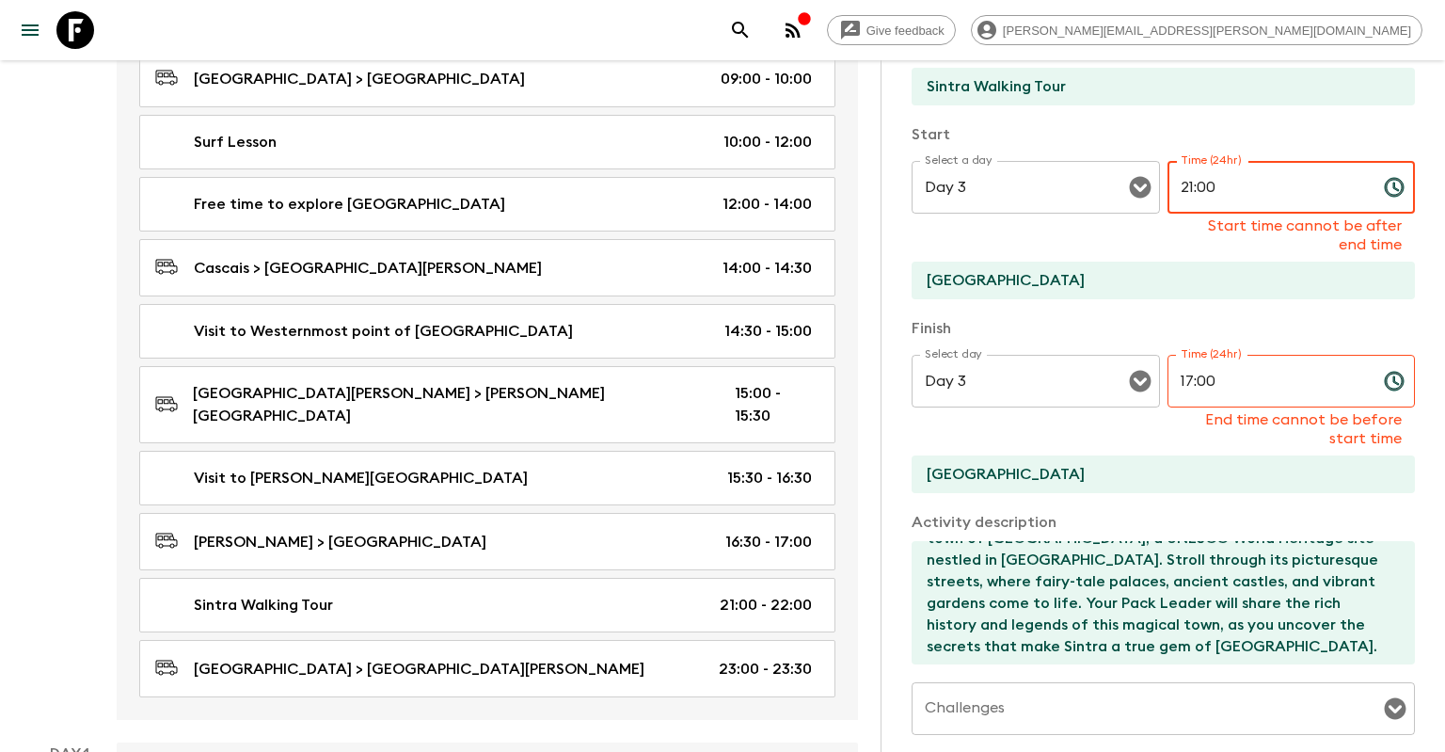
drag, startPoint x: 1240, startPoint y: 195, endPoint x: 1131, endPoint y: 183, distance: 109.8
click at [1168, 183] on input "21:00" at bounding box center [1268, 187] width 201 height 53
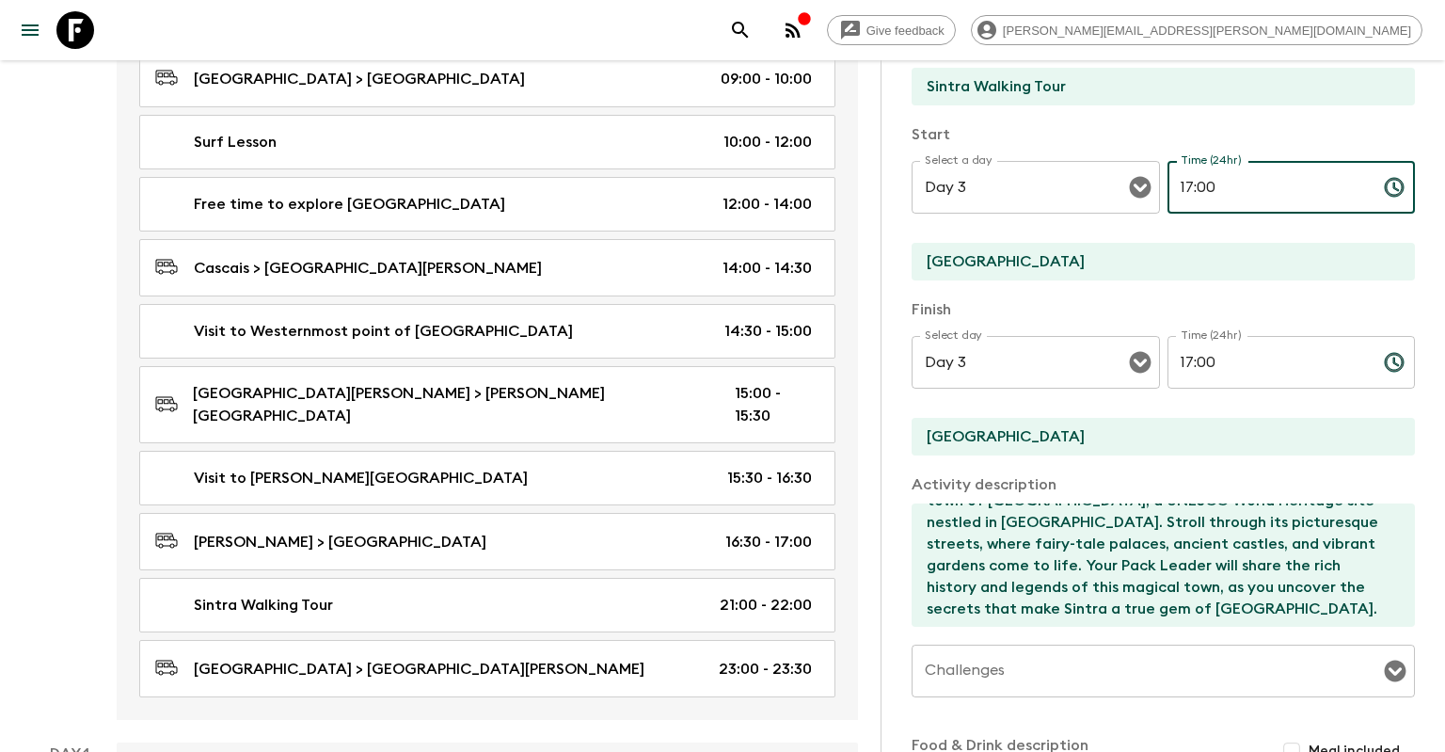
type input "17:00"
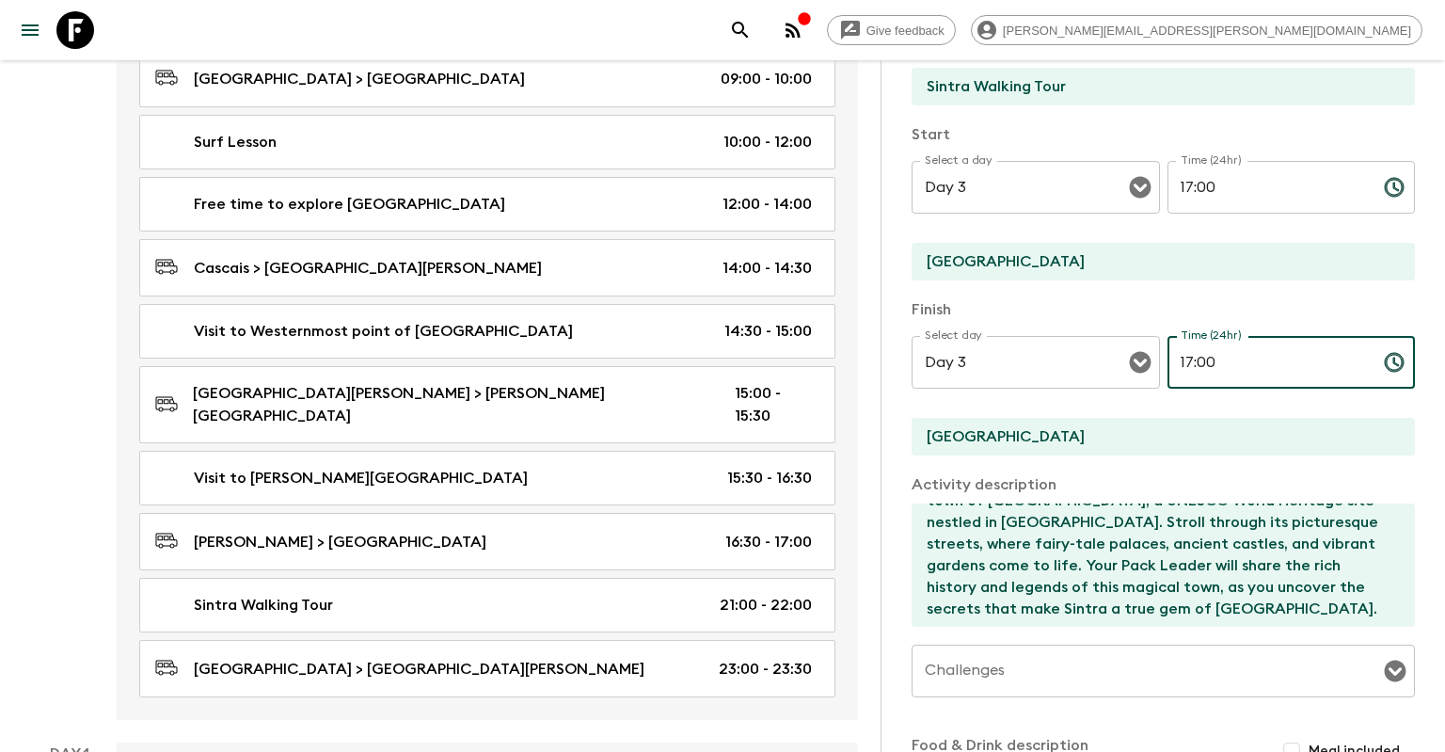
drag, startPoint x: 1267, startPoint y: 359, endPoint x: 1107, endPoint y: 365, distance: 161.0
click at [1168, 365] on input "17:00" at bounding box center [1268, 362] width 201 height 53
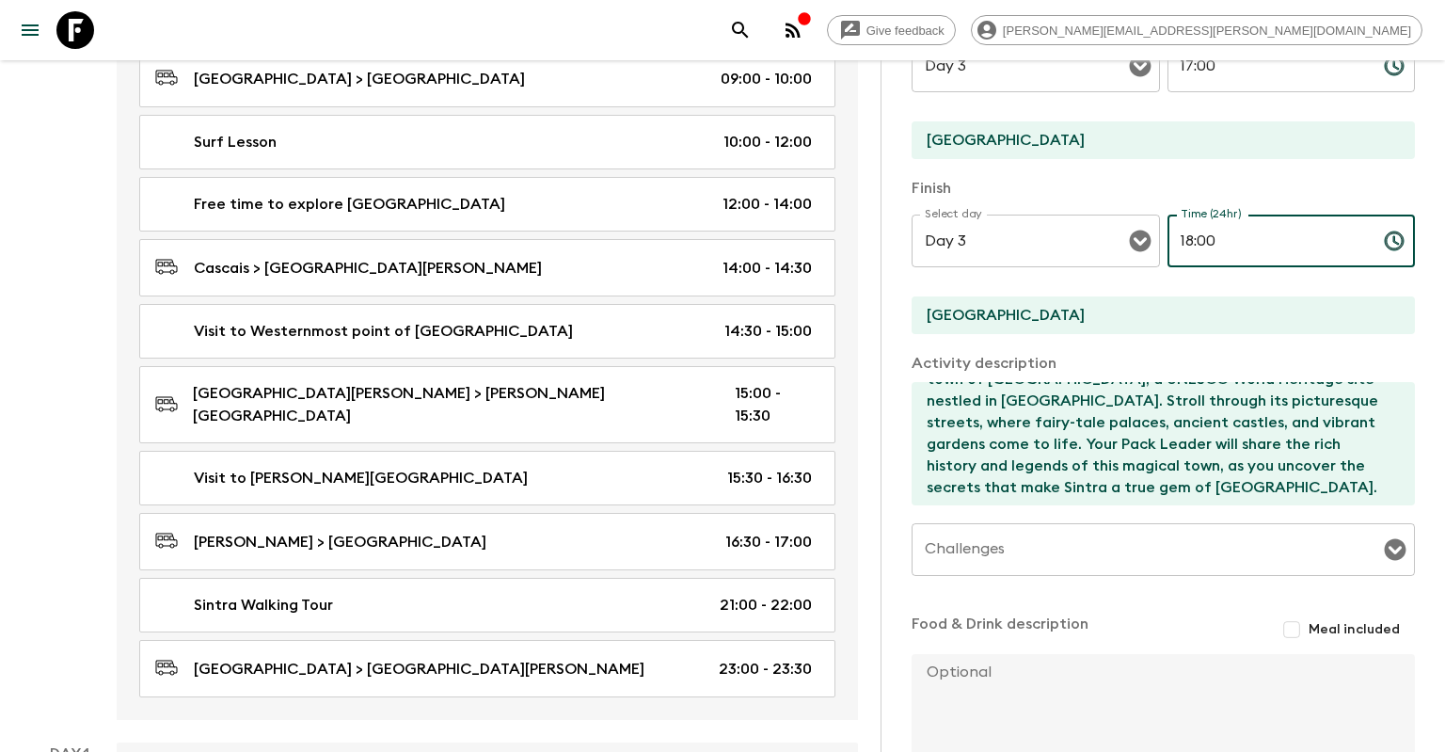
scroll to position [424, 0]
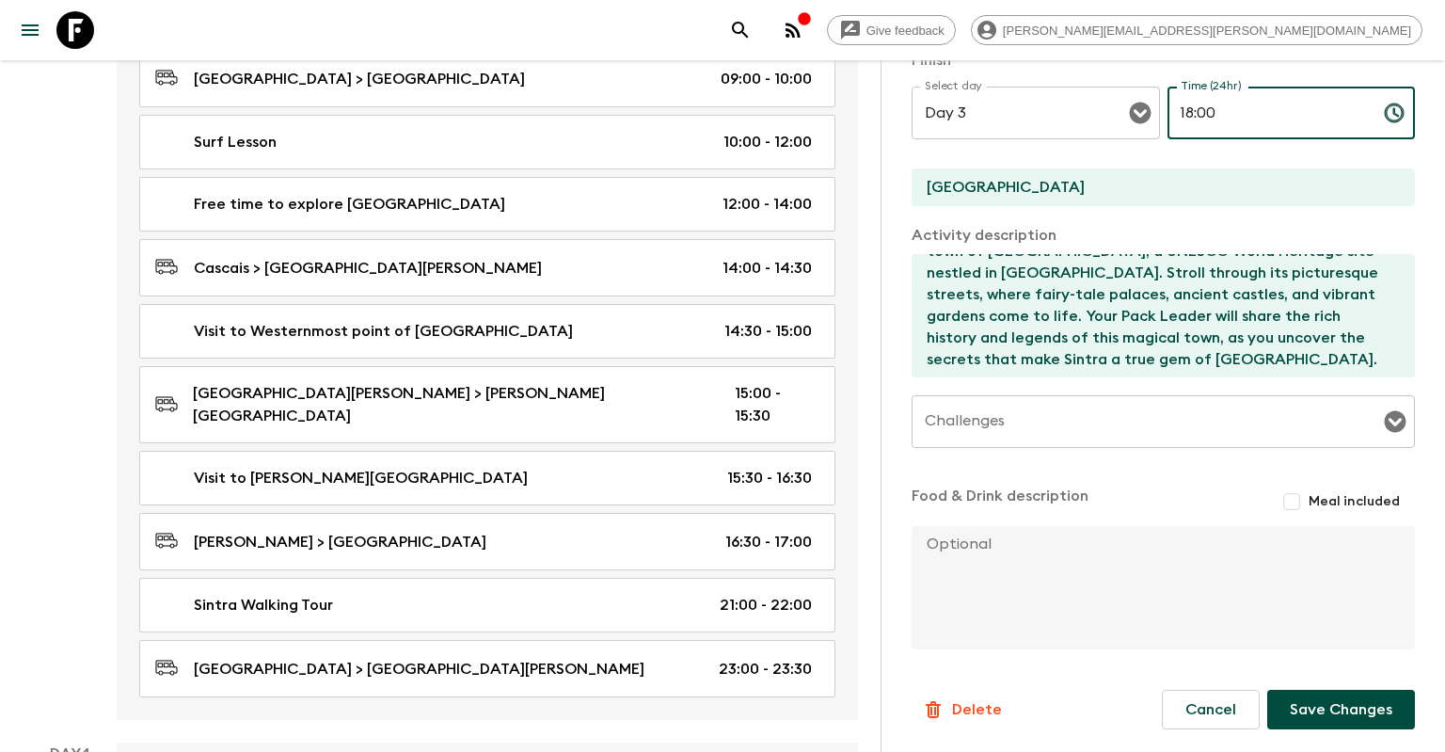
type input "18:00"
click at [1306, 709] on button "Save Changes" at bounding box center [1341, 710] width 148 height 40
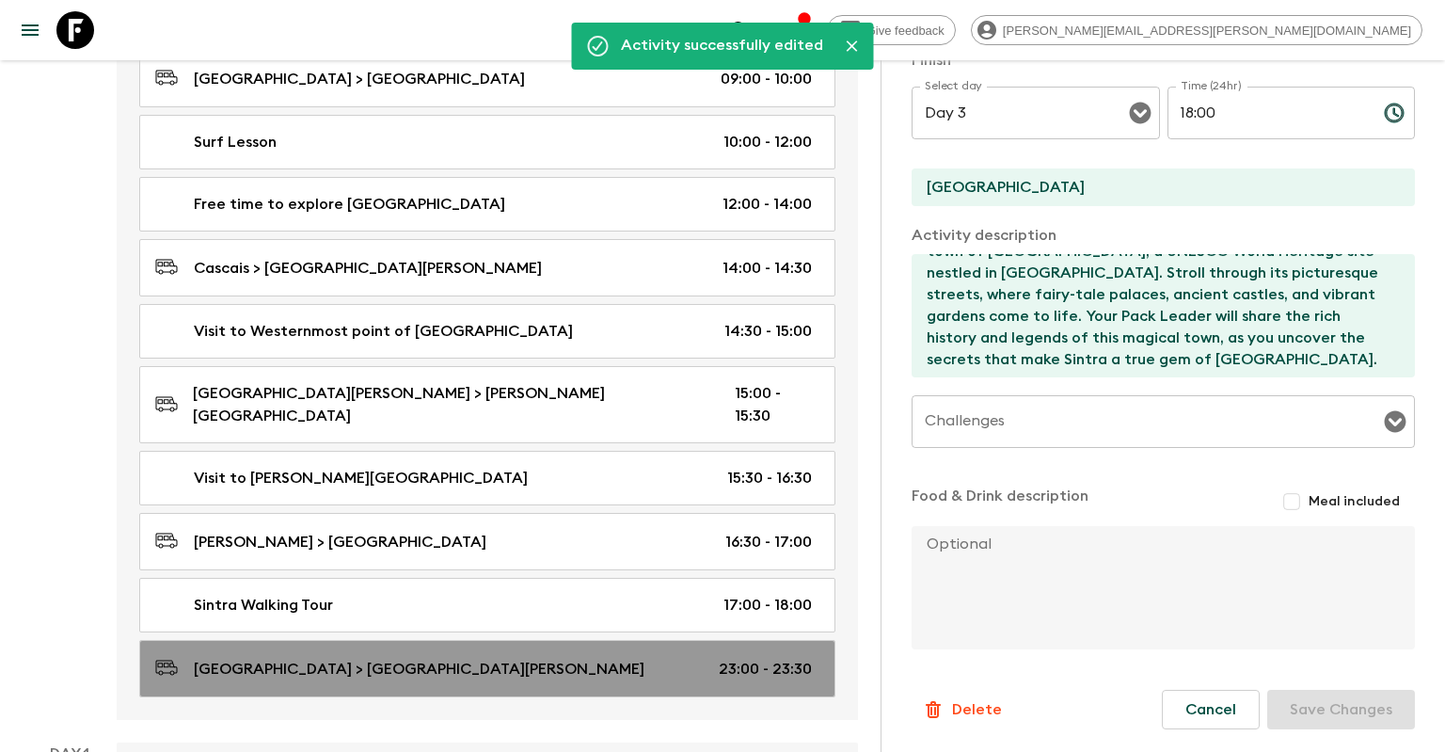
click at [739, 658] on p "23:00 - 23:30" at bounding box center [765, 669] width 93 height 23
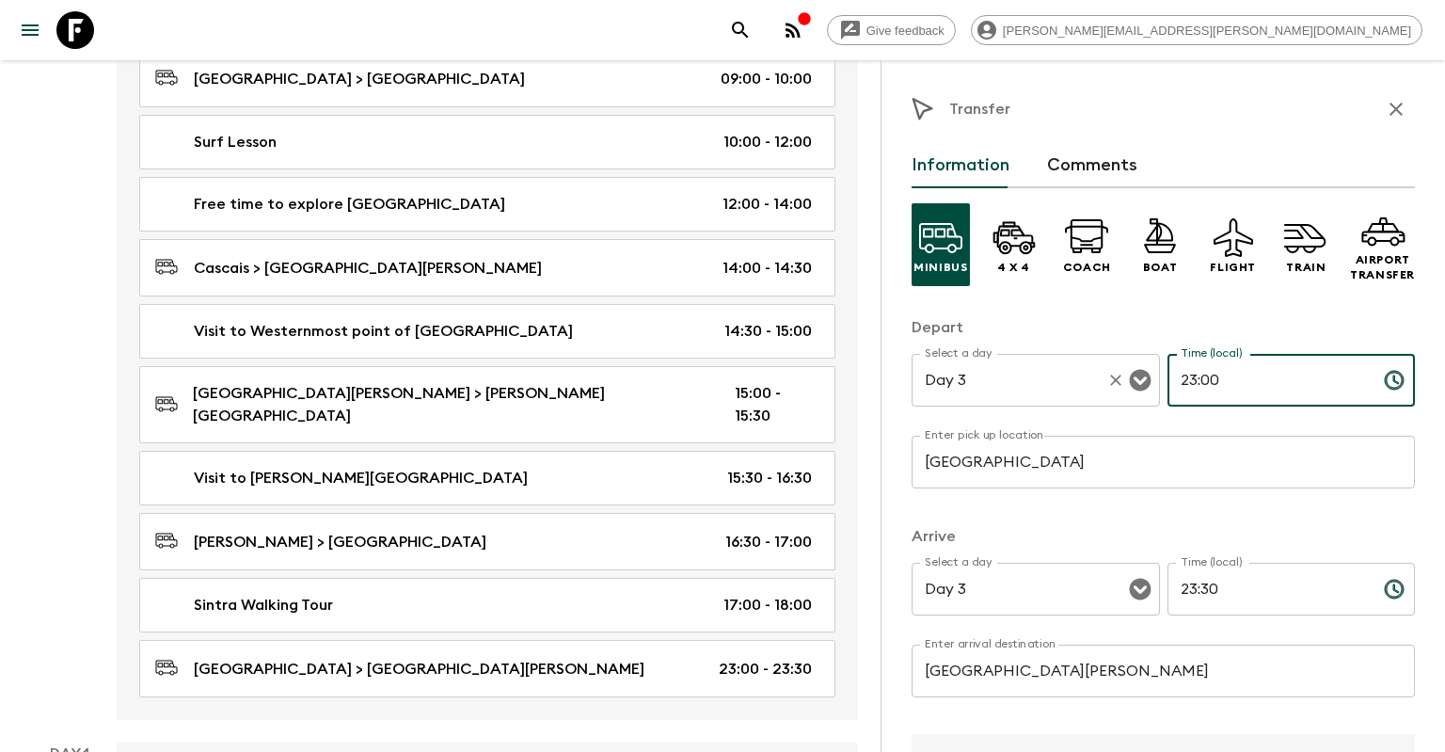
drag, startPoint x: 1229, startPoint y: 382, endPoint x: 1142, endPoint y: 381, distance: 86.6
click at [1168, 382] on input "23:00" at bounding box center [1268, 380] width 201 height 53
type input "18:00"
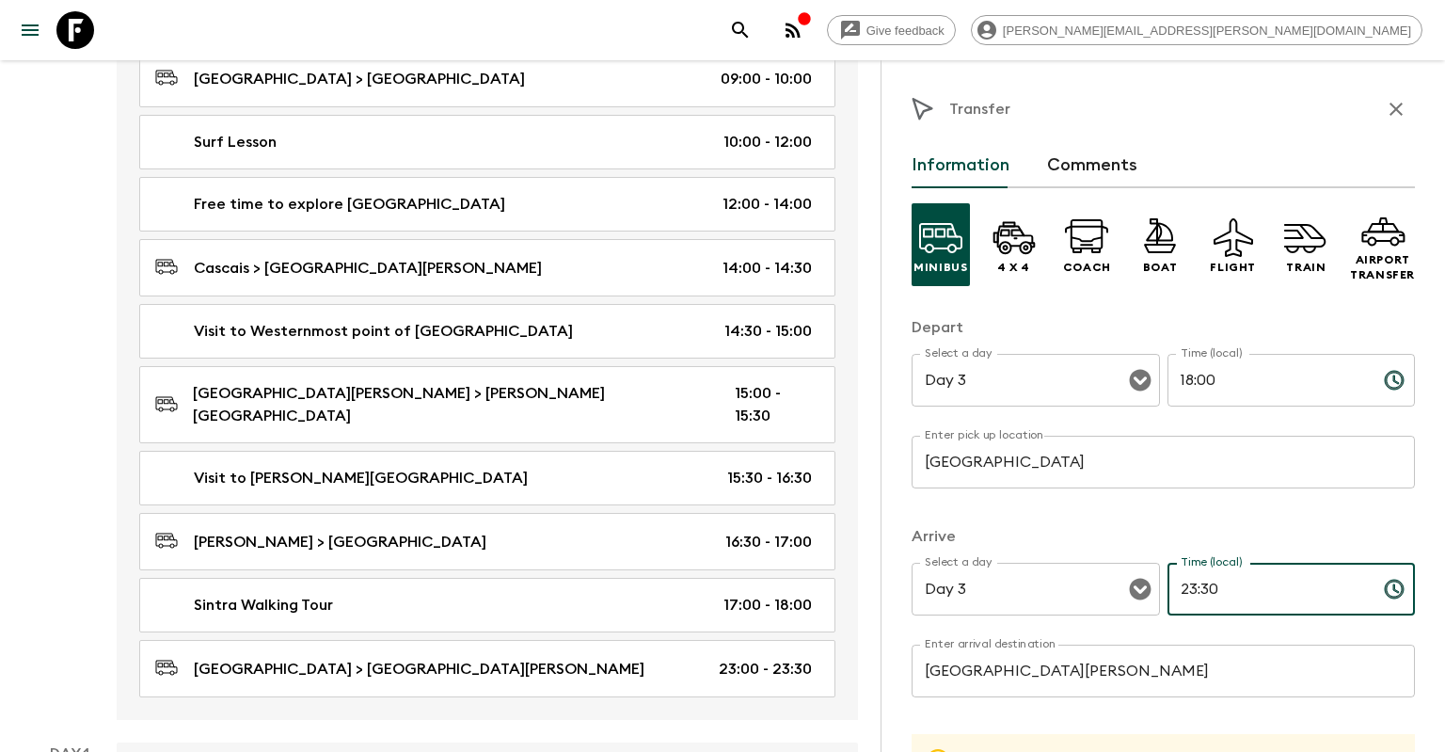
drag, startPoint x: 1220, startPoint y: 594, endPoint x: 1081, endPoint y: 593, distance: 139.3
click at [1168, 593] on input "23:30" at bounding box center [1268, 589] width 201 height 53
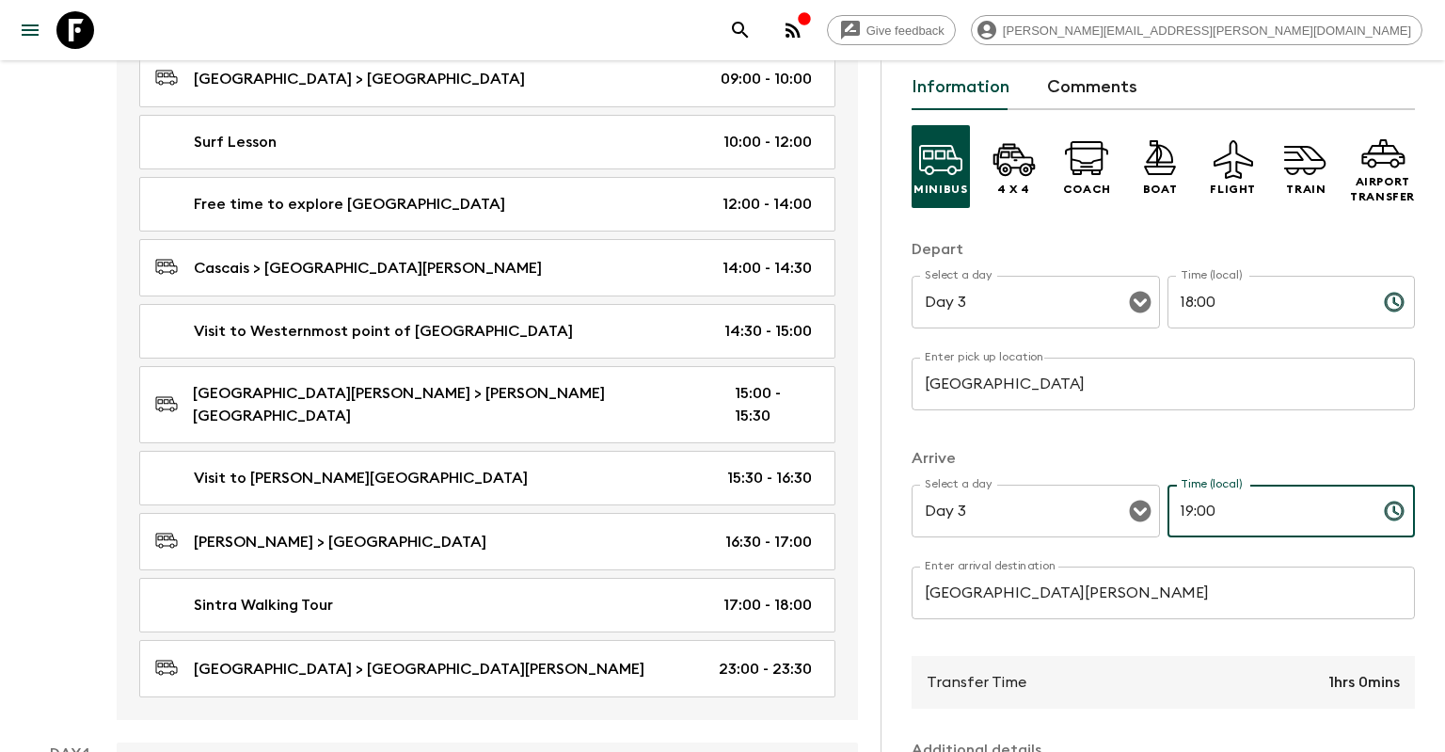
scroll to position [65, 0]
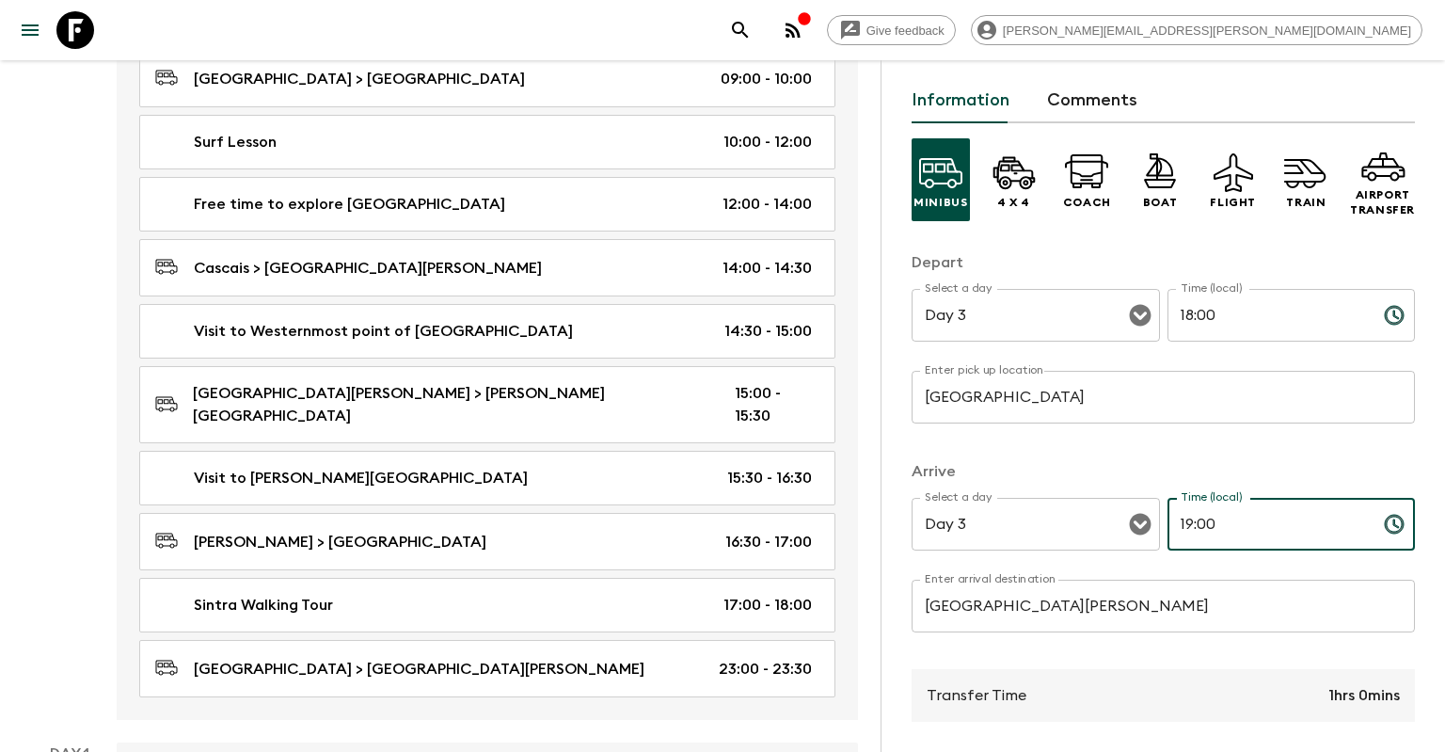
type input "19:00"
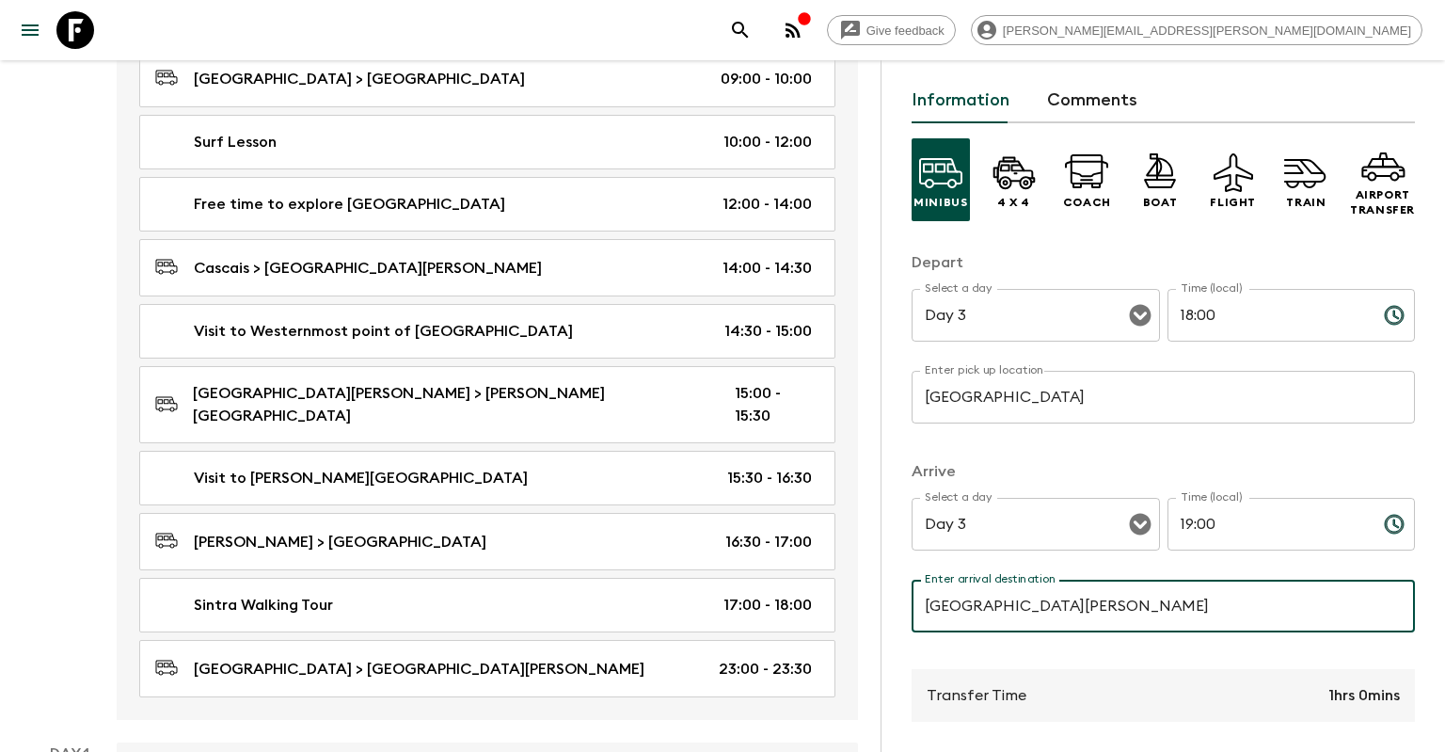
drag, startPoint x: 1036, startPoint y: 614, endPoint x: 746, endPoint y: 605, distance: 290.0
click at [912, 605] on input "[GEOGRAPHIC_DATA][PERSON_NAME]" at bounding box center [1163, 606] width 503 height 53
drag, startPoint x: 1093, startPoint y: 624, endPoint x: 1082, endPoint y: 607, distance: 20.4
click at [1089, 616] on input "[GEOGRAPHIC_DATA][PERSON_NAME]" at bounding box center [1163, 606] width 503 height 53
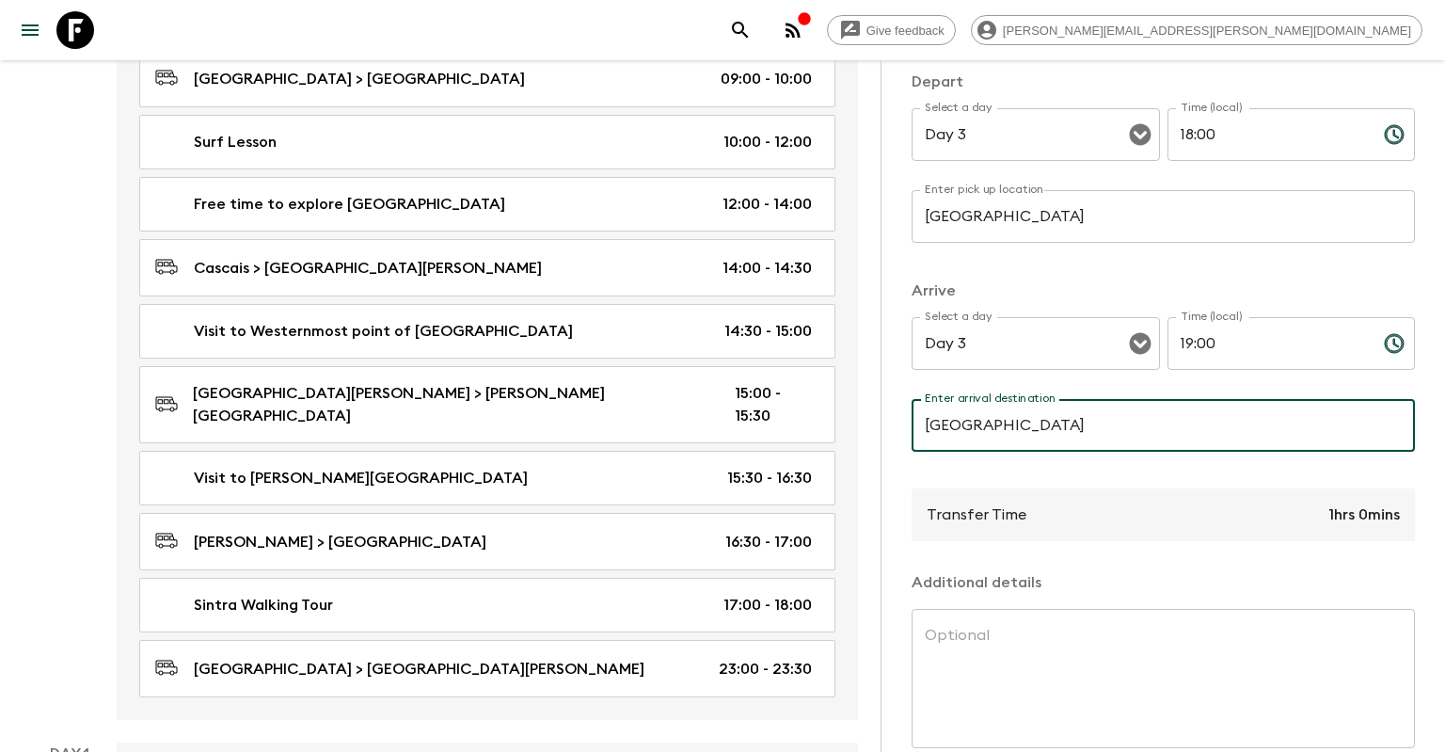
scroll to position [336, 0]
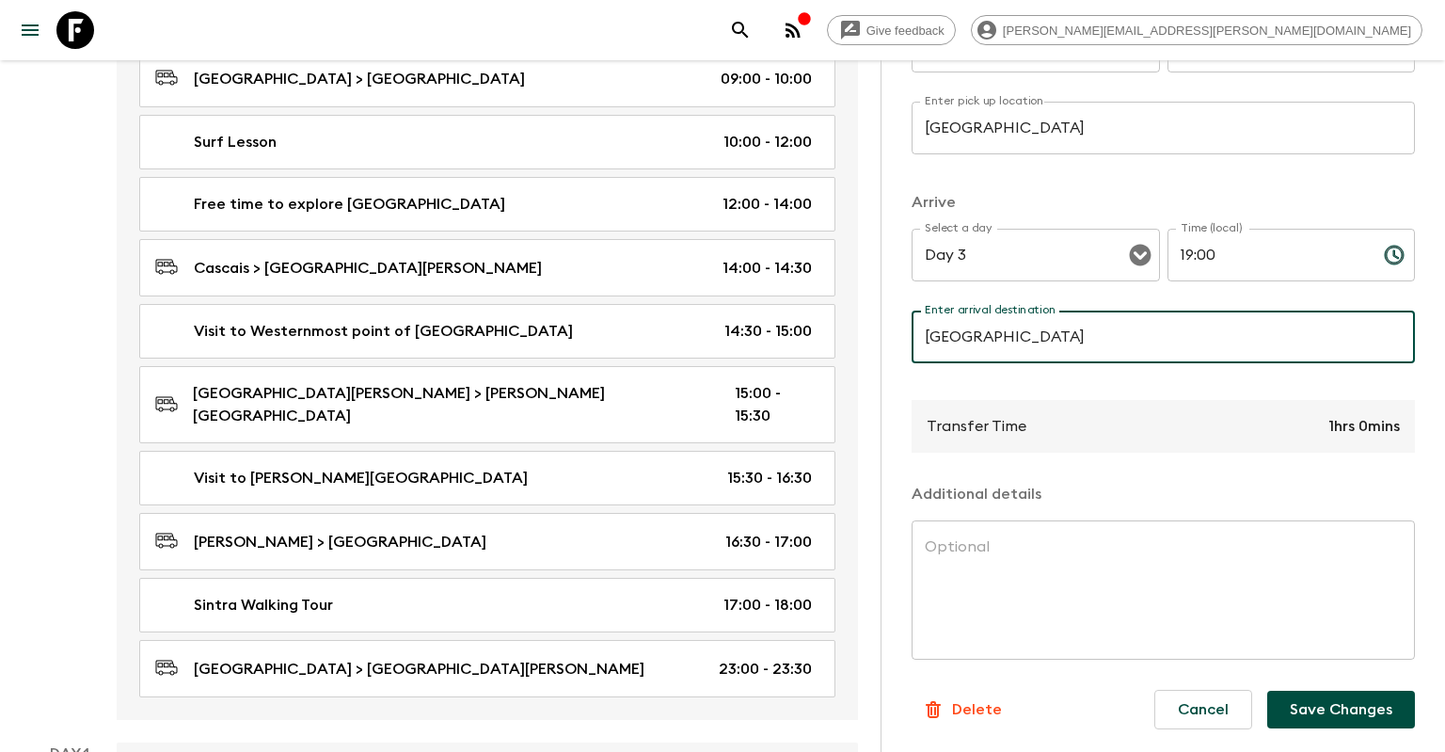
type input "[GEOGRAPHIC_DATA]"
click at [1330, 704] on button "Save Changes" at bounding box center [1341, 710] width 148 height 38
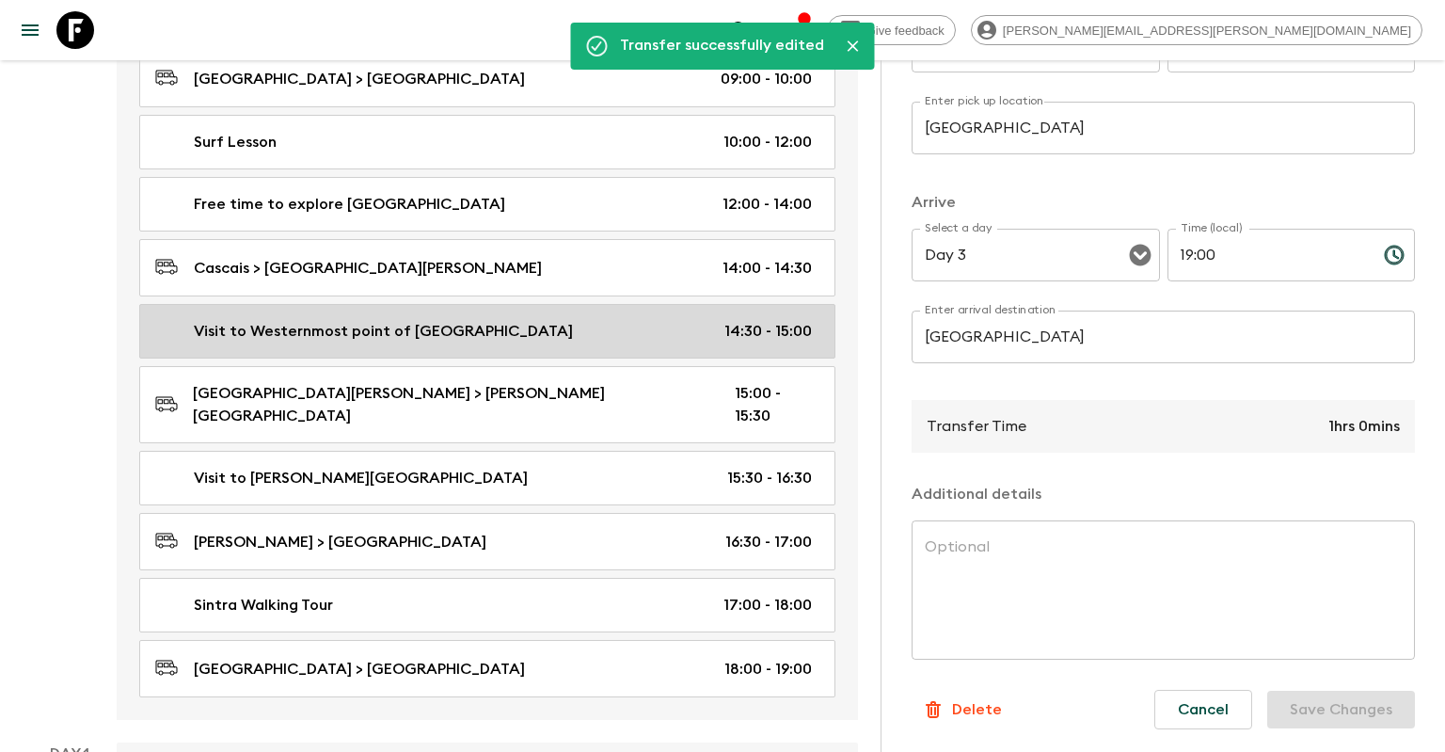
scroll to position [1291, 0]
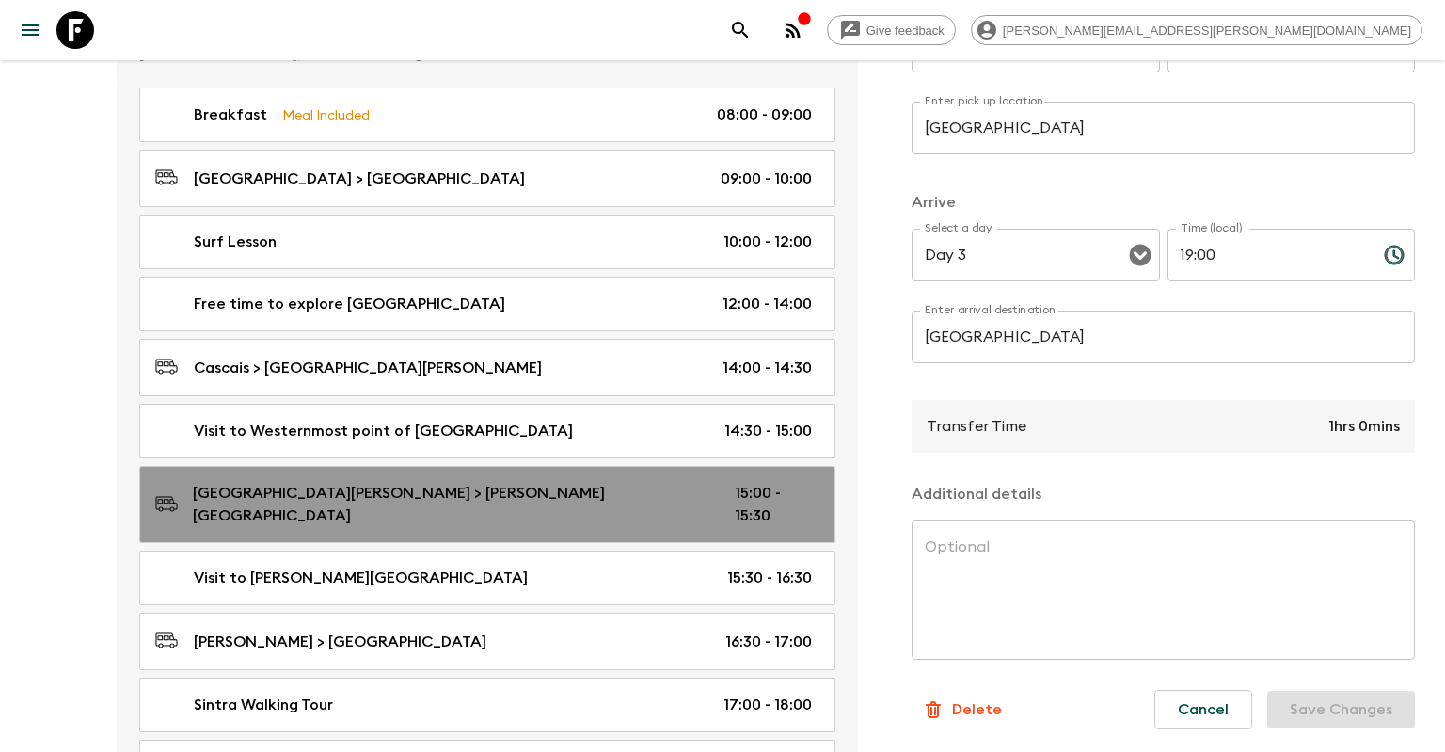
click at [390, 466] on link "[GEOGRAPHIC_DATA][PERSON_NAME] > [PERSON_NAME][GEOGRAPHIC_DATA] 15:00 - 15:30" at bounding box center [487, 504] width 696 height 77
type input "[GEOGRAPHIC_DATA][PERSON_NAME]"
type input "[PERSON_NAME][GEOGRAPHIC_DATA]"
type input "15:00"
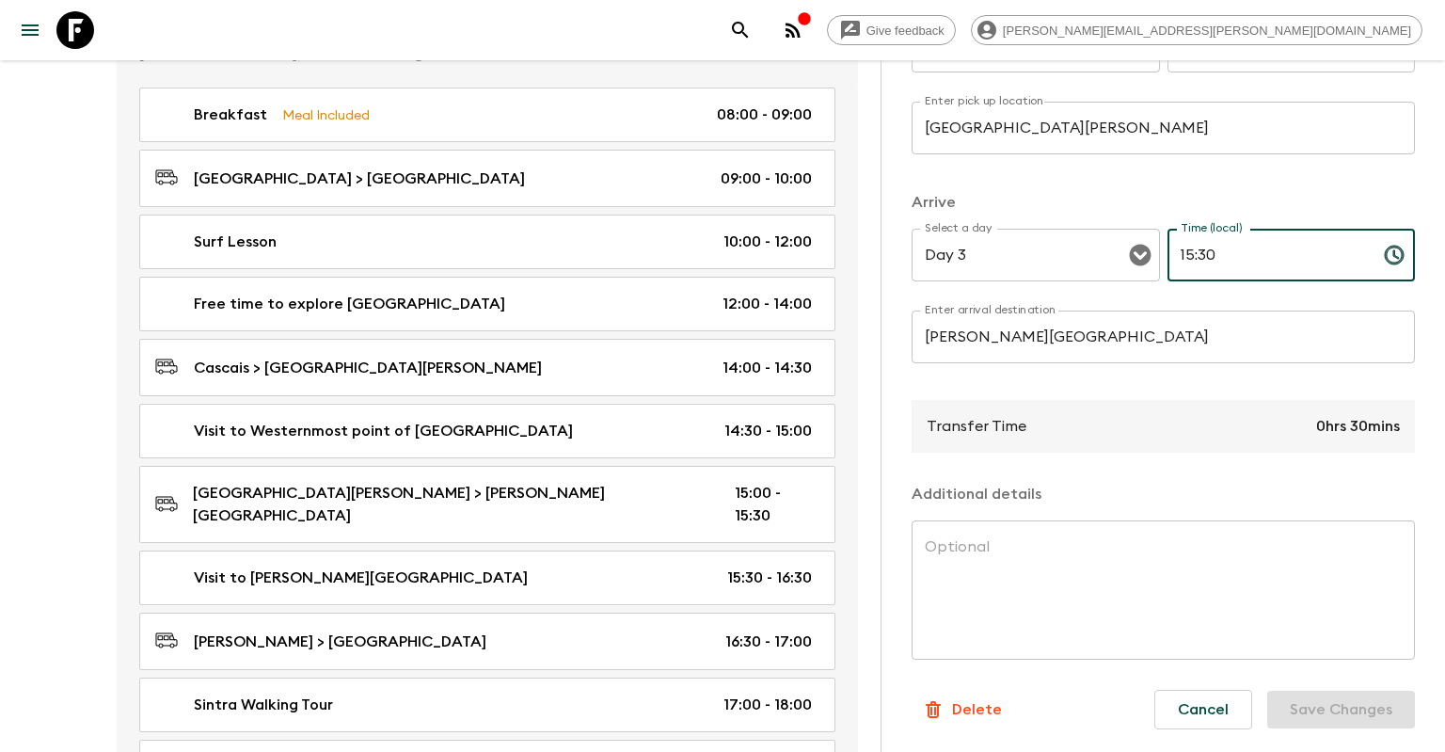
drag, startPoint x: 1267, startPoint y: 247, endPoint x: 1199, endPoint y: 259, distance: 69.8
click at [1199, 259] on input "15:30" at bounding box center [1268, 255] width 201 height 53
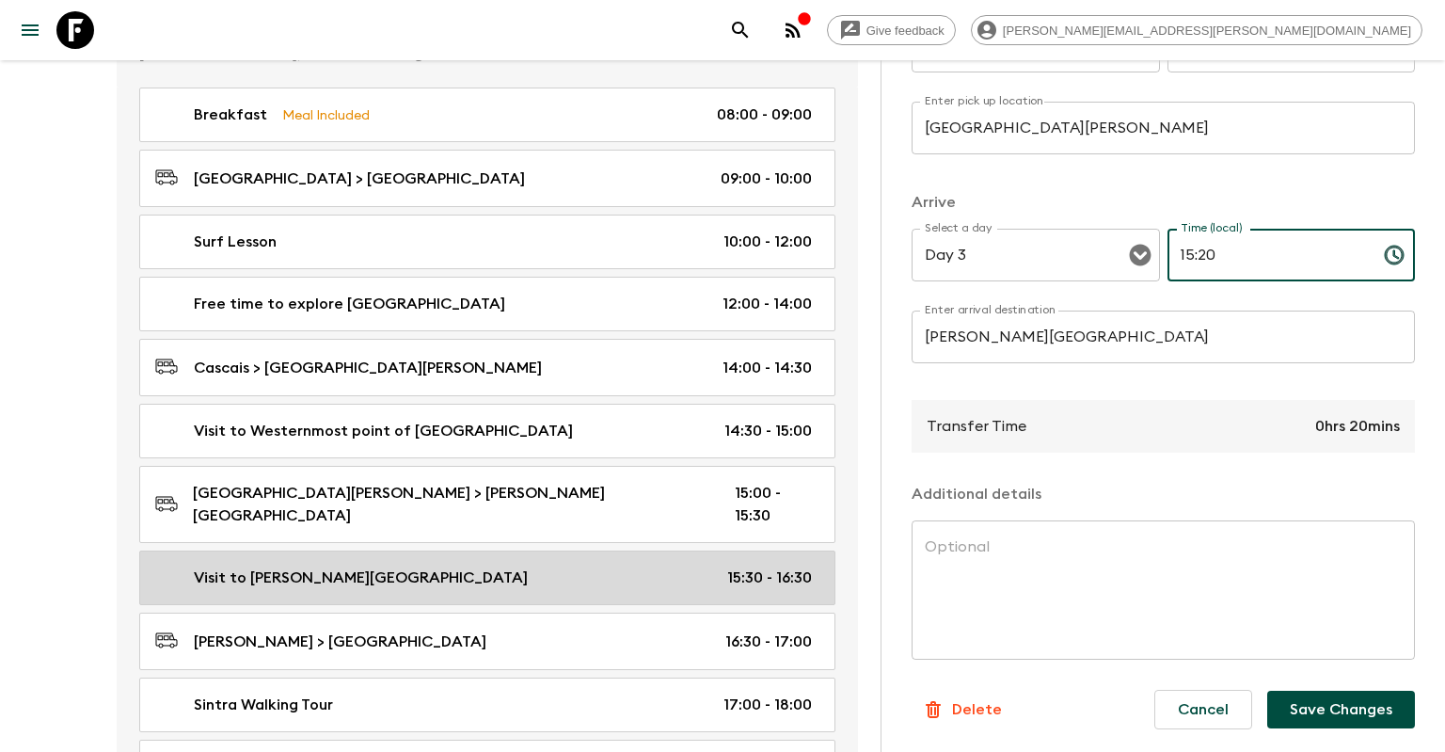
type input "15:20"
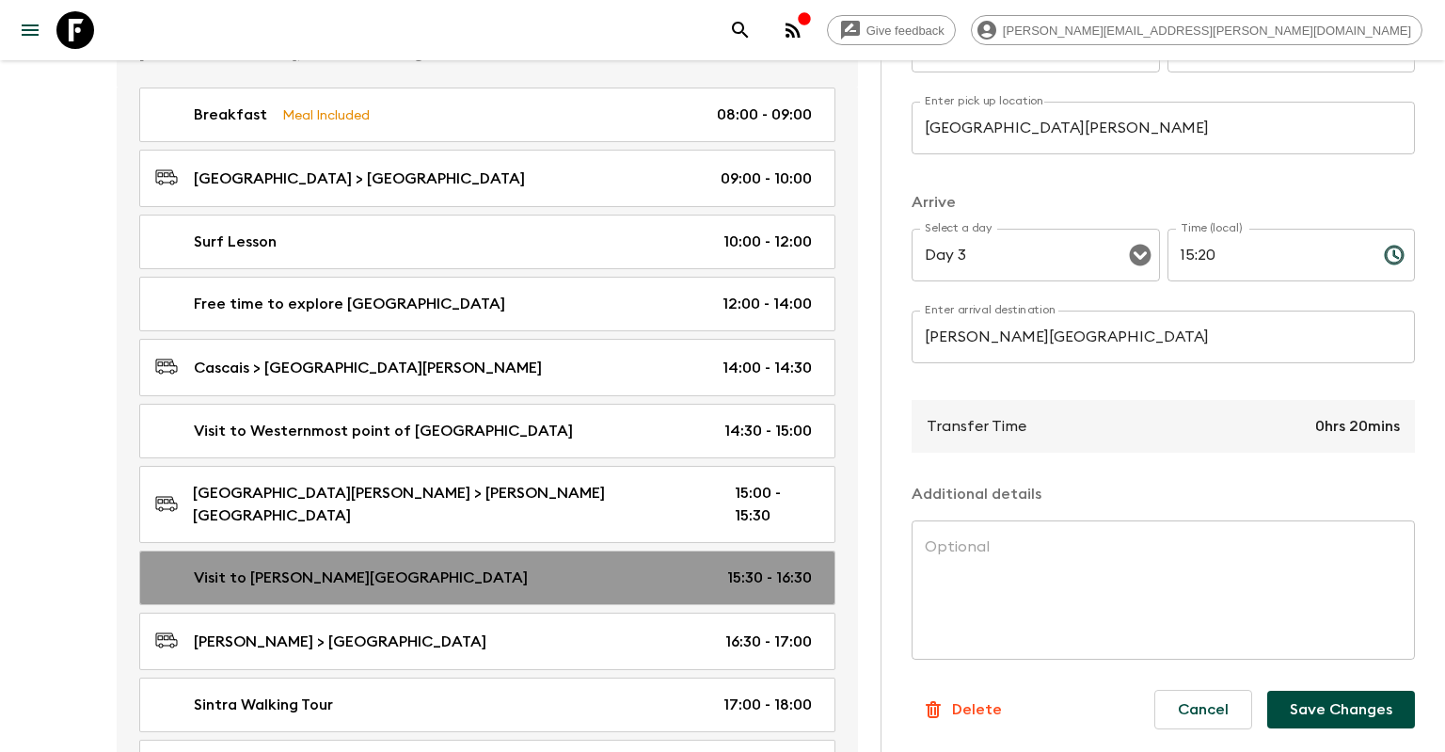
click at [747, 566] on p "15:30 - 16:30" at bounding box center [769, 577] width 85 height 23
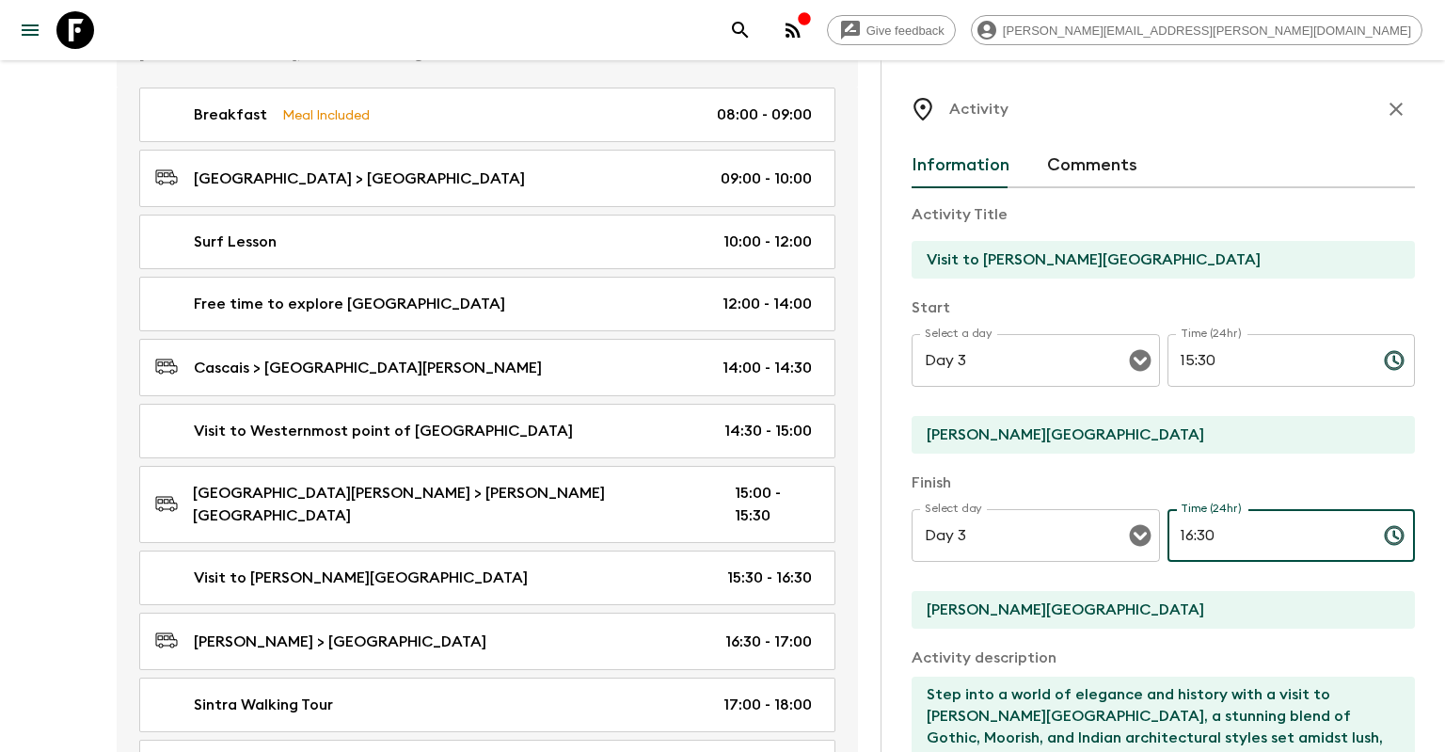
drag, startPoint x: 1222, startPoint y: 533, endPoint x: 1199, endPoint y: 533, distance: 23.5
click at [1199, 533] on input "16:30" at bounding box center [1268, 535] width 201 height 53
type input "16:20"
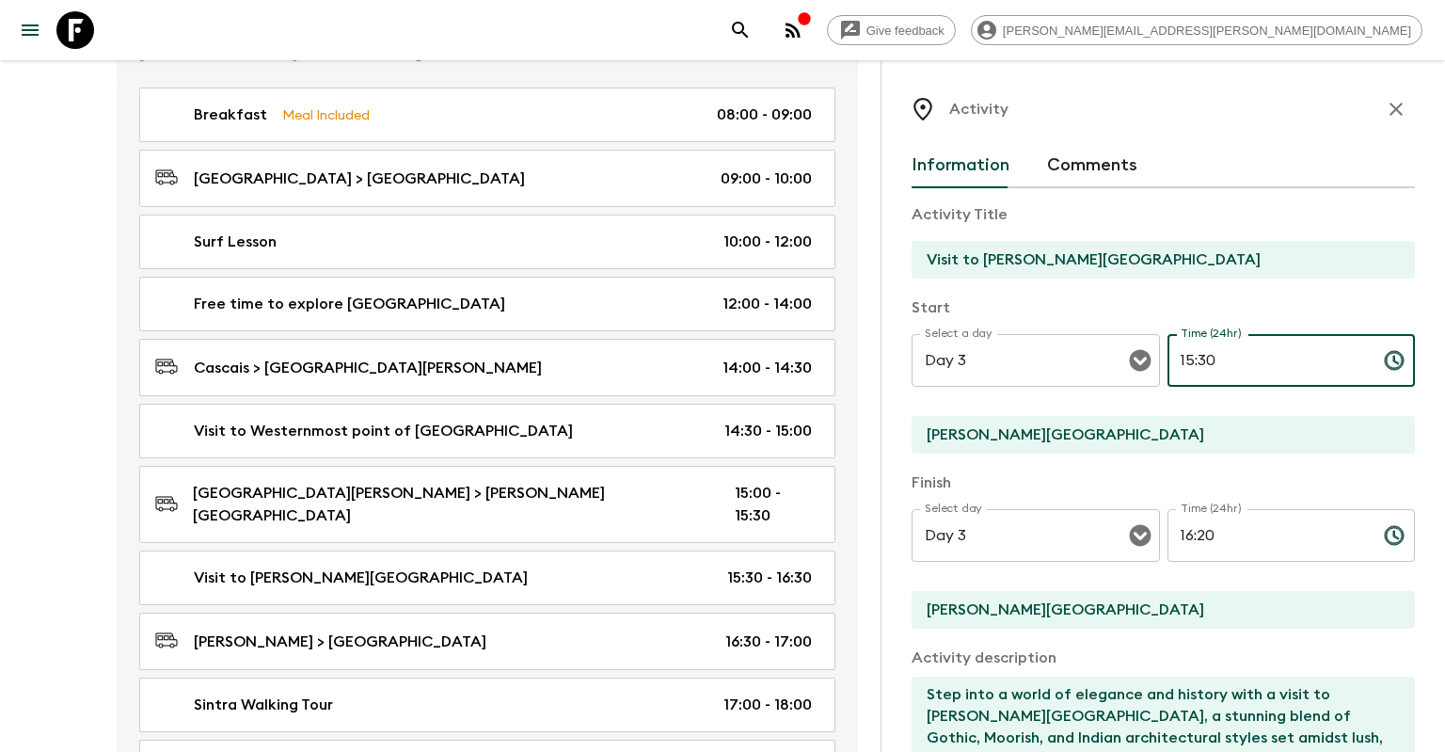
drag, startPoint x: 1221, startPoint y: 359, endPoint x: 1201, endPoint y: 359, distance: 20.7
click at [1201, 359] on input "15:30" at bounding box center [1268, 360] width 201 height 53
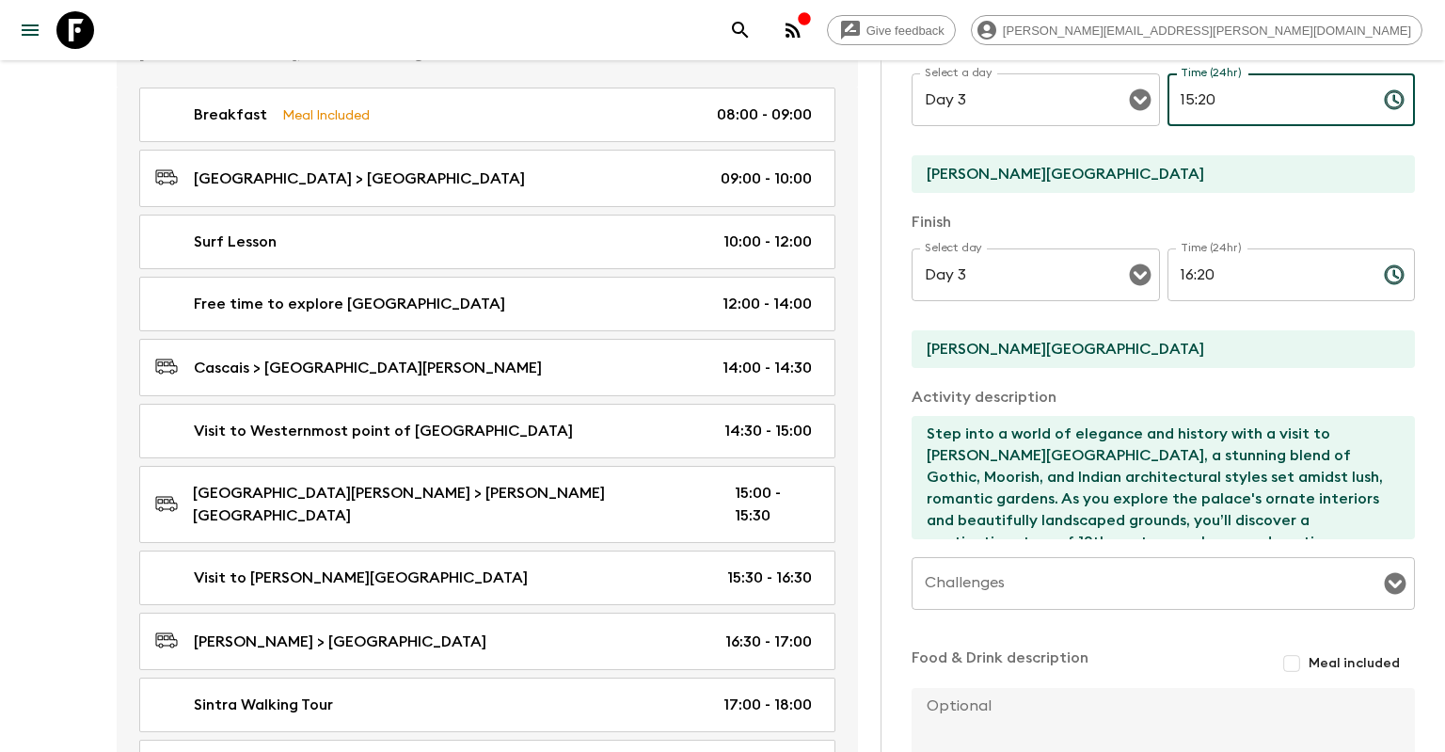
scroll to position [424, 0]
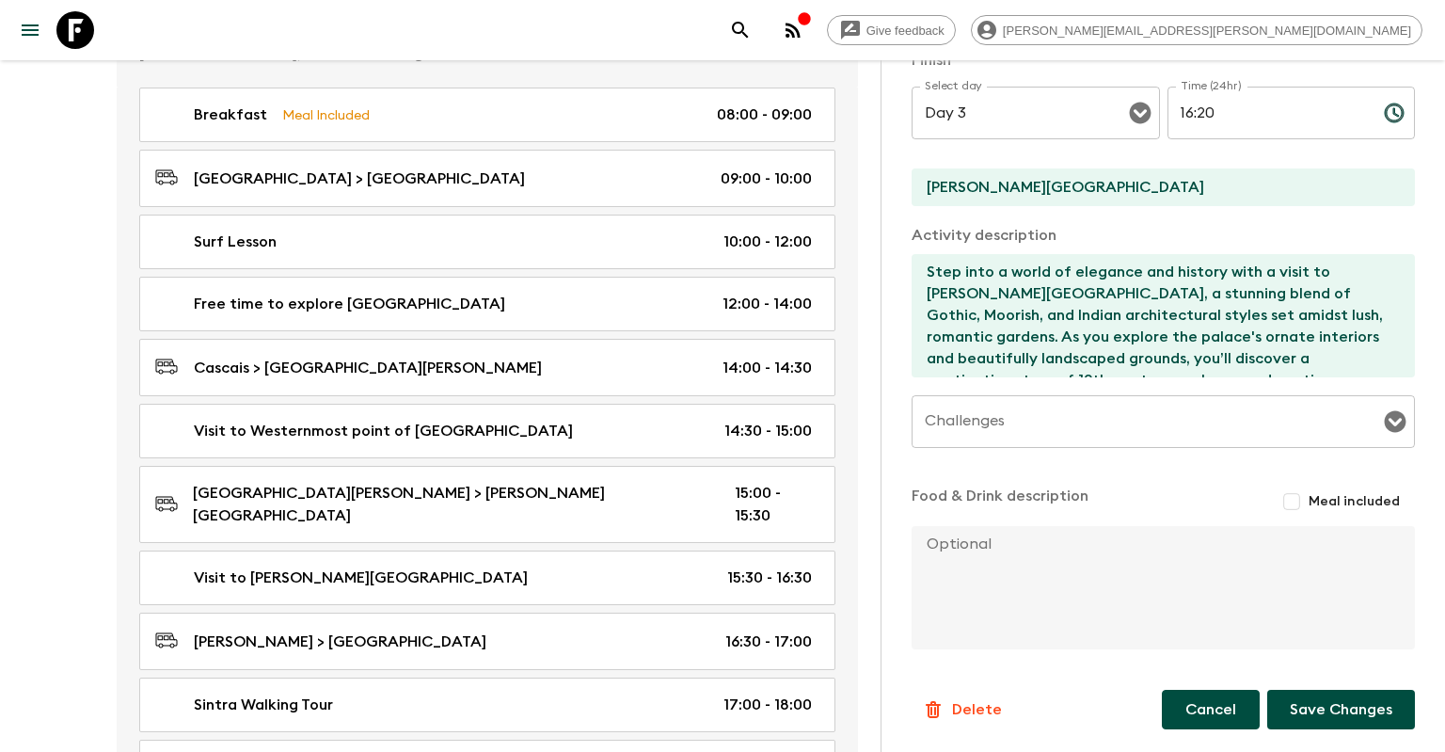
type input "15:20"
click at [1190, 705] on button "Cancel" at bounding box center [1211, 710] width 98 height 40
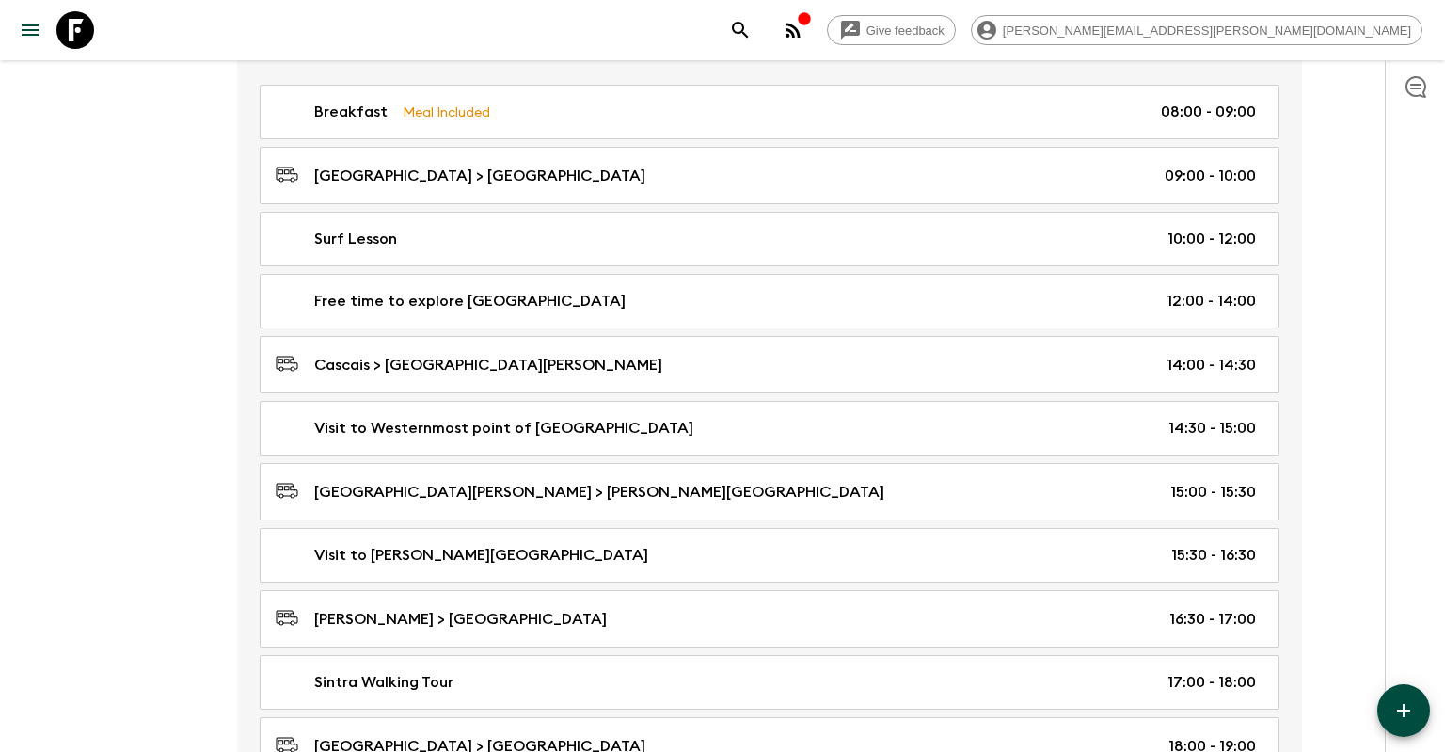
scroll to position [1214, 0]
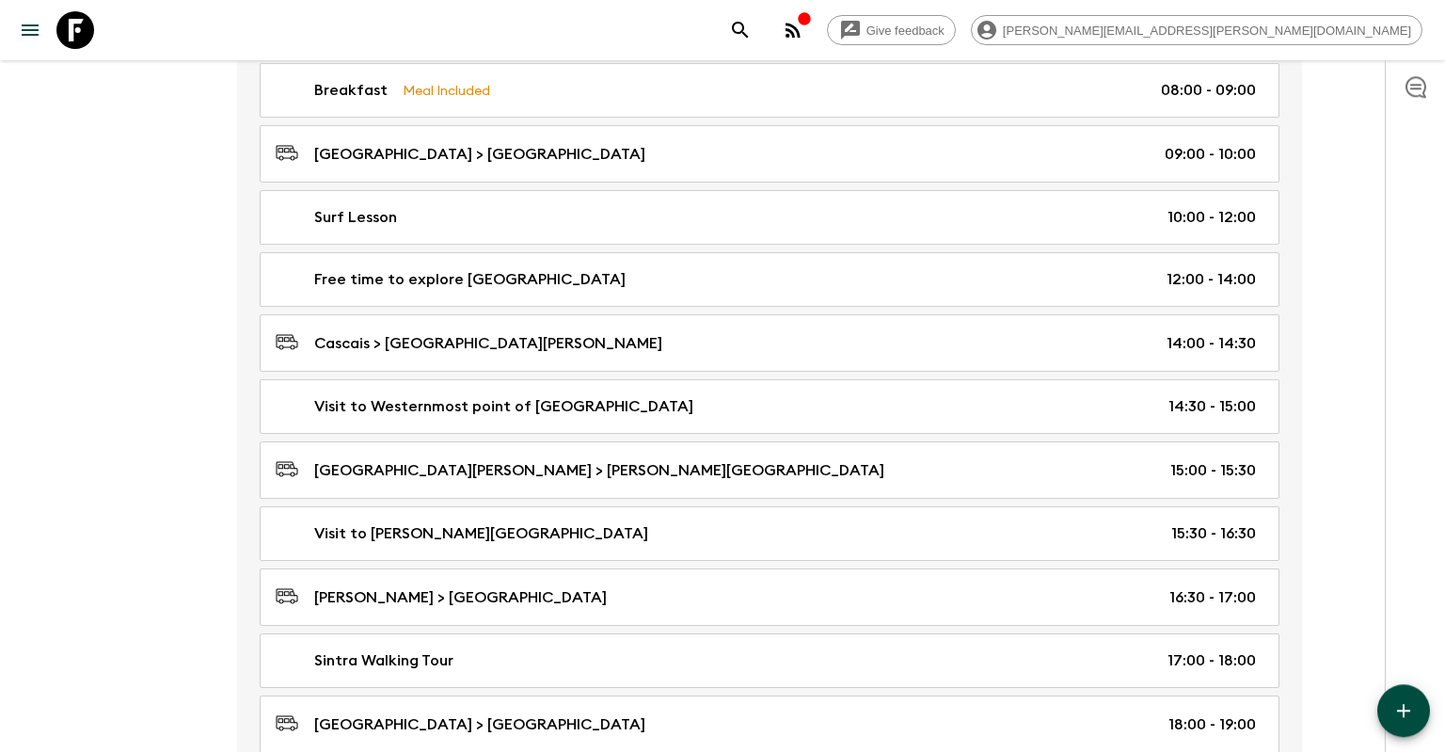
click at [146, 249] on div "Day 3" at bounding box center [190, 385] width 94 height 780
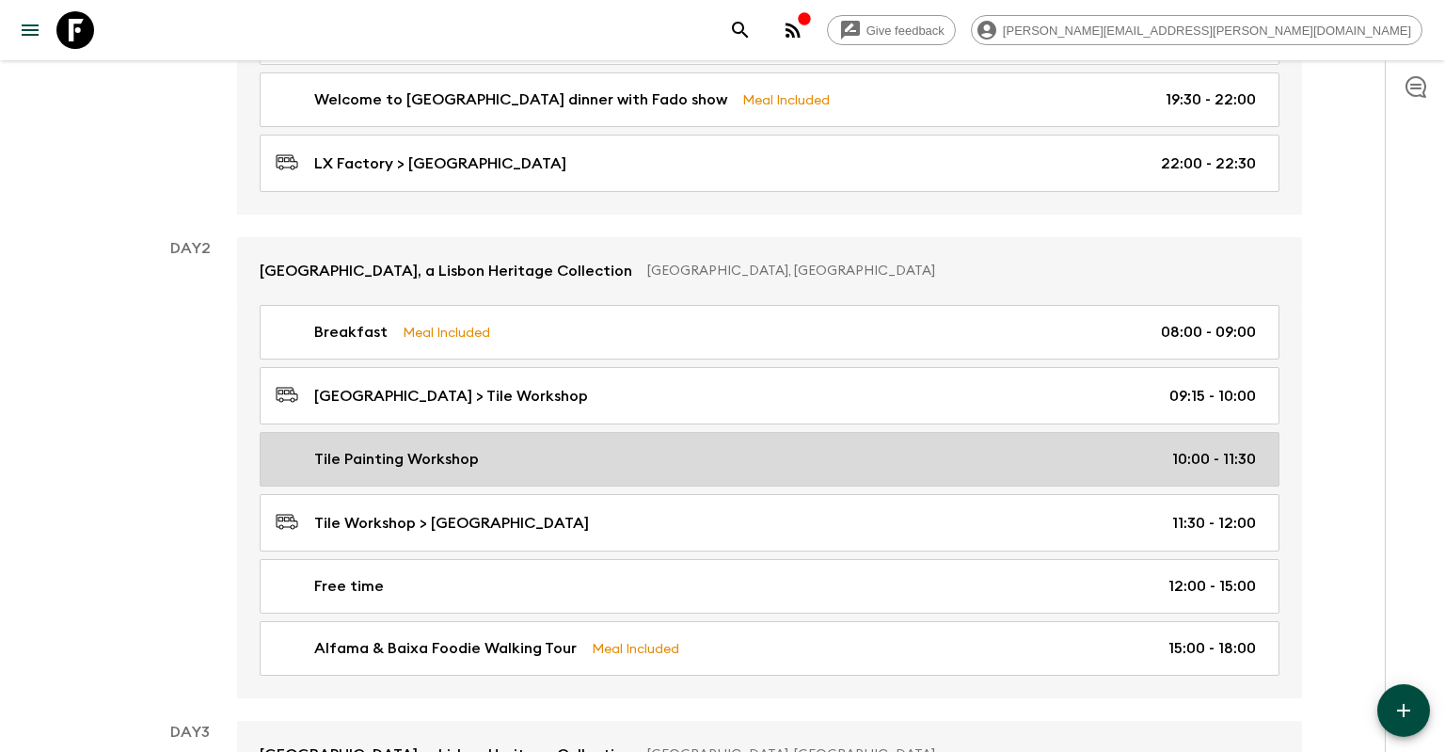
scroll to position [518, 0]
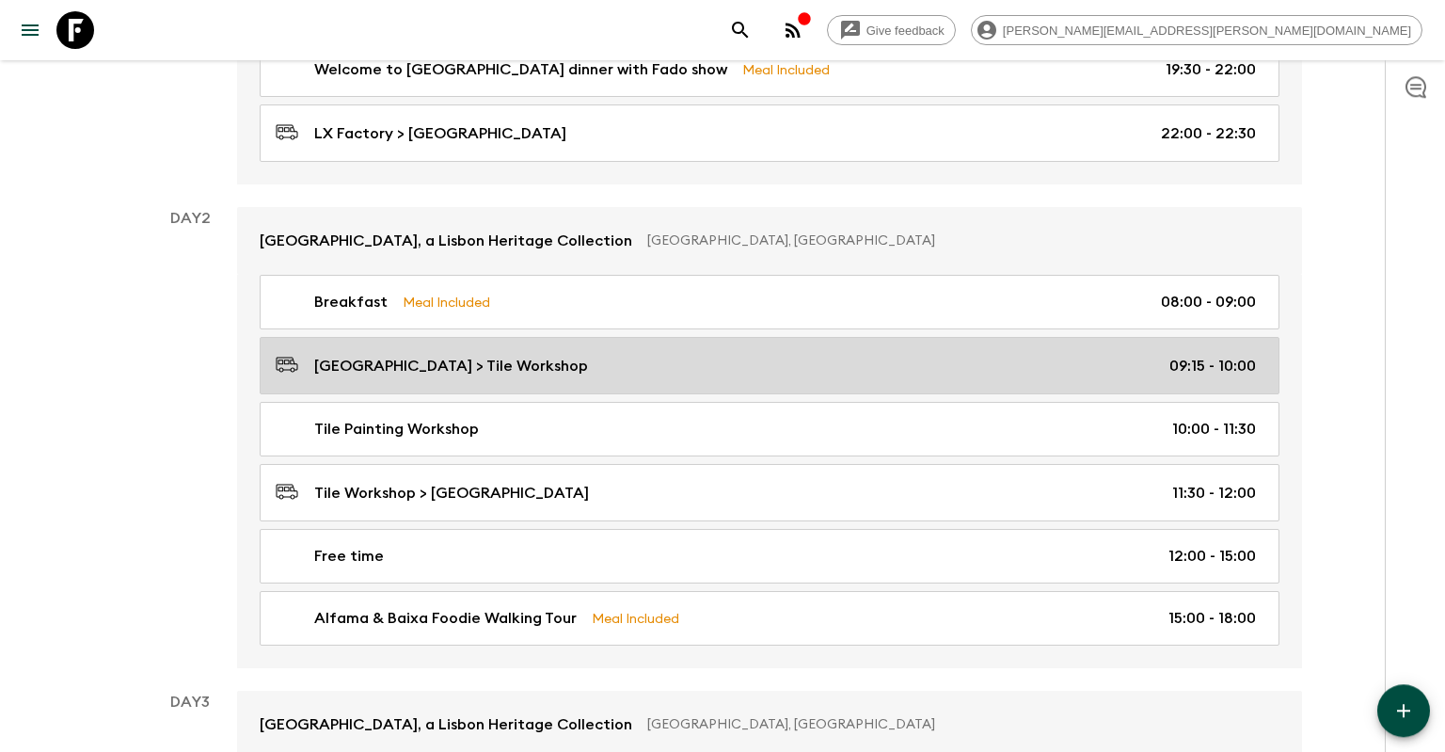
click at [868, 365] on div "[GEOGRAPHIC_DATA] > Tile Workshop 09:15 - 10:00" at bounding box center [766, 365] width 980 height 25
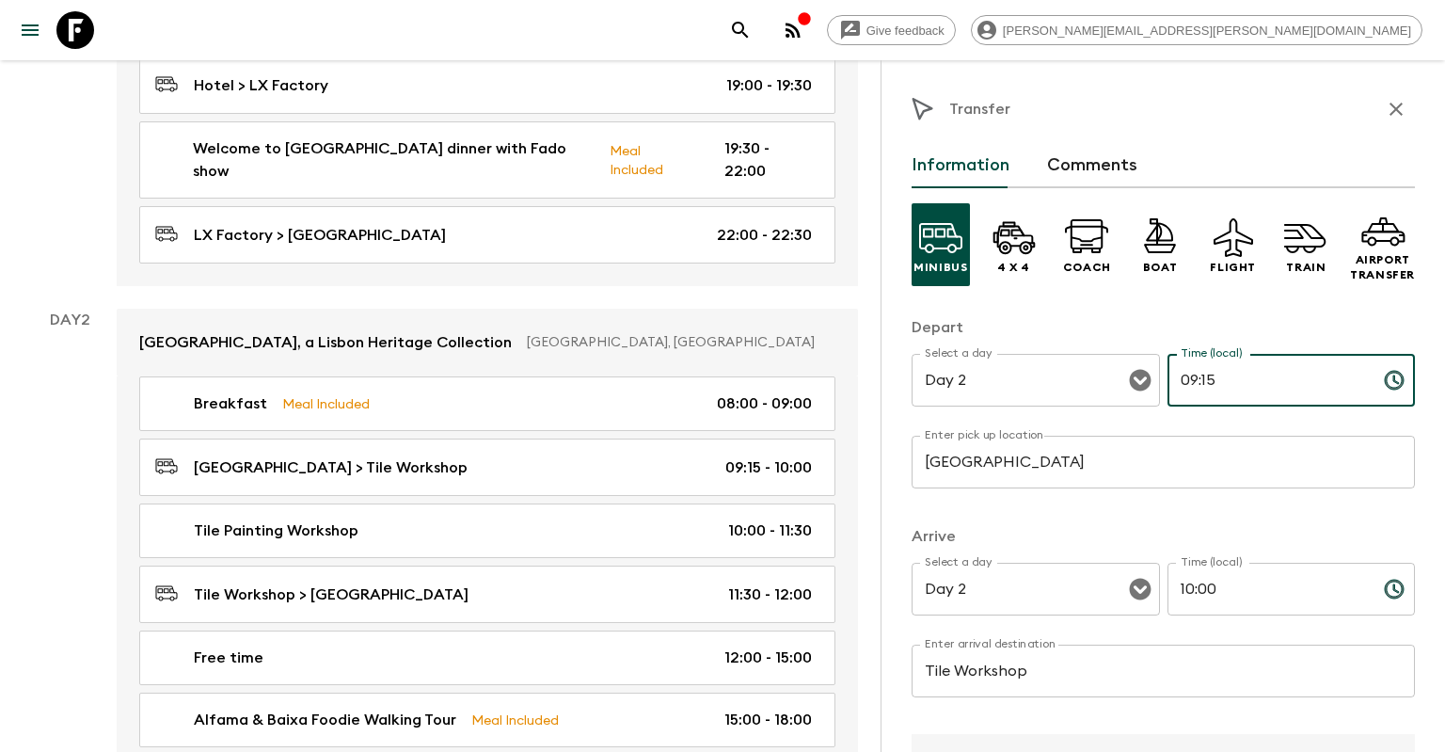
drag, startPoint x: 1218, startPoint y: 385, endPoint x: 1203, endPoint y: 380, distance: 15.8
click at [1203, 380] on input "09:15" at bounding box center [1268, 380] width 201 height 53
type input "09:30"
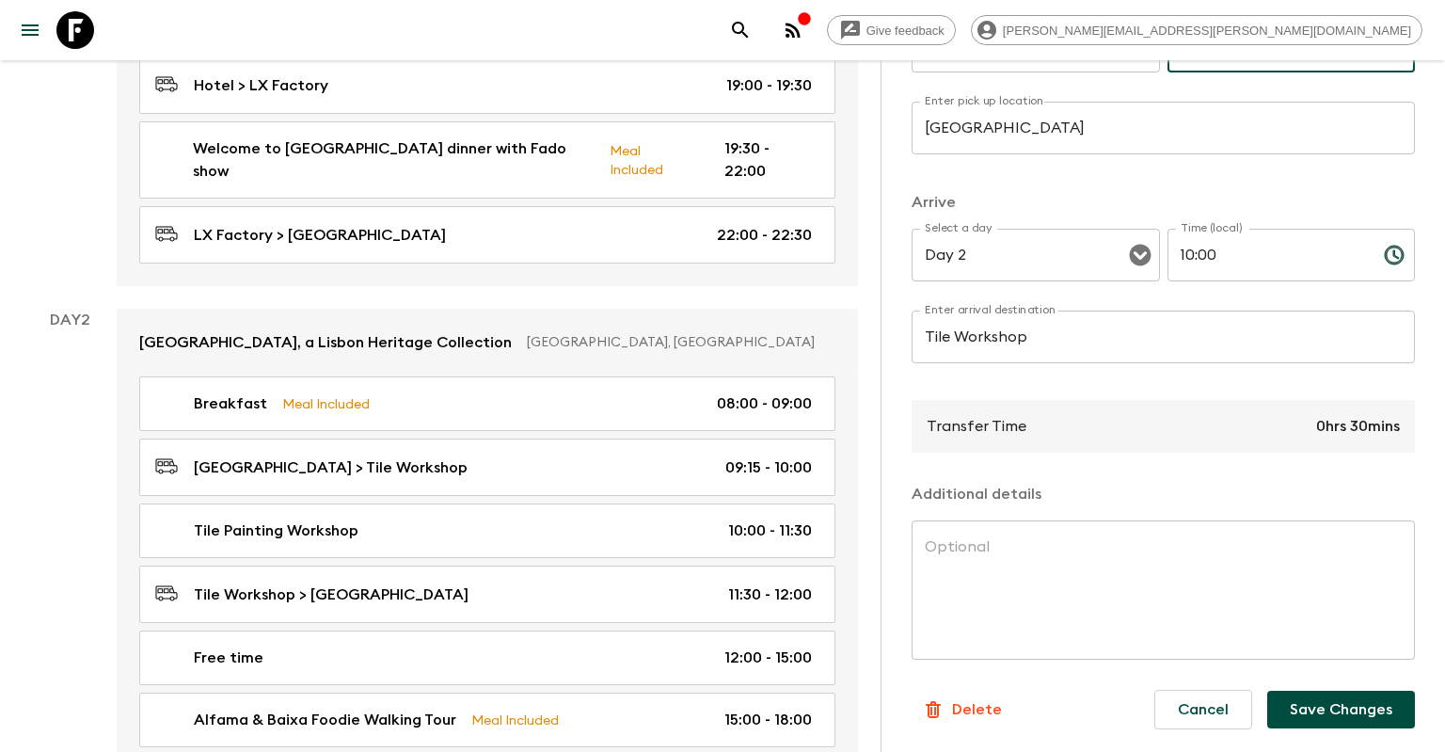
click at [1360, 722] on button "Save Changes" at bounding box center [1341, 710] width 148 height 38
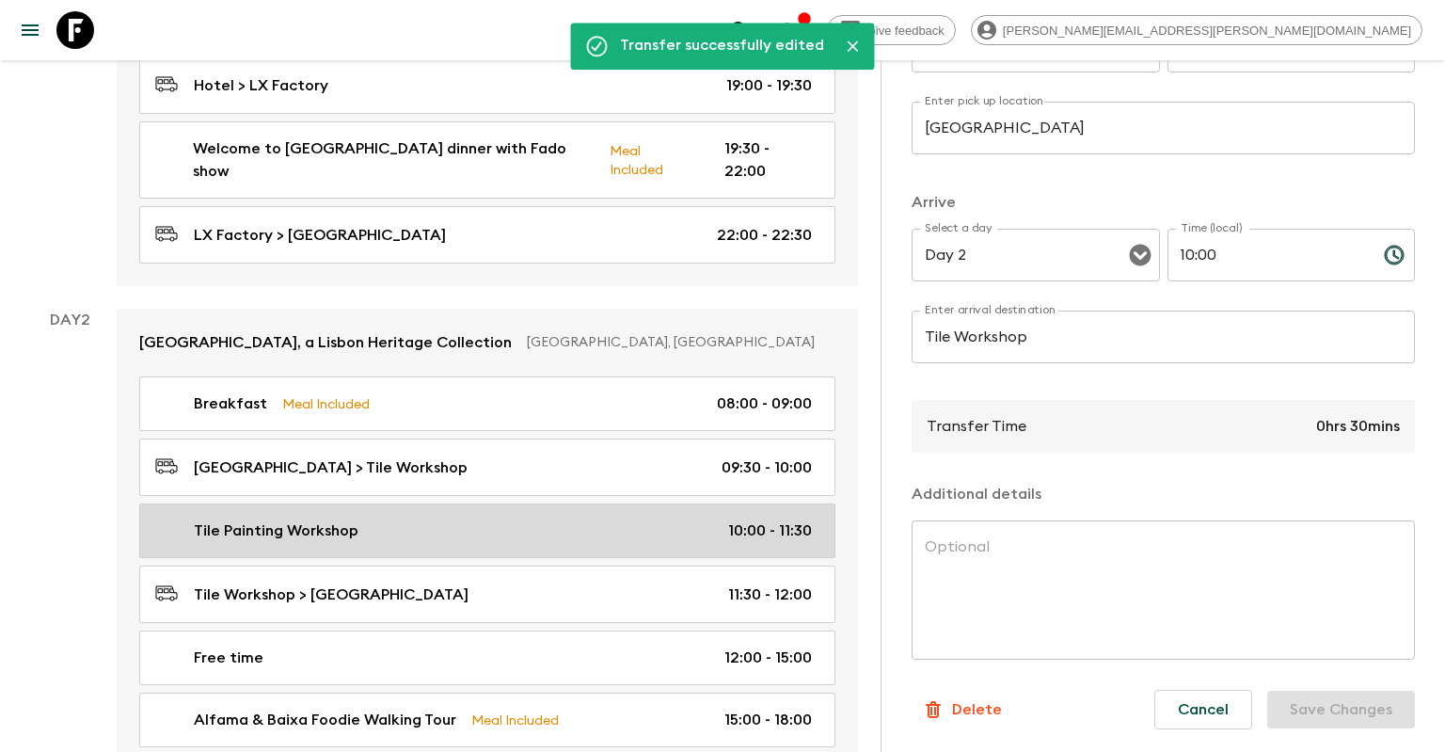
click at [803, 519] on p "10:00 - 11:30" at bounding box center [770, 530] width 84 height 23
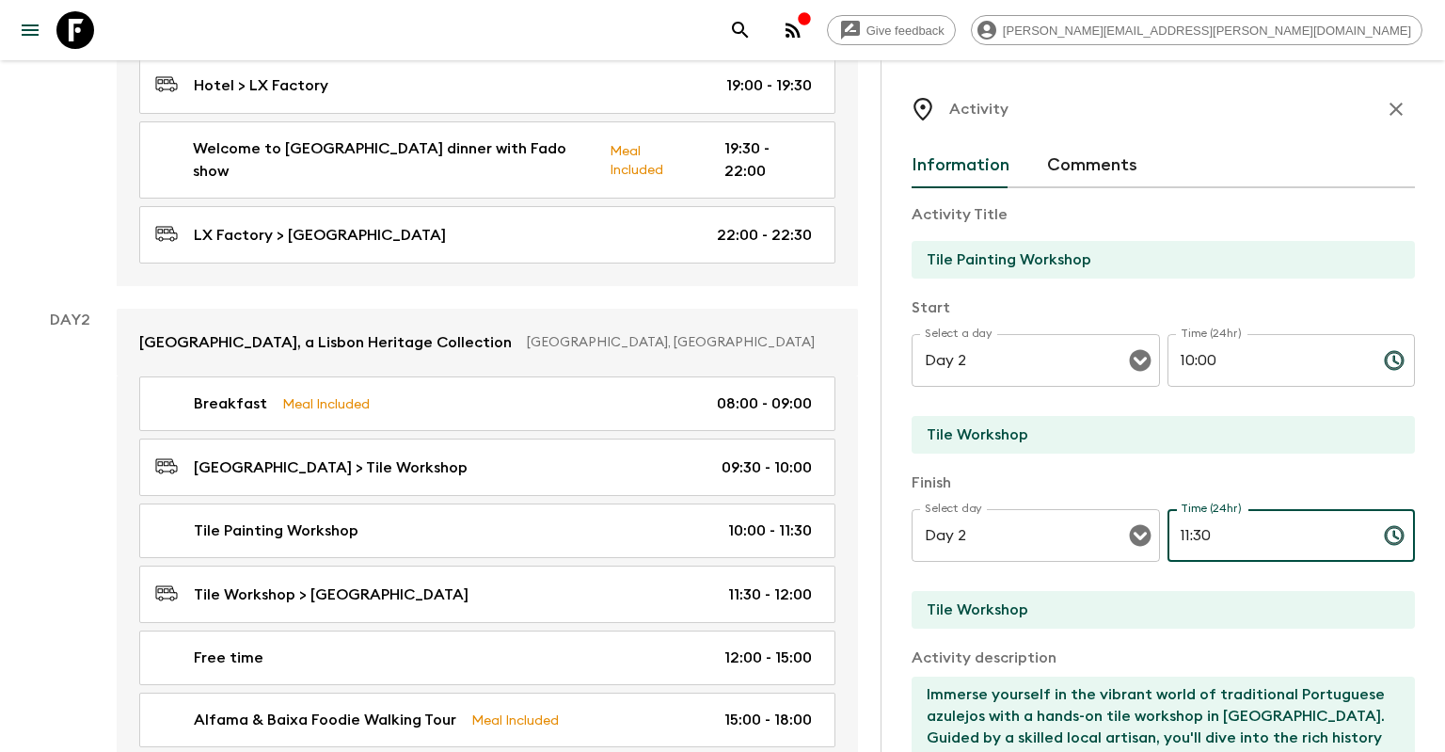
drag, startPoint x: 1221, startPoint y: 537, endPoint x: 1194, endPoint y: 532, distance: 27.9
click at [1194, 532] on input "11:30" at bounding box center [1268, 535] width 201 height 53
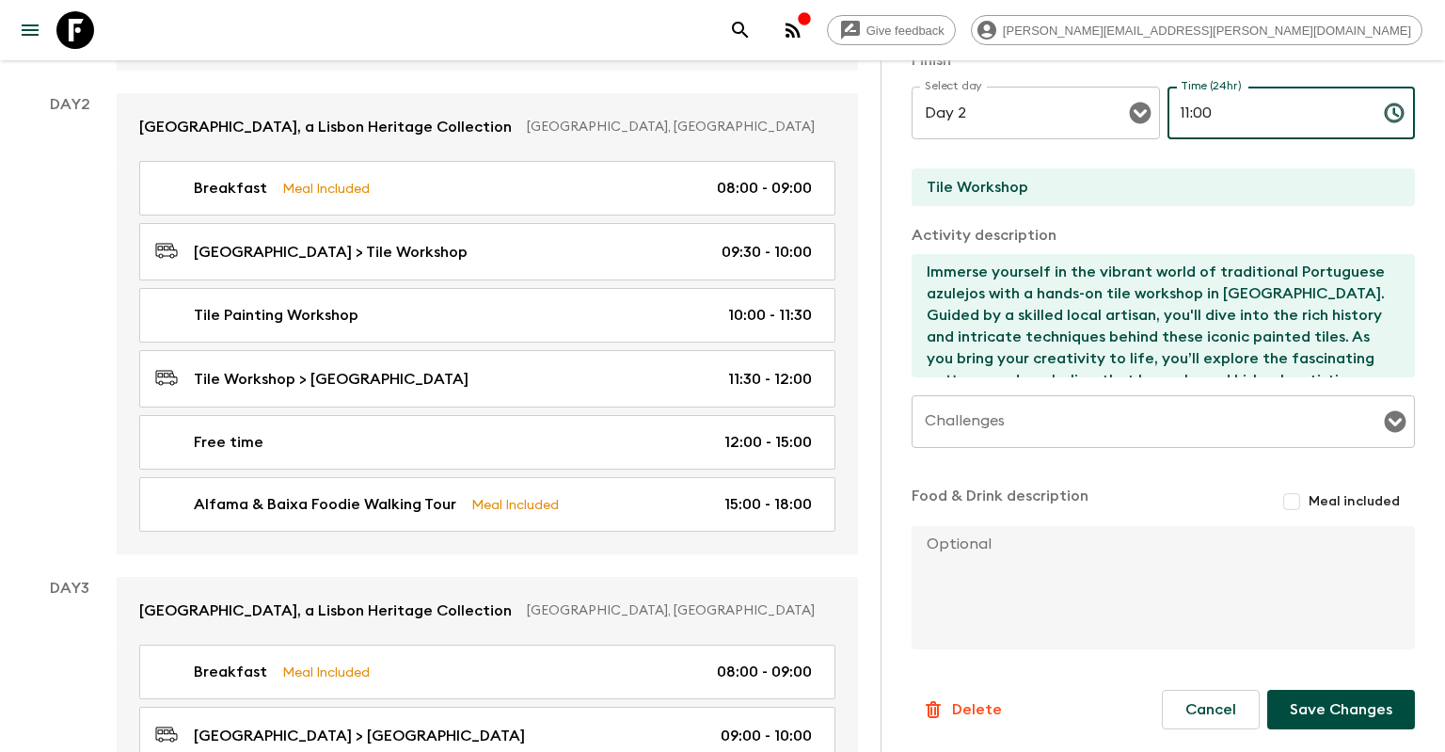
scroll to position [817, 0]
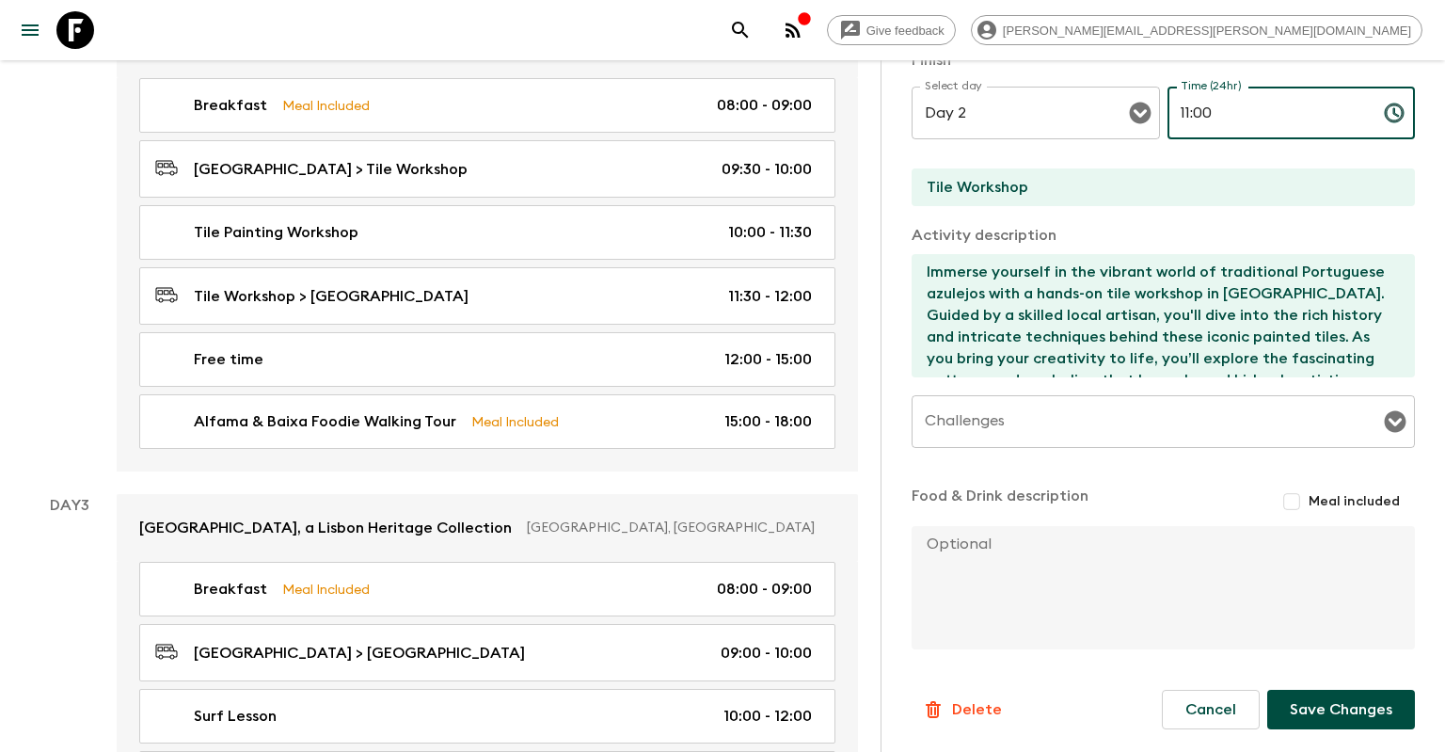
type input "11:00"
click at [1344, 698] on button "Save Changes" at bounding box center [1341, 710] width 148 height 40
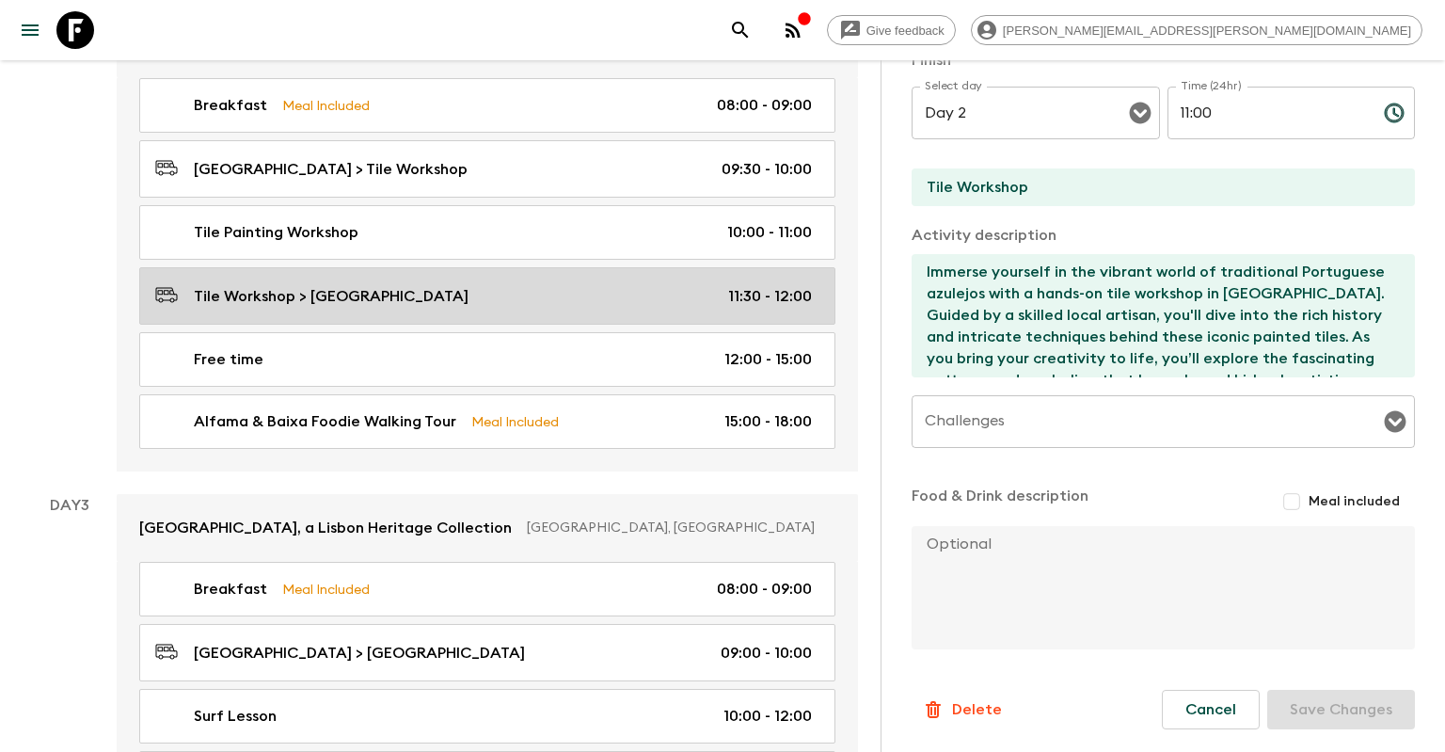
click at [657, 283] on div "Tile Workshop > [GEOGRAPHIC_DATA] 11:30 - 12:00" at bounding box center [483, 295] width 657 height 25
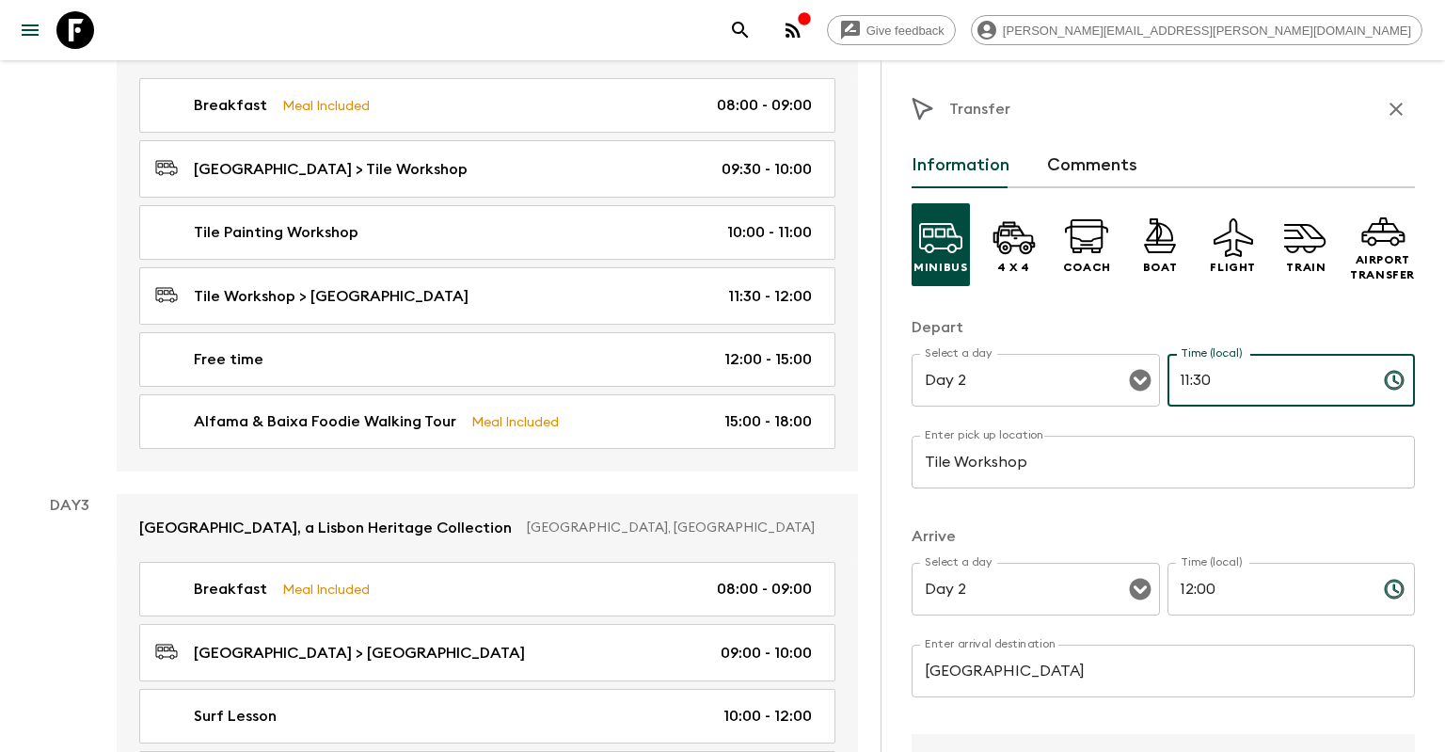
drag, startPoint x: 1222, startPoint y: 384, endPoint x: 1194, endPoint y: 378, distance: 28.8
click at [1194, 378] on input "11:30" at bounding box center [1268, 380] width 201 height 53
type input "11:00"
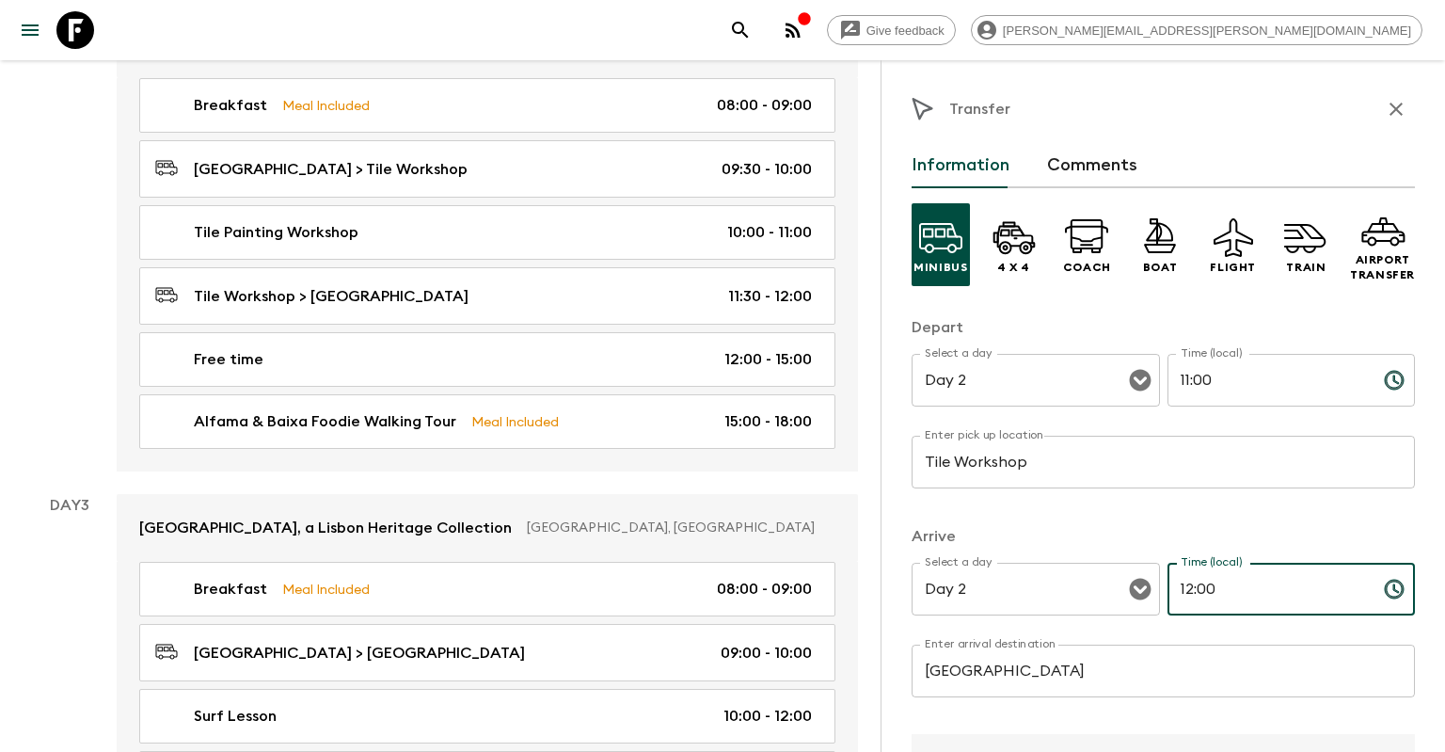
click at [1192, 591] on input "12:00" at bounding box center [1268, 589] width 201 height 53
drag, startPoint x: 1218, startPoint y: 591, endPoint x: 1200, endPoint y: 590, distance: 17.9
click at [1200, 590] on input "11:00" at bounding box center [1268, 589] width 201 height 53
click at [1205, 589] on input "11:00" at bounding box center [1268, 589] width 201 height 53
drag, startPoint x: 1216, startPoint y: 589, endPoint x: 1199, endPoint y: 588, distance: 17.0
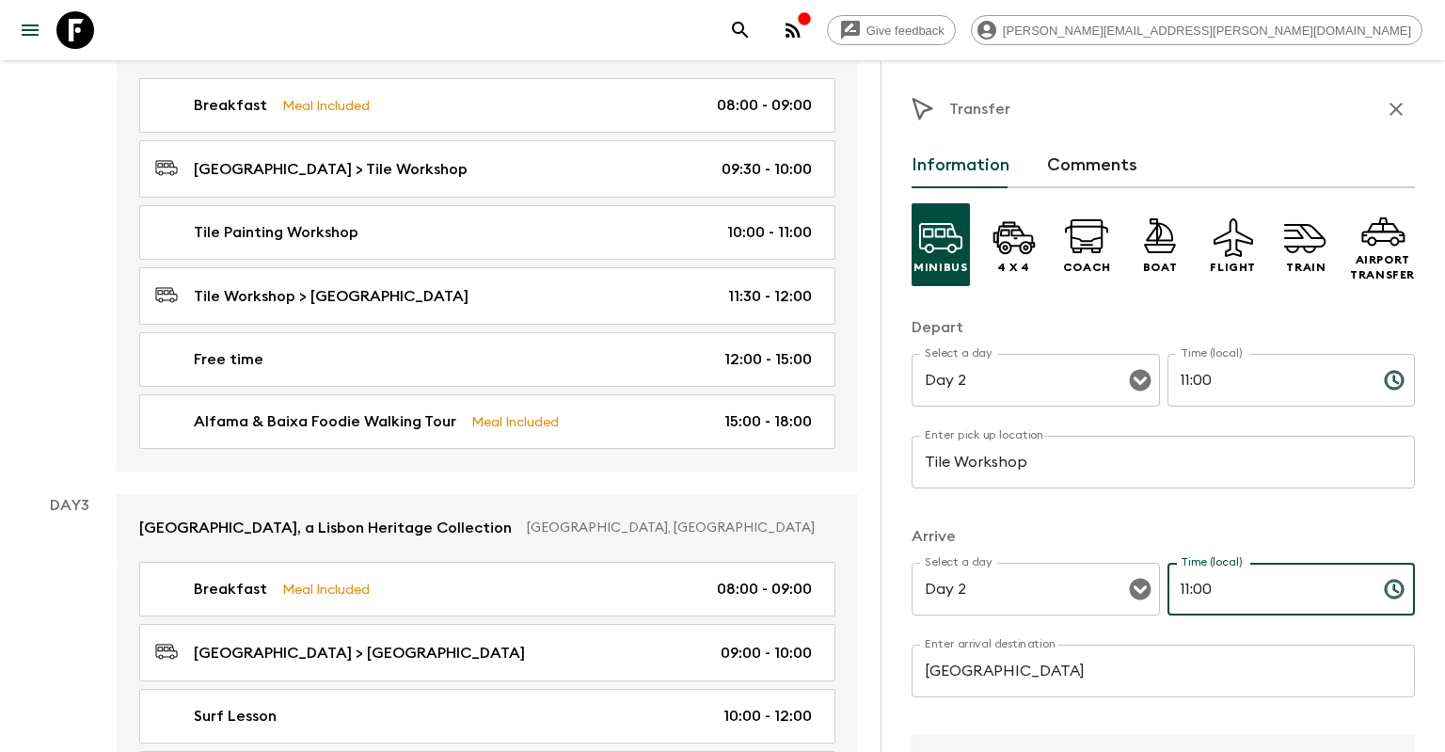
click at [1199, 588] on input "11:00" at bounding box center [1268, 589] width 201 height 53
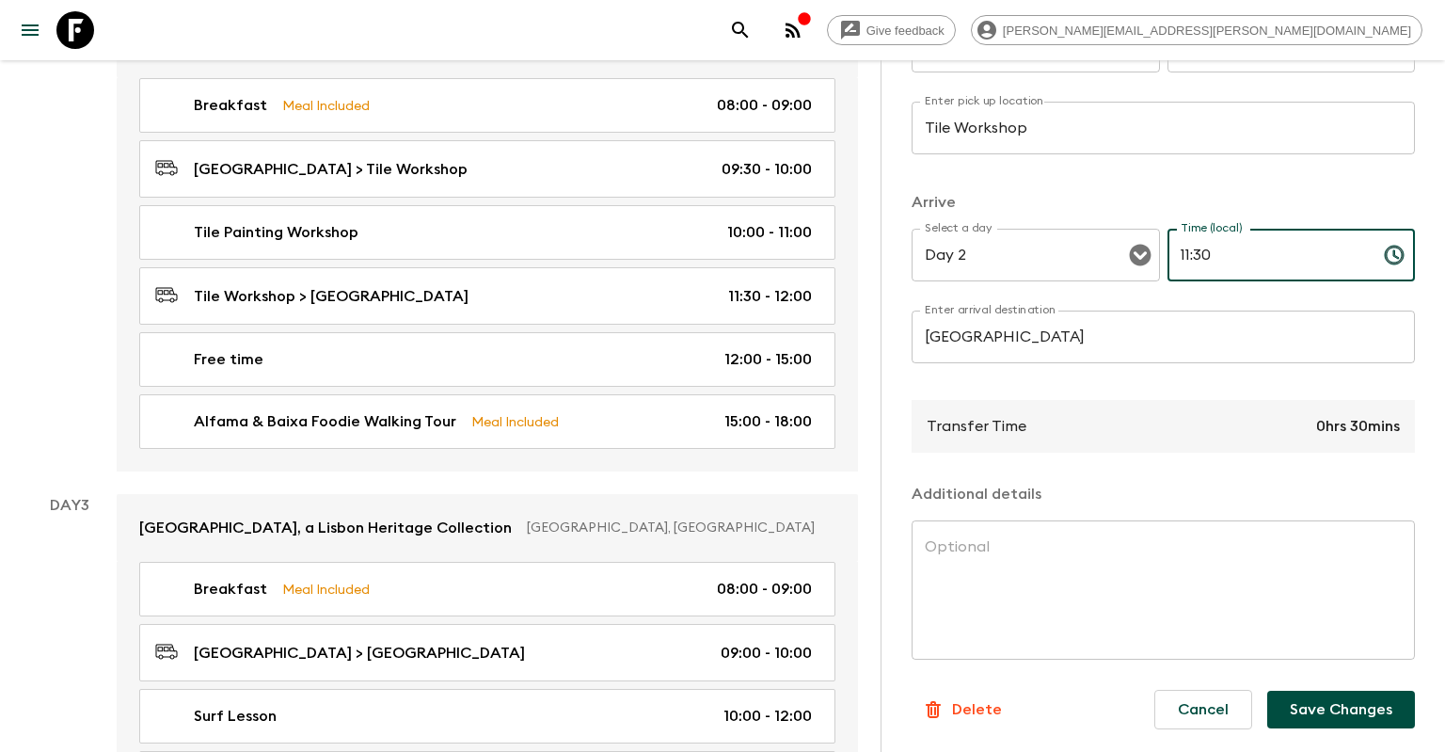
scroll to position [1214, 0]
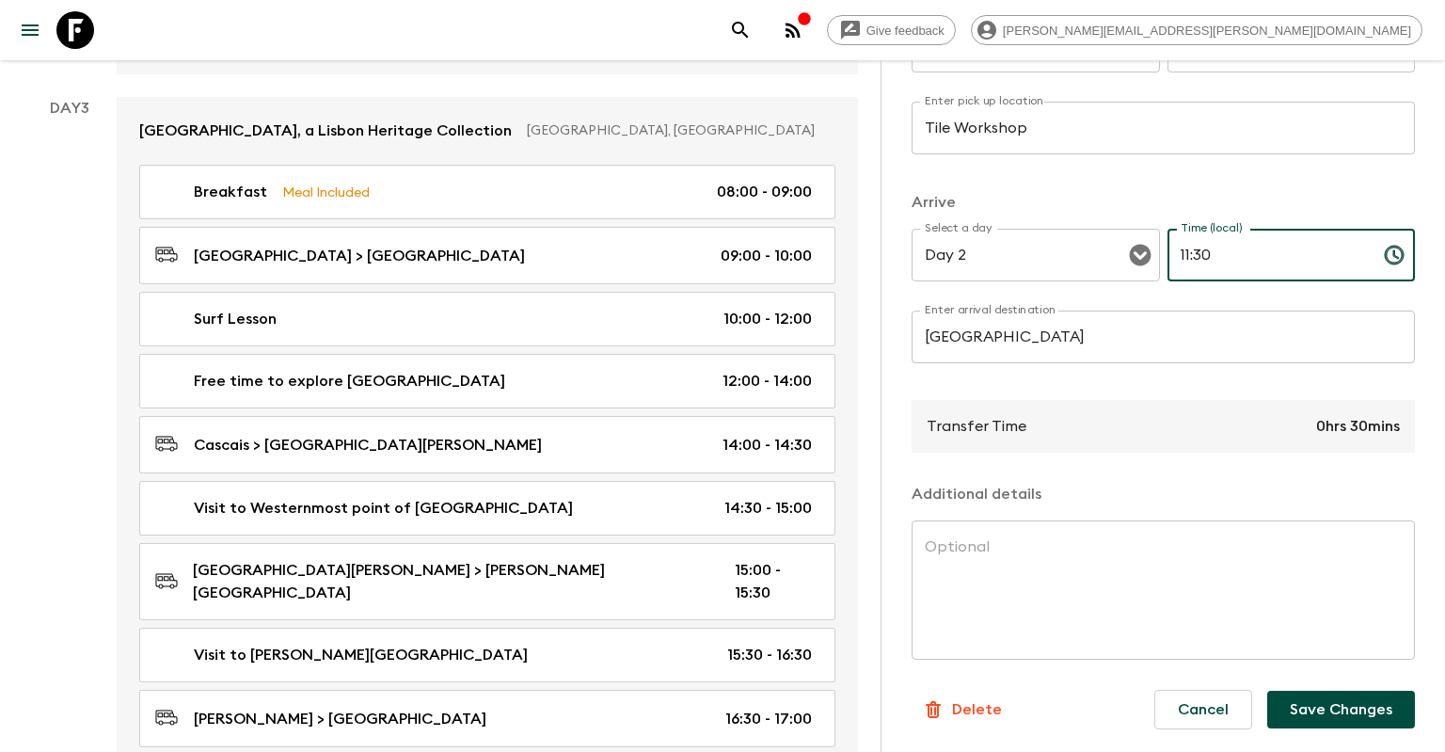
type input "11:30"
click at [1330, 712] on button "Save Changes" at bounding box center [1341, 710] width 148 height 38
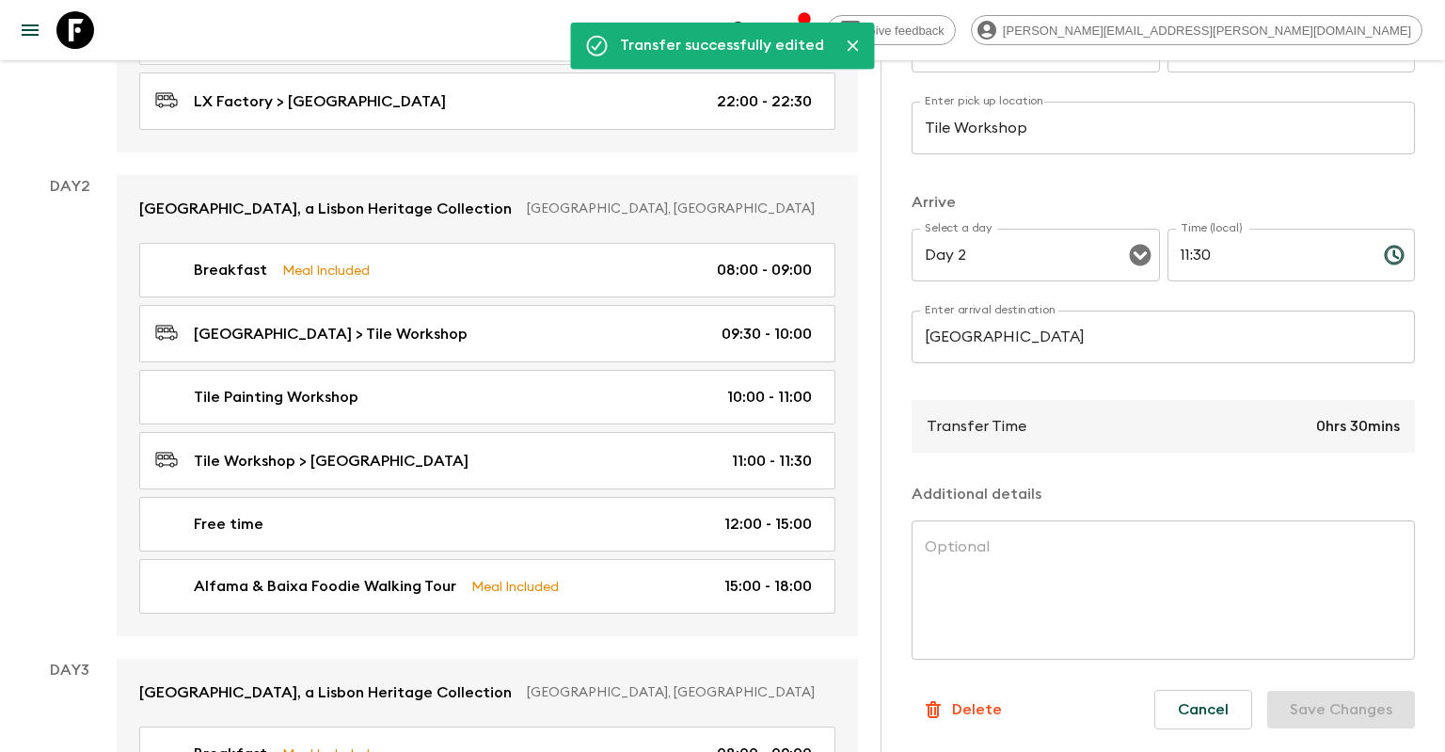
scroll to position [617, 0]
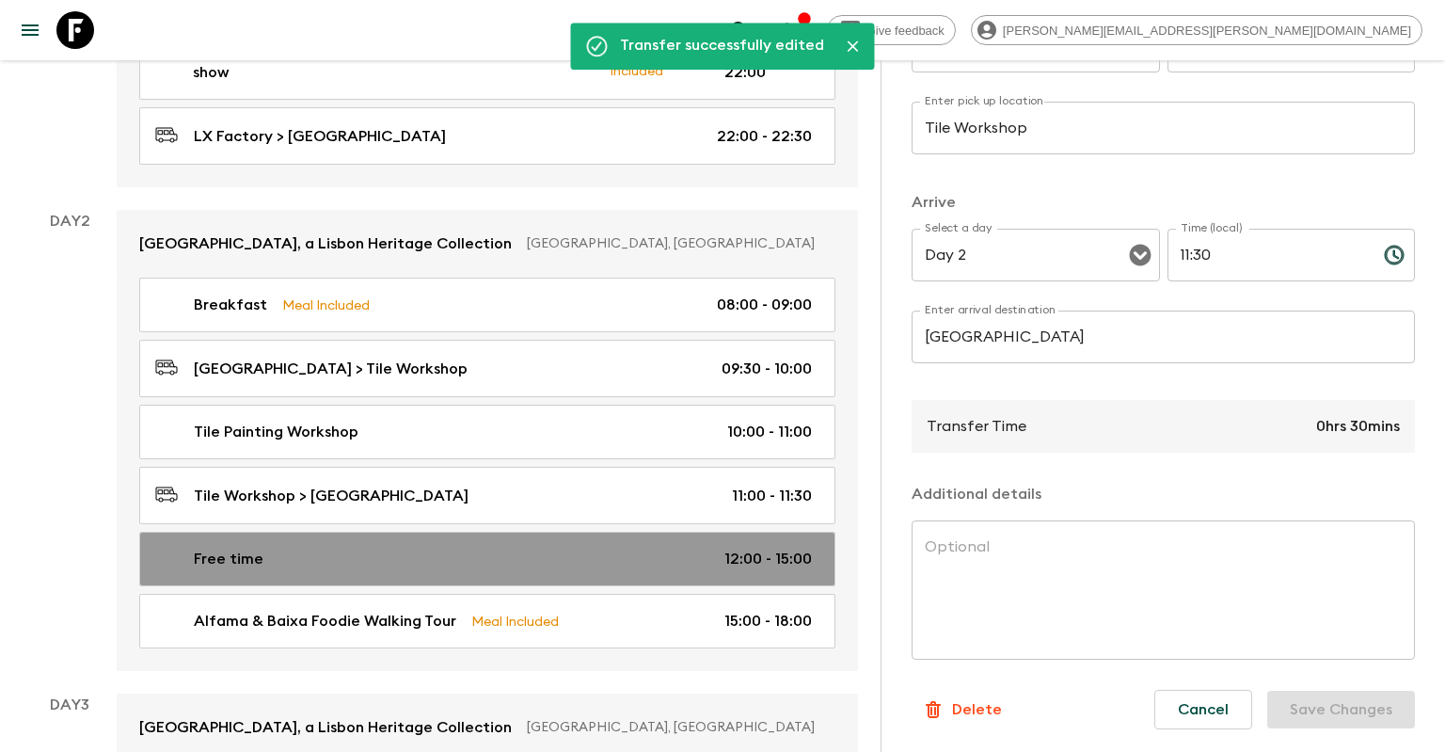
click at [701, 548] on div "Free time 12:00 - 15:00" at bounding box center [483, 559] width 657 height 23
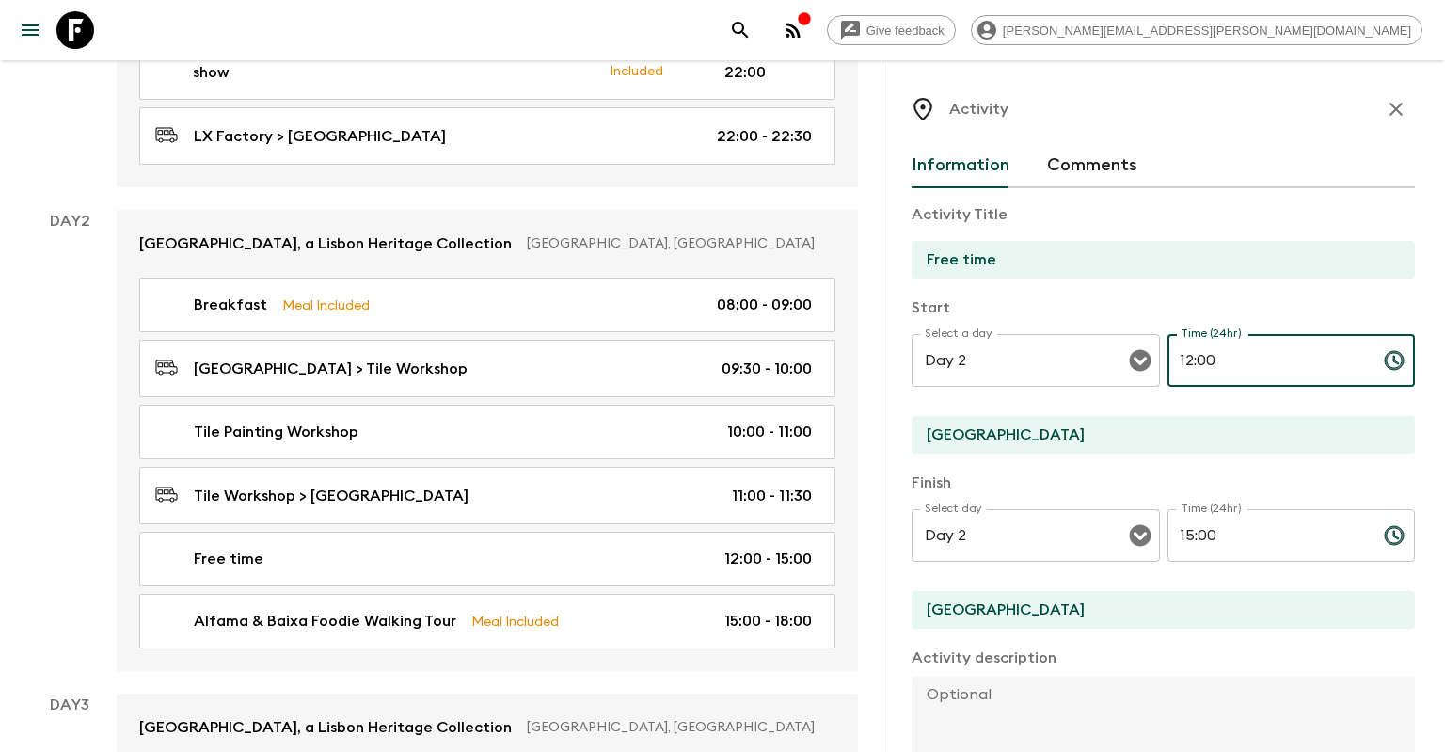
click at [1191, 362] on input "12:00" at bounding box center [1268, 360] width 201 height 53
drag, startPoint x: 1214, startPoint y: 370, endPoint x: 1193, endPoint y: 362, distance: 22.0
click at [1193, 362] on input "11:00" at bounding box center [1268, 360] width 201 height 53
click at [1176, 358] on input "11:00" at bounding box center [1268, 360] width 201 height 53
click at [1191, 360] on input "11:00" at bounding box center [1268, 360] width 201 height 53
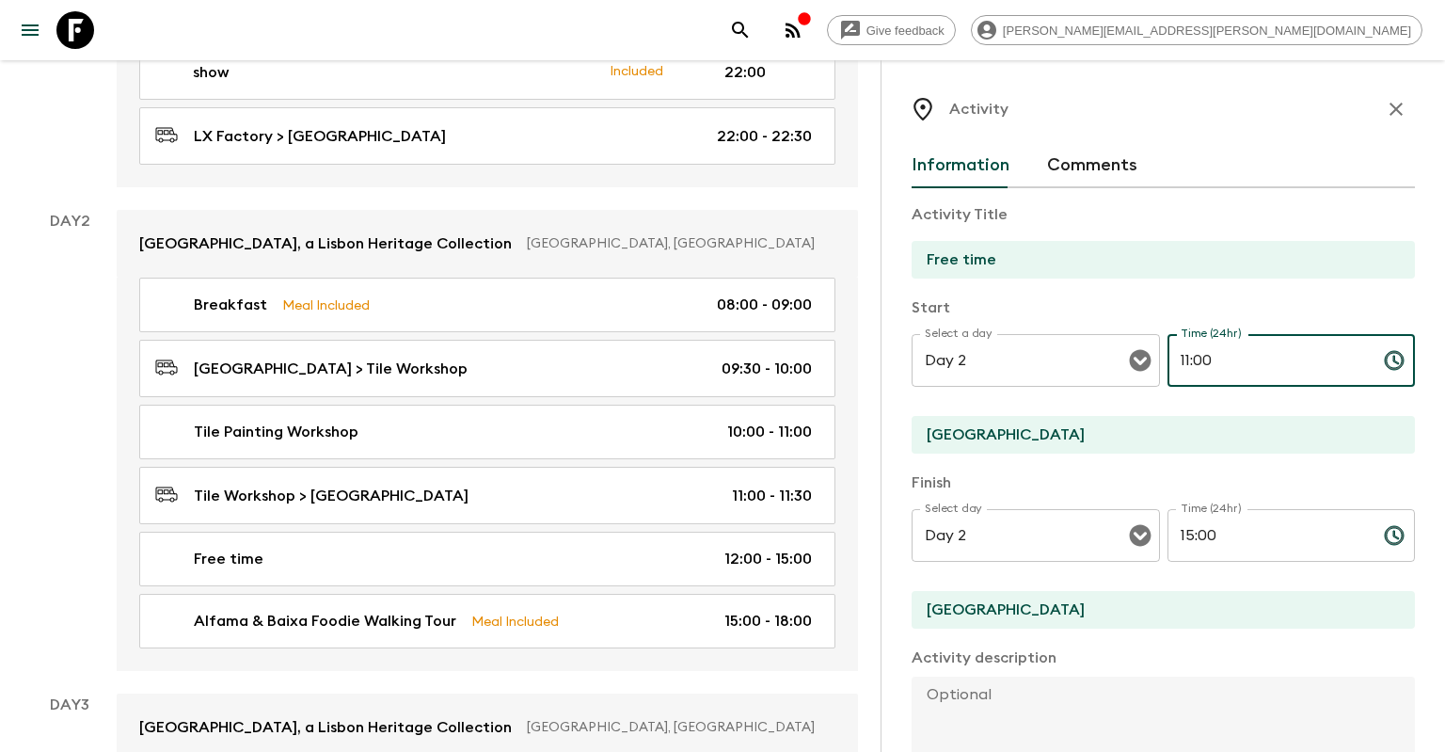
type input "12:00"
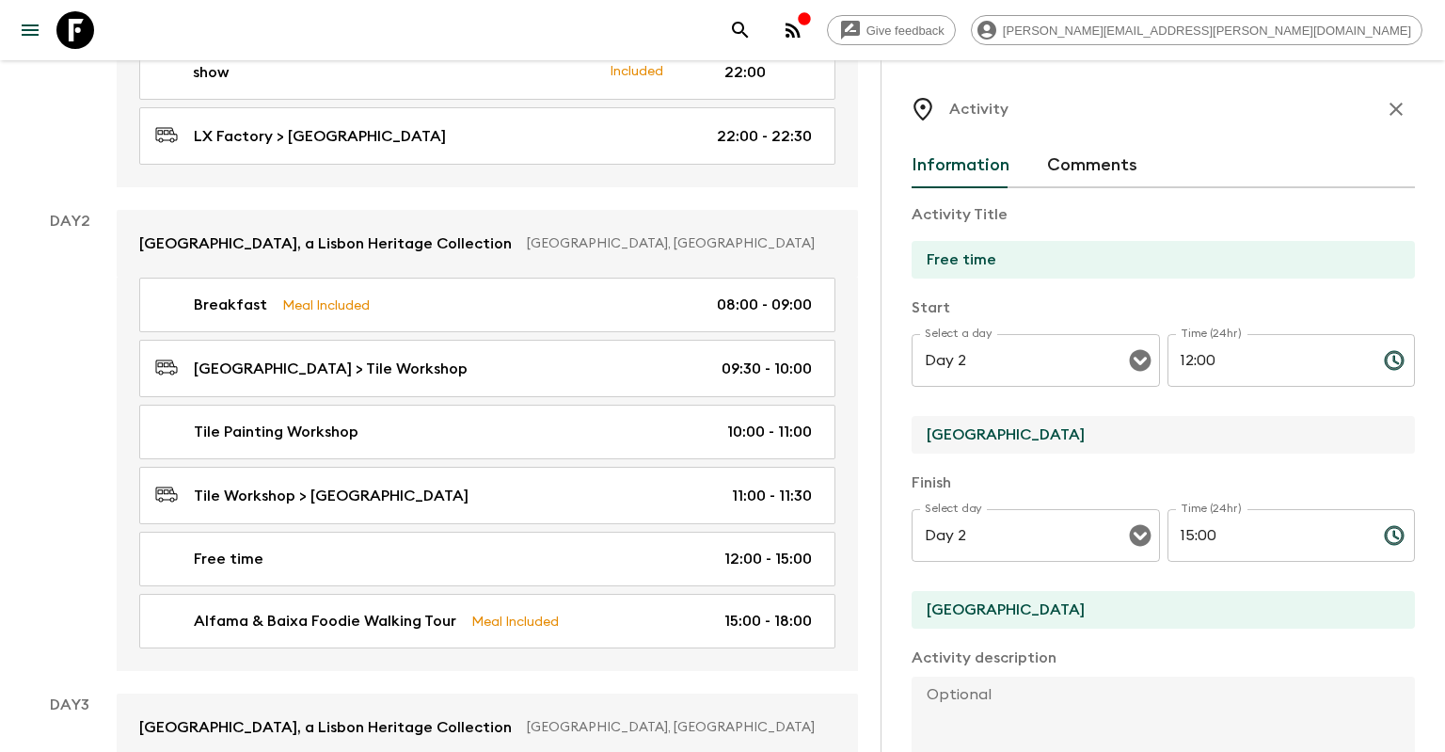
click at [995, 417] on input "[GEOGRAPHIC_DATA]" at bounding box center [1156, 435] width 488 height 38
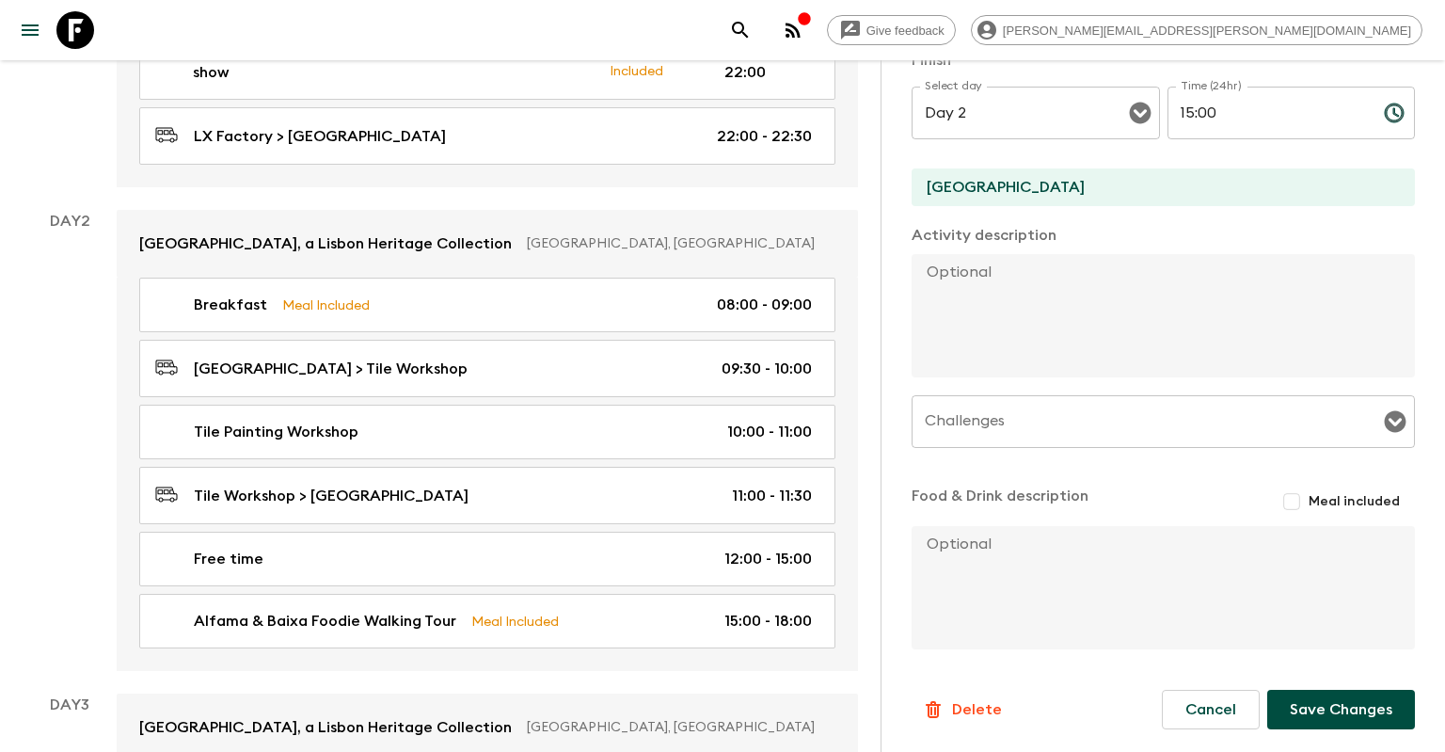
scroll to position [916, 0]
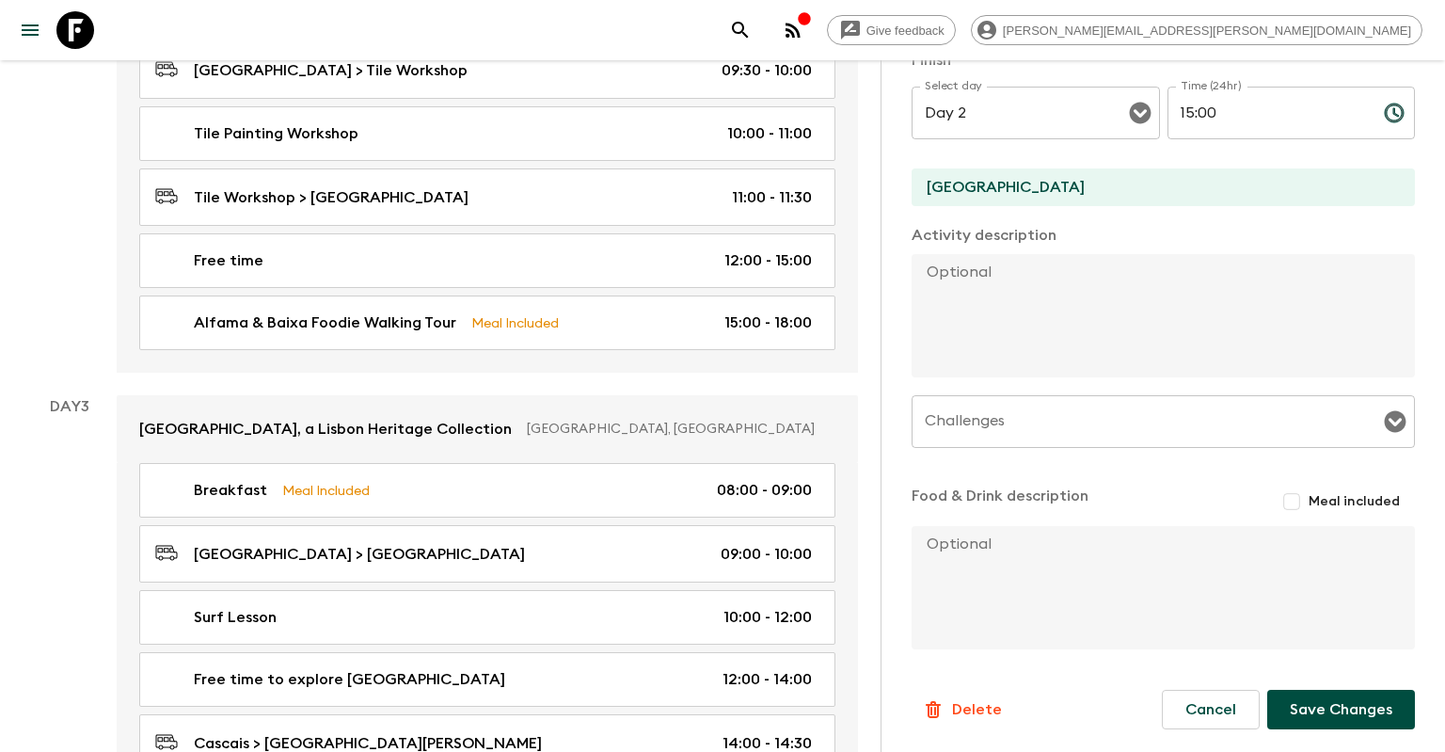
click at [973, 716] on p "Delete" at bounding box center [977, 709] width 50 height 23
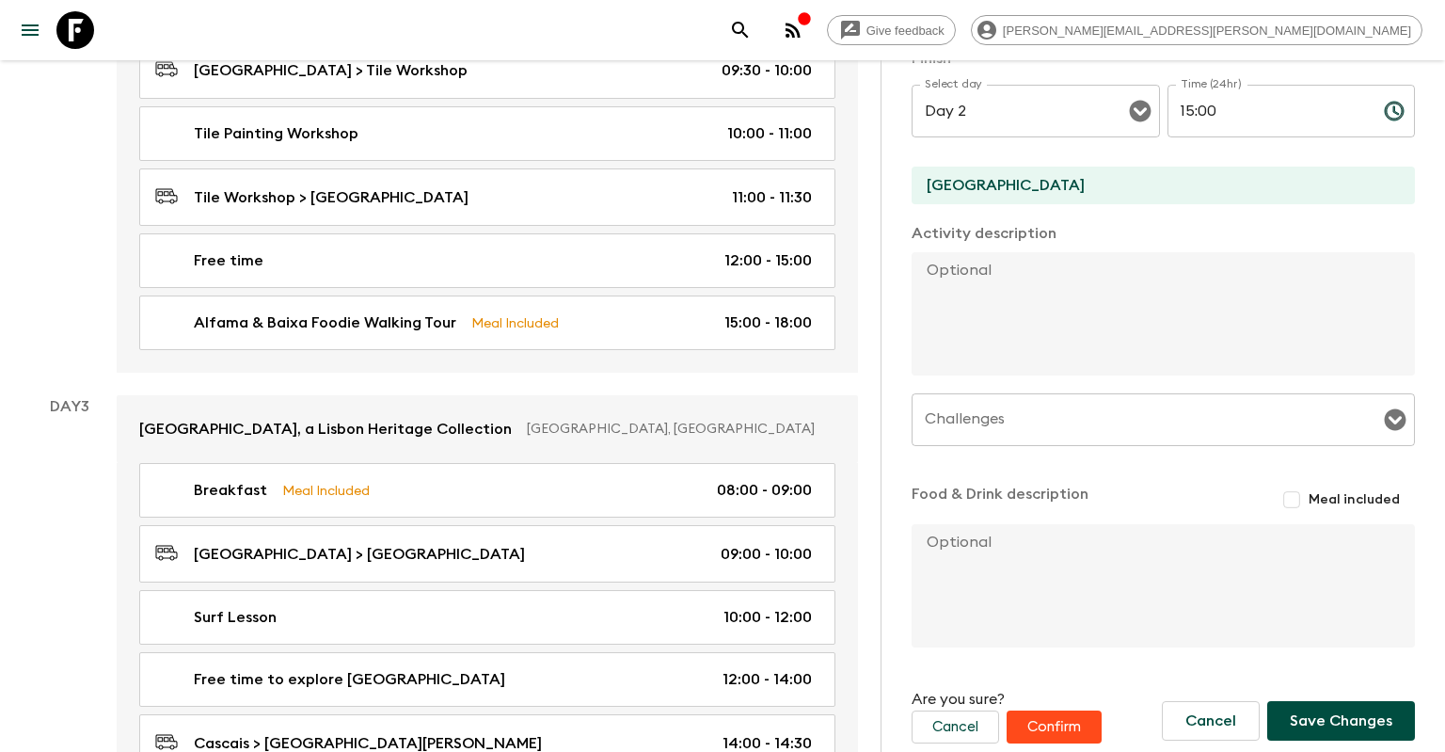
click at [1089, 719] on button "Confirm" at bounding box center [1054, 726] width 95 height 33
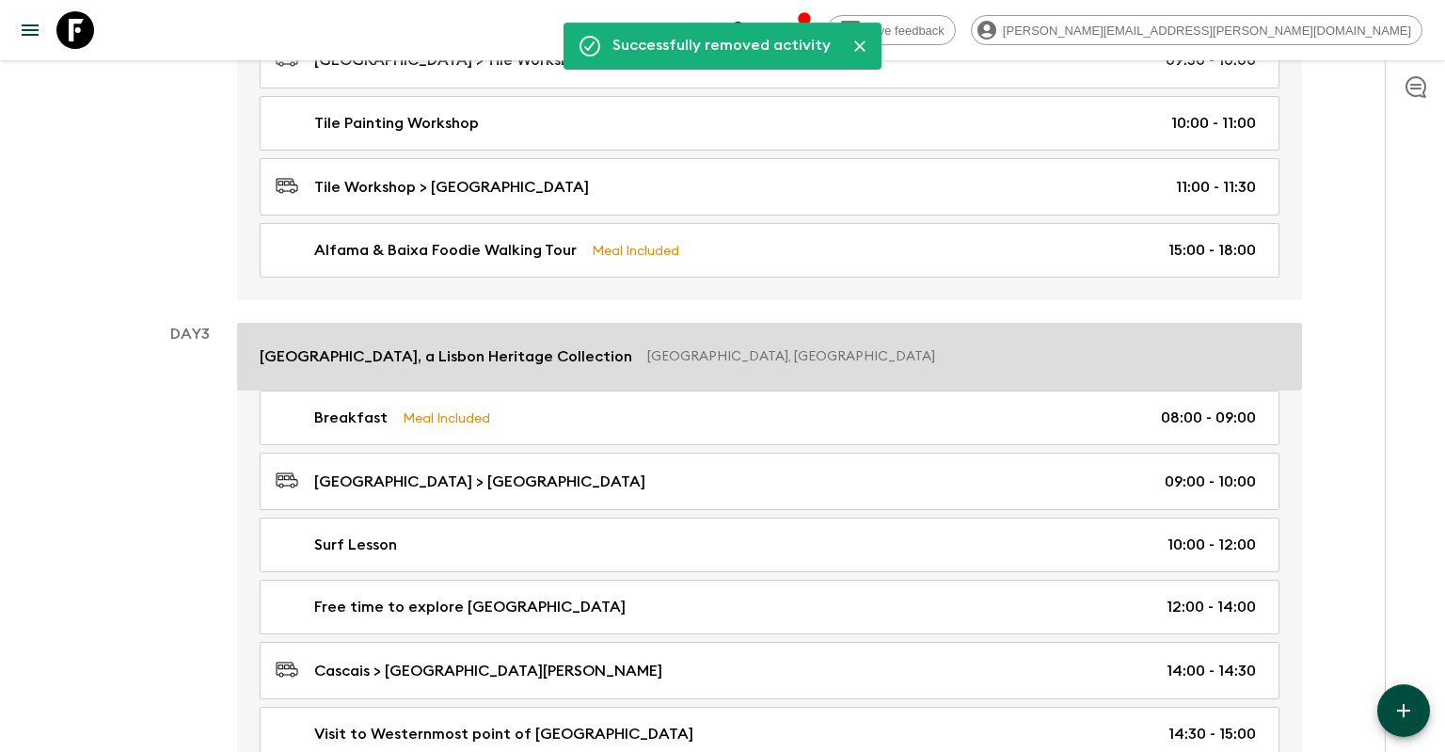
scroll to position [717, 0]
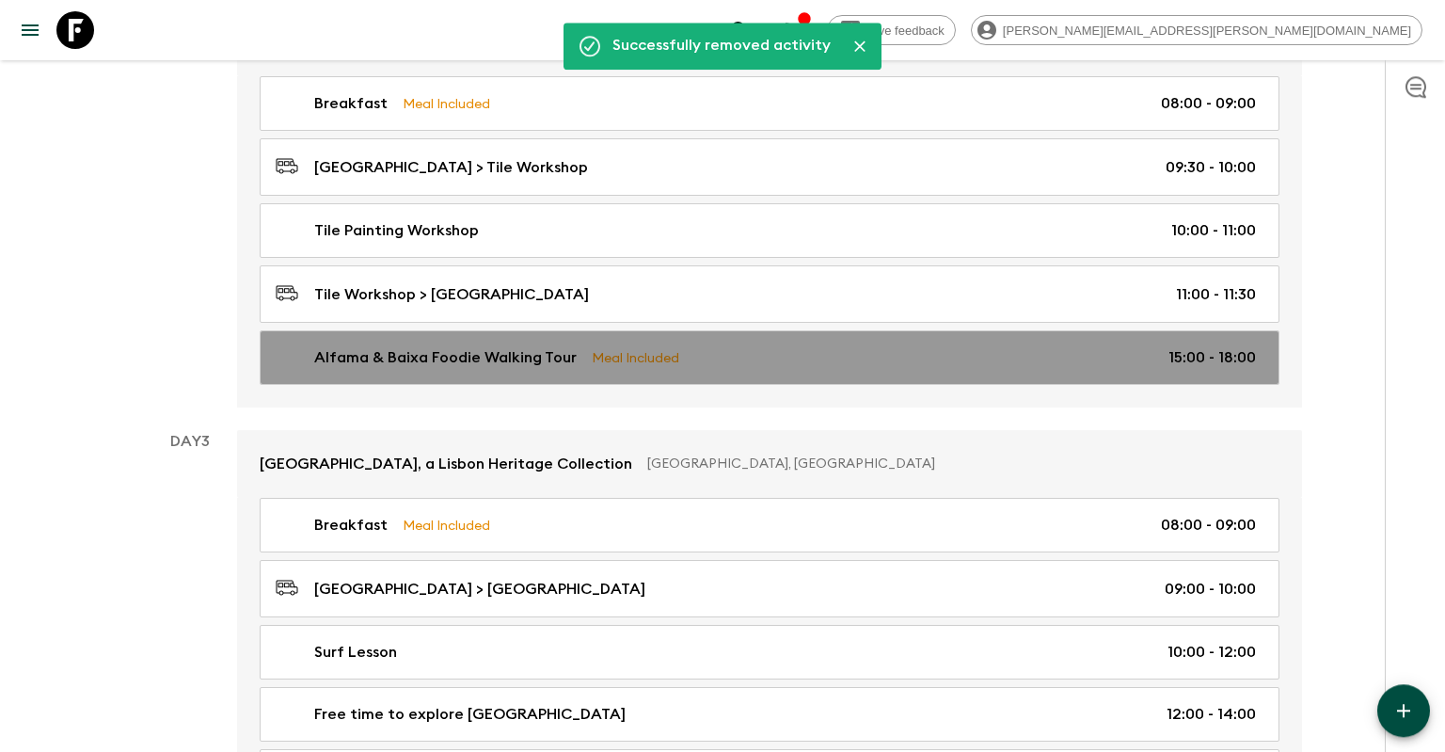
click at [849, 339] on link "Alfama & Baixa Foodie Walking Tour Meal Included 15:00 - 18:00" at bounding box center [770, 357] width 1020 height 55
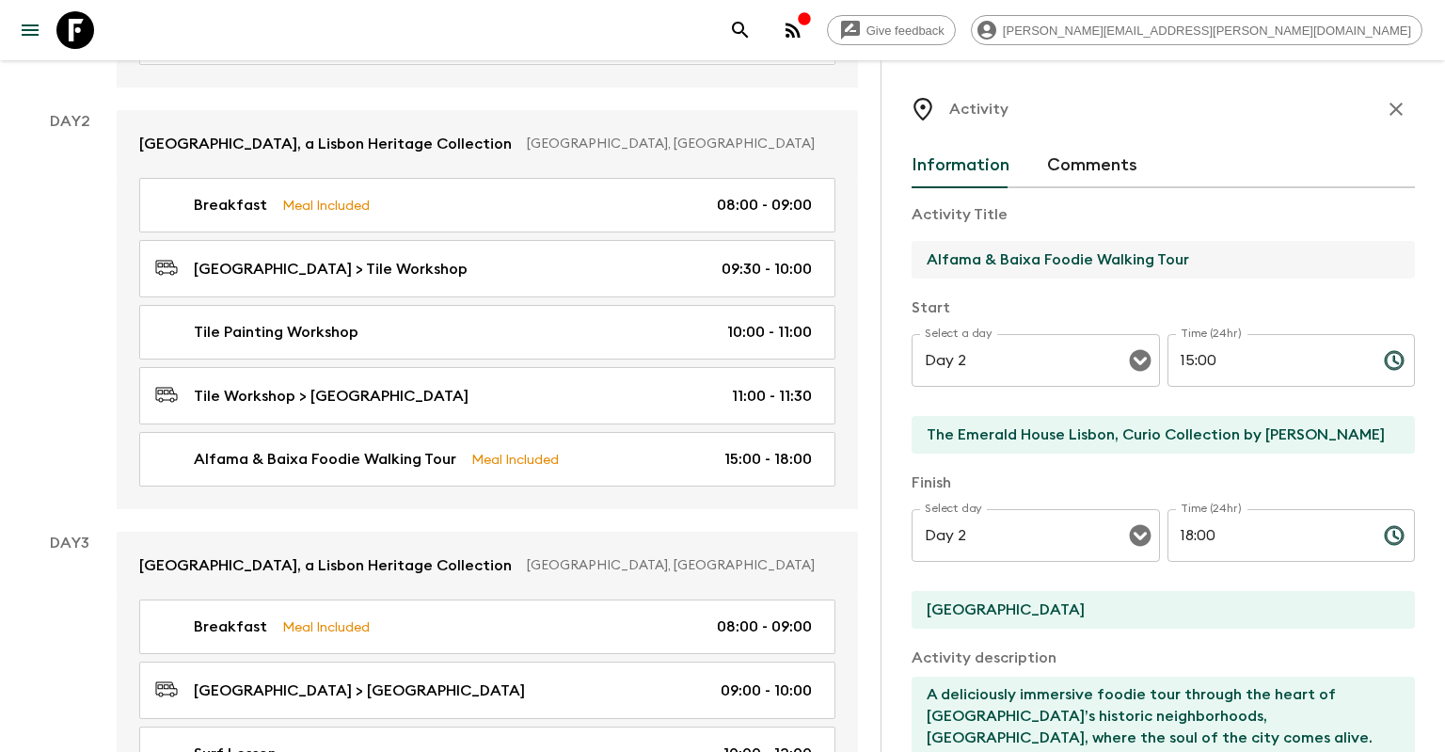
drag, startPoint x: 999, startPoint y: 259, endPoint x: 913, endPoint y: 258, distance: 86.6
click at [913, 258] on input "Alfama & Baixa Foodie Walking Tour" at bounding box center [1156, 260] width 488 height 38
type input "Baixa Foodie Walking Tour"
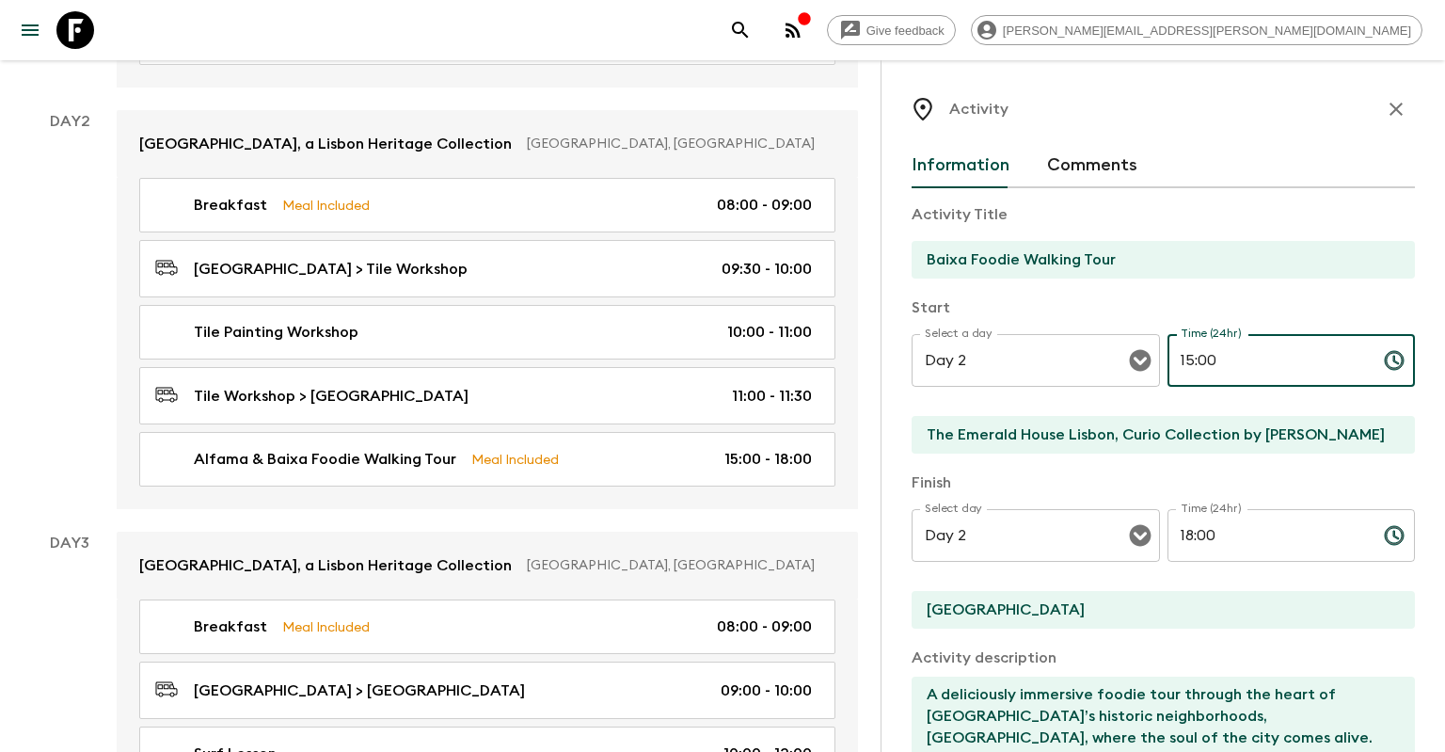
click at [1185, 358] on input "15:00" at bounding box center [1268, 360] width 201 height 53
drag, startPoint x: 1221, startPoint y: 368, endPoint x: 1194, endPoint y: 362, distance: 27.9
click at [1194, 362] on input "11:00" at bounding box center [1268, 360] width 201 height 53
type input "11:30"
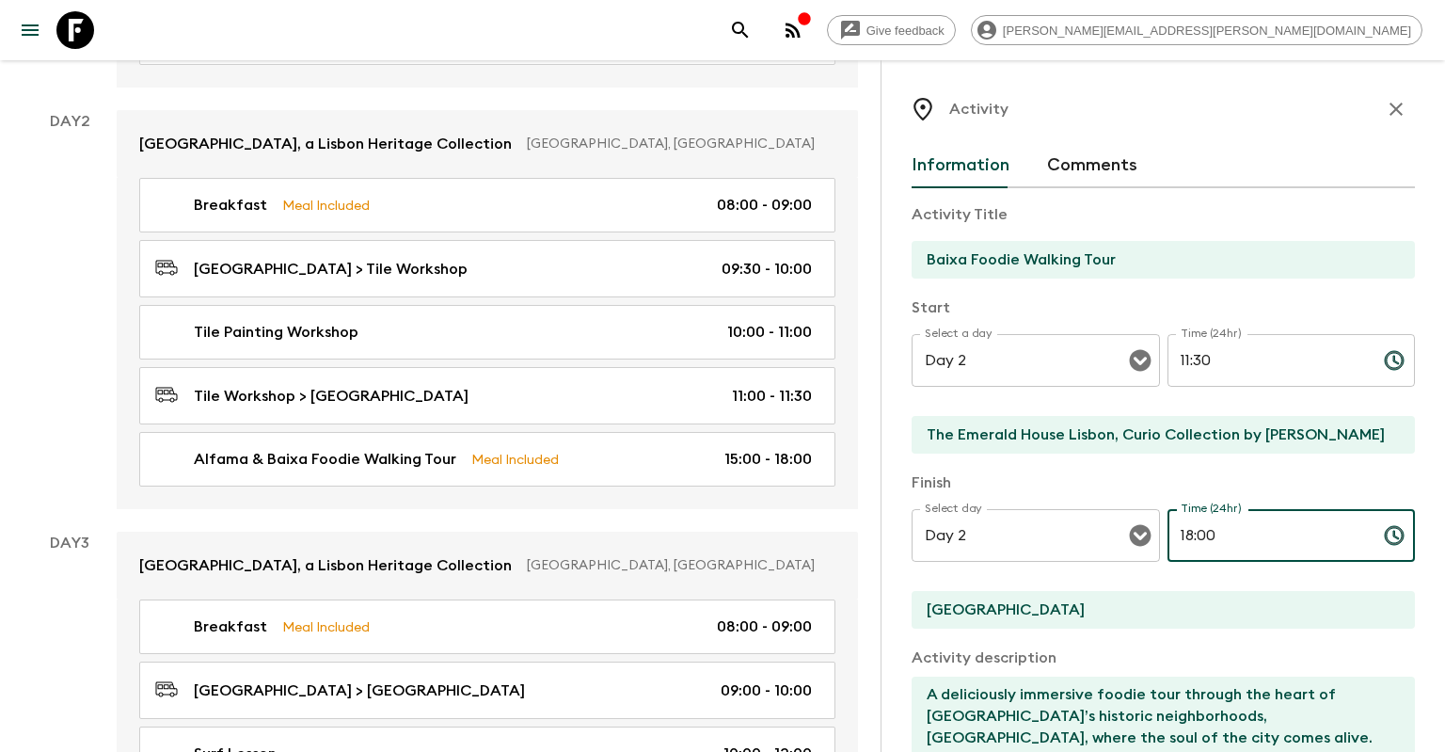
click at [1191, 537] on input "18:00" at bounding box center [1268, 535] width 201 height 53
click at [1201, 536] on input "14:00" at bounding box center [1268, 535] width 201 height 53
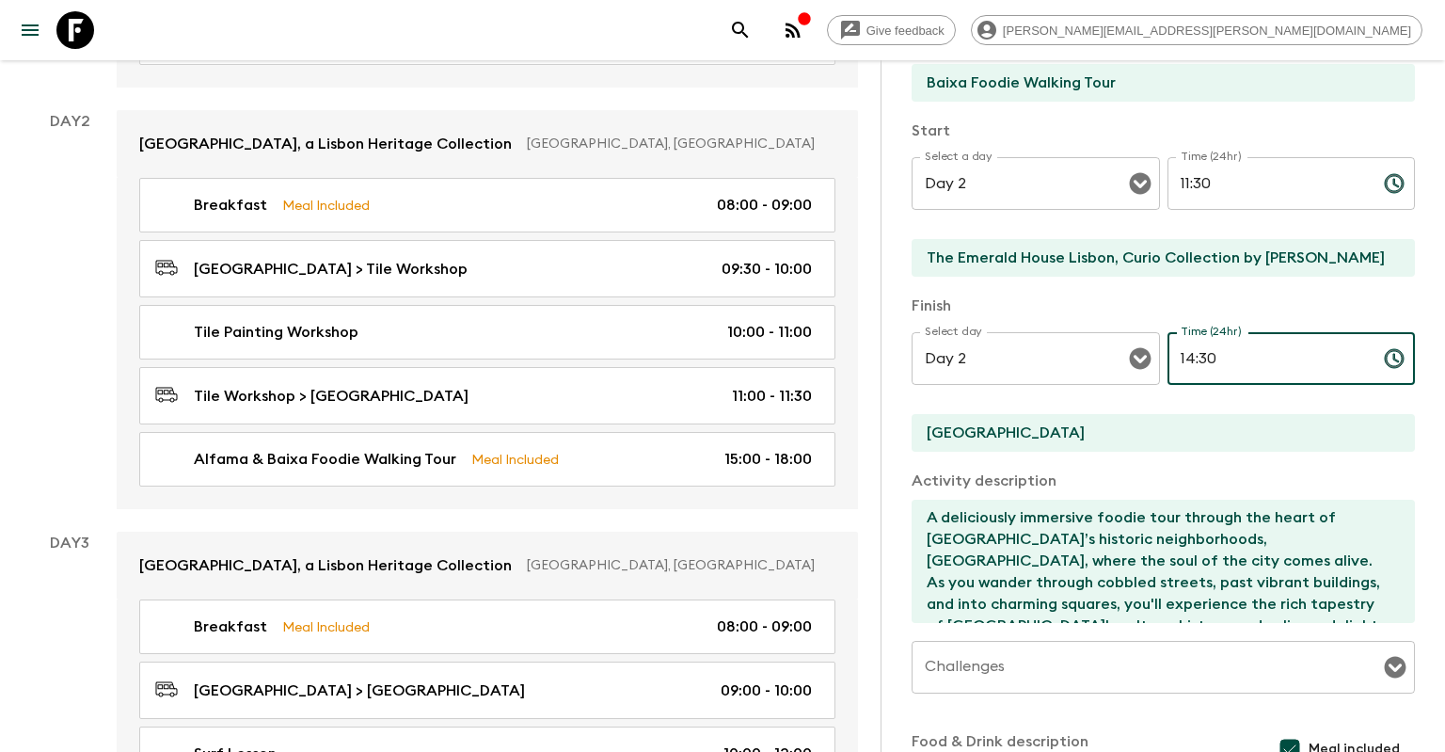
scroll to position [271, 0]
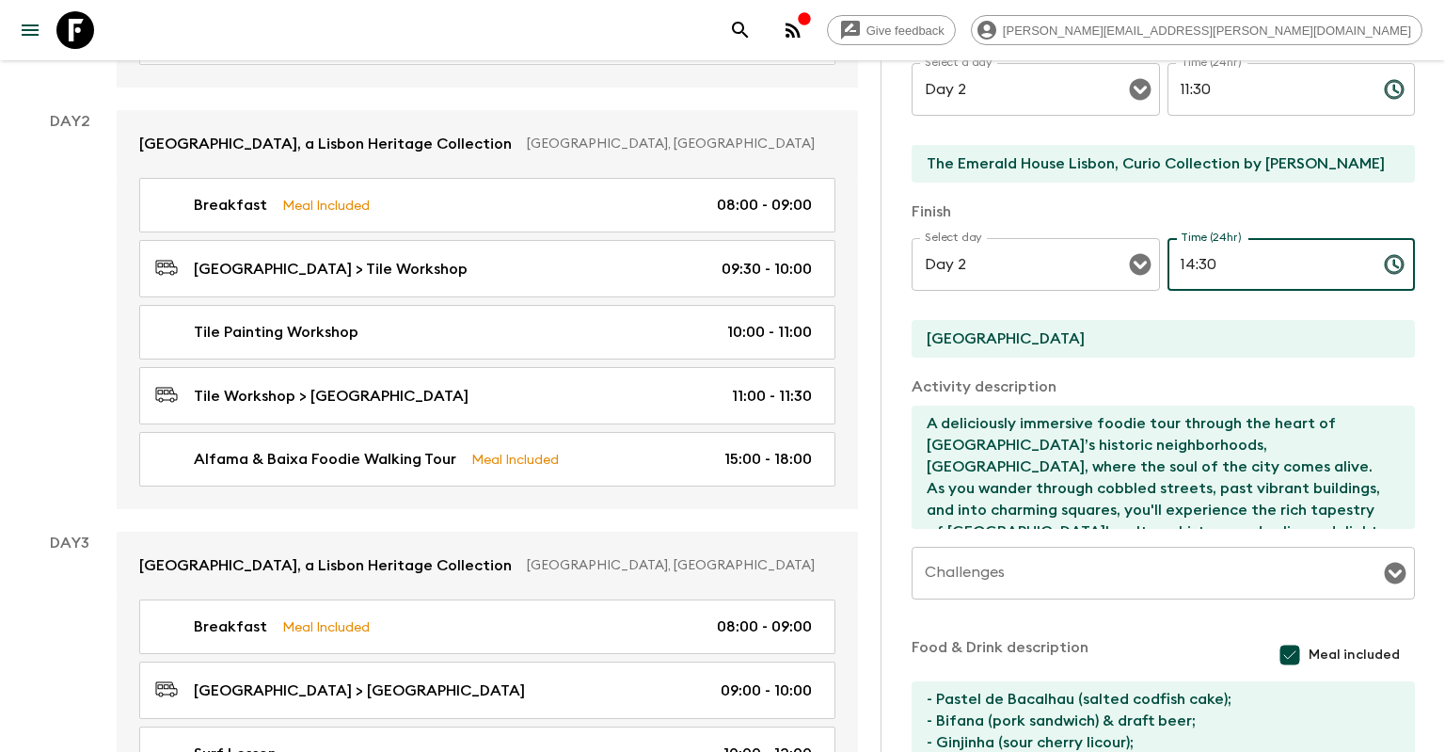
type input "14:30"
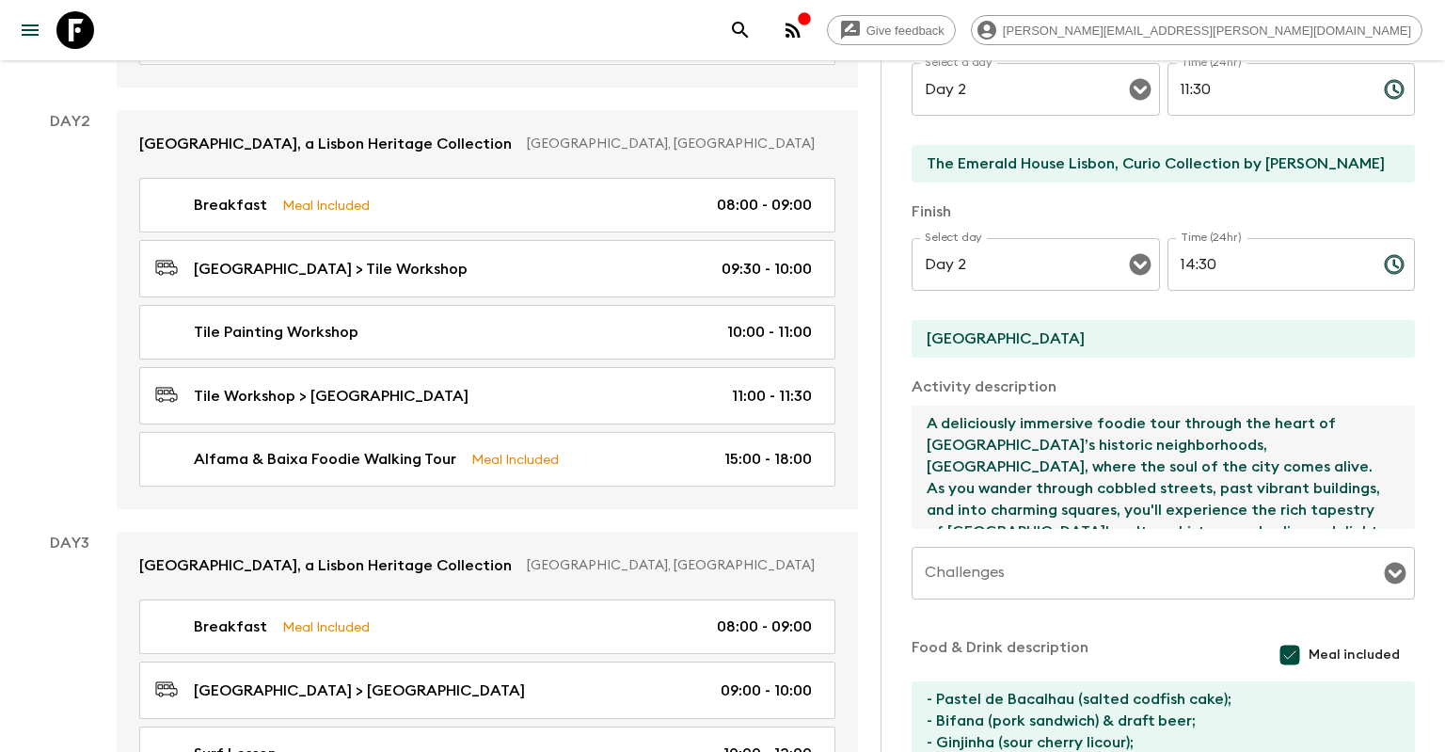
click at [1090, 447] on textarea "A deliciously immersive foodie tour through the heart of [GEOGRAPHIC_DATA]’s hi…" at bounding box center [1156, 467] width 488 height 123
drag, startPoint x: 1139, startPoint y: 449, endPoint x: 1218, endPoint y: 449, distance: 79.0
click at [1218, 449] on textarea "A deliciously immersive foodie tour through the heart of [GEOGRAPHIC_DATA]’s hi…" at bounding box center [1156, 467] width 488 height 123
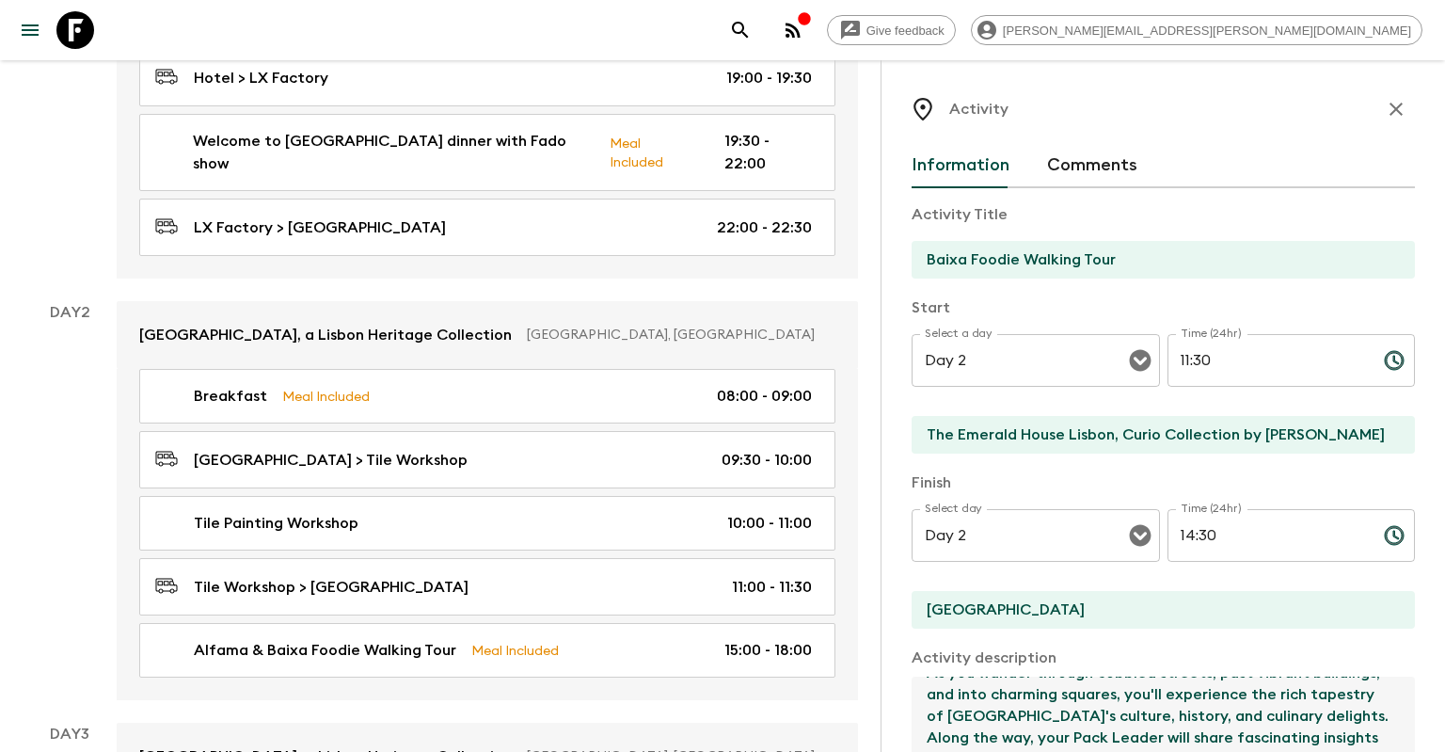
scroll to position [518, 0]
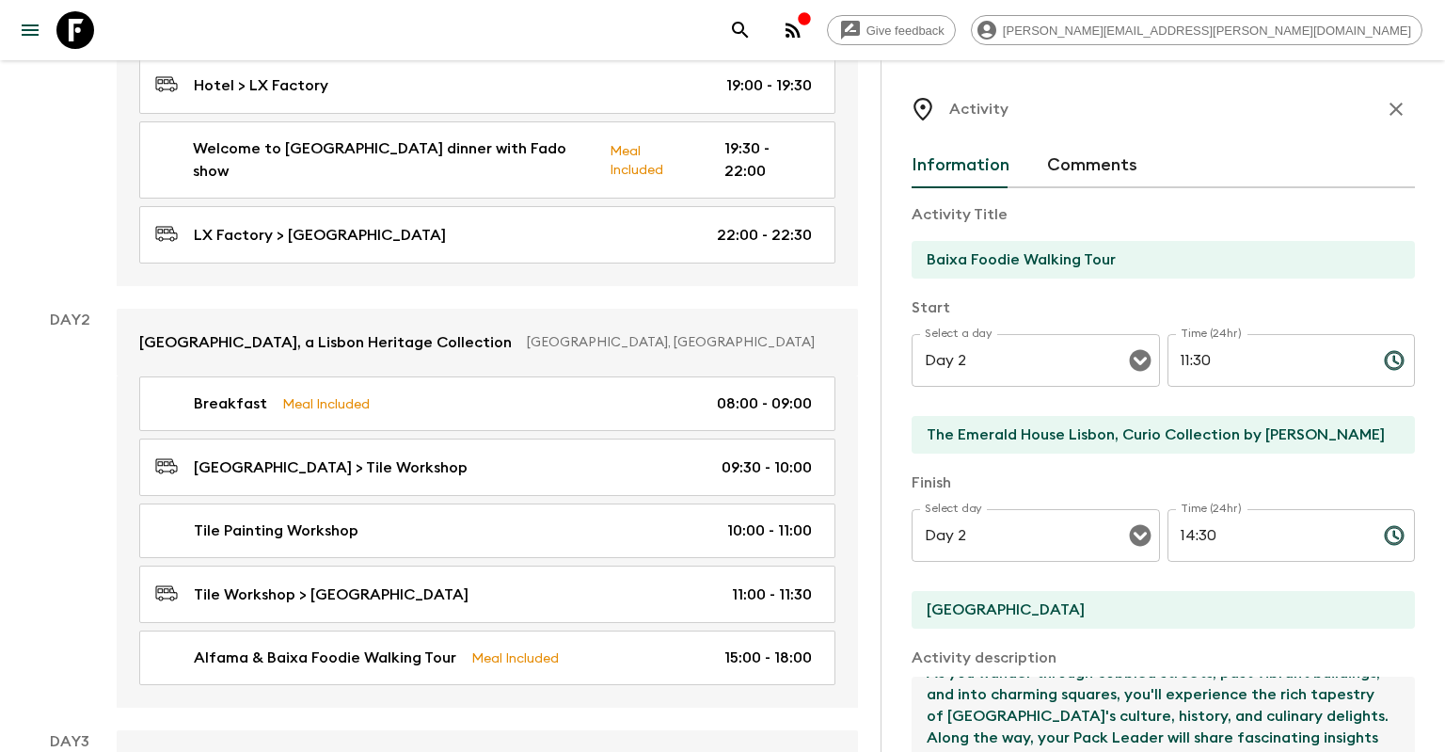
type textarea "A deliciously immersive foodie tour through the heart of [GEOGRAPHIC_DATA]’s hi…"
click at [1278, 438] on input "The Emerald House Lisbon, Curio Collection by [PERSON_NAME]" at bounding box center [1156, 435] width 488 height 38
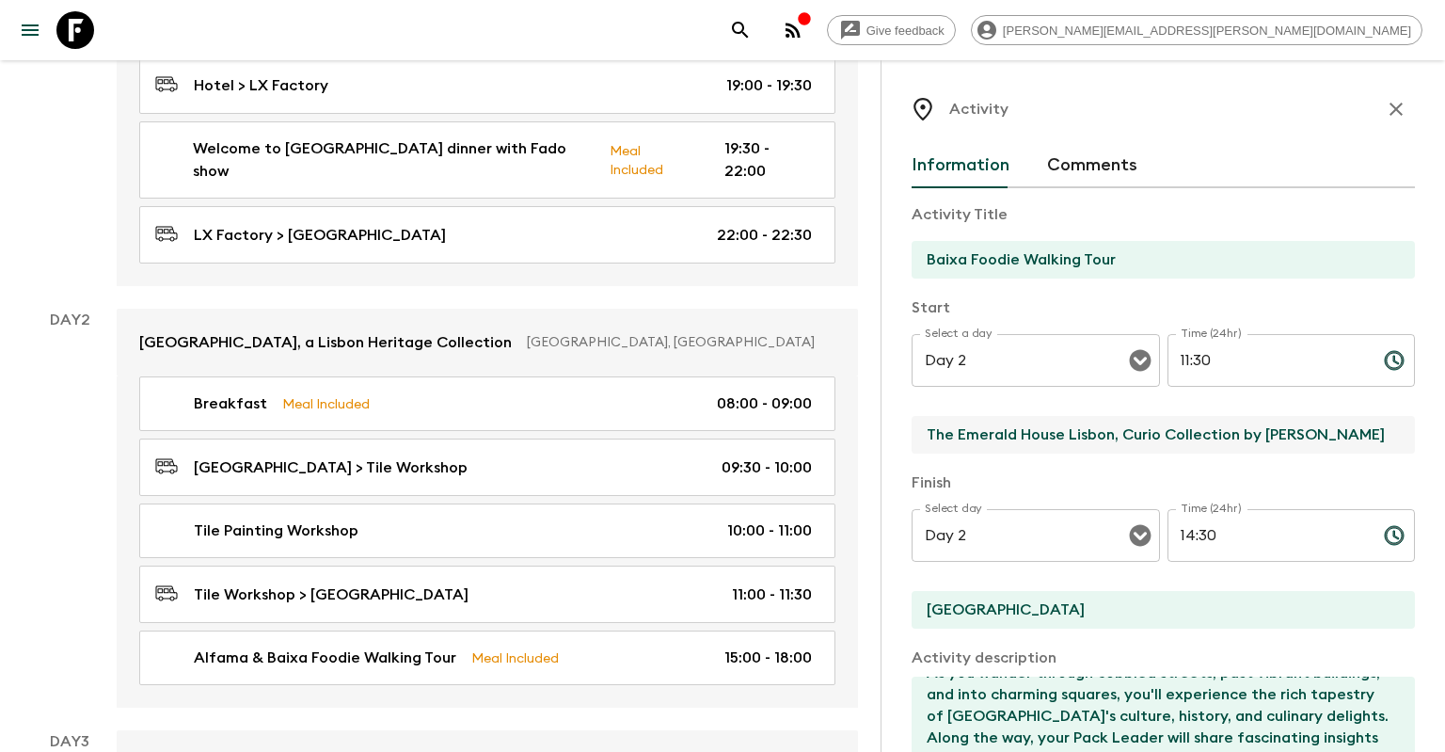
drag, startPoint x: 1326, startPoint y: 438, endPoint x: 911, endPoint y: 427, distance: 415.1
click at [912, 427] on input "The Emerald House Lisbon, Curio Collection by [PERSON_NAME]" at bounding box center [1156, 435] width 488 height 38
drag, startPoint x: 1056, startPoint y: 429, endPoint x: 1025, endPoint y: 429, distance: 31.1
click at [1025, 429] on input "Lisbon Downtwon" at bounding box center [1156, 435] width 488 height 38
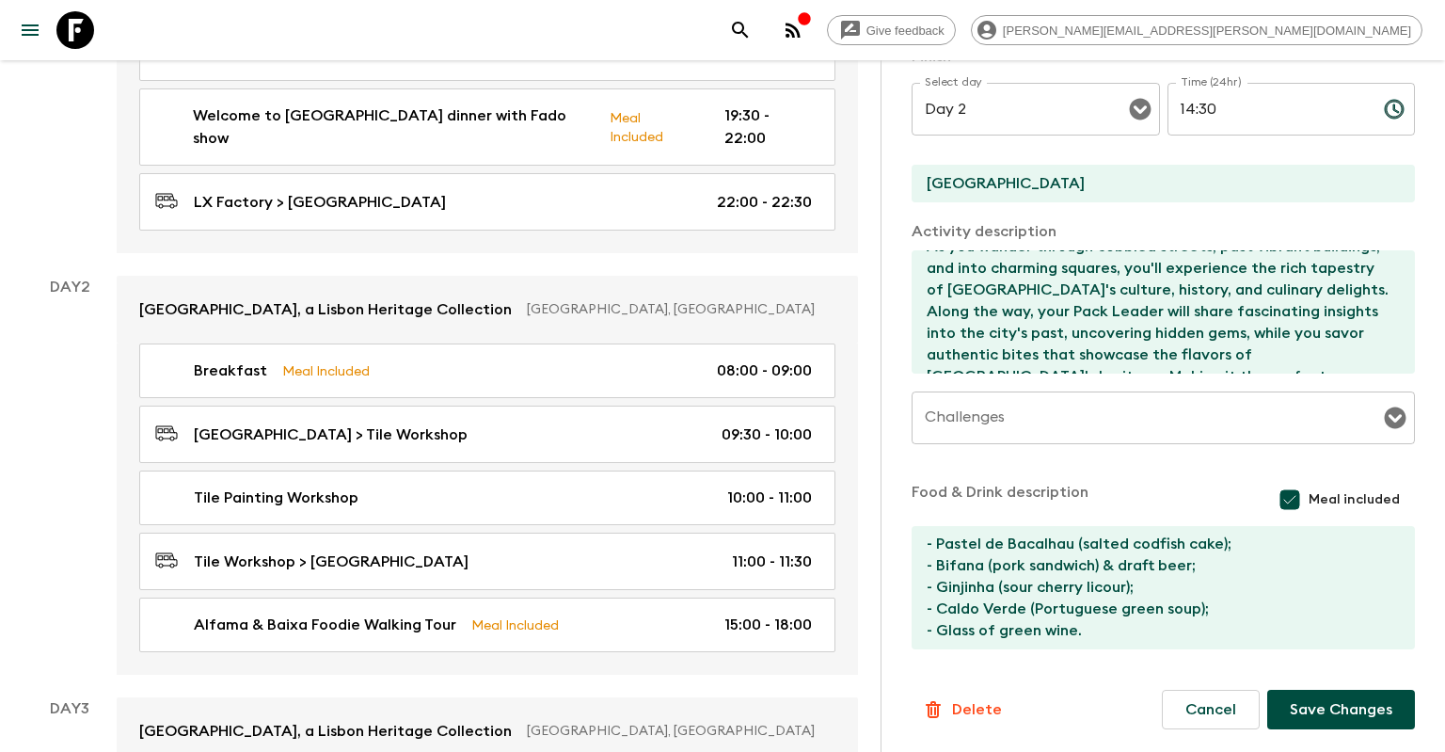
scroll to position [817, 0]
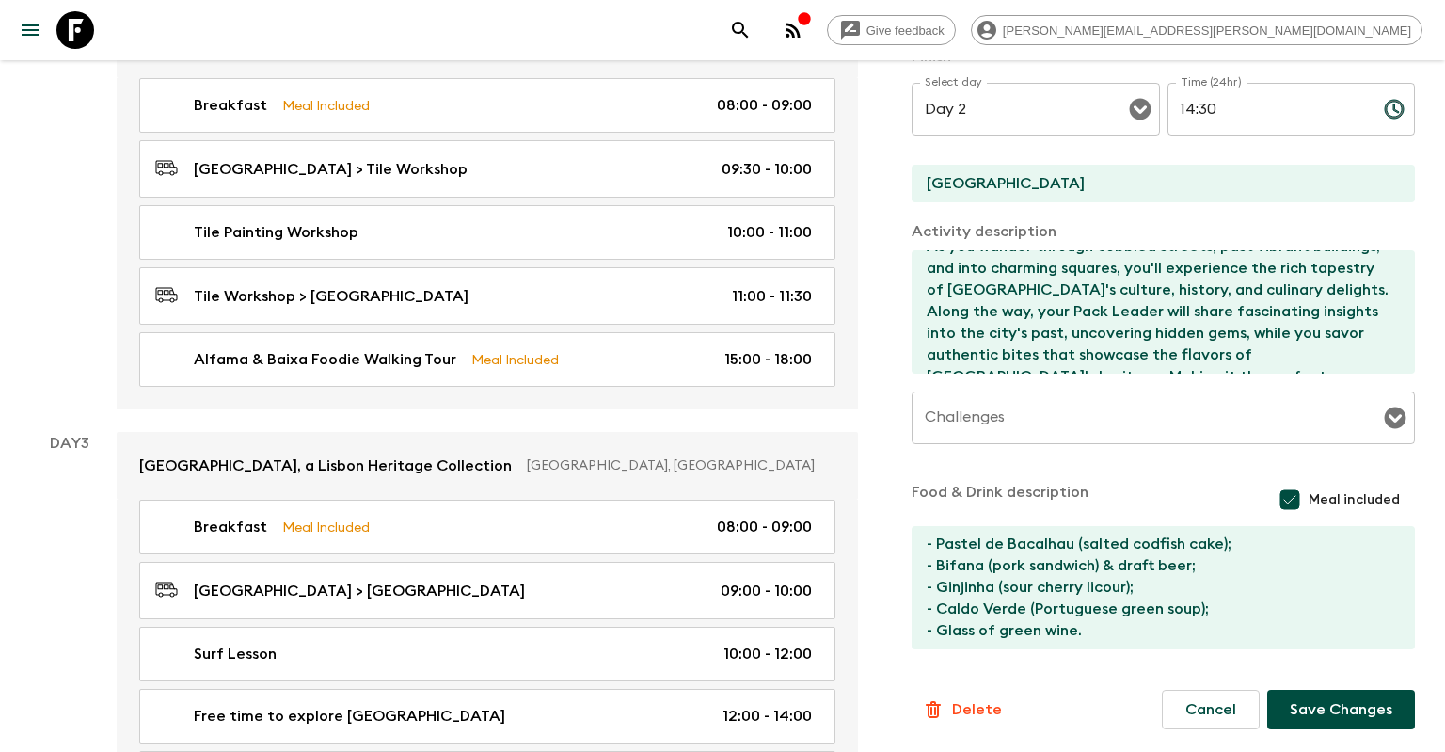
type input "[GEOGRAPHIC_DATA]"
click at [1304, 705] on button "Save Changes" at bounding box center [1341, 710] width 148 height 40
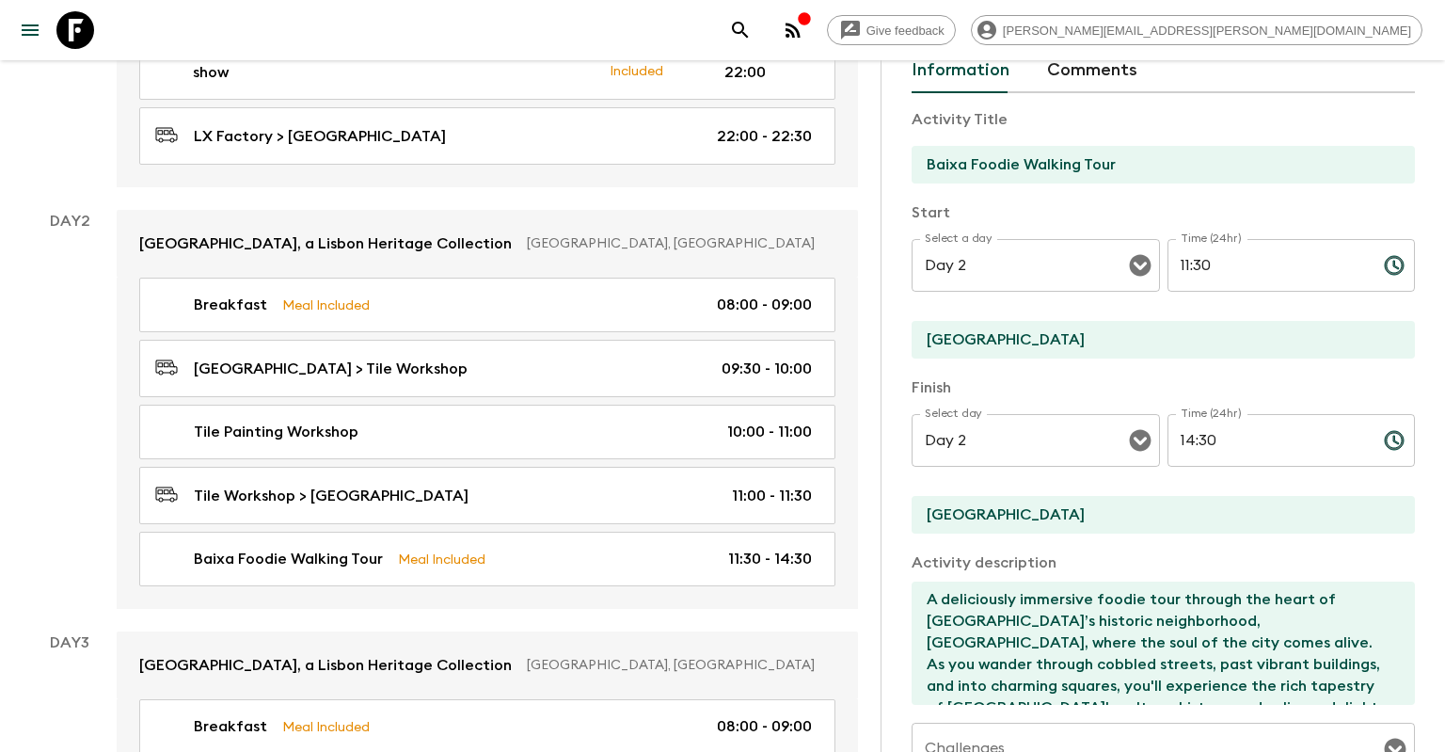
scroll to position [67, 0]
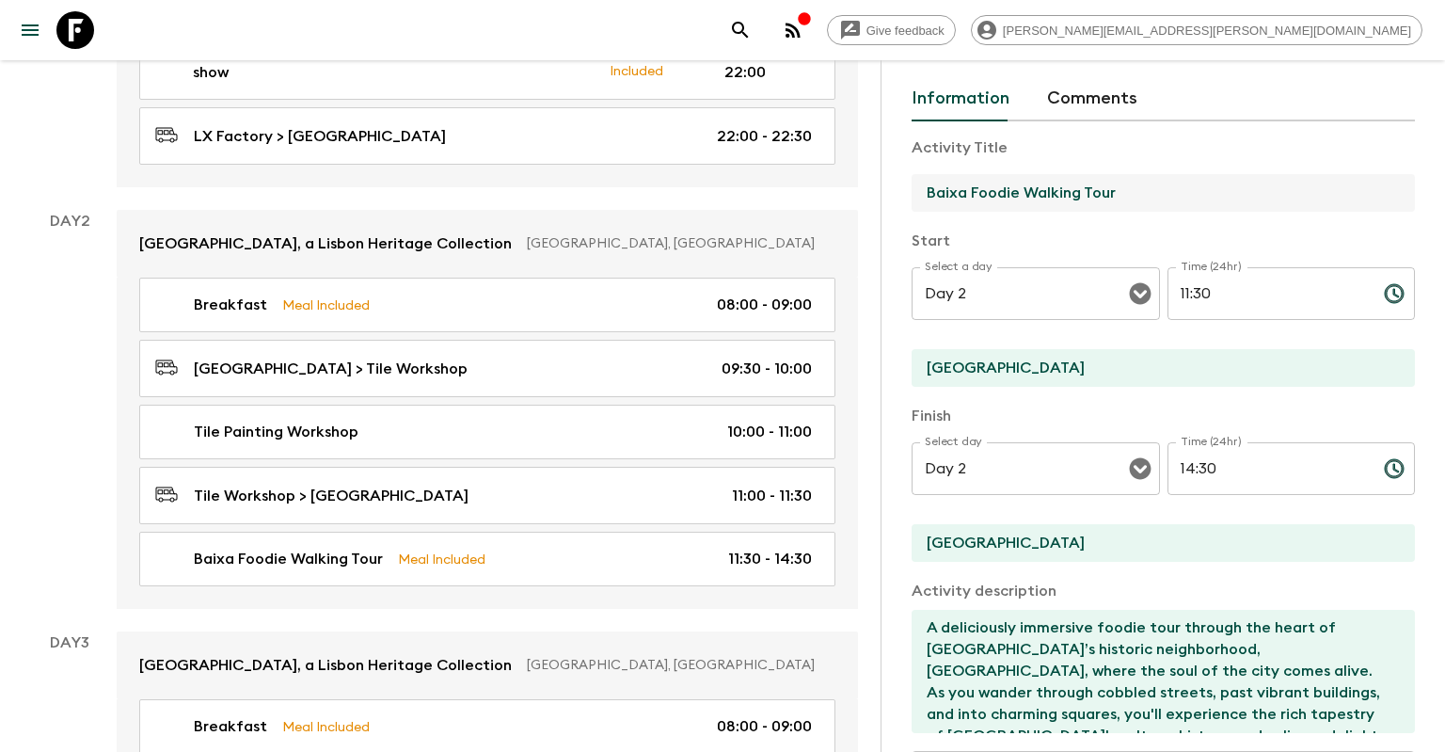
drag, startPoint x: 965, startPoint y: 189, endPoint x: 879, endPoint y: 183, distance: 86.7
click at [912, 183] on input "Baixa Foodie Walking Tour" at bounding box center [1156, 193] width 488 height 38
type input "Lisbon Foodie Walking Tour"
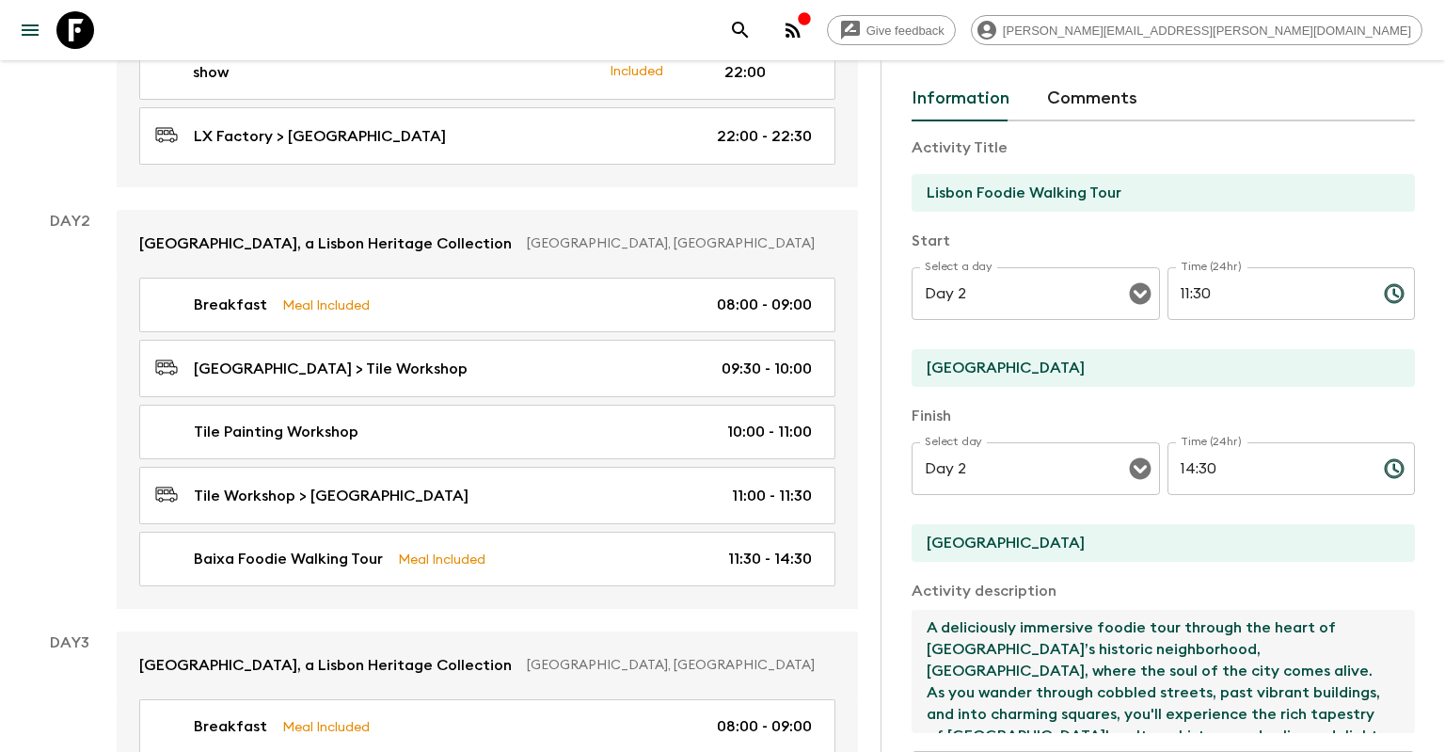
drag, startPoint x: 1082, startPoint y: 650, endPoint x: 1131, endPoint y: 648, distance: 49.0
click at [1131, 648] on textarea "A deliciously immersive foodie tour through the heart of [GEOGRAPHIC_DATA]’s hi…" at bounding box center [1156, 671] width 488 height 123
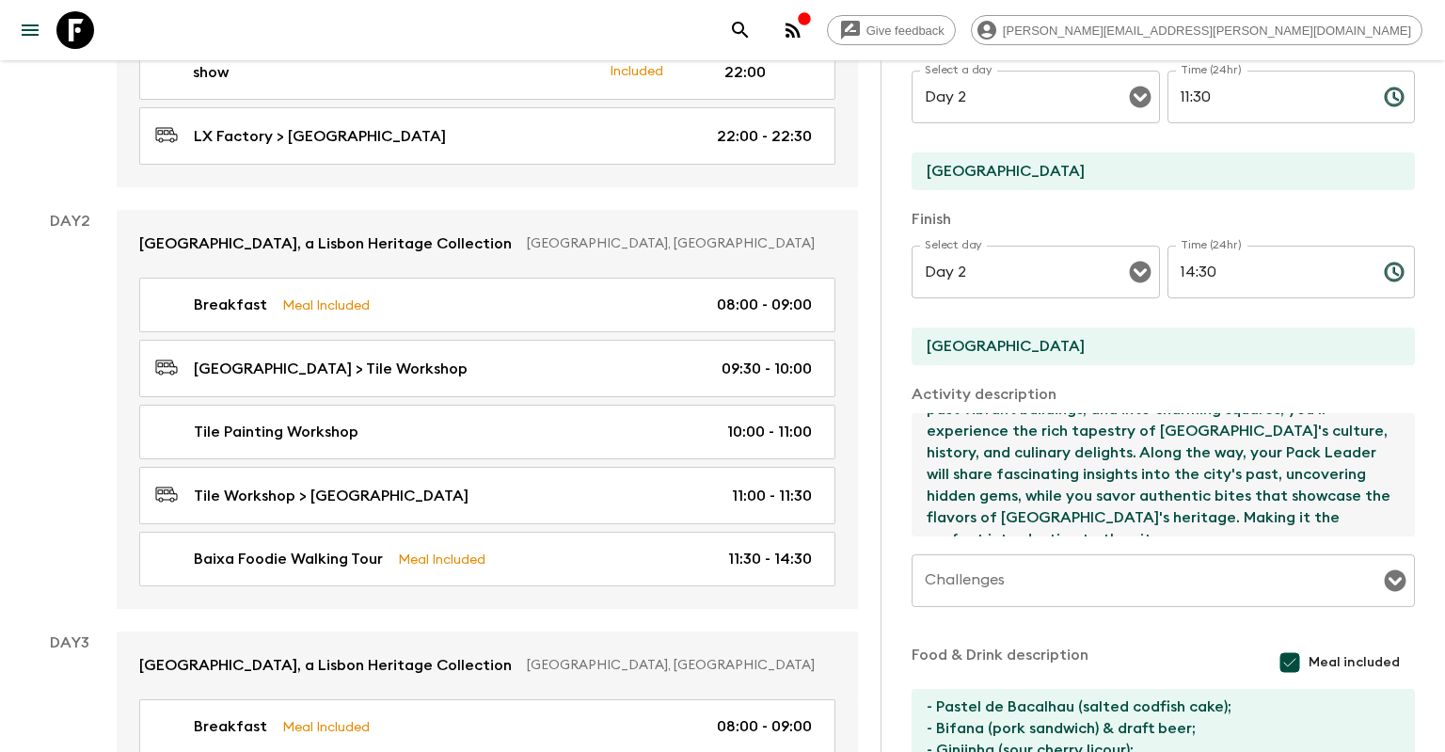
scroll to position [428, 0]
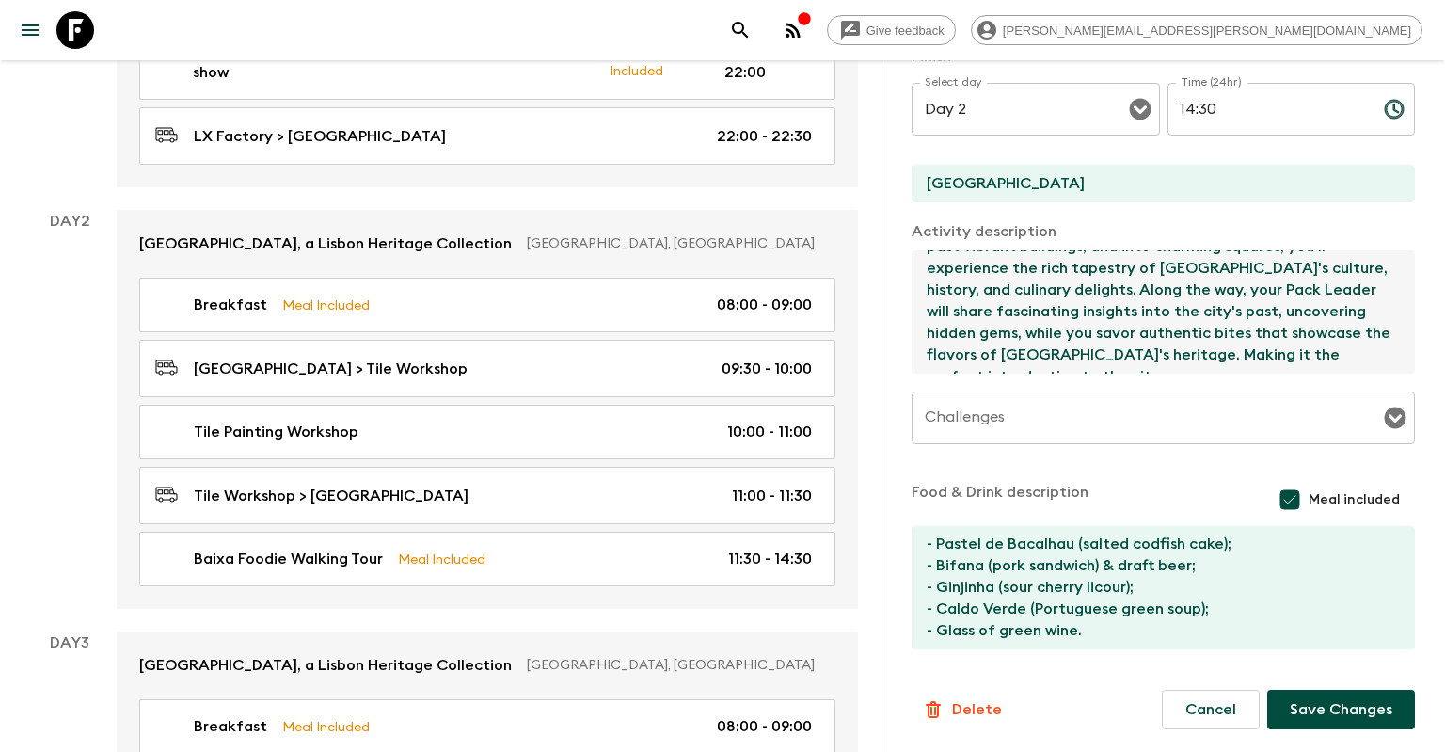
type textarea "A deliciously immersive foodie tour through the heart of [GEOGRAPHIC_DATA]’s hi…"
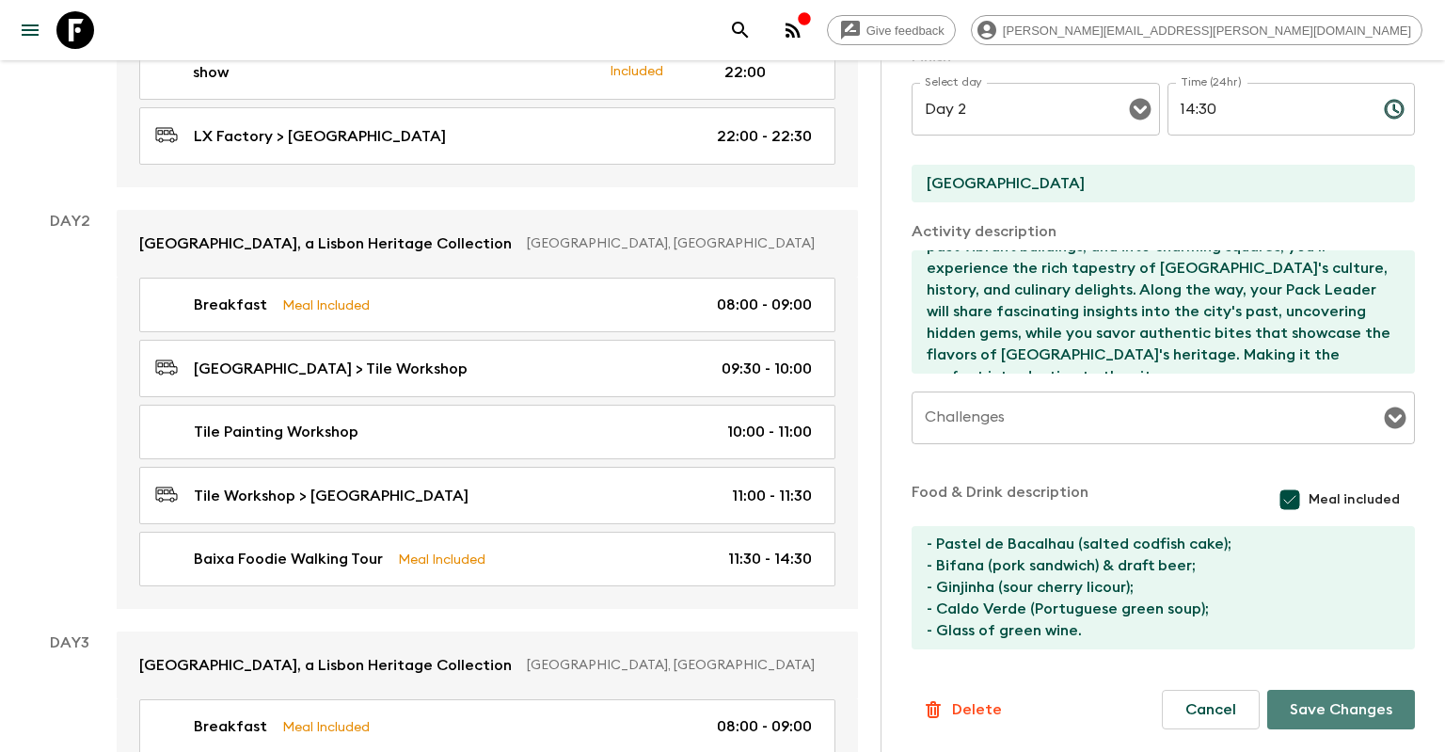
click at [1317, 701] on button "Save Changes" at bounding box center [1341, 710] width 148 height 40
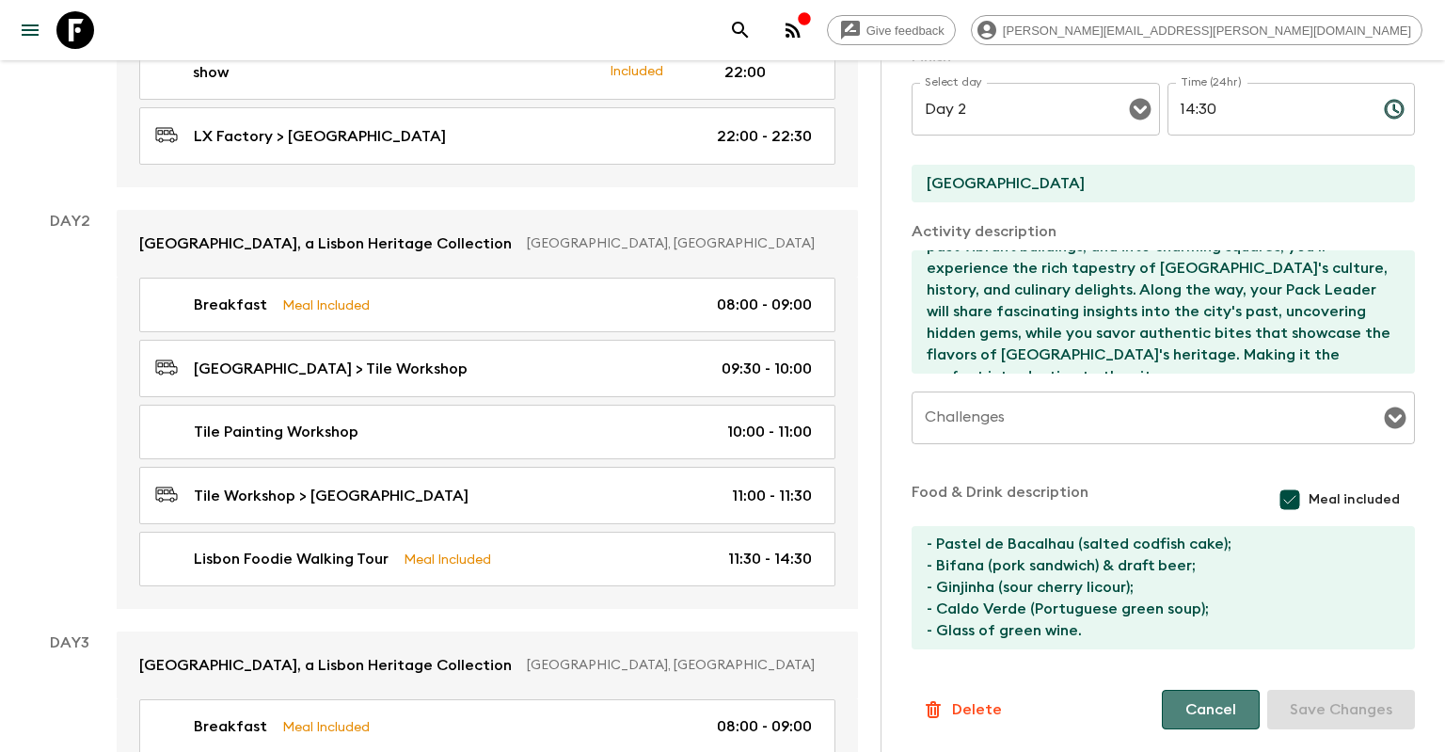
click at [1236, 701] on button "Cancel" at bounding box center [1211, 710] width 98 height 40
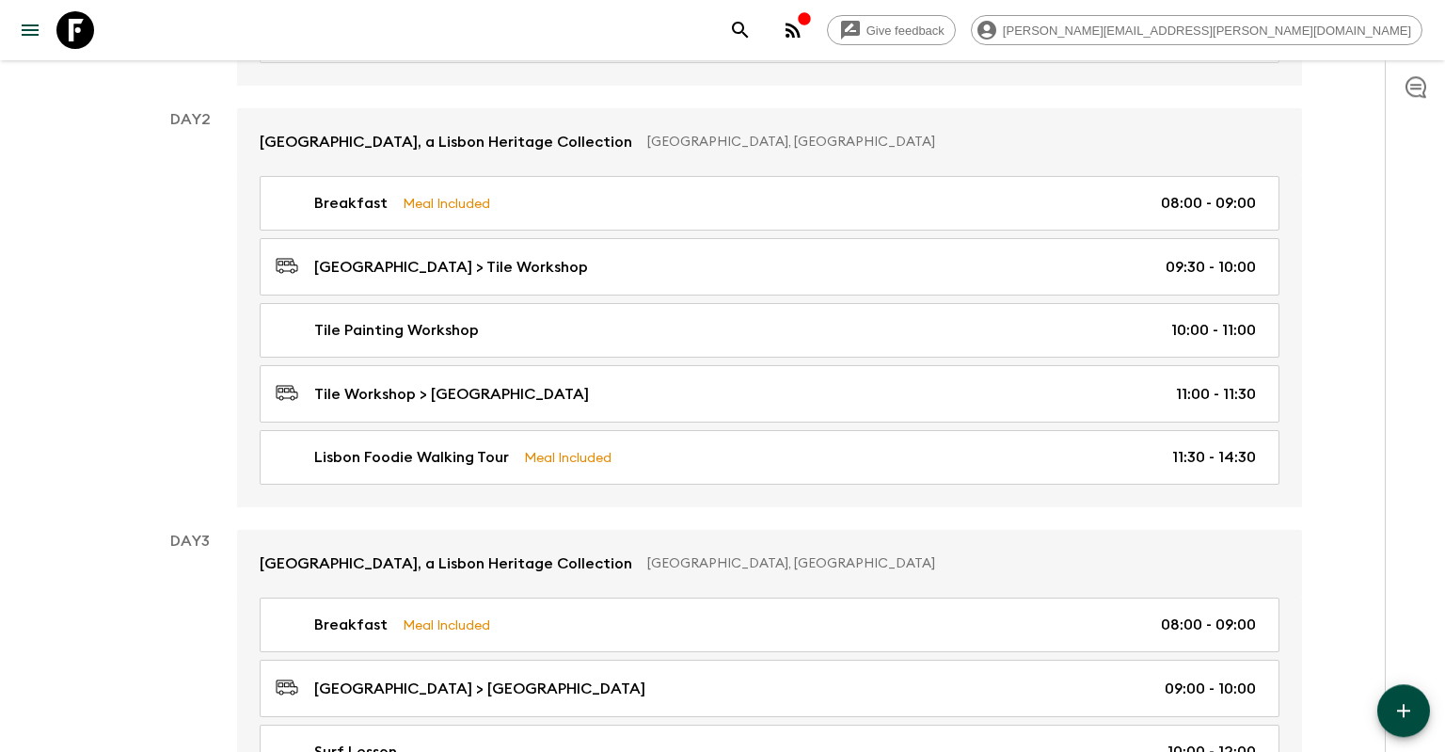
click at [1400, 701] on icon "button" at bounding box center [1404, 710] width 23 height 23
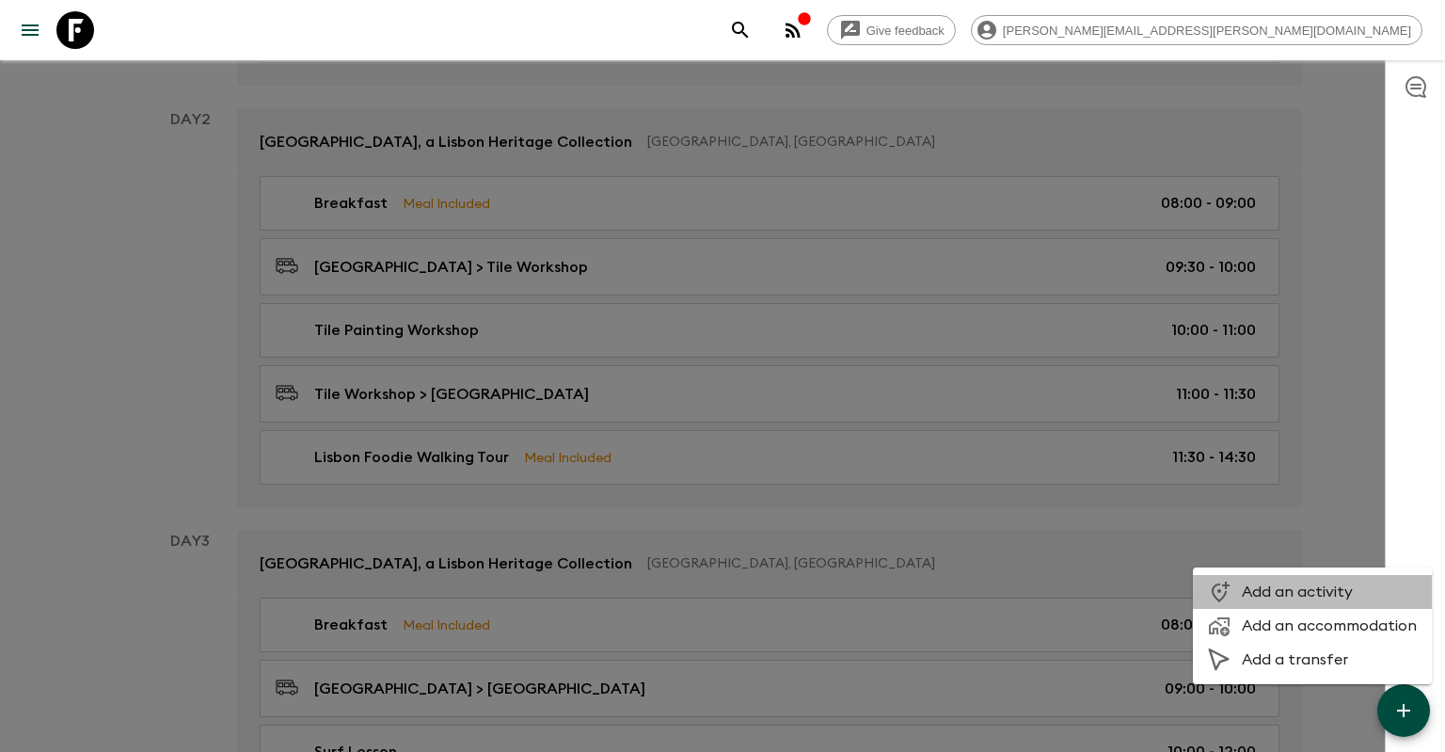
click at [1368, 594] on span "Add an activity" at bounding box center [1329, 591] width 175 height 19
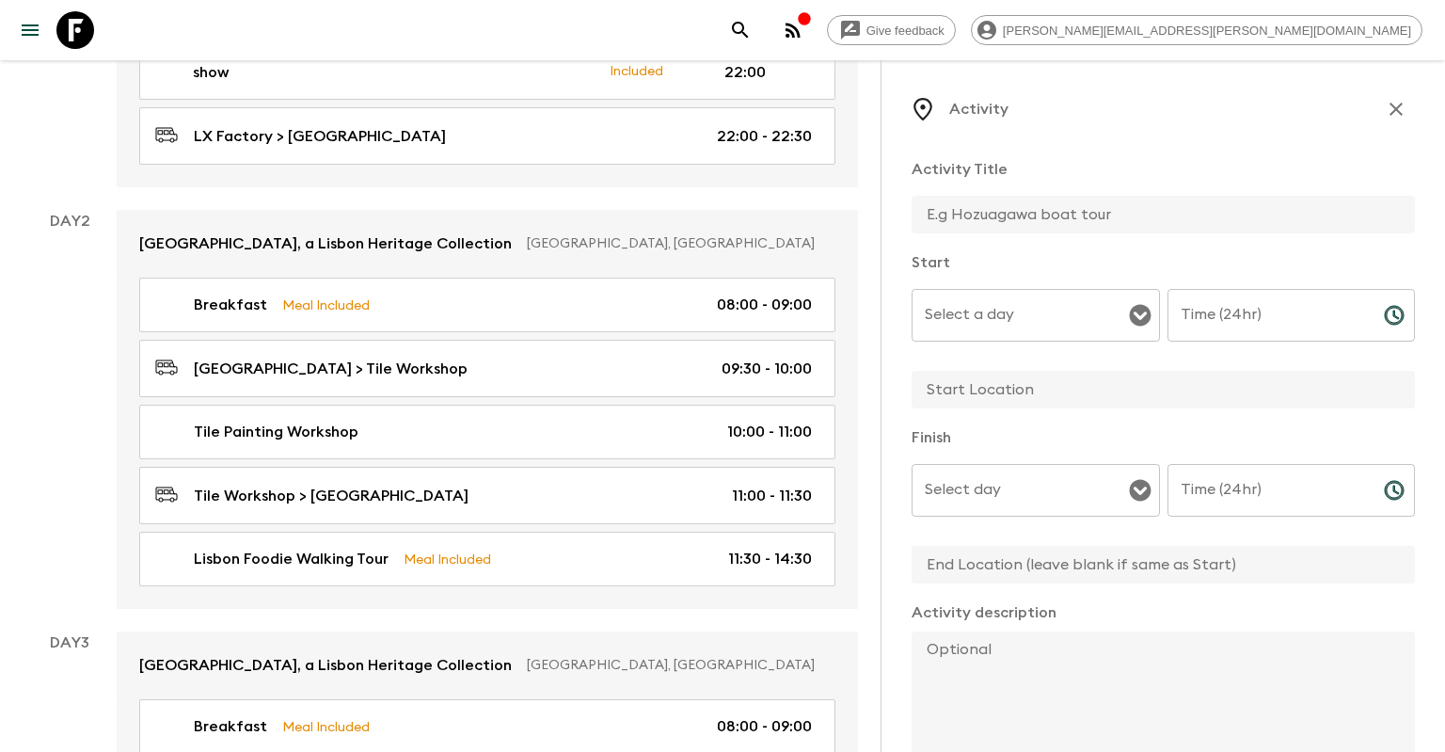
click at [1052, 221] on input "text" at bounding box center [1156, 215] width 488 height 38
click at [1090, 296] on div "Select a day" at bounding box center [1036, 315] width 248 height 53
type input "Free time to explore [GEOGRAPHIC_DATA]"
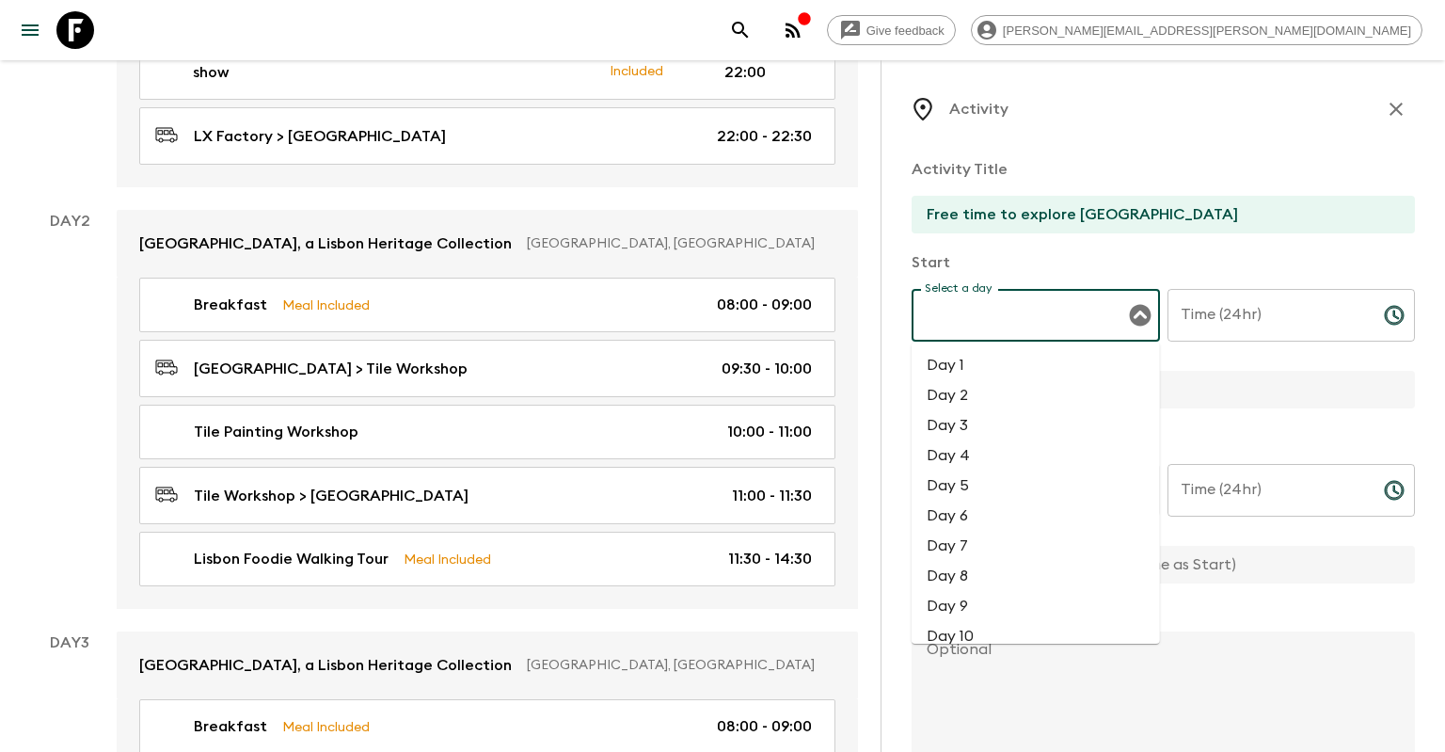
click at [1082, 390] on li "Day 2" at bounding box center [1036, 395] width 248 height 30
type input "Day 2"
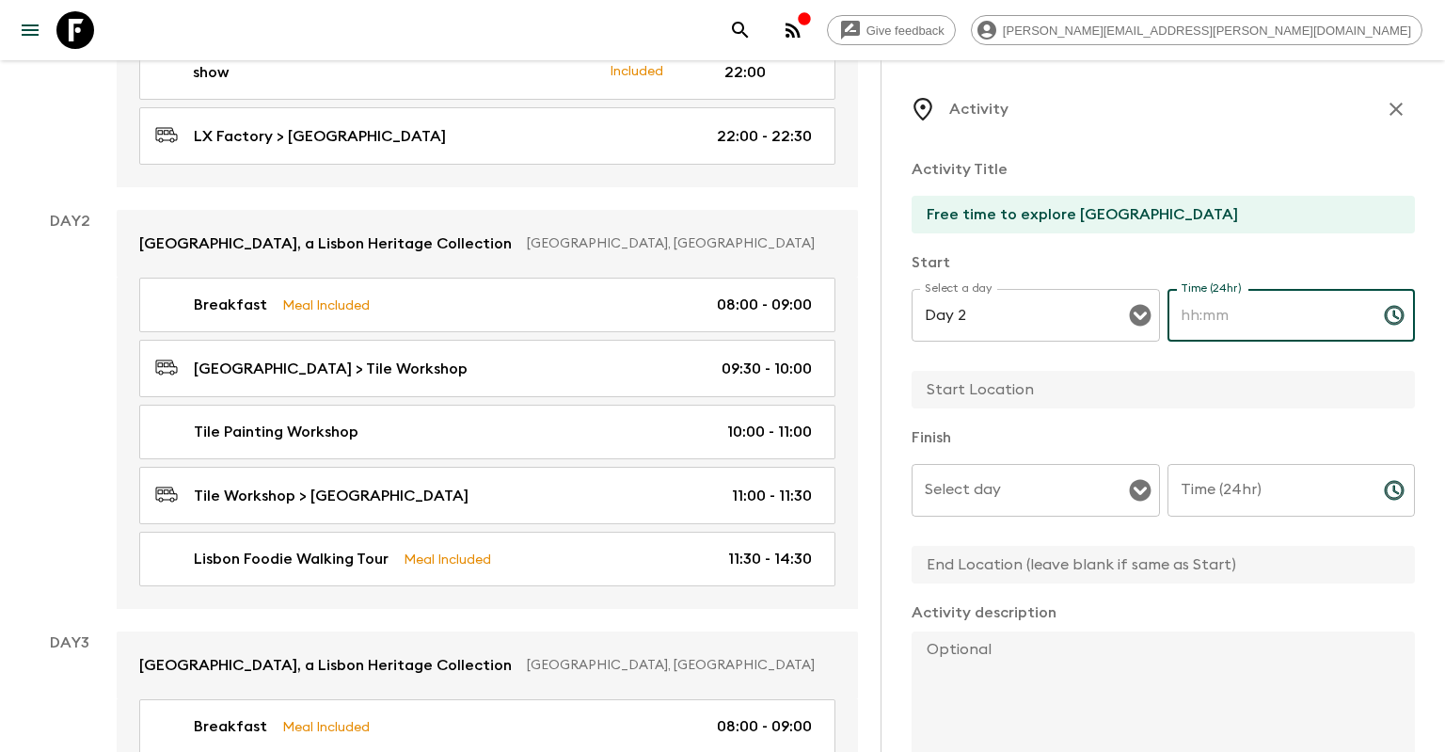
click at [1214, 333] on input "Time (24hr)" at bounding box center [1268, 315] width 201 height 53
type input "14:30"
click at [1206, 379] on input "text" at bounding box center [1156, 390] width 488 height 38
type input "[GEOGRAPHIC_DATA]"
click at [1099, 475] on input "Select day" at bounding box center [1021, 490] width 203 height 36
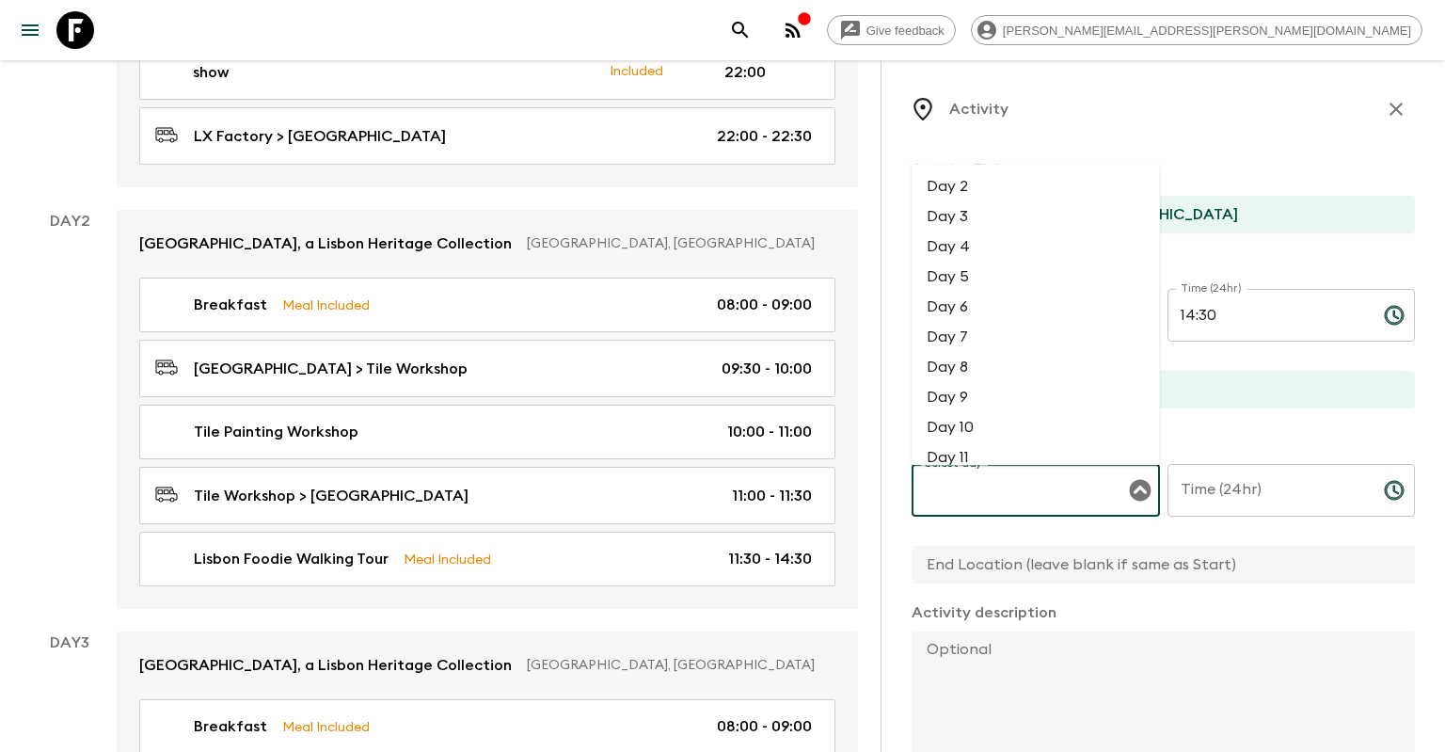
click at [1043, 196] on li "Day 2" at bounding box center [1036, 187] width 248 height 30
type input "Day 2"
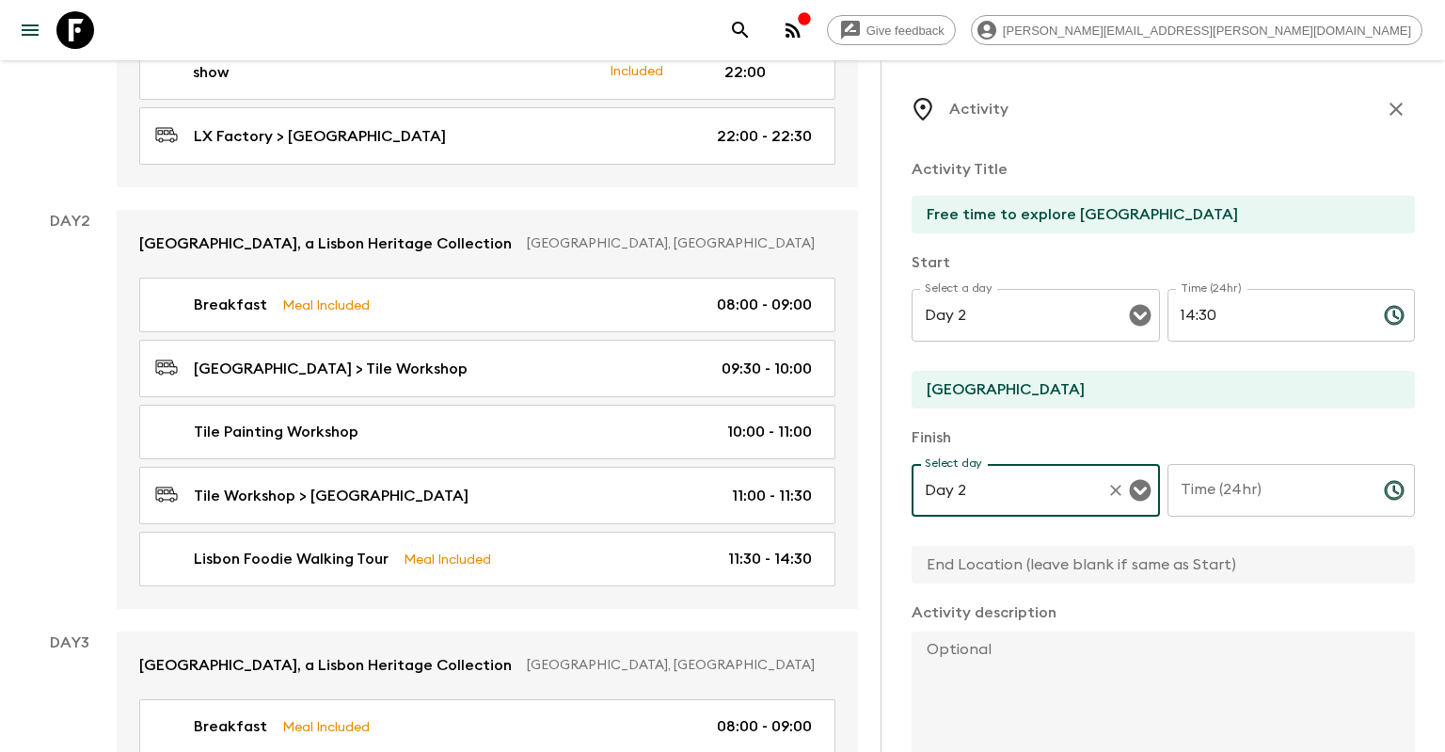
click at [1227, 486] on input "Time (24hr)" at bounding box center [1268, 490] width 201 height 53
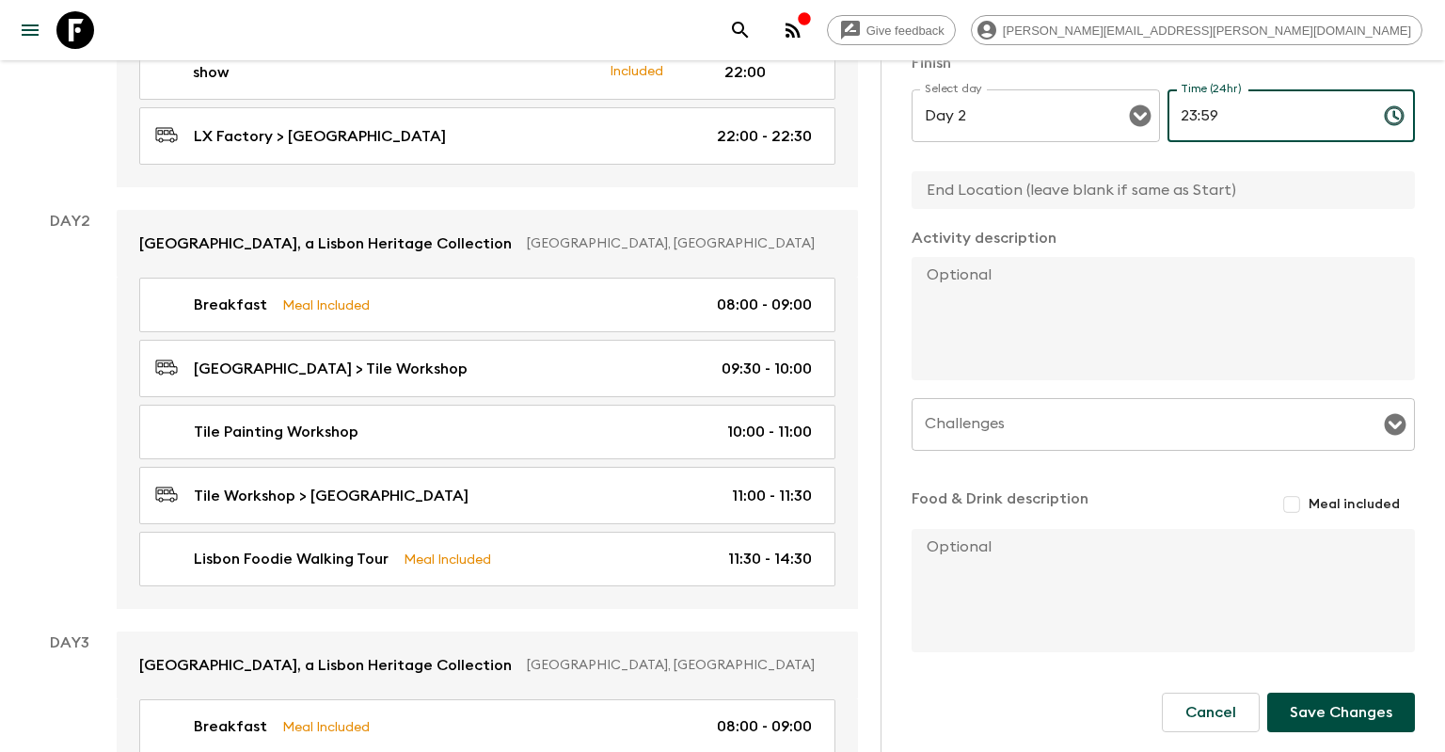
scroll to position [379, 0]
type input "23:59"
click at [1315, 716] on button "Save Changes" at bounding box center [1341, 710] width 148 height 40
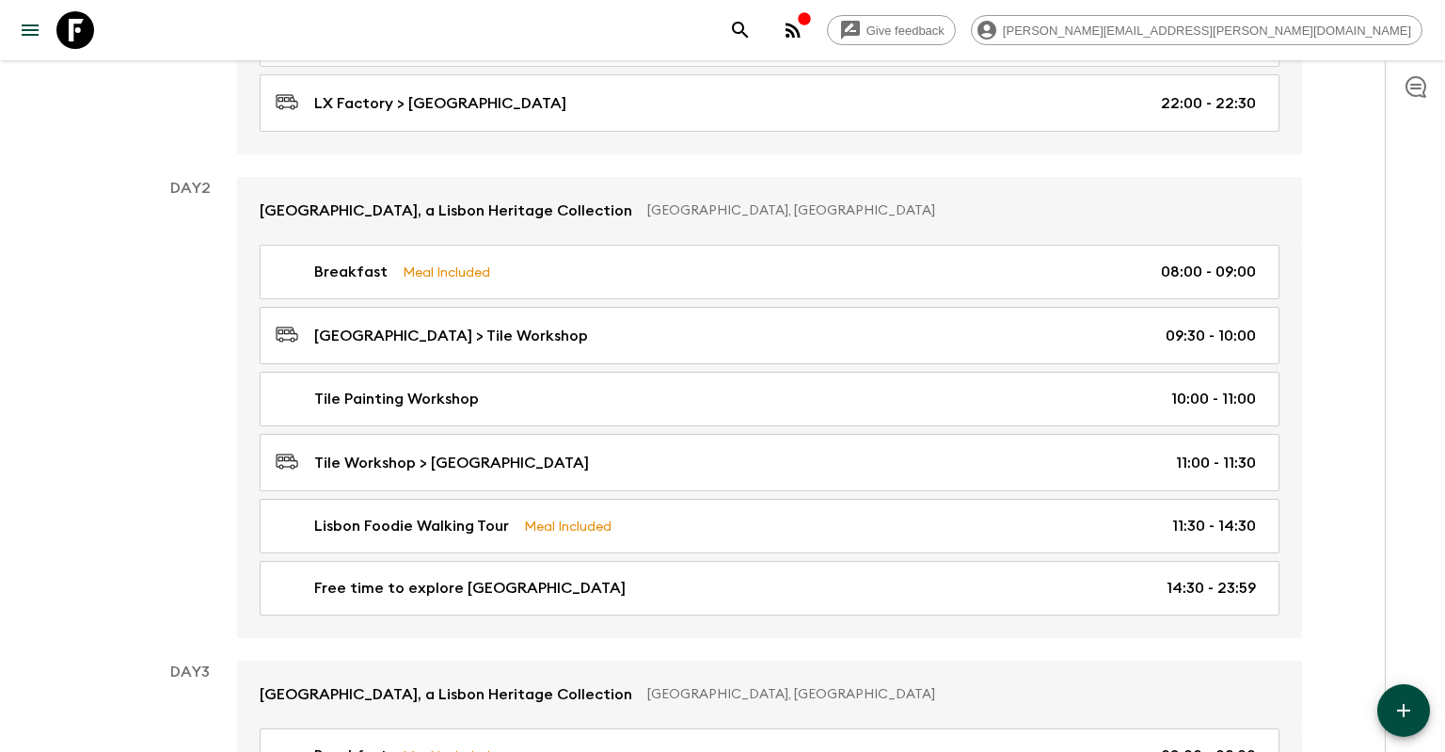
scroll to position [617, 0]
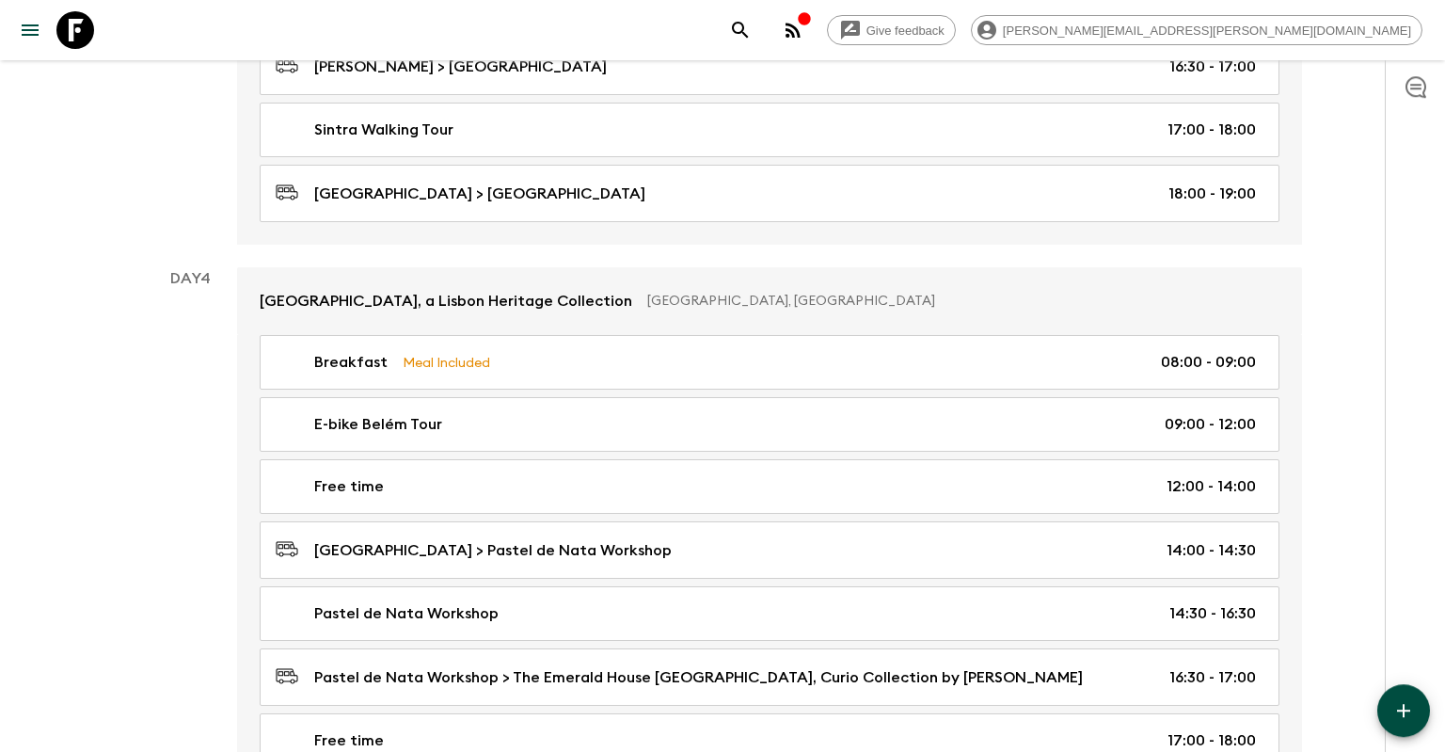
scroll to position [1810, 0]
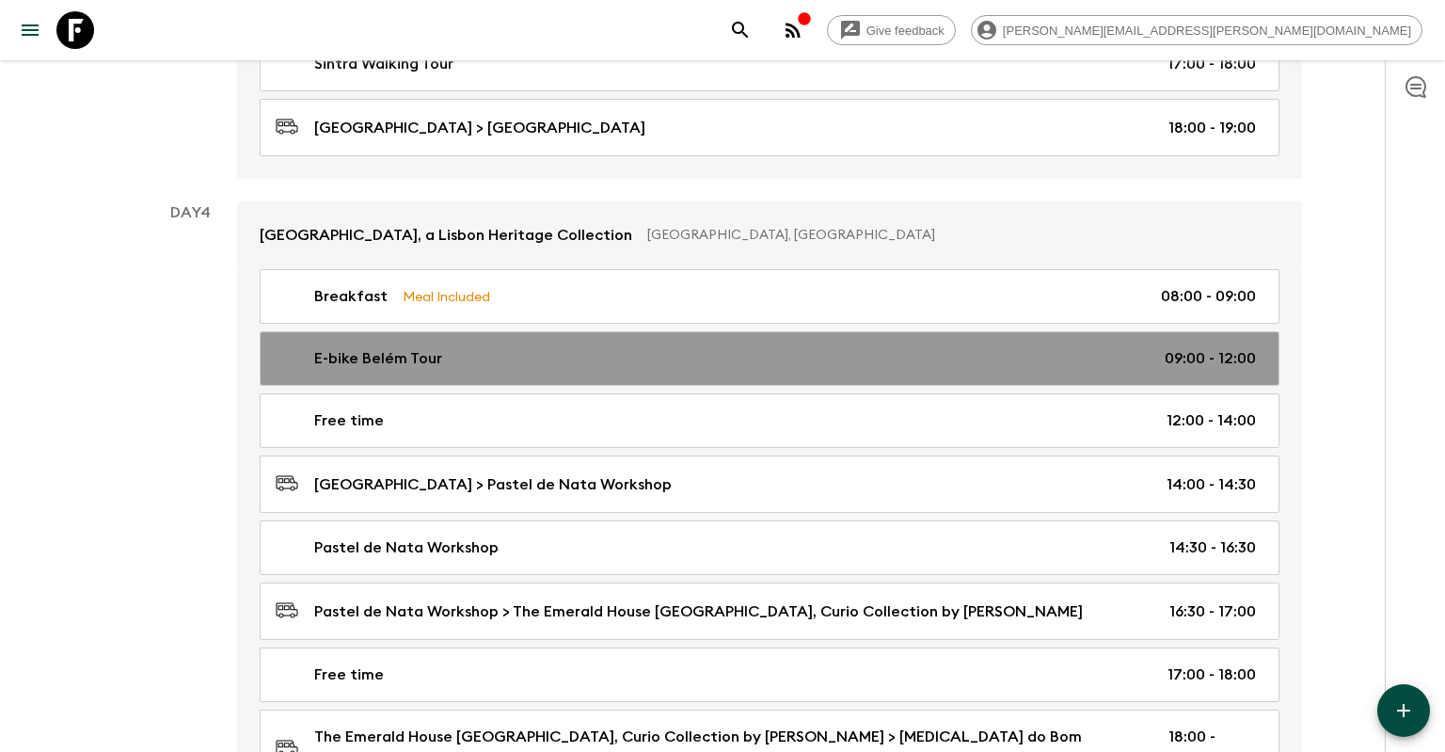
click at [660, 335] on link "E-bike Belém Tour 09:00 - 12:00" at bounding box center [770, 358] width 1020 height 55
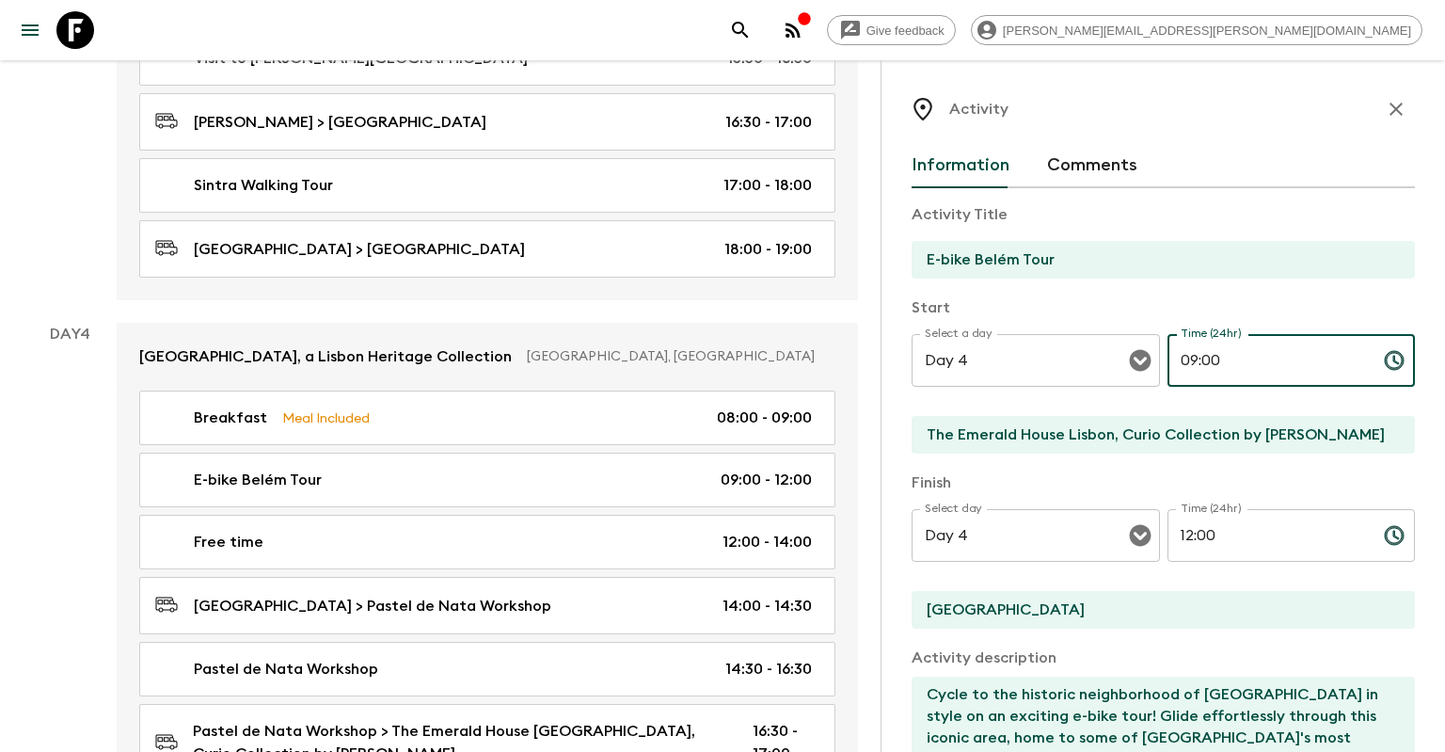
drag, startPoint x: 1197, startPoint y: 360, endPoint x: 1166, endPoint y: 357, distance: 31.3
click at [1168, 357] on input "09:00" at bounding box center [1268, 360] width 201 height 53
type input "10:00"
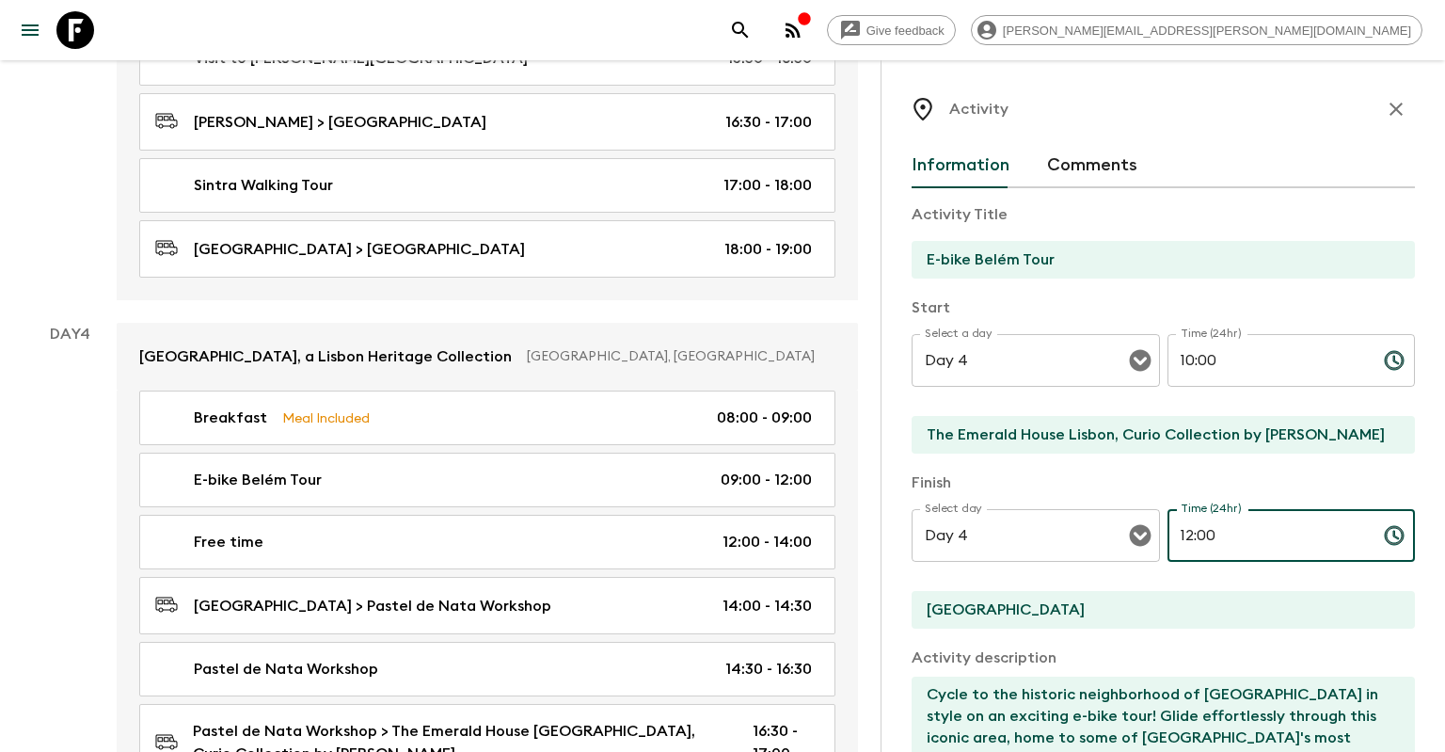
click at [1191, 533] on input "12:00" at bounding box center [1268, 535] width 201 height 53
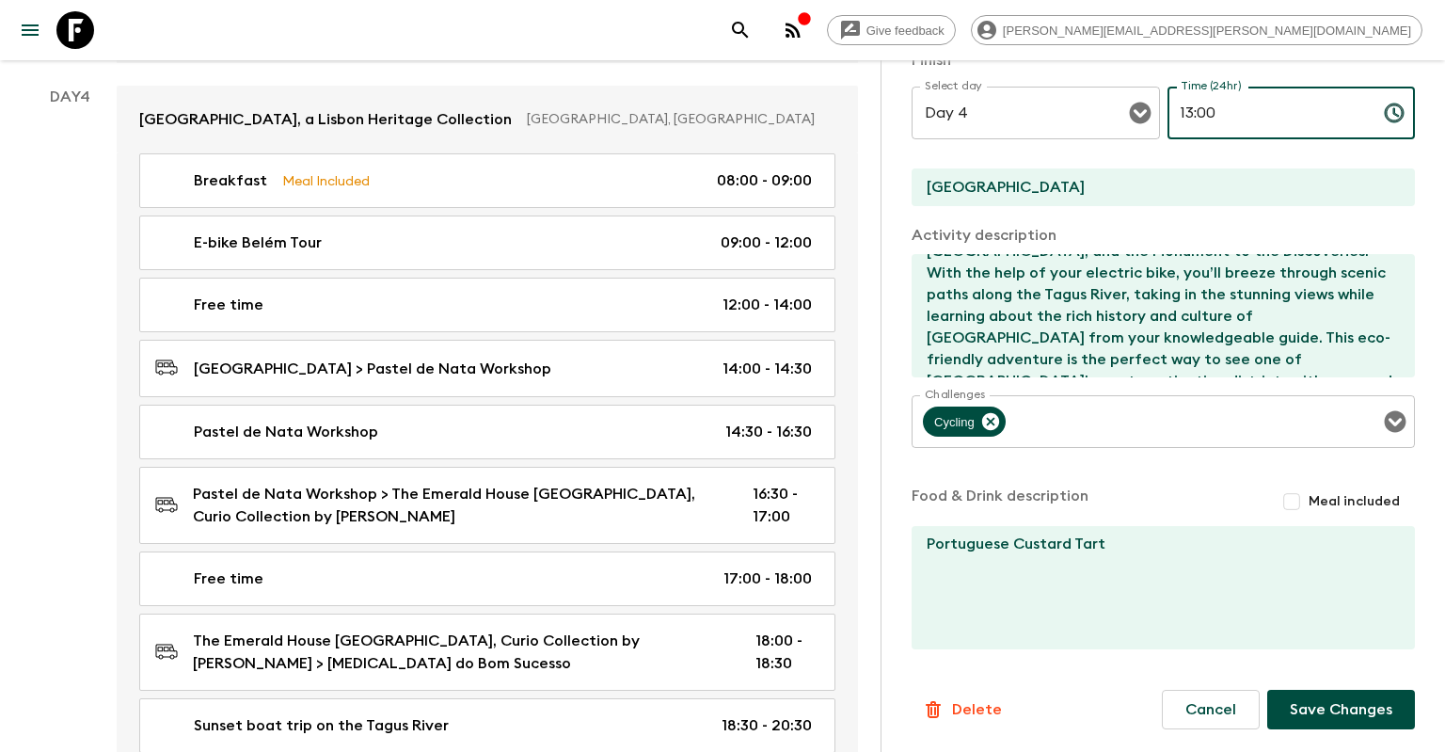
scroll to position [2207, 0]
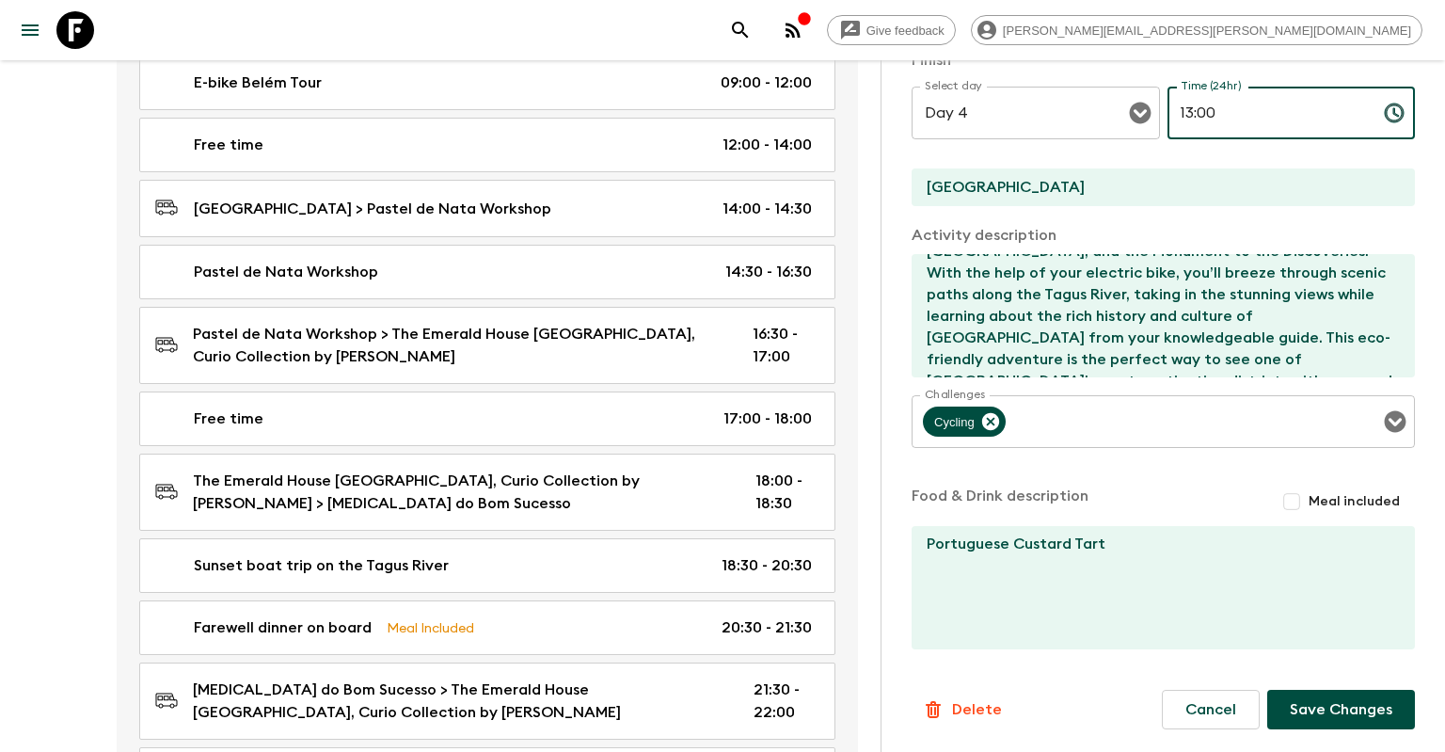
type input "13:00"
click at [1342, 712] on button "Save Changes" at bounding box center [1341, 710] width 148 height 40
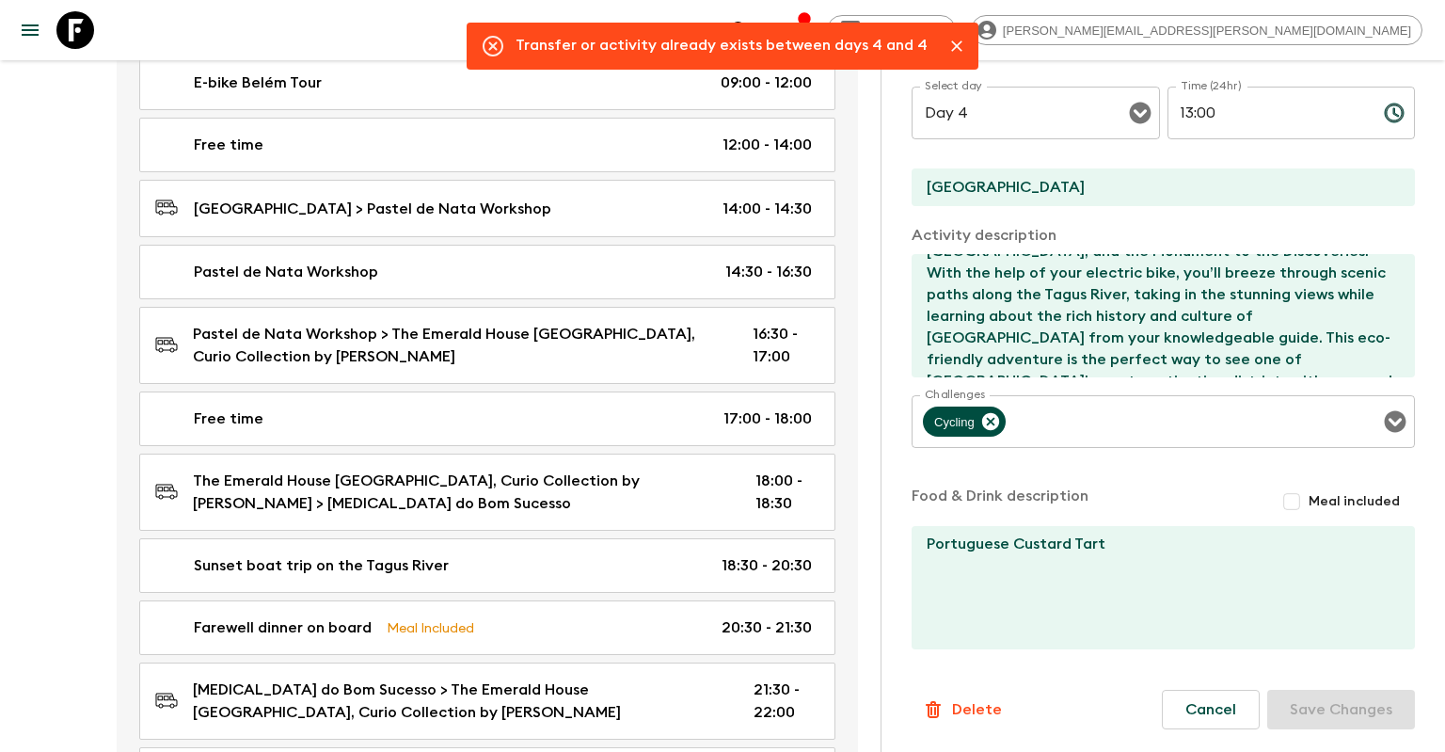
click at [957, 41] on icon "Close" at bounding box center [957, 46] width 19 height 19
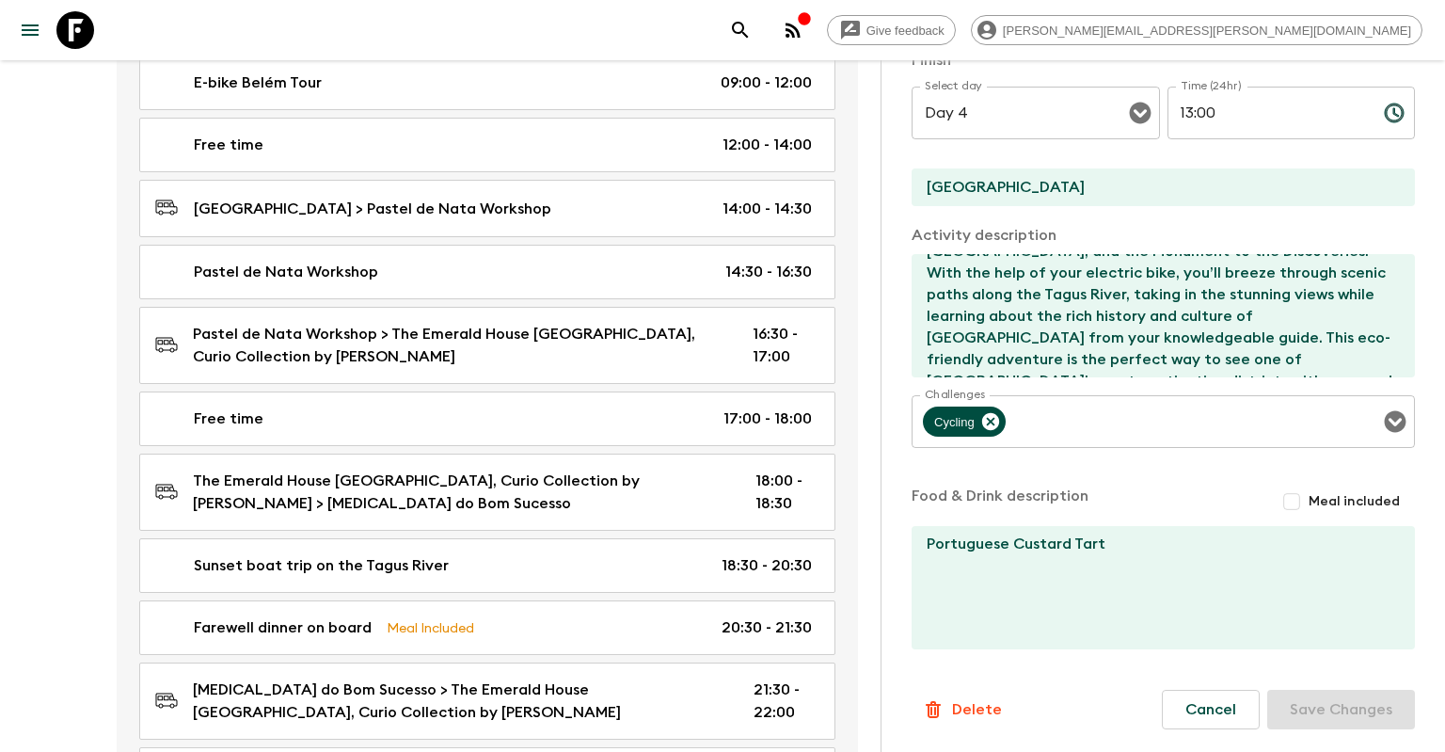
drag, startPoint x: 1194, startPoint y: 709, endPoint x: 971, endPoint y: 603, distance: 247.0
click at [1190, 709] on button "Cancel" at bounding box center [1211, 710] width 98 height 40
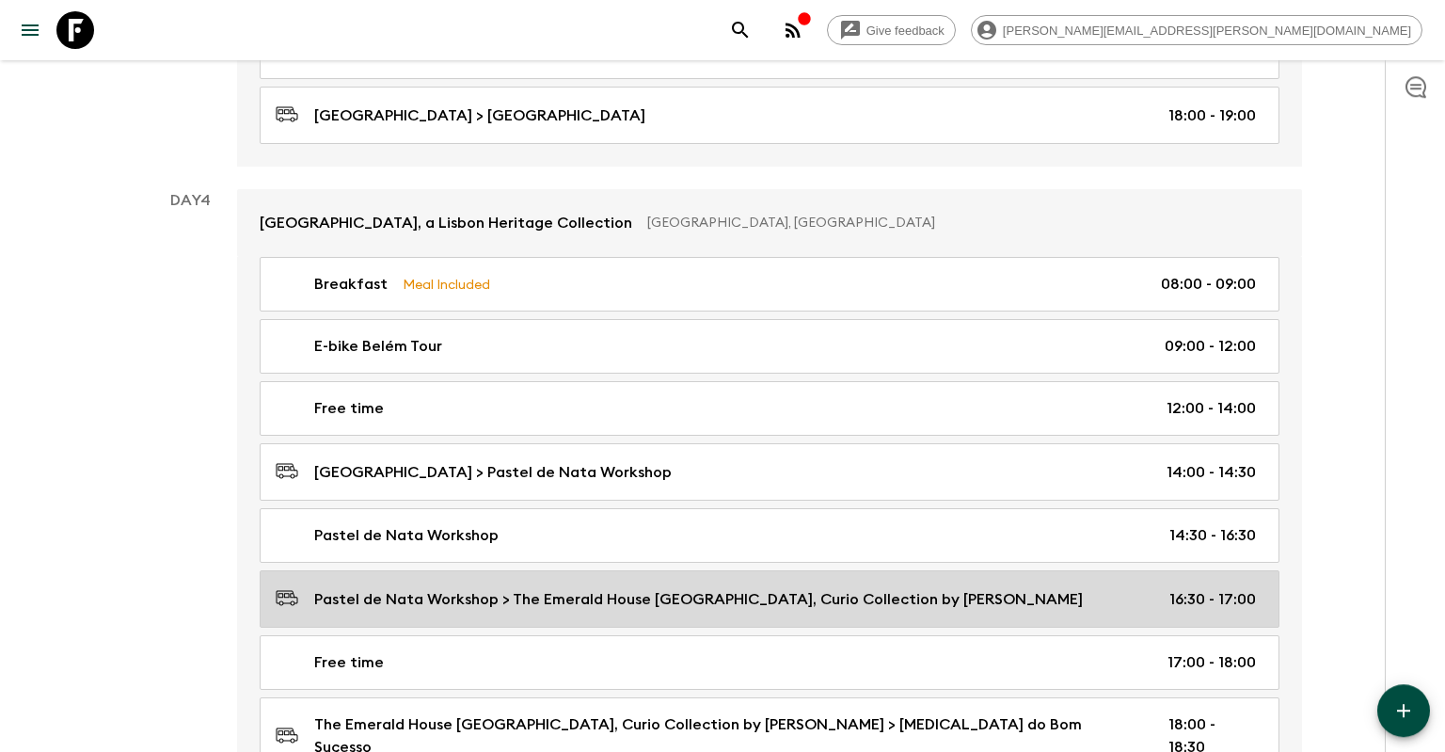
scroll to position [1810, 0]
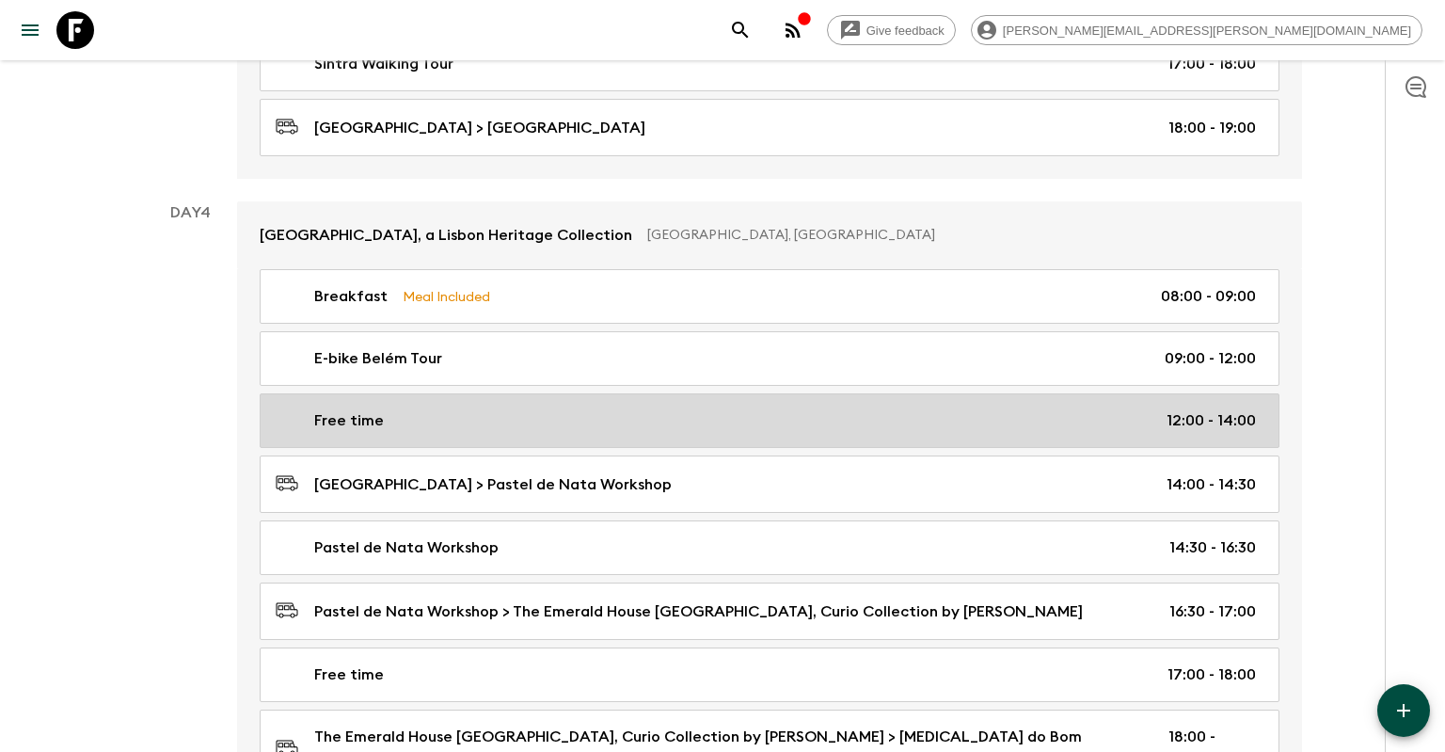
click at [758, 423] on div "Free time 12:00 - 14:00" at bounding box center [766, 420] width 980 height 23
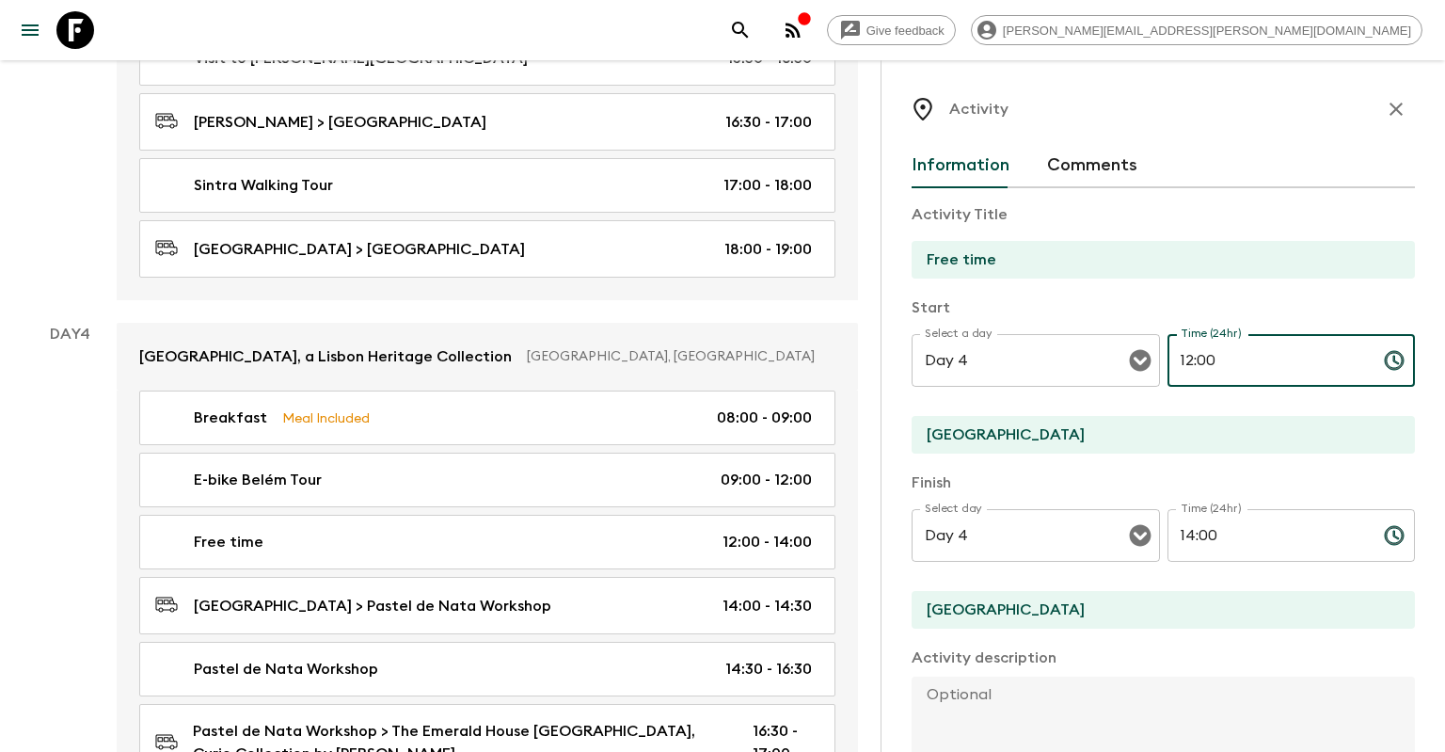
click at [1193, 364] on input "12:00" at bounding box center [1268, 360] width 201 height 53
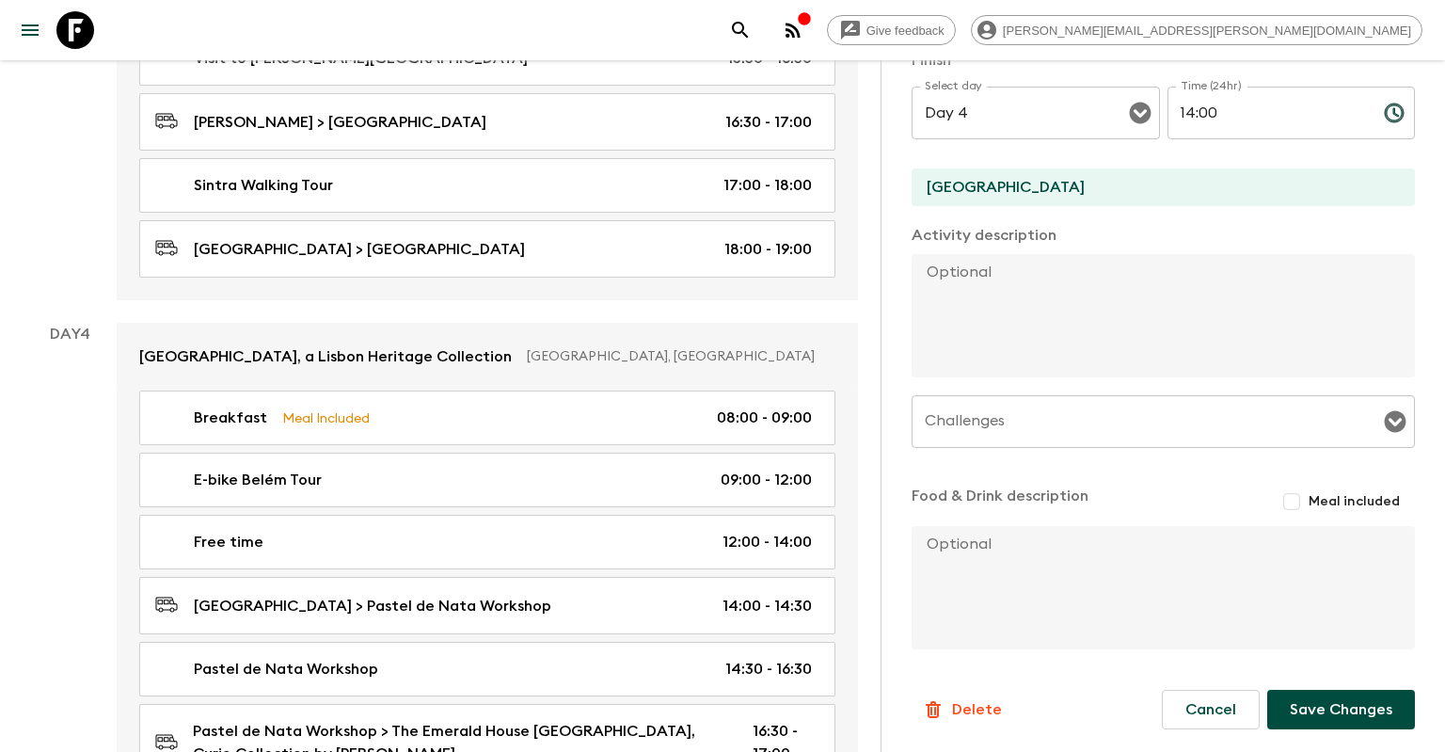
scroll to position [424, 0]
type input "13:00"
click at [1321, 702] on button "Save Changes" at bounding box center [1341, 710] width 148 height 40
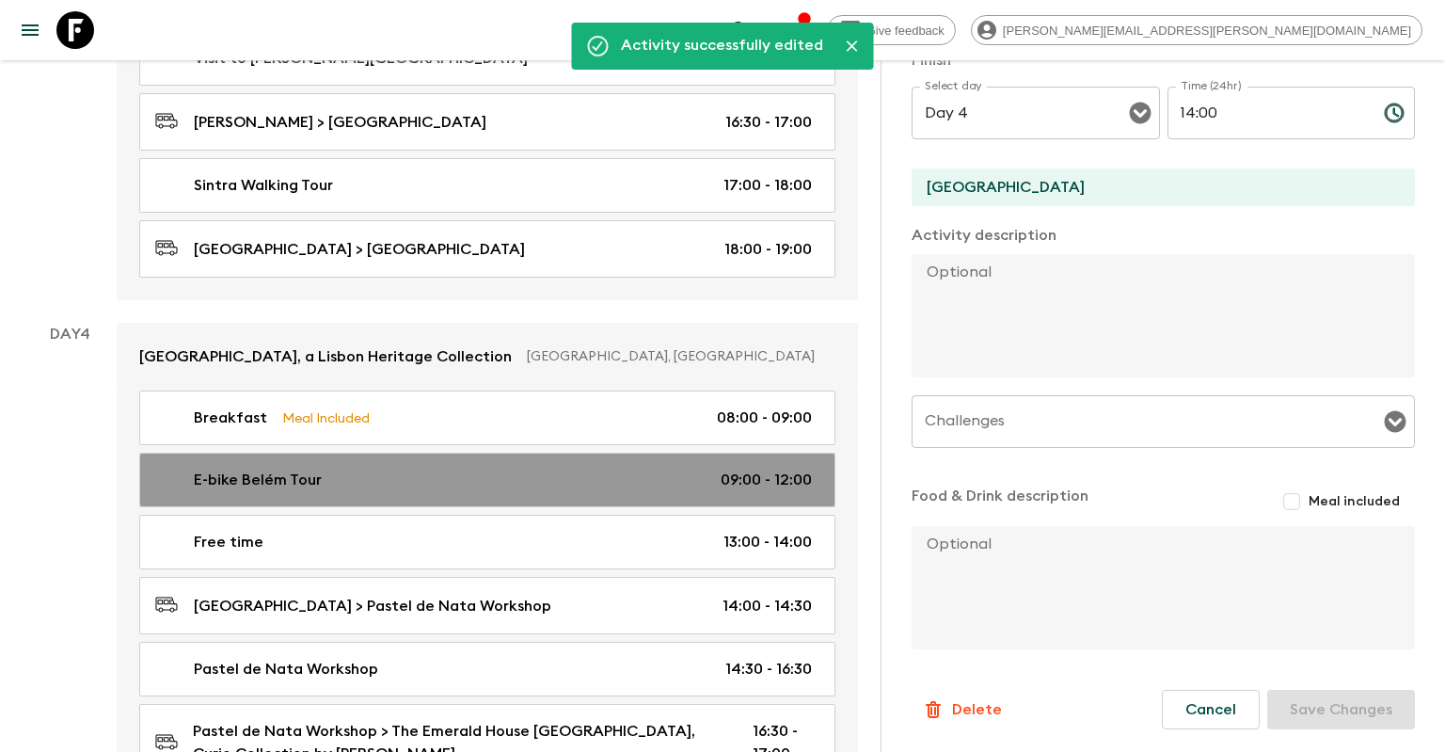
click at [551, 469] on div "E-bike Belém Tour 09:00 - 12:00" at bounding box center [483, 480] width 657 height 23
type input "E-bike Belém Tour"
type input "The Emerald House Lisbon, Curio Collection by [PERSON_NAME]"
type textarea "Cycle to the historic neighborhood of [GEOGRAPHIC_DATA] in style on an exciting…"
type textarea "Portuguese Custard Tart"
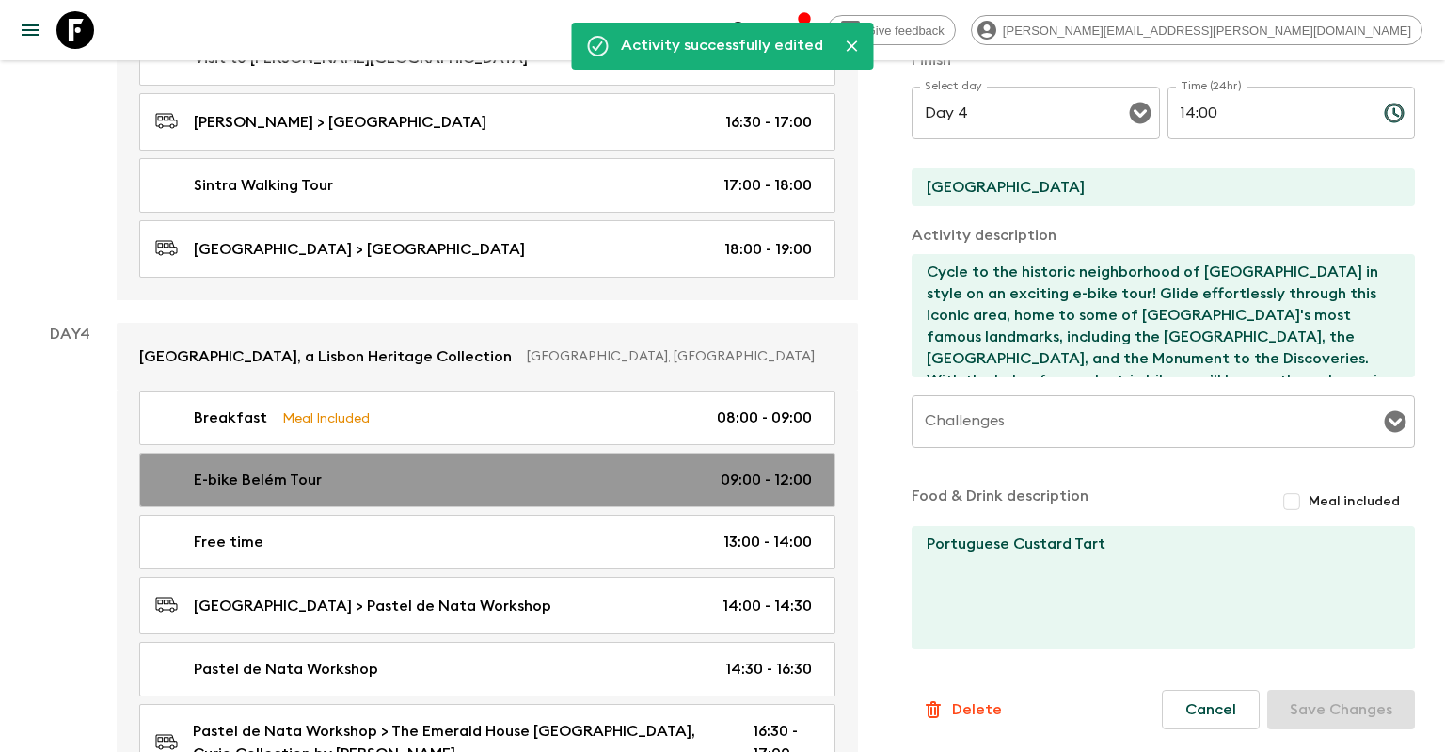
type input "09:00"
type input "12:00"
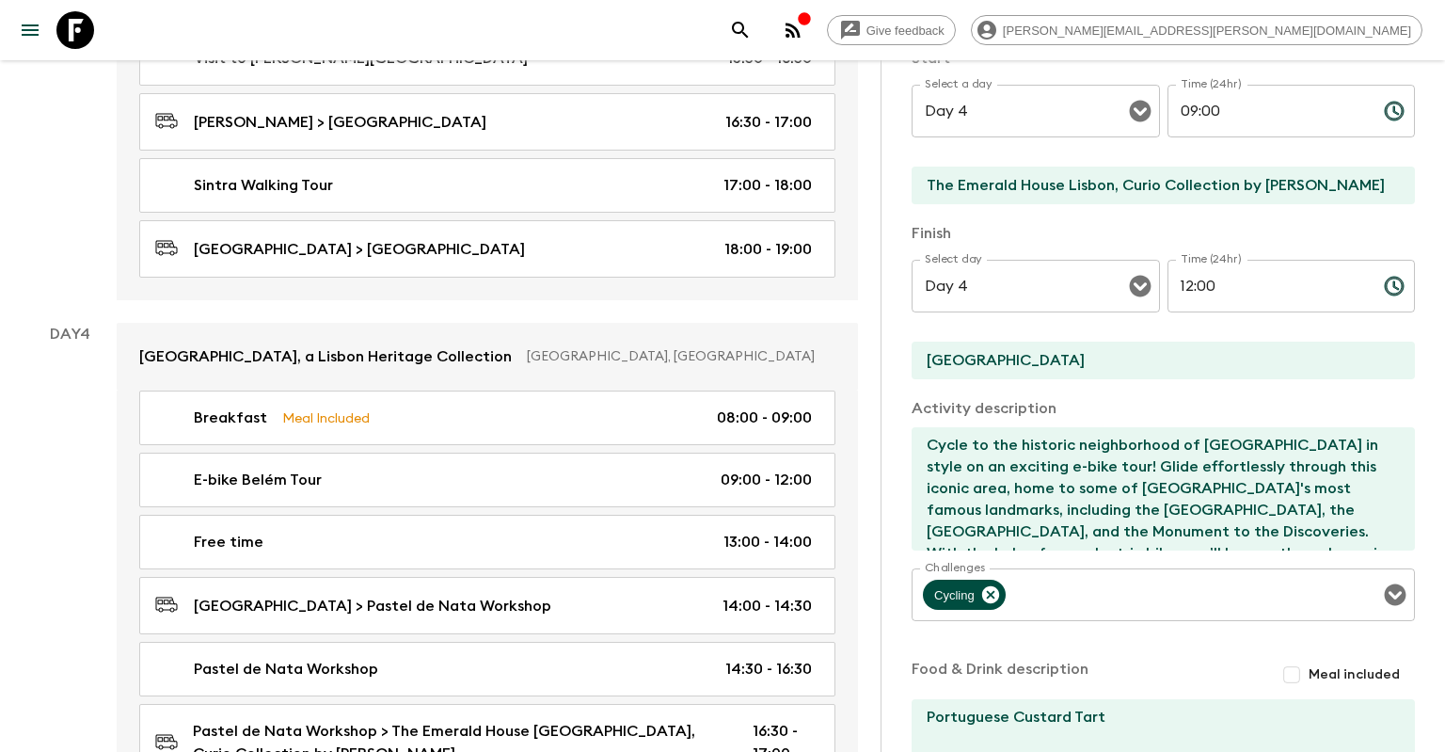
scroll to position [244, 0]
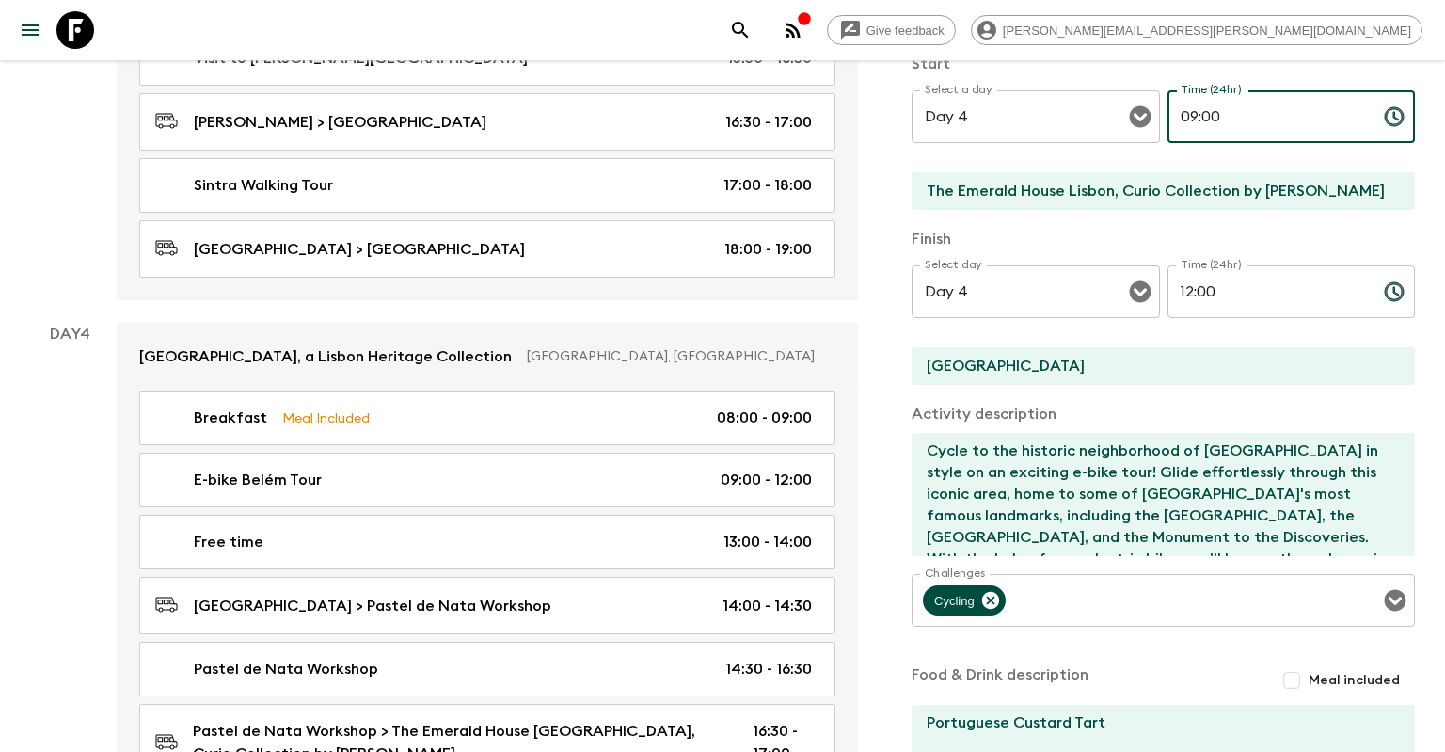
click at [1204, 110] on input "09:00" at bounding box center [1268, 116] width 201 height 53
type input "09:30"
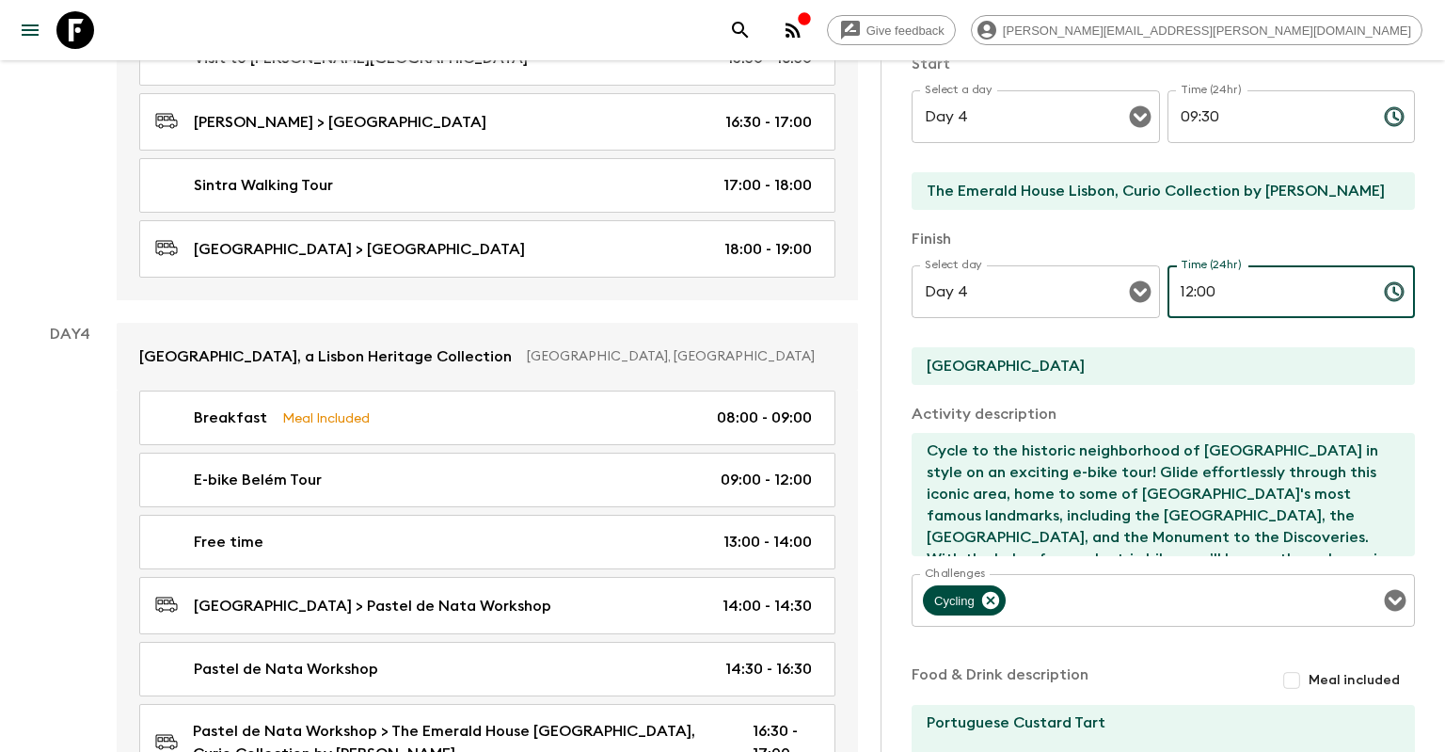
drag, startPoint x: 1221, startPoint y: 302, endPoint x: 1211, endPoint y: 295, distance: 12.3
click at [1213, 296] on input "12:00" at bounding box center [1268, 291] width 201 height 53
click at [1197, 291] on input "12:00" at bounding box center [1268, 291] width 201 height 53
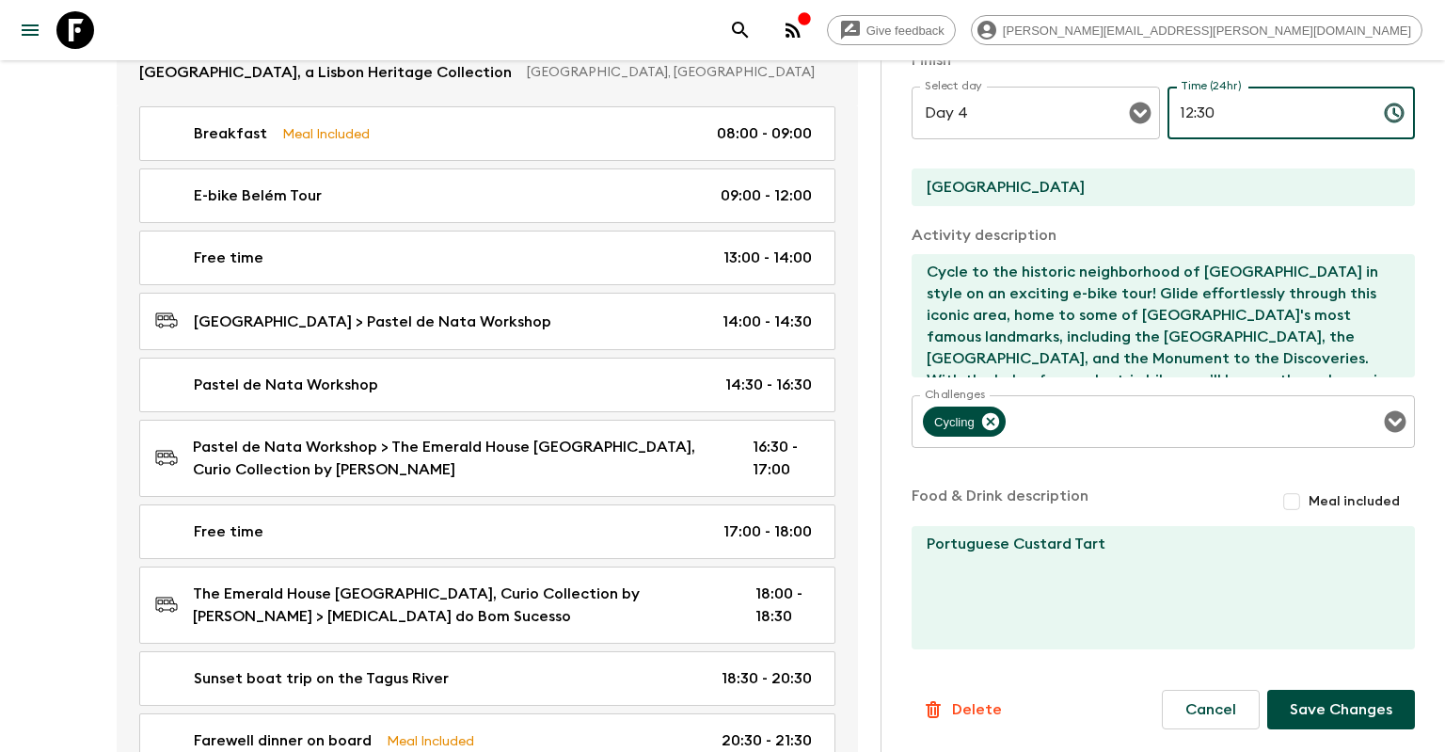
scroll to position [2108, 0]
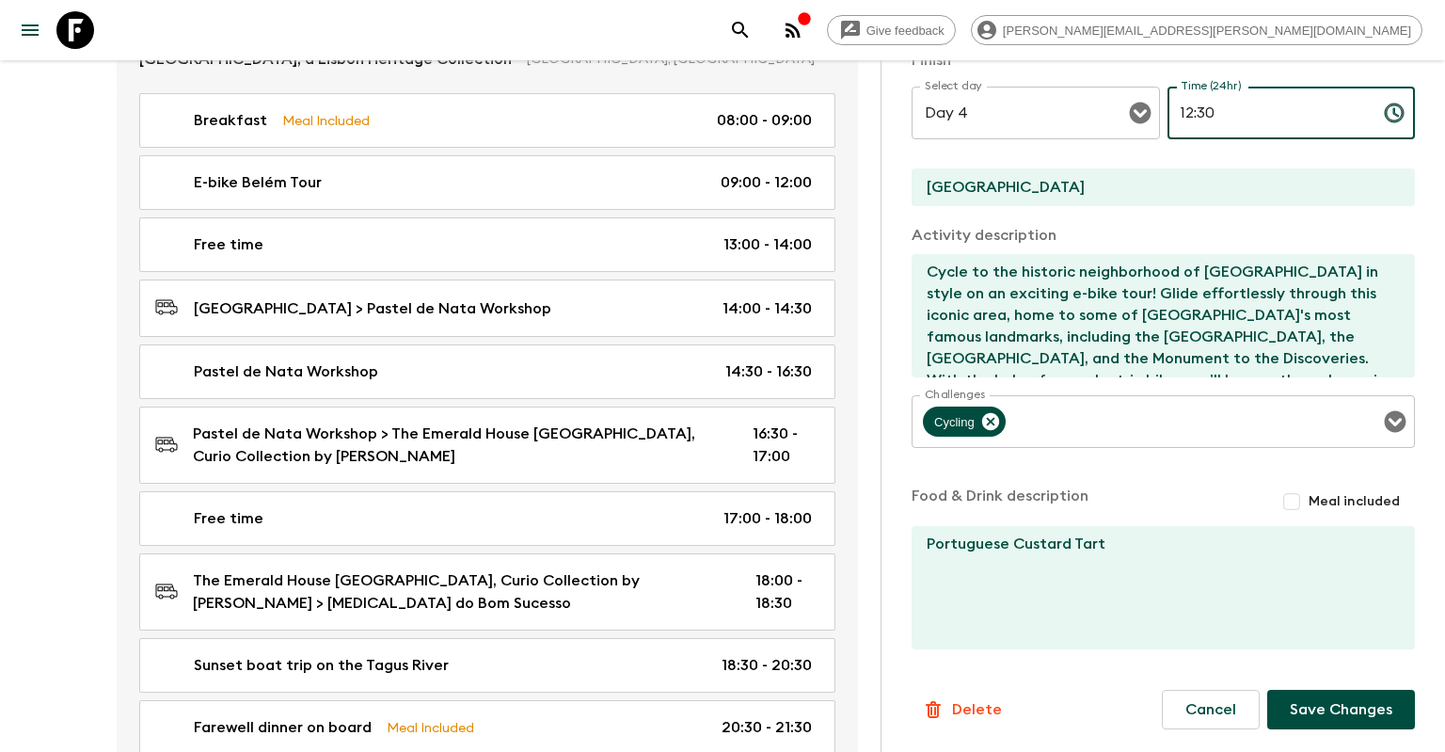
type input "12:30"
click at [1294, 708] on button "Save Changes" at bounding box center [1341, 710] width 148 height 40
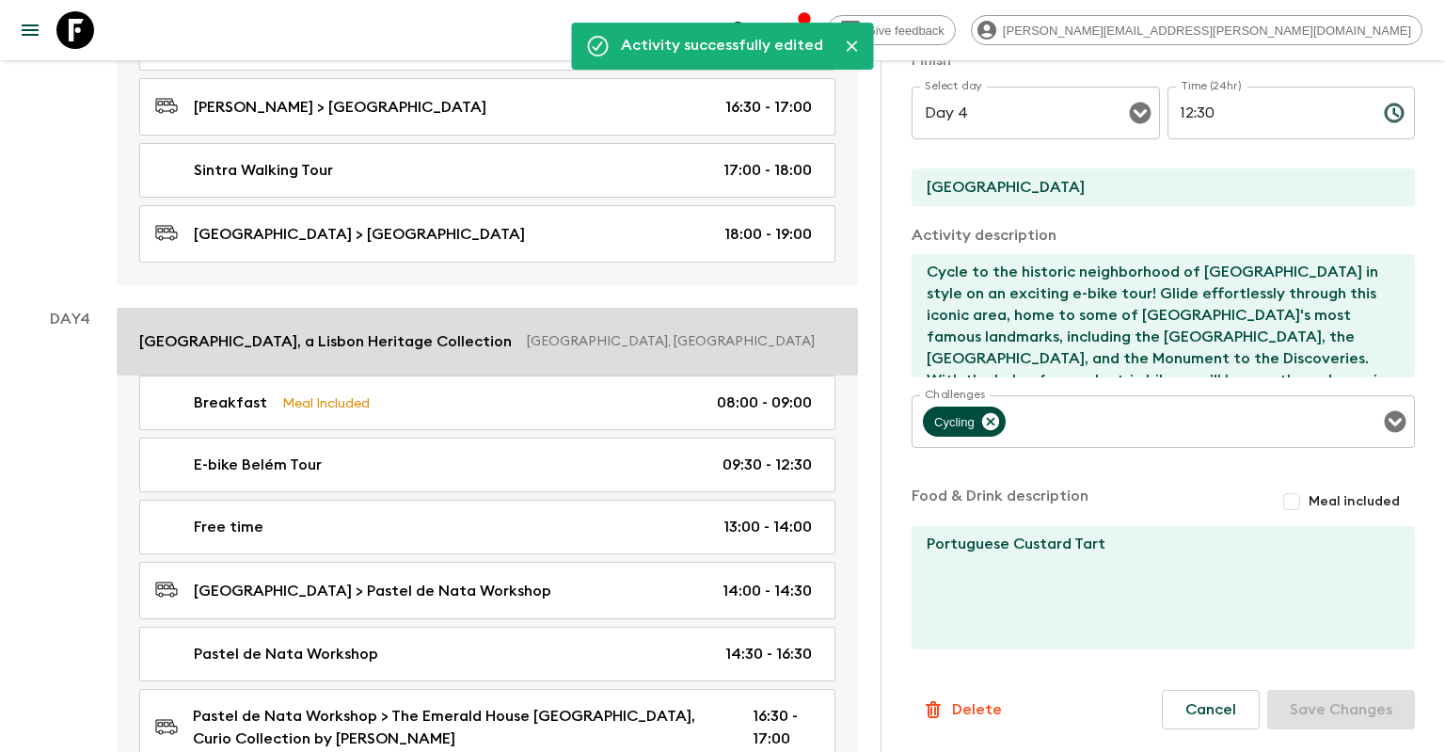
scroll to position [1810, 0]
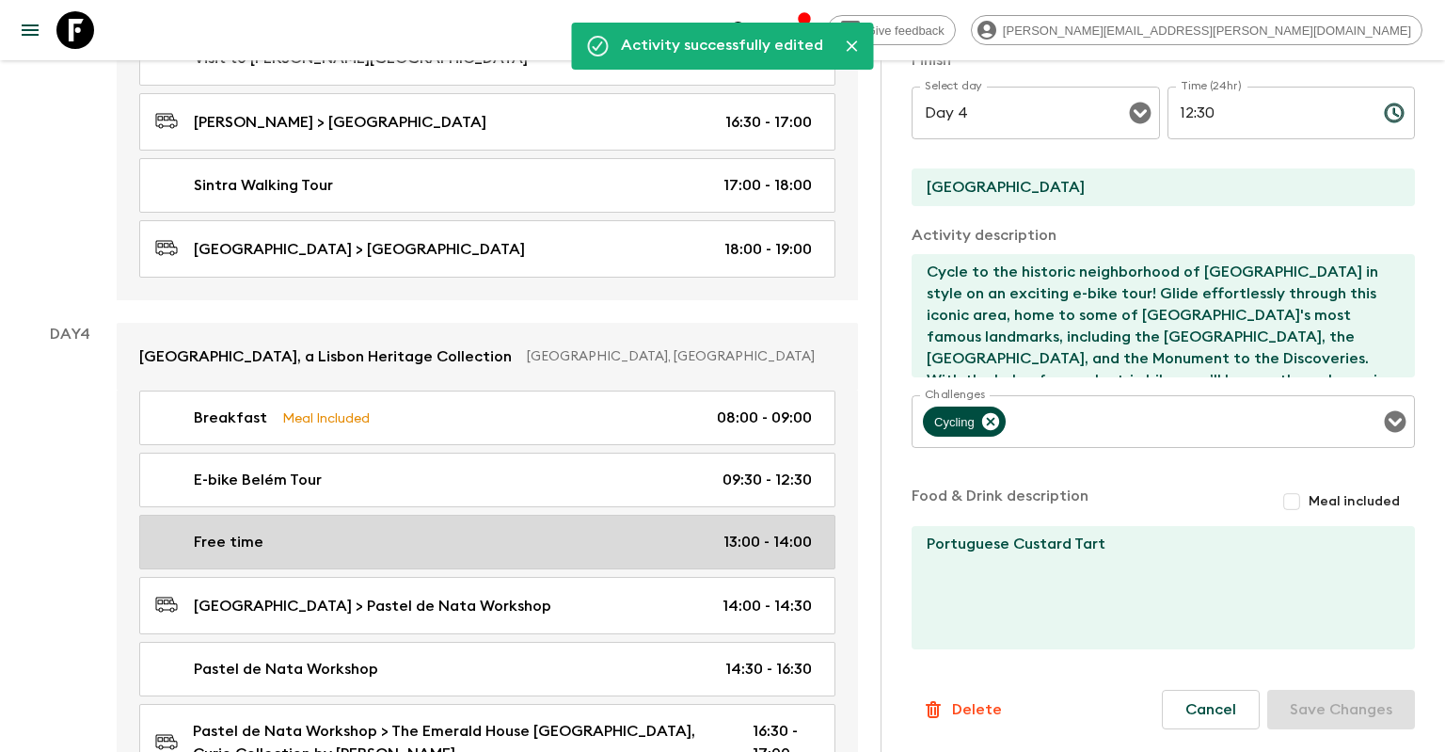
click at [697, 531] on div "Free time 13:00 - 14:00" at bounding box center [483, 542] width 657 height 23
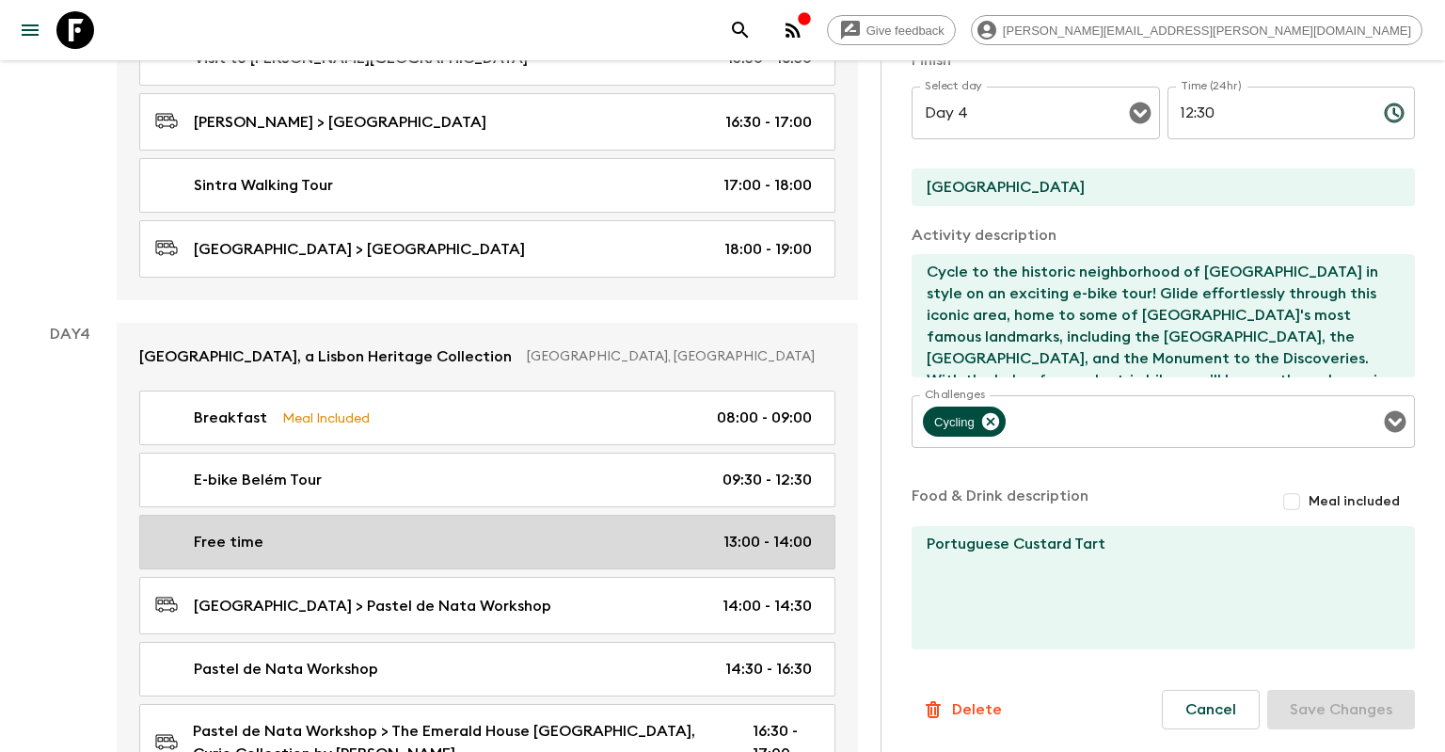
type input "Free time"
type input "[GEOGRAPHIC_DATA]"
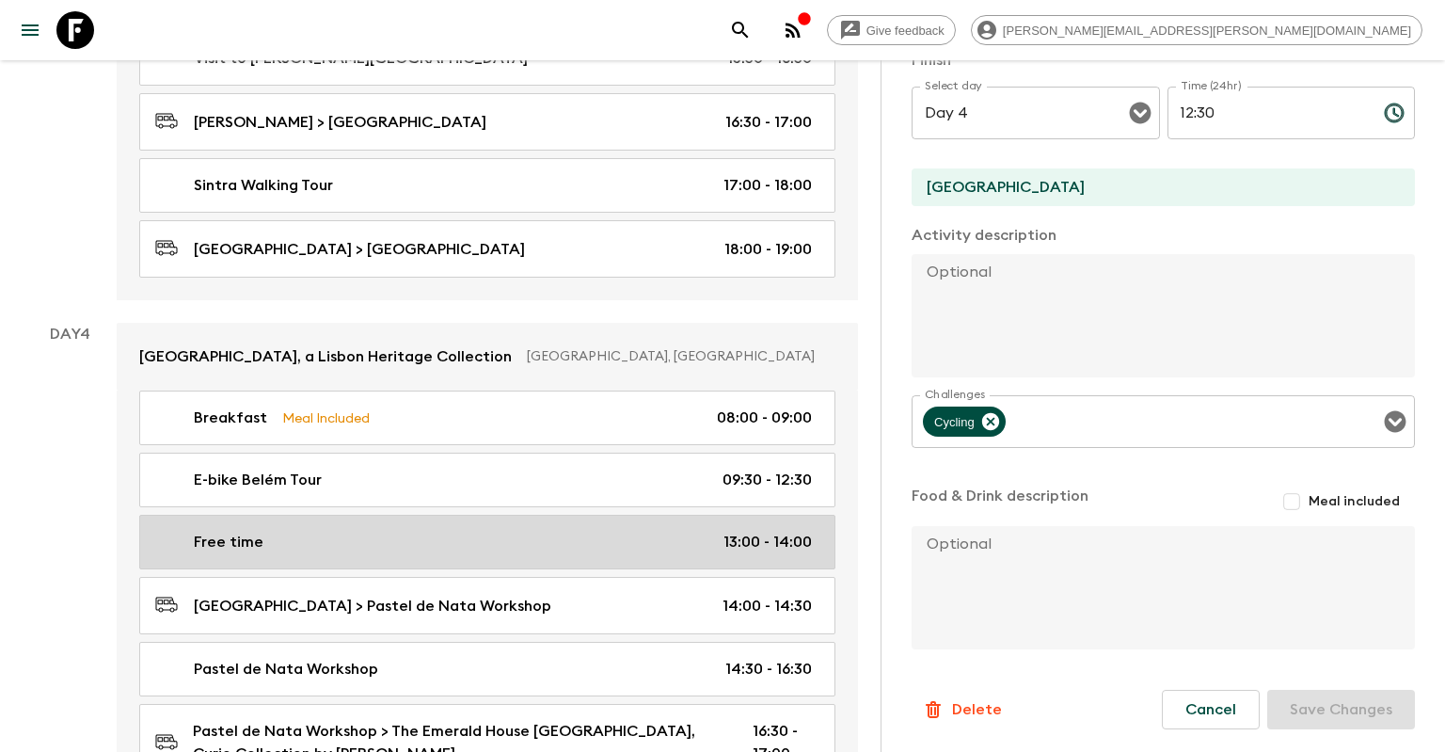
type input "13:00"
type input "14:00"
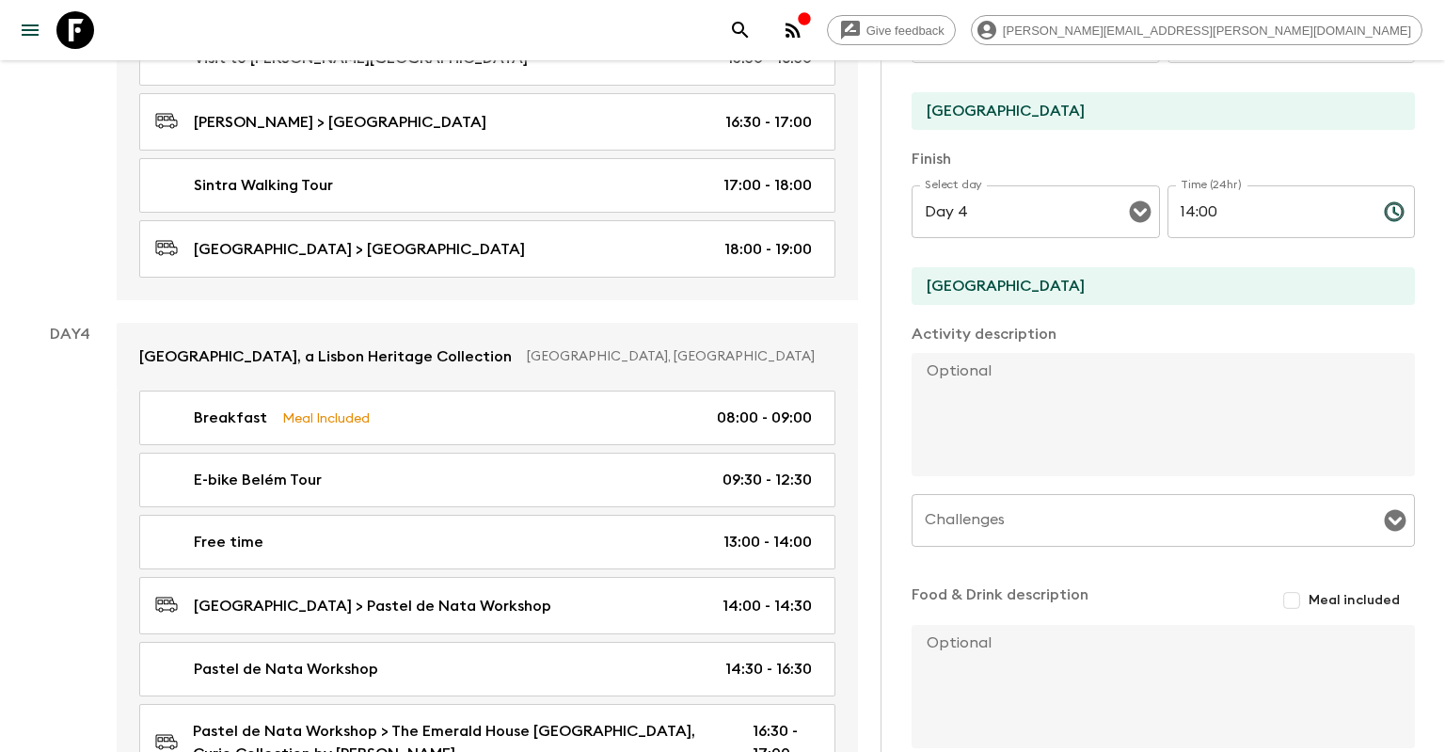
scroll to position [244, 0]
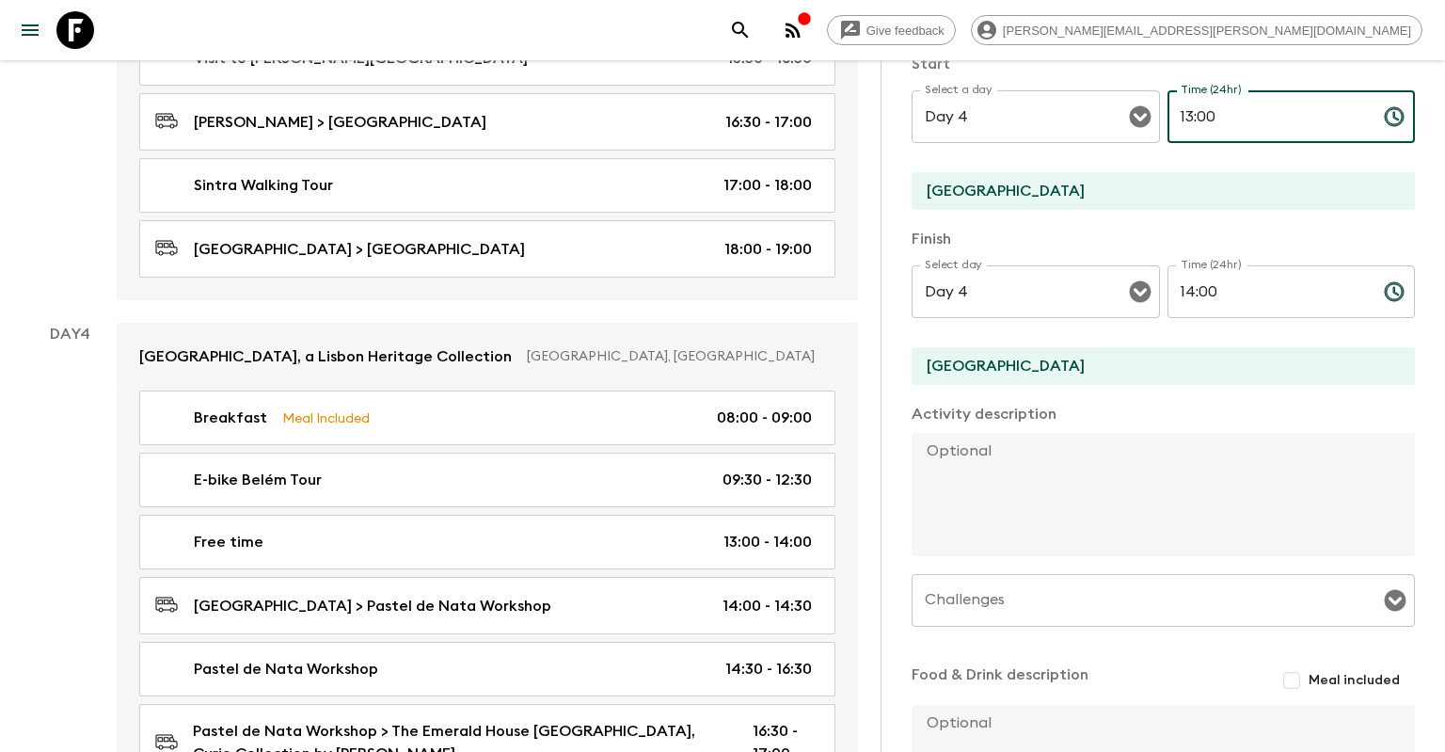
click at [1183, 111] on input "13:00" at bounding box center [1268, 116] width 201 height 53
click at [1200, 111] on input "12:00" at bounding box center [1268, 116] width 201 height 53
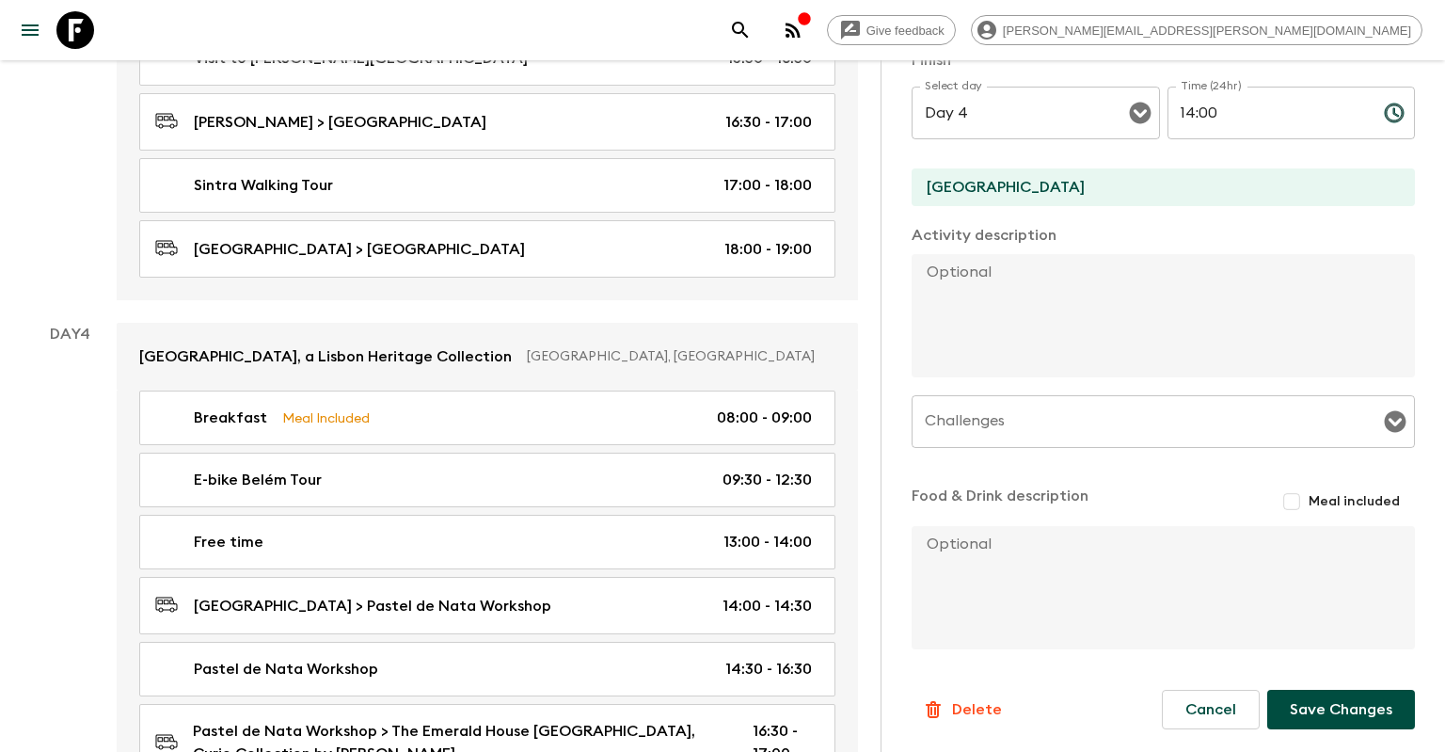
type input "12:30"
click at [1298, 702] on button "Save Changes" at bounding box center [1341, 710] width 148 height 40
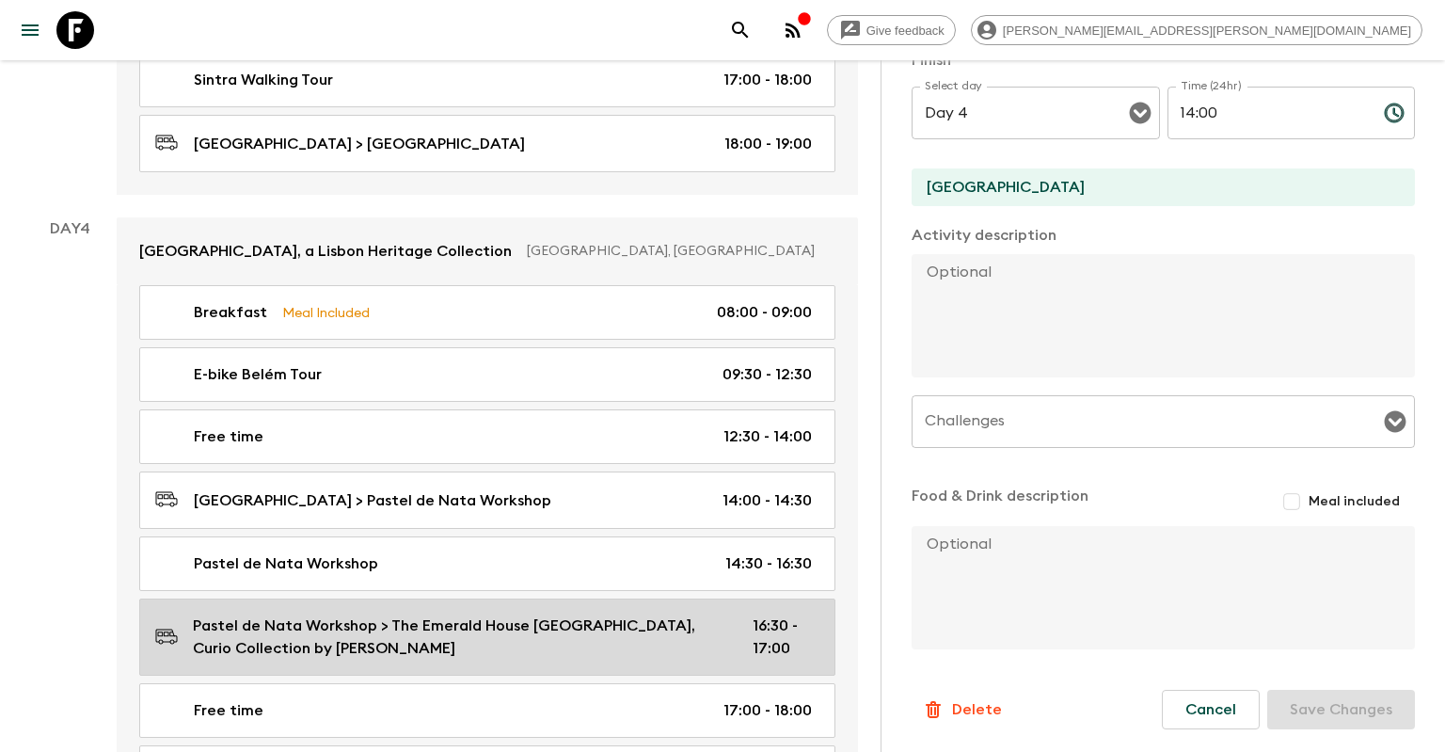
scroll to position [1909, 0]
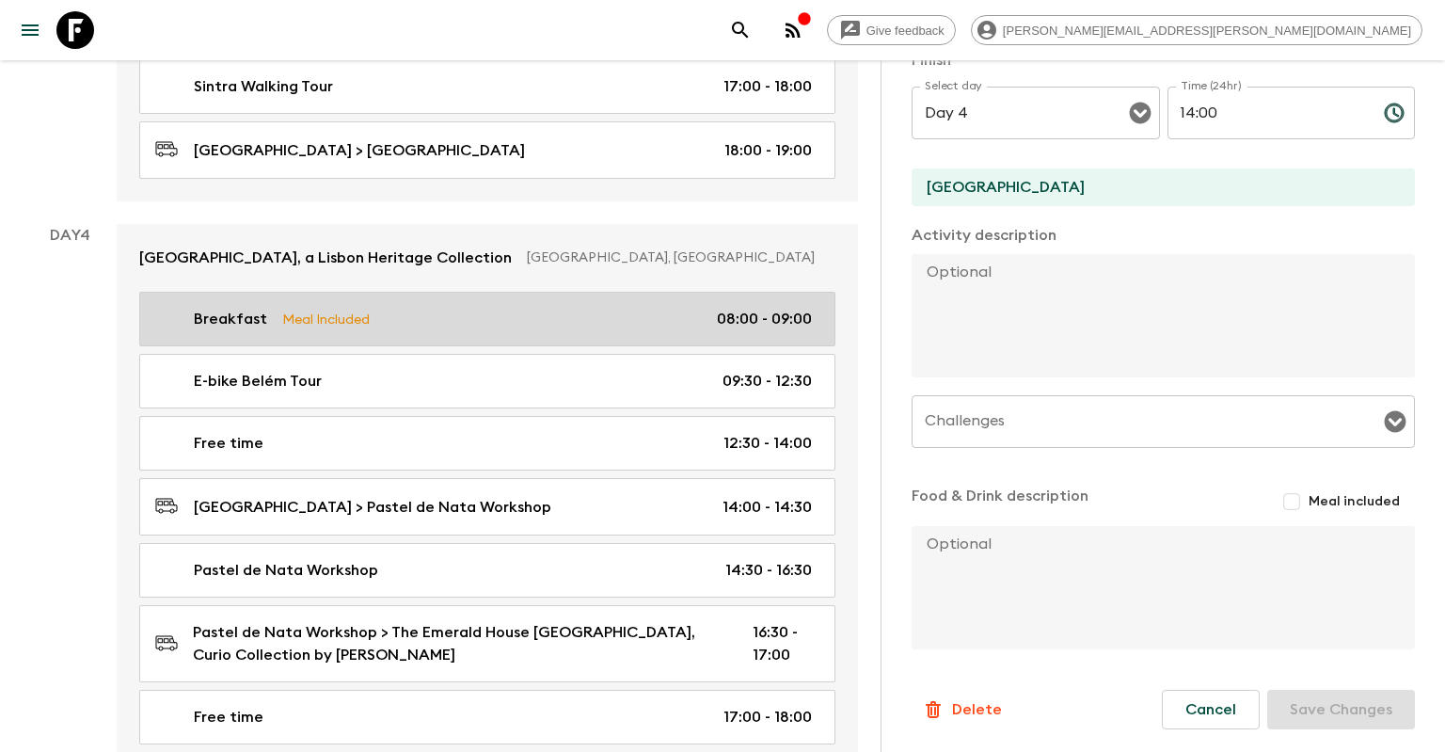
click at [483, 292] on link "Breakfast Meal Included 08:00 - 09:00" at bounding box center [487, 319] width 696 height 55
type input "Breakfast"
type input "The Emerald House Lisbon, Curio Collection by [PERSON_NAME]"
checkbox input "true"
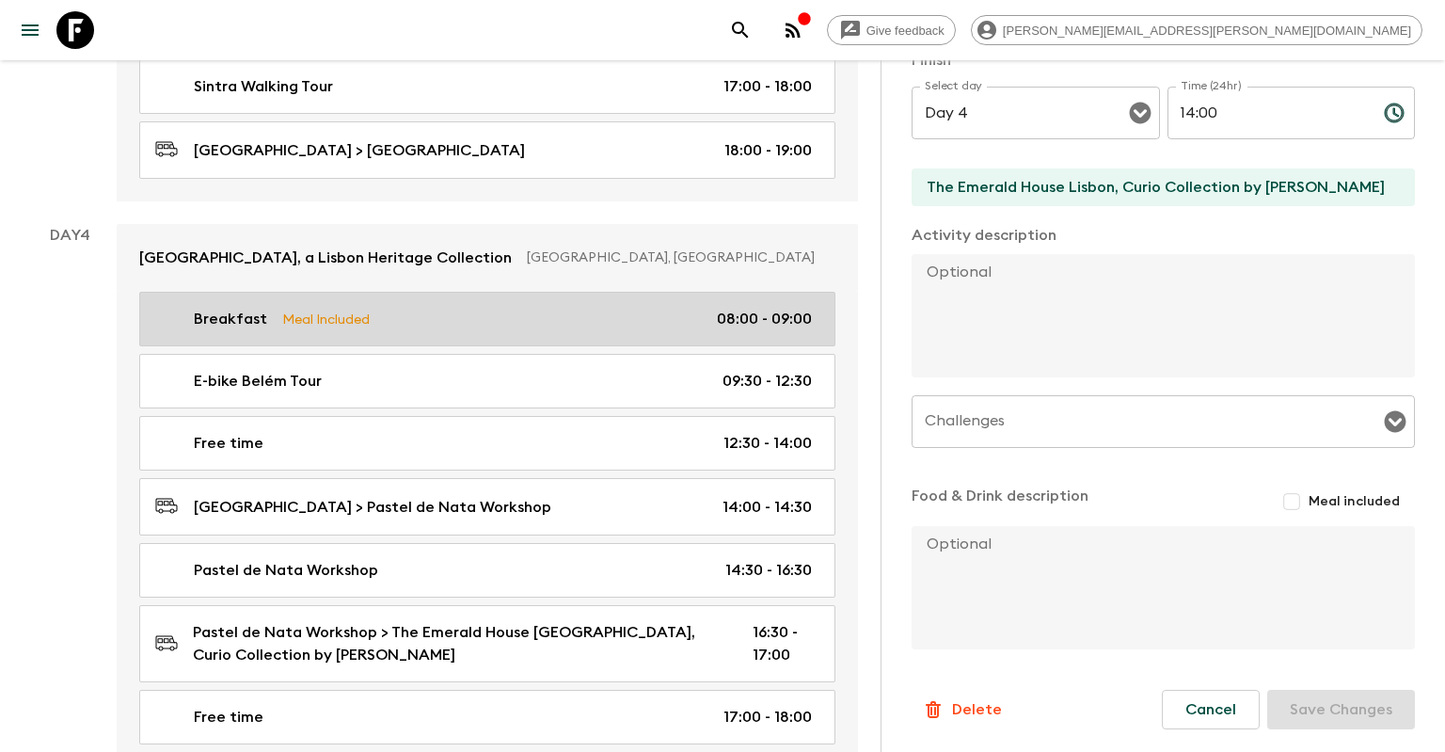
type input "08:00"
type input "09:00"
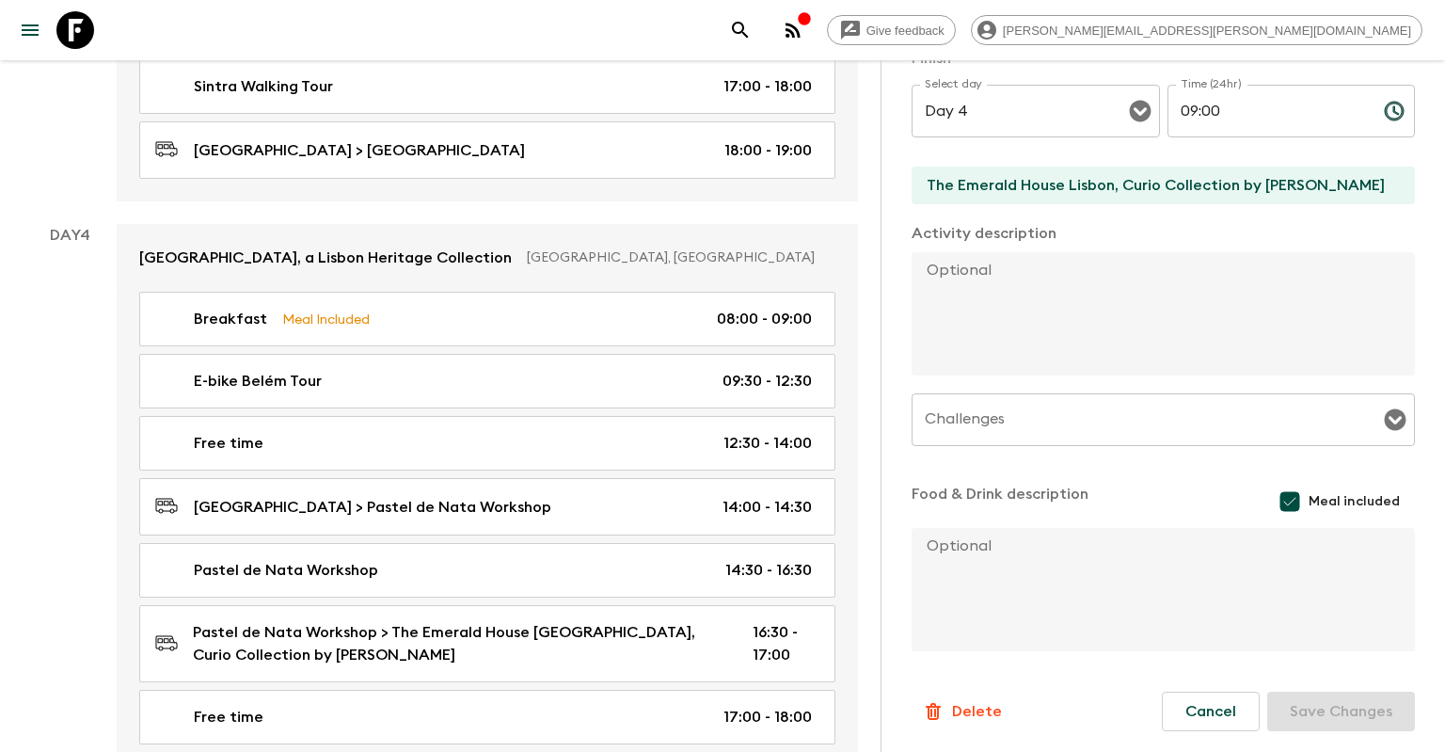
click at [1090, 167] on div "Finish Select day Day 4 Select day ​ Time (24hr) 09:00 Time (24hr) ​ The Emeral…" at bounding box center [1163, 127] width 503 height 160
click at [1092, 179] on input "The Emerald House Lisbon, Curio Collection by [PERSON_NAME]" at bounding box center [1156, 186] width 488 height 38
drag, startPoint x: 1330, startPoint y: 184, endPoint x: 813, endPoint y: 206, distance: 517.0
click at [912, 204] on input "The Emerald House Lisbon, Curio Collection by [PERSON_NAME]" at bounding box center [1156, 186] width 488 height 38
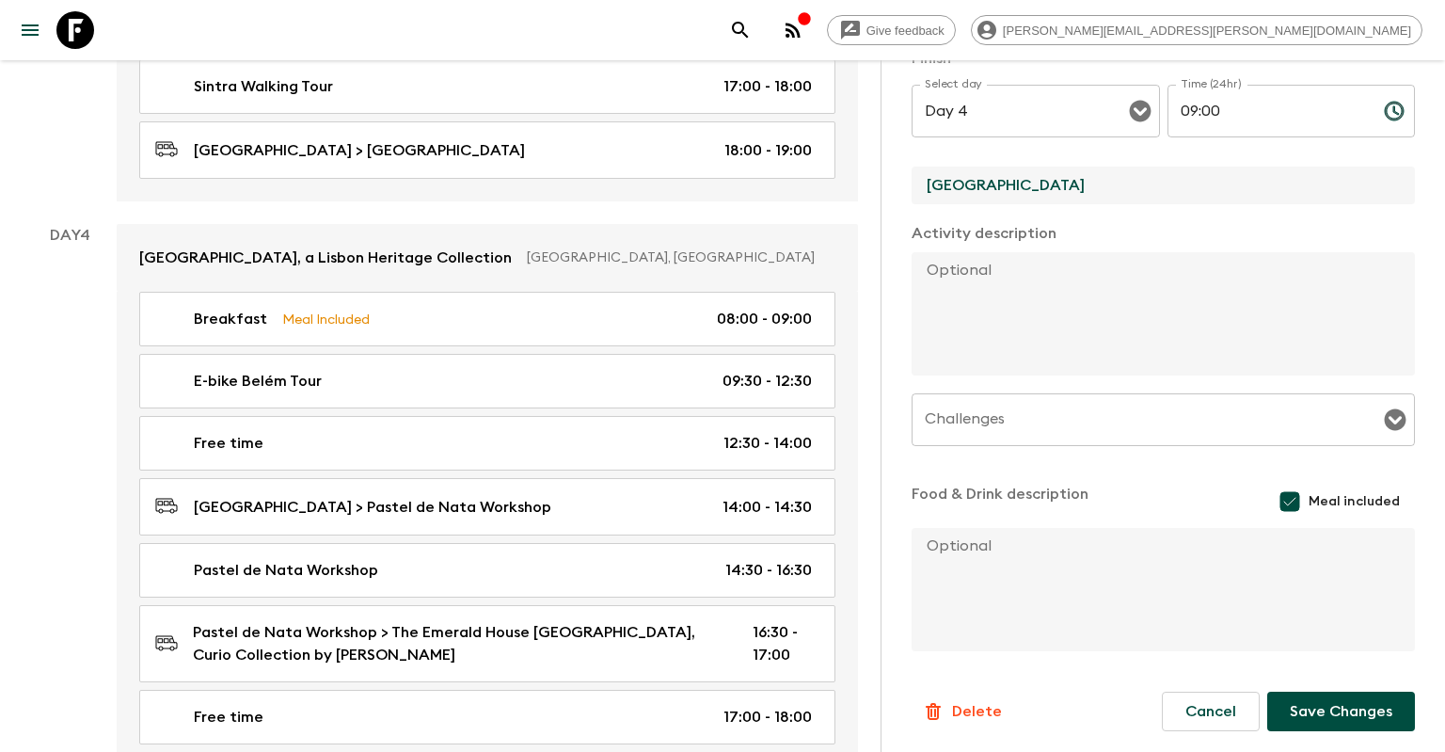
type input "[GEOGRAPHIC_DATA]"
click at [1353, 728] on button "Save Changes" at bounding box center [1341, 712] width 148 height 40
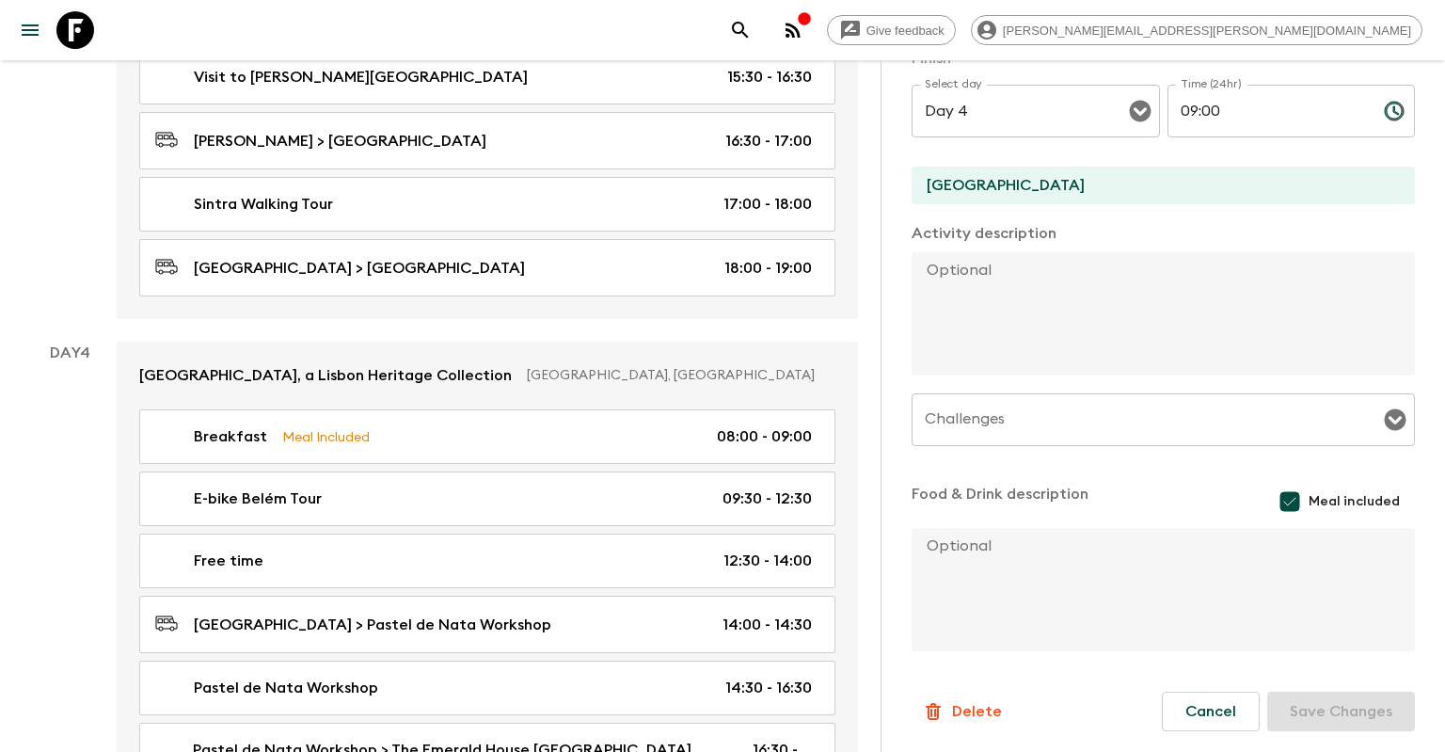
scroll to position [1611, 0]
